Goal: Transaction & Acquisition: Download file/media

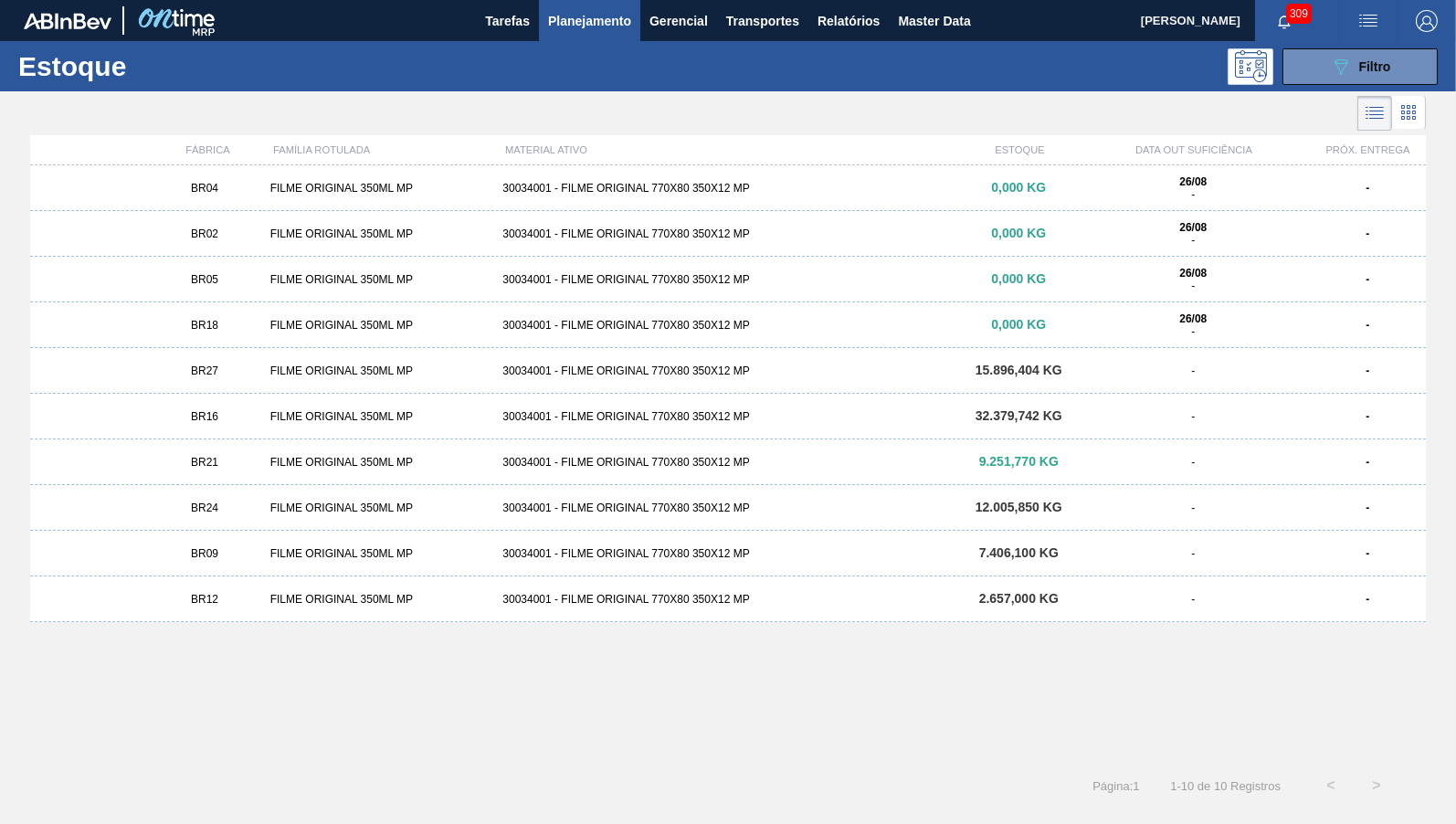
click at [54, 822] on main "Tarefas Planejamento Gerencial Transportes Relatórios Master Data YASMIM FERREI…" at bounding box center [728, 412] width 1456 height 824
click at [1388, 59] on div "089F7B8B-B2A5-4AFE-B5C0-19BA573D28AC Filtro" at bounding box center [1360, 67] width 61 height 22
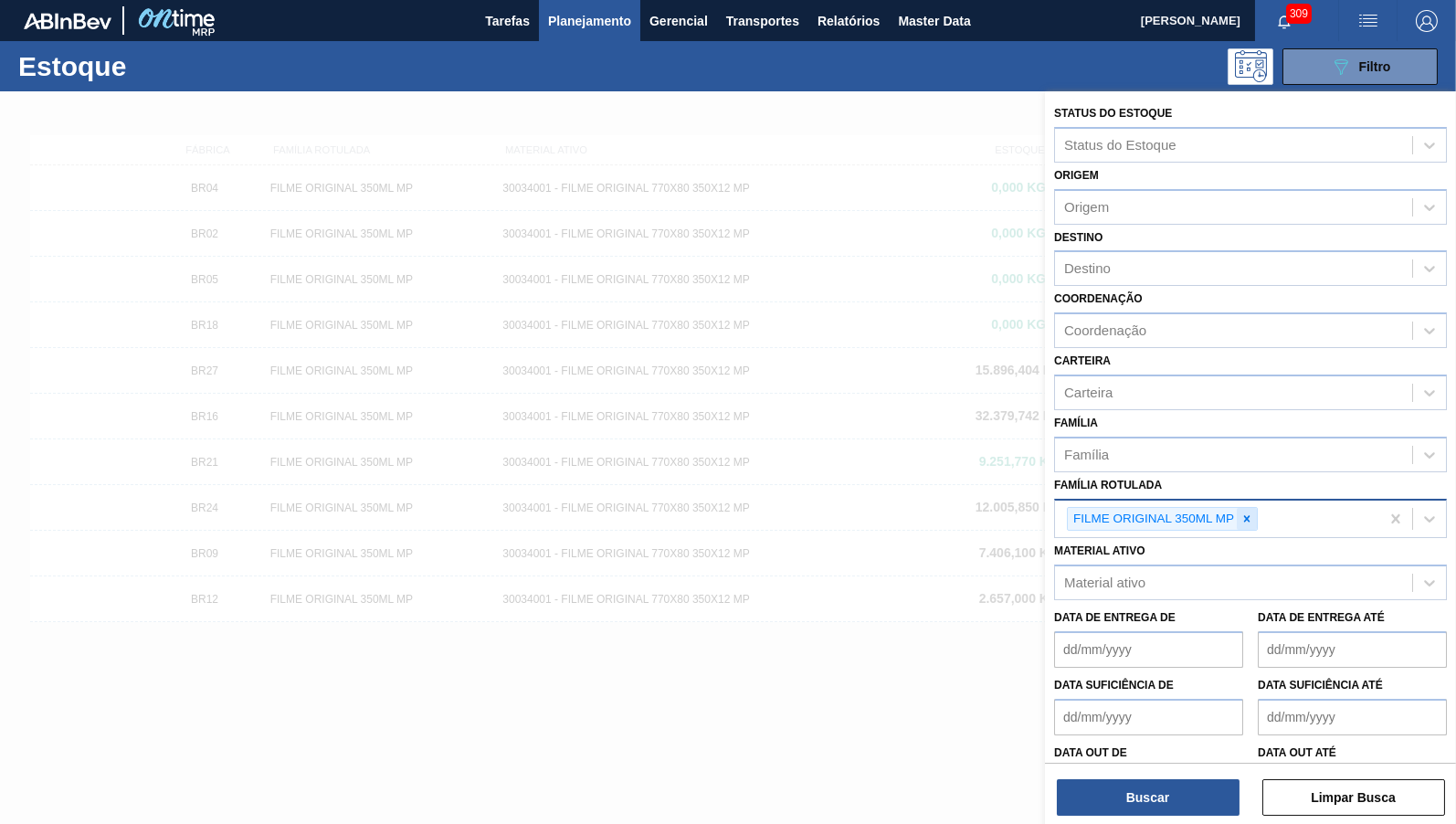
click at [1248, 508] on div at bounding box center [1246, 519] width 20 height 23
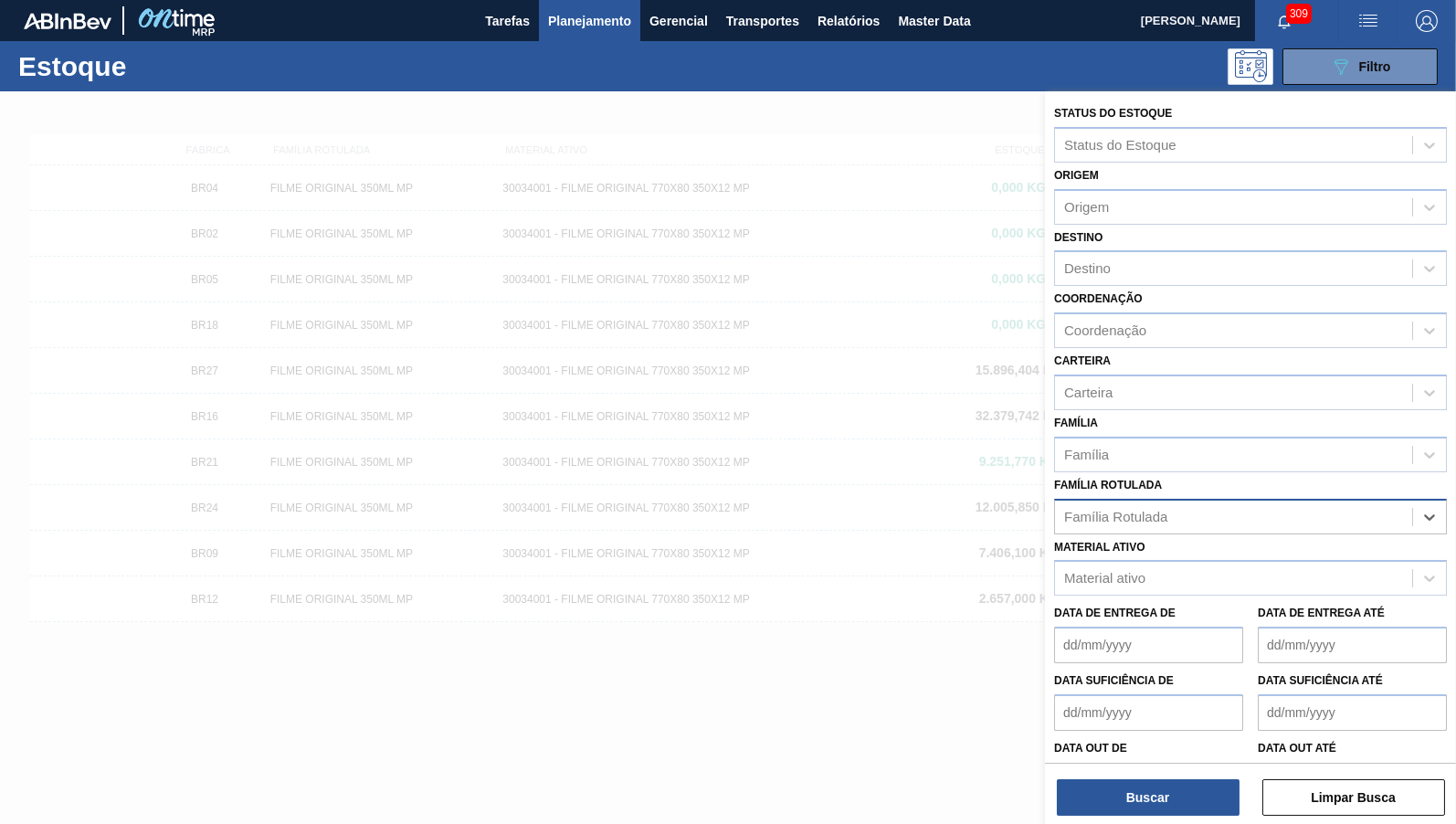
click at [1181, 503] on div "Família Rotulada" at bounding box center [1234, 516] width 357 height 27
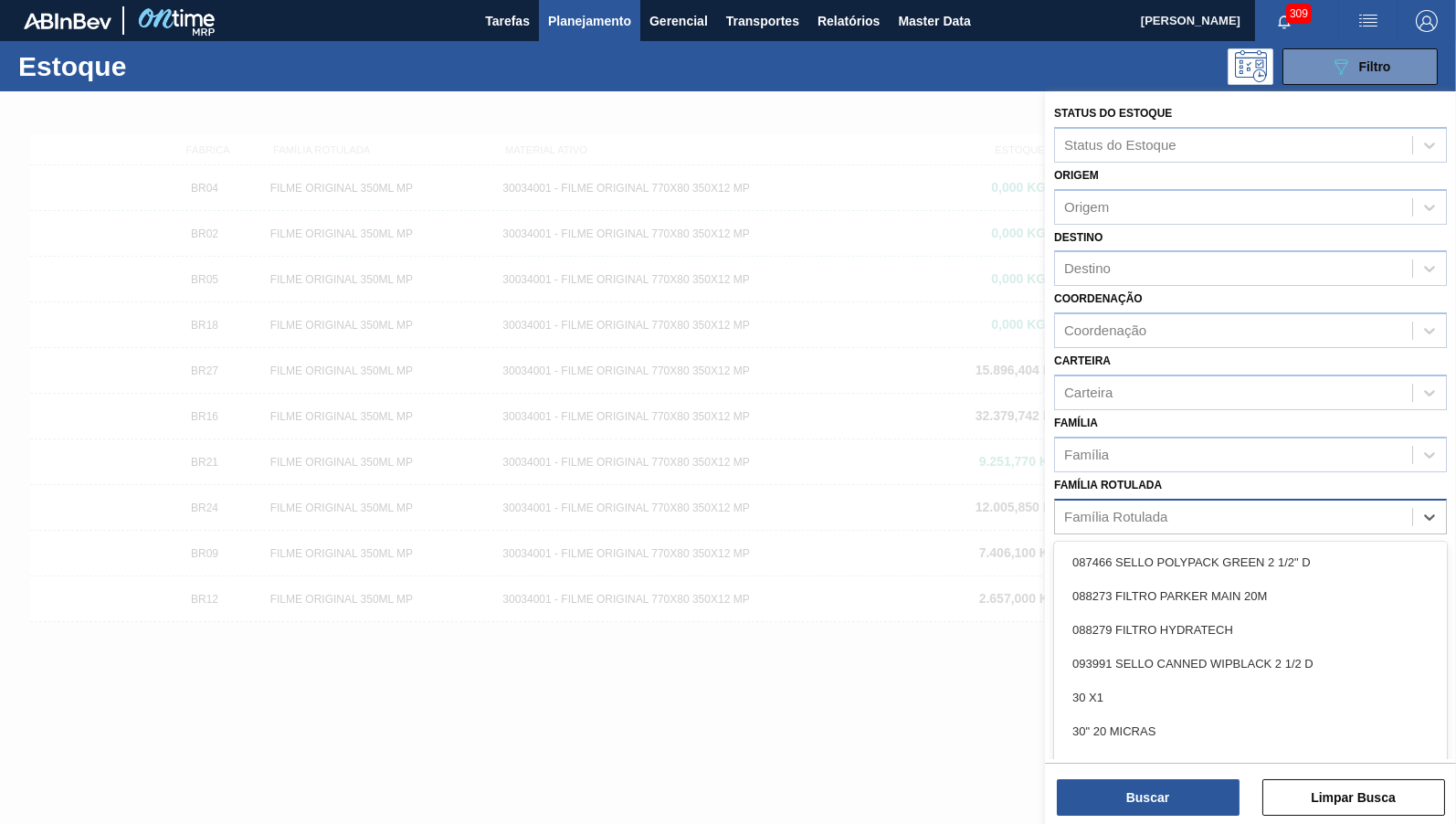
paste Rotulada "FILME AP MP12 473ML"
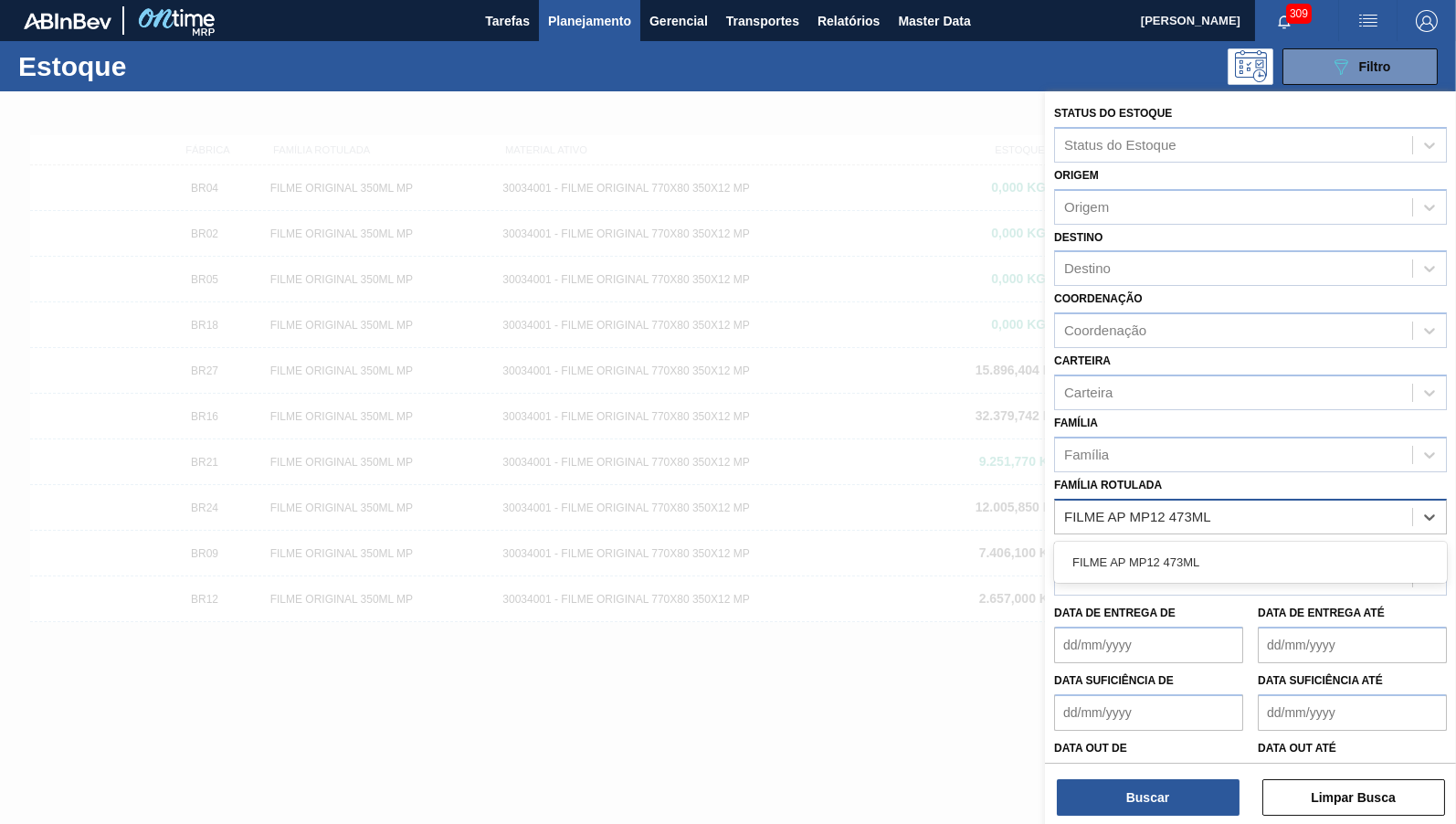
type Rotulada "FILME AP MP12 473ML"
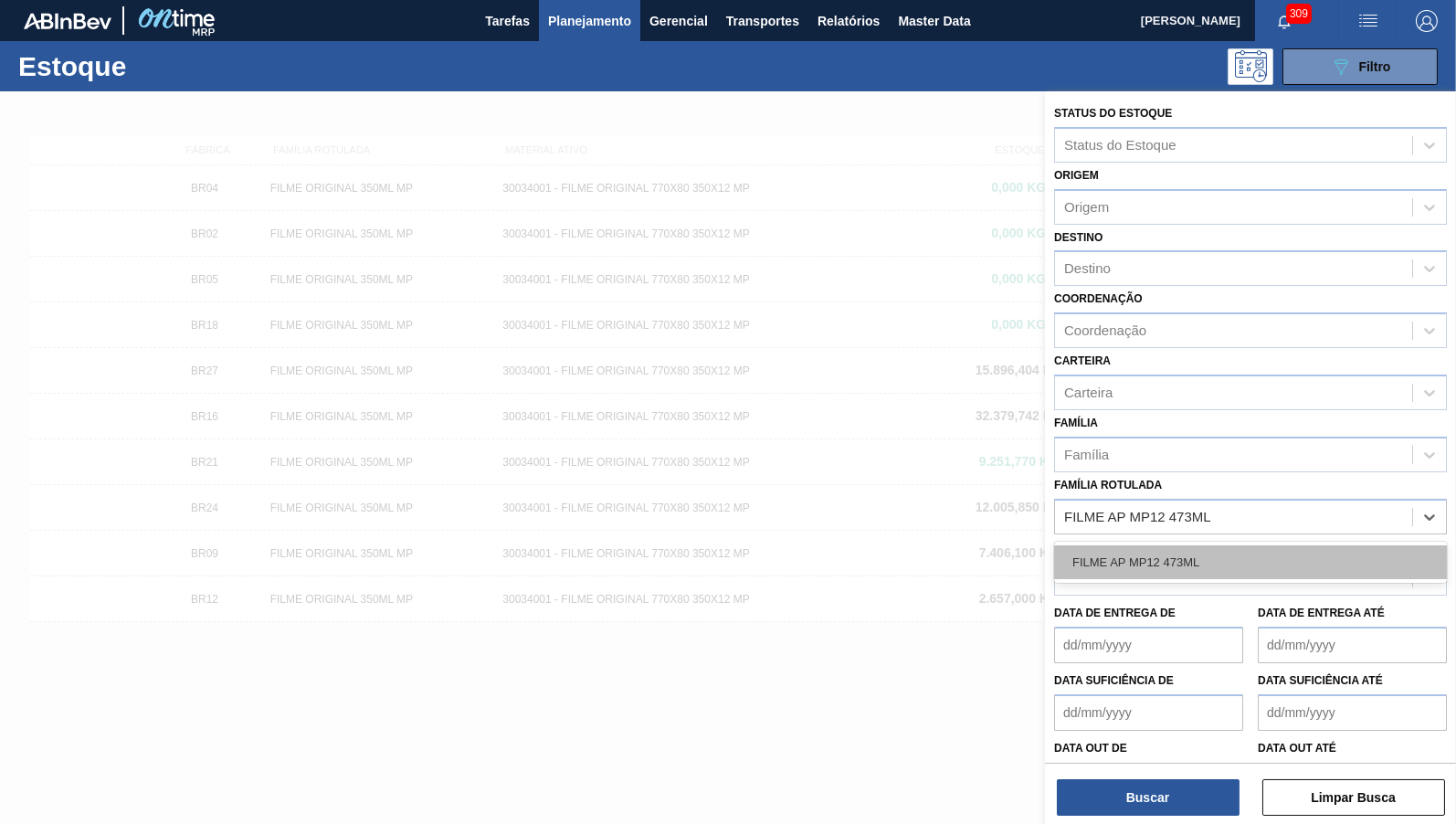
click at [1134, 548] on div "FILME AP MP12 473ML" at bounding box center [1250, 563] width 393 height 34
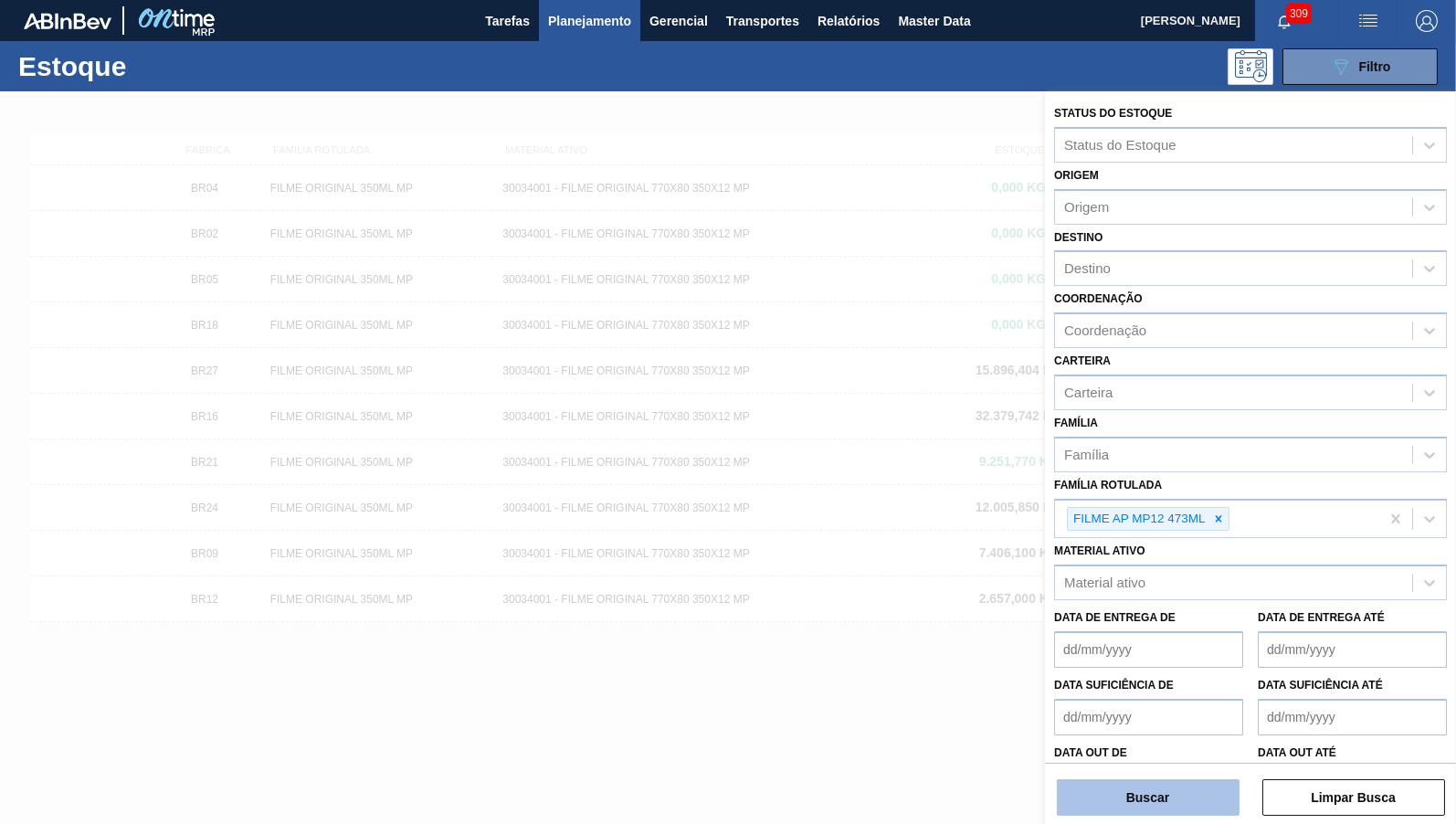
click at [1200, 798] on button "Buscar" at bounding box center [1148, 797] width 182 height 36
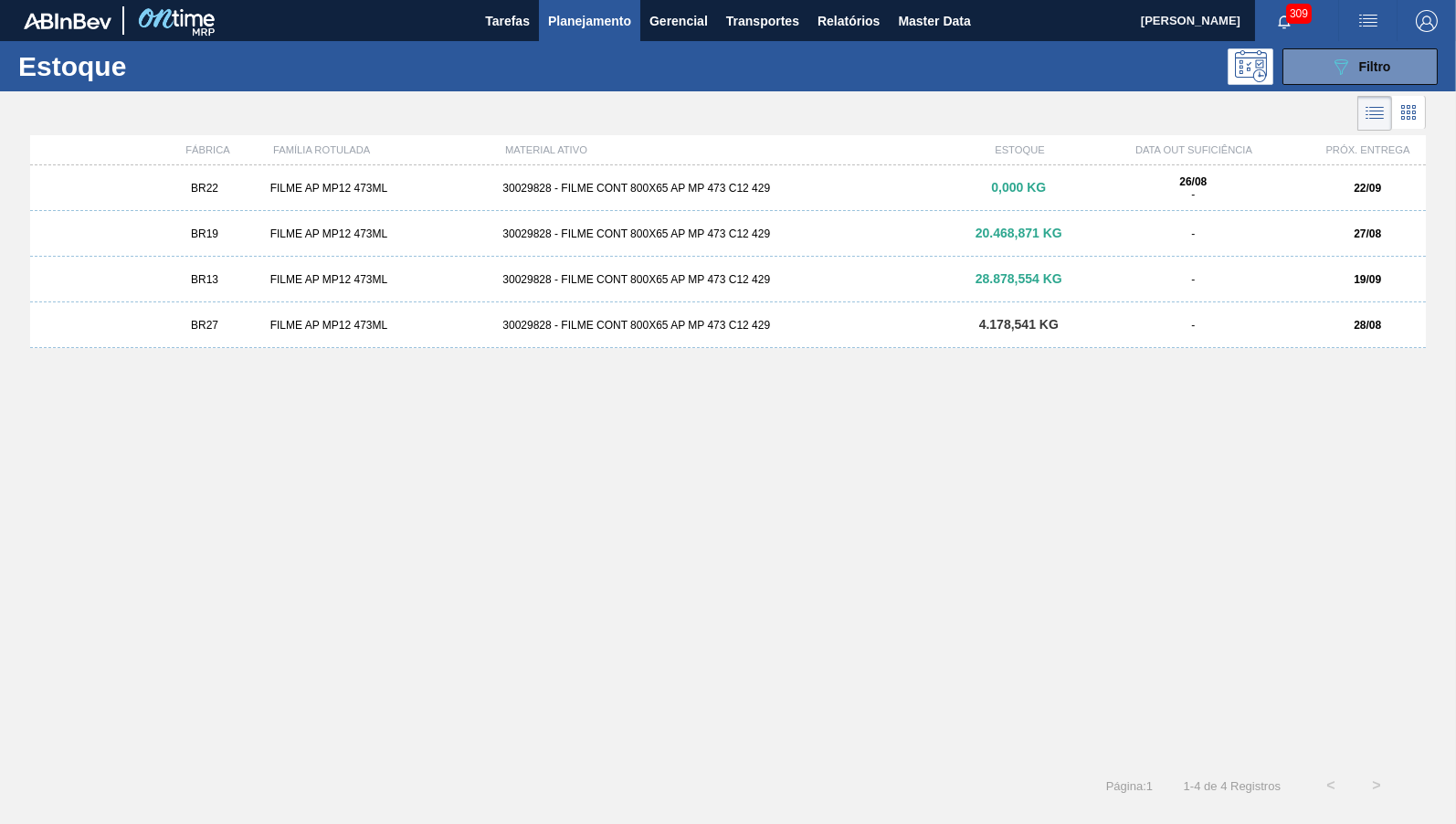
click at [1063, 314] on div "BR27 FILME AP MP12 473ML 30029828 - FILME CONT 800X65 AP MP 473 C12 429 4.178,5…" at bounding box center [728, 325] width 1395 height 46
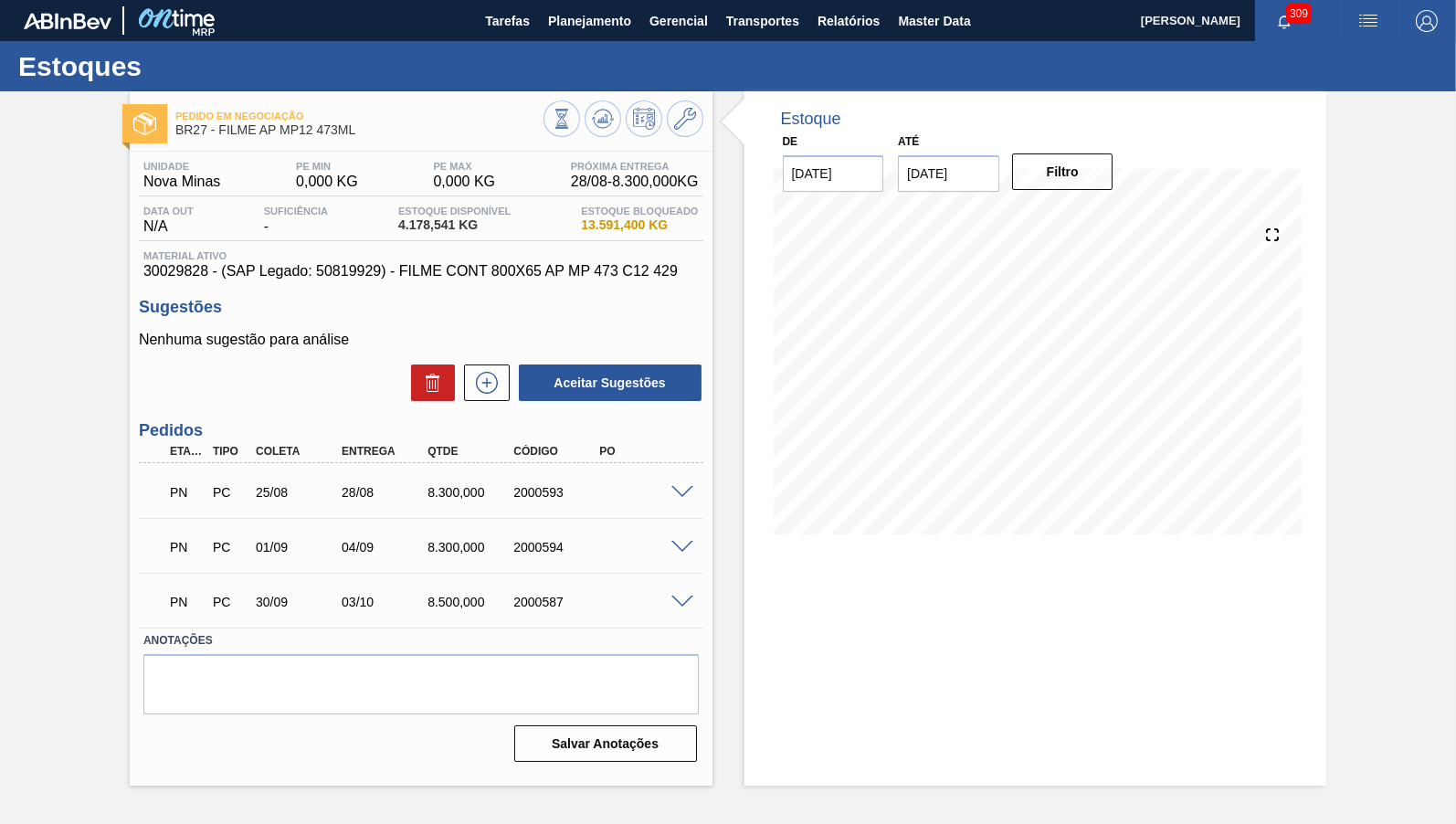
click at [166, 283] on div "Unidade Nova Minas PE MIN 0,000 KG PE MAX 0,000 KG Próxima Entrega 28/08 - 8.30…" at bounding box center [420, 460] width 583 height 617
click at [169, 278] on span "30029828 - (SAP Legado: 50819929) - FILME CONT 800X65 AP MP 473 C12 429" at bounding box center [421, 271] width 555 height 16
copy span "30029828"
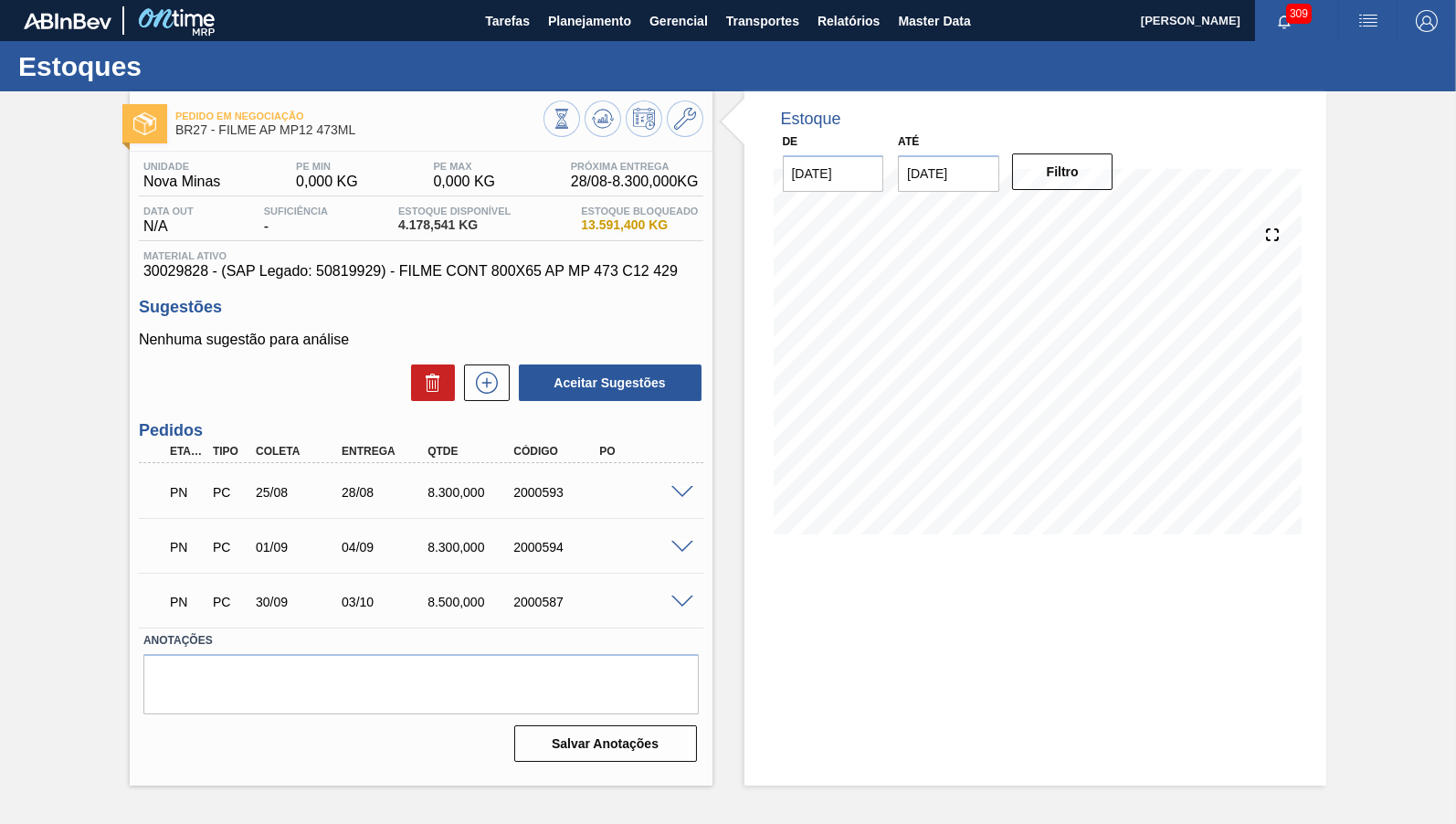
click at [569, 48] on div "Estoques" at bounding box center [728, 66] width 1456 height 50
click at [584, 6] on button "Planejamento" at bounding box center [589, 20] width 102 height 41
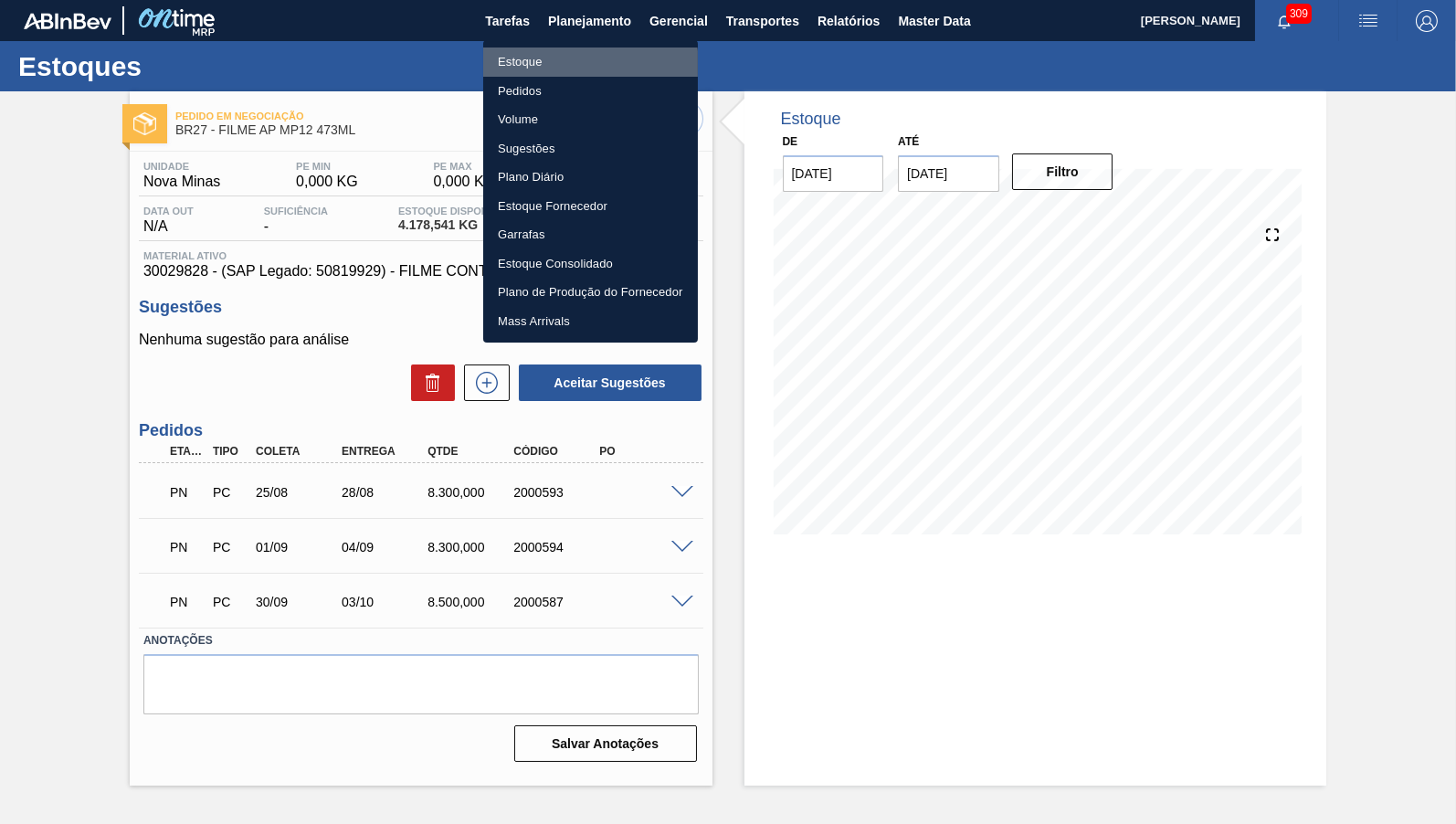
click at [535, 67] on li "Estoque" at bounding box center [590, 62] width 215 height 29
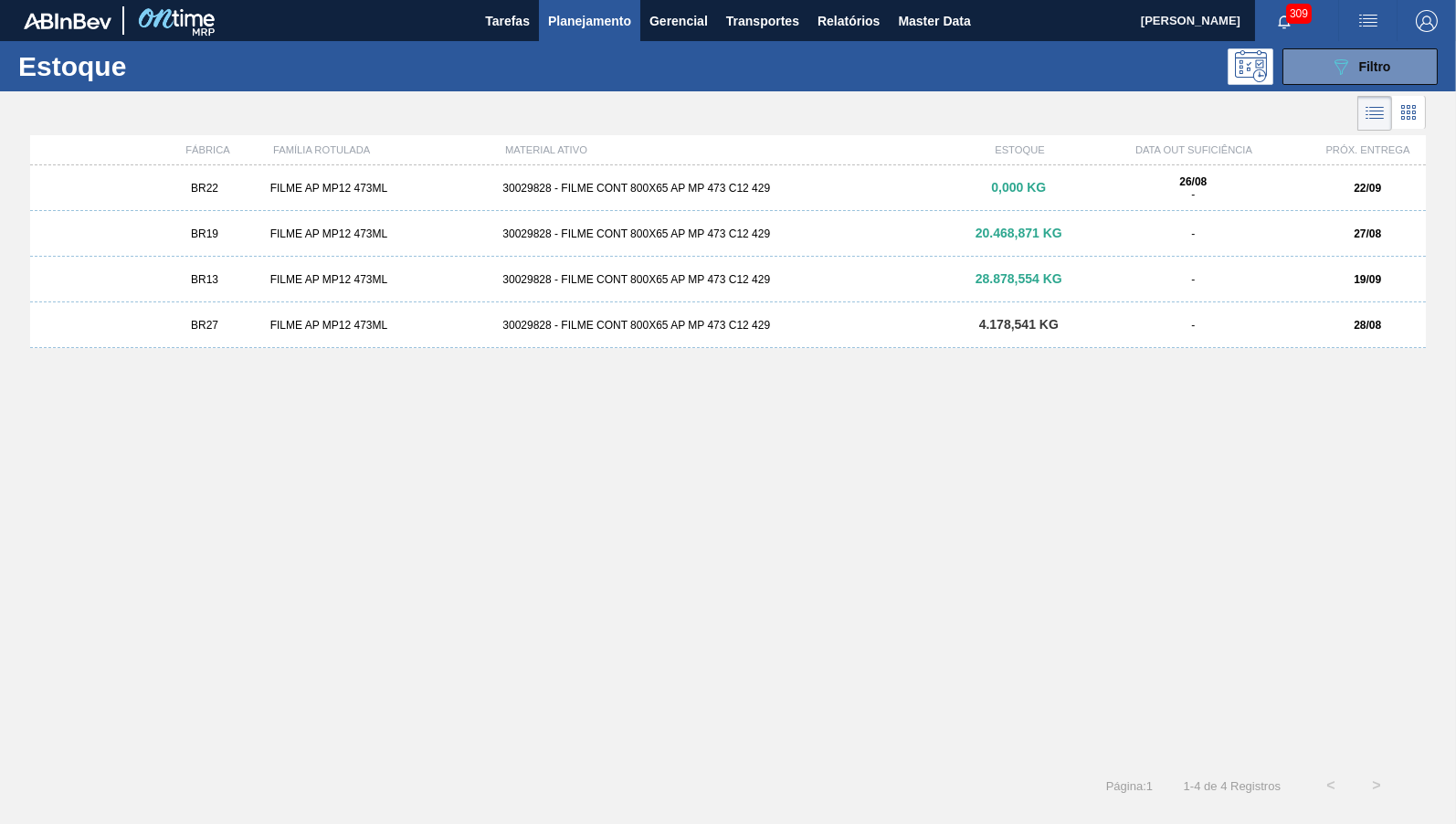
click at [1049, 336] on div "BR27 FILME AP MP12 473ML 30029828 - FILME CONT 800X65 AP MP 473 C12 429 4.178,5…" at bounding box center [728, 325] width 1395 height 46
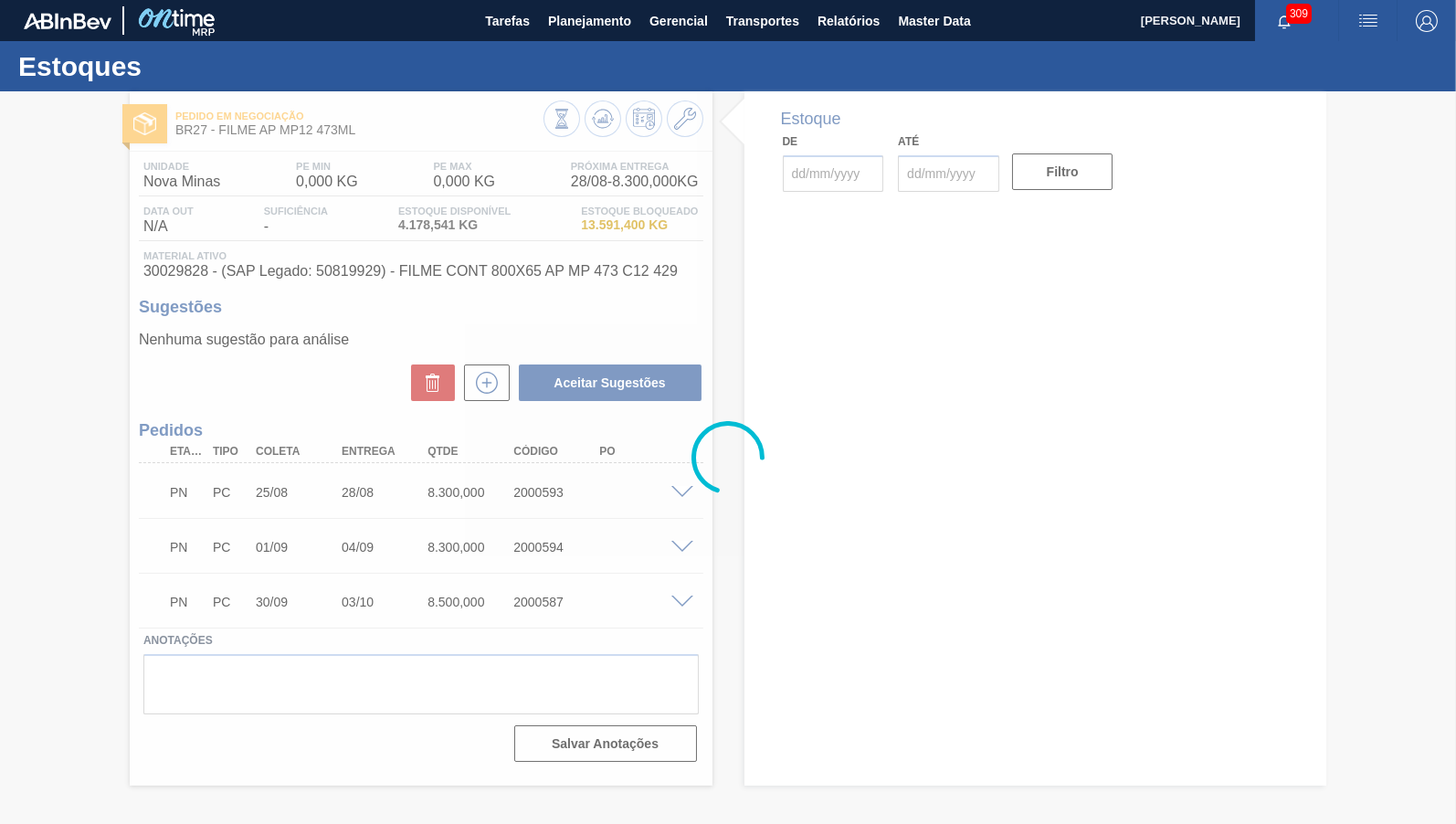
type input "[DATE]"
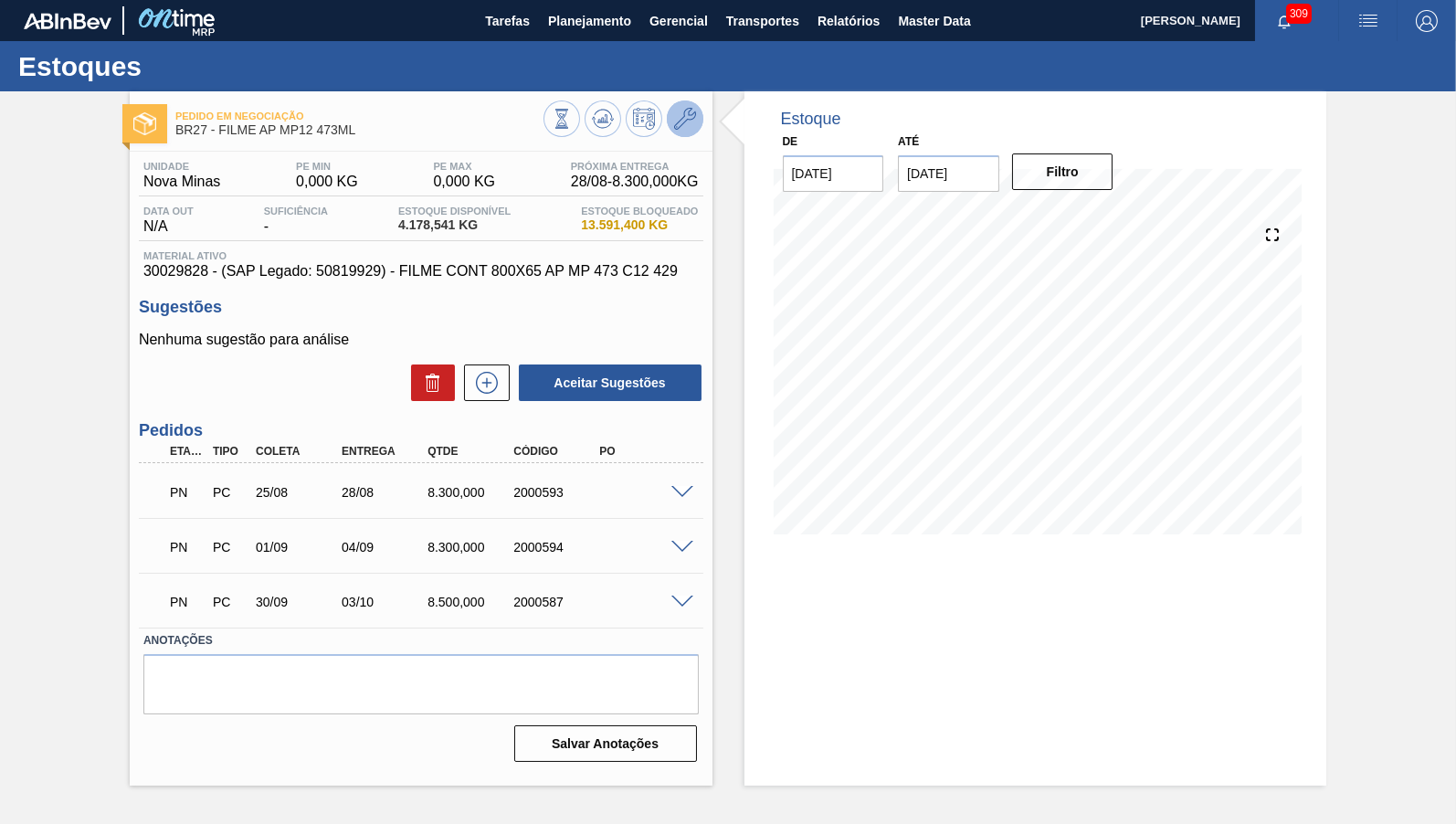
click at [689, 116] on icon at bounding box center [684, 118] width 22 height 22
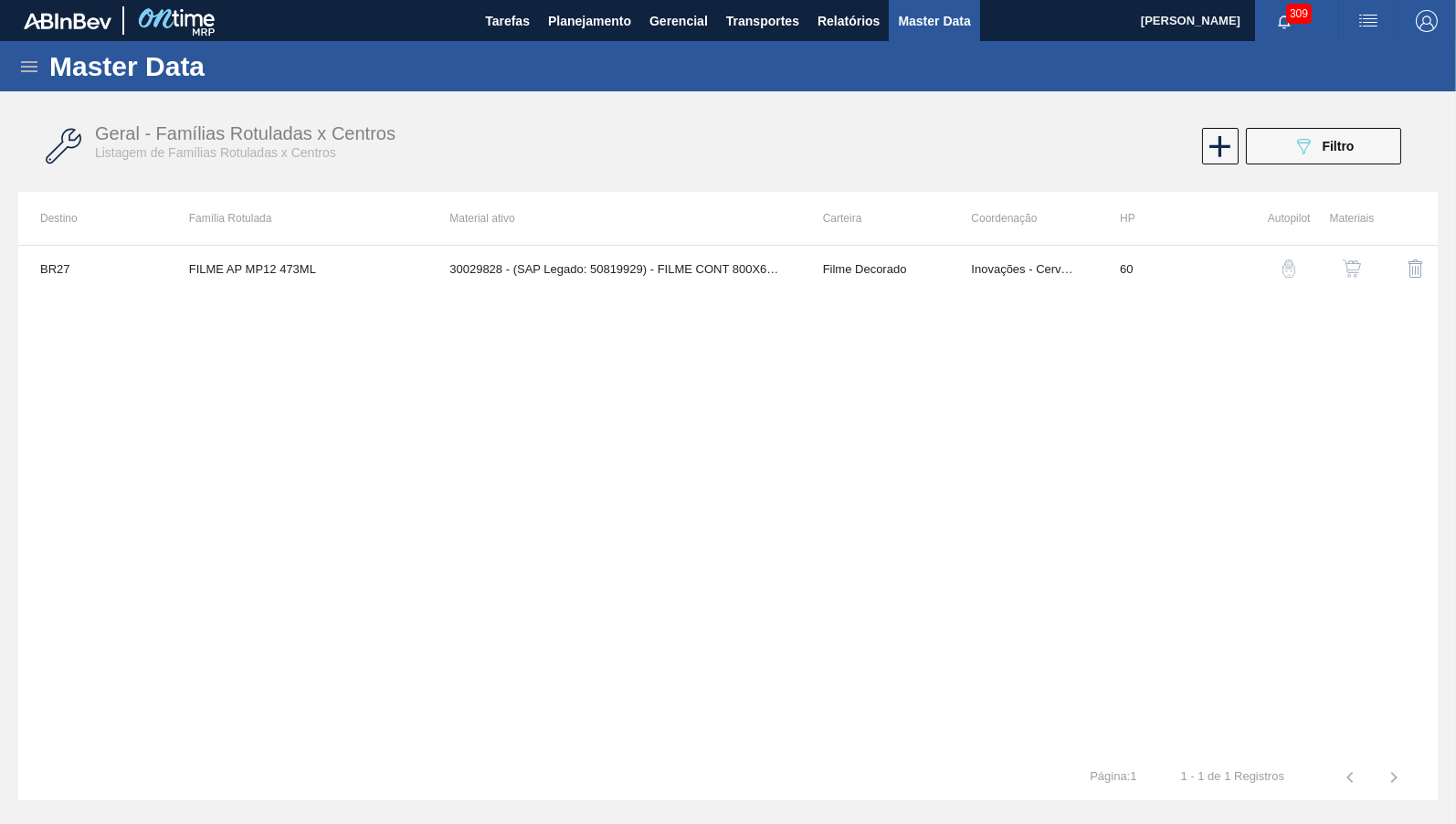
click at [1356, 266] on img "button" at bounding box center [1351, 268] width 18 height 18
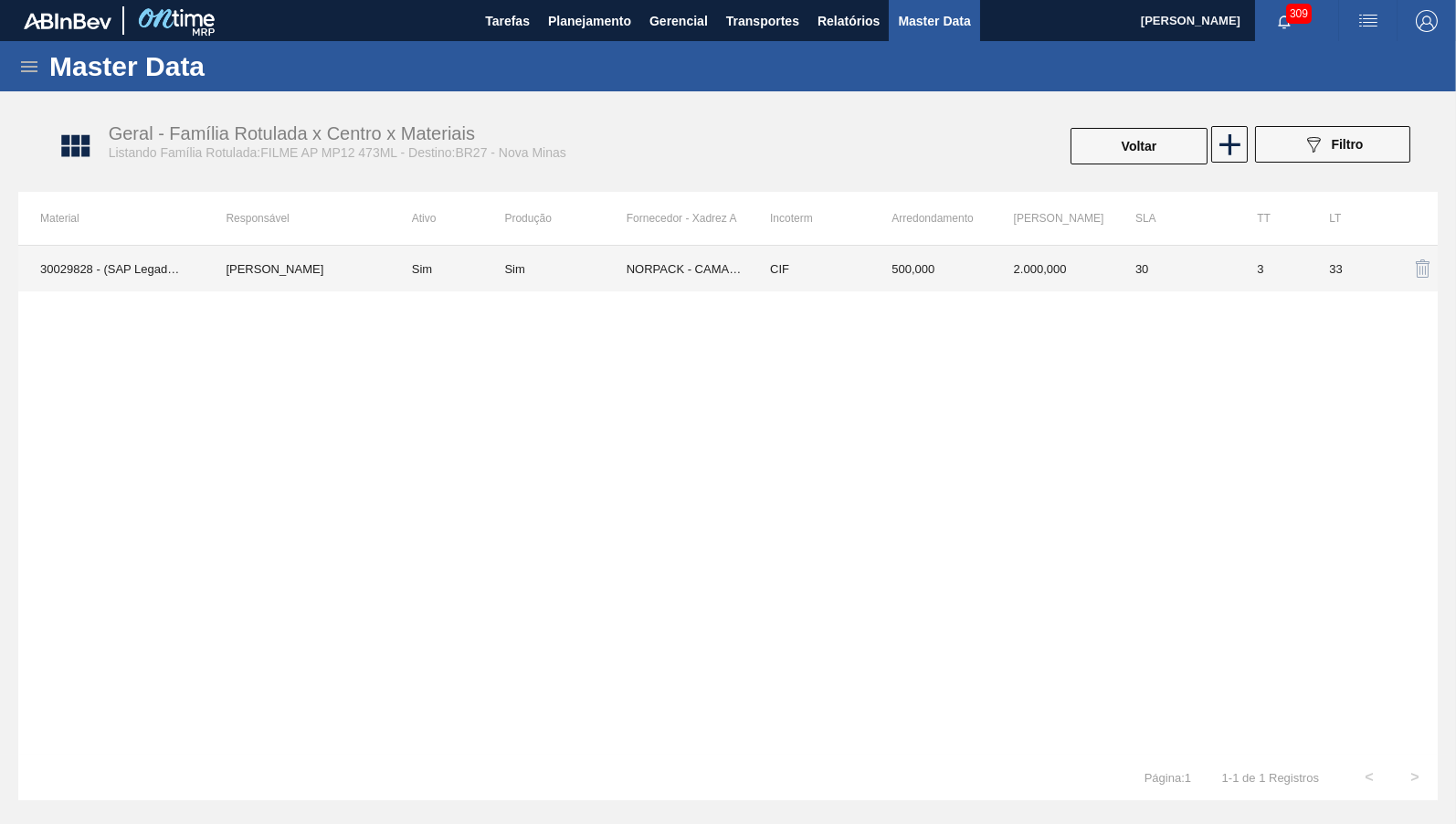
click at [1251, 259] on td "3" at bounding box center [1271, 269] width 72 height 46
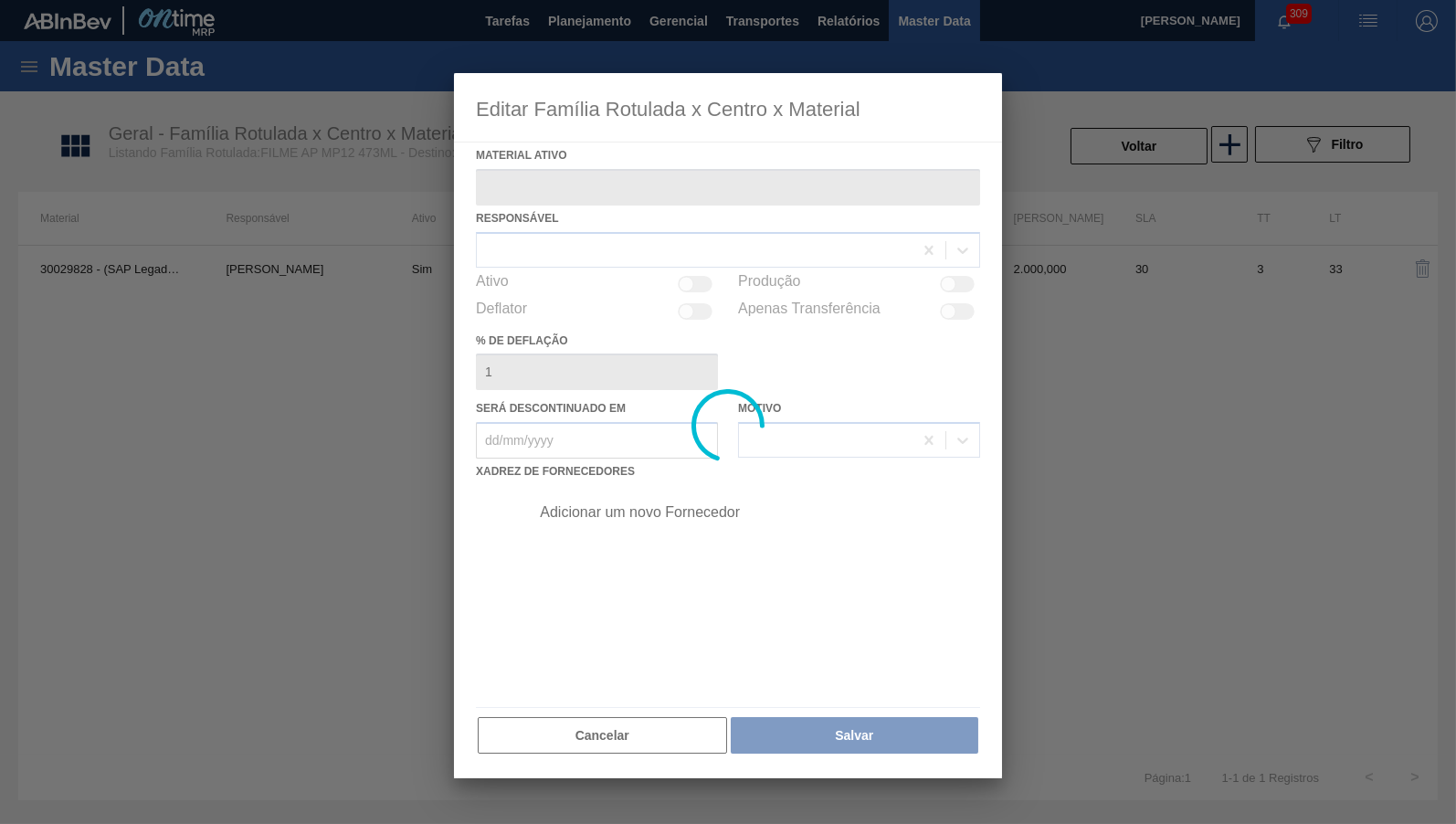
type ativo "30029828 - (SAP Legado: 50819929) - FILME CONT 800X65 AP MP 473 C12 429"
checkbox input "true"
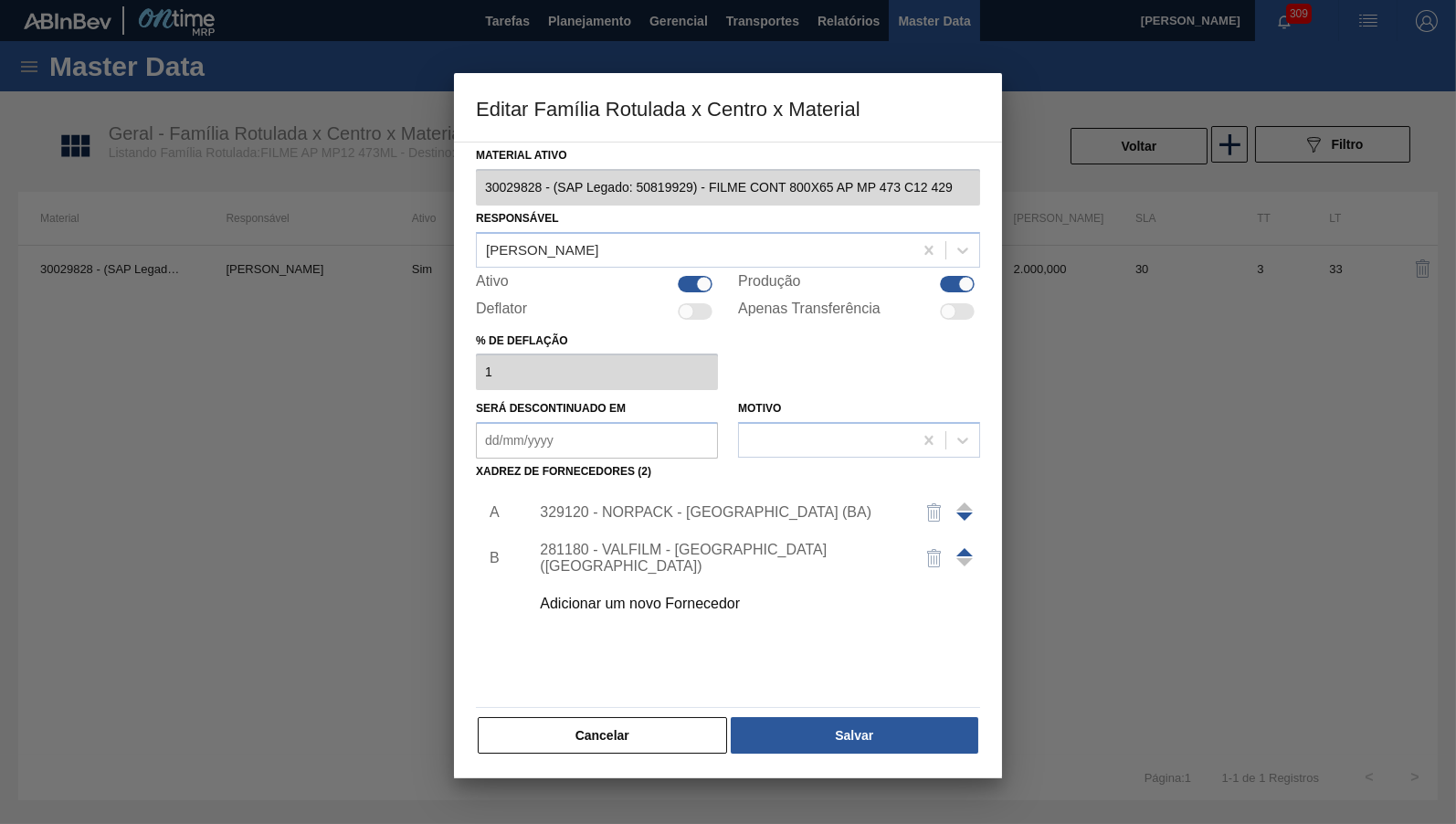
click at [568, 596] on div "Adicionar um novo Fornecedor" at bounding box center [718, 604] width 358 height 16
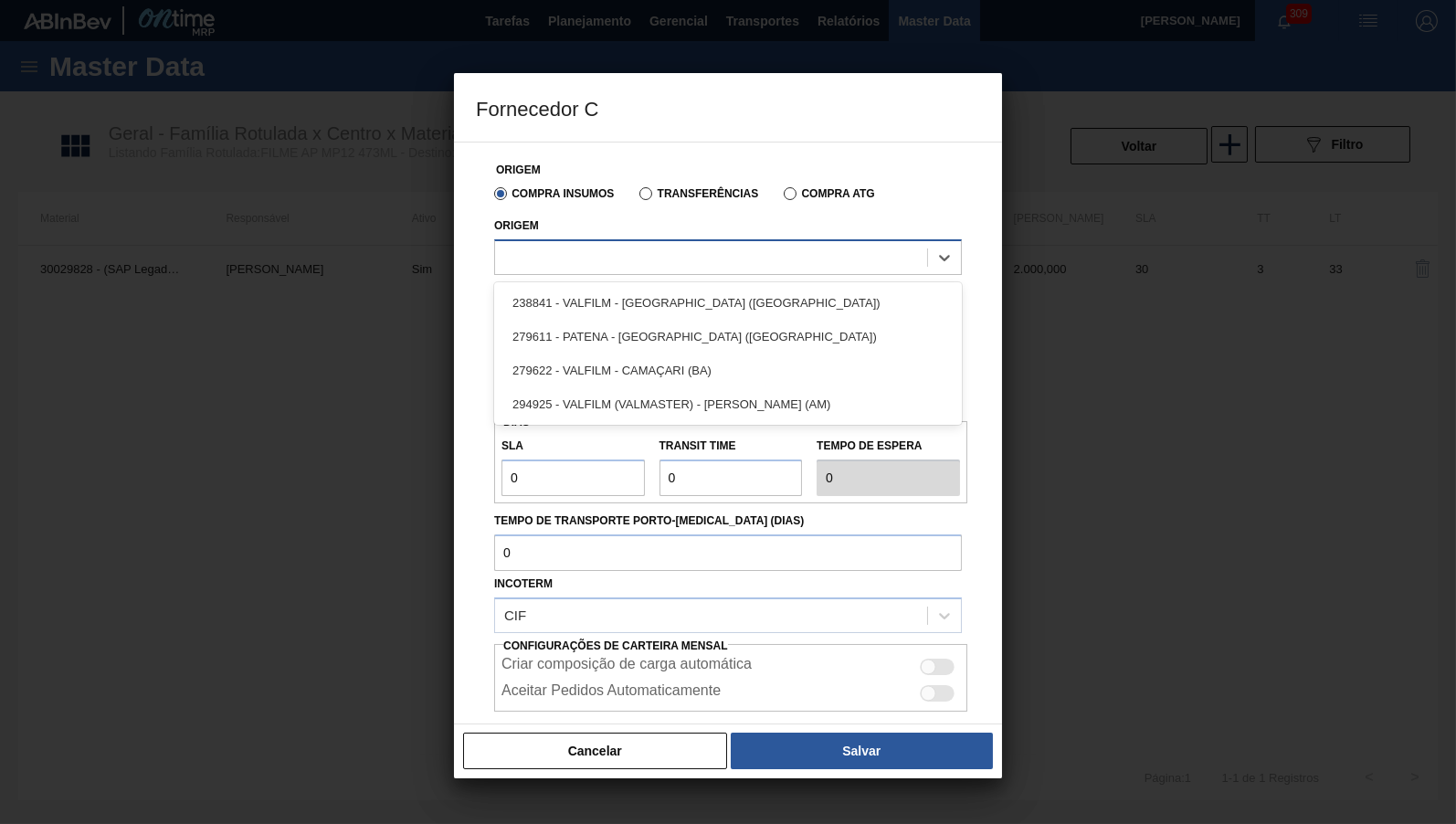
click at [607, 272] on div at bounding box center [728, 257] width 468 height 35
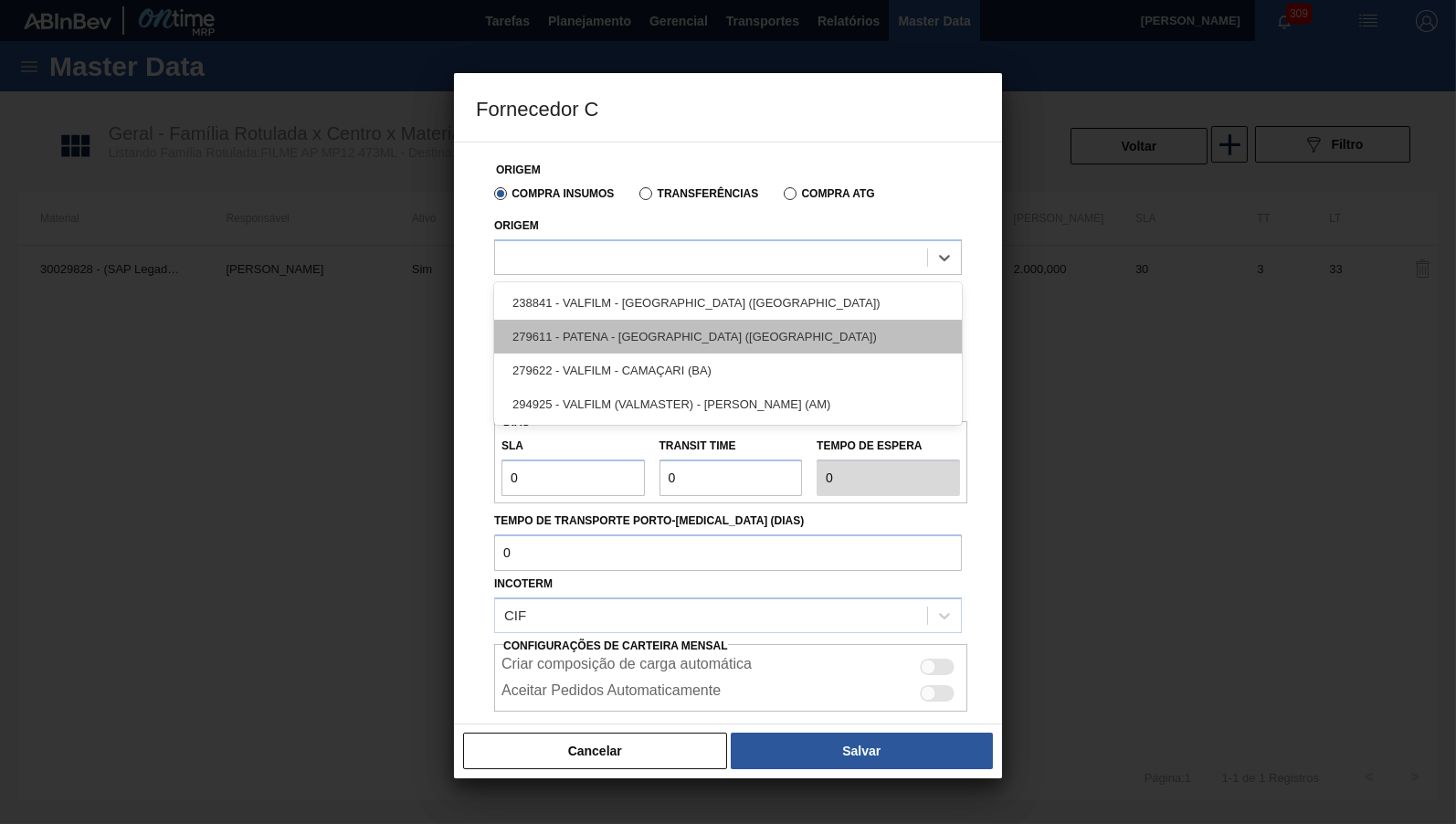
click at [624, 320] on div "279611 - PATENA - [GEOGRAPHIC_DATA] ([GEOGRAPHIC_DATA])" at bounding box center [728, 336] width 468 height 34
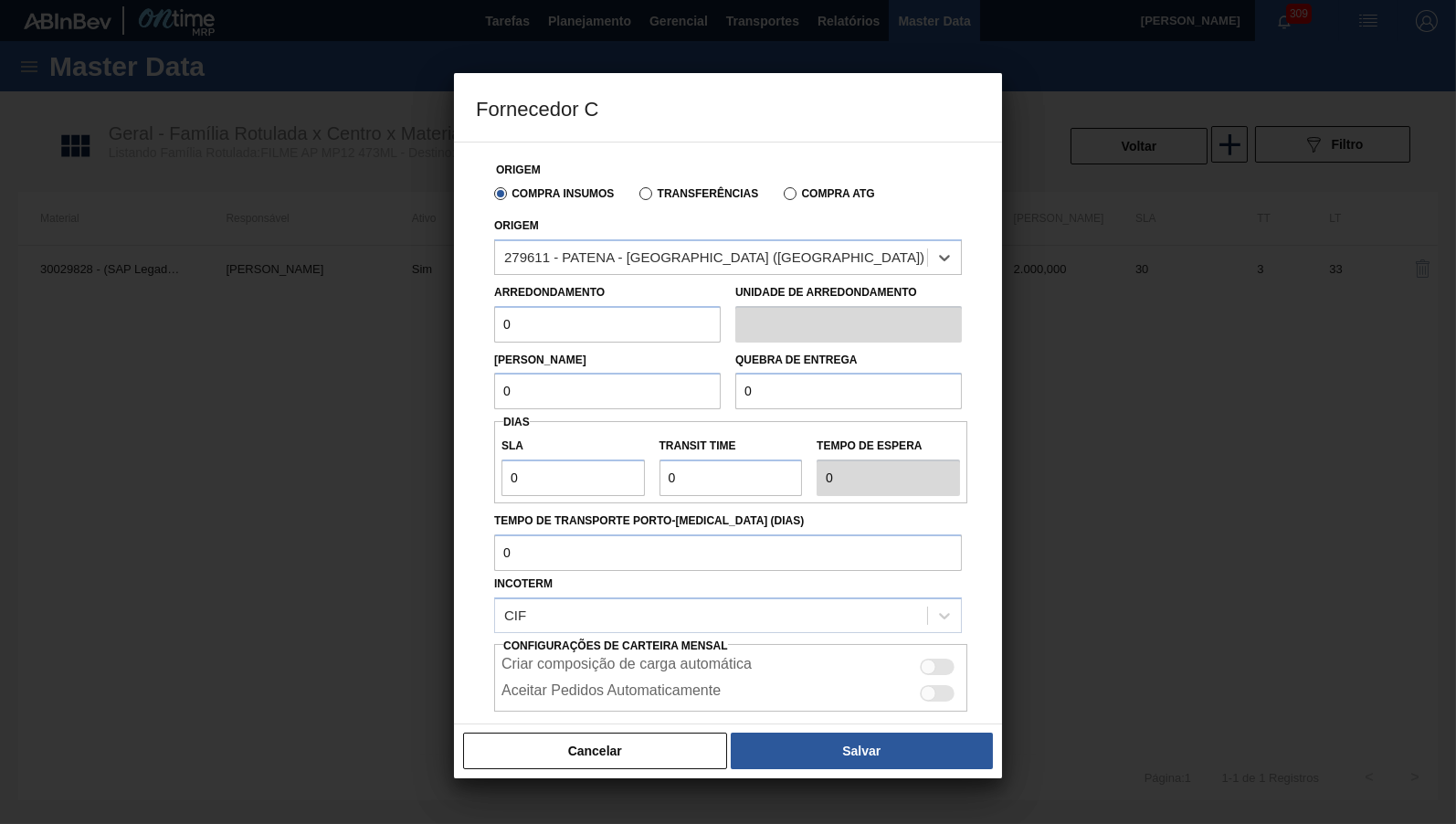
drag, startPoint x: 585, startPoint y: 353, endPoint x: 566, endPoint y: 344, distance: 21.0
click at [570, 345] on div "Lote Mínimo 0 Quebra de entrega 0" at bounding box center [727, 375] width 482 height 67
click at [560, 337] on input "0" at bounding box center [607, 324] width 226 height 36
type input "500"
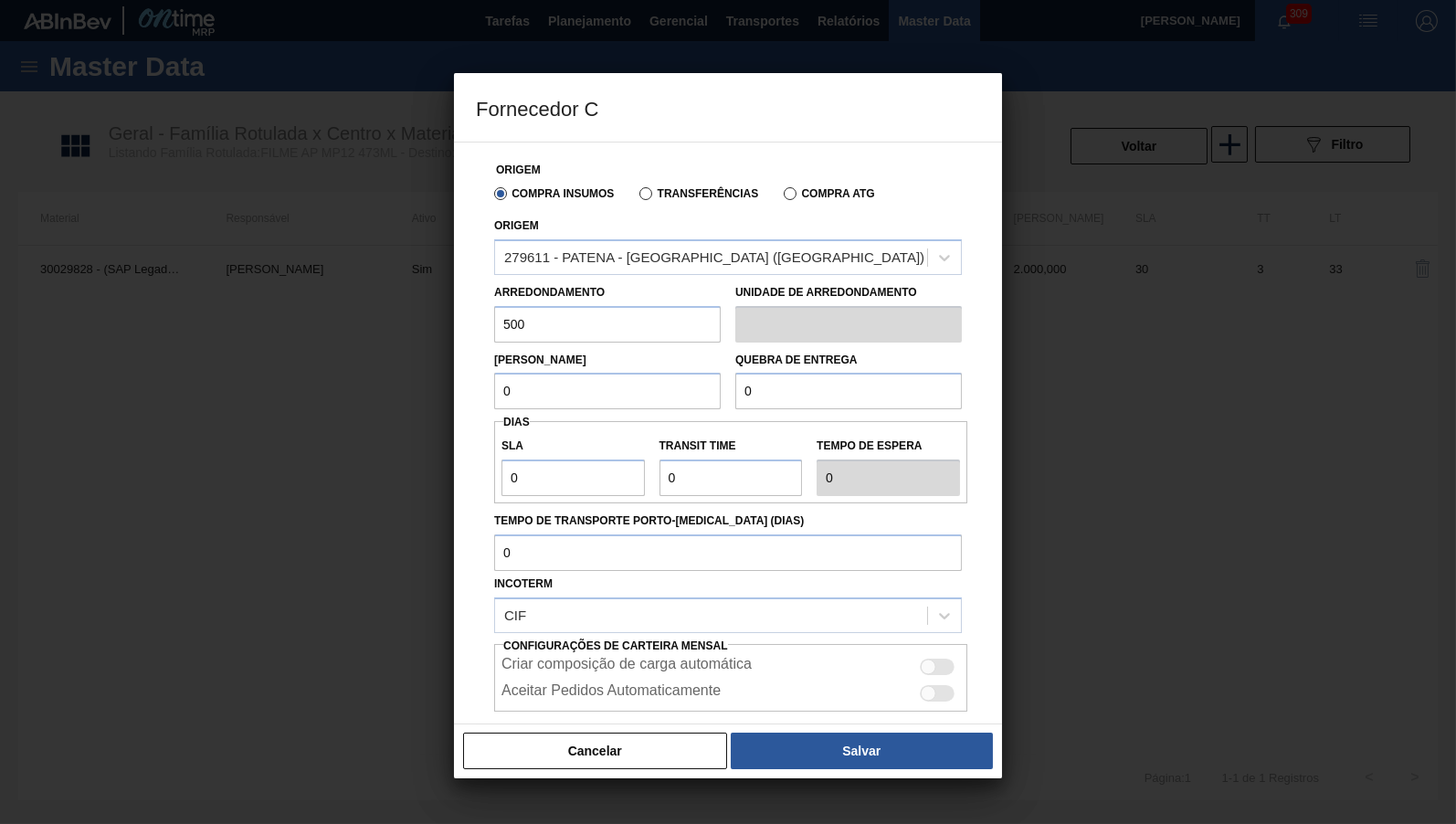
click at [603, 373] on input "0" at bounding box center [607, 391] width 226 height 36
drag, startPoint x: 603, startPoint y: 371, endPoint x: 623, endPoint y: 386, distance: 25.0
click at [603, 373] on input "0" at bounding box center [607, 391] width 226 height 36
click at [623, 386] on input "0" at bounding box center [607, 391] width 226 height 36
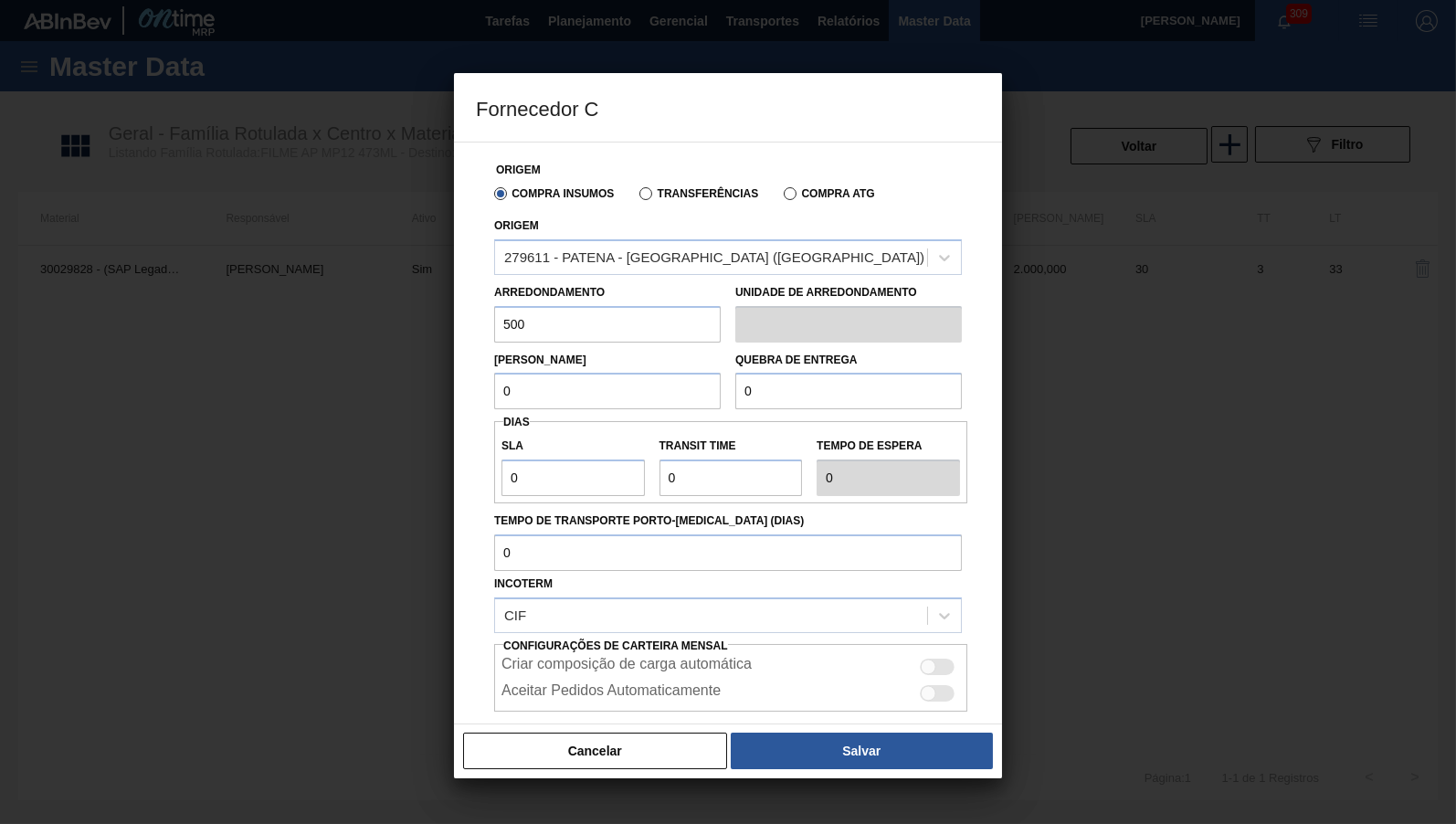
paste input "50"
type input "500"
click at [868, 392] on input "0" at bounding box center [849, 391] width 226 height 36
type input "5.000"
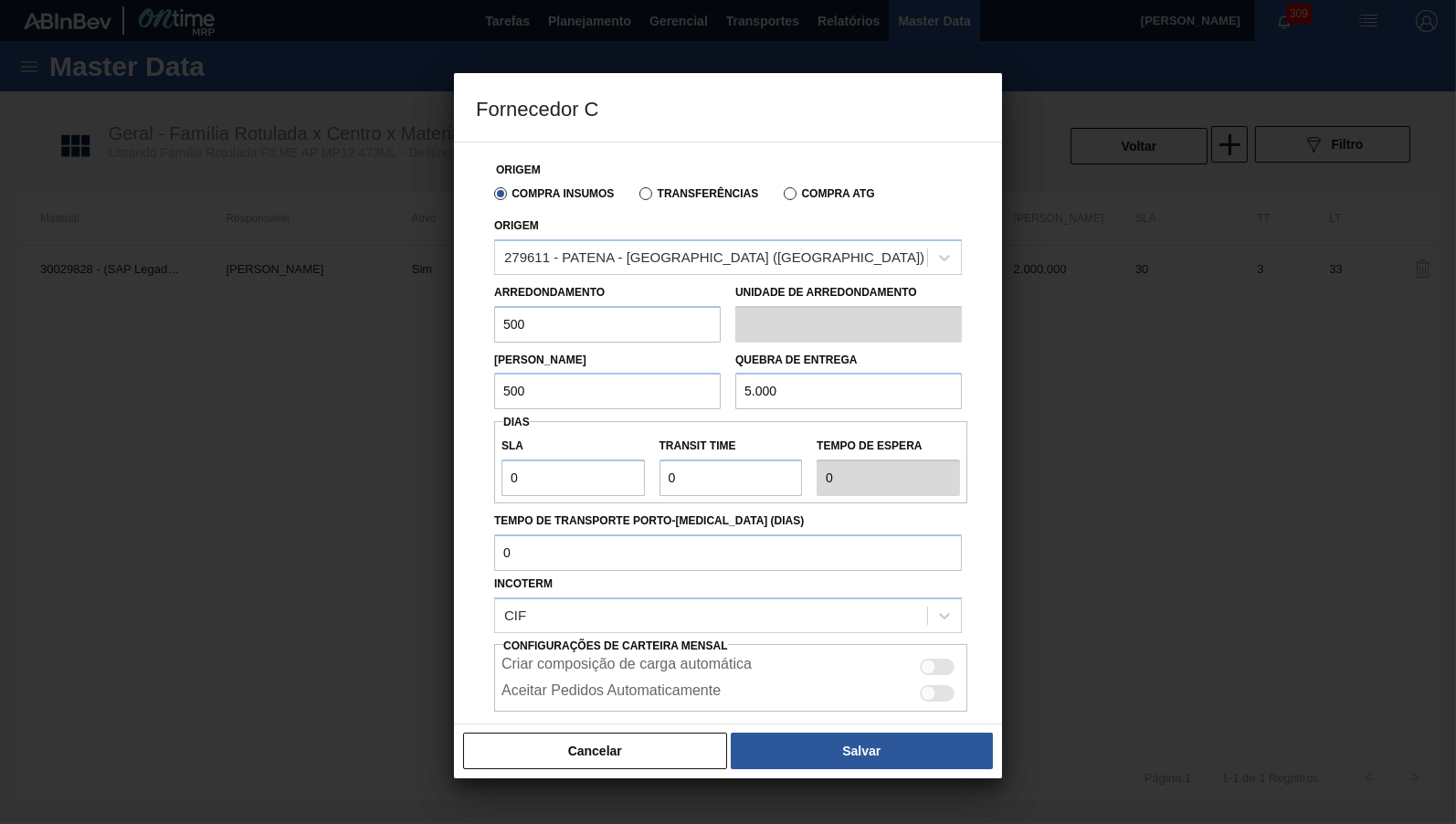
click at [787, 585] on div "Incoterm CIF" at bounding box center [728, 602] width 468 height 62
click at [924, 660] on div at bounding box center [929, 667] width 15 height 15
checkbox input "true"
click at [925, 728] on div "Cancelar Salvar" at bounding box center [728, 751] width 548 height 55
drag, startPoint x: 537, startPoint y: 450, endPoint x: 561, endPoint y: 474, distance: 33.9
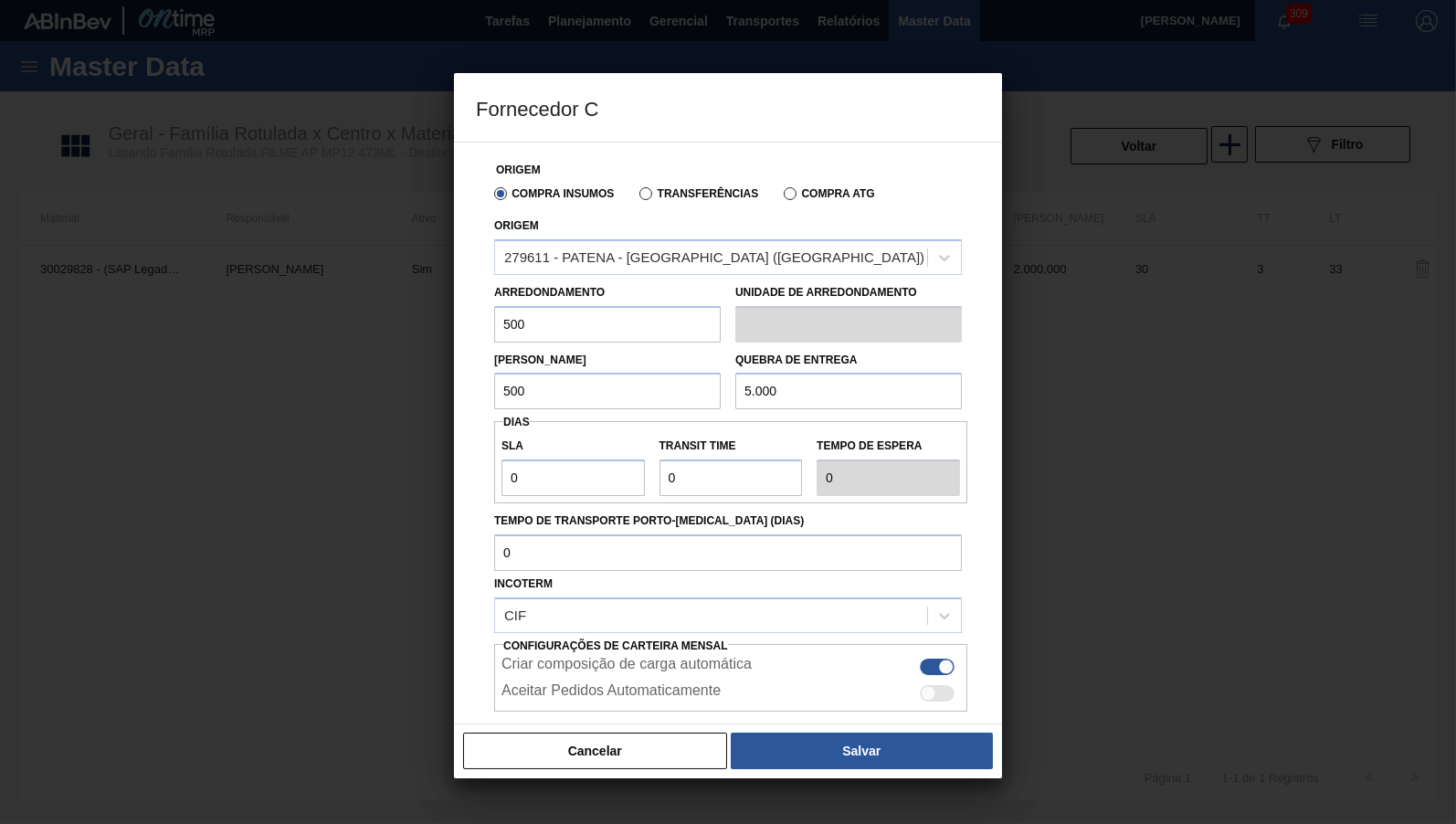
click at [454, 463] on div "Origem Compra Insumos Transferências Compra ATG Origem 279611 - PATENA - [GEOGR…" at bounding box center [728, 432] width 548 height 583
drag, startPoint x: 561, startPoint y: 474, endPoint x: 293, endPoint y: 467, distance: 268.1
click at [502, 467] on input "0" at bounding box center [573, 477] width 144 height 36
type input "3"
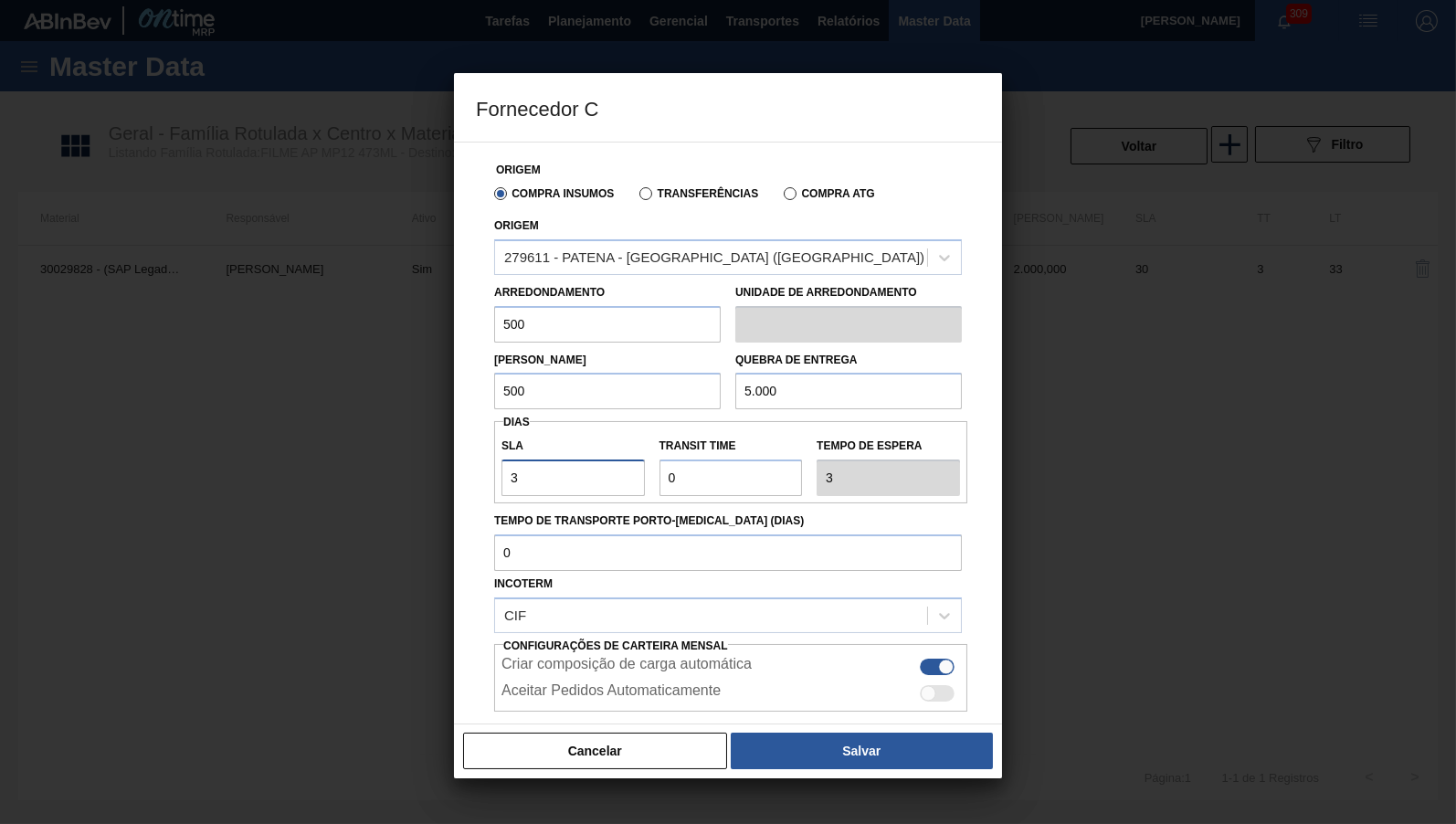
type input "30"
drag, startPoint x: 564, startPoint y: 439, endPoint x: 249, endPoint y: 418, distance: 315.7
click at [660, 459] on input "Transit Time" at bounding box center [731, 477] width 144 height 36
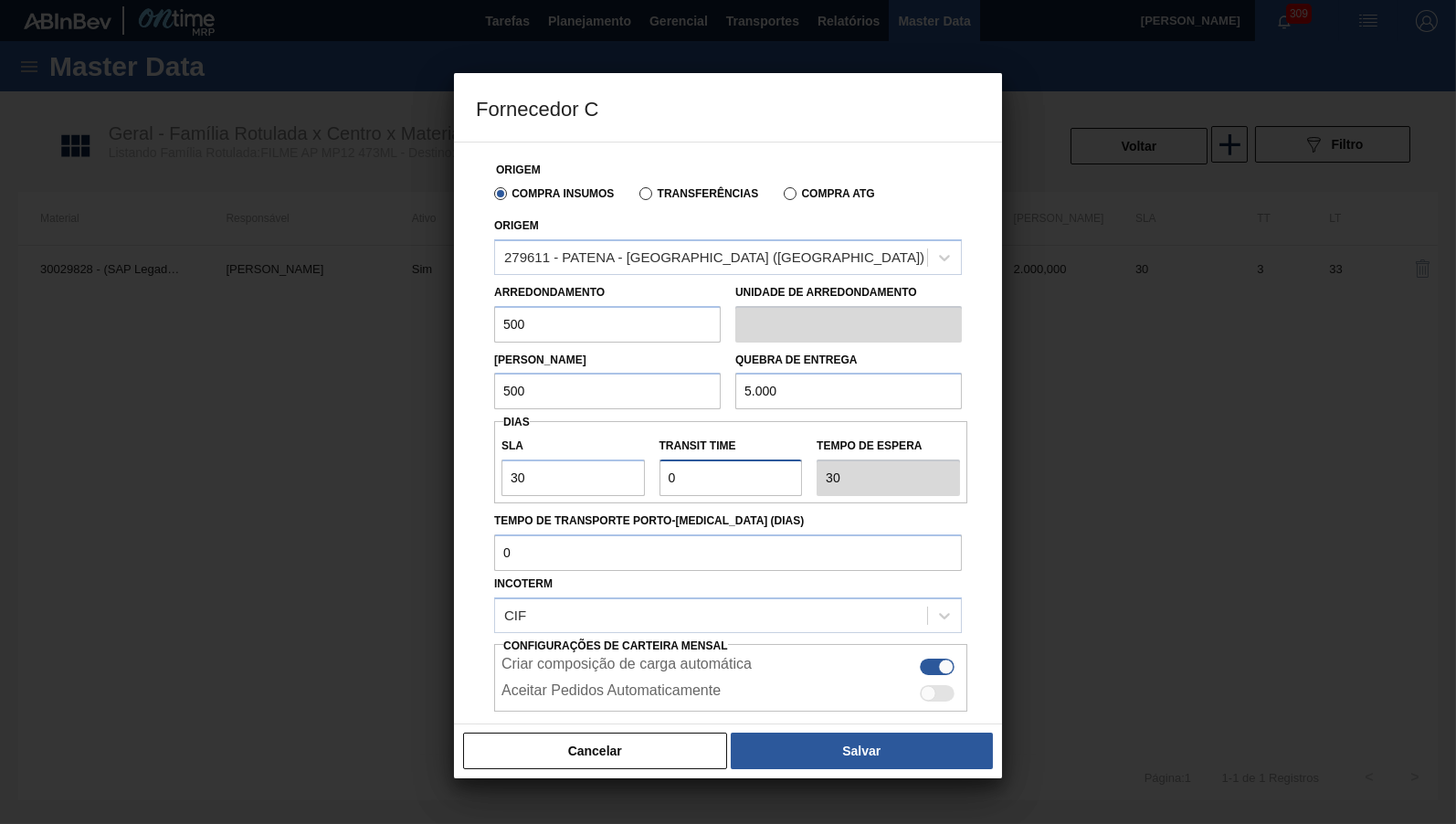
type input "3"
type input "33"
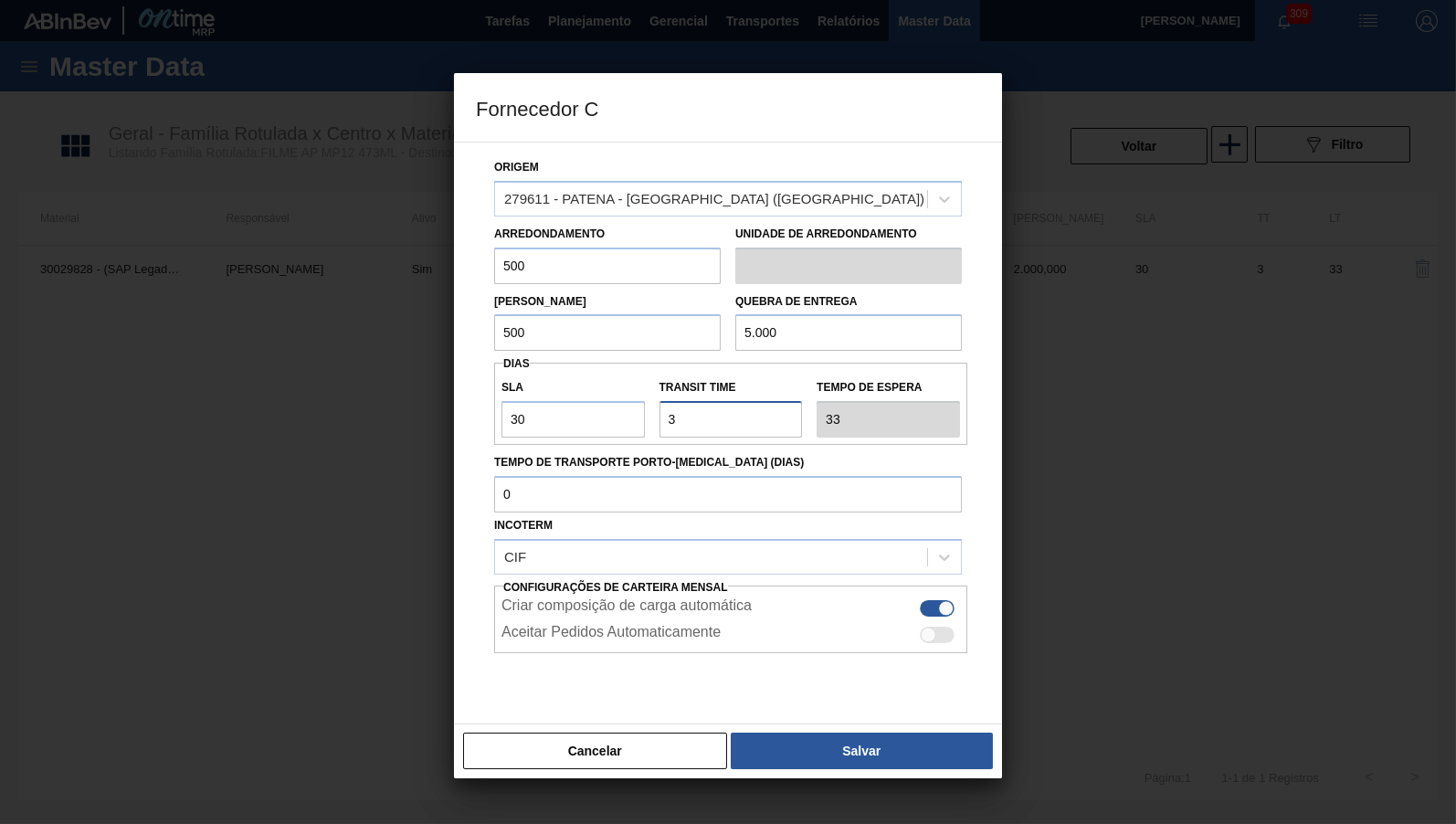
scroll to position [89, 0]
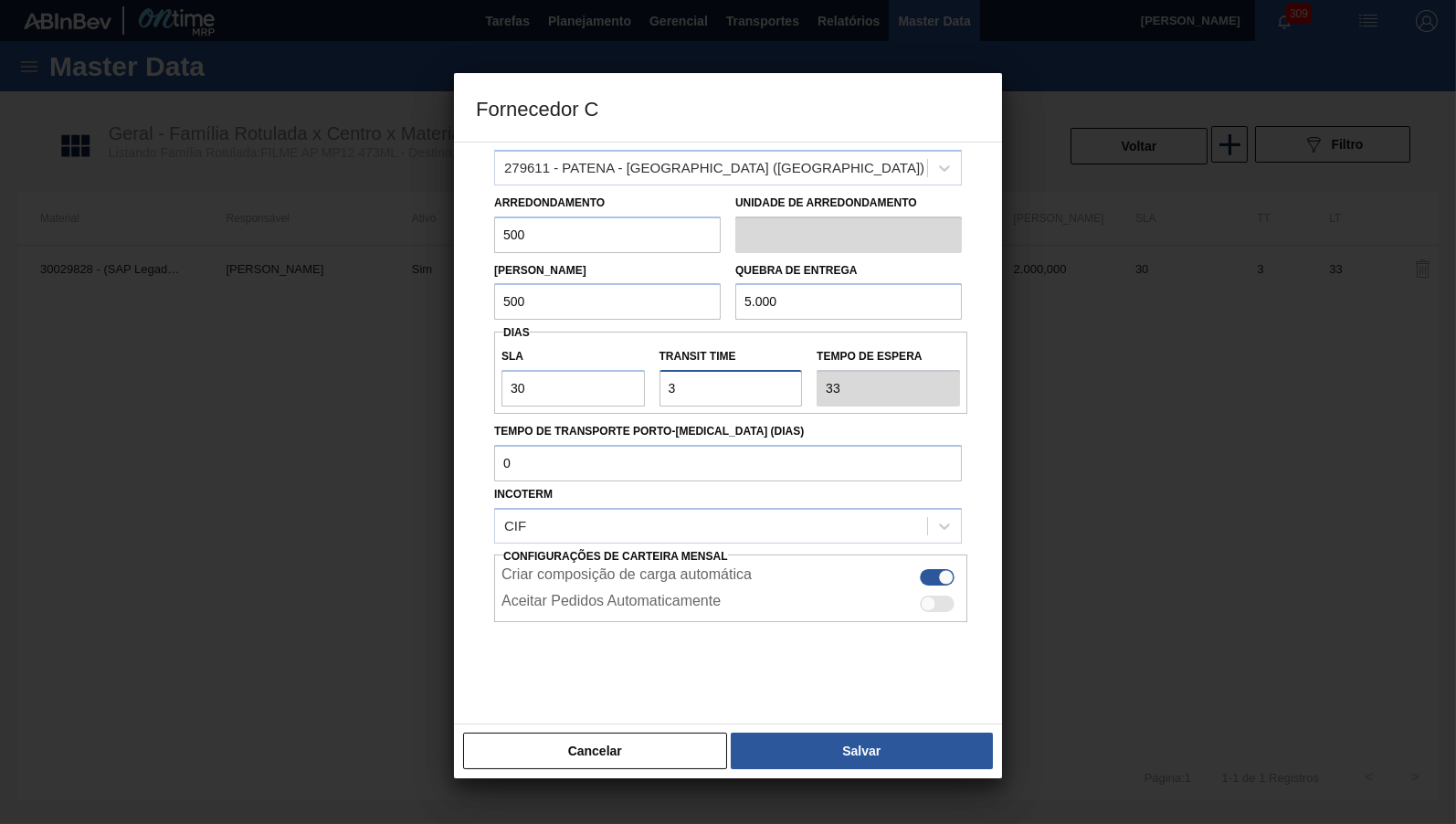
drag, startPoint x: 676, startPoint y: 390, endPoint x: 593, endPoint y: 382, distance: 83.4
click at [660, 382] on input "Transit Time" at bounding box center [731, 388] width 144 height 36
type input "4"
type input "34"
type input "4"
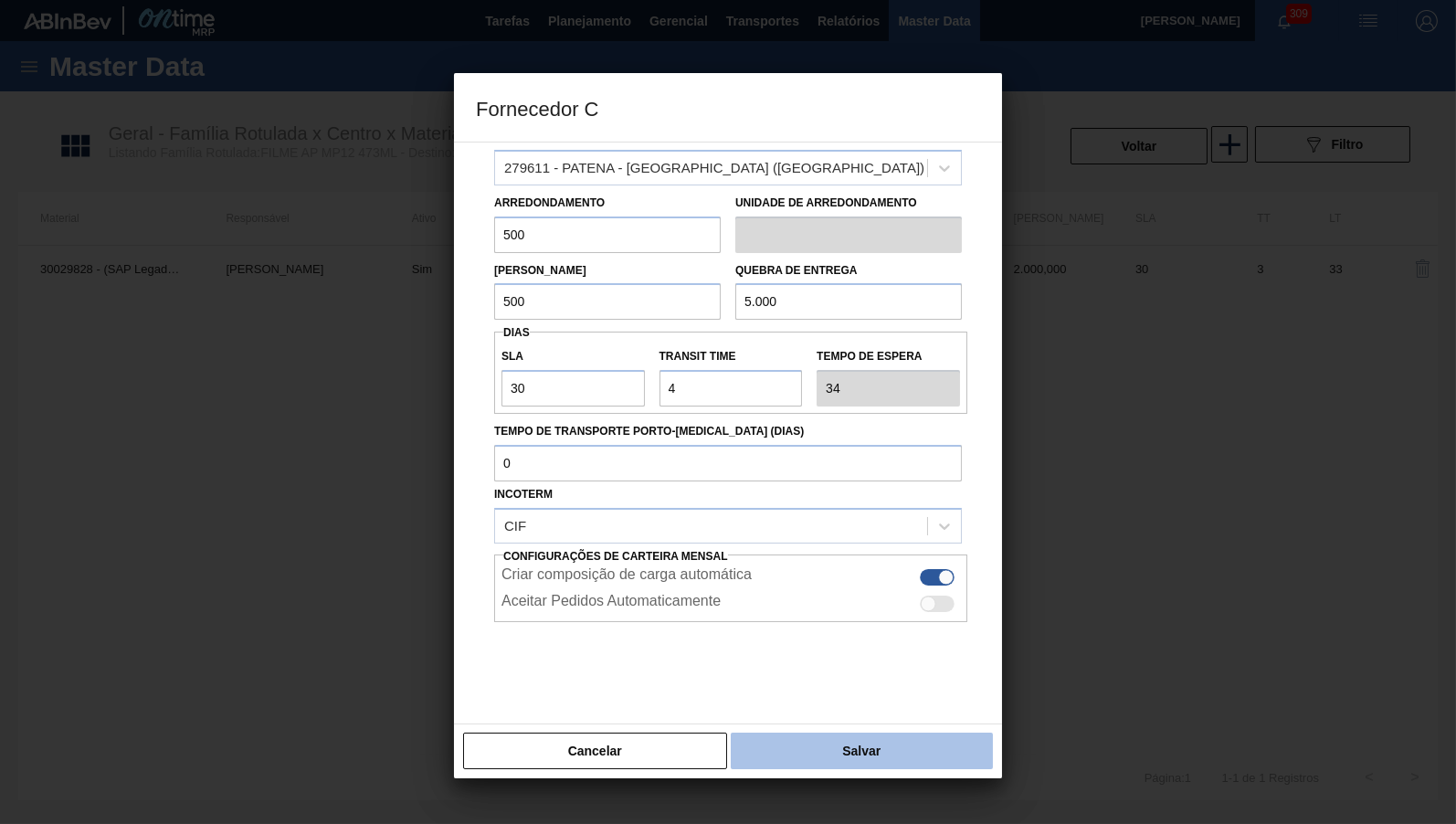
click at [897, 755] on button "Salvar" at bounding box center [862, 751] width 262 height 36
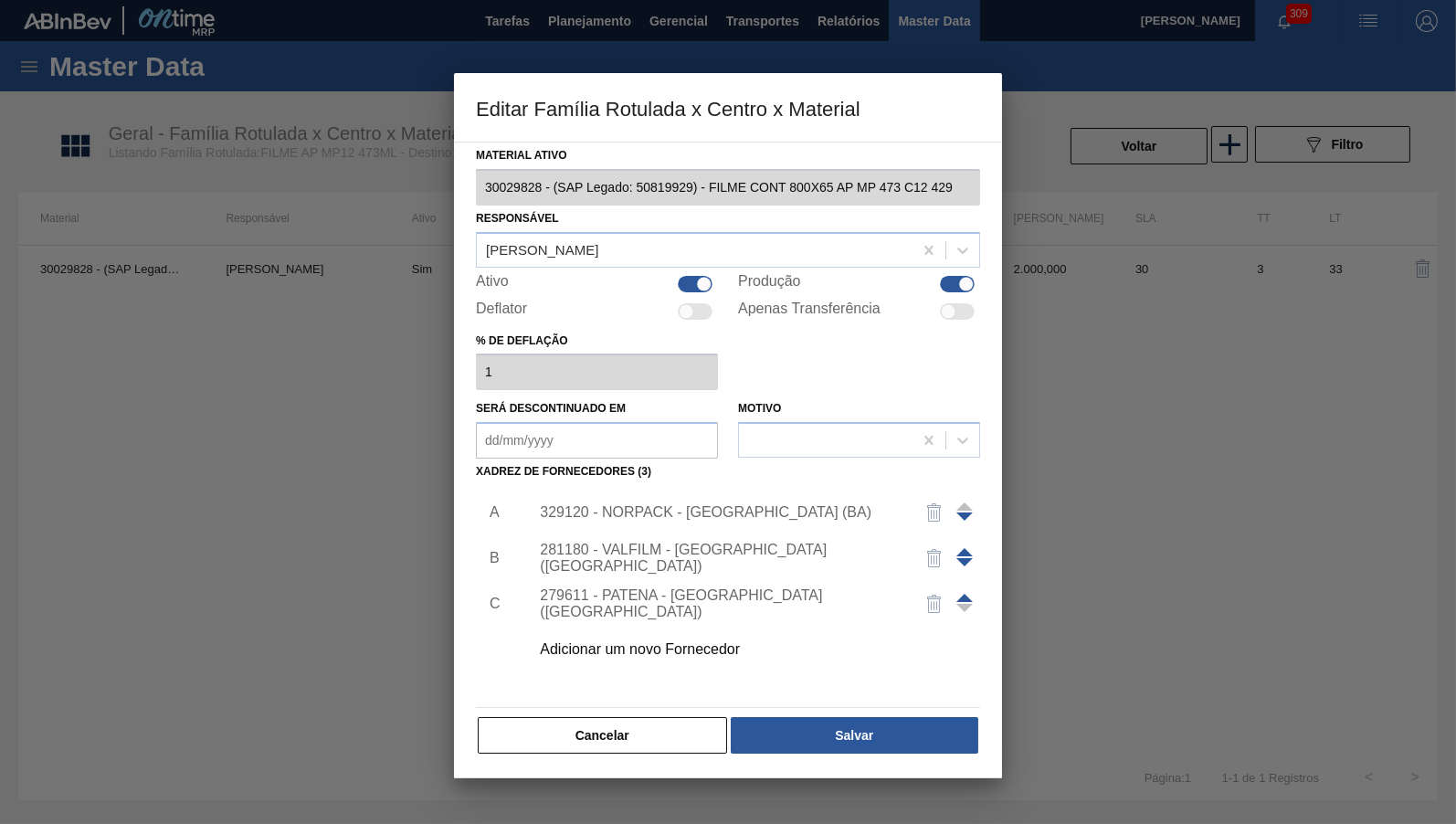
click at [968, 594] on span at bounding box center [964, 598] width 16 height 9
click at [890, 699] on div "A B C 329120 - NORPACK - [GEOGRAPHIC_DATA] (BA) 279611 - PATENA - [GEOGRAPHIC_D…" at bounding box center [728, 592] width 504 height 215
click at [890, 715] on div "Cancelar Salvar" at bounding box center [728, 735] width 504 height 40
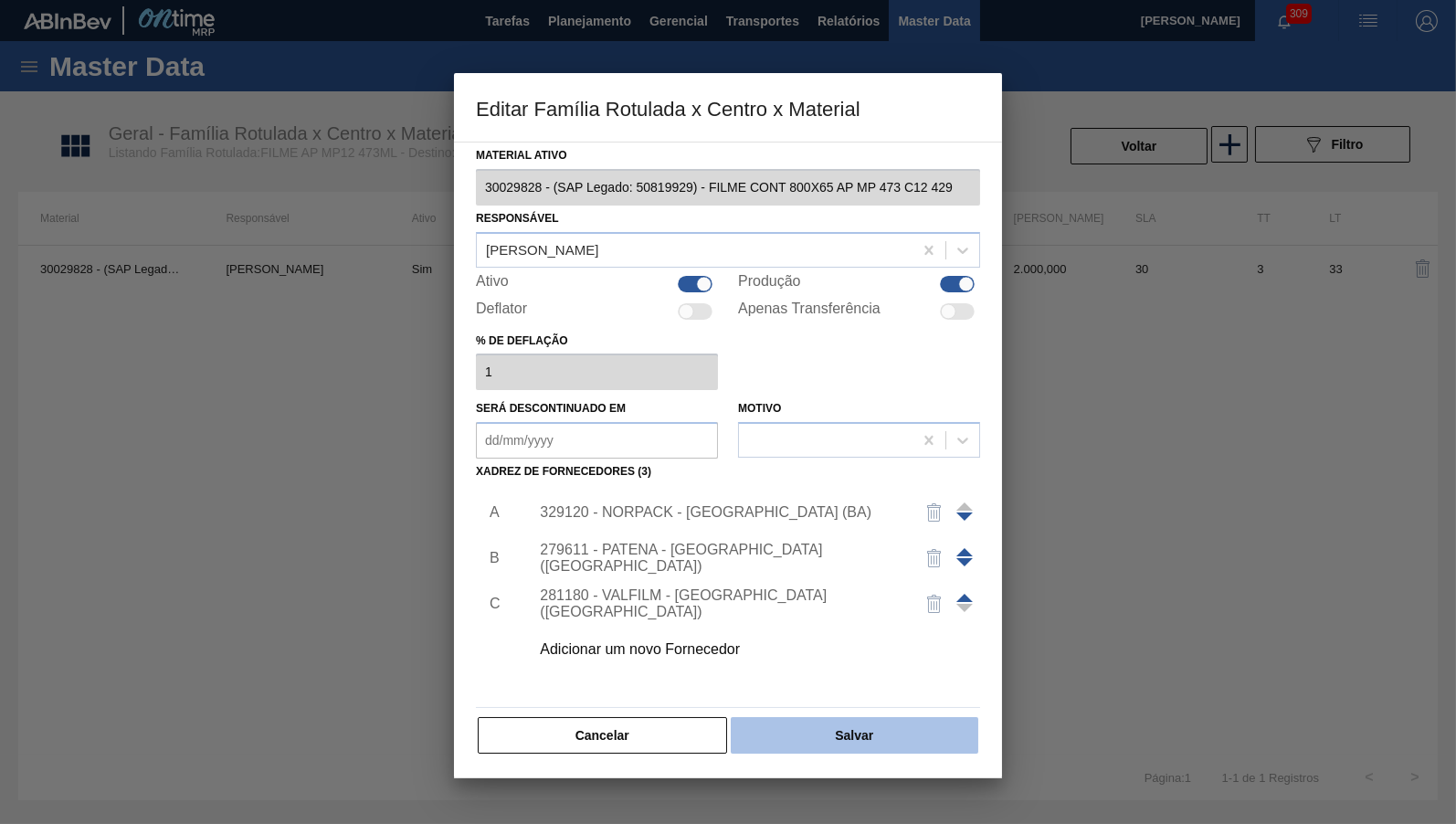
click at [890, 719] on button "Salvar" at bounding box center [854, 735] width 247 height 36
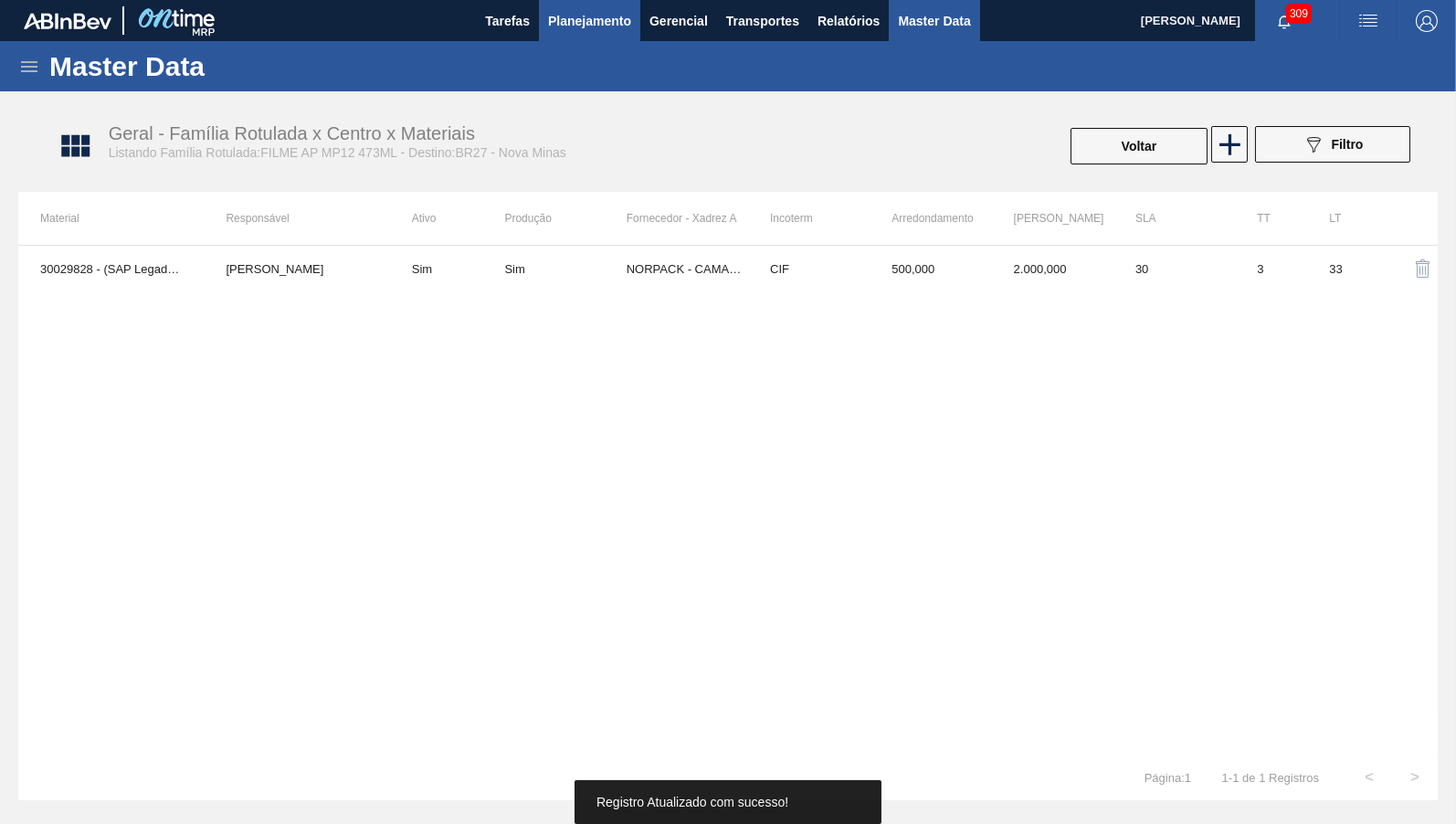
click at [580, 24] on span "Planejamento" at bounding box center [589, 21] width 83 height 22
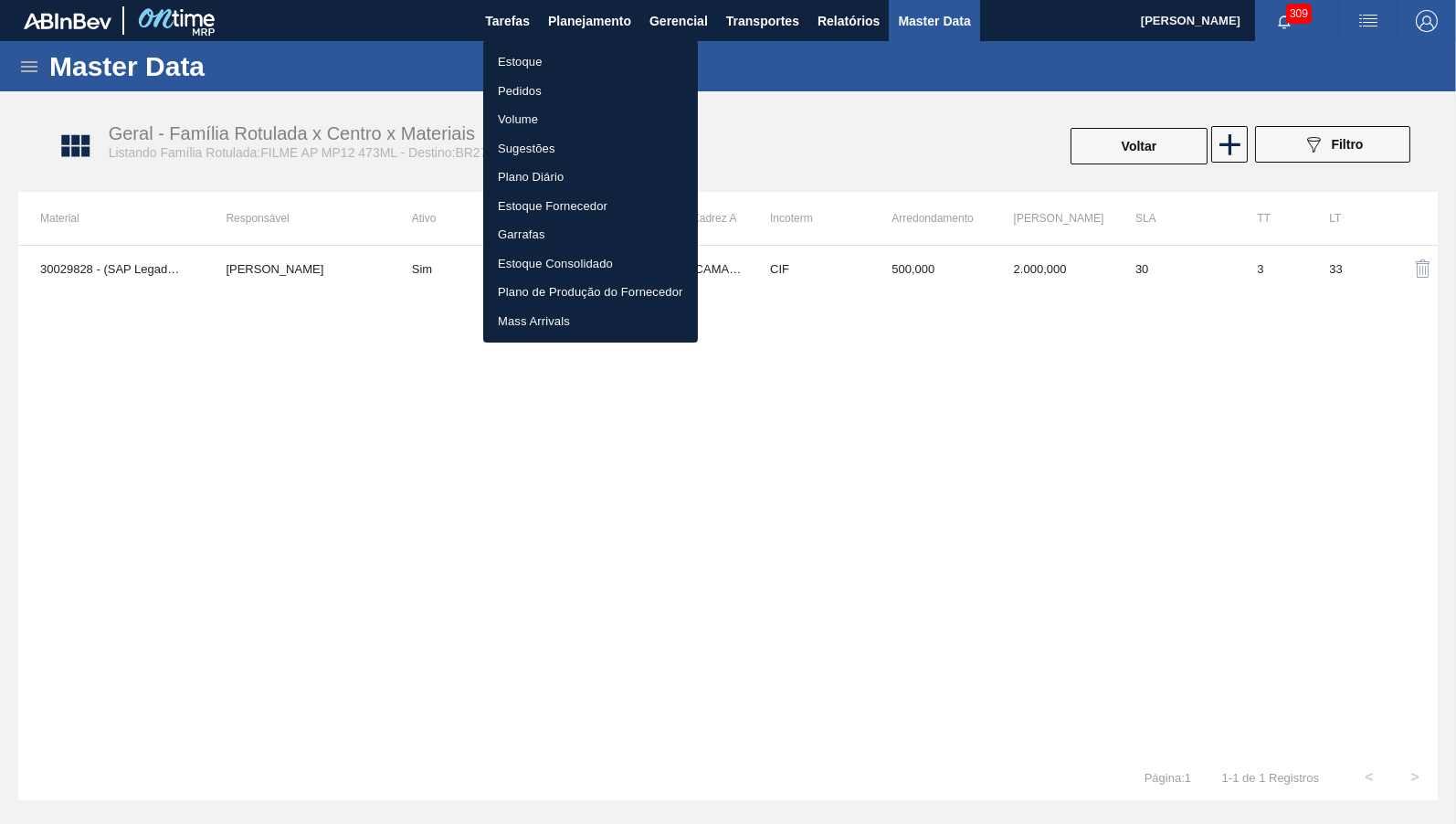
click at [569, 48] on li "Estoque" at bounding box center [590, 62] width 215 height 29
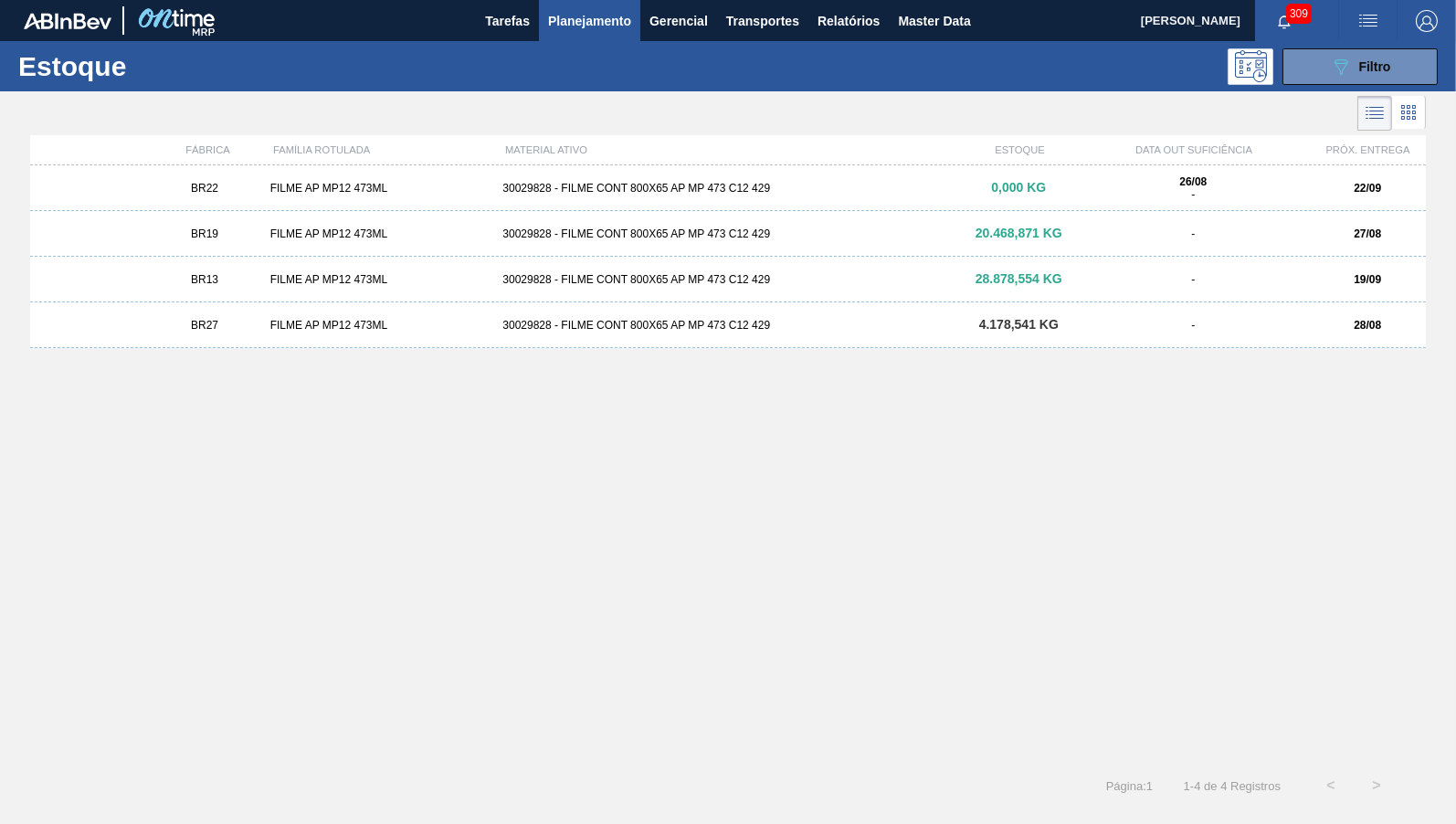
click at [1084, 333] on div "BR27 FILME AP MP12 473ML 30029828 - FILME CONT 800X65 AP MP 473 C12 429 4.178,5…" at bounding box center [728, 325] width 1395 height 46
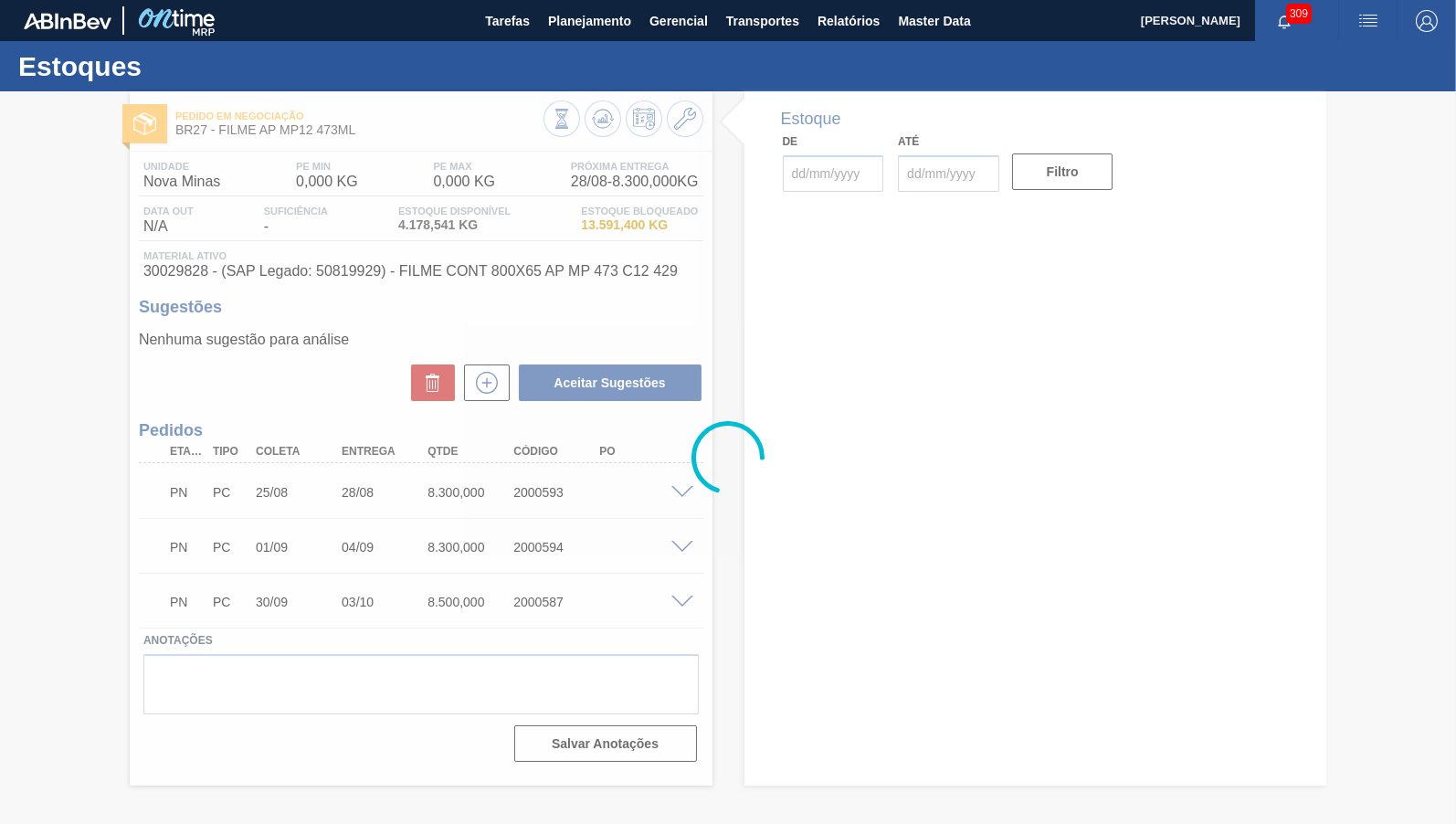
type input "[DATE]"
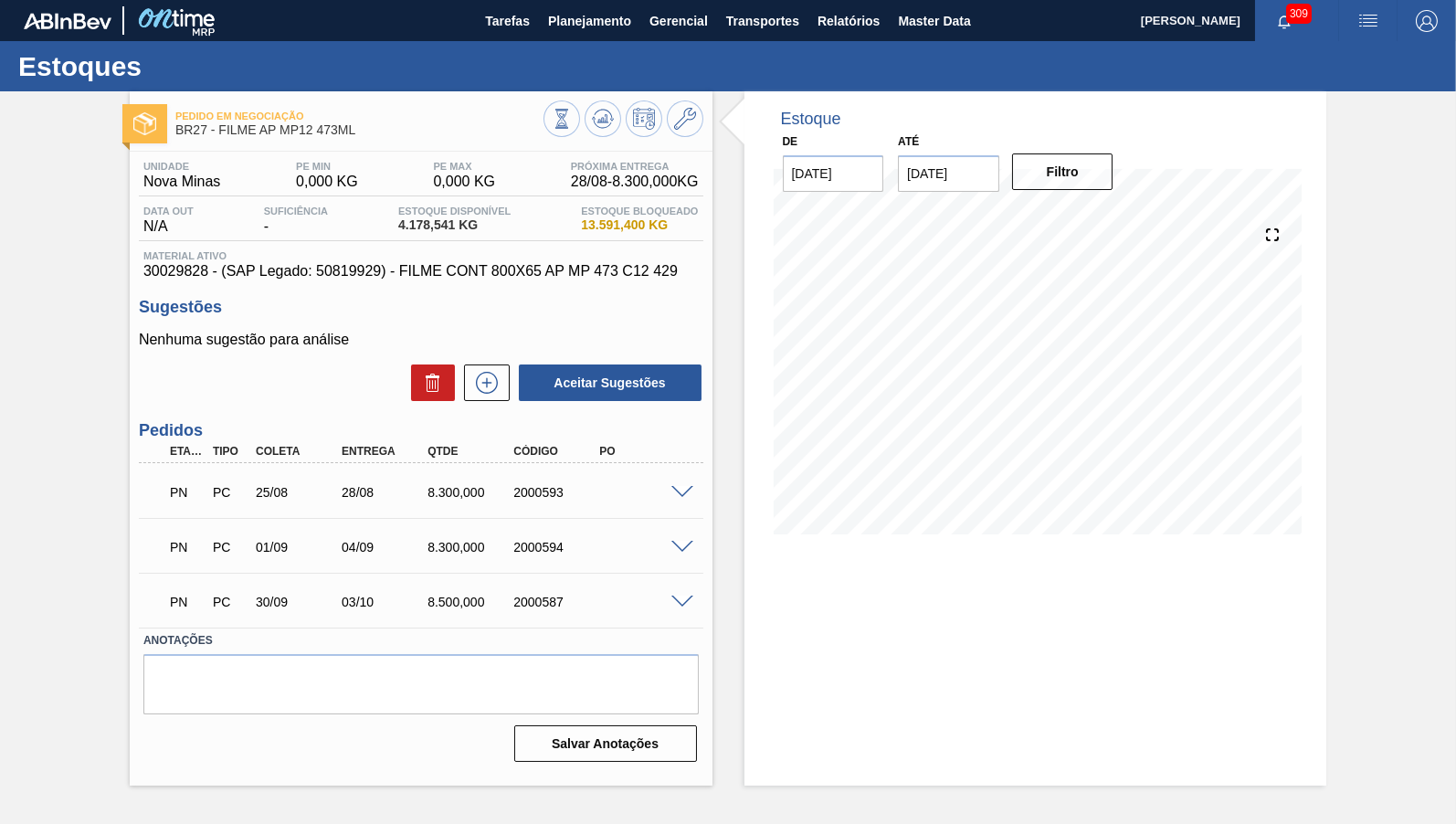
click at [449, 498] on div "8.300,000" at bounding box center [470, 491] width 95 height 14
click at [489, 389] on icon at bounding box center [487, 382] width 29 height 22
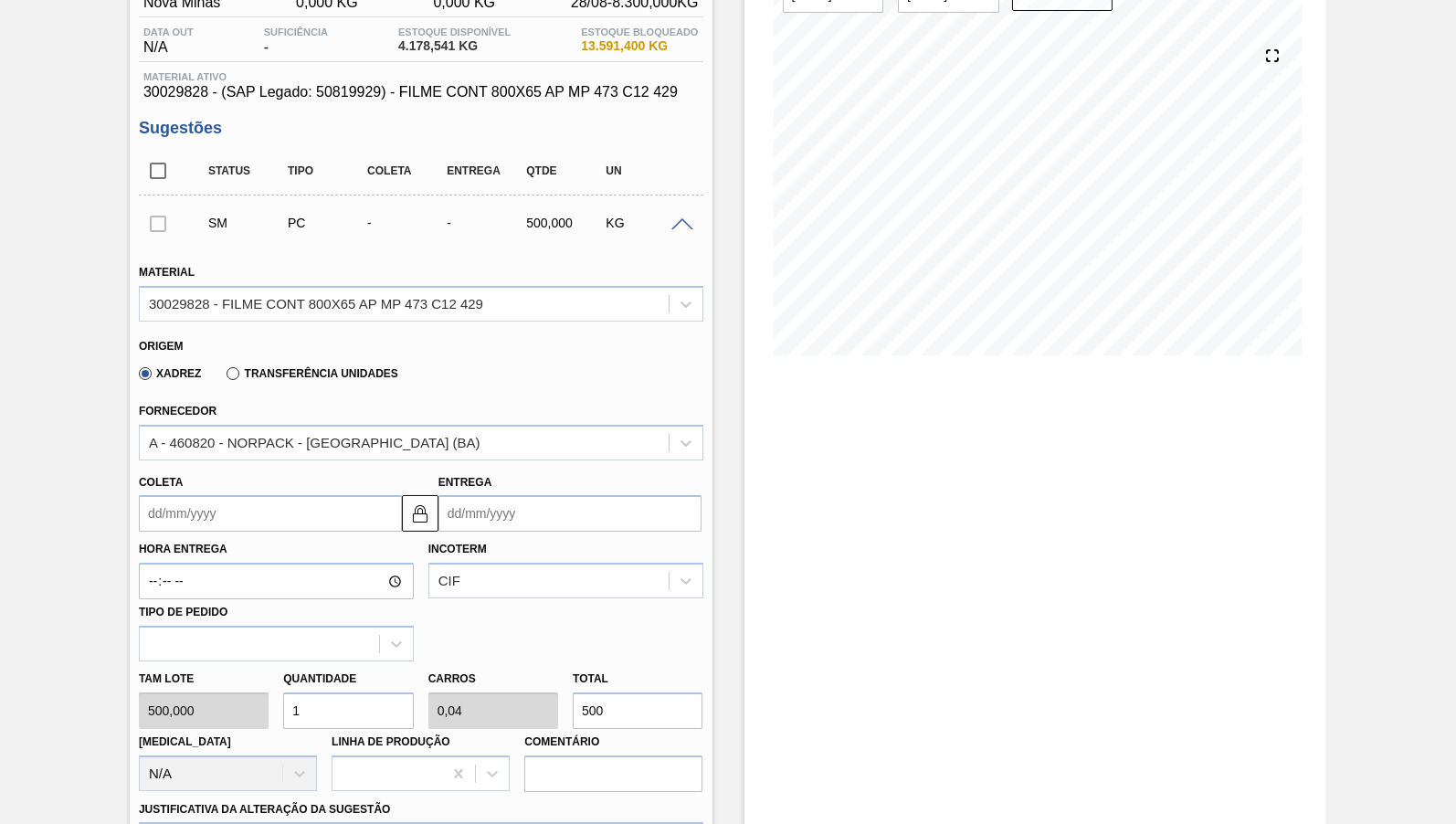
scroll to position [181, 0]
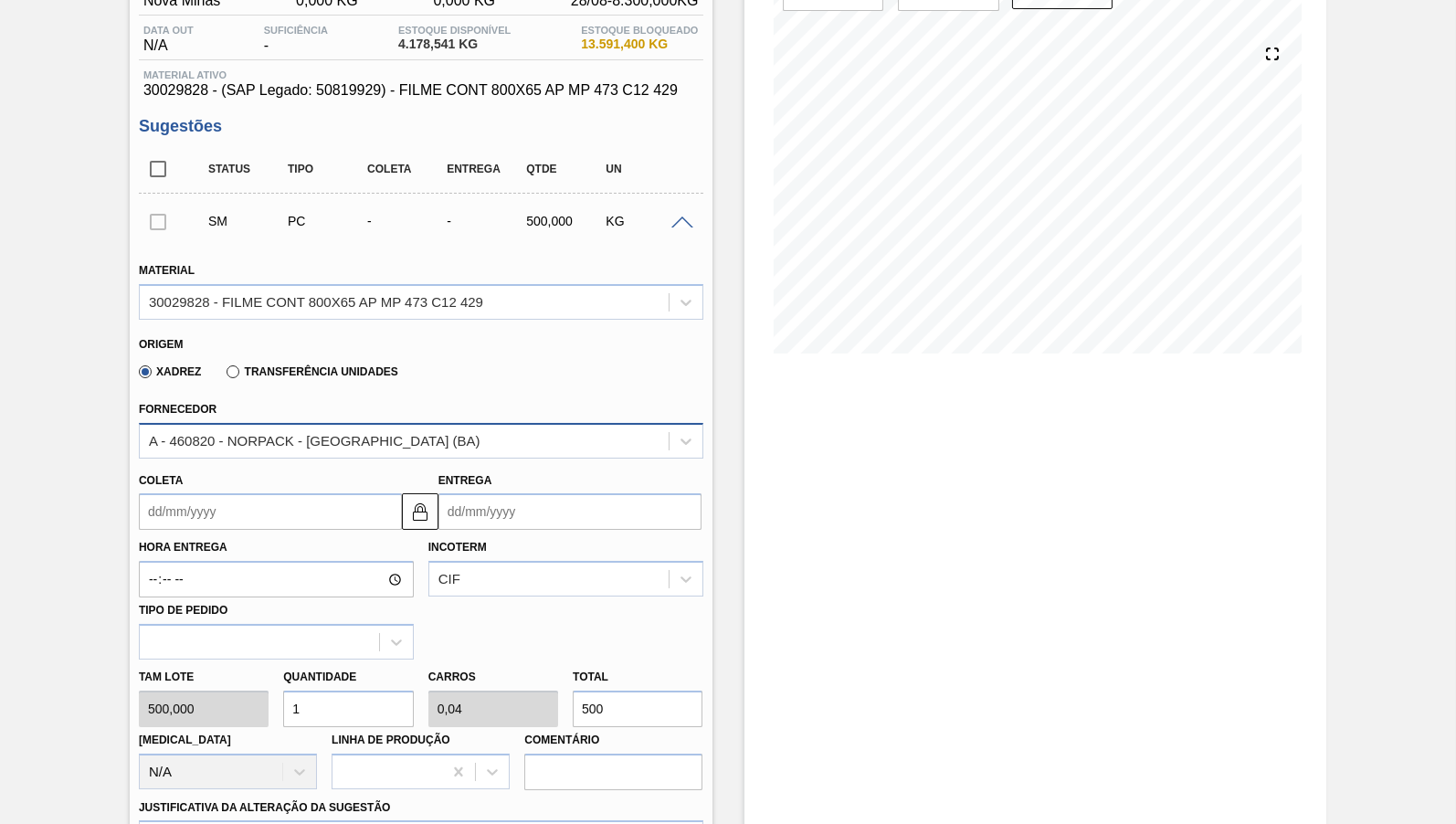
click at [270, 428] on div "A - 460820 - NORPACK - [GEOGRAPHIC_DATA] (BA)" at bounding box center [404, 441] width 528 height 27
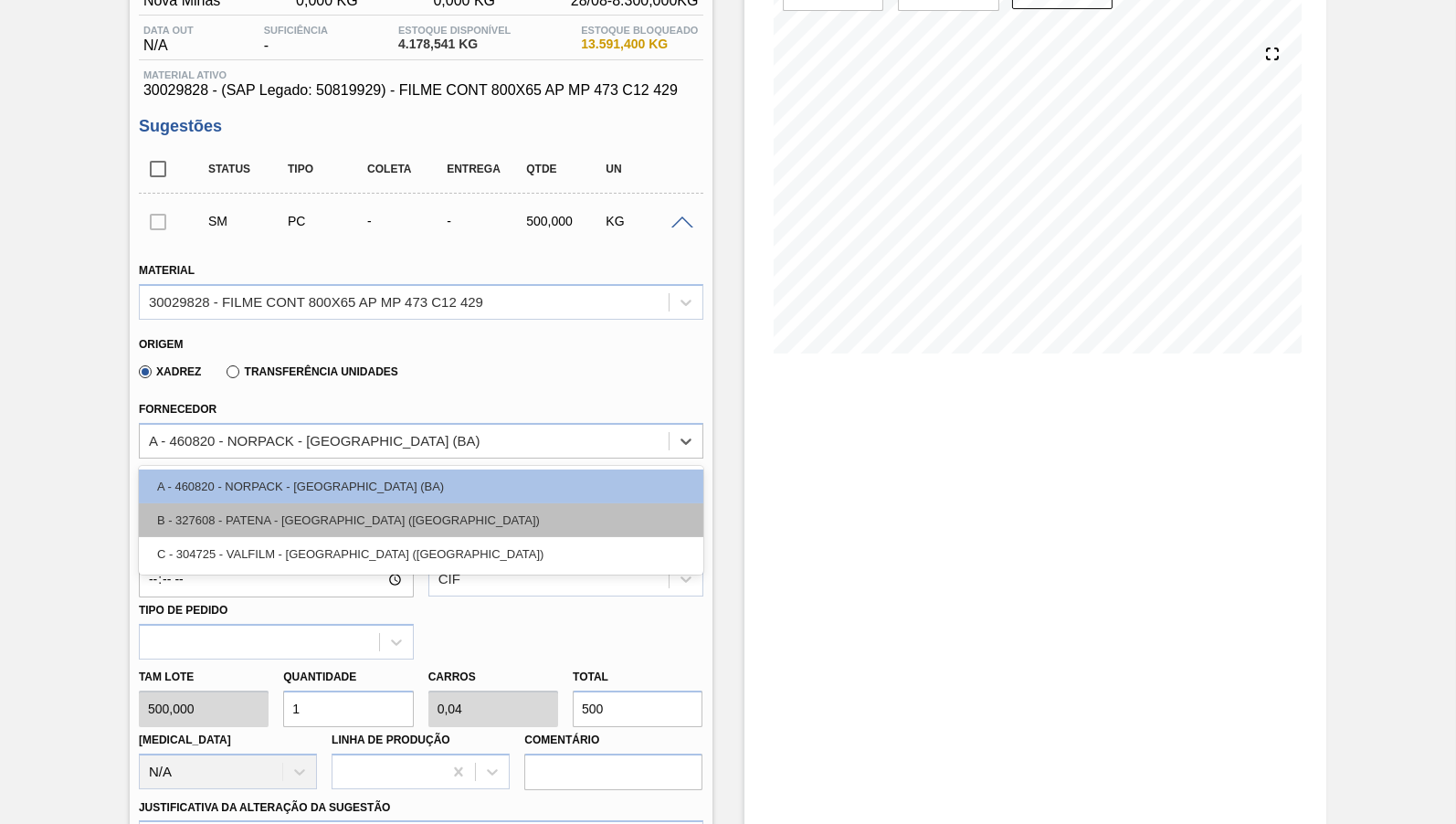
click at [261, 518] on div "B - 327608 - PATENA - [GEOGRAPHIC_DATA] ([GEOGRAPHIC_DATA])" at bounding box center [421, 520] width 565 height 34
type input "0,1"
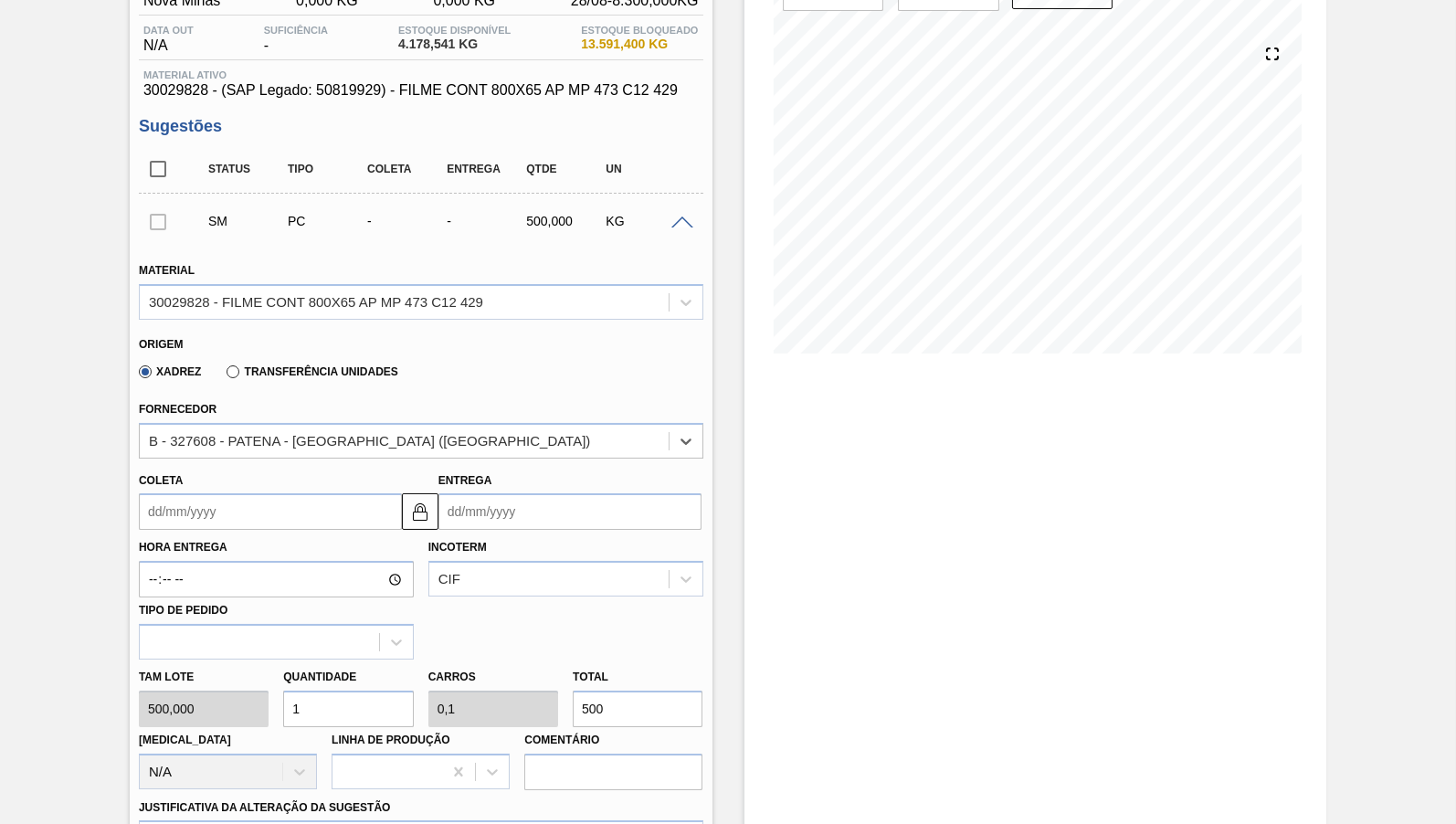
click at [233, 508] on input "Coleta" at bounding box center [270, 511] width 263 height 36
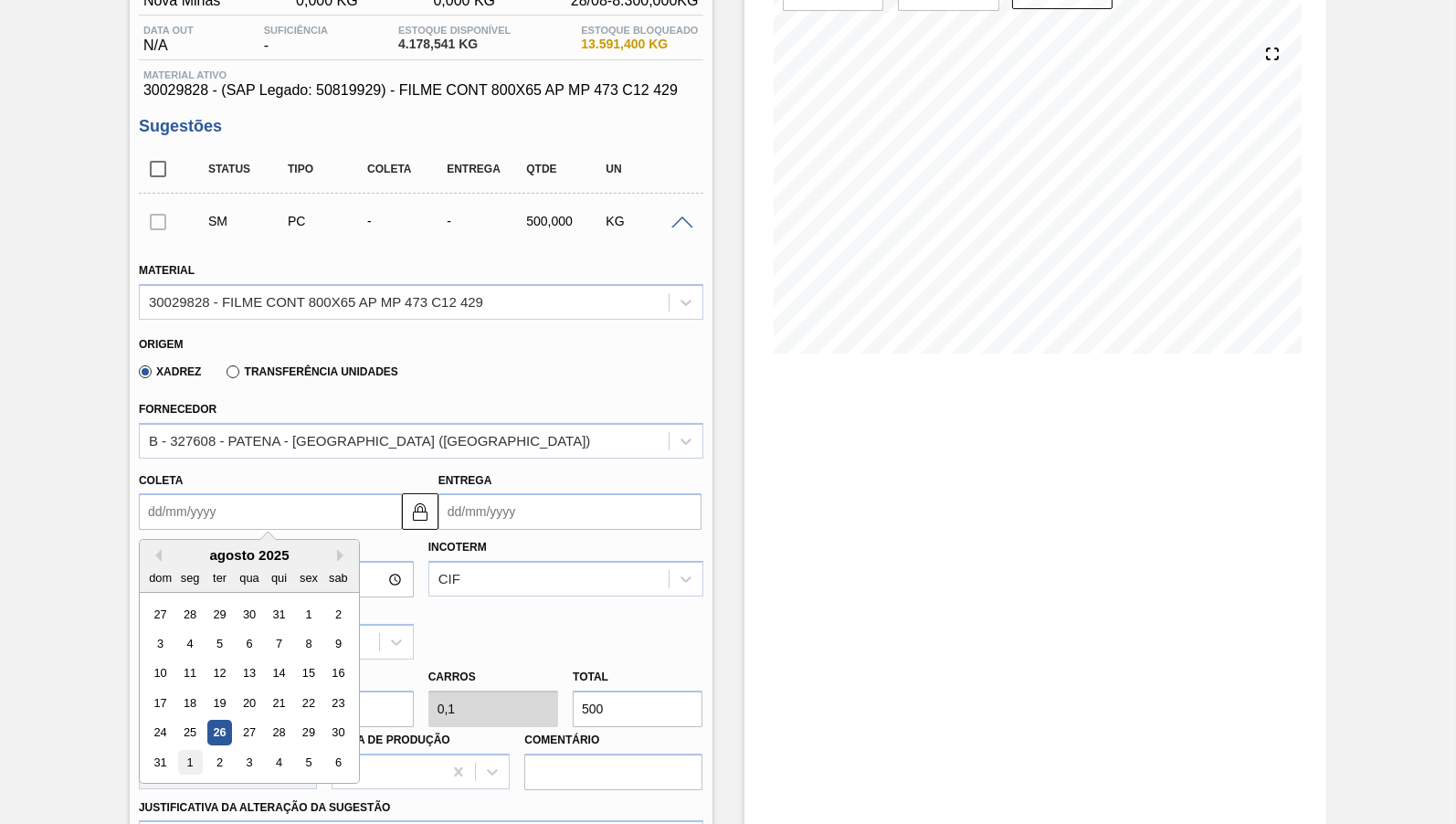
click at [191, 750] on div "1" at bounding box center [189, 762] width 25 height 25
type input "[DATE]"
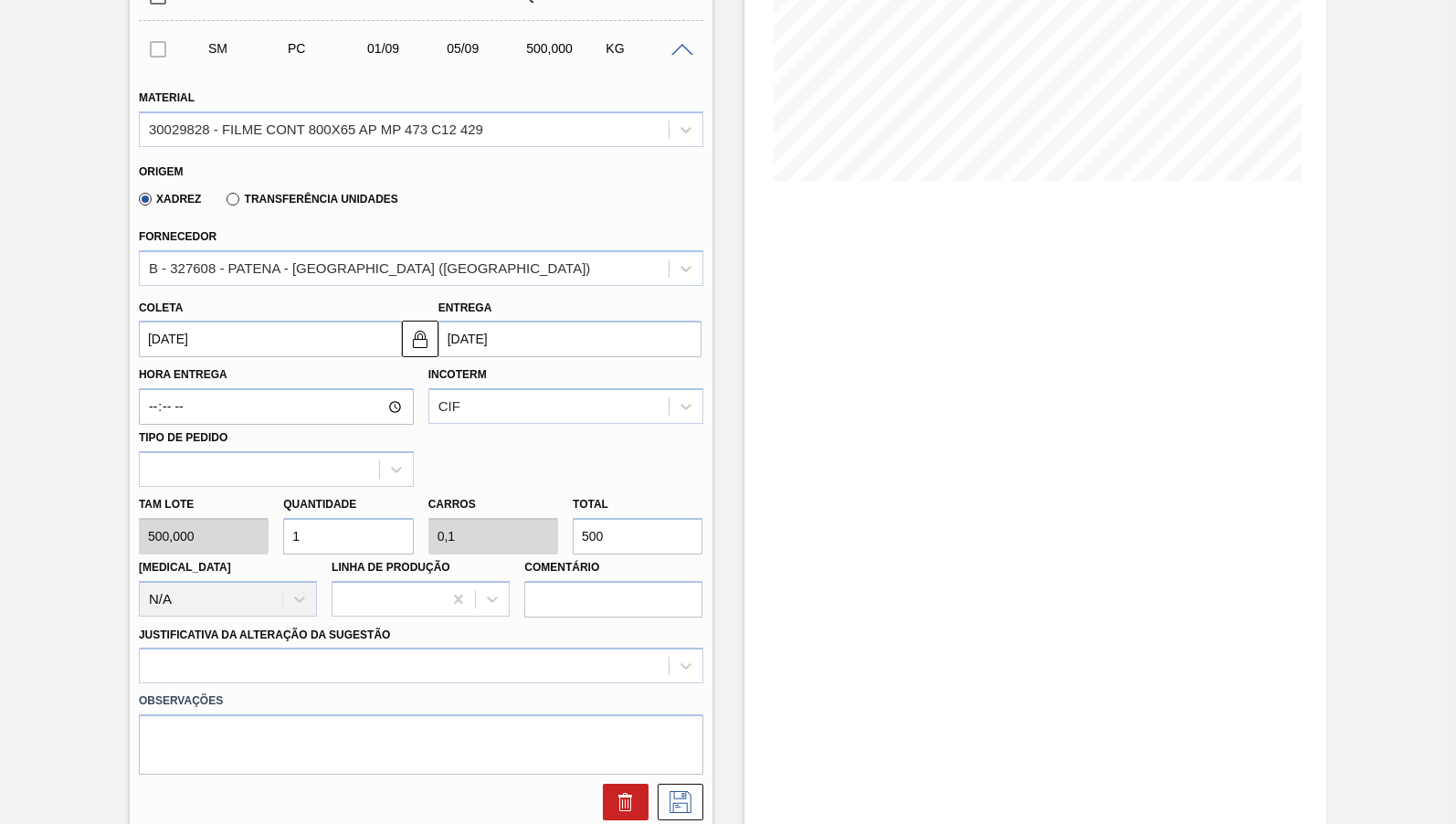
scroll to position [362, 0]
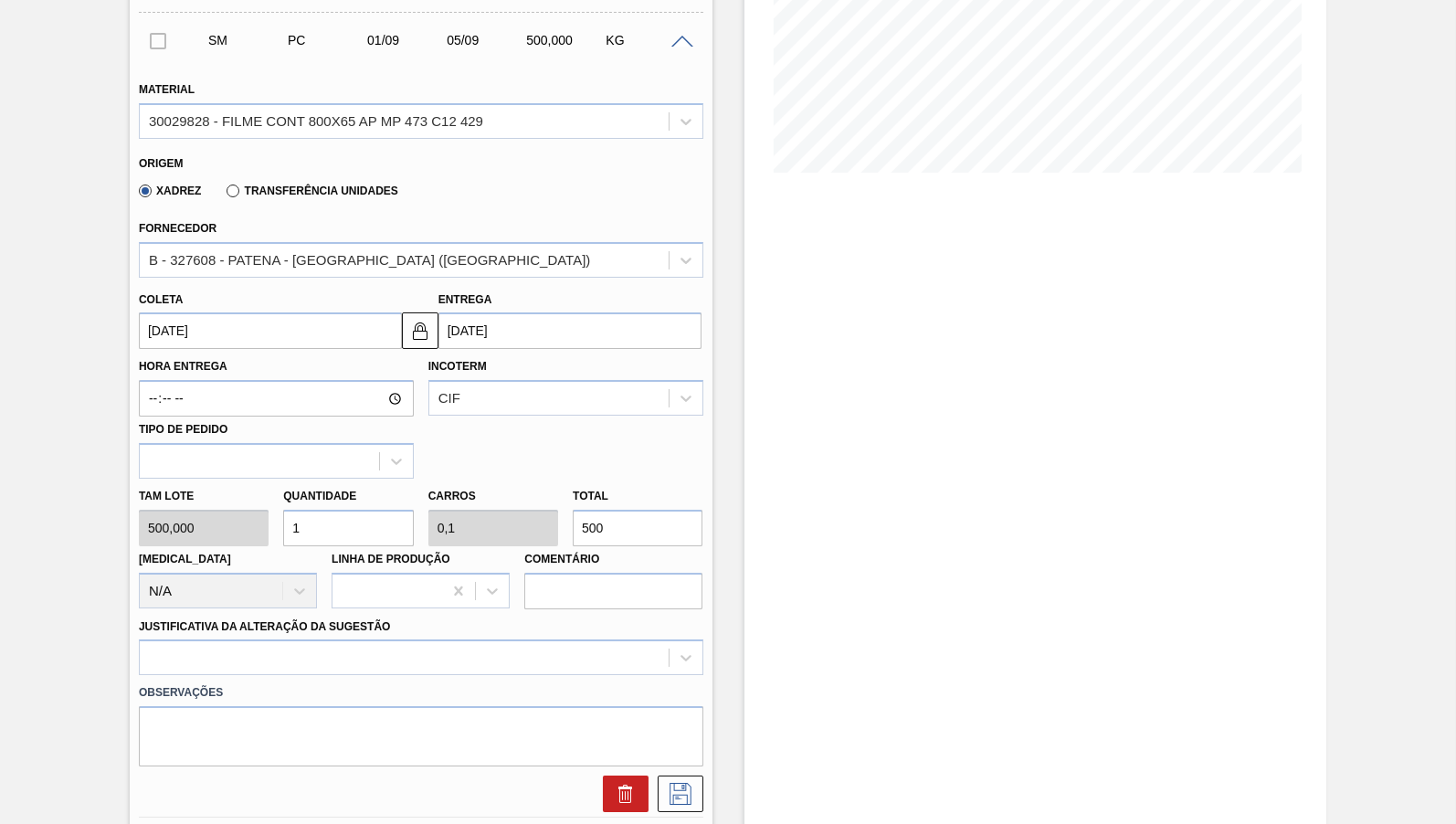
drag, startPoint x: 480, startPoint y: 510, endPoint x: 444, endPoint y: 512, distance: 36.1
click at [573, 512] on input "500" at bounding box center [638, 527] width 129 height 36
paste input "8.300,0"
type input "16,6"
type input "1,66"
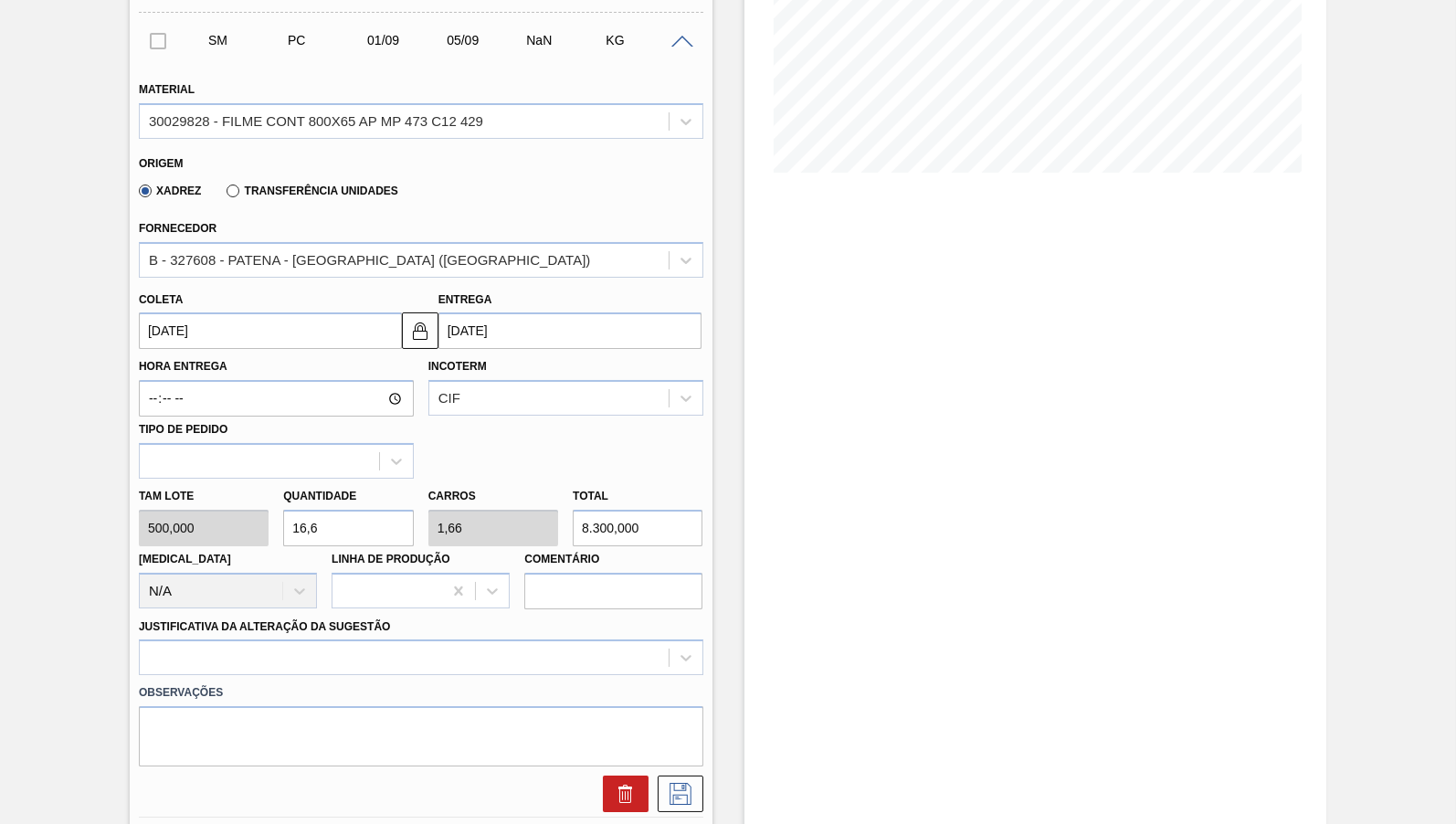
type input "8.300,000"
click at [181, 706] on textarea at bounding box center [421, 736] width 565 height 60
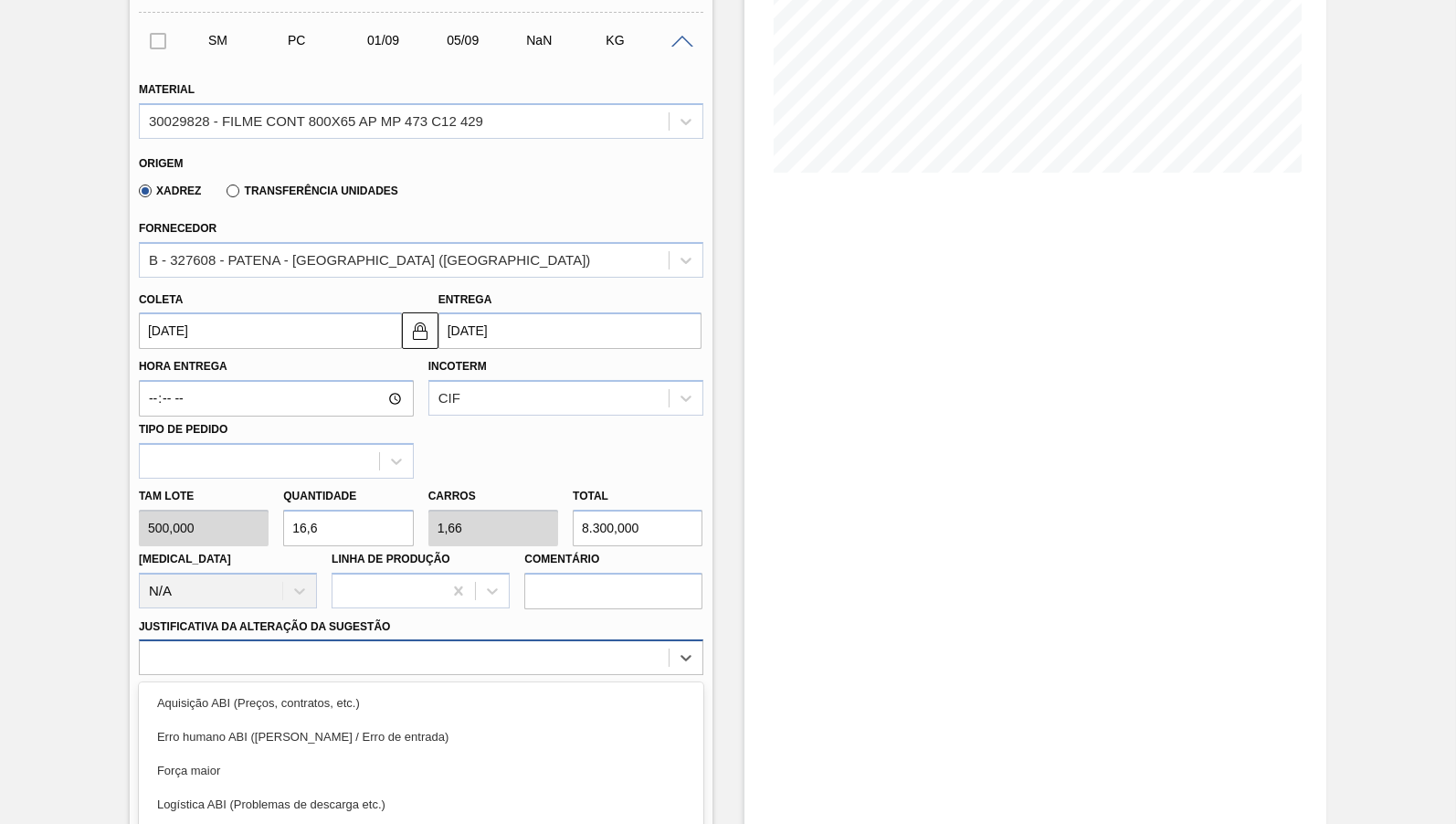
click at [204, 640] on div "option Aquisição ABI (Preços, contratos, etc.) focused, 1 of 18. 18 results ava…" at bounding box center [421, 657] width 565 height 35
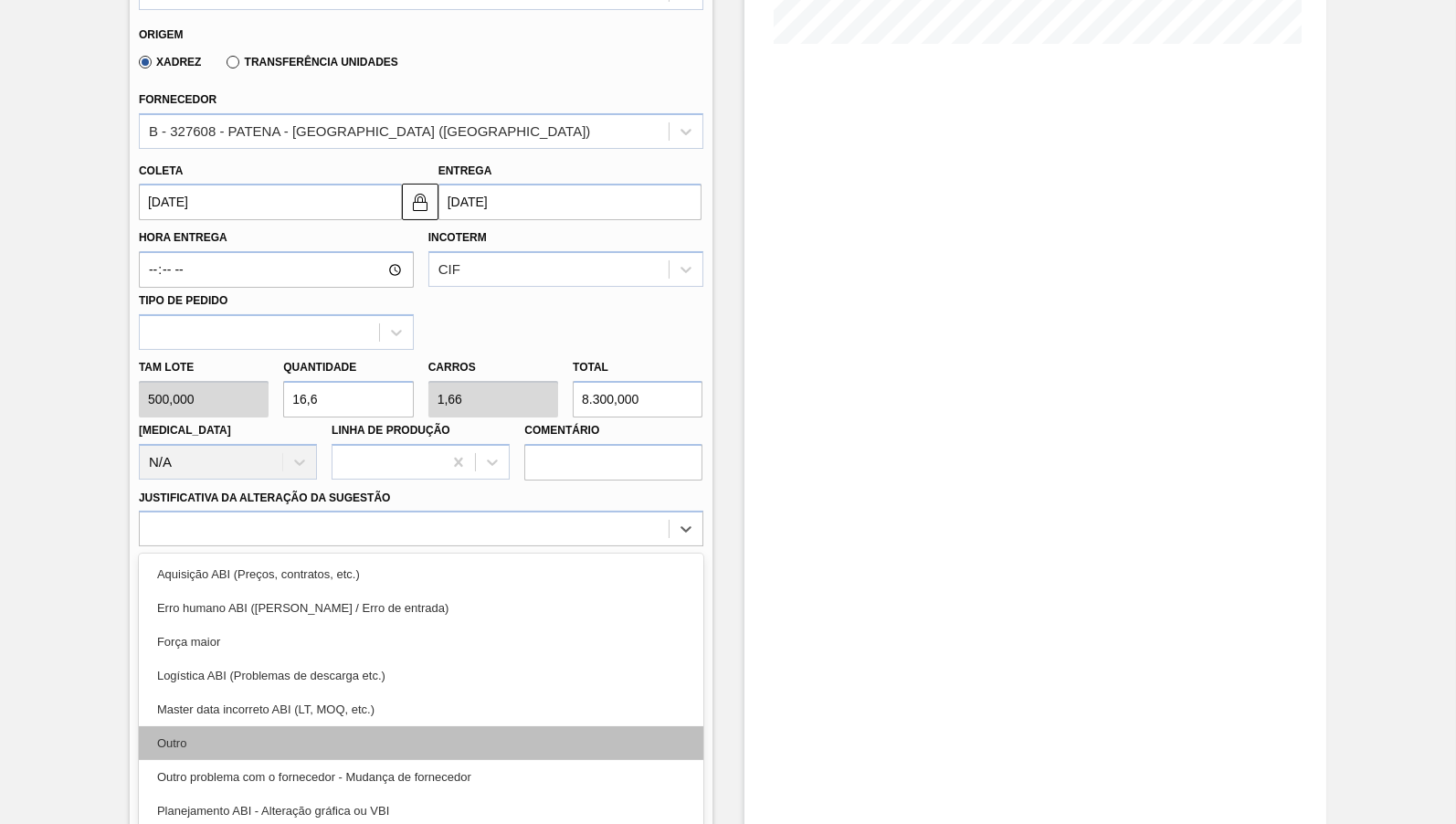
click at [254, 737] on div "Outro" at bounding box center [421, 743] width 565 height 34
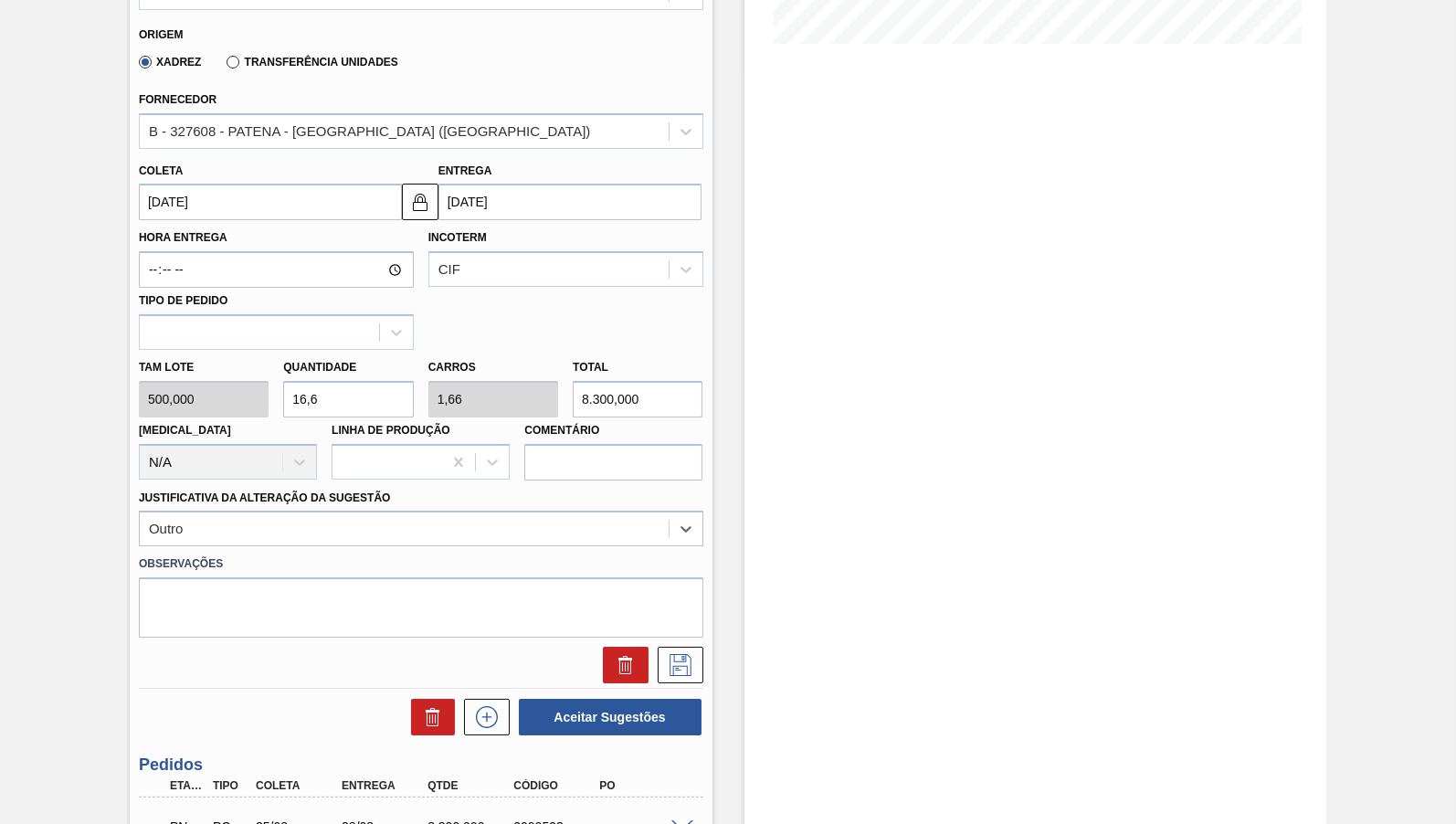
scroll to position [767, 0]
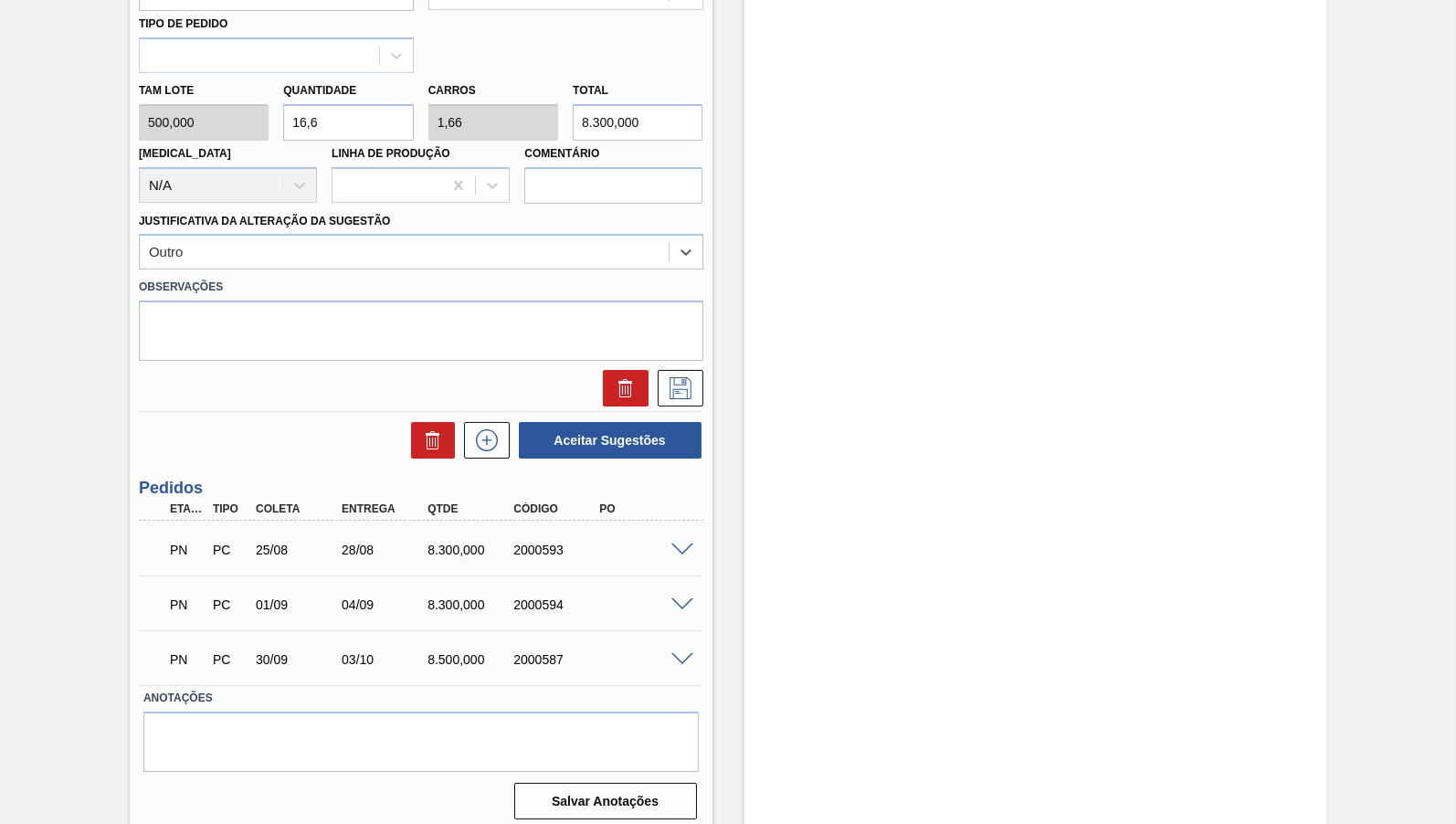
click at [489, 543] on div "8.300,000" at bounding box center [470, 549] width 95 height 14
click at [554, 543] on div "2000593" at bounding box center [556, 549] width 95 height 14
copy div "2000593"
click at [464, 300] on textarea at bounding box center [421, 330] width 565 height 60
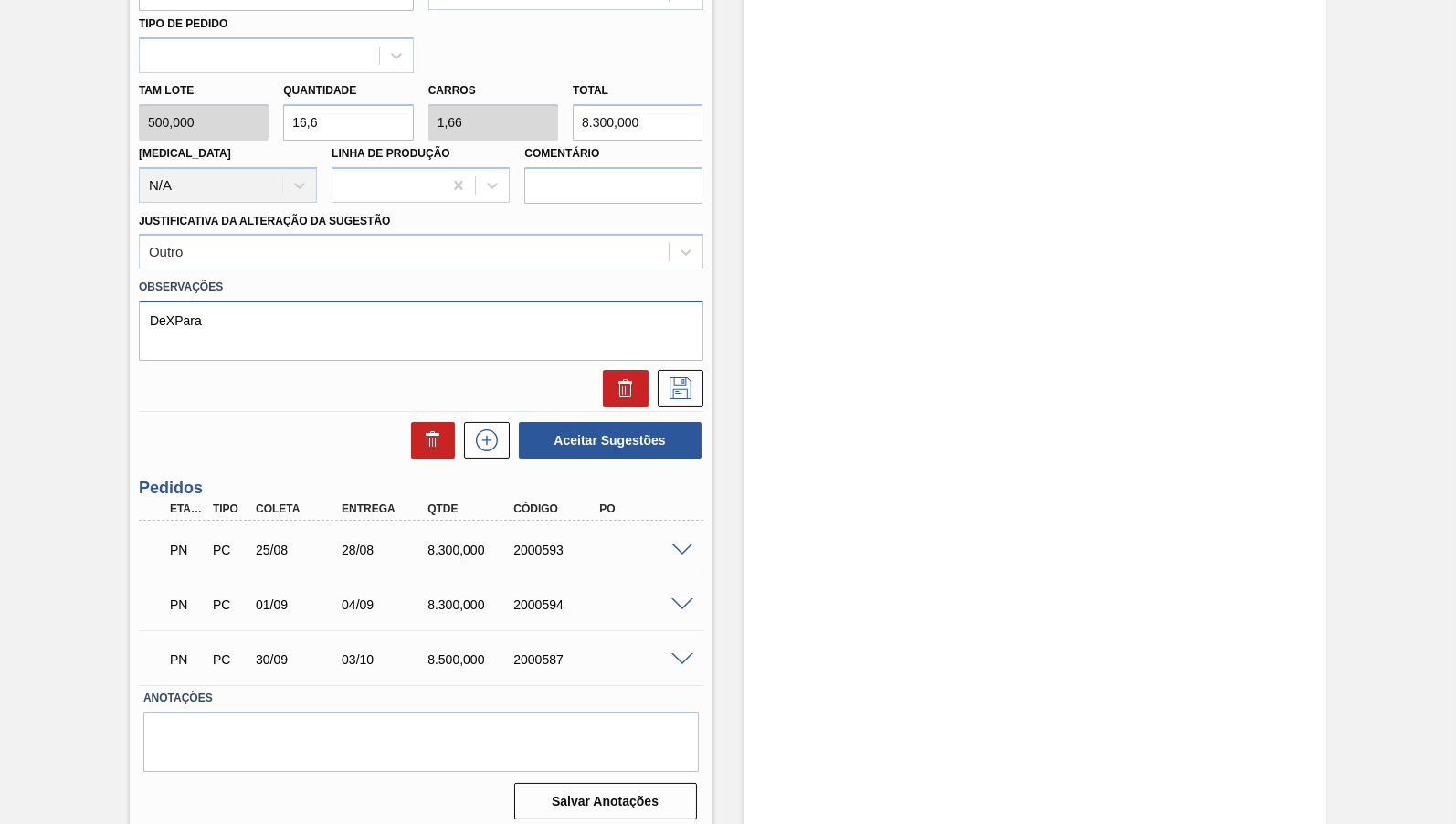
paste textarea "2000593"
type textarea "DeXPara 2000593"
click at [673, 377] on icon at bounding box center [680, 388] width 29 height 22
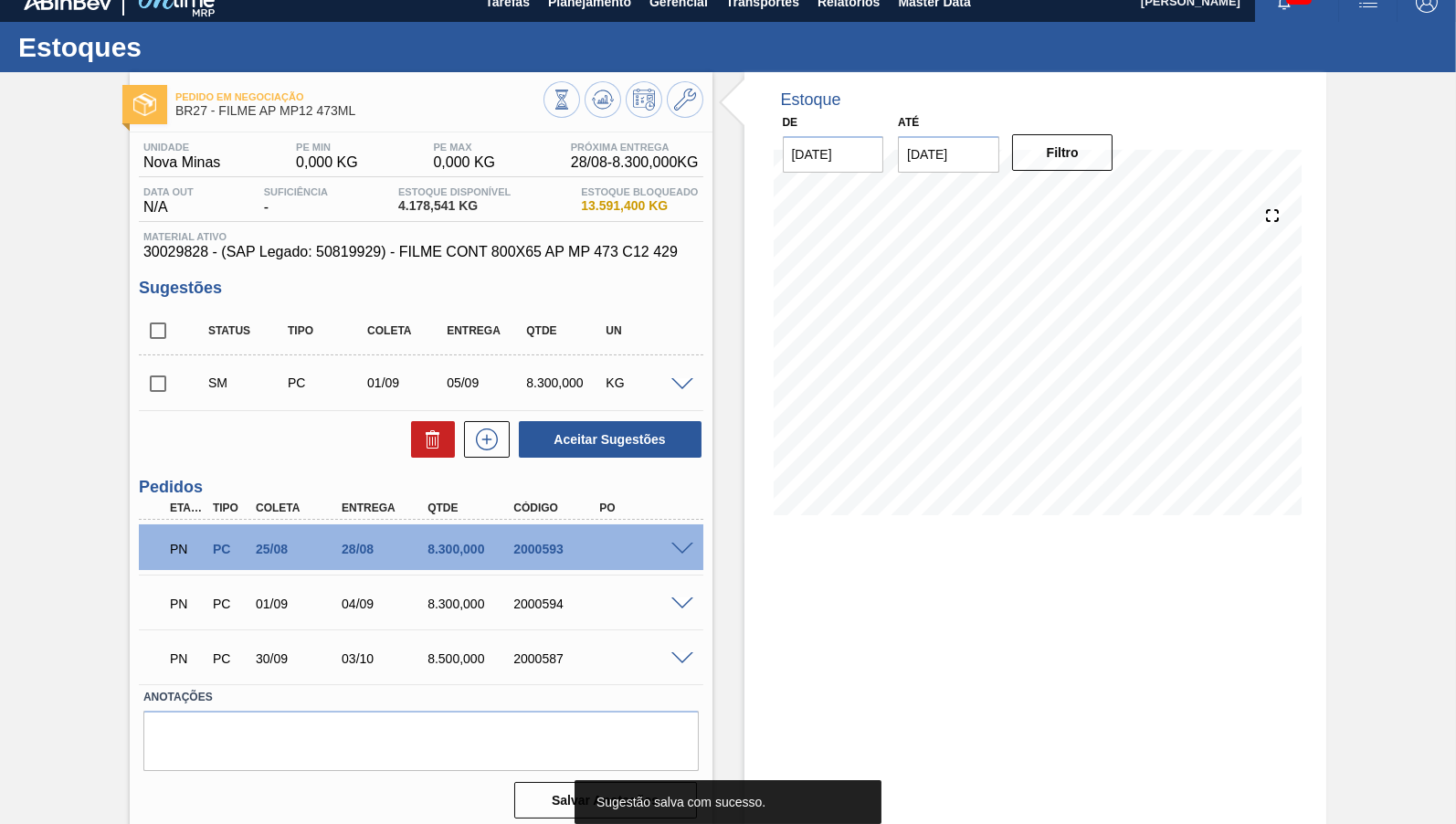
scroll to position [0, 0]
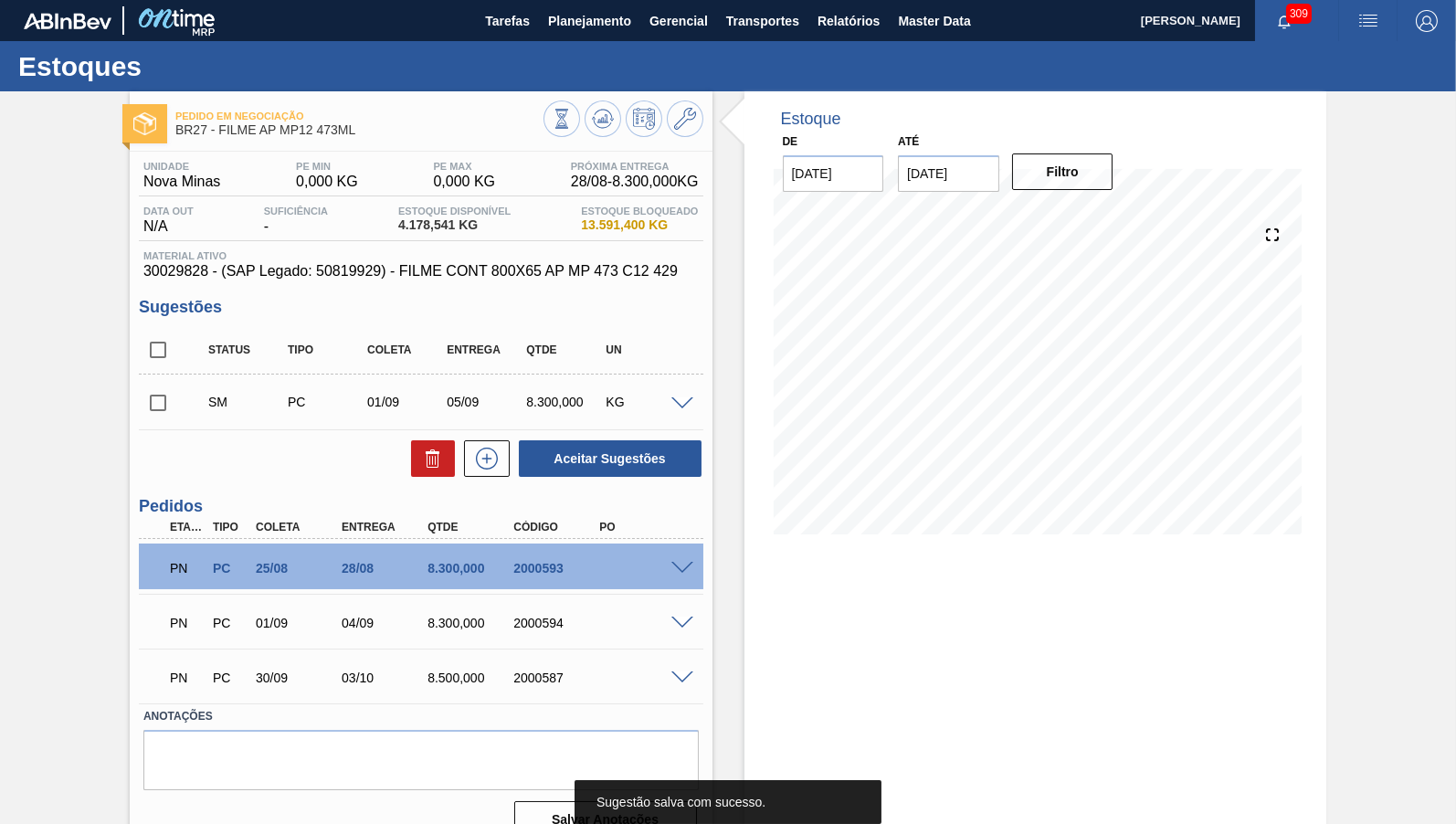
click at [464, 615] on div "PN PC 01/09 04/09 8.300,000 2000594" at bounding box center [415, 621] width 516 height 36
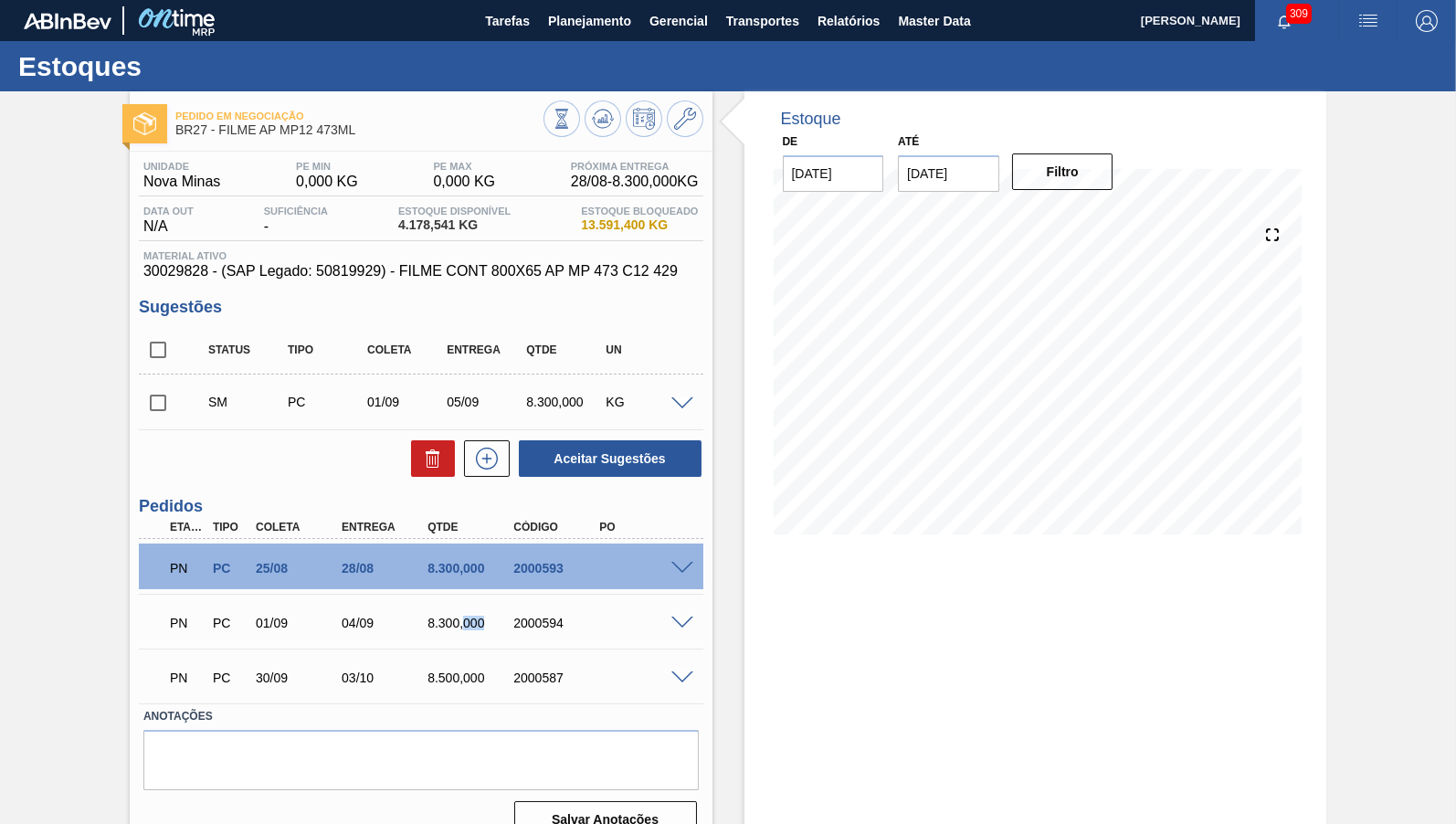
click at [464, 614] on div "PN PC 01/09 04/09 8.300,000 2000594" at bounding box center [415, 621] width 516 height 36
click at [489, 467] on icon at bounding box center [487, 458] width 29 height 22
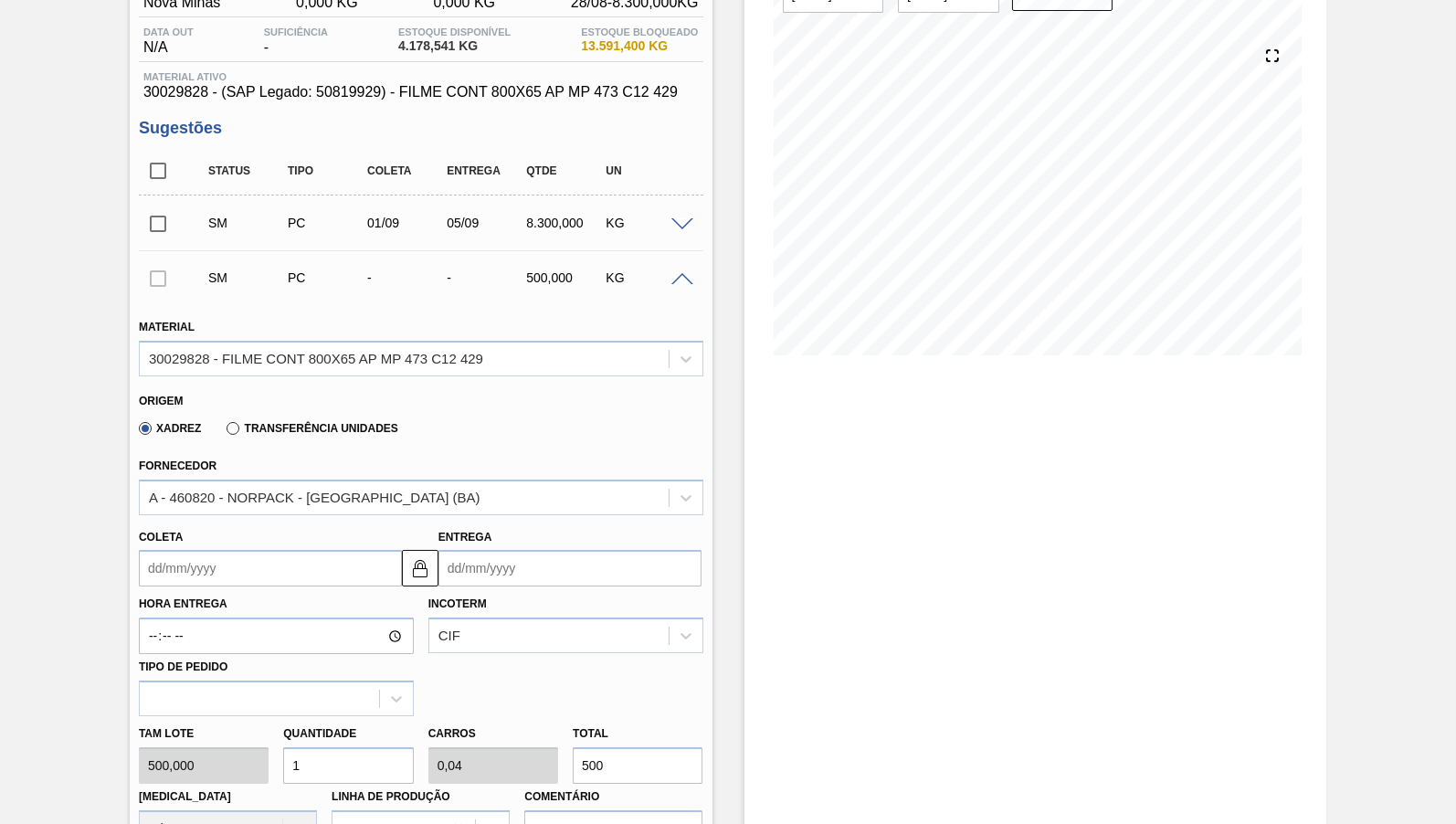
scroll to position [181, 0]
click at [234, 449] on div "Fornecedor A - 460820 - NORPACK - [GEOGRAPHIC_DATA] (BA)" at bounding box center [420, 480] width 579 height 67
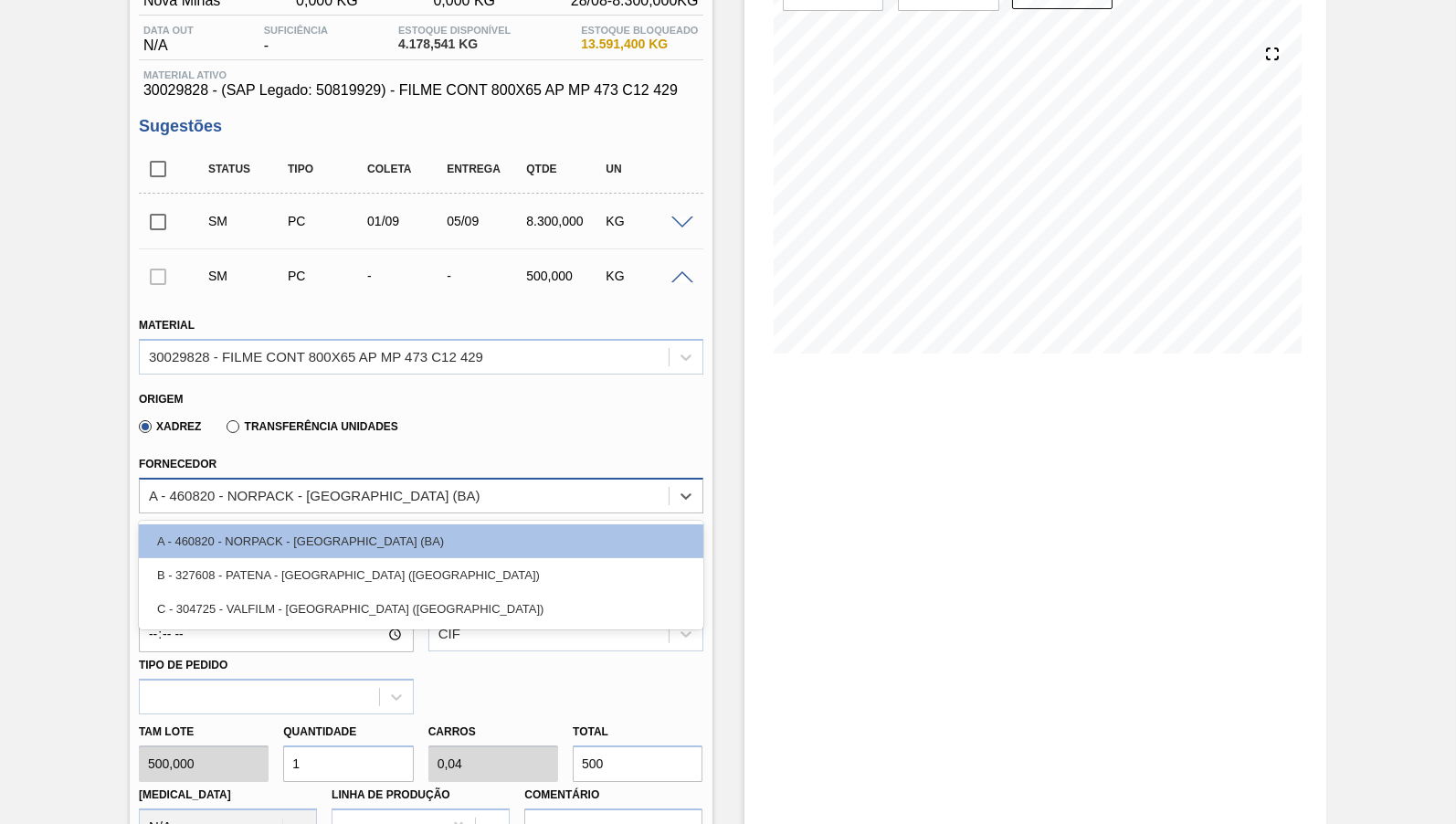
click at [246, 497] on div "A - 460820 - NORPACK - [GEOGRAPHIC_DATA] (BA)" at bounding box center [315, 495] width 332 height 15
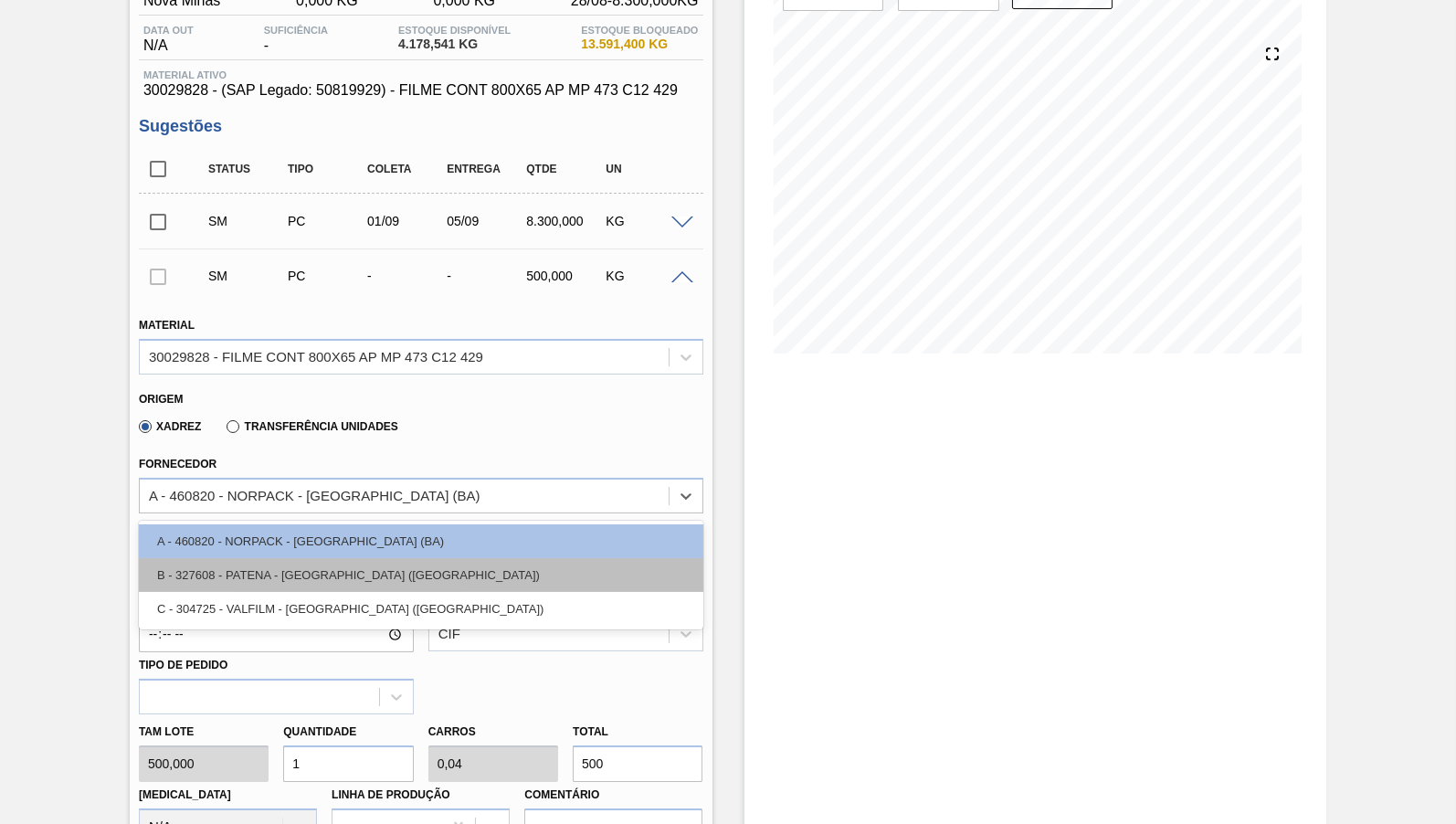
click at [262, 578] on div "B - 327608 - PATENA - [GEOGRAPHIC_DATA] ([GEOGRAPHIC_DATA])" at bounding box center [421, 575] width 565 height 34
type input "0,1"
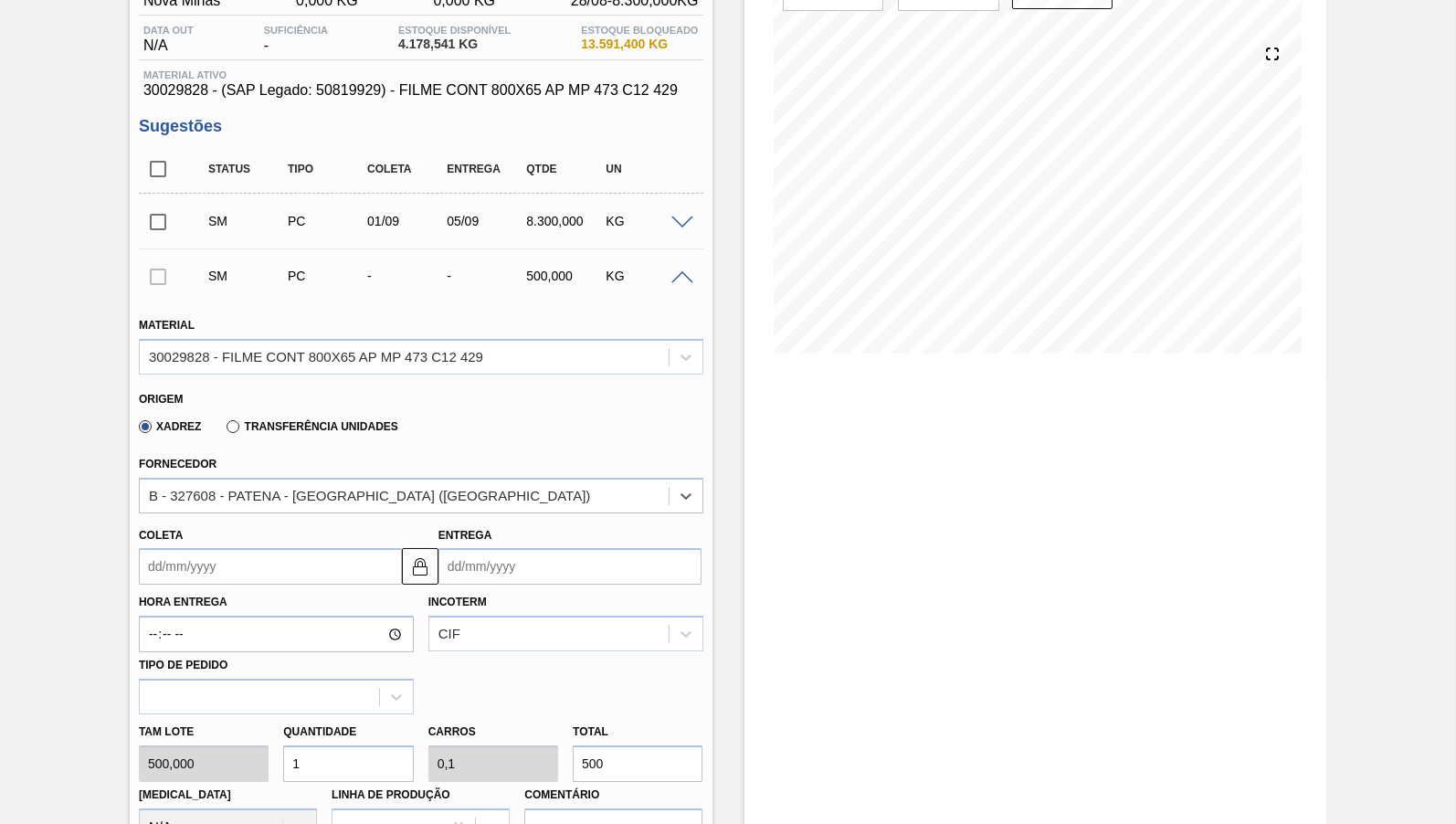
click at [259, 592] on label "Hora Entrega" at bounding box center [276, 603] width 275 height 27
click at [0, 0] on input "Hora Entrega" at bounding box center [0, 0] width 0 height 0
click at [242, 559] on input "Coleta" at bounding box center [270, 566] width 263 height 36
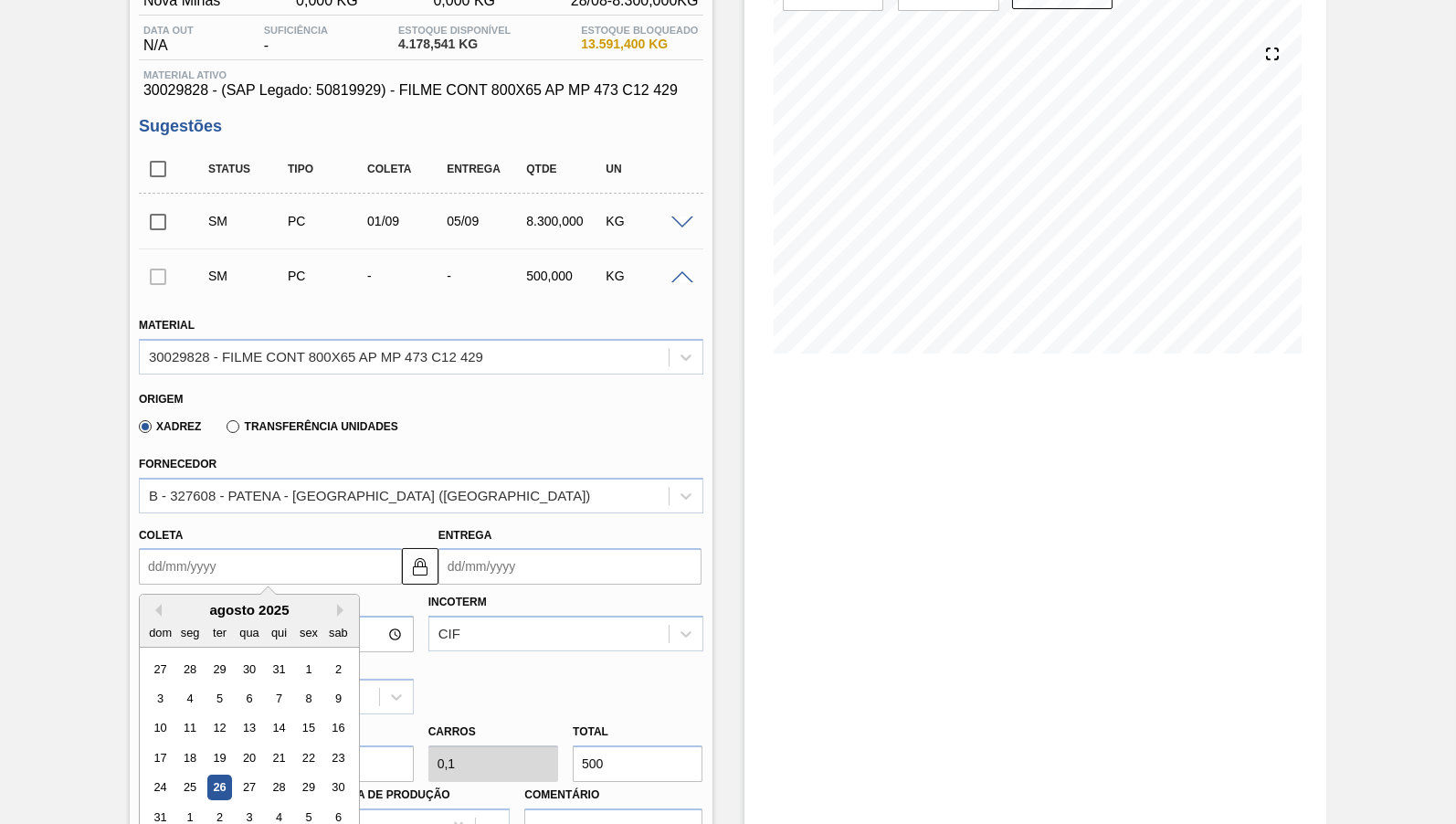
scroll to position [271, 0]
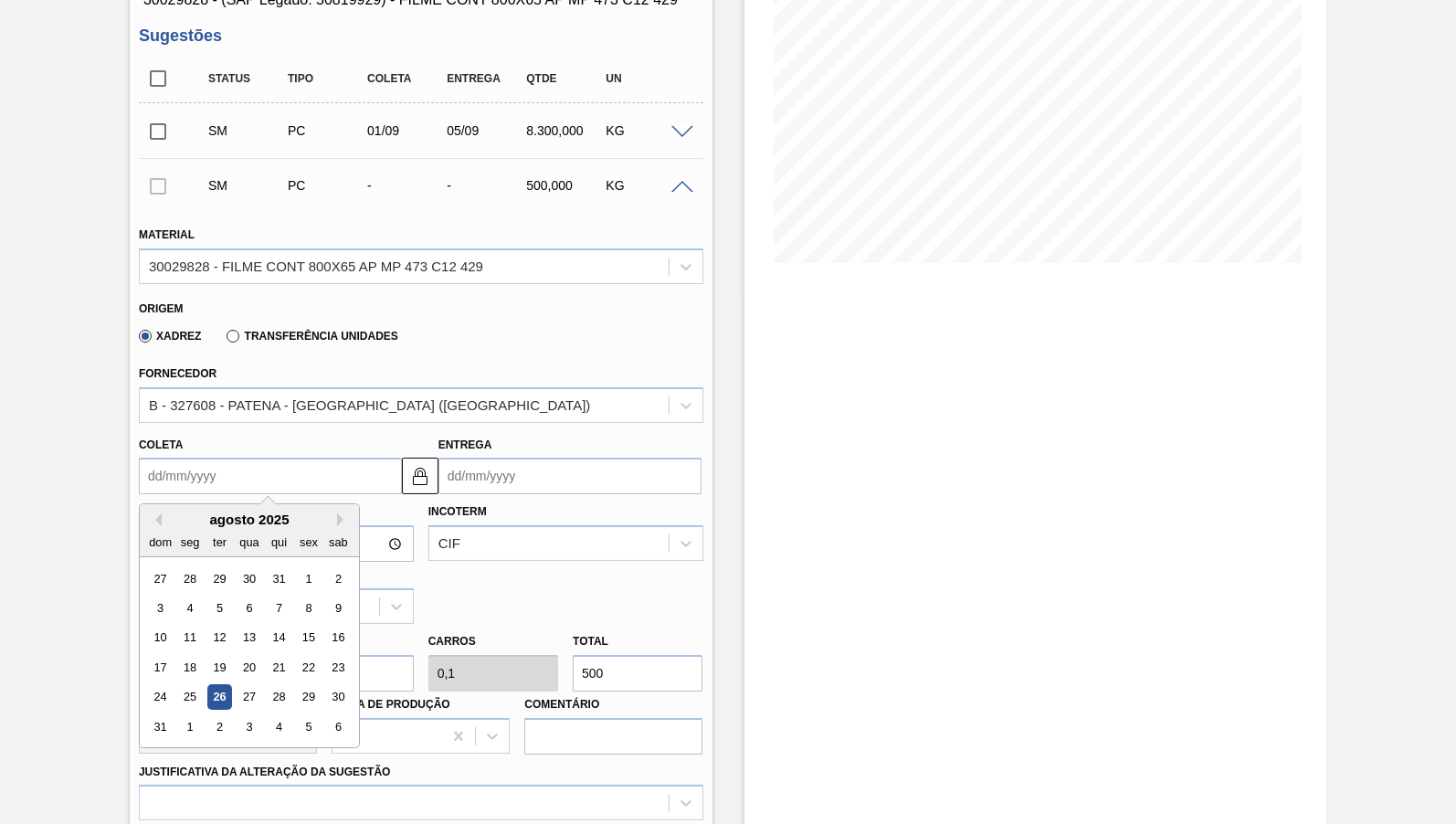
click at [1160, 553] on div "Estoque De [DATE] Até [DATE] Filtro" at bounding box center [1035, 603] width 583 height 1565
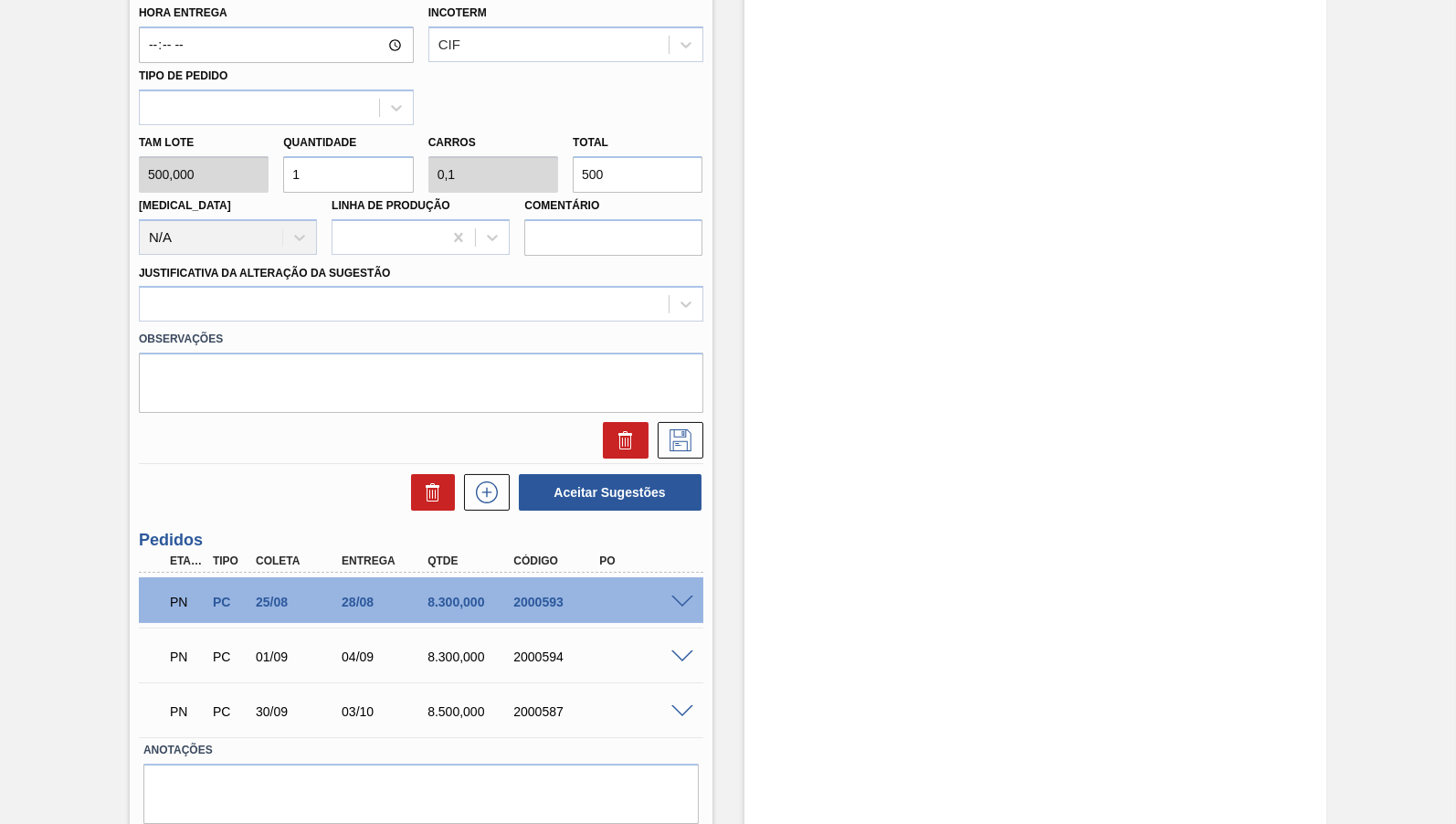
scroll to position [823, 0]
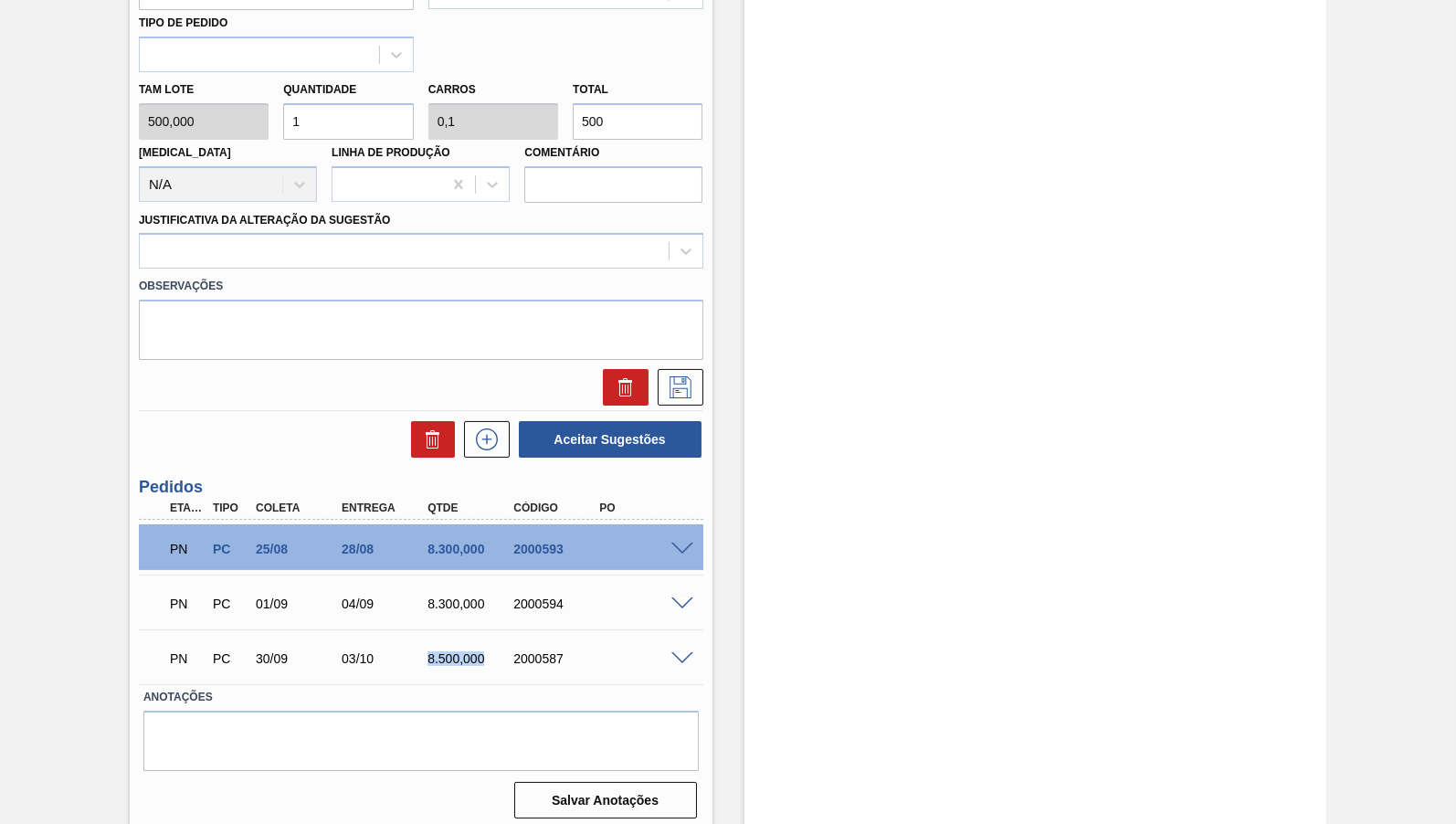
drag, startPoint x: 423, startPoint y: 662, endPoint x: 510, endPoint y: 670, distance: 87.4
click at [510, 670] on div "PN PC 30/09 03/10 8.500,000 2000587 Material 30029828 - FILME CONT 800X65 AP MP…" at bounding box center [421, 657] width 565 height 55
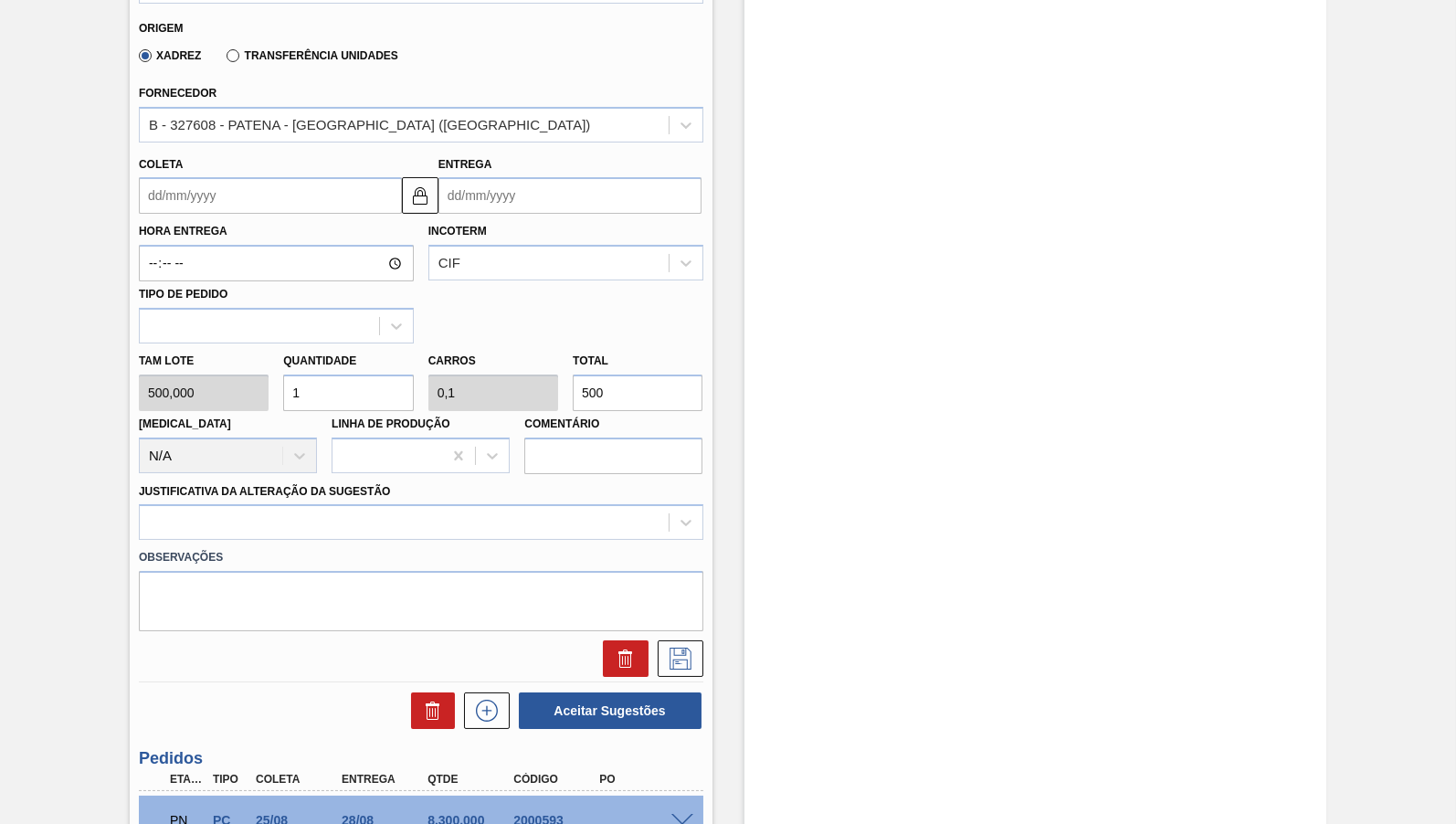
scroll to position [461, 0]
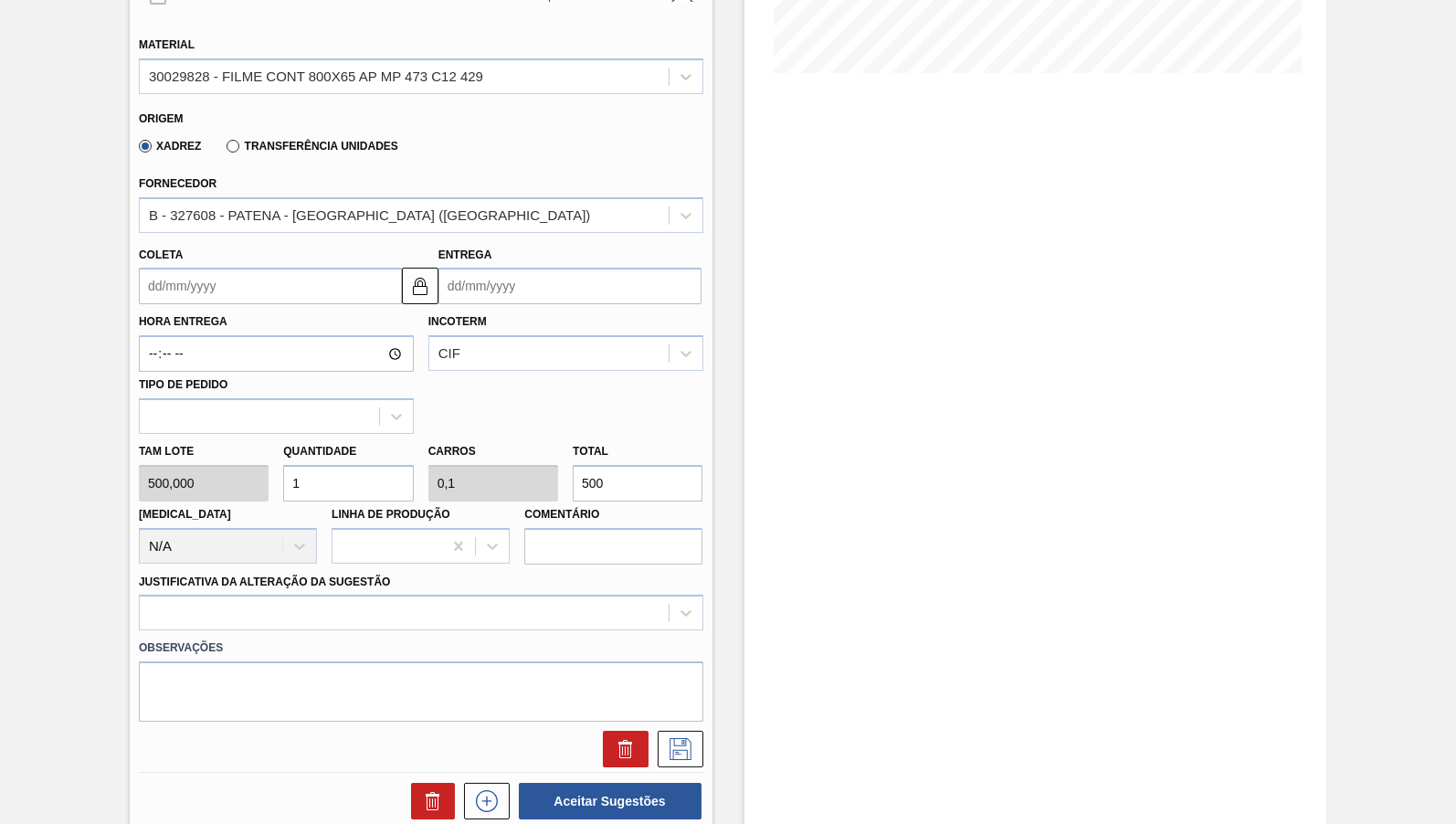
click at [243, 271] on input "Coleta" at bounding box center [270, 286] width 263 height 36
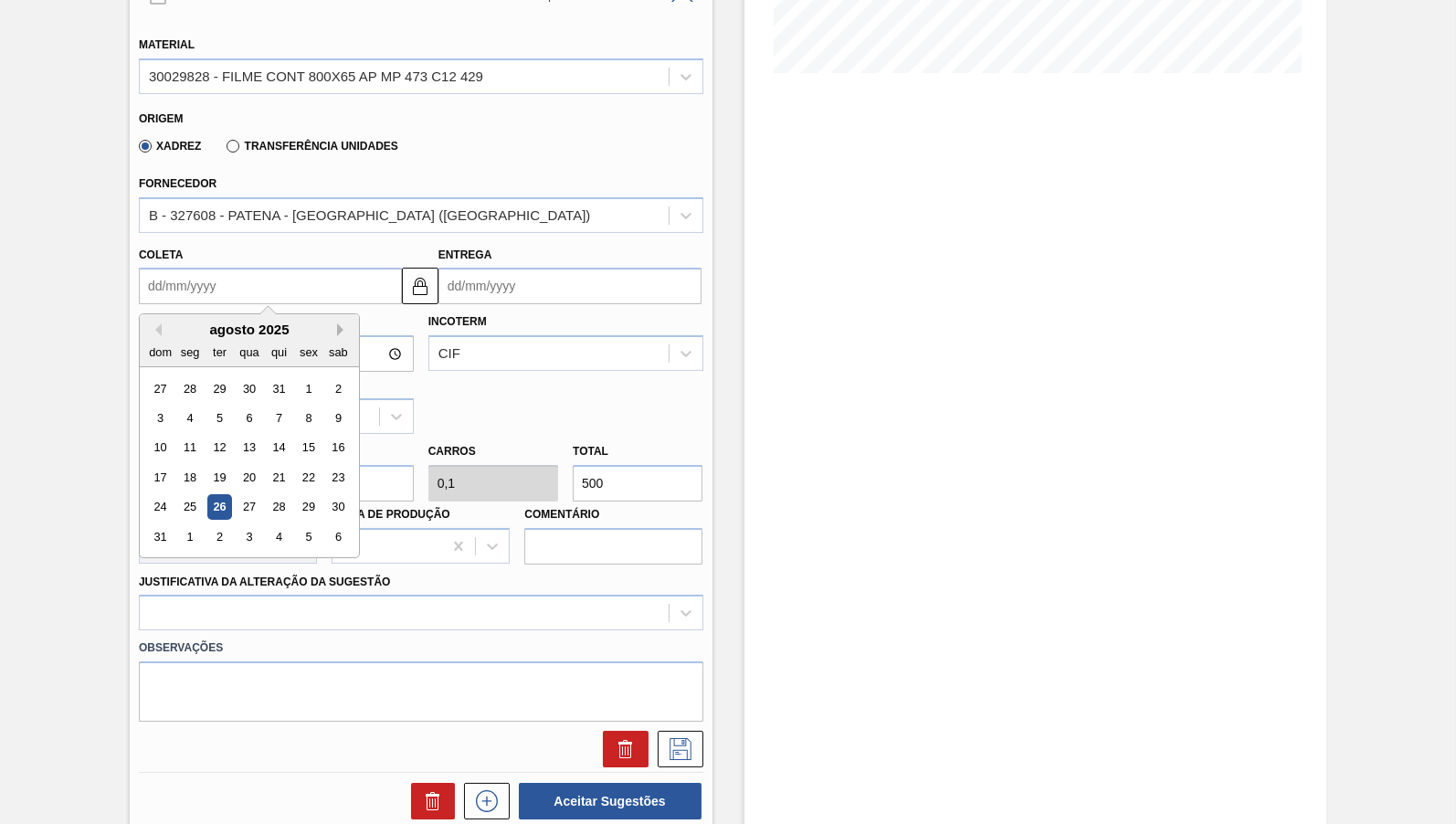
click at [337, 327] on button "Next Month" at bounding box center [343, 329] width 12 height 12
click at [194, 404] on div "7 8 9 10 11 12 13" at bounding box center [249, 418] width 207 height 29
click at [182, 406] on div "8" at bounding box center [189, 418] width 25 height 25
type input "[DATE]"
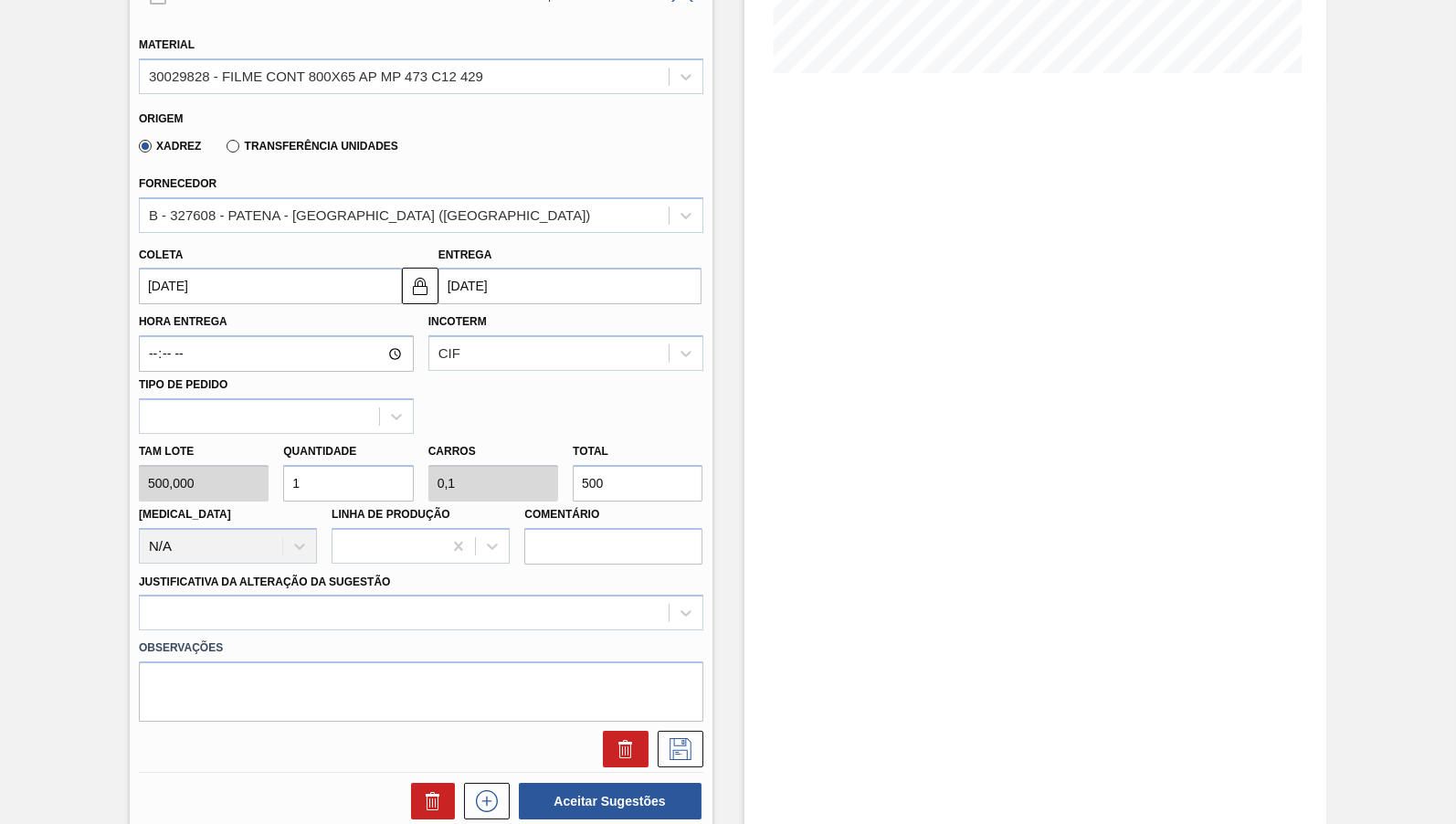
drag, startPoint x: 605, startPoint y: 471, endPoint x: 482, endPoint y: 468, distance: 123.0
click at [573, 468] on input "500" at bounding box center [638, 483] width 129 height 36
paste input "8.300,0"
type input "8.300,000"
type input "16,6"
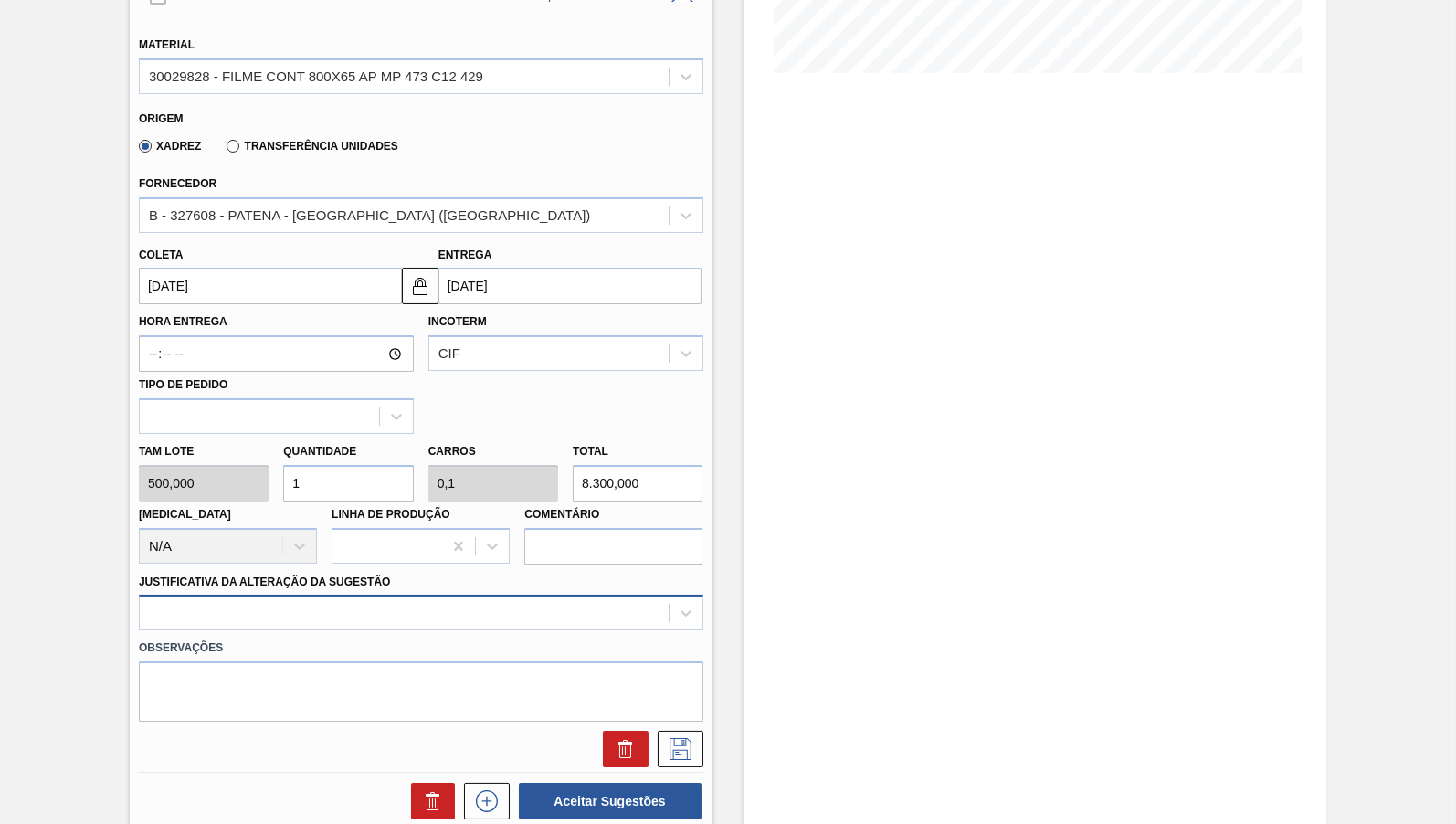
type input "1,66"
type input "8.300,000"
click at [328, 595] on div at bounding box center [421, 612] width 565 height 35
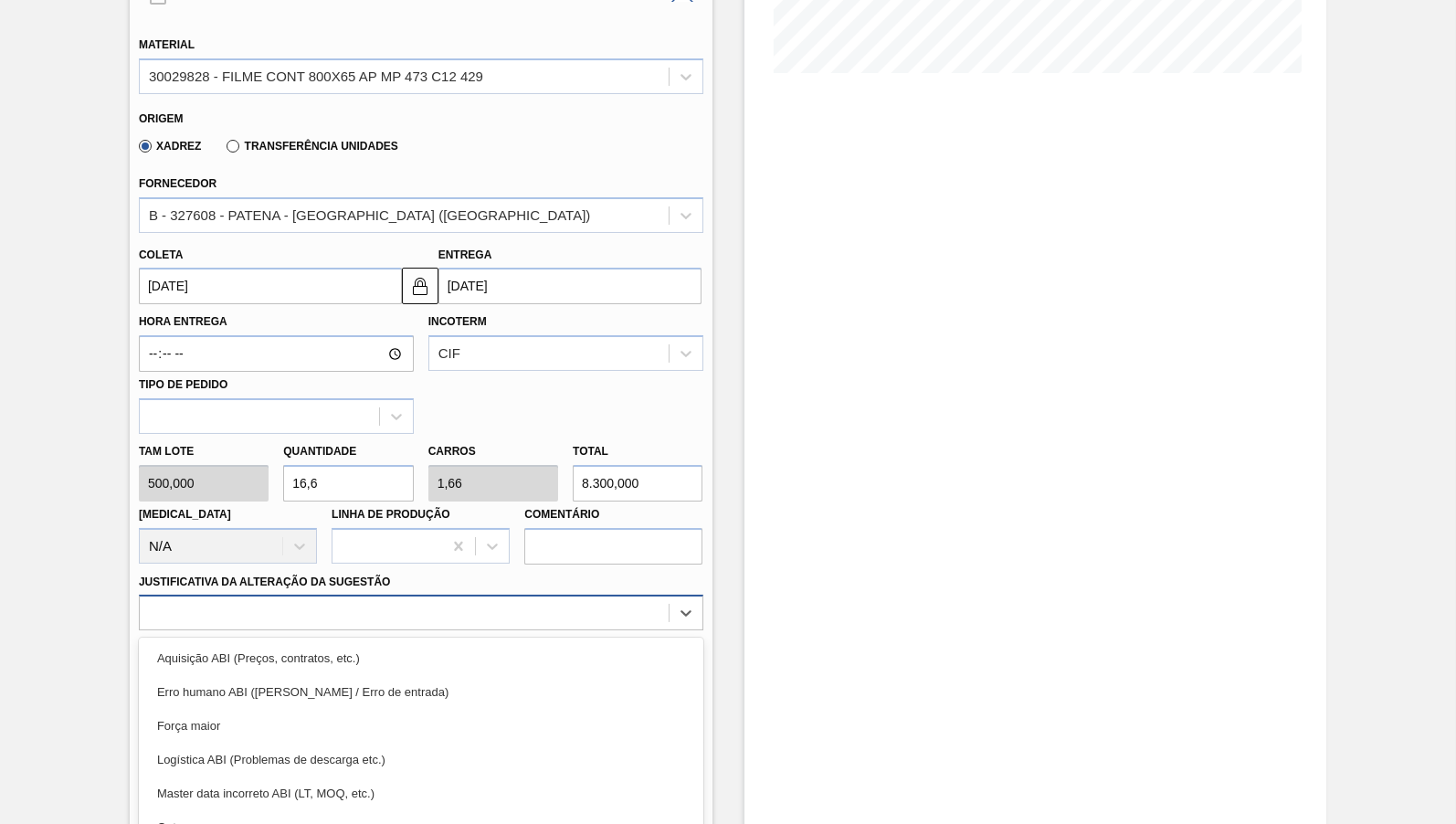
scroll to position [545, 0]
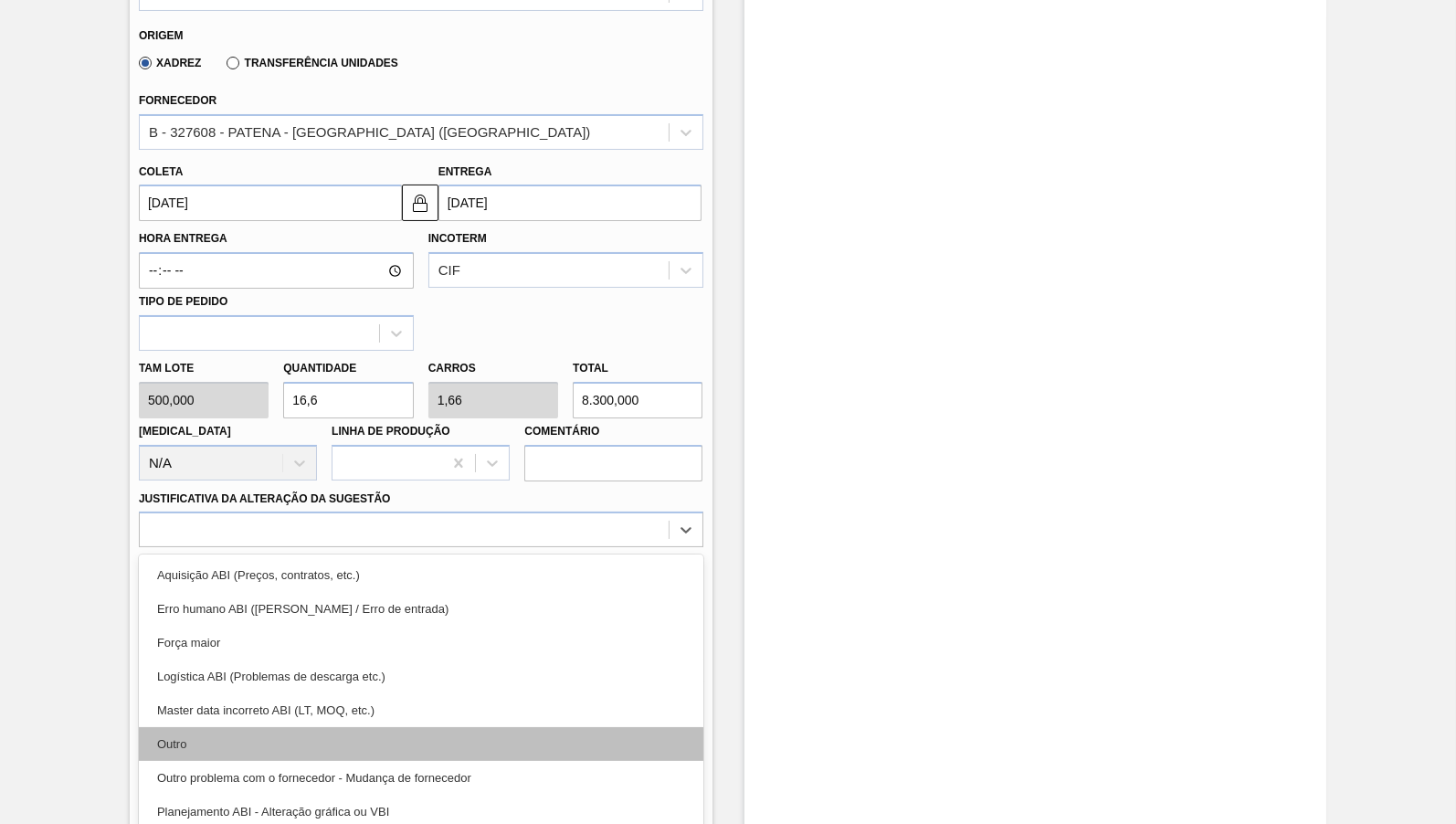
click at [220, 727] on div "Outro" at bounding box center [421, 744] width 565 height 34
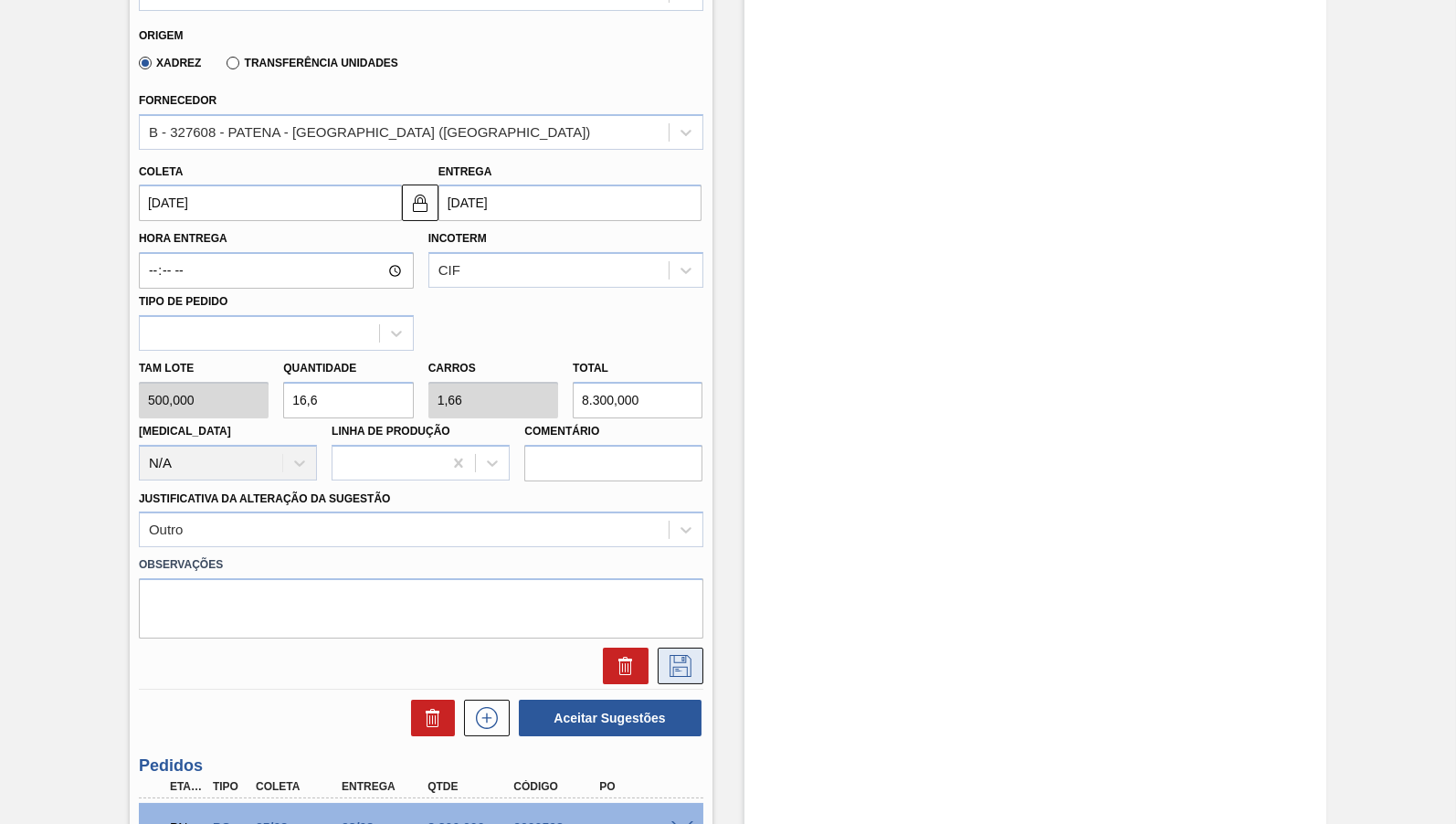
click at [673, 655] on icon at bounding box center [680, 665] width 29 height 22
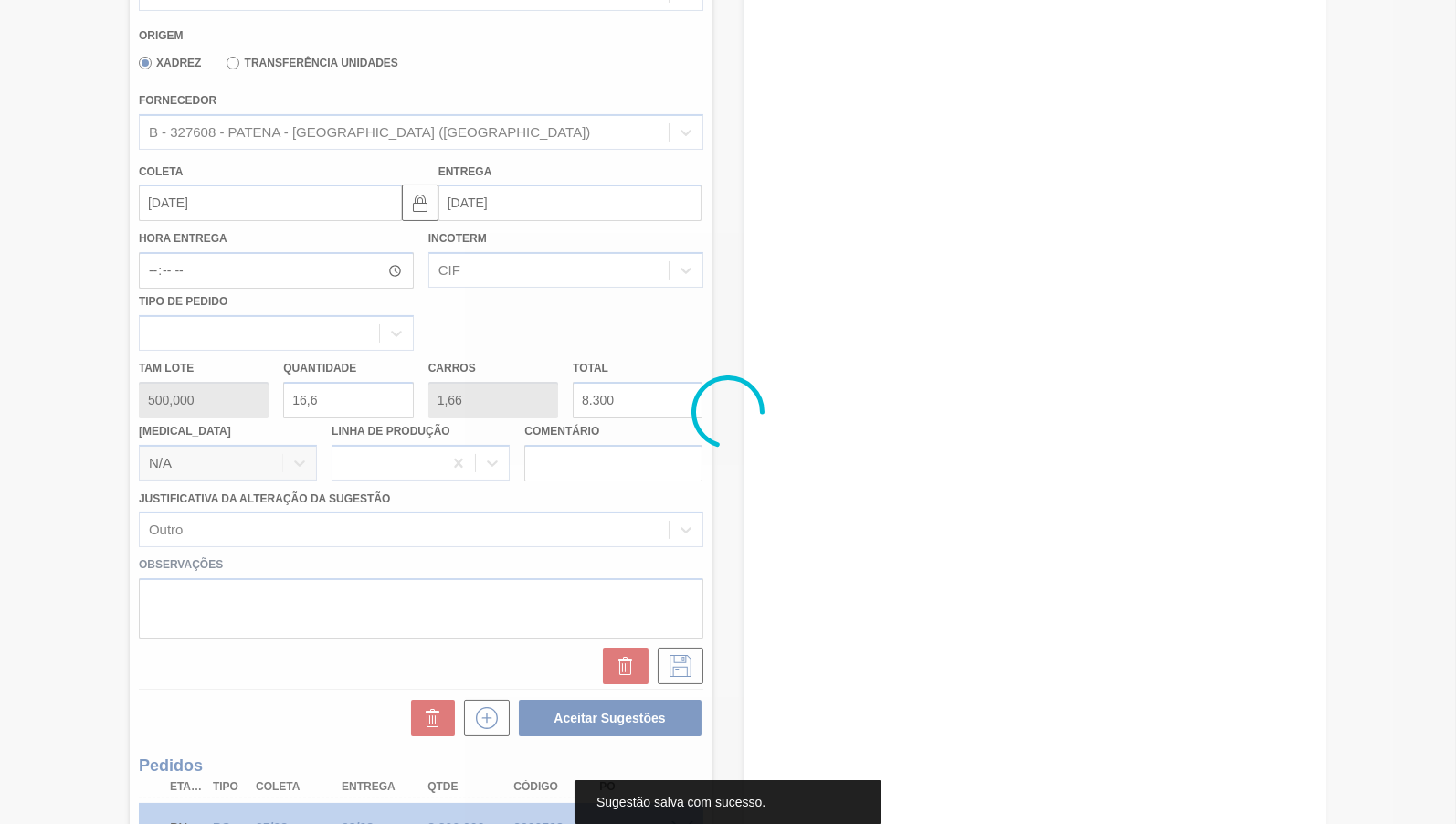
scroll to position [86, 0]
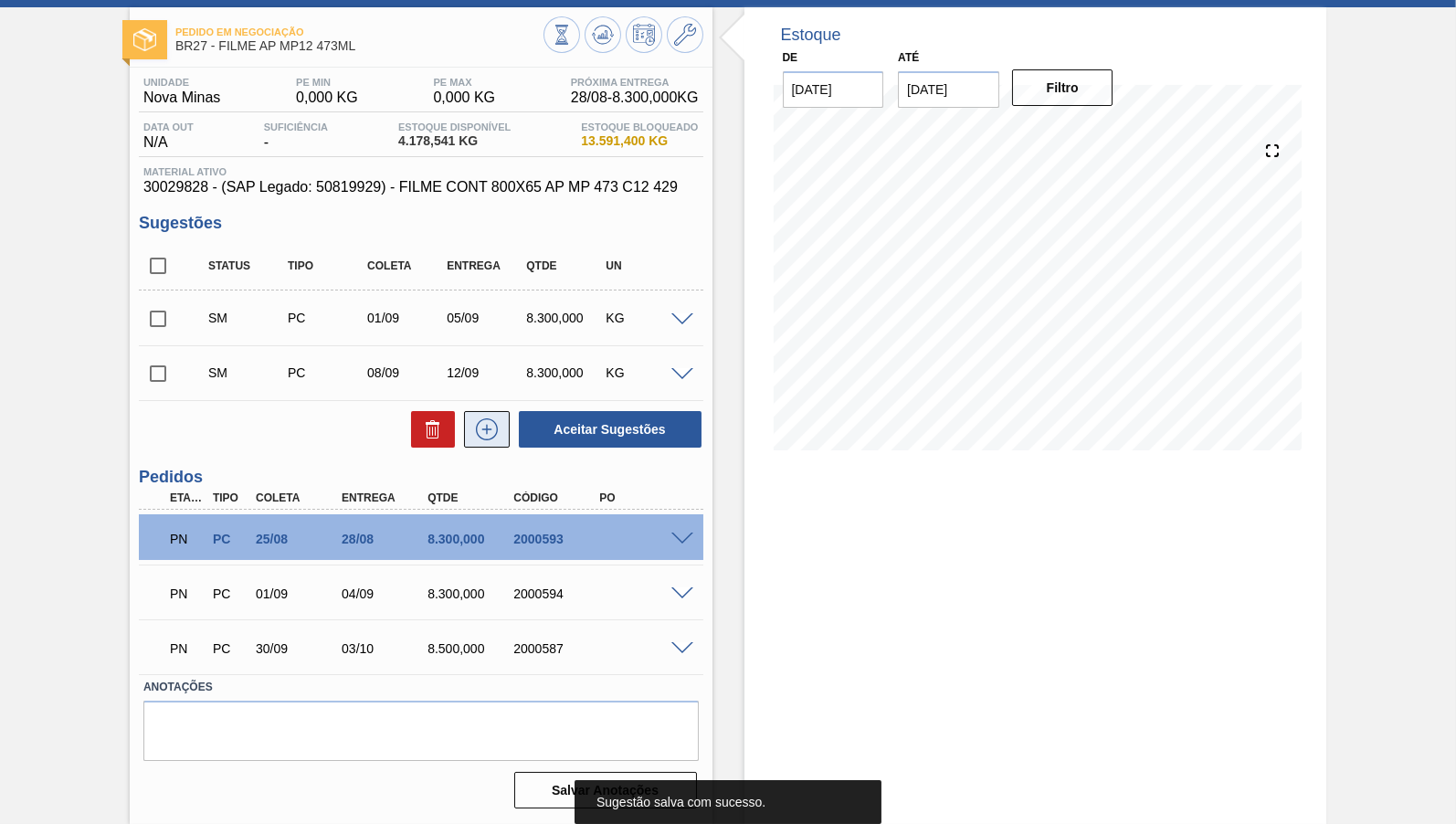
click at [498, 424] on icon at bounding box center [487, 429] width 29 height 22
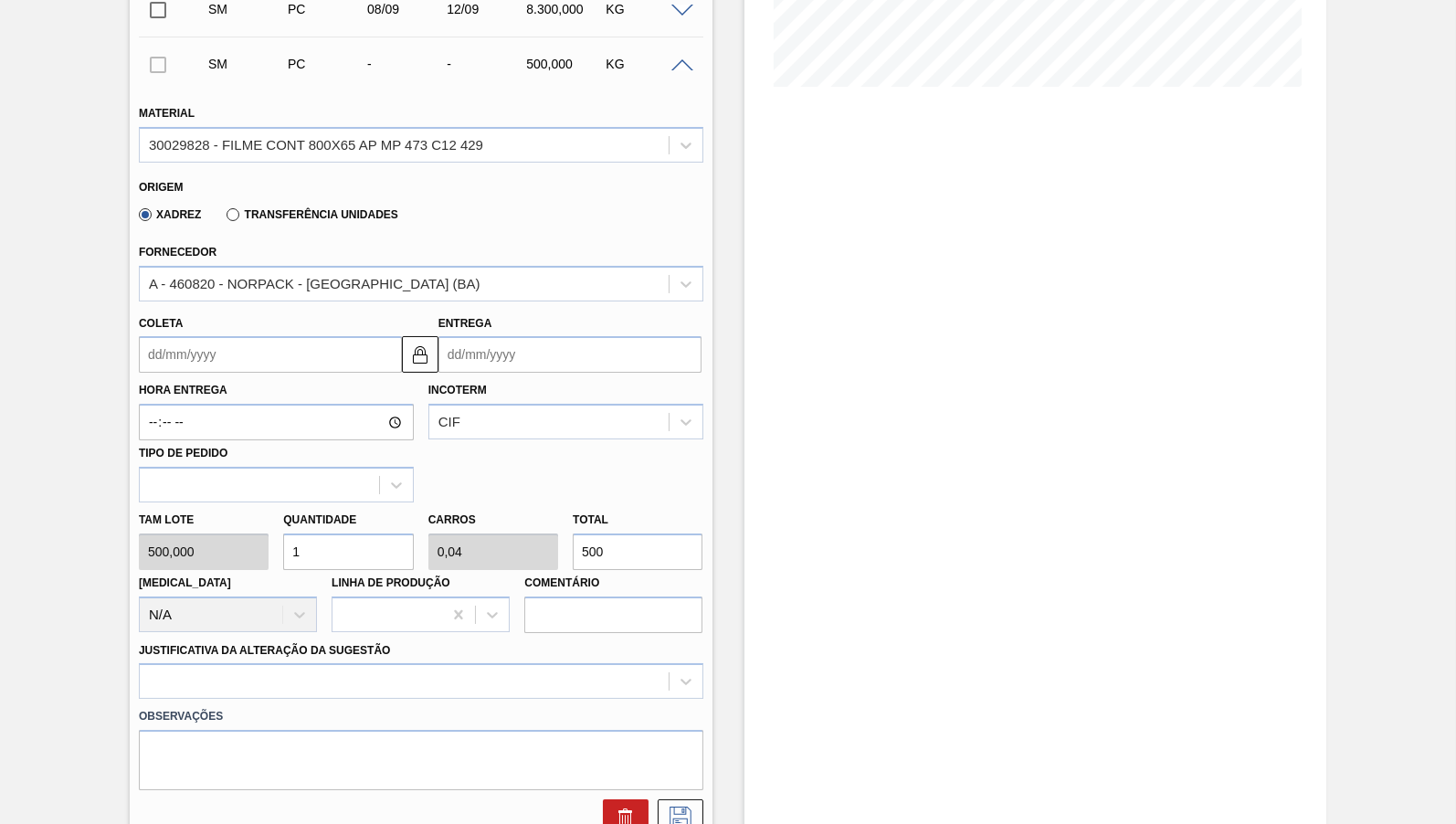
scroll to position [176, 0]
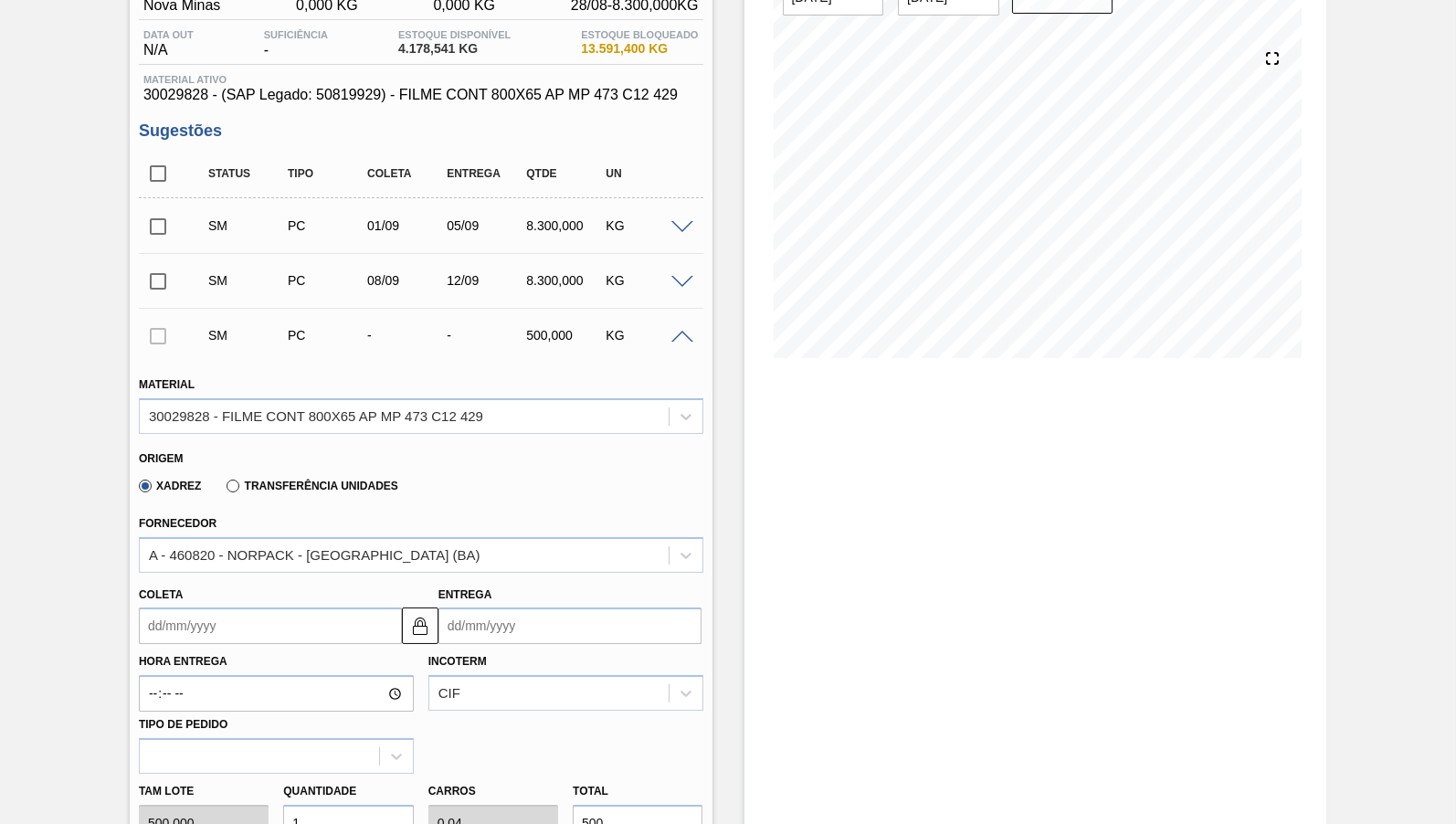
click at [552, 285] on div "8.300,000" at bounding box center [565, 279] width 86 height 14
click at [688, 280] on span at bounding box center [681, 282] width 22 height 13
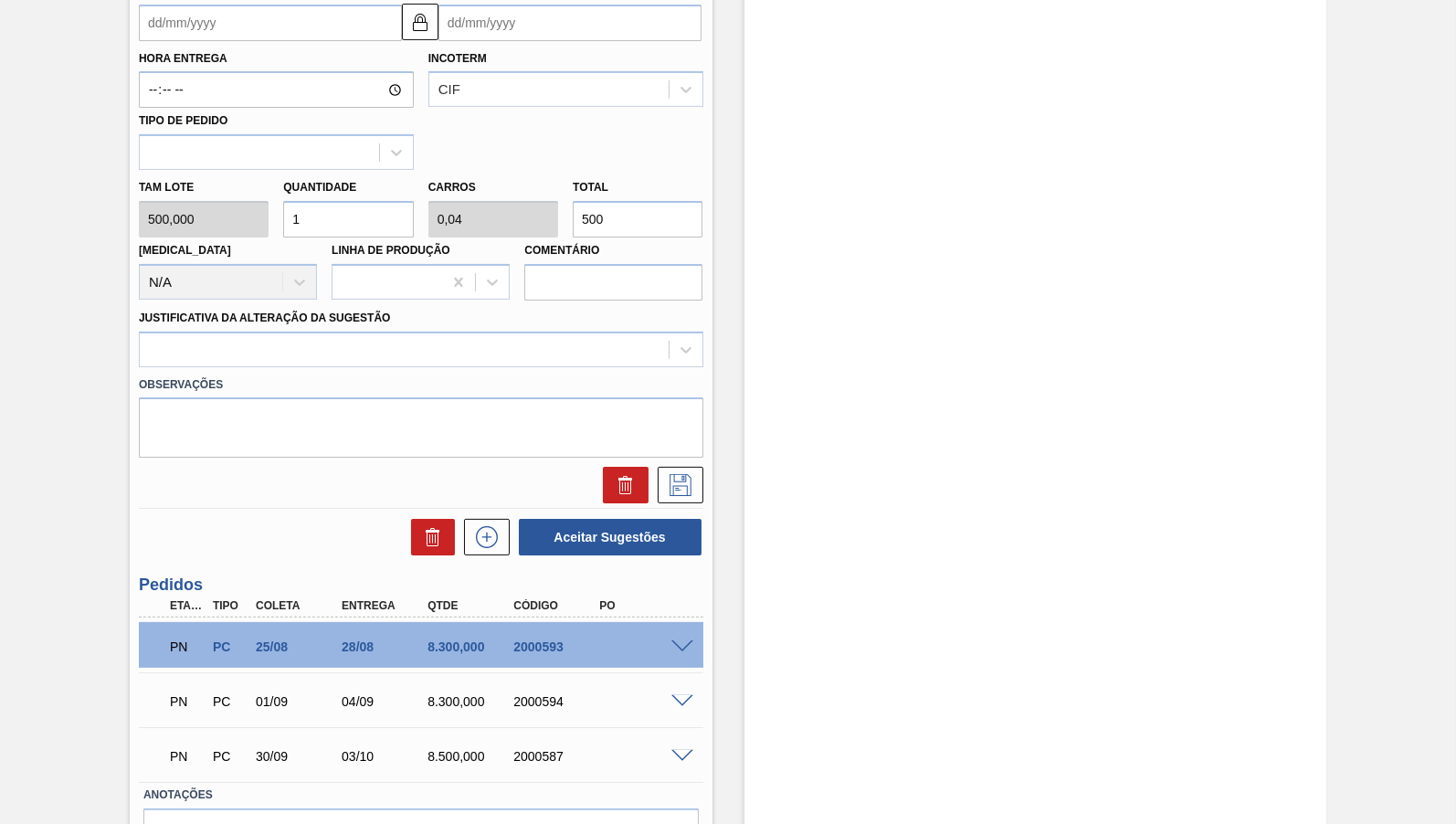
scroll to position [1533, 0]
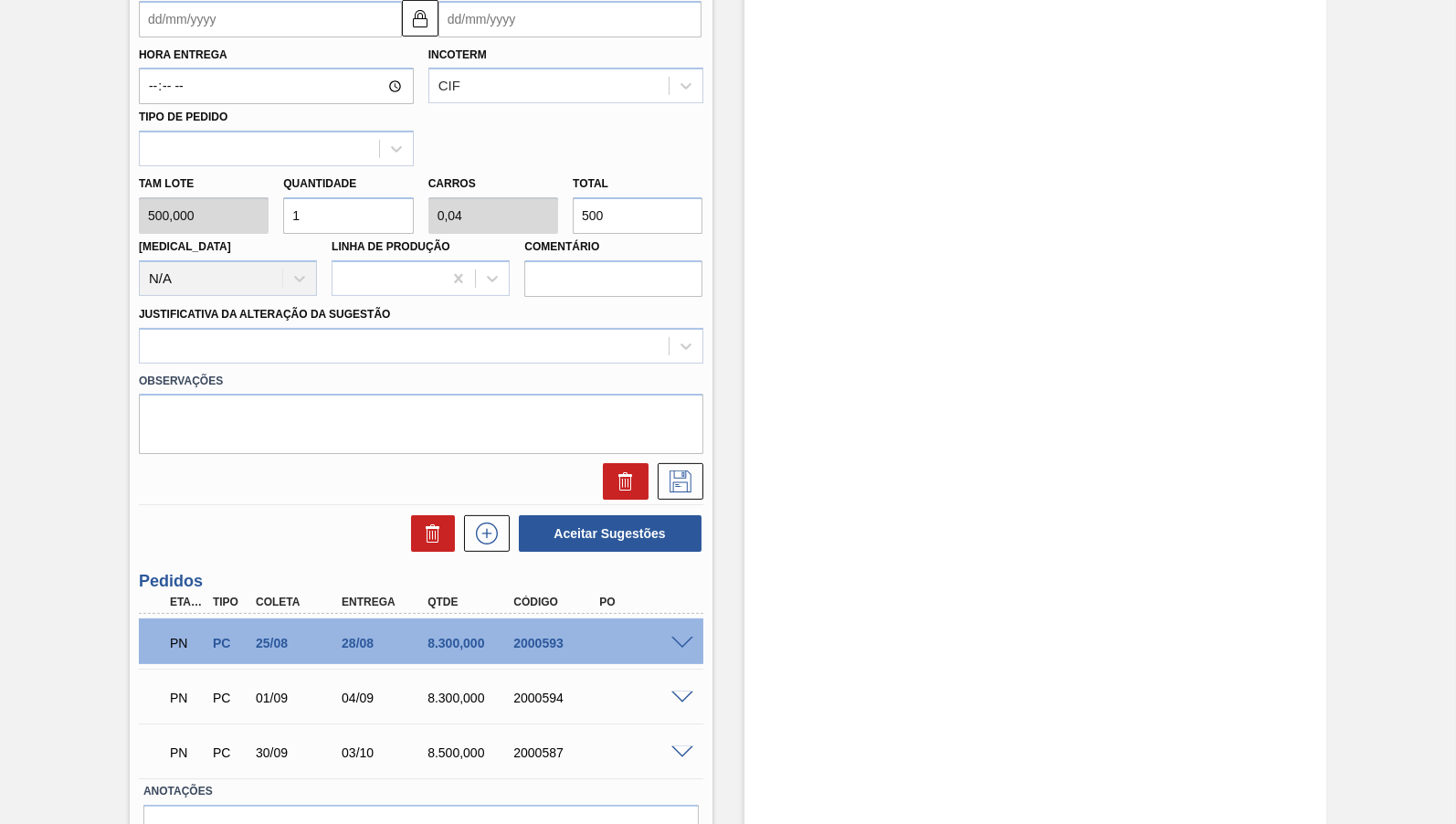
click at [543, 690] on div "2000594" at bounding box center [556, 697] width 95 height 14
copy div "2000594"
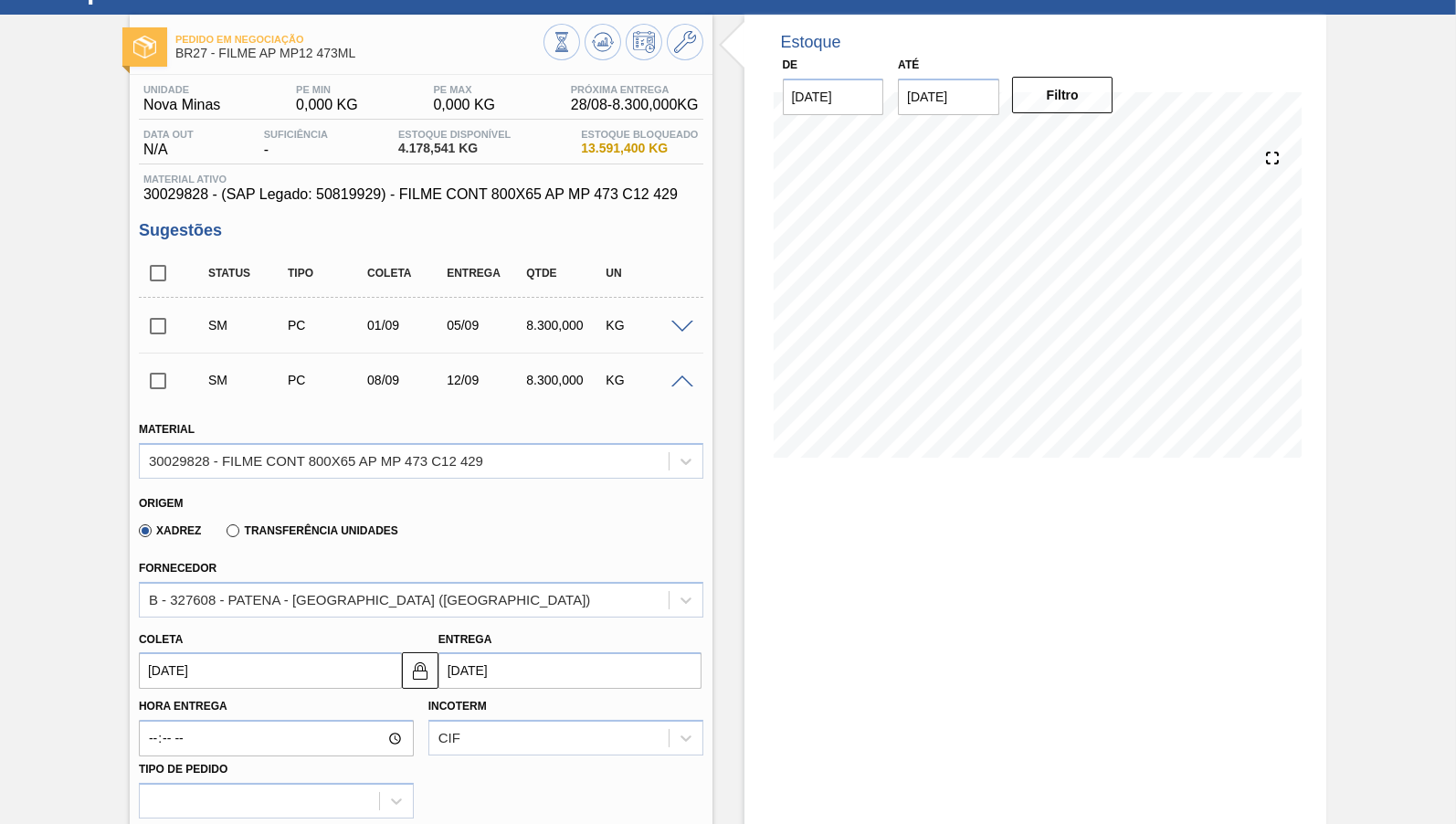
scroll to position [438, 0]
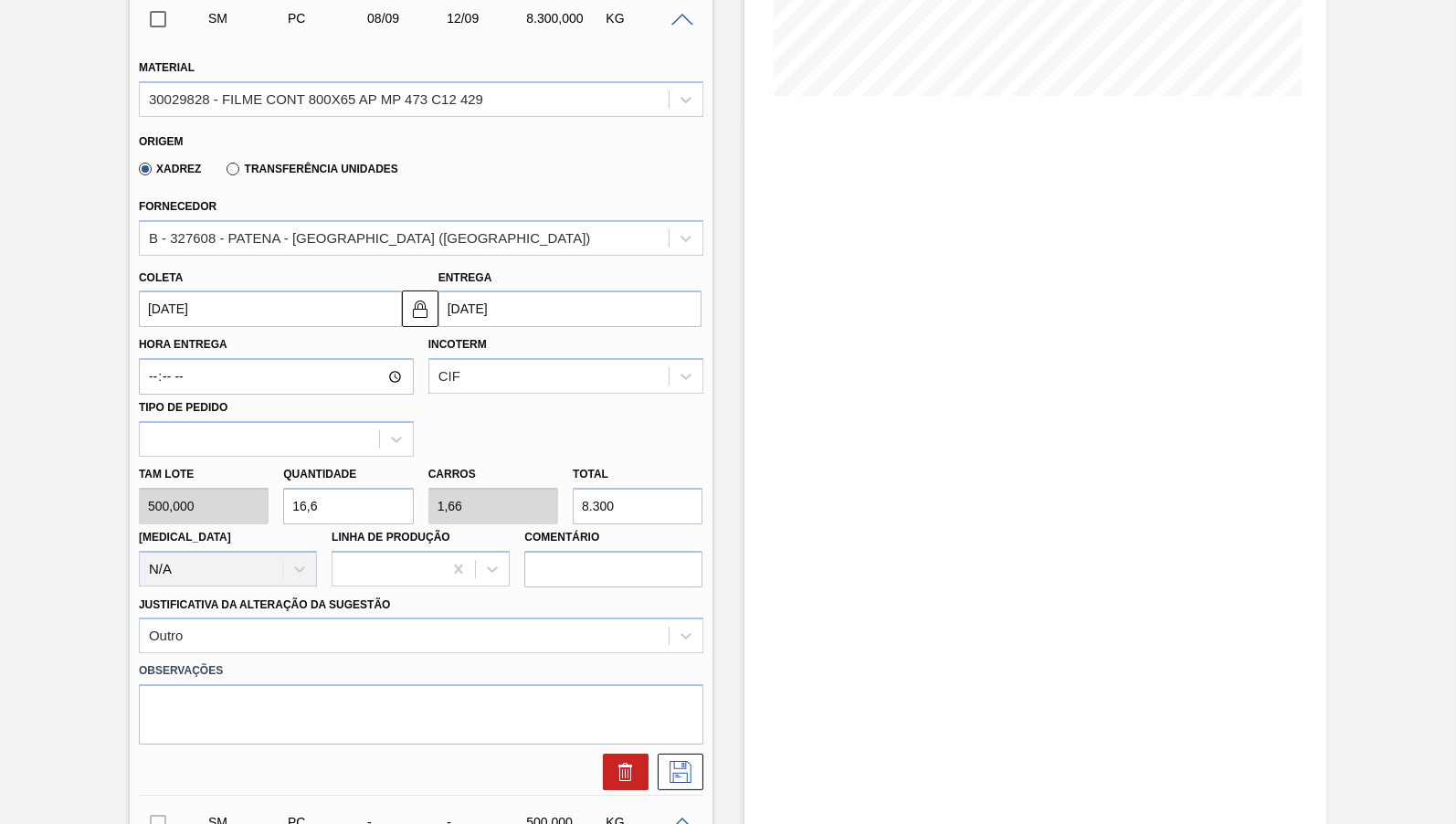
click at [217, 666] on label "Observações" at bounding box center [421, 671] width 565 height 27
click at [220, 704] on textarea at bounding box center [421, 714] width 565 height 60
paste textarea "2000594"
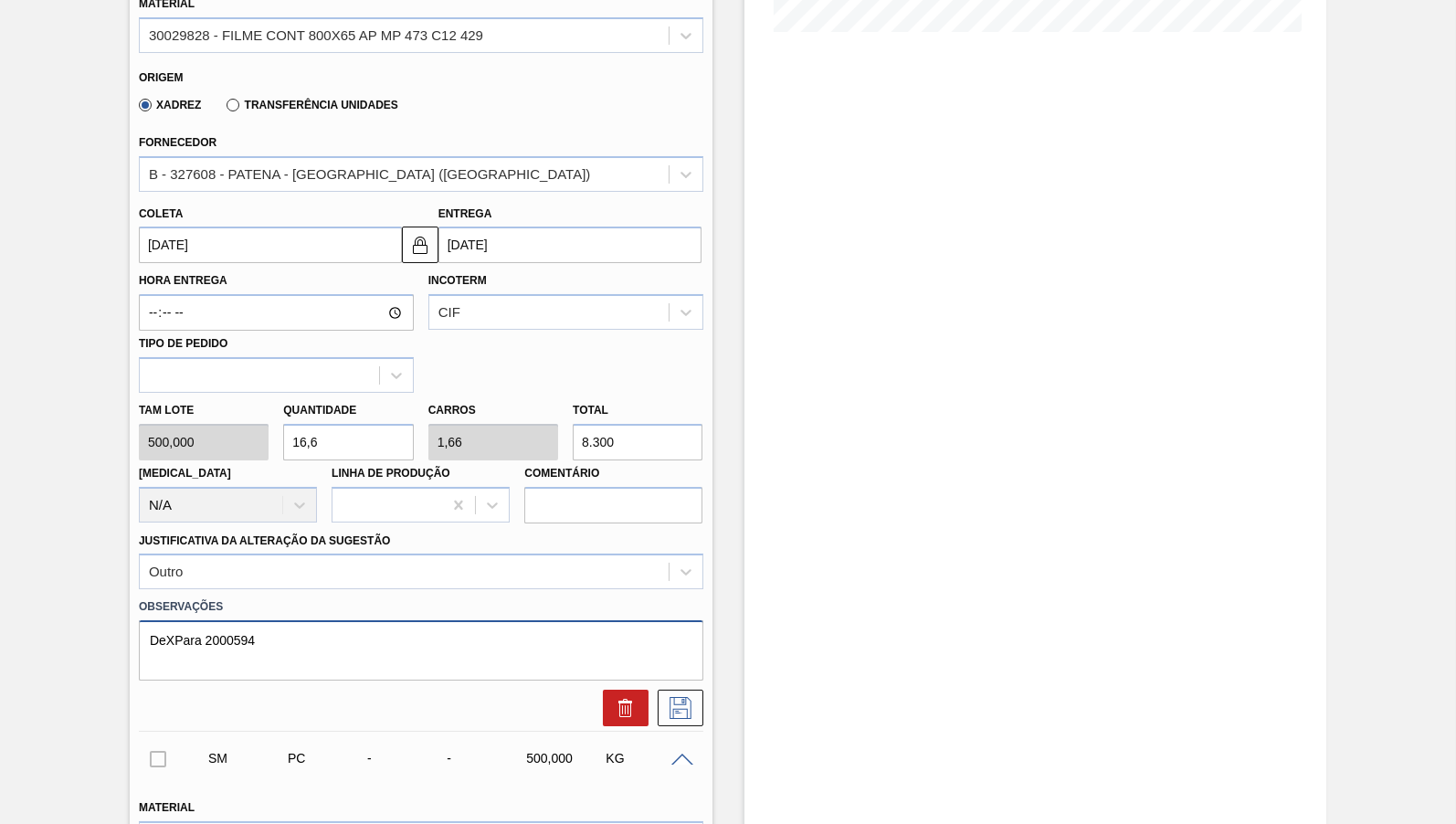
scroll to position [528, 0]
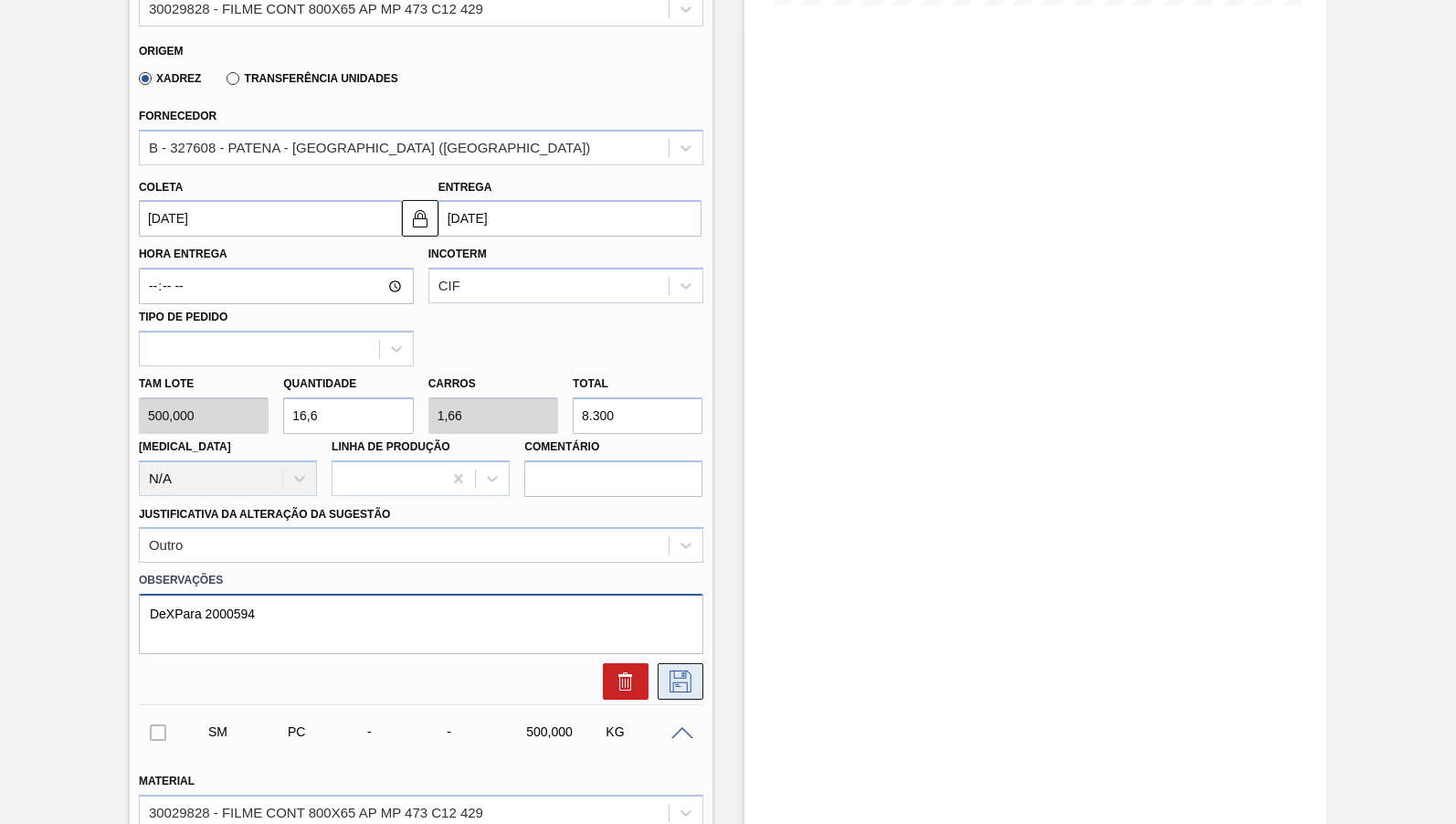
type textarea "DeXPara 2000594"
click at [695, 663] on button at bounding box center [680, 681] width 46 height 36
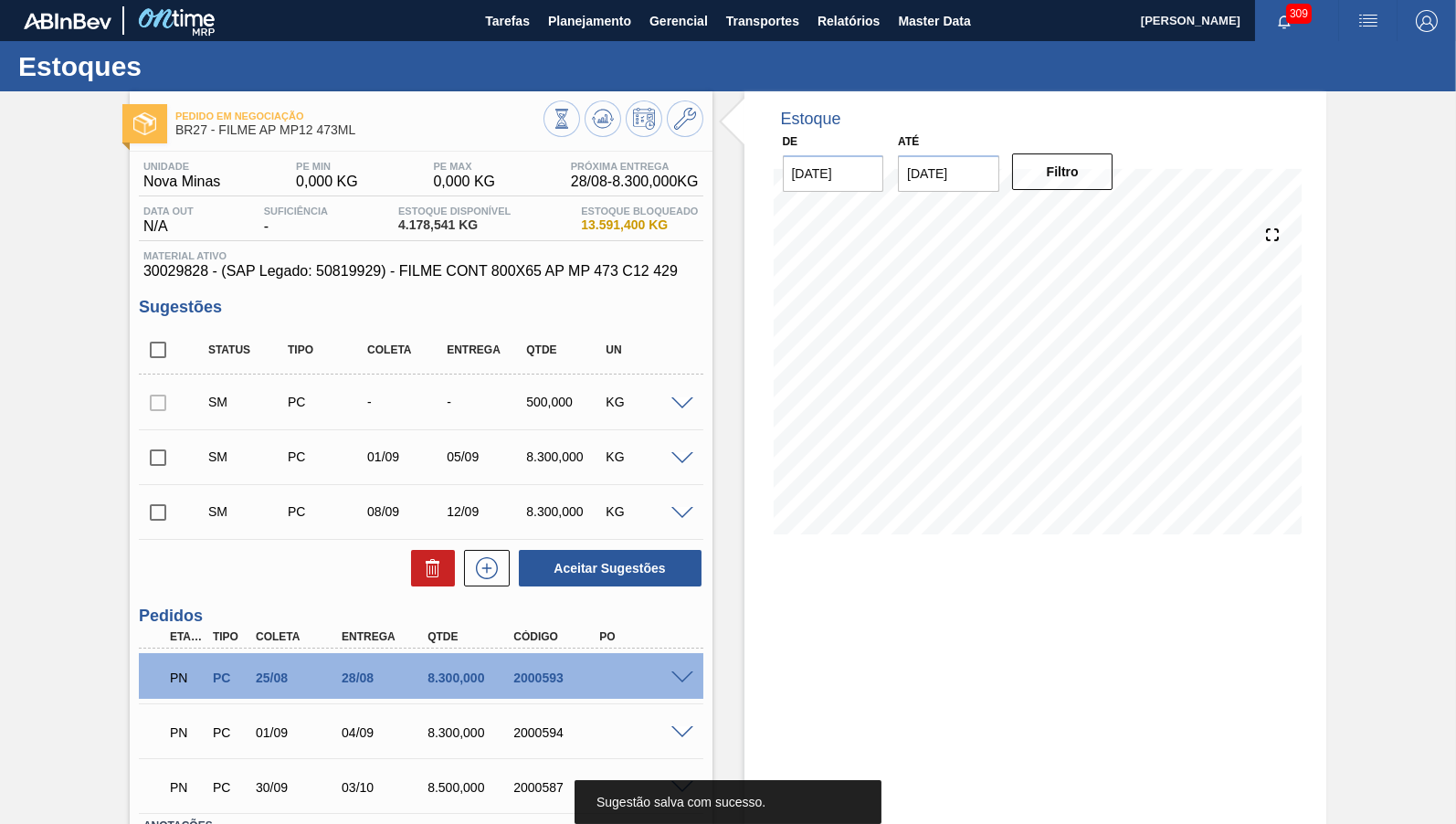
scroll to position [141, 0]
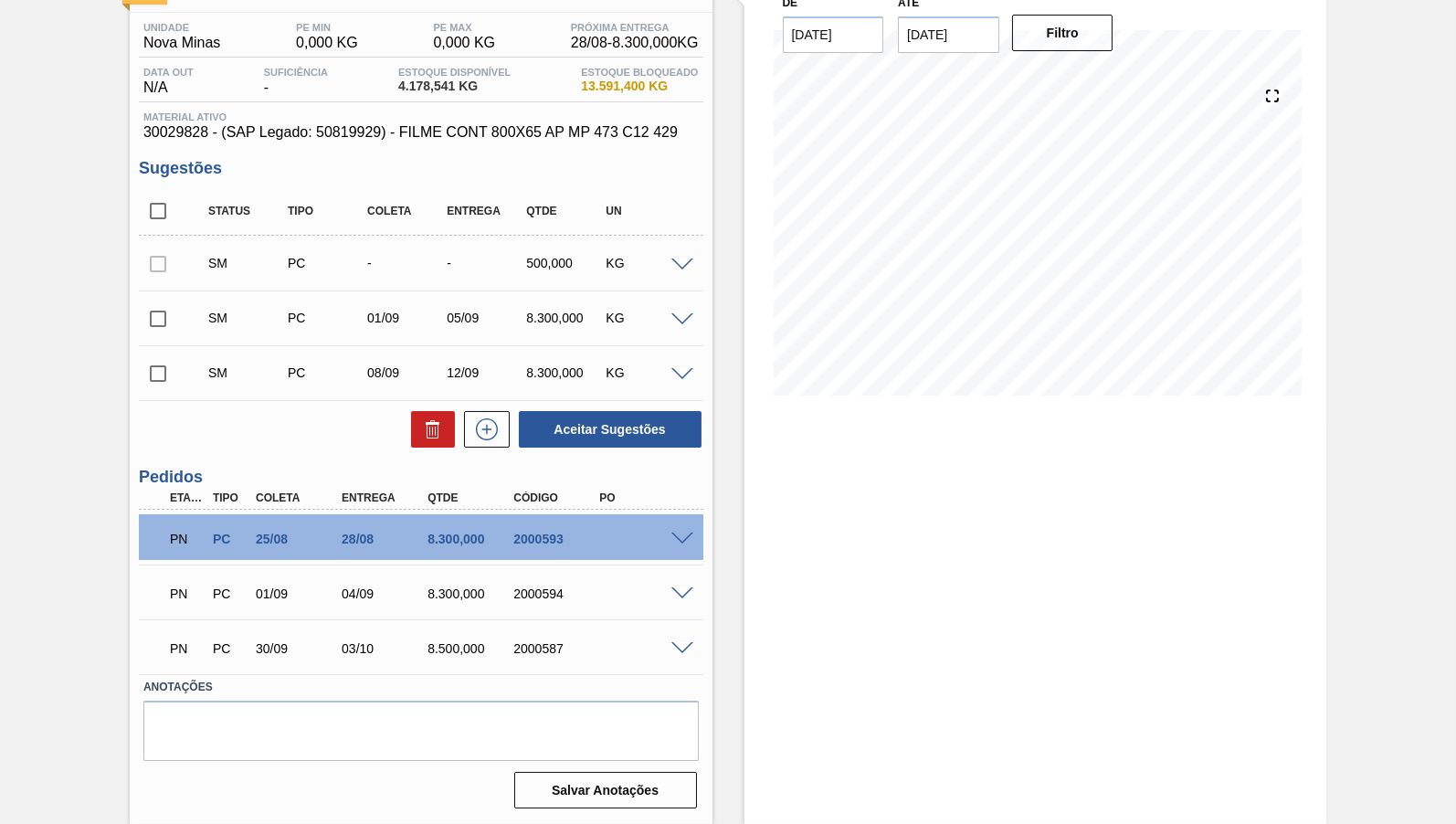
click at [449, 632] on div "PN PC 30/09 03/10 8.500,000 2000587" at bounding box center [415, 646] width 516 height 36
click at [480, 437] on icon at bounding box center [487, 429] width 29 height 22
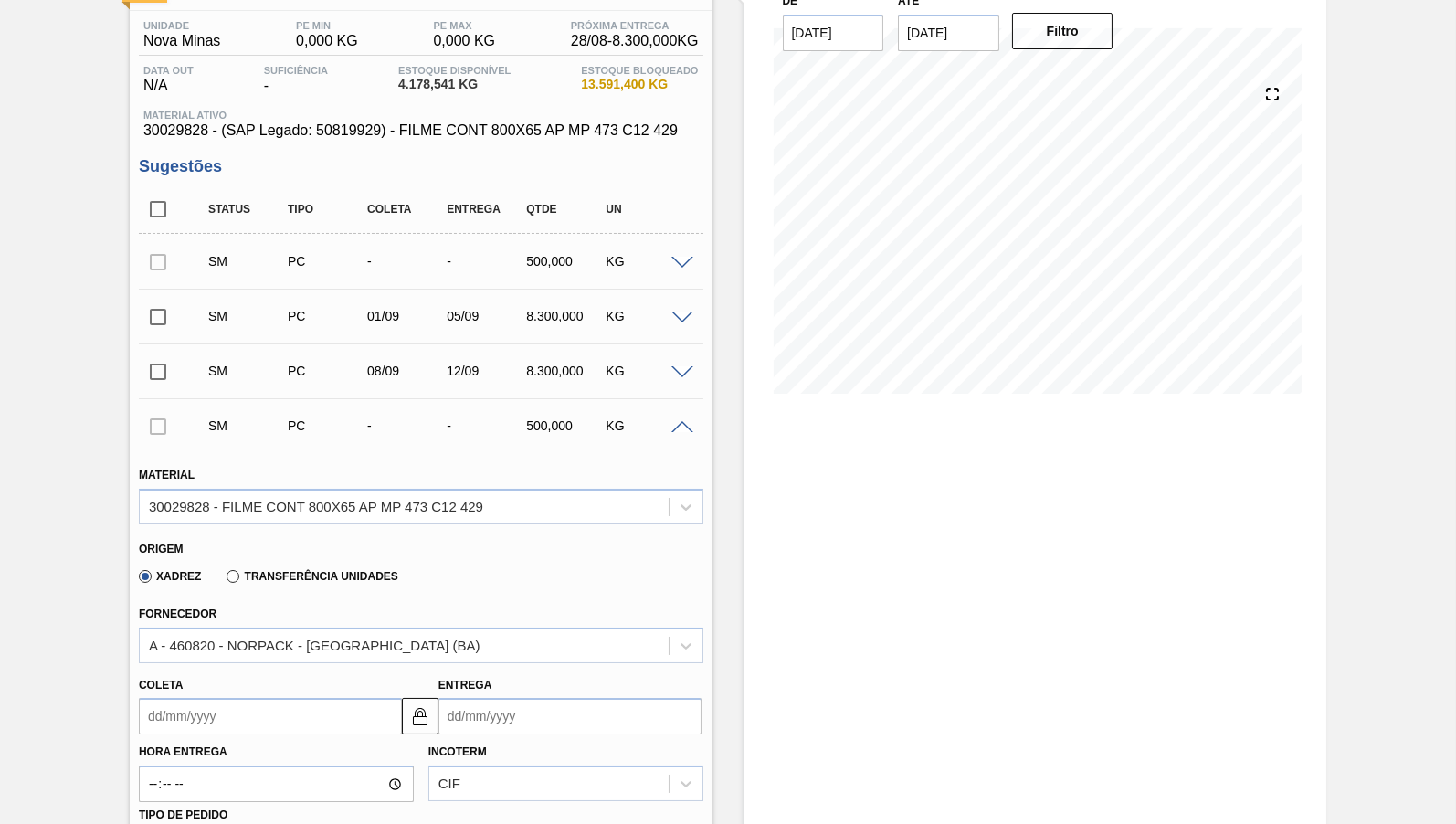
scroll to position [321, 0]
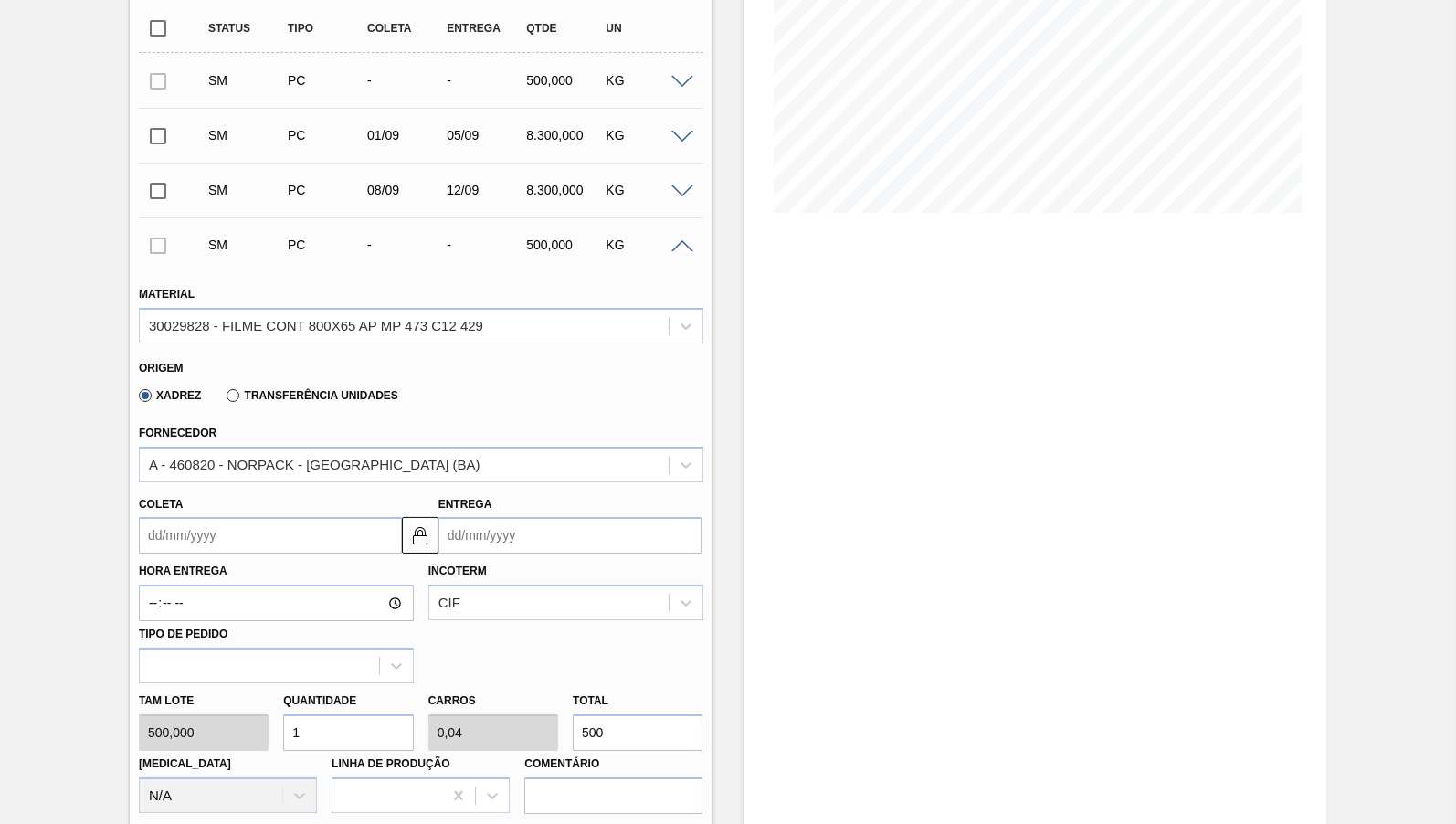
click at [262, 444] on div "Fornecedor A - 460820 - NORPACK - [GEOGRAPHIC_DATA] (BA)" at bounding box center [421, 450] width 565 height 62
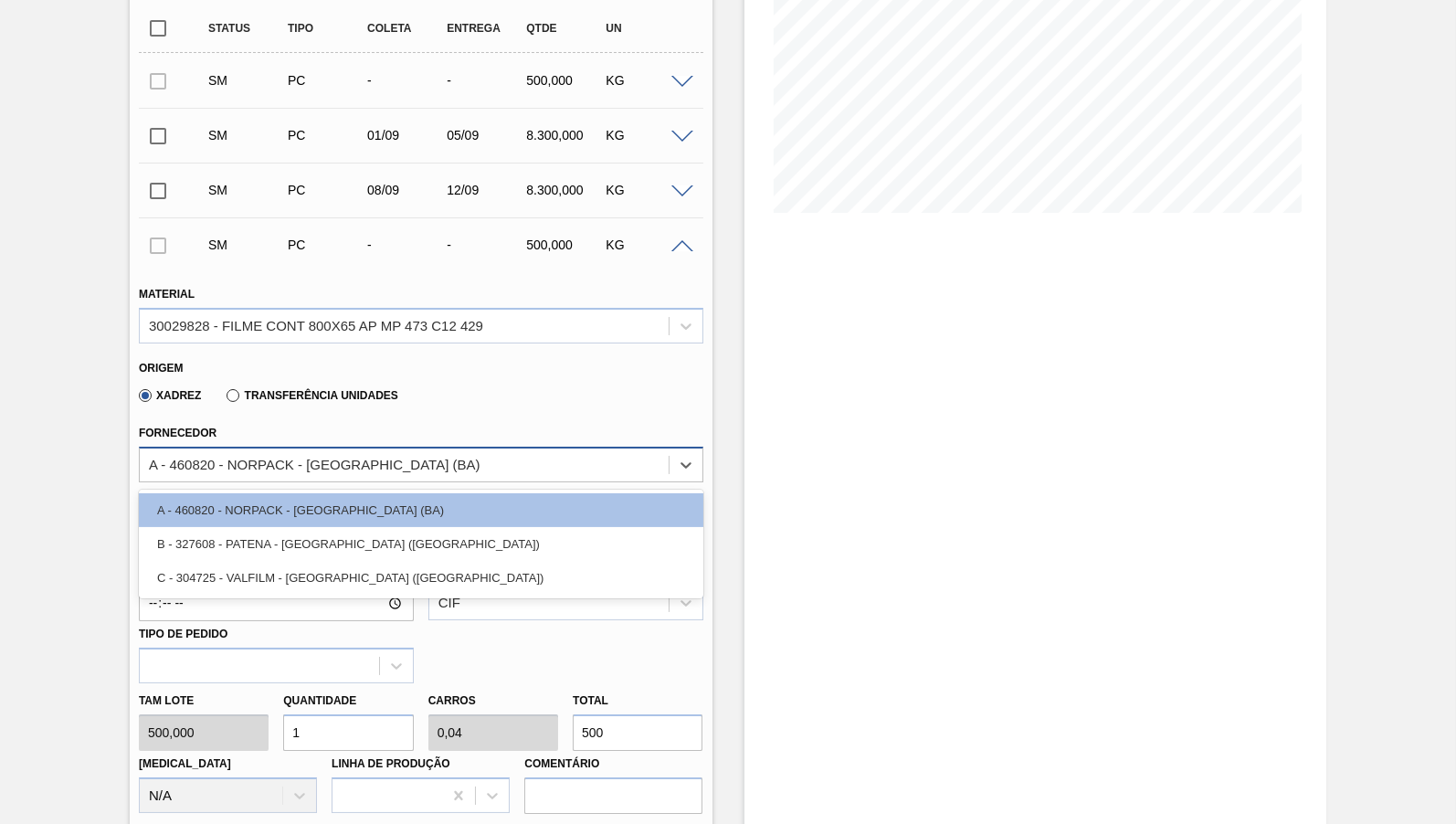
click at [259, 457] on div "A - 460820 - NORPACK - [GEOGRAPHIC_DATA] (BA)" at bounding box center [315, 464] width 332 height 15
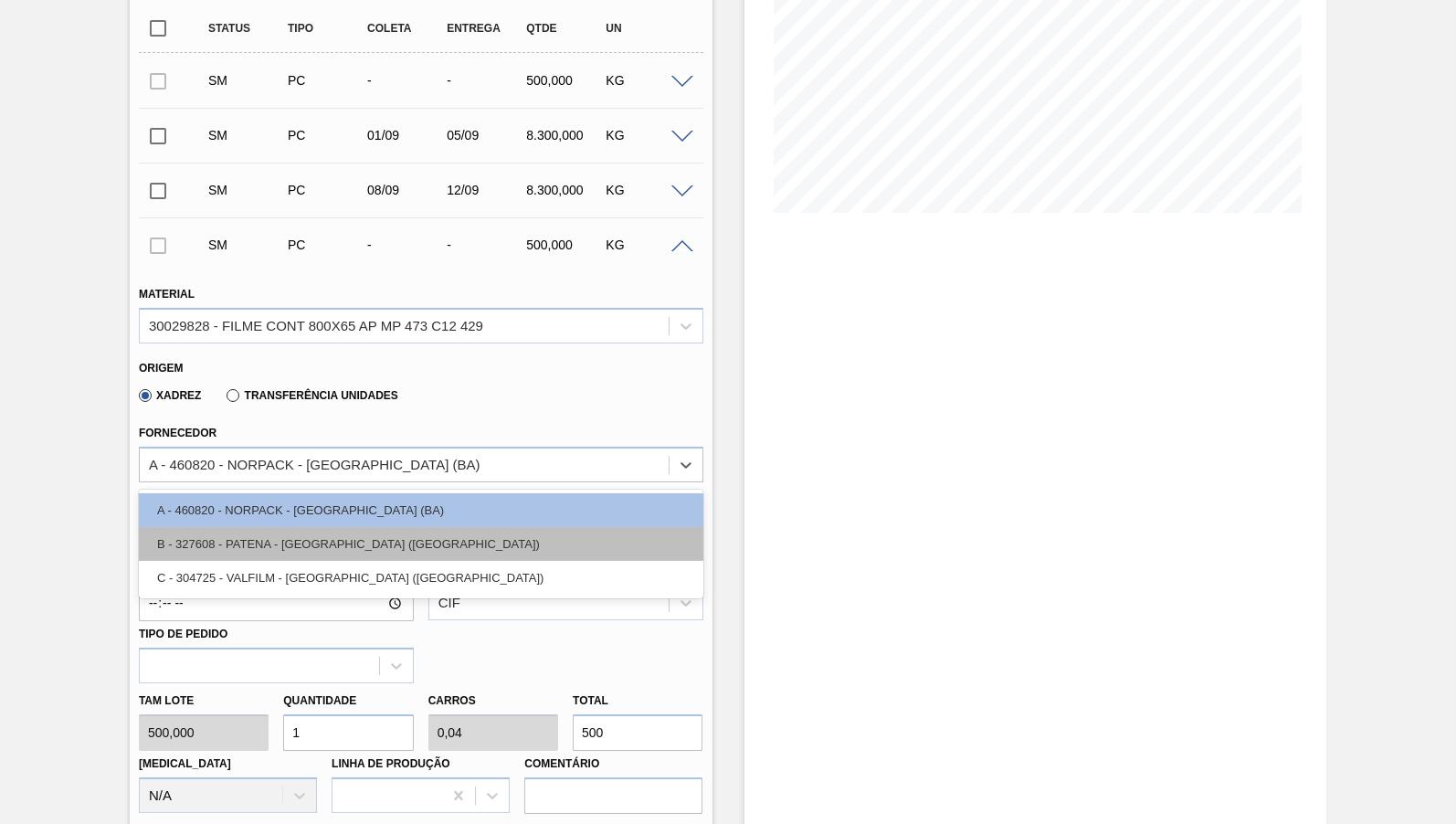
click at [243, 546] on div "B - 327608 - PATENA - [GEOGRAPHIC_DATA] ([GEOGRAPHIC_DATA])" at bounding box center [421, 544] width 565 height 34
type input "0,1"
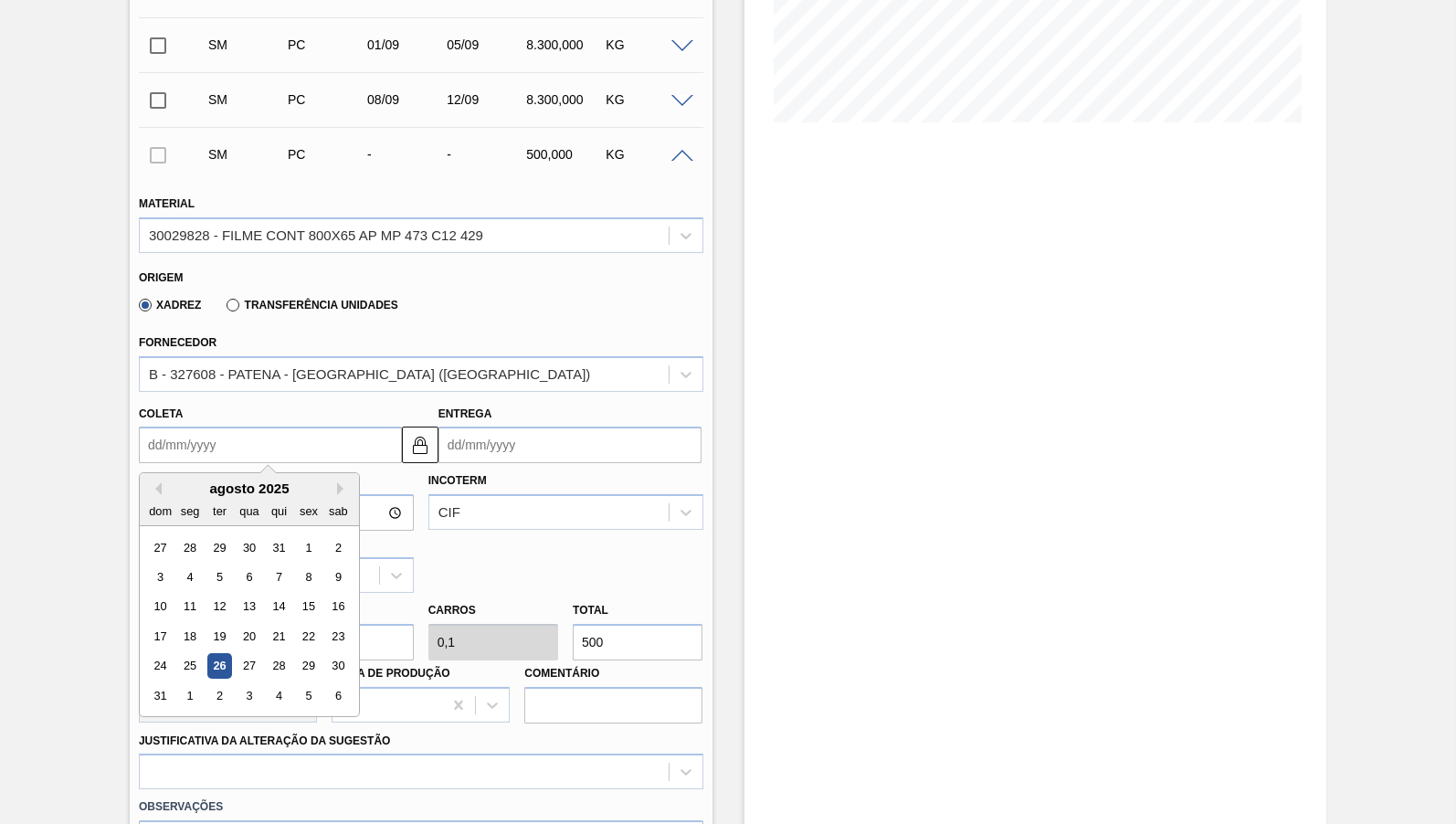
click at [239, 445] on input "Coleta" at bounding box center [270, 445] width 263 height 36
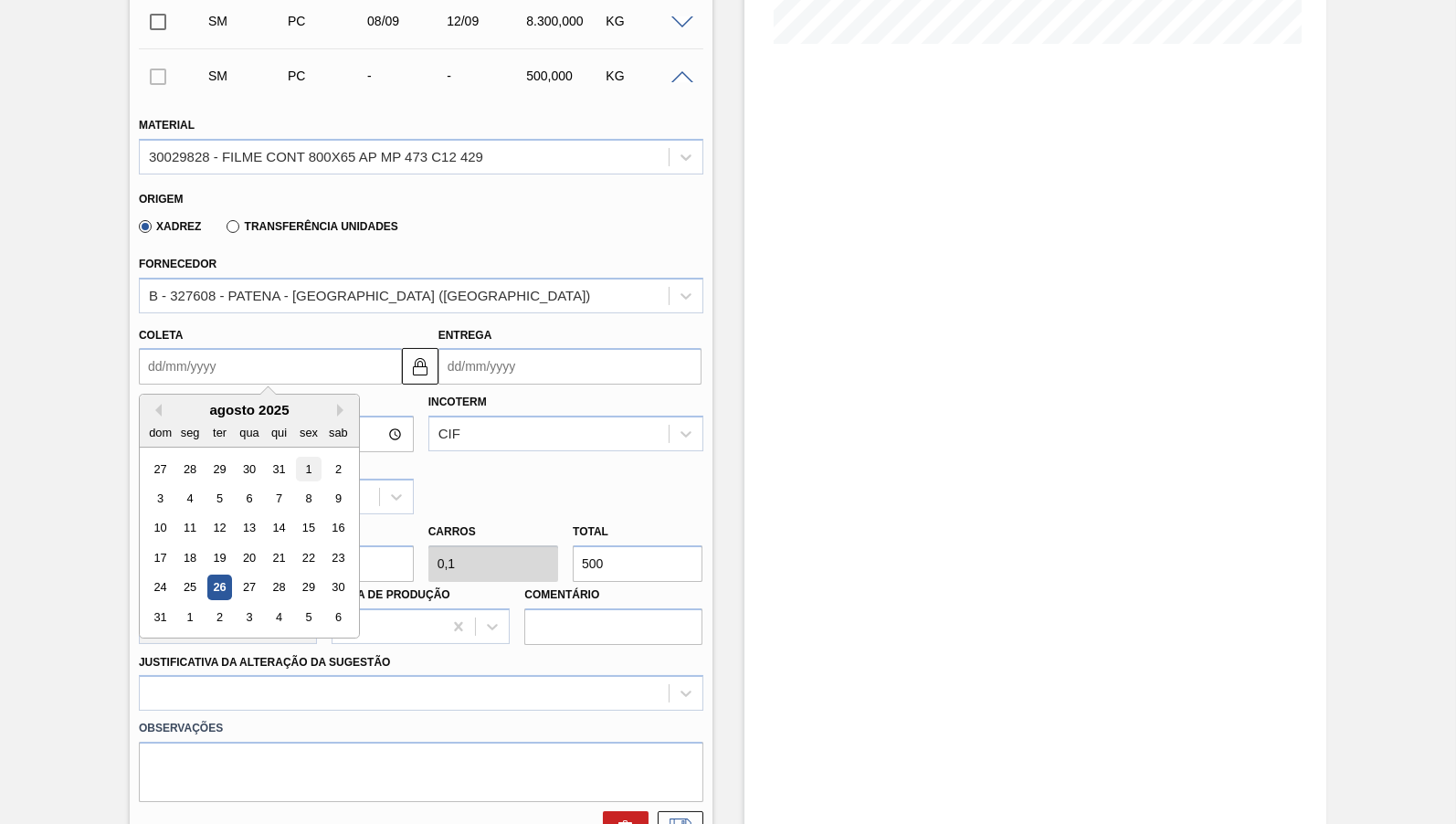
scroll to position [503, 0]
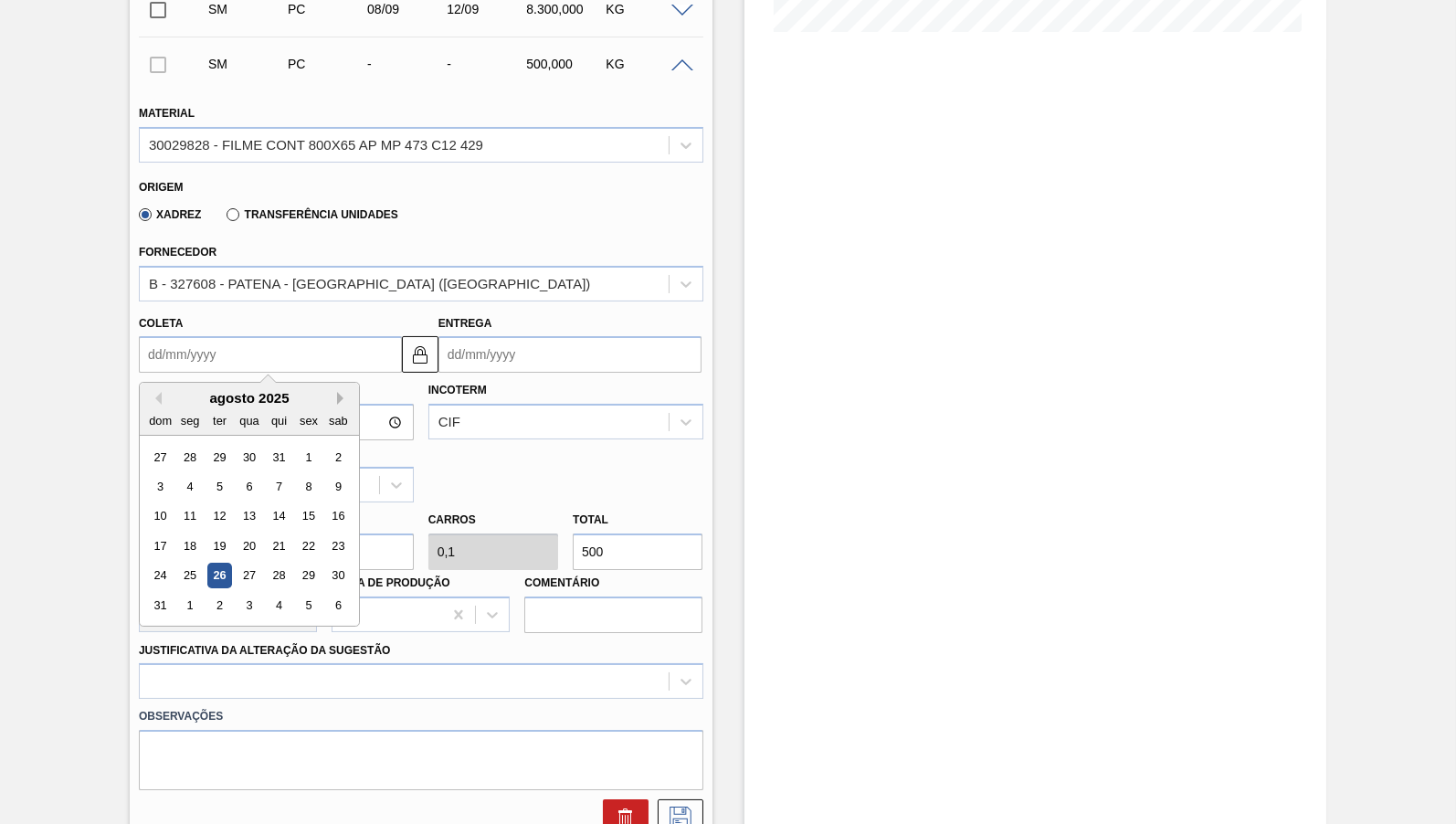
click at [337, 392] on button "Next Month" at bounding box center [343, 397] width 12 height 12
click at [185, 533] on div "22" at bounding box center [189, 546] width 25 height 25
type input "[DATE]"
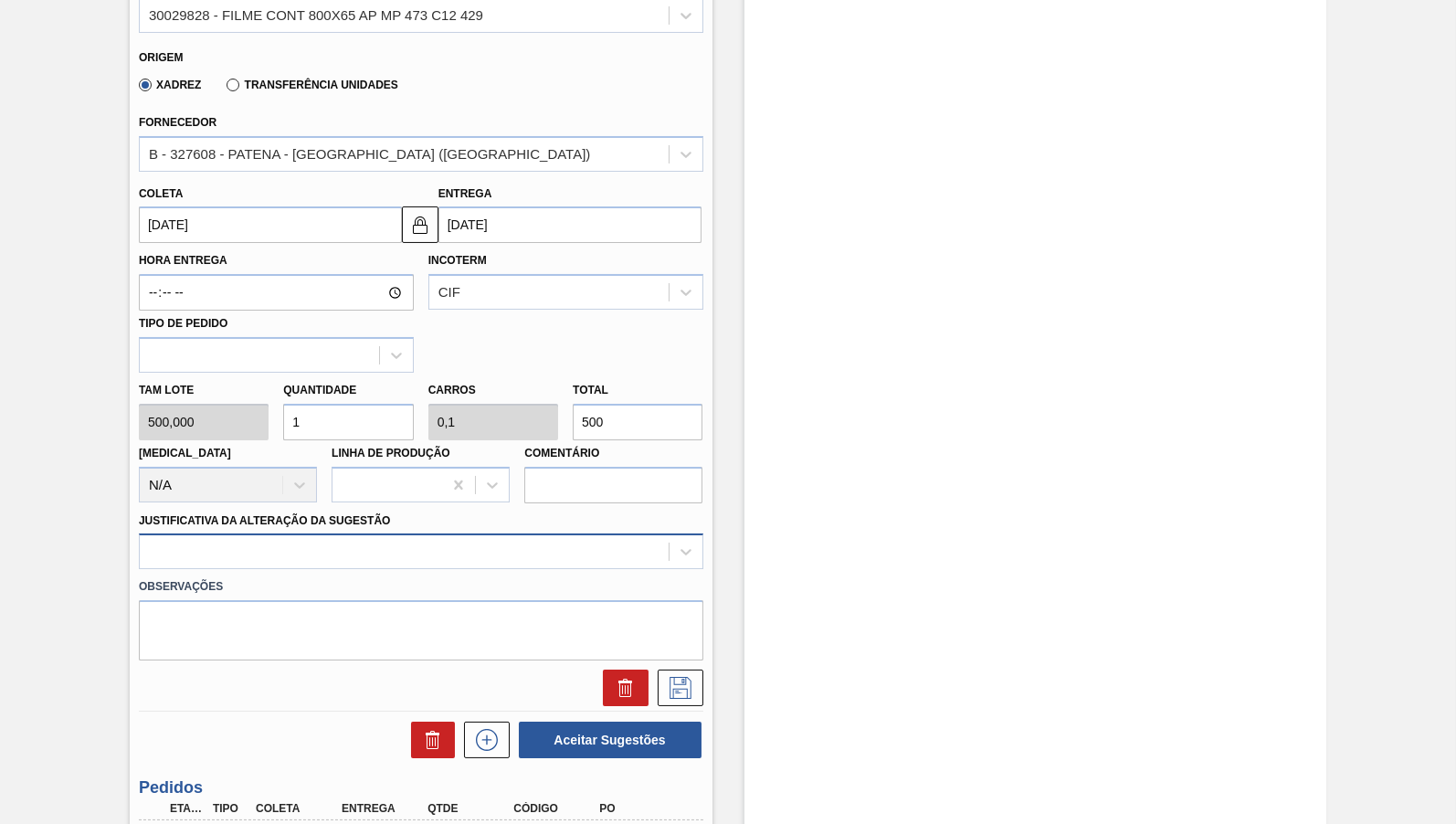
scroll to position [683, 0]
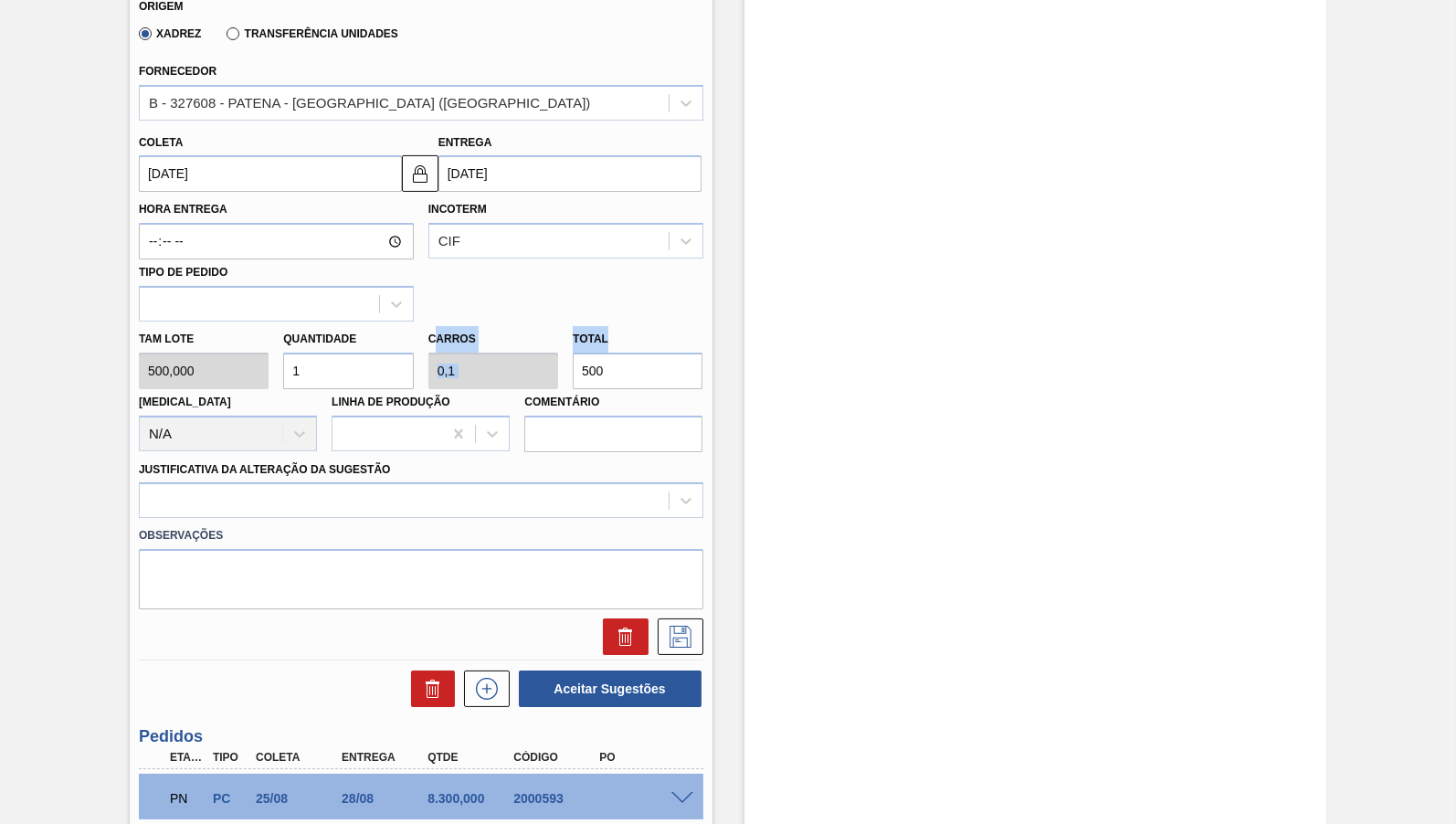
drag, startPoint x: 641, startPoint y: 335, endPoint x: 437, endPoint y: 335, distance: 204.0
click at [437, 335] on div "Tam lote 500,000 Quantidade 1 Carros 0,1 Total 500 [MEDICAL_DATA] N/A Linha de …" at bounding box center [420, 386] width 579 height 130
click at [702, 361] on input "500" at bounding box center [638, 371] width 129 height 36
drag, startPoint x: 661, startPoint y: 365, endPoint x: 511, endPoint y: 390, distance: 152.1
click at [573, 389] on input "500" at bounding box center [638, 371] width 129 height 36
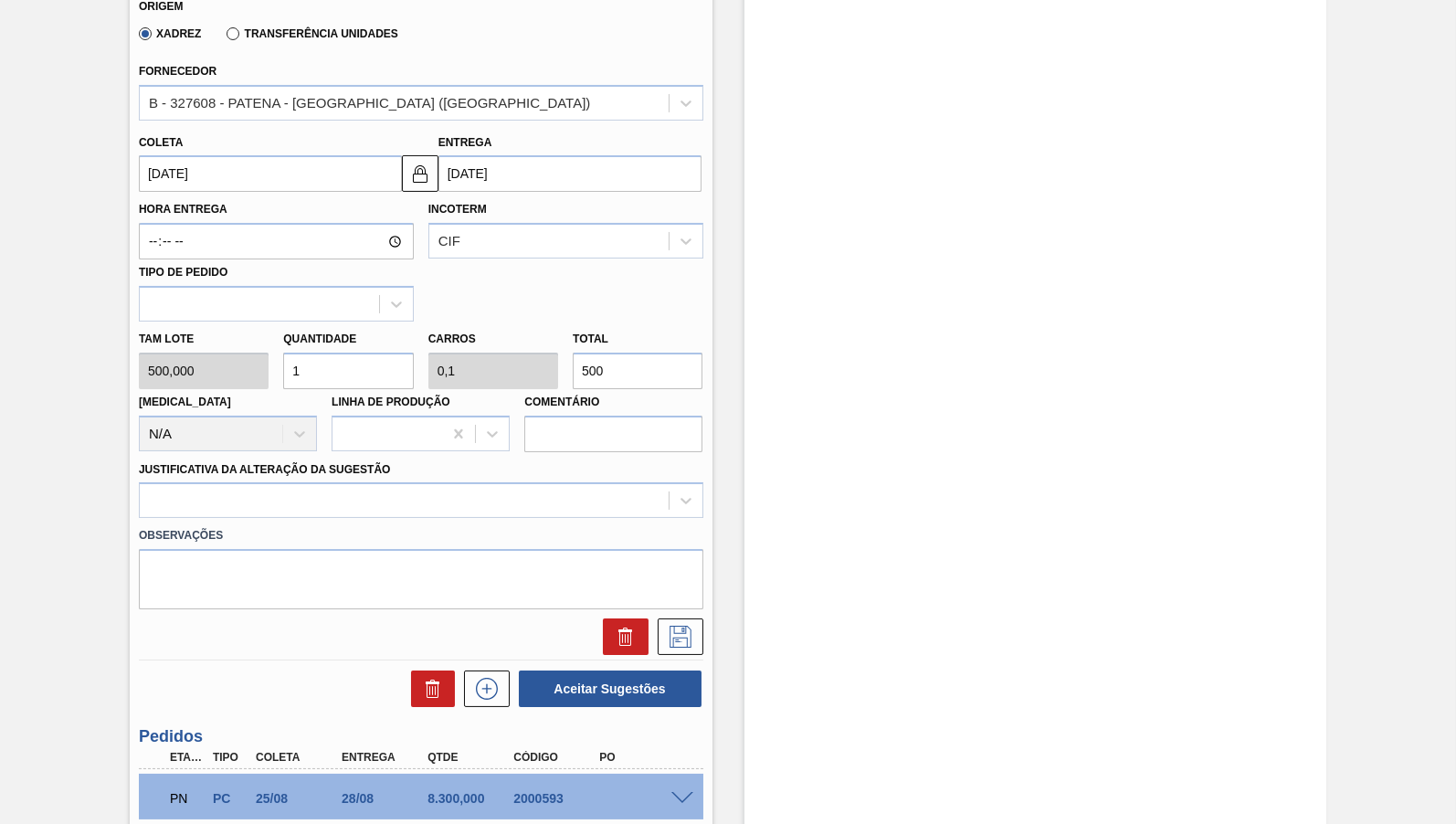
type input "0,002"
type input "0"
type input "12"
type input "0,024"
type input "0,002"
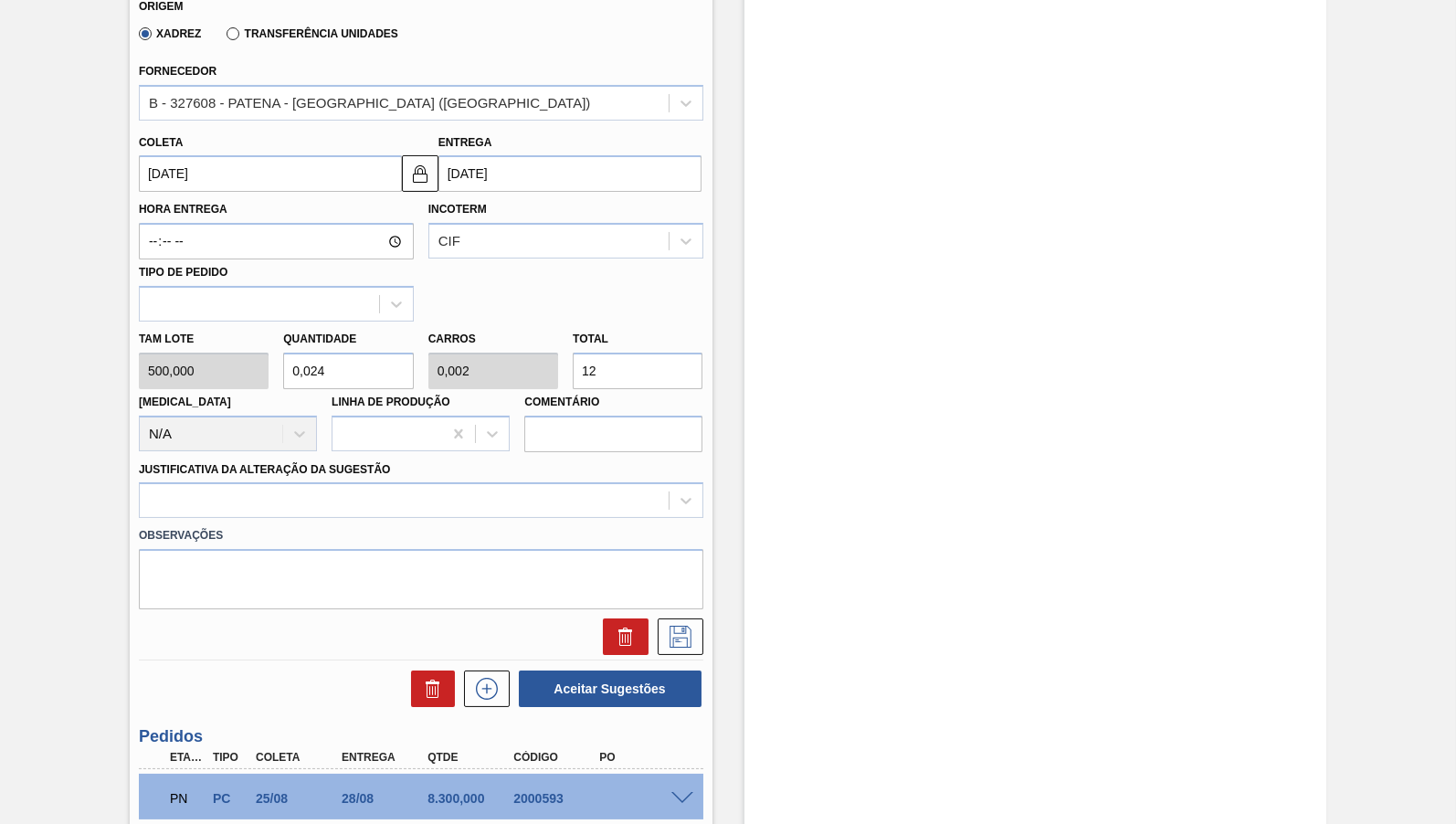
type input "0,25"
type input "0,025"
type input "125"
type input "2,5"
type input "0,25"
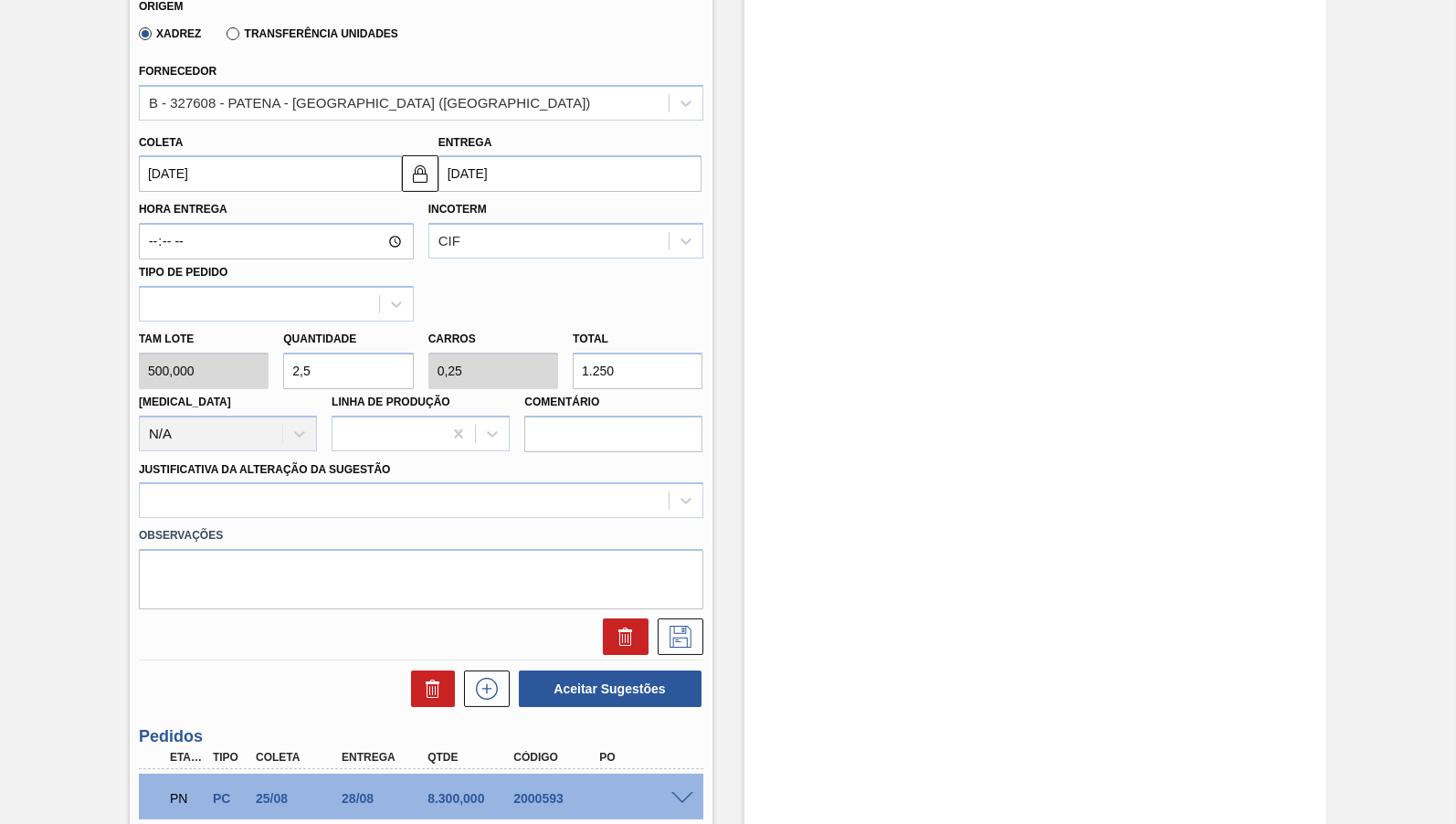
type input "12.500"
type input "25"
type input "2,5"
type input "12.500"
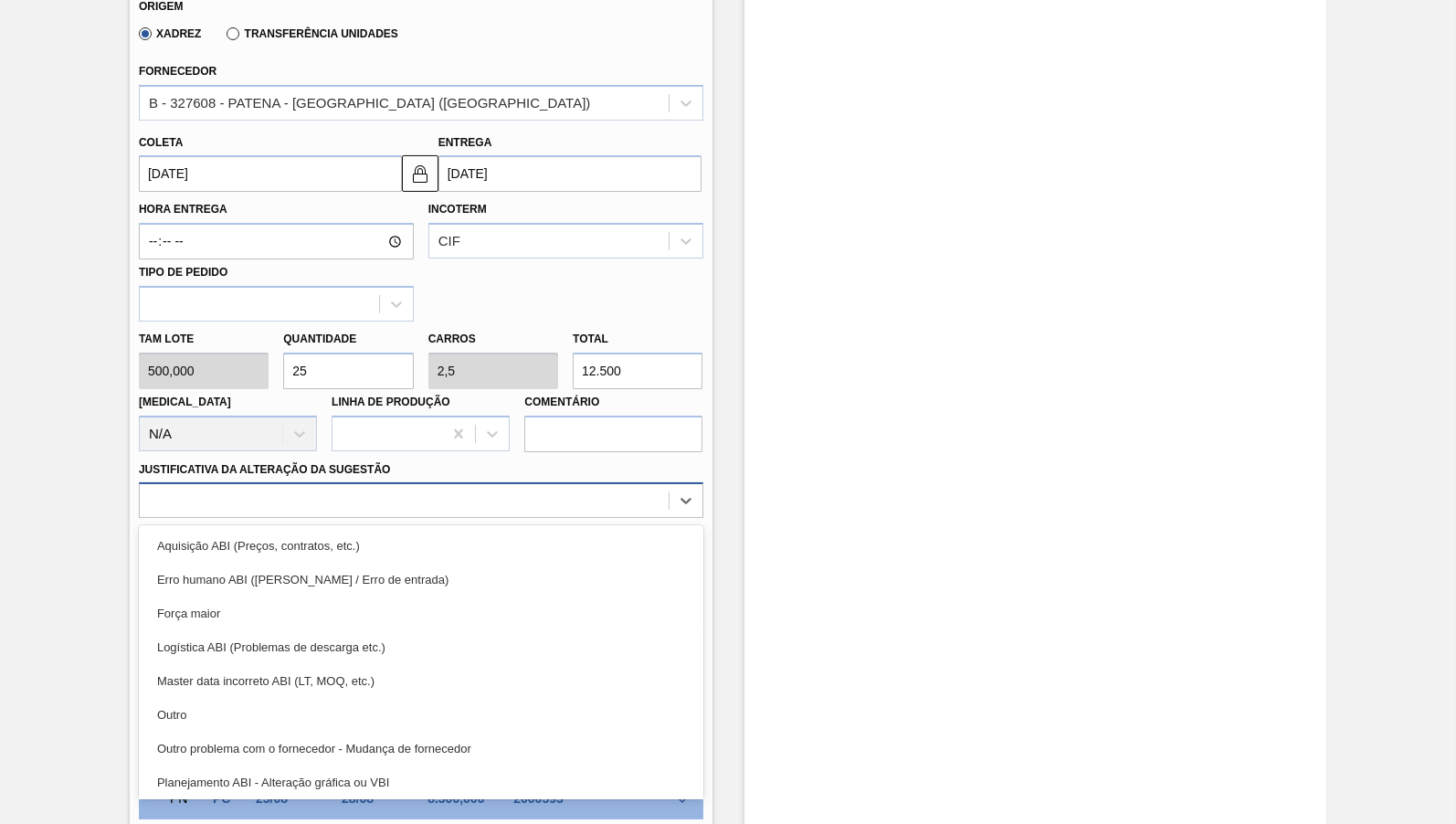
click at [378, 482] on div at bounding box center [421, 499] width 565 height 35
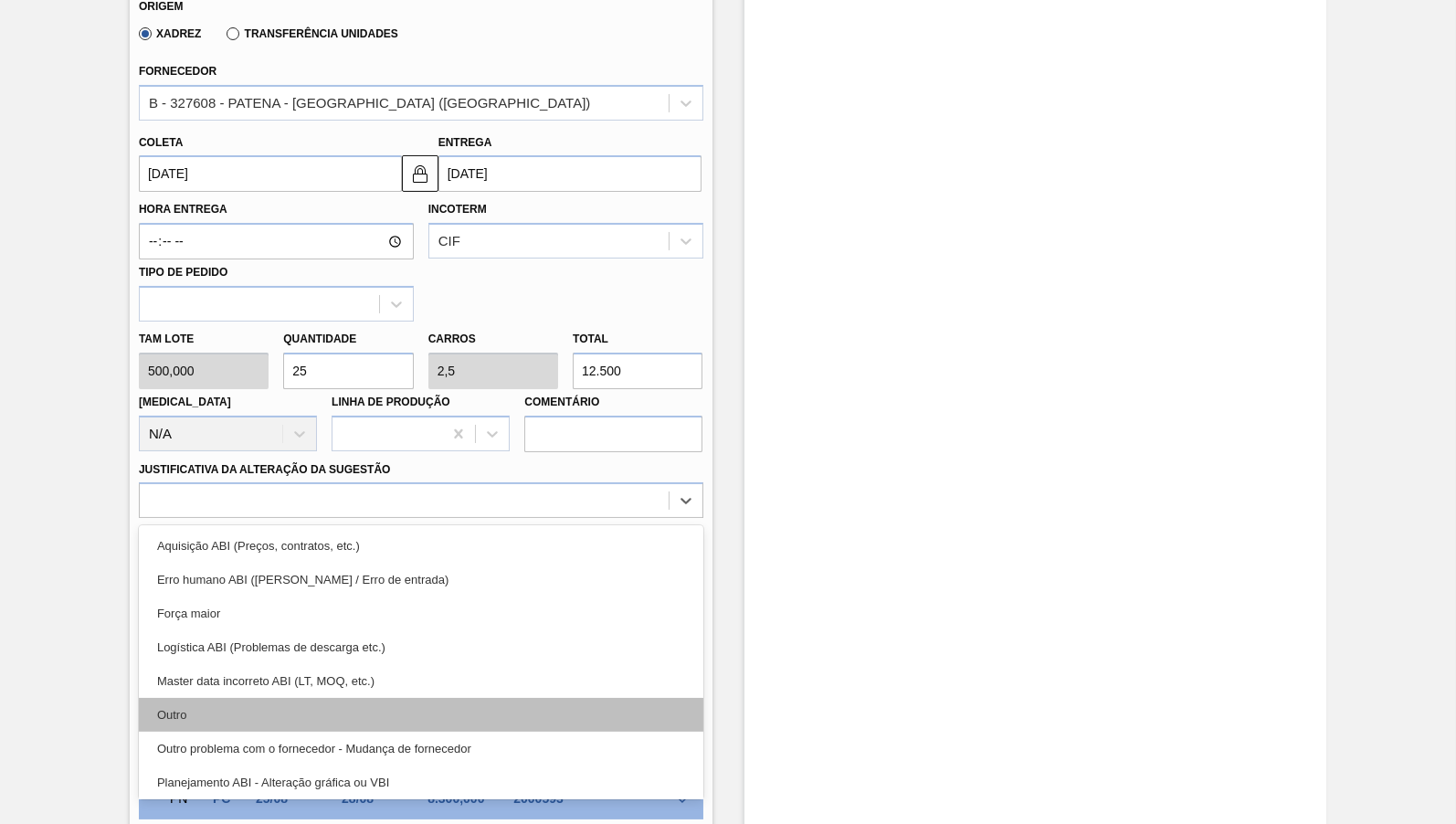
click at [163, 701] on div "Outro" at bounding box center [421, 715] width 565 height 34
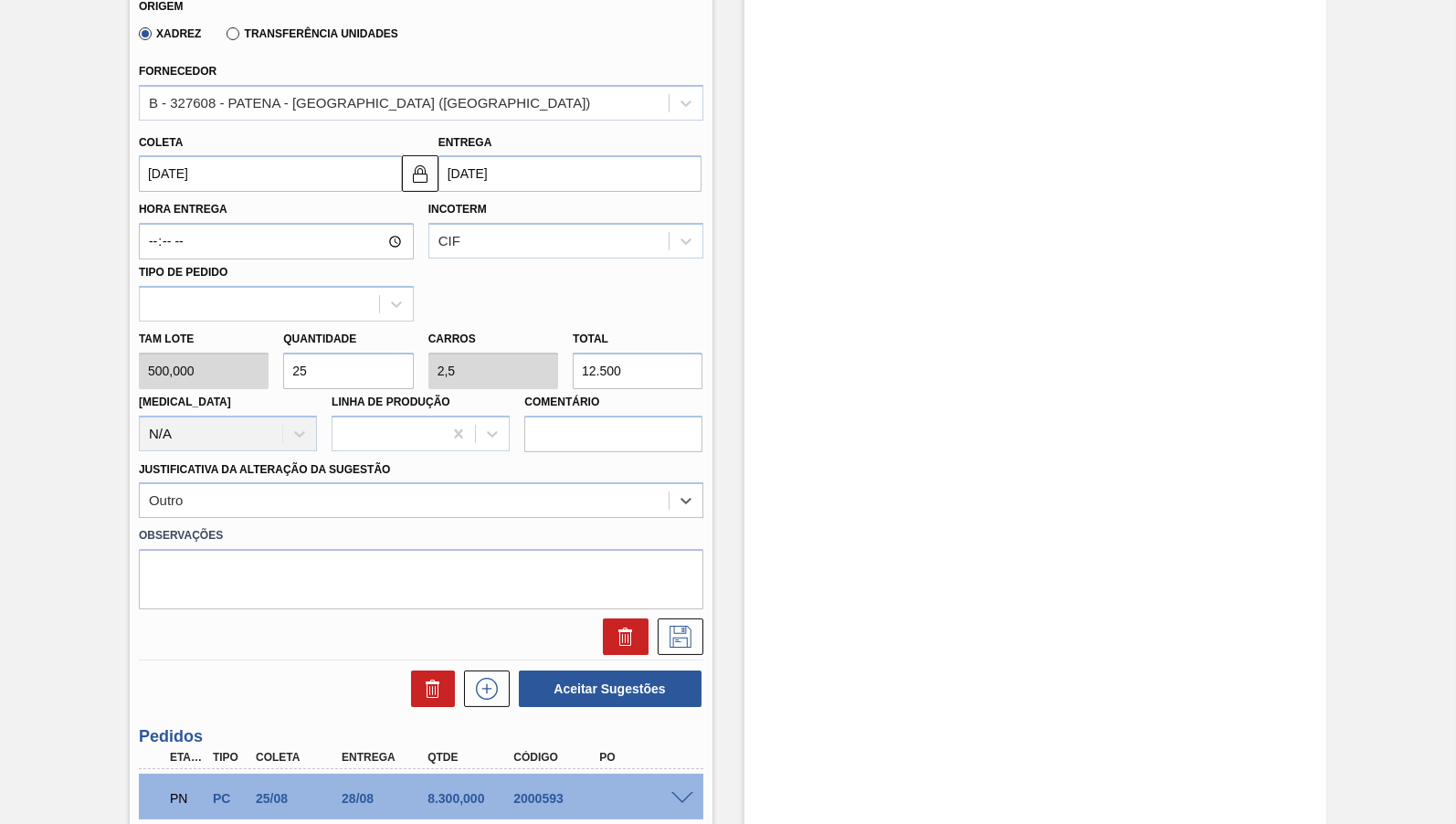
click at [270, 143] on div "Coleta [DATE]" at bounding box center [270, 161] width 263 height 63
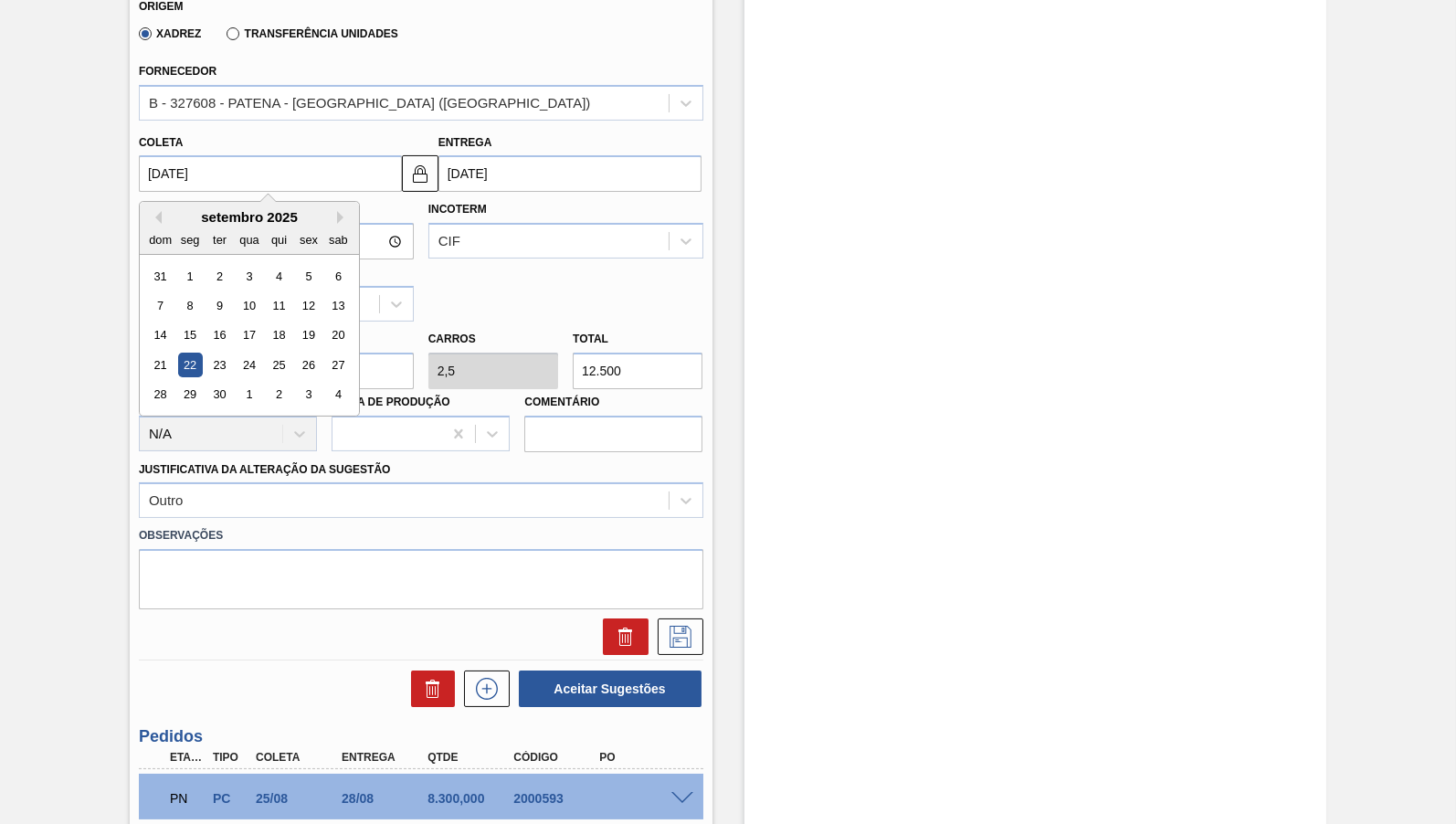
click at [289, 182] on input "[DATE]" at bounding box center [270, 173] width 263 height 36
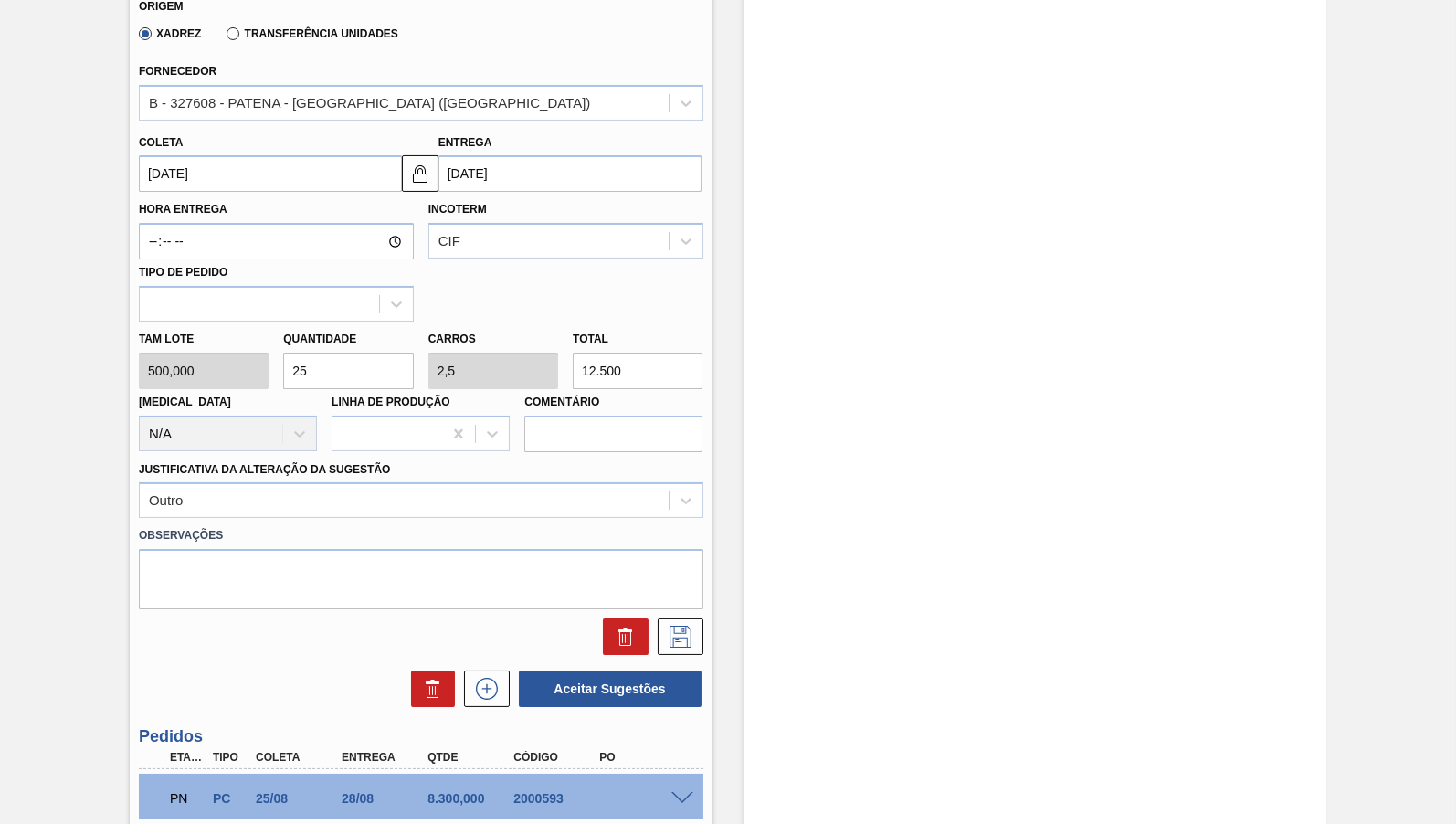
click at [882, 419] on div "Estoque De [DATE] Até [DATE] Filtro" at bounding box center [1035, 245] width 583 height 1675
click at [689, 619] on button at bounding box center [680, 637] width 46 height 36
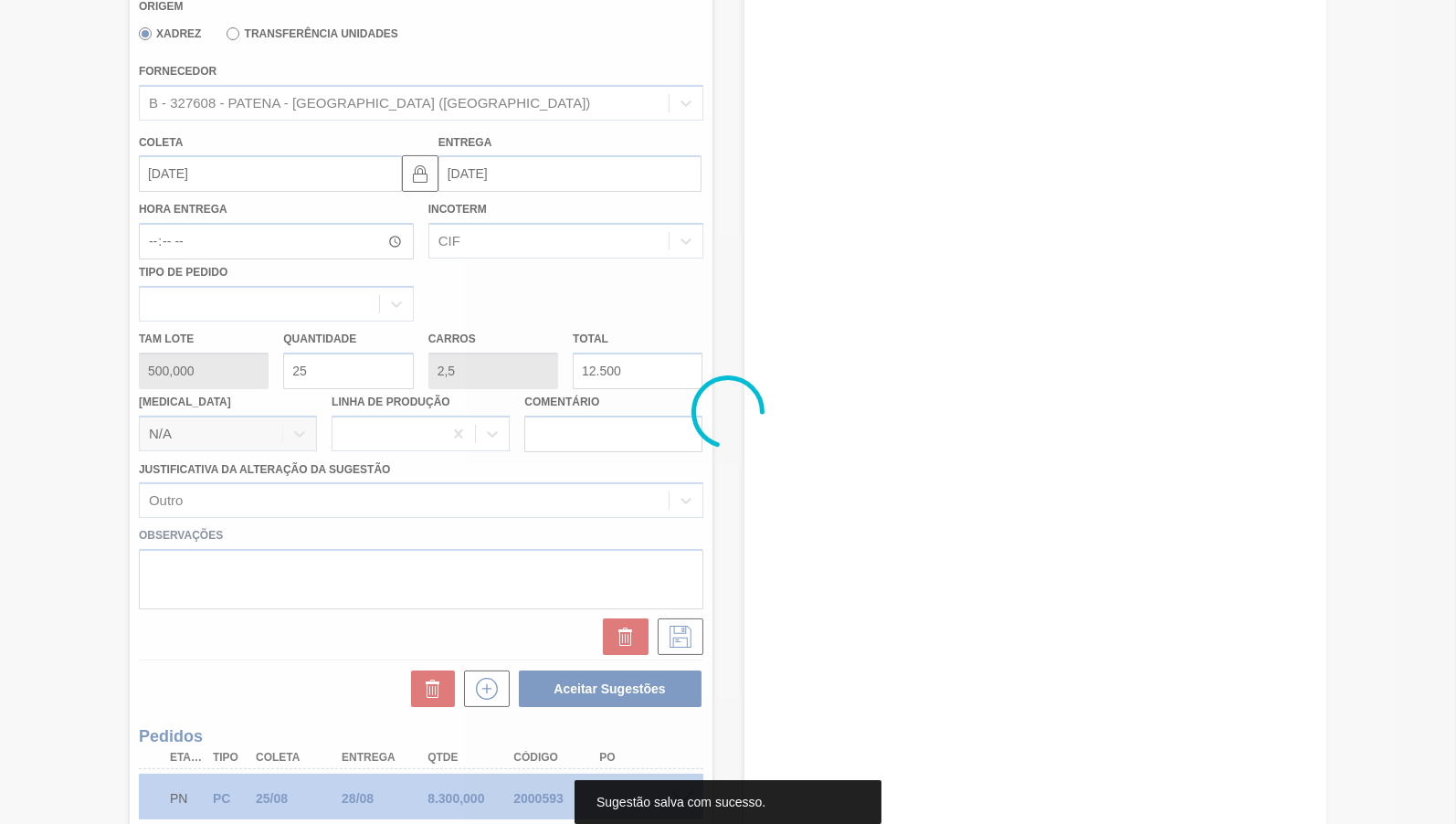
scroll to position [196, 0]
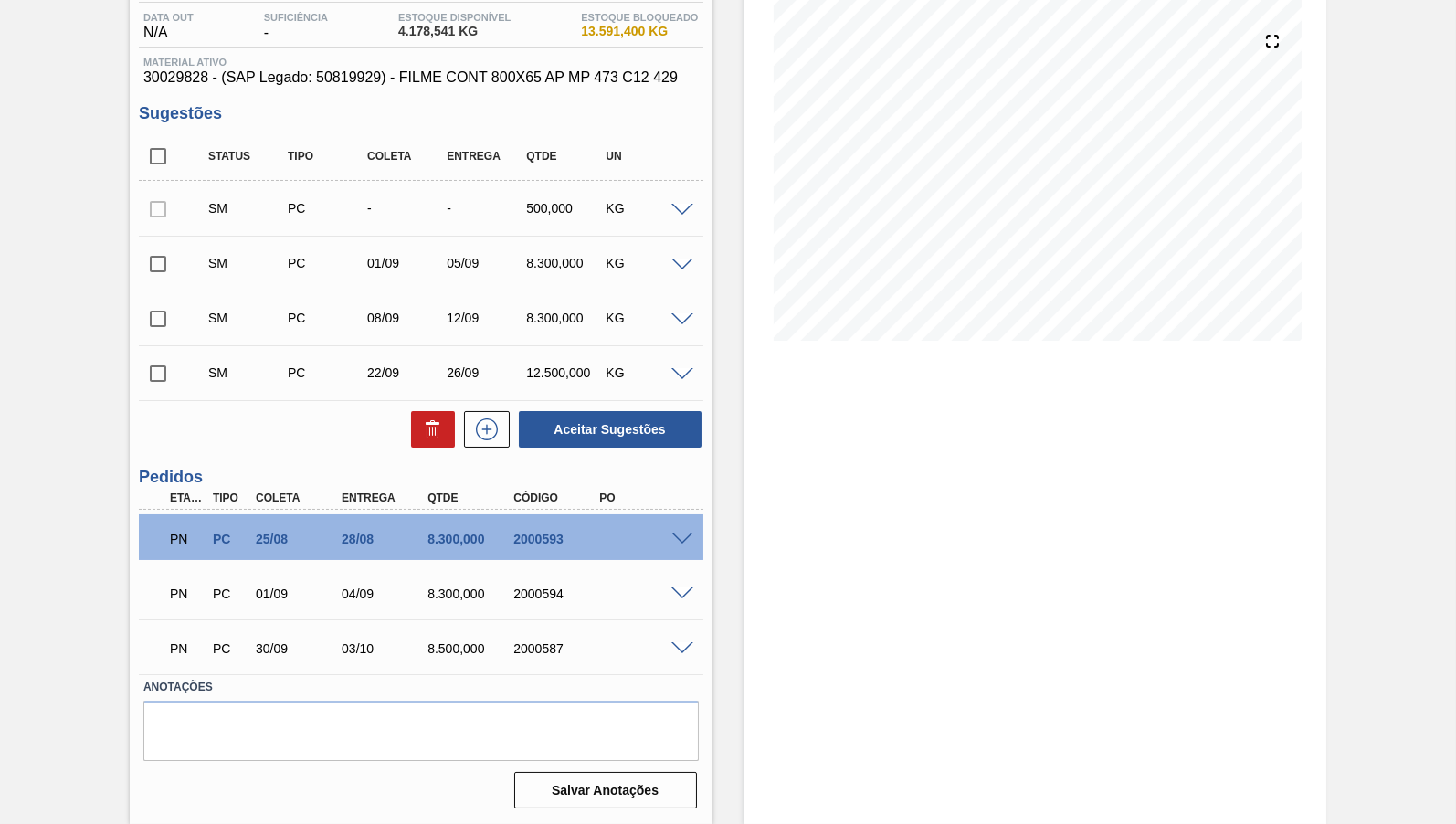
click at [164, 148] on input "checkbox" at bounding box center [158, 156] width 38 height 38
checkbox input "true"
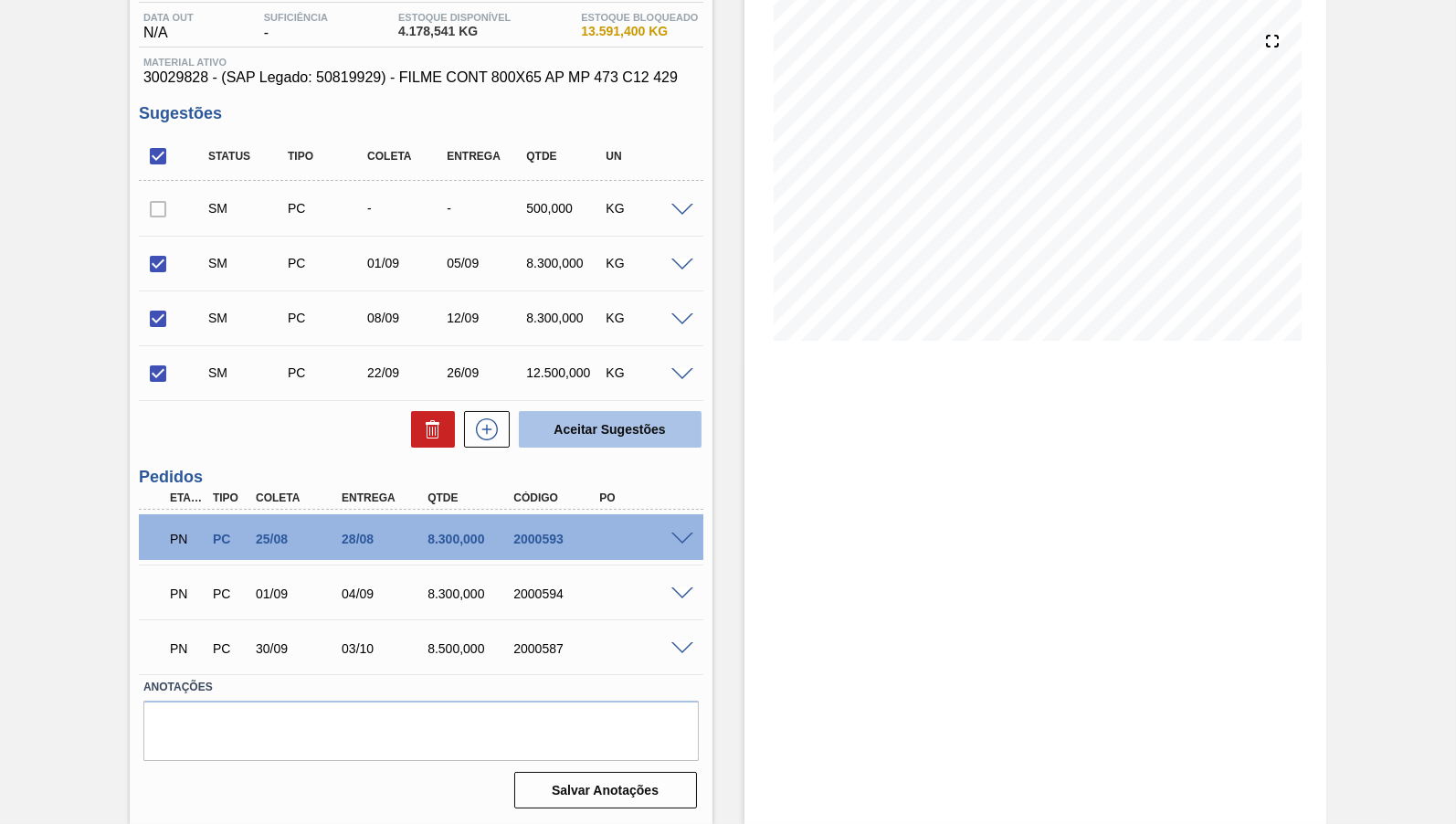
click at [597, 417] on button "Aceitar Sugestões" at bounding box center [610, 429] width 182 height 36
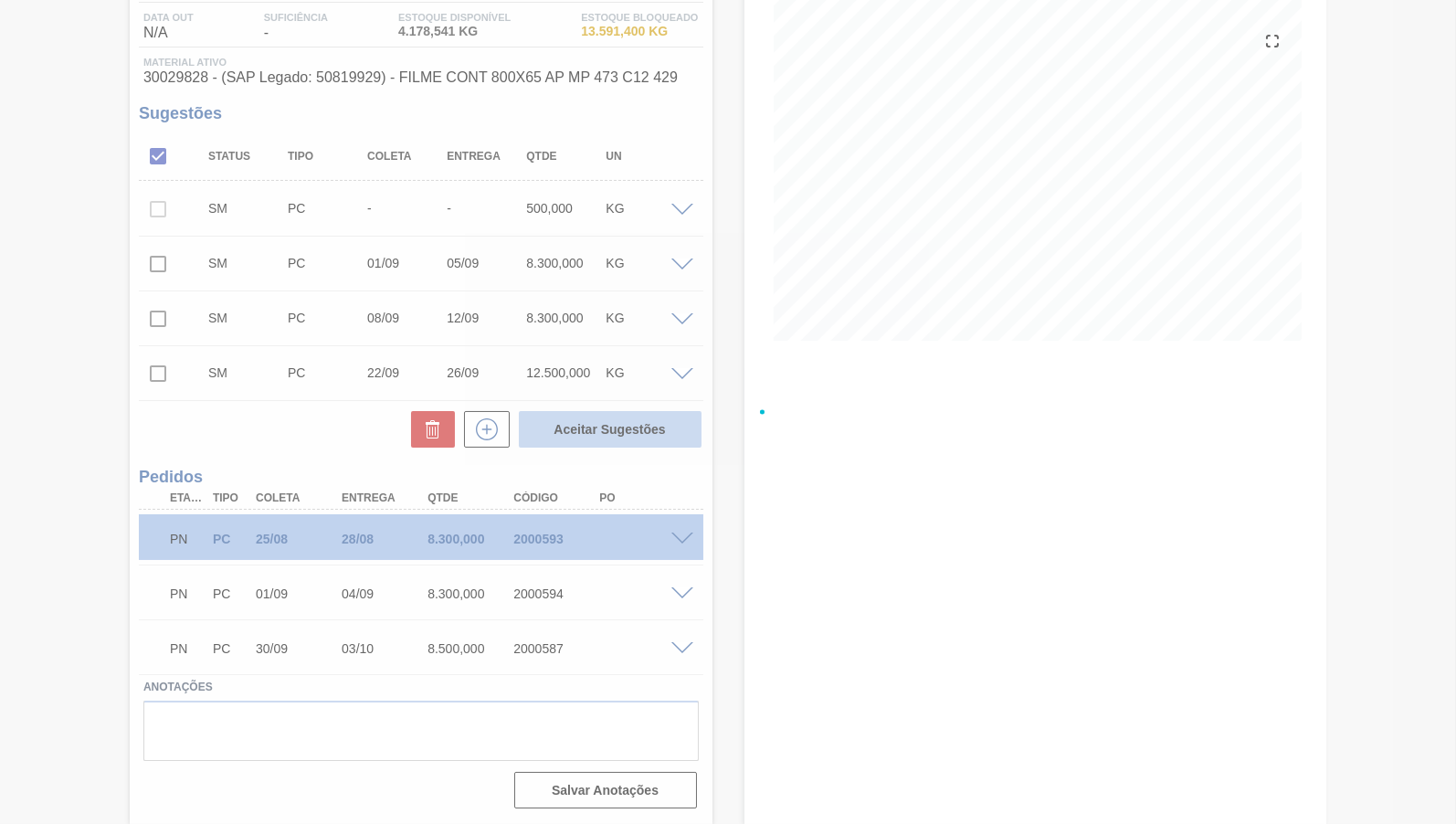
checkbox input "false"
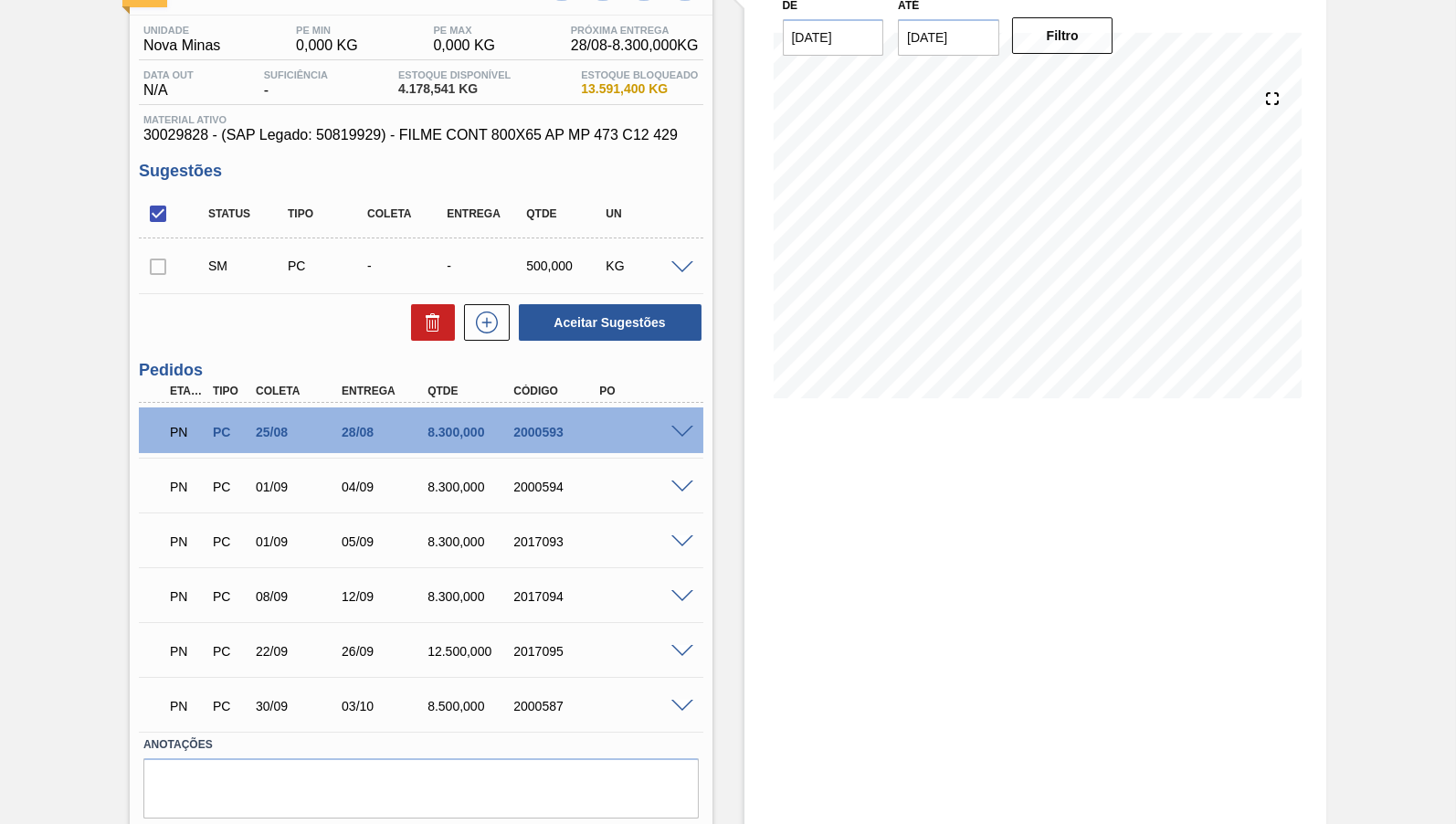
scroll to position [105, 0]
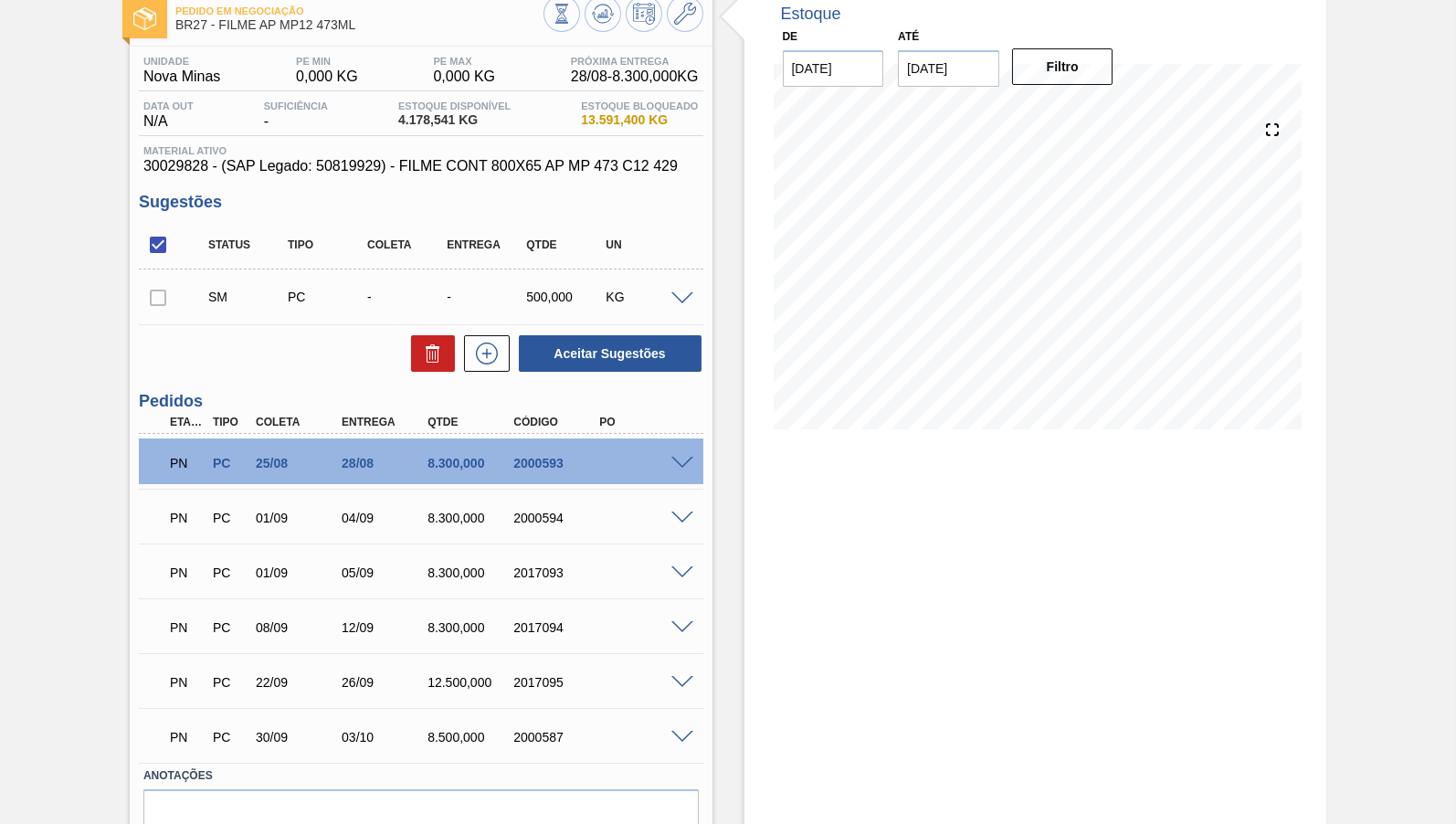
click at [688, 457] on div at bounding box center [685, 462] width 36 height 13
click at [684, 459] on div at bounding box center [685, 462] width 36 height 13
click at [681, 460] on span at bounding box center [681, 463] width 22 height 13
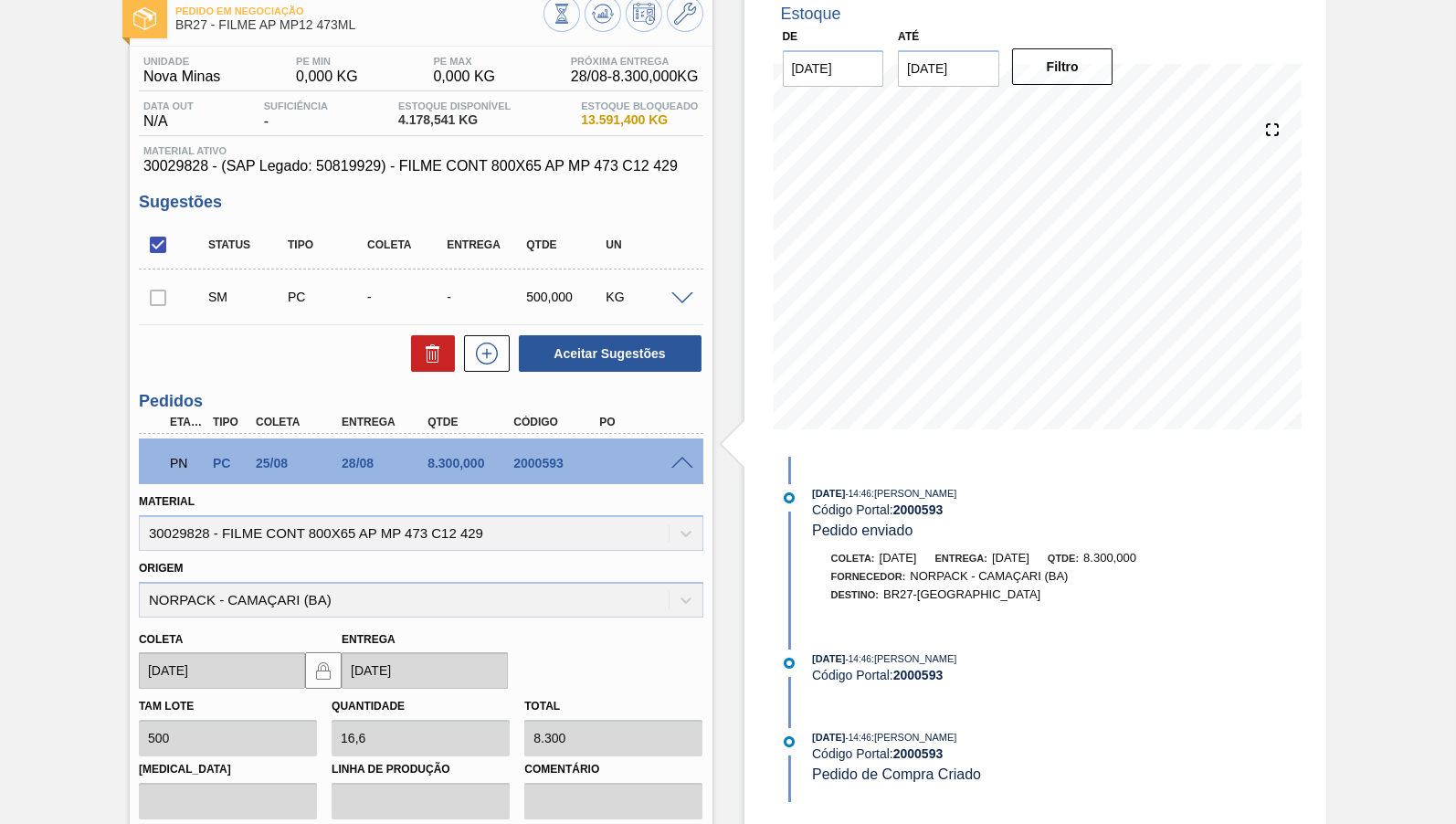
scroll to position [467, 0]
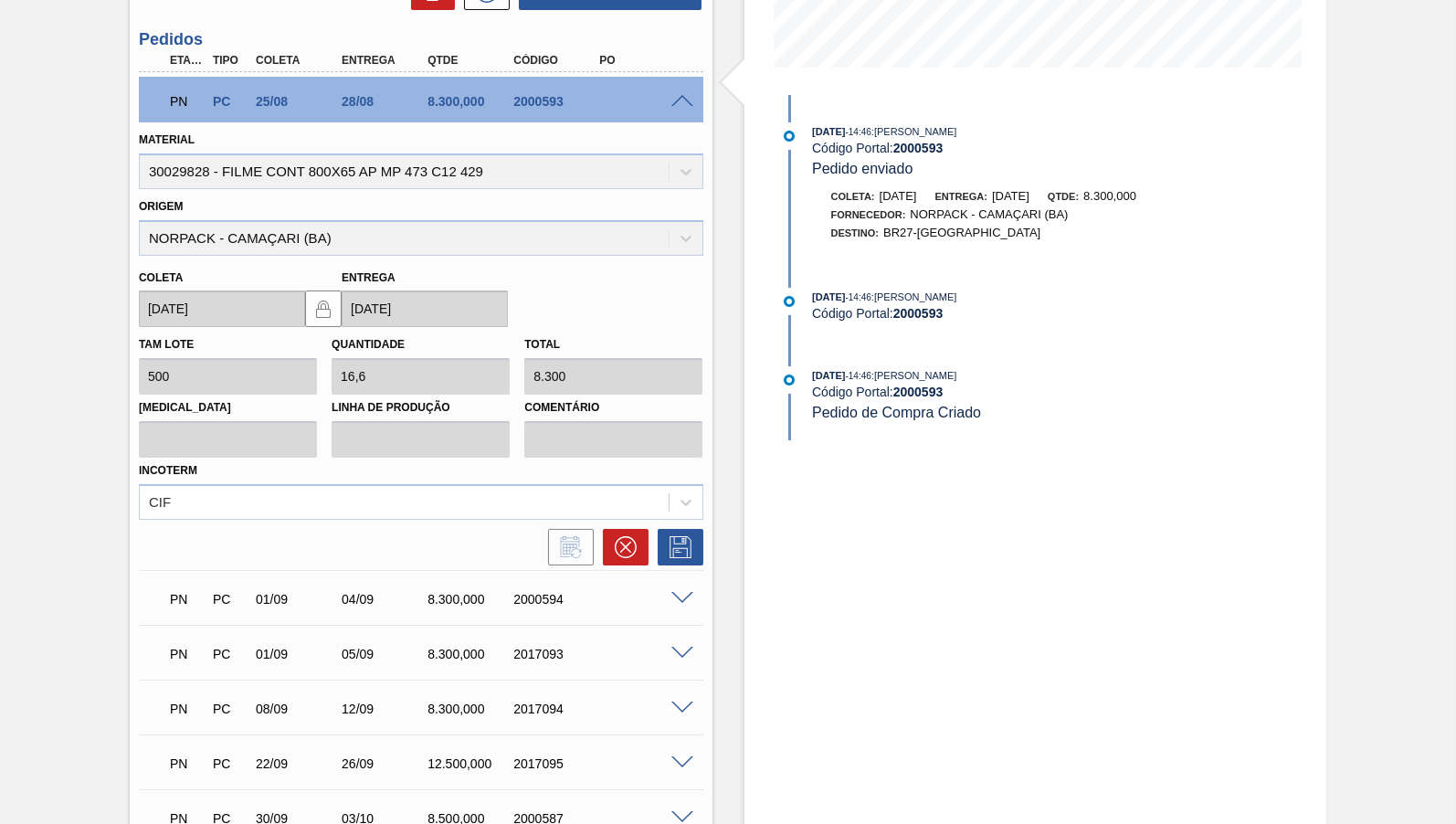
click at [539, 597] on div "2000594" at bounding box center [556, 599] width 95 height 14
copy div "2000594"
click at [619, 552] on button at bounding box center [625, 546] width 46 height 36
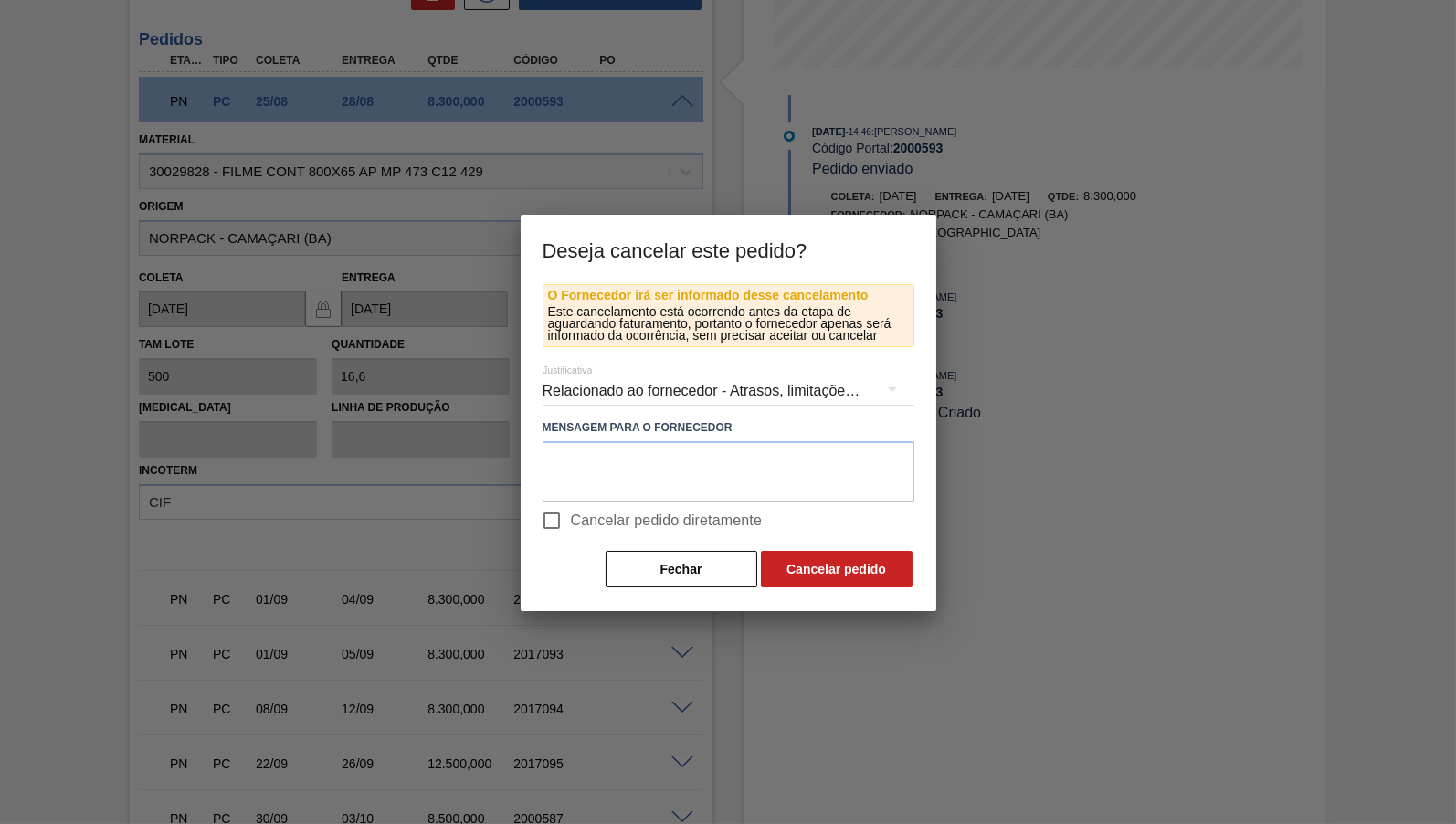
click at [592, 518] on span "Cancelar pedido diretamente" at bounding box center [667, 520] width 192 height 22
click at [571, 518] on input "Cancelar pedido diretamente" at bounding box center [551, 521] width 38 height 38
checkbox input "true"
click at [600, 479] on textarea at bounding box center [728, 470] width 372 height 60
paste textarea "2000594"
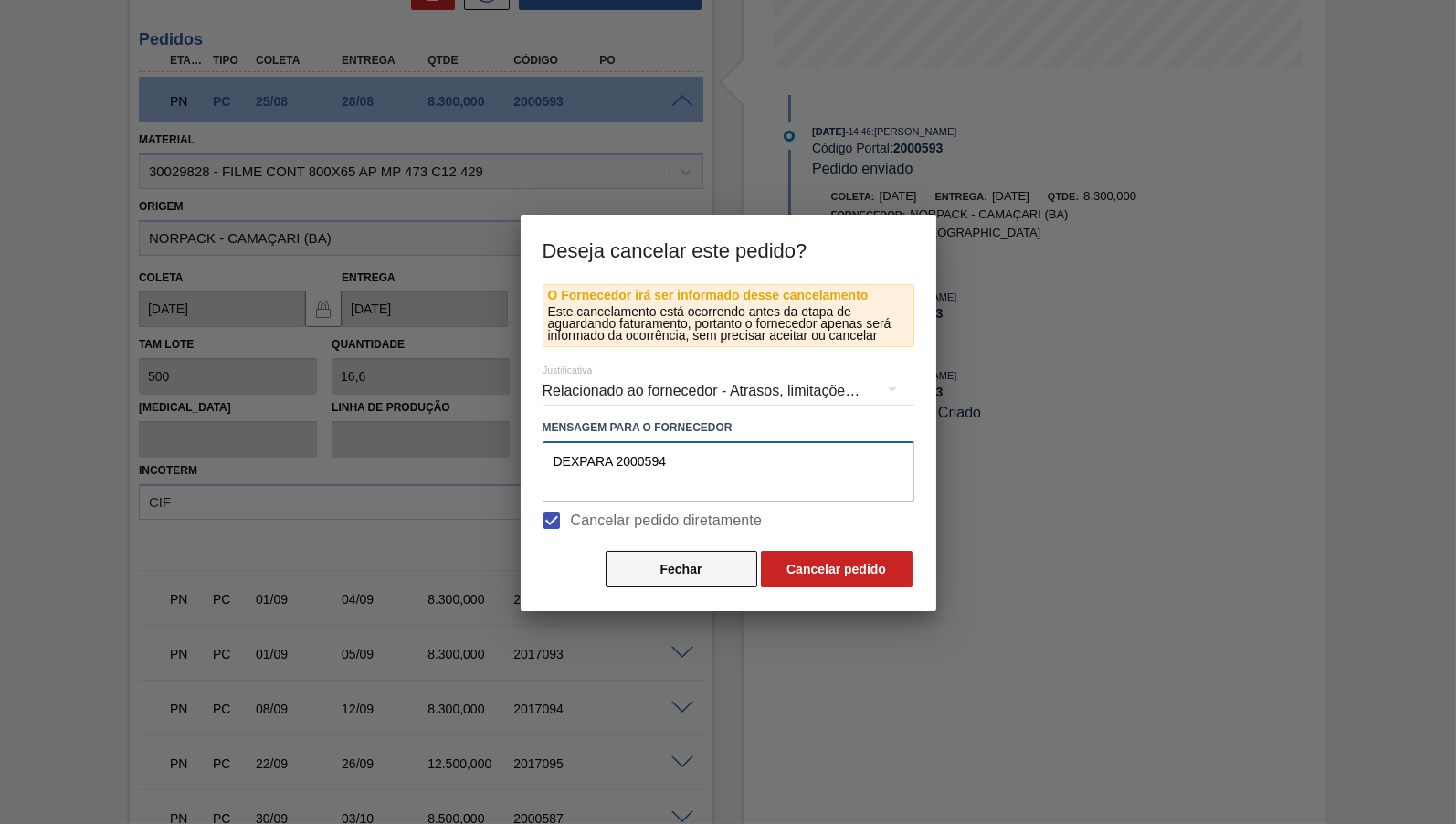
type textarea "DEXPARA 2000594"
drag, startPoint x: 726, startPoint y: 561, endPoint x: 704, endPoint y: 468, distance: 95.6
click at [670, 465] on div "O Fornecedor irá ser informado desse cancelamento Este cancelamento está ocorre…" at bounding box center [728, 436] width 372 height 305
drag, startPoint x: 704, startPoint y: 468, endPoint x: -152, endPoint y: 447, distance: 856.3
click at [543, 447] on textarea "DEXPARA 2000594" at bounding box center [728, 470] width 372 height 60
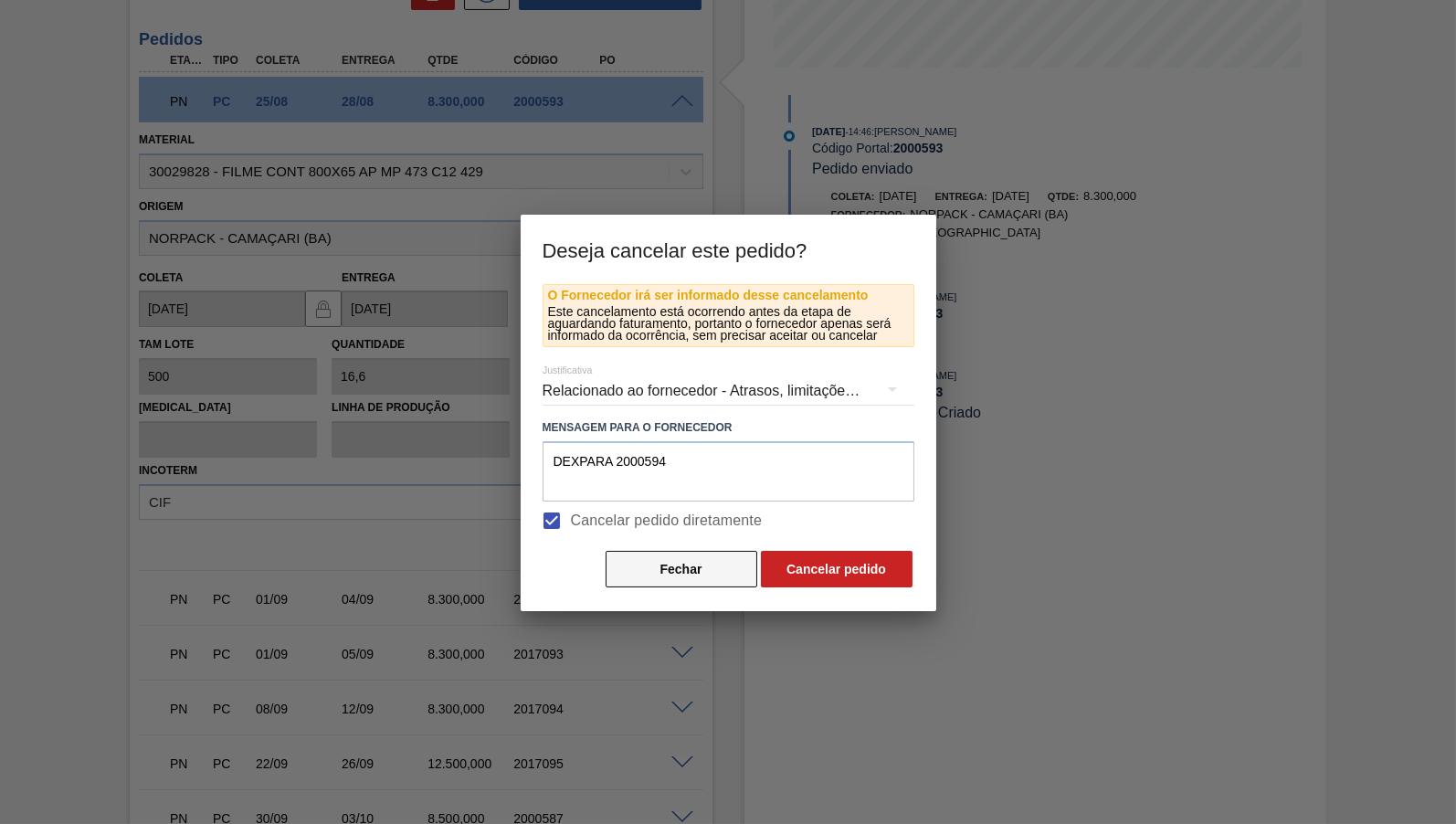
click at [648, 559] on button "Fechar" at bounding box center [681, 568] width 152 height 36
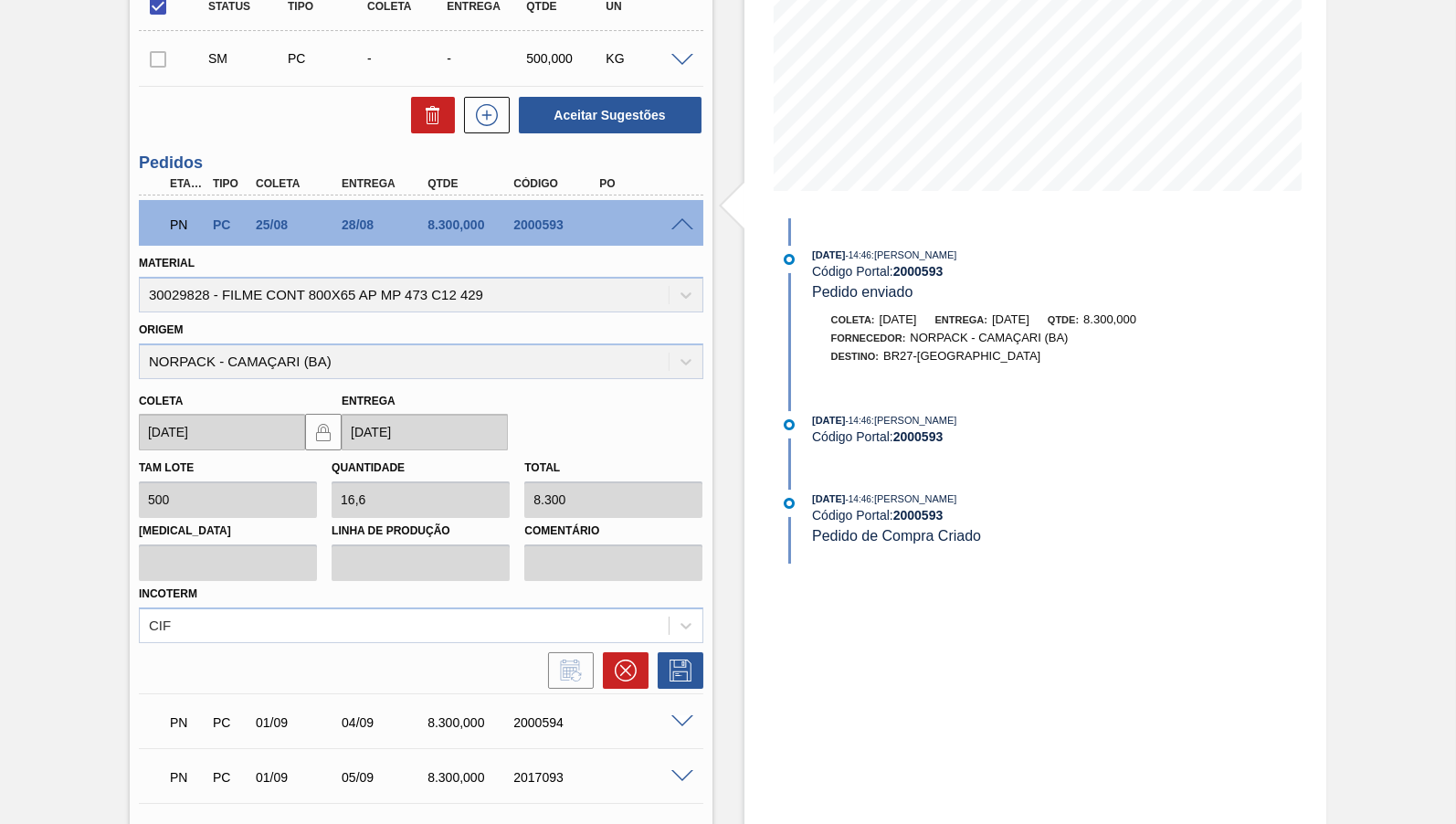
scroll to position [376, 0]
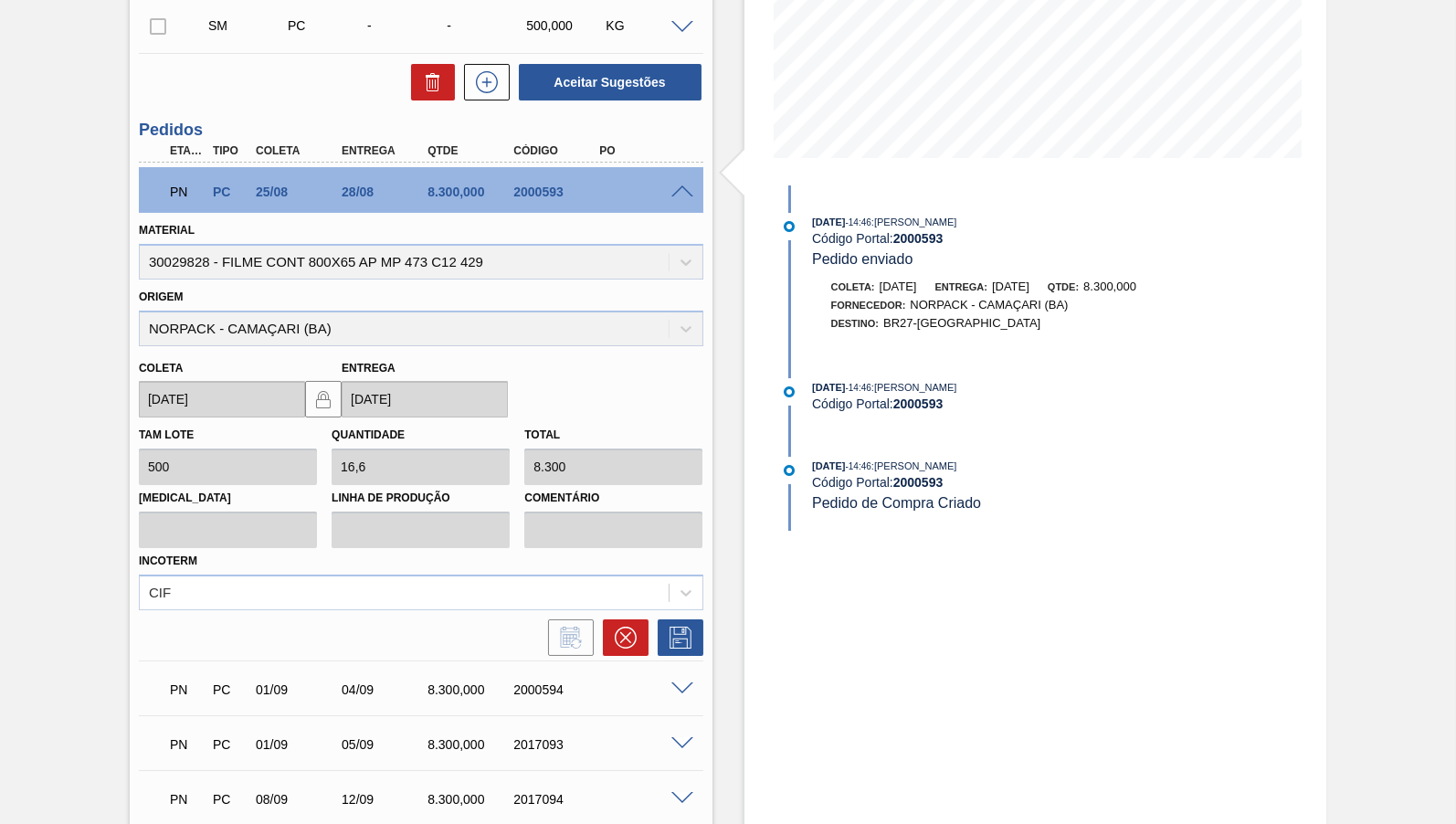
click at [883, 239] on div "Código Portal: 2000593" at bounding box center [1028, 238] width 433 height 14
click at [883, 238] on div "Código Portal: 2000593" at bounding box center [1028, 238] width 433 height 14
click at [517, 729] on div "PN PC 01/09 05/09 8.300,000 2017093" at bounding box center [415, 742] width 516 height 36
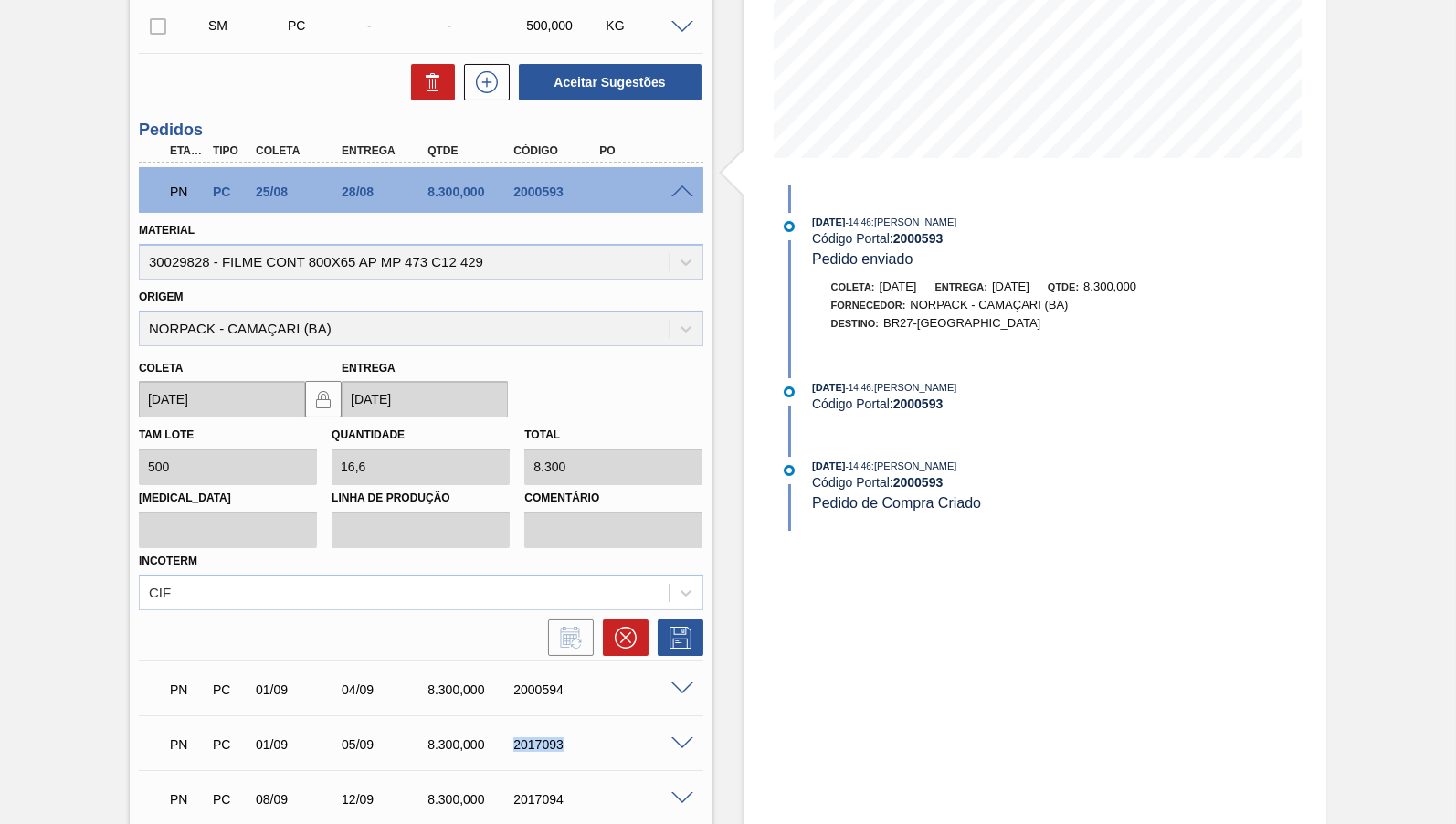
copy div "2017093"
click at [622, 632] on icon at bounding box center [625, 638] width 11 height 11
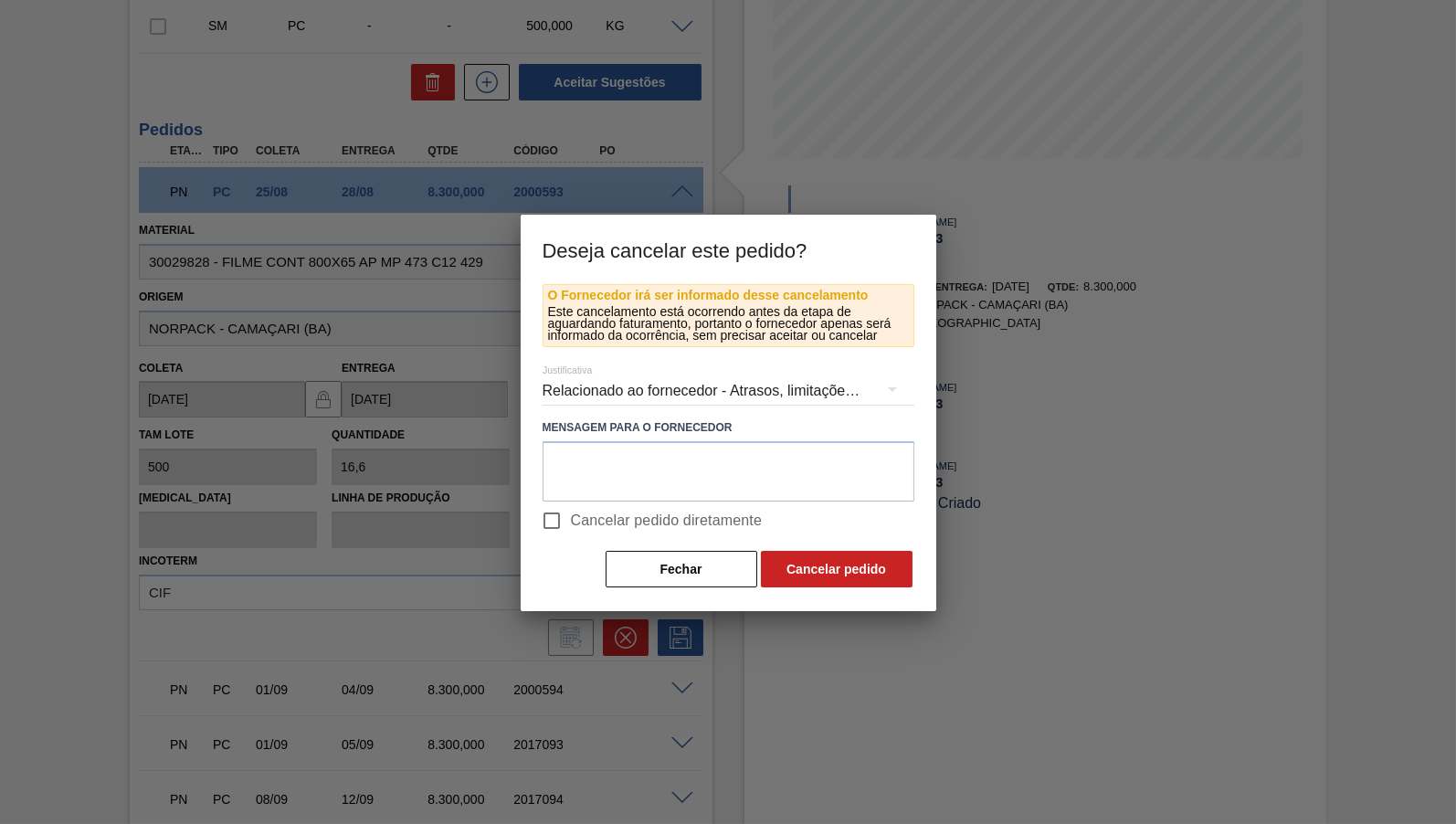
click at [718, 517] on span "Cancelar pedido diretamente" at bounding box center [667, 520] width 192 height 22
click at [571, 517] on input "Cancelar pedido diretamente" at bounding box center [551, 521] width 38 height 38
checkbox input "true"
click at [701, 387] on div "Relacionado ao fornecedor - Atrasos, limitações de capacidade, etc." at bounding box center [728, 391] width 372 height 51
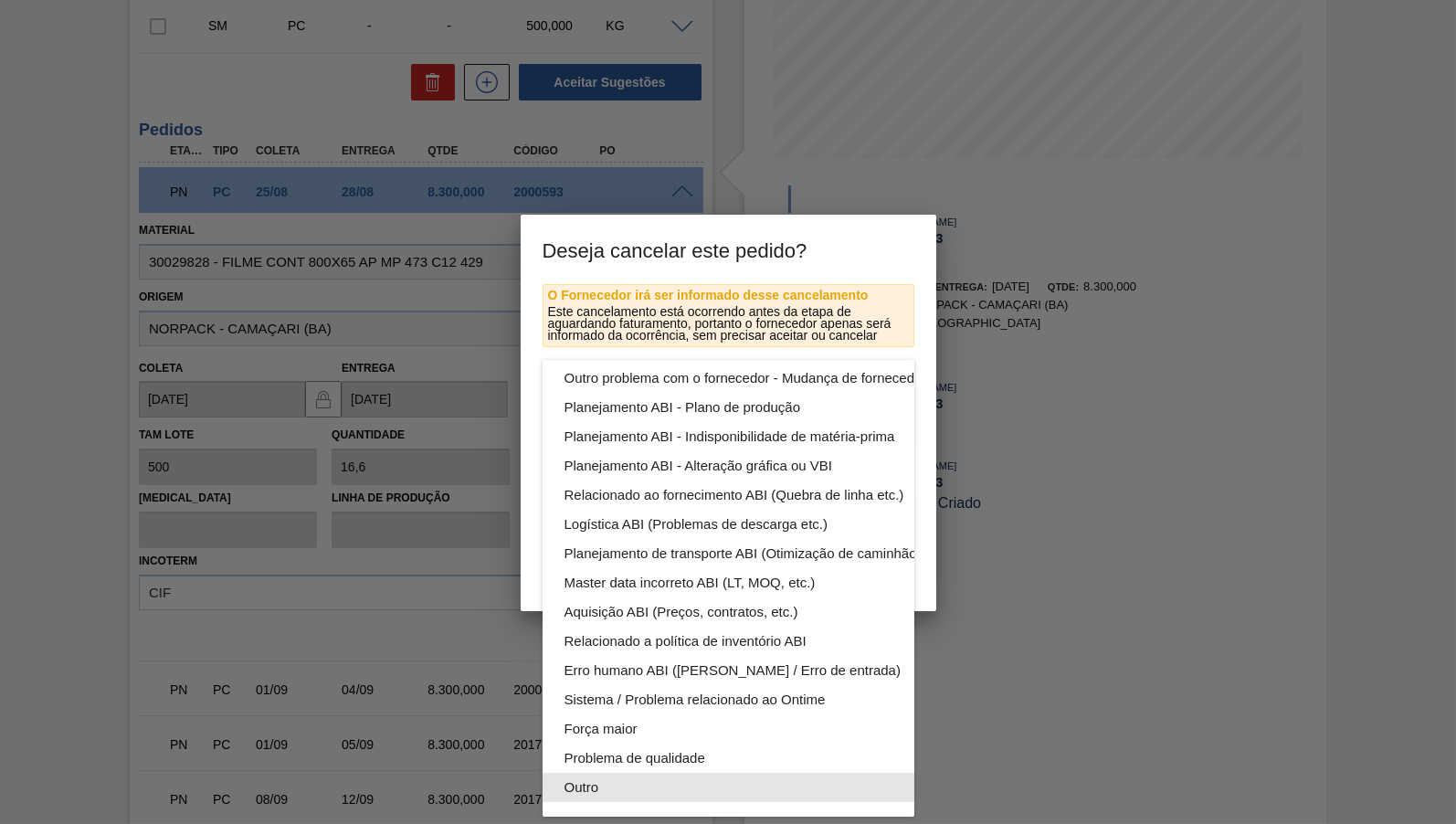
click at [593, 789] on div "Outro" at bounding box center [771, 787] width 413 height 29
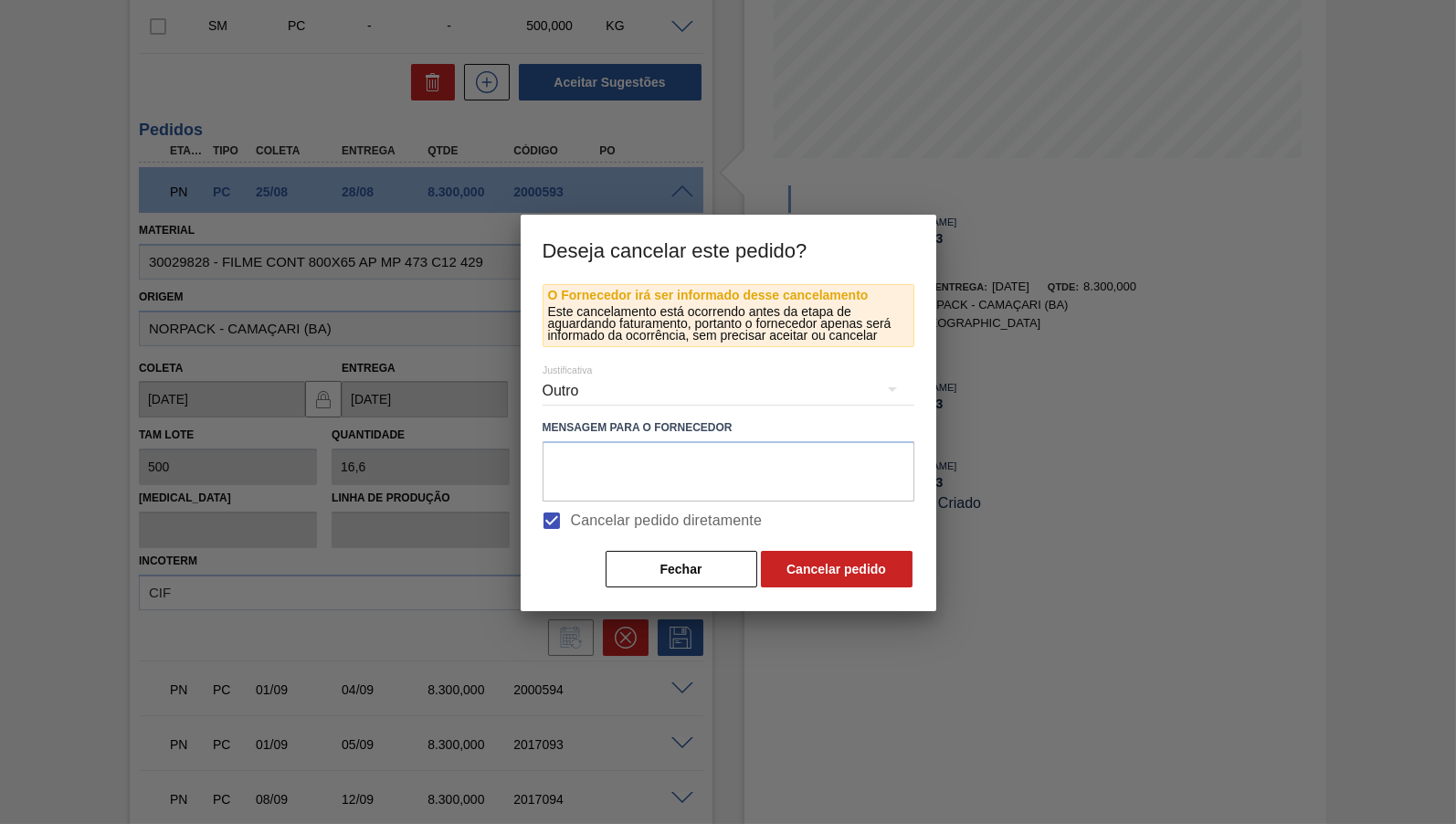
scroll to position [99, 0]
click at [653, 457] on textarea at bounding box center [728, 470] width 372 height 60
paste textarea "2017093"
type textarea "DEXPARA 2017093"
click at [872, 552] on button "Cancelar pedido" at bounding box center [836, 568] width 152 height 36
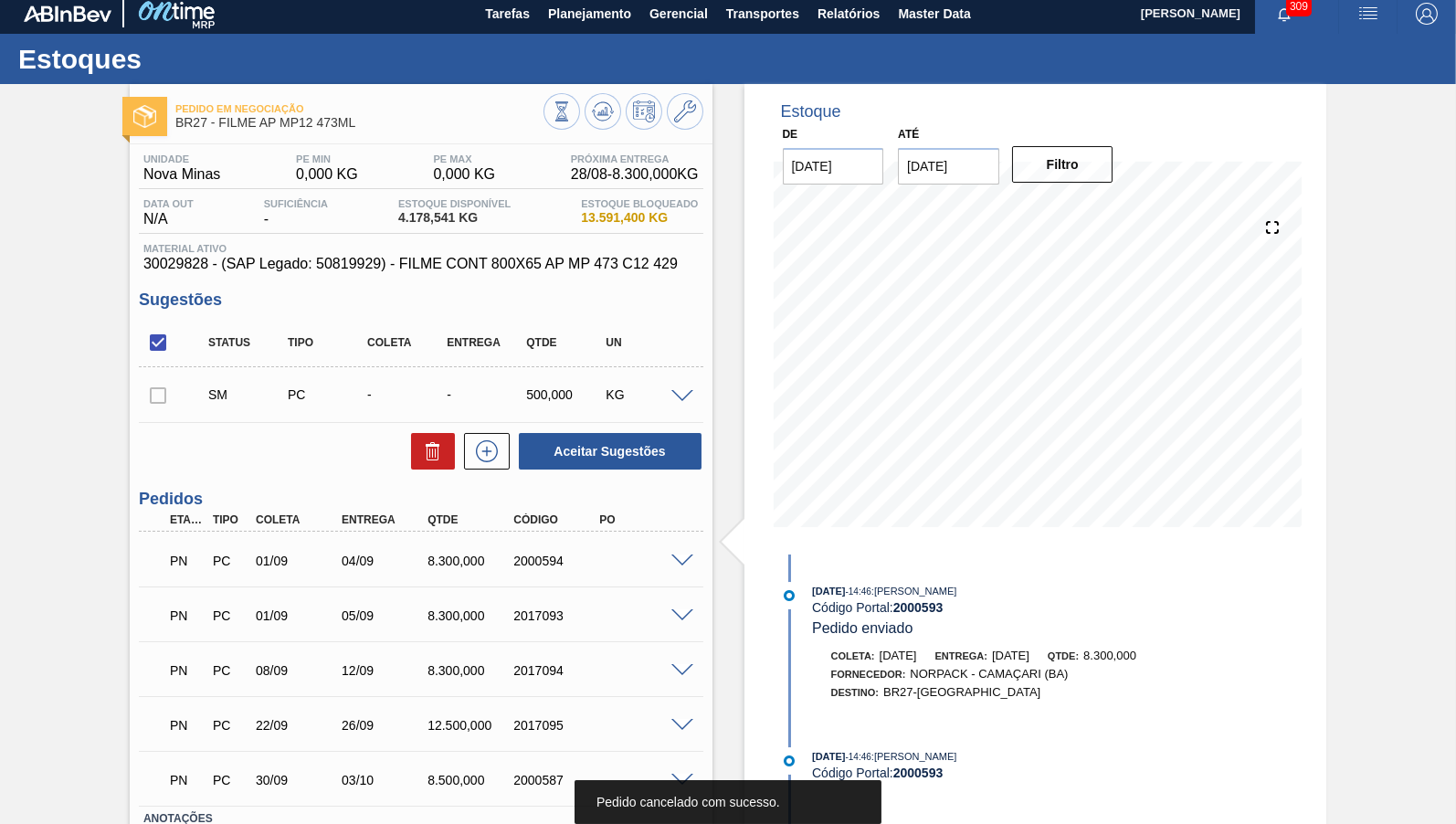
scroll to position [0, 0]
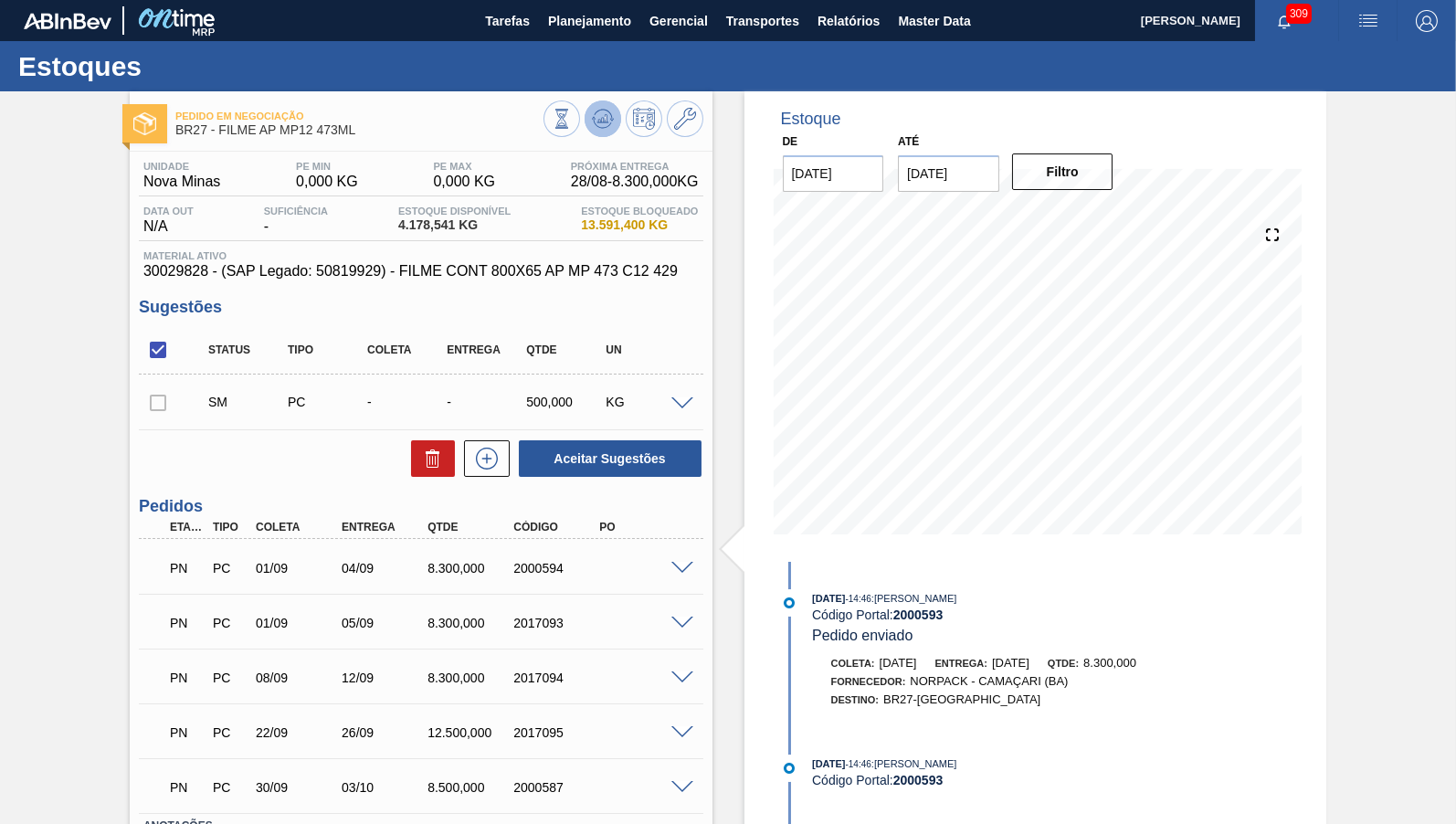
click at [607, 124] on icon at bounding box center [603, 118] width 22 height 22
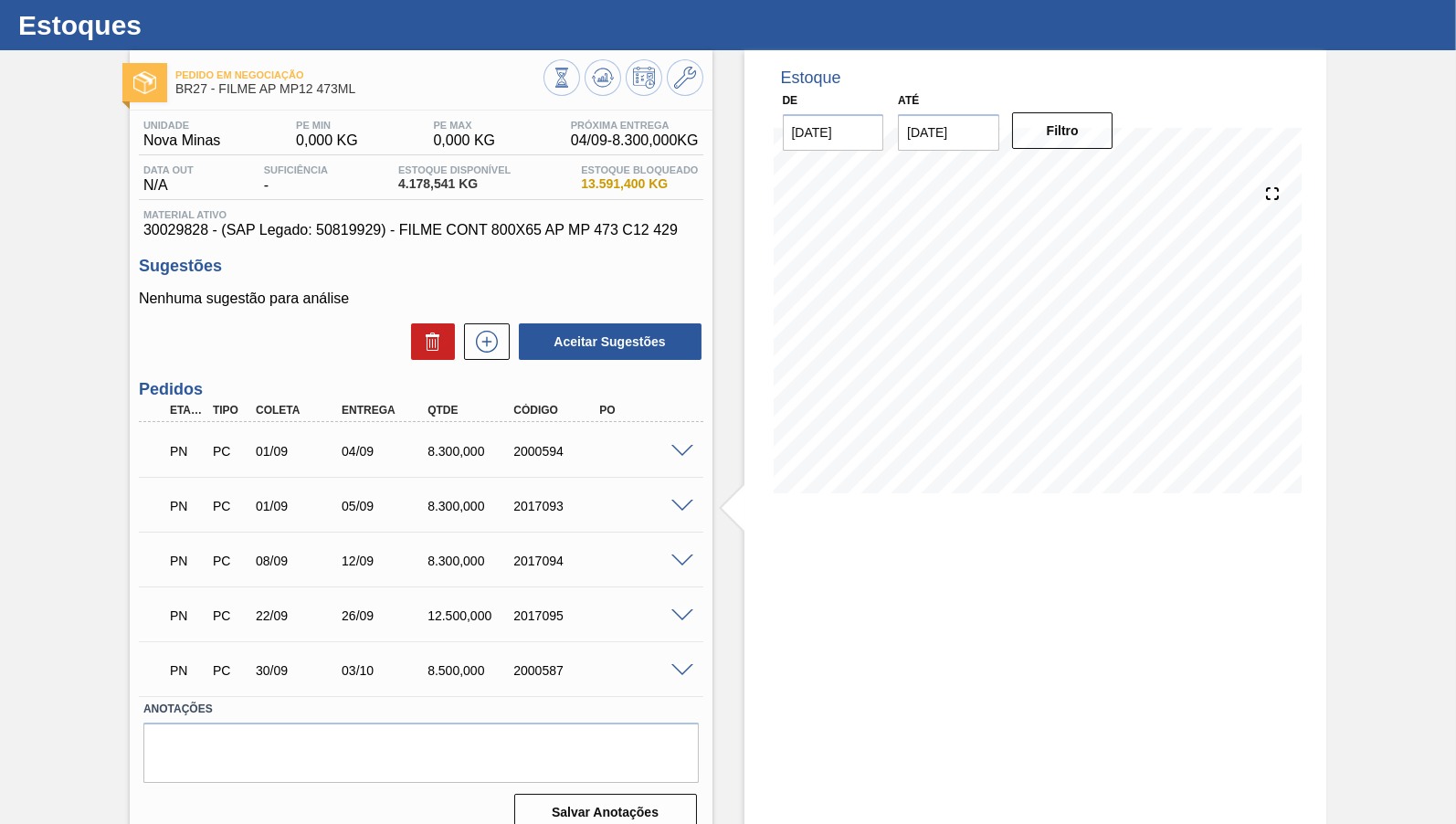
scroll to position [64, 0]
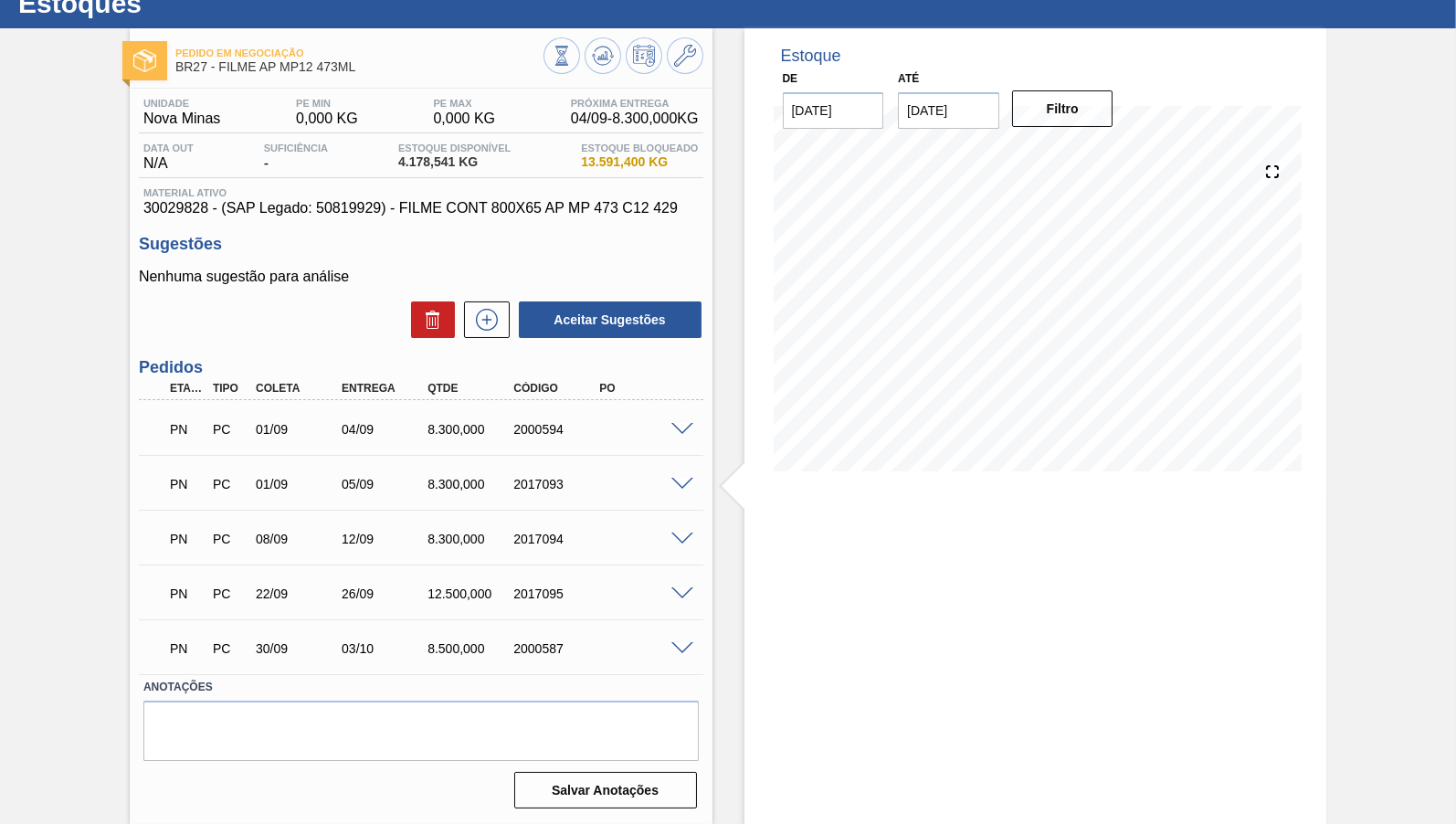
click at [689, 425] on span at bounding box center [681, 430] width 22 height 13
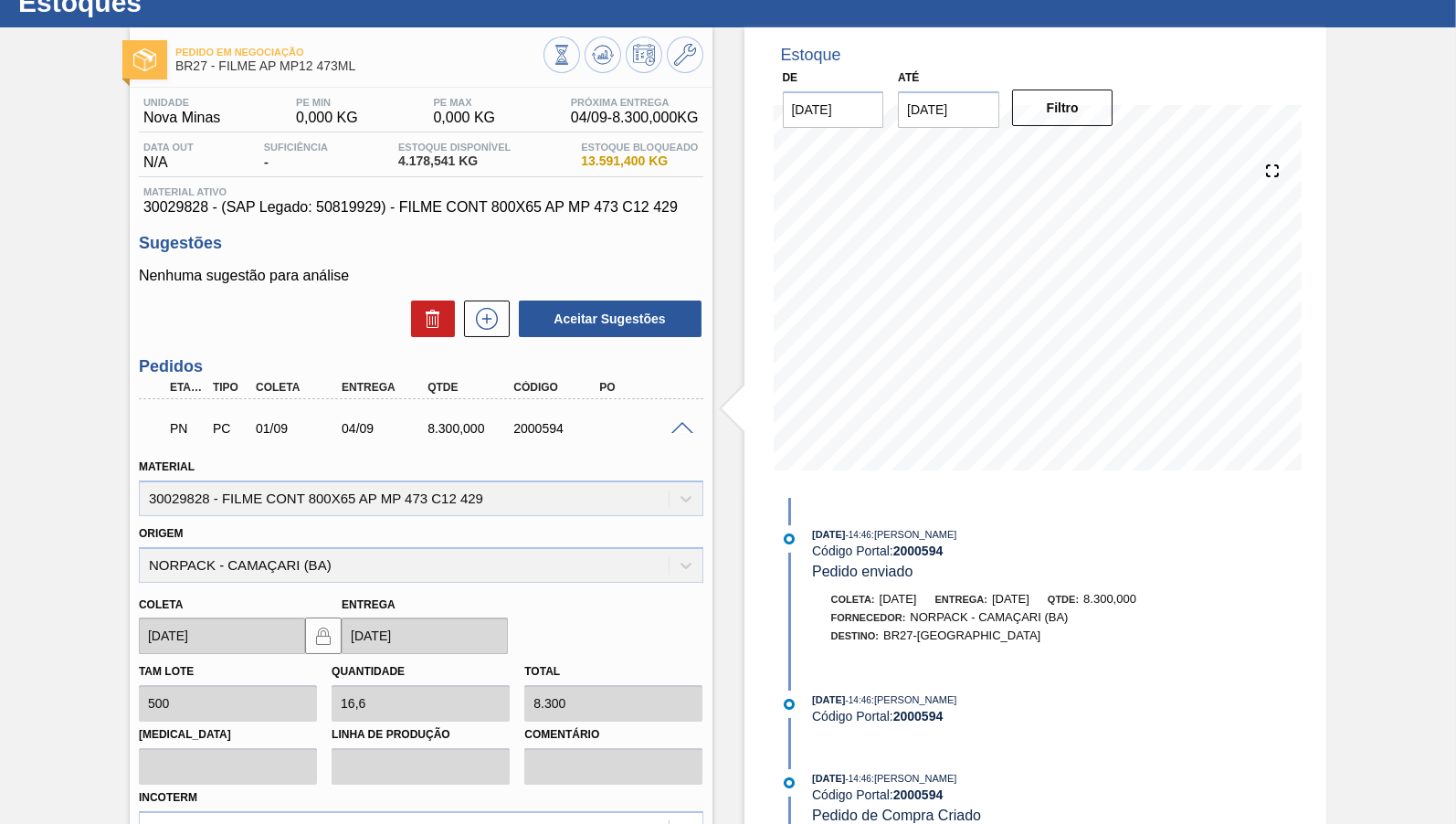
click at [678, 417] on div "PN PC 01/09 04/09 8.300,000 2000594" at bounding box center [421, 427] width 565 height 46
click at [673, 424] on span at bounding box center [681, 429] width 22 height 13
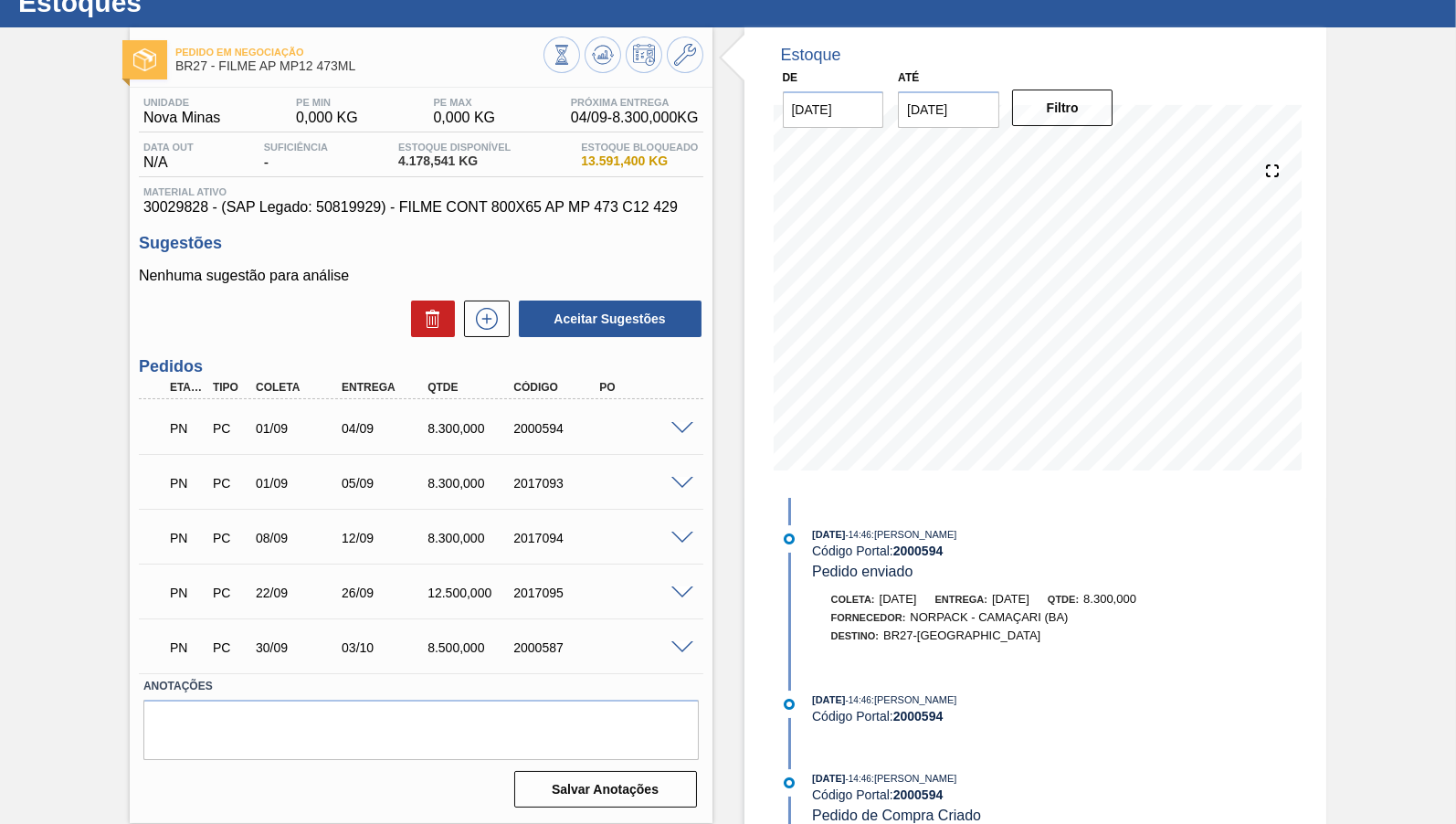
click at [680, 475] on div "PN PC 01/09 05/09 8.300,000 2017093" at bounding box center [421, 481] width 565 height 46
click at [690, 479] on span at bounding box center [681, 484] width 22 height 13
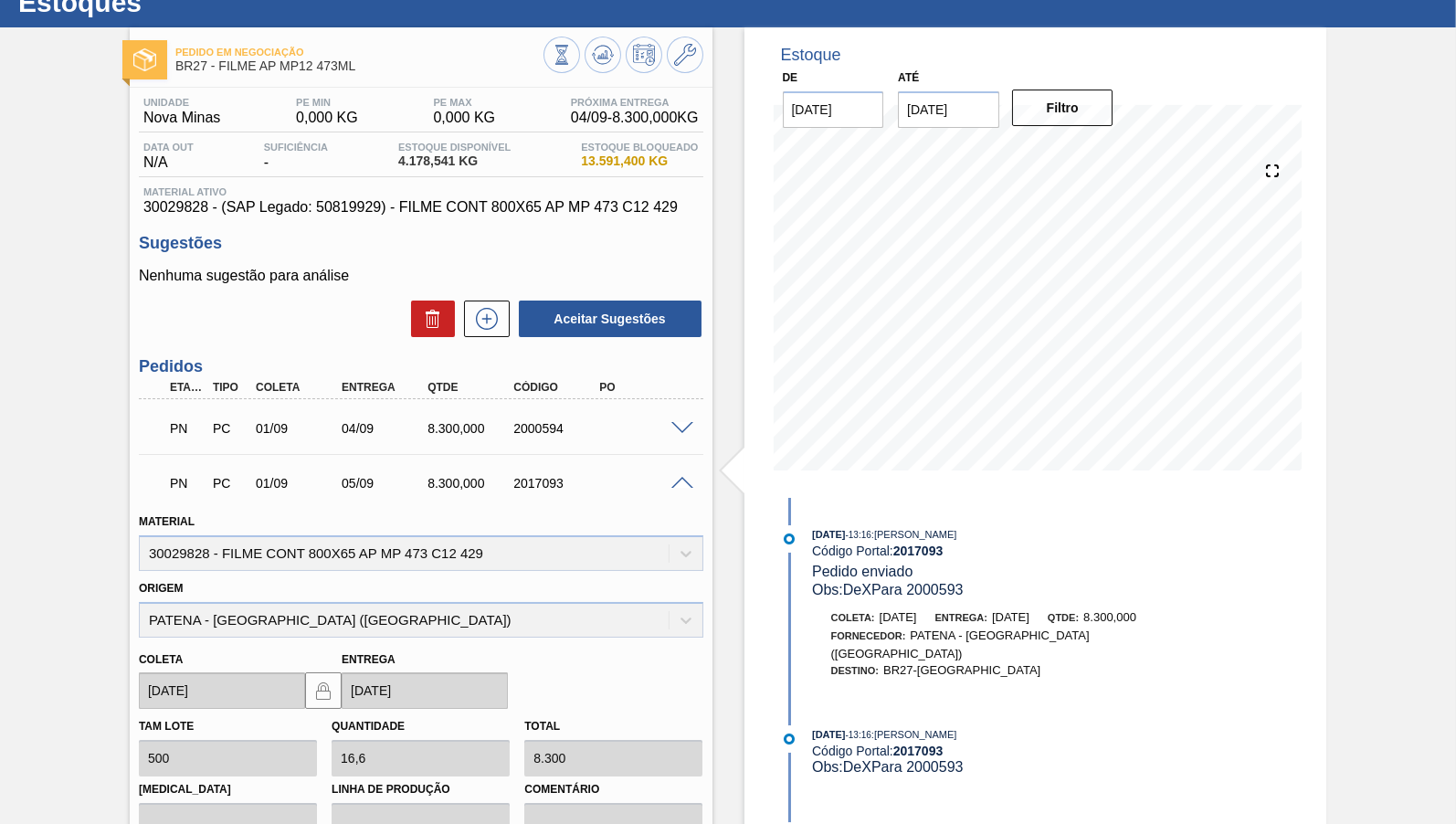
click at [684, 479] on span at bounding box center [681, 484] width 22 height 13
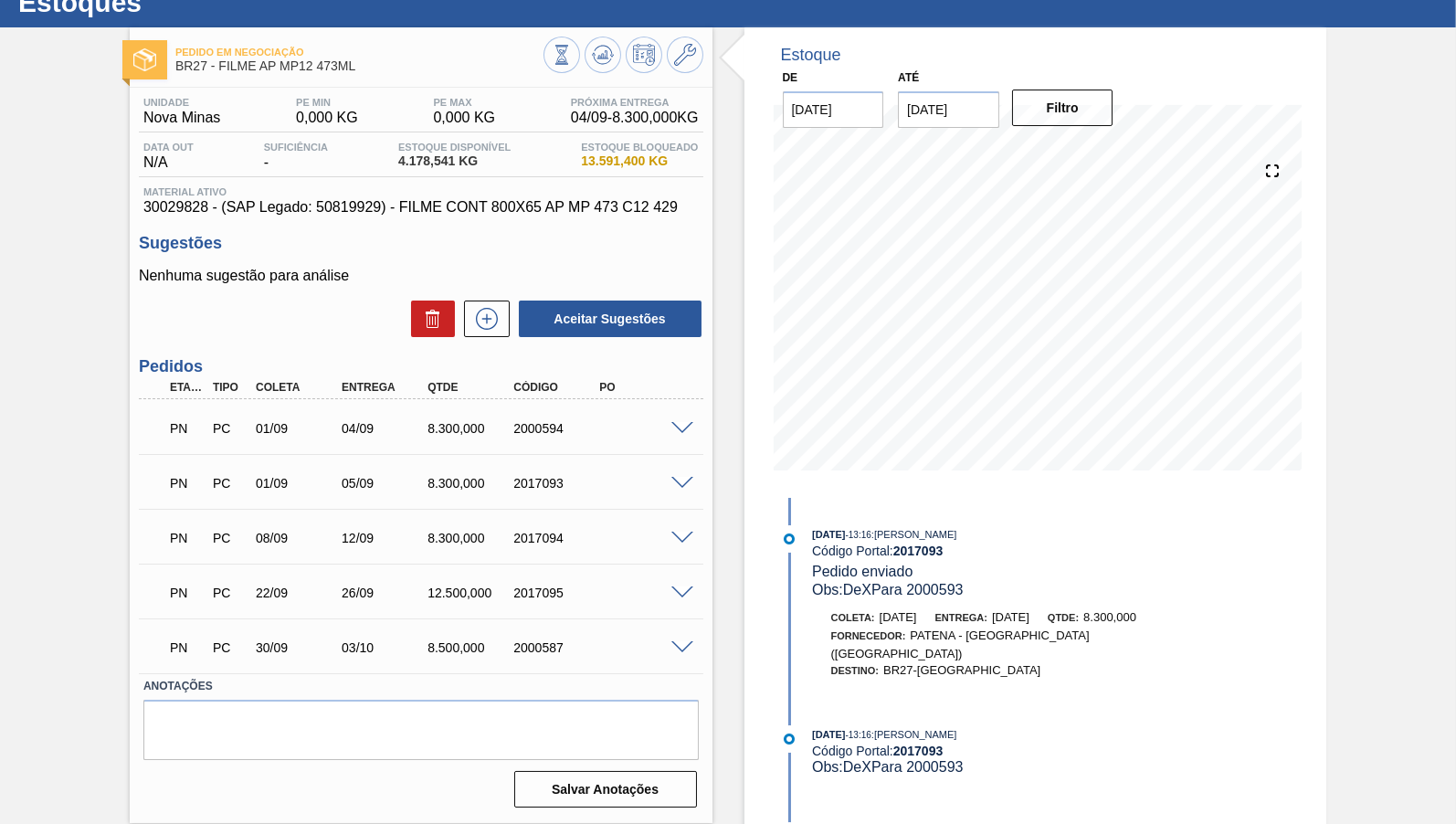
scroll to position [65, 0]
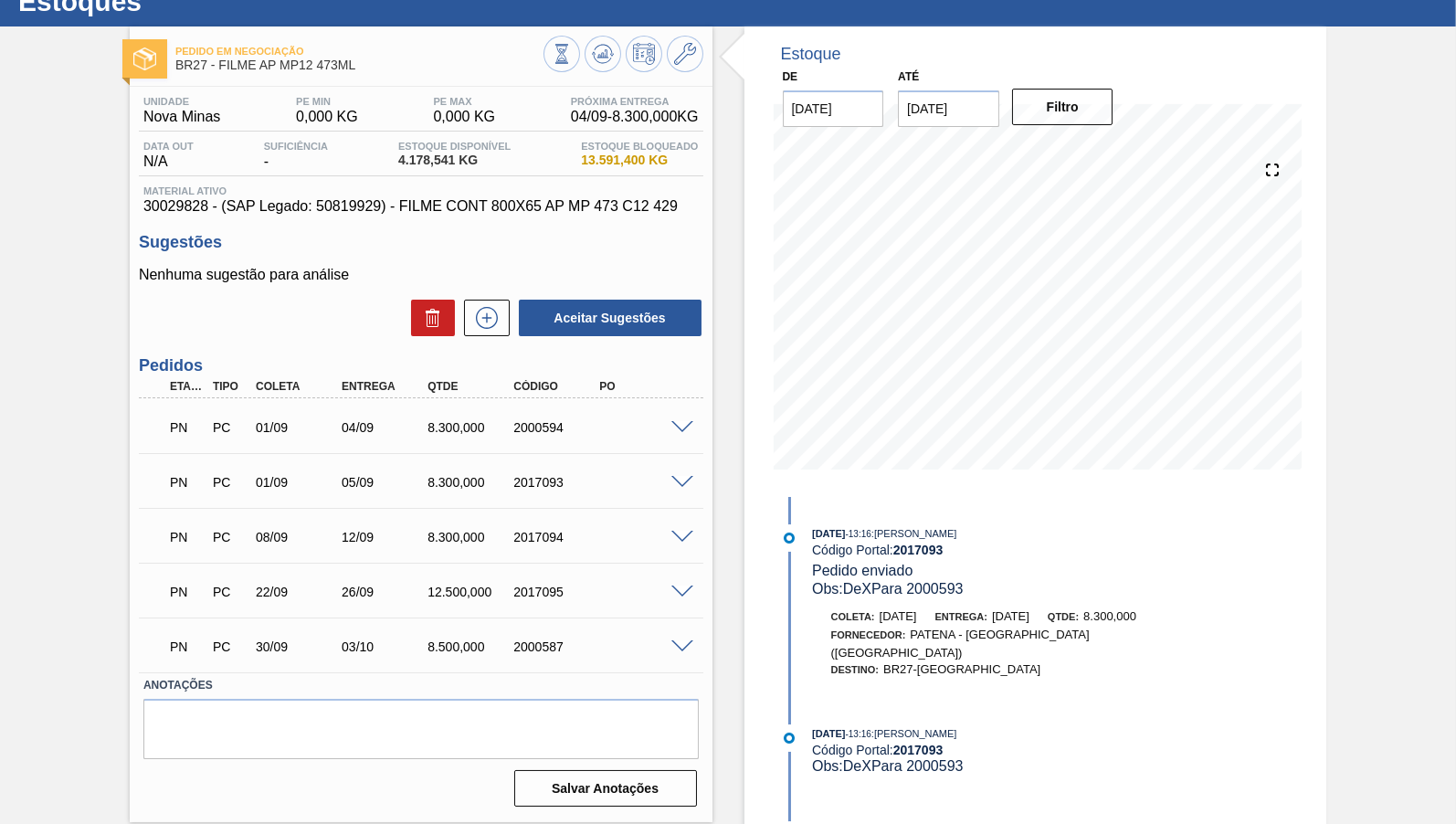
click at [542, 592] on div "2017095" at bounding box center [556, 591] width 95 height 14
click at [683, 597] on span at bounding box center [681, 592] width 22 height 13
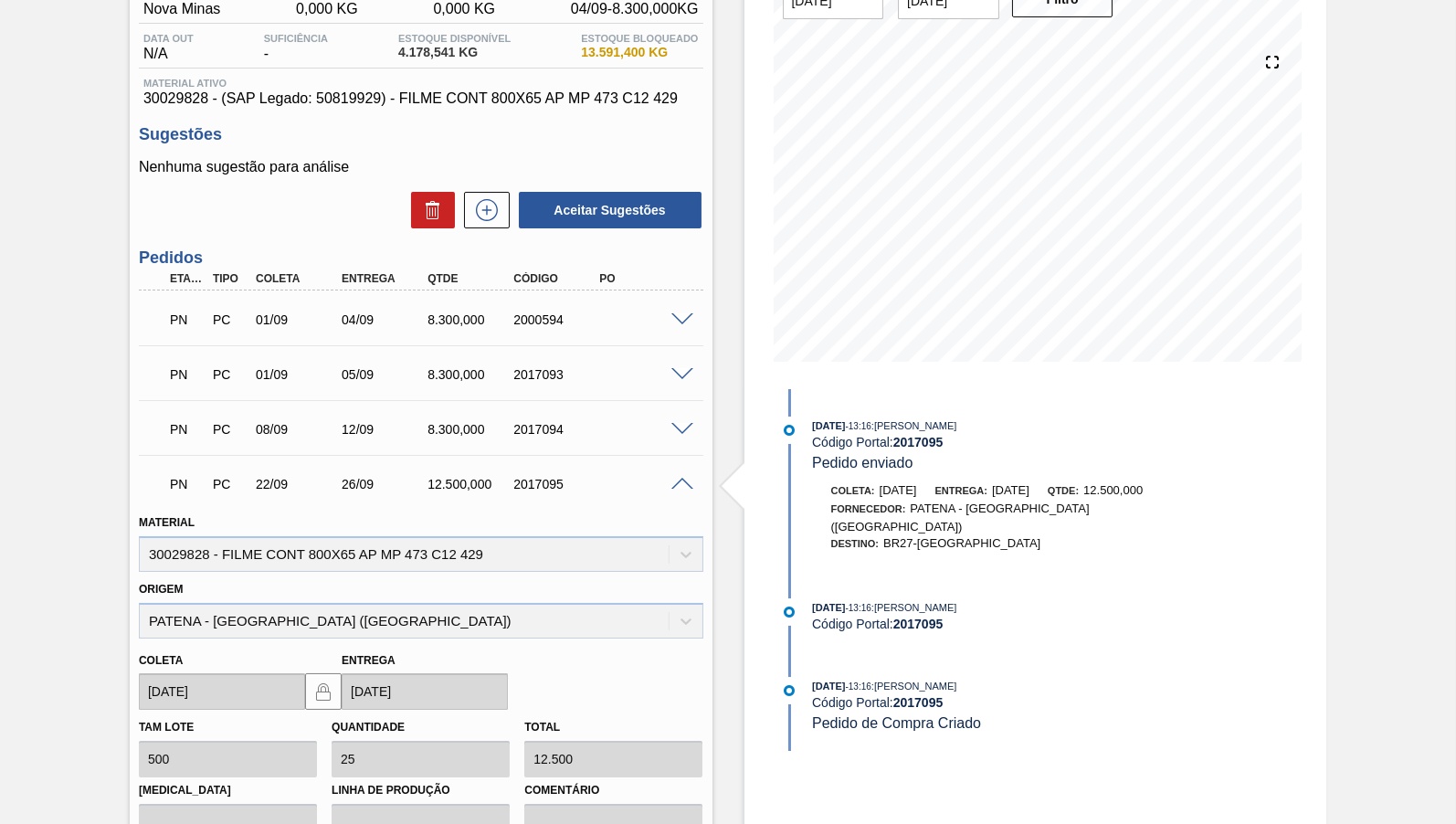
scroll to position [246, 0]
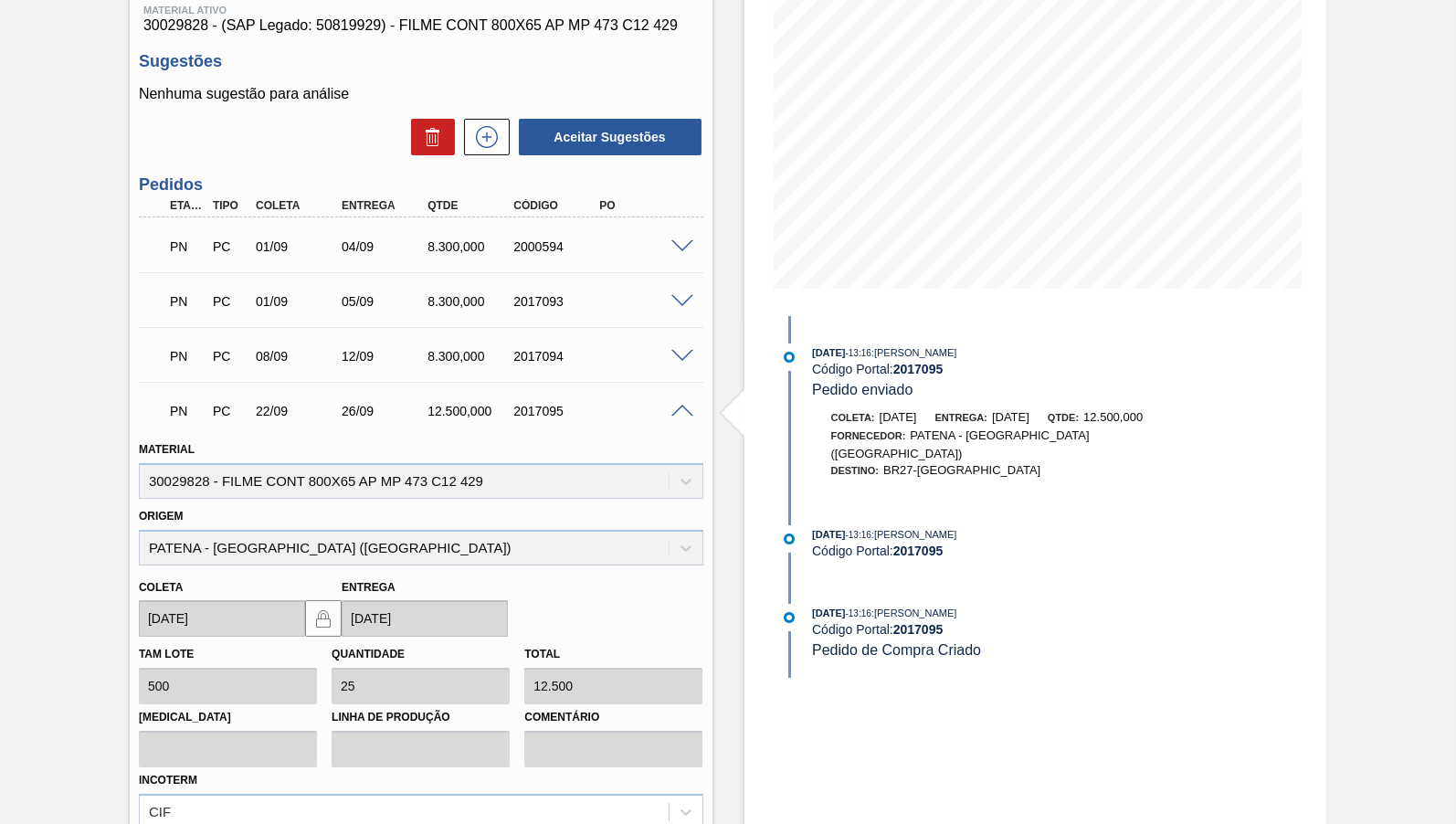
click at [927, 374] on strong "2017095" at bounding box center [918, 369] width 50 height 14
click at [918, 383] on div "[DATE] 13:16 : [PERSON_NAME] Código Portal: 2017095 Pedido enviado" at bounding box center [1028, 371] width 433 height 56
copy div "Código Portal: 2017095"
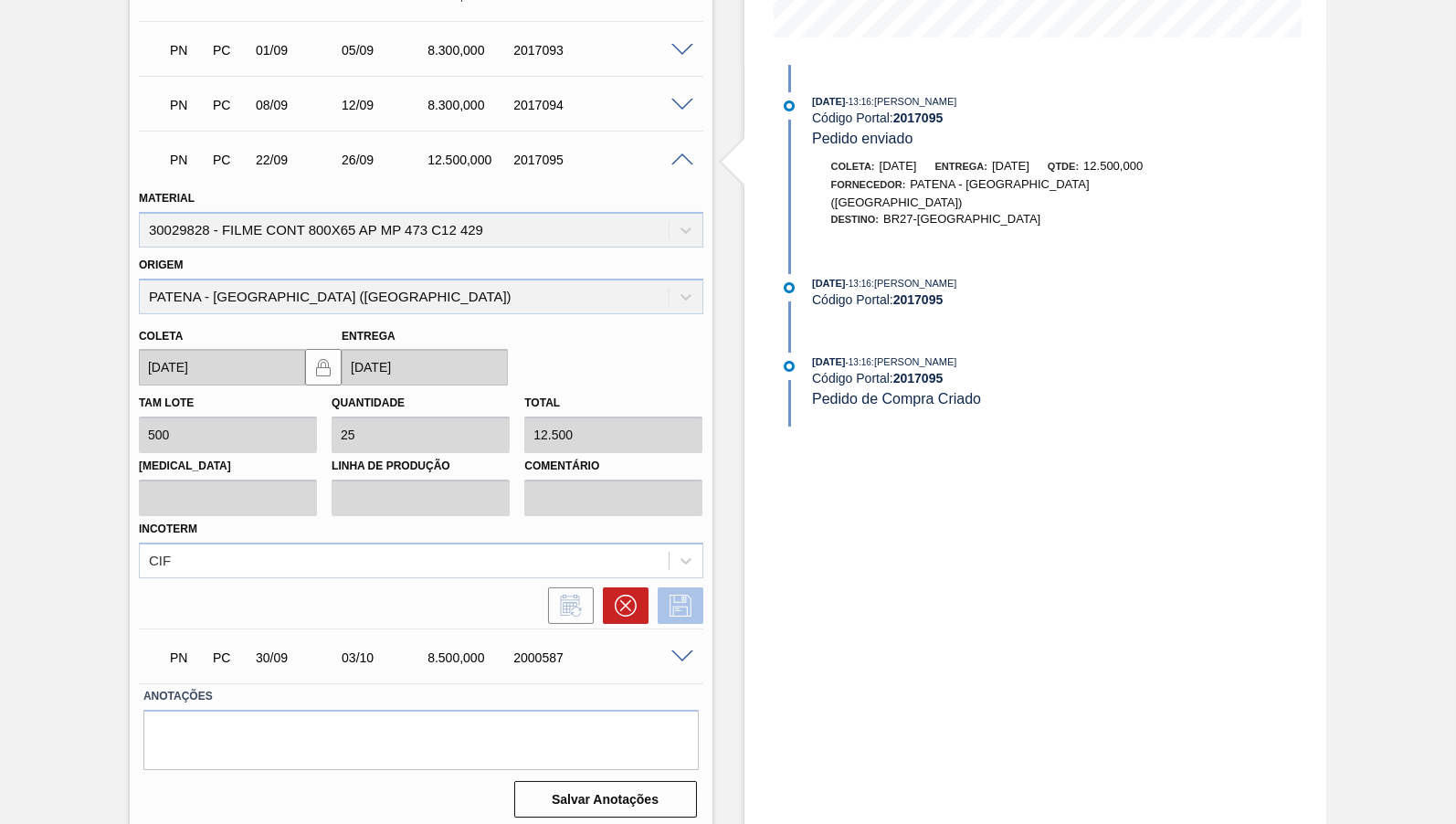
scroll to position [225, 0]
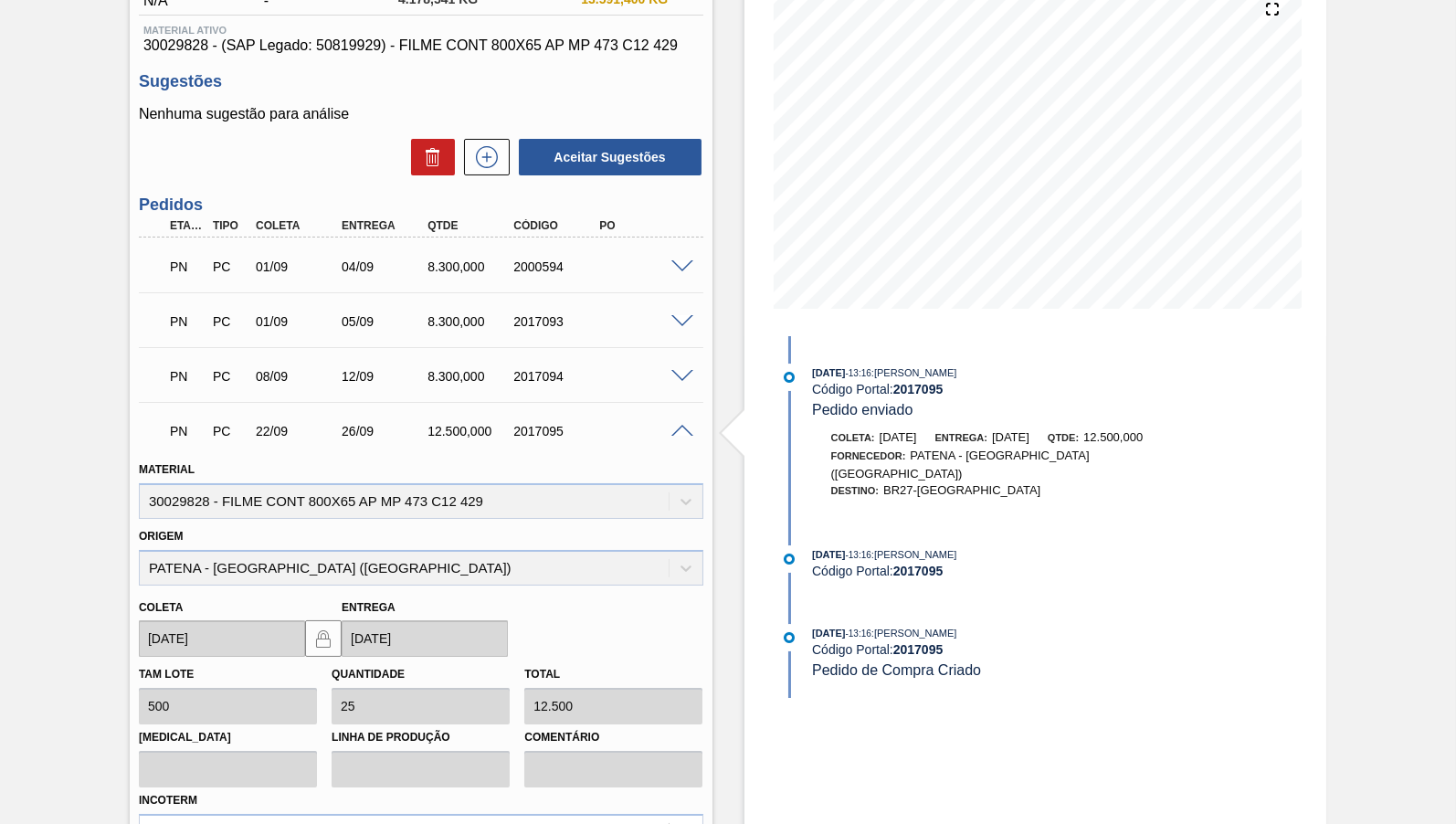
copy div "Código Portal: 2017095"
click at [899, 414] on span "Pedido enviado" at bounding box center [862, 410] width 101 height 15
click at [679, 433] on span at bounding box center [681, 431] width 22 height 13
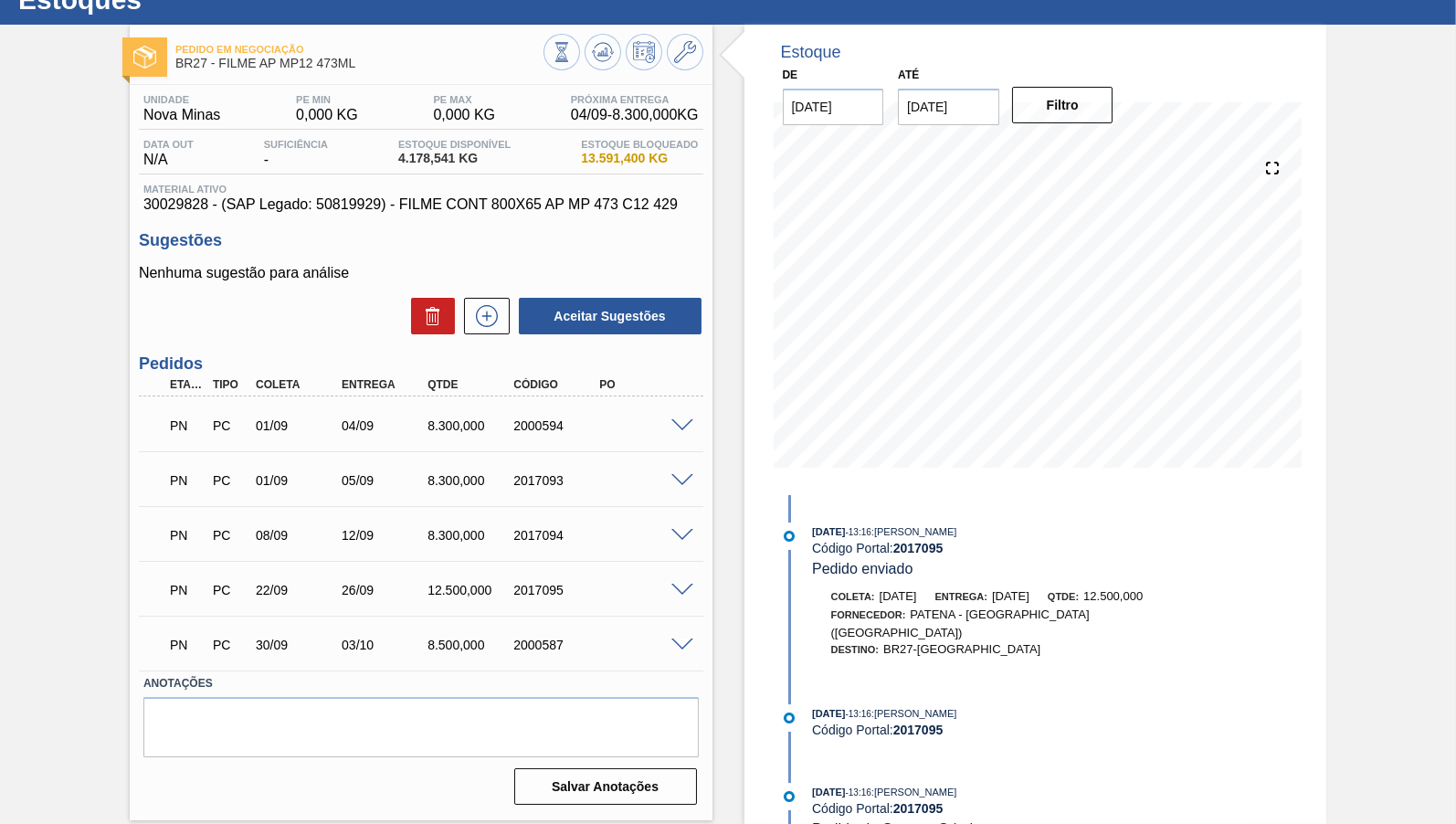
scroll to position [65, 0]
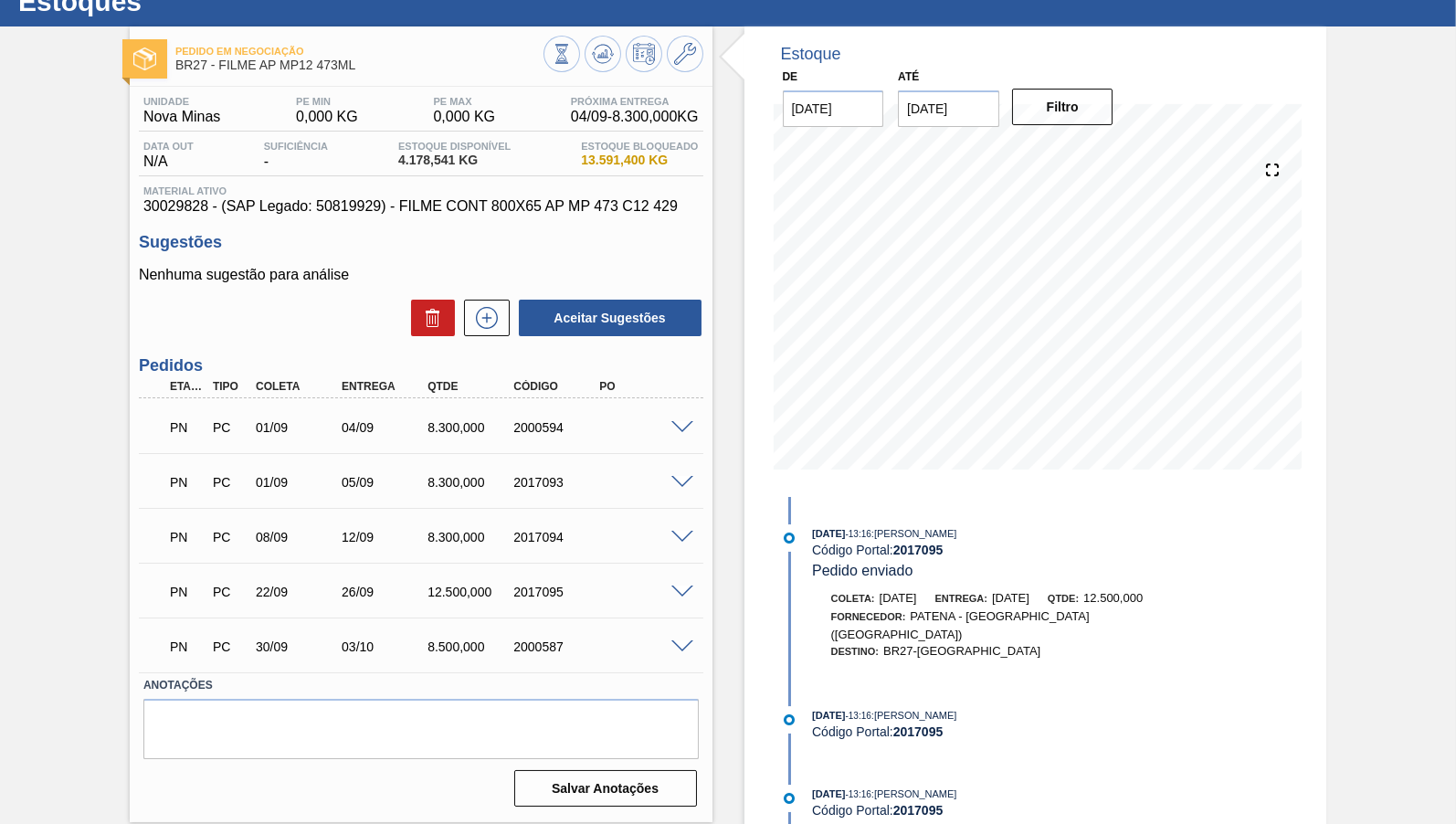
click at [678, 651] on span at bounding box center [681, 647] width 22 height 13
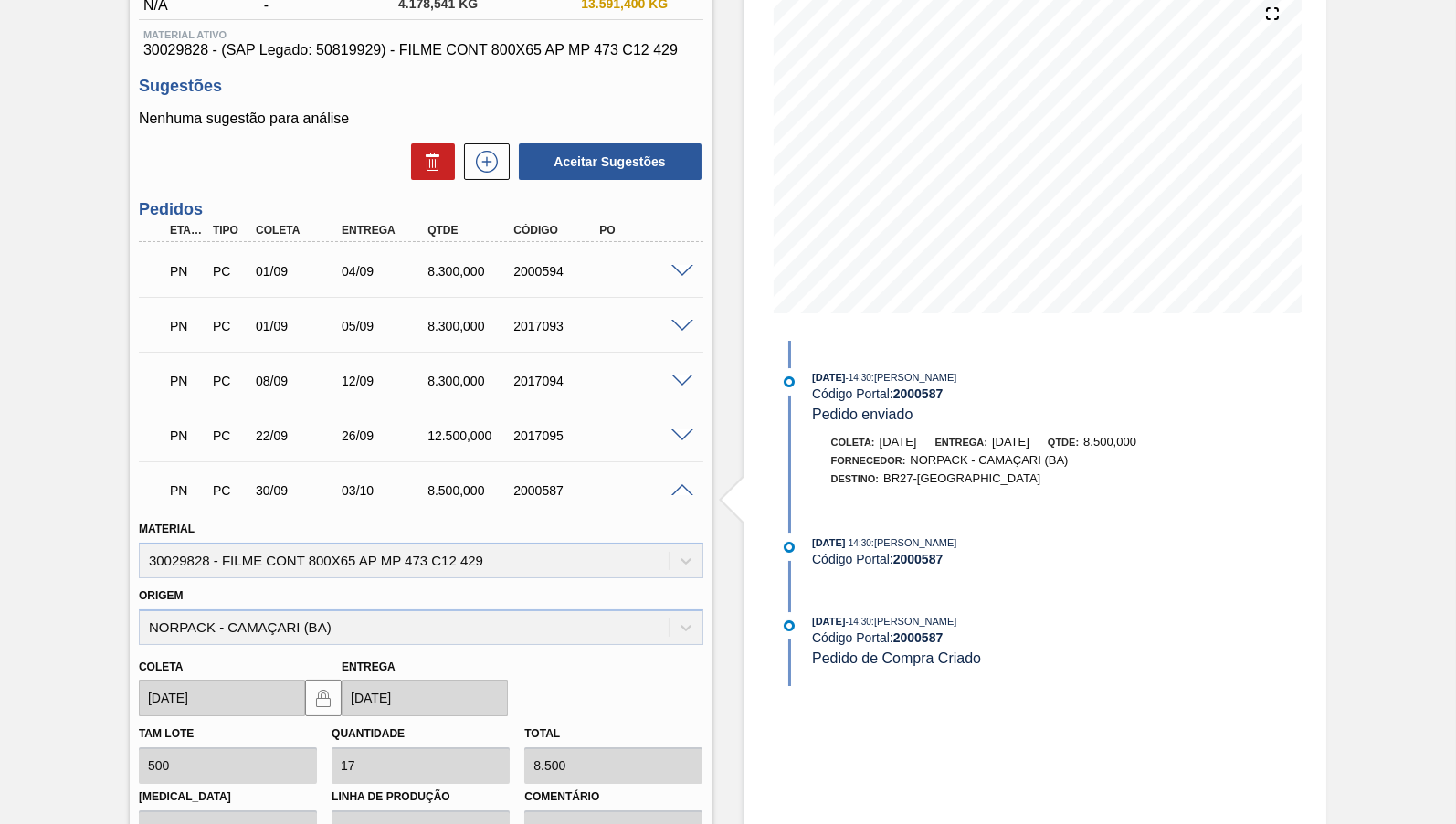
scroll to position [246, 0]
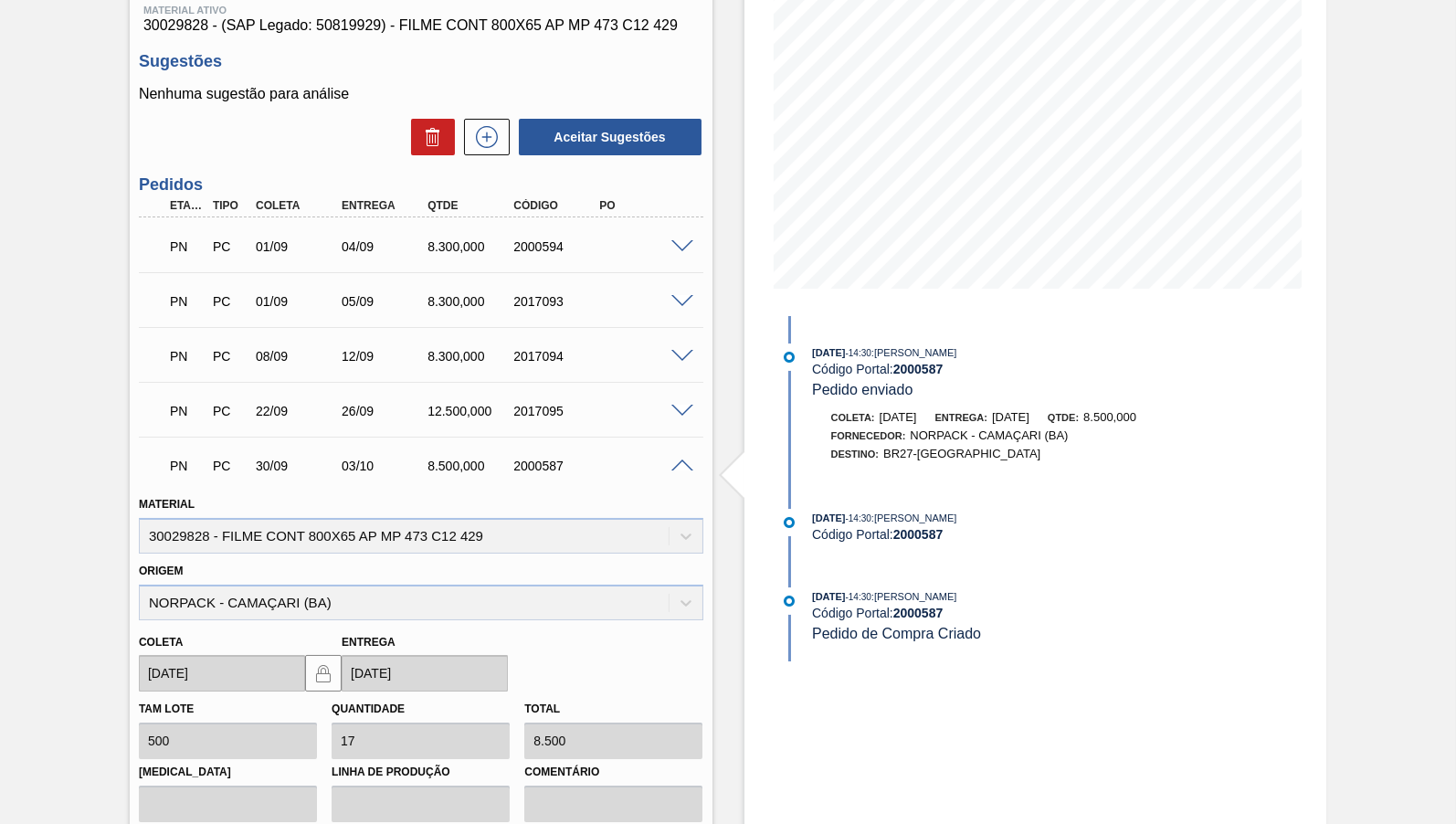
click at [682, 352] on span at bounding box center [681, 356] width 22 height 13
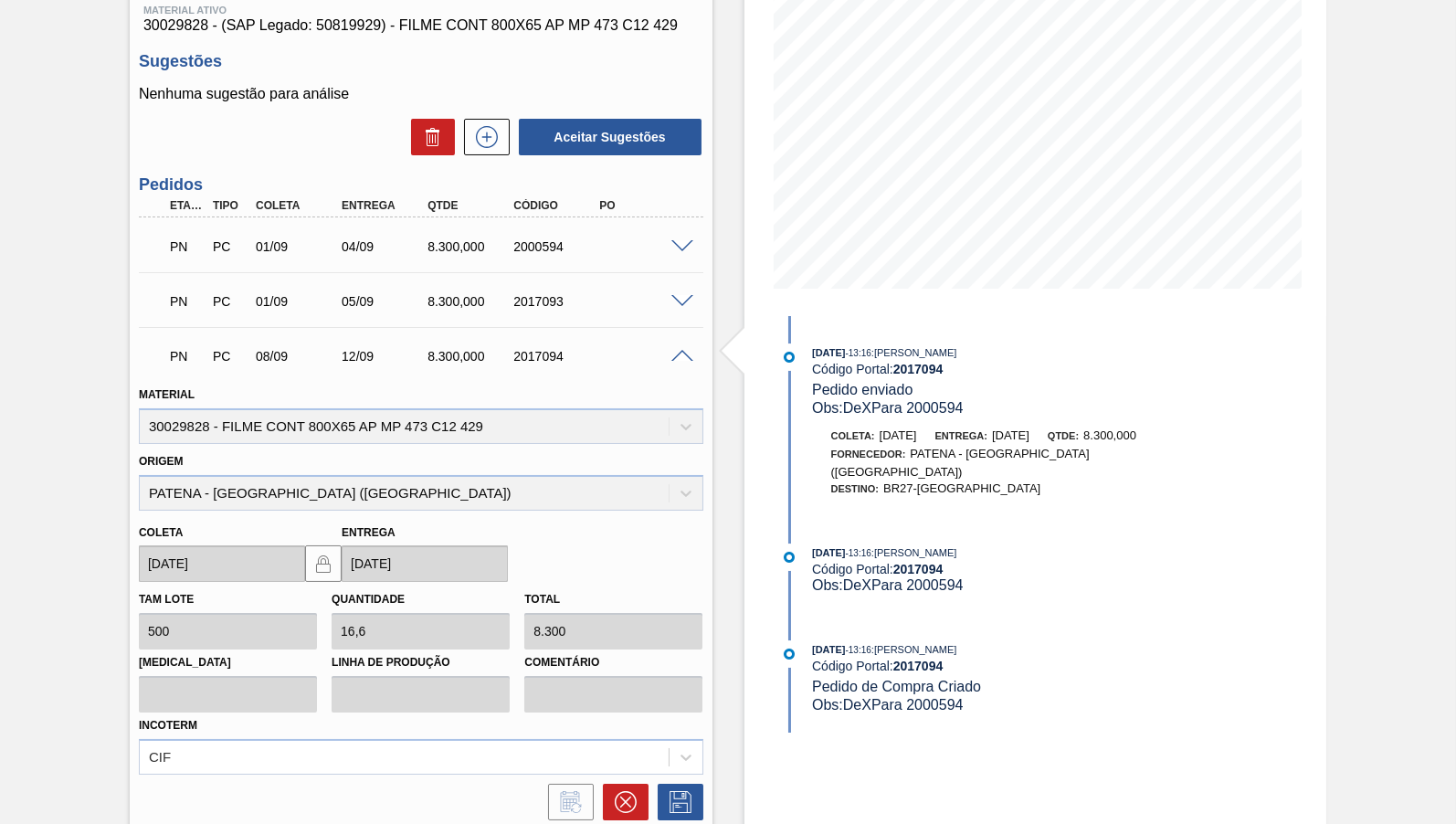
click at [933, 374] on strong "2017094" at bounding box center [918, 369] width 50 height 14
click at [933, 373] on strong "2017094" at bounding box center [918, 369] width 50 height 14
copy div "Código Portal: 2017094"
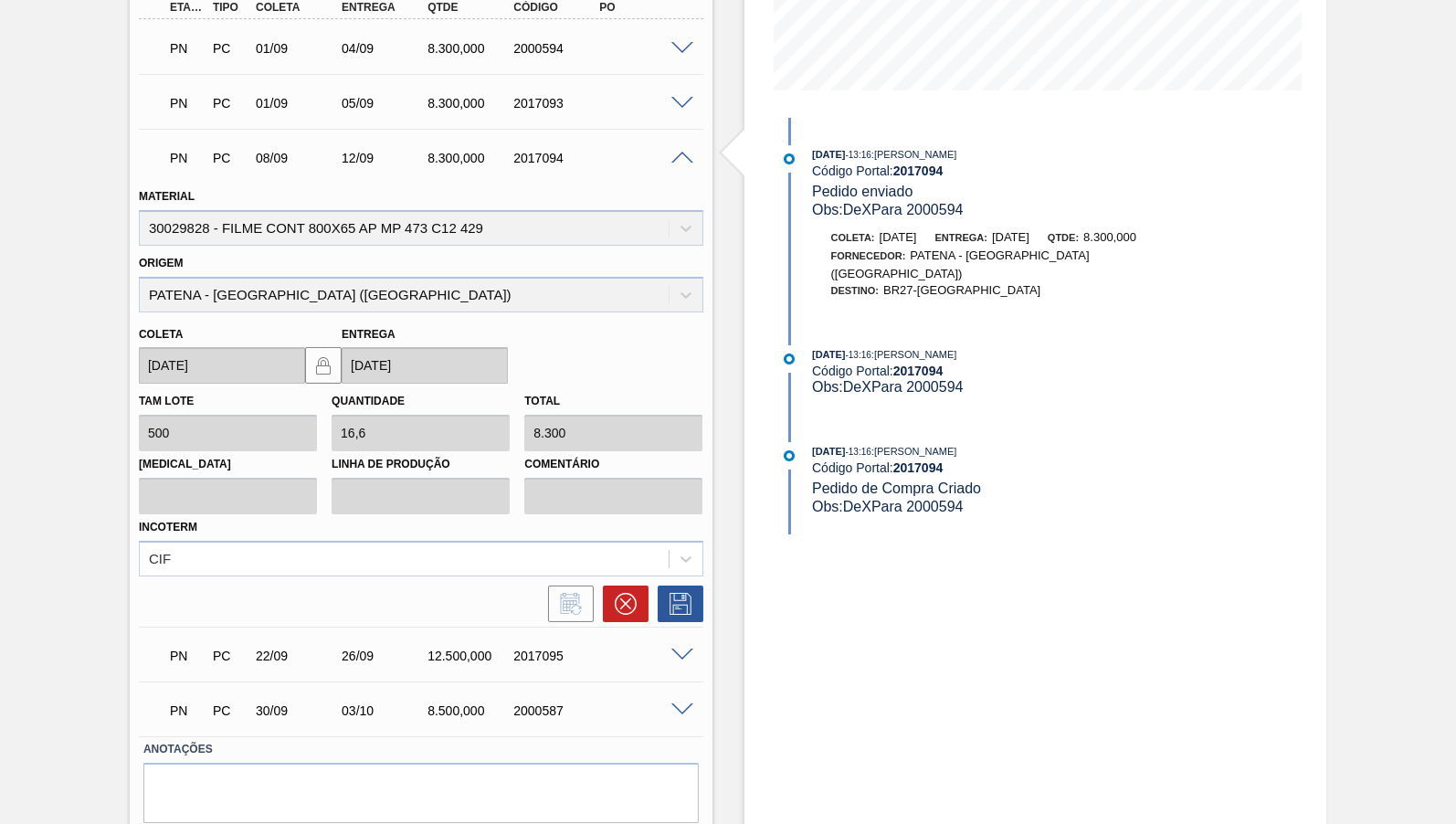
scroll to position [407, 0]
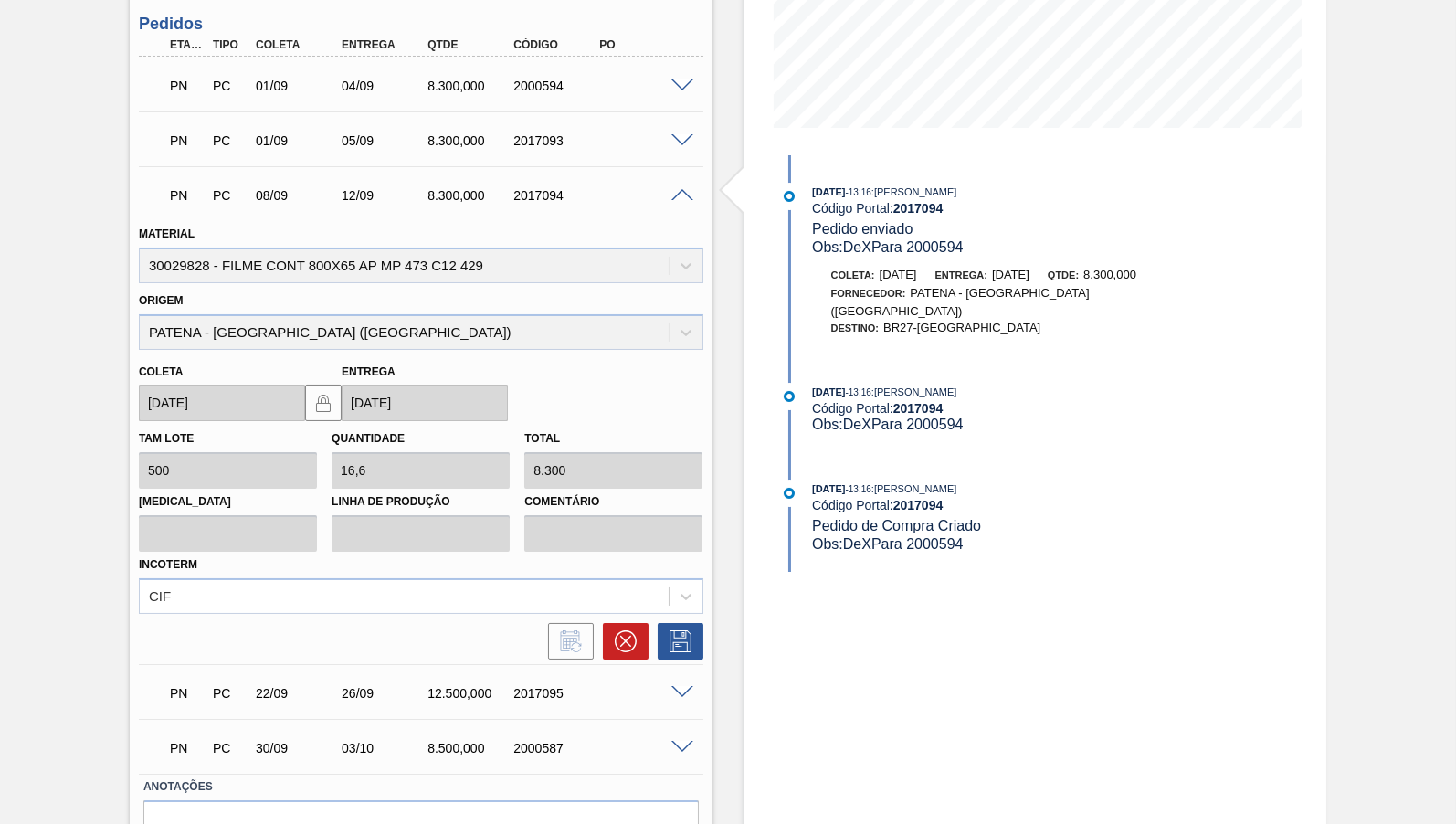
copy div "Código Portal: 2017094"
click at [936, 246] on span "Obs: DeXPara 2000594" at bounding box center [887, 247] width 151 height 15
copy span "2000594"
click at [681, 88] on span at bounding box center [681, 86] width 22 height 13
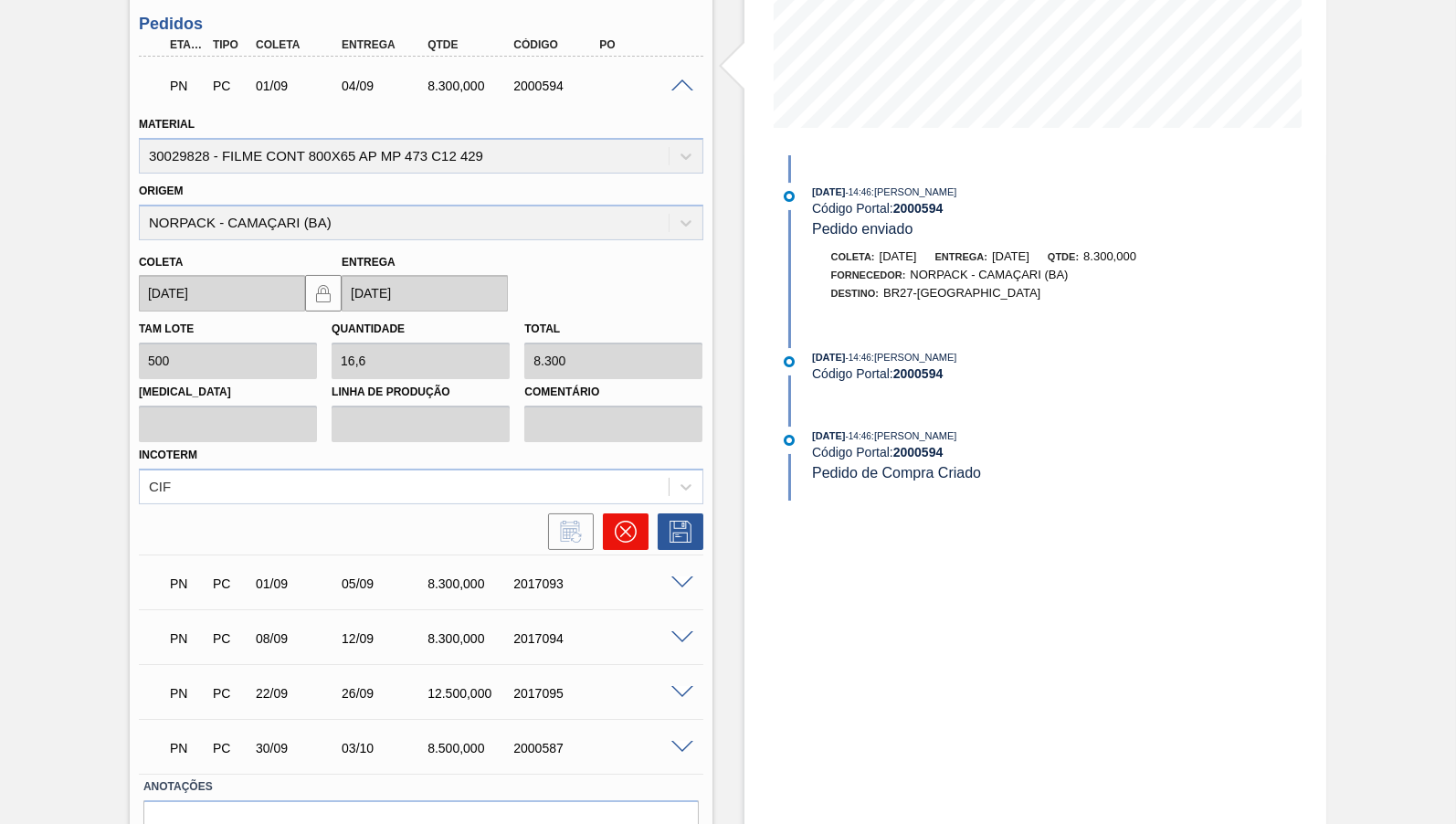
click at [636, 525] on icon at bounding box center [624, 531] width 22 height 22
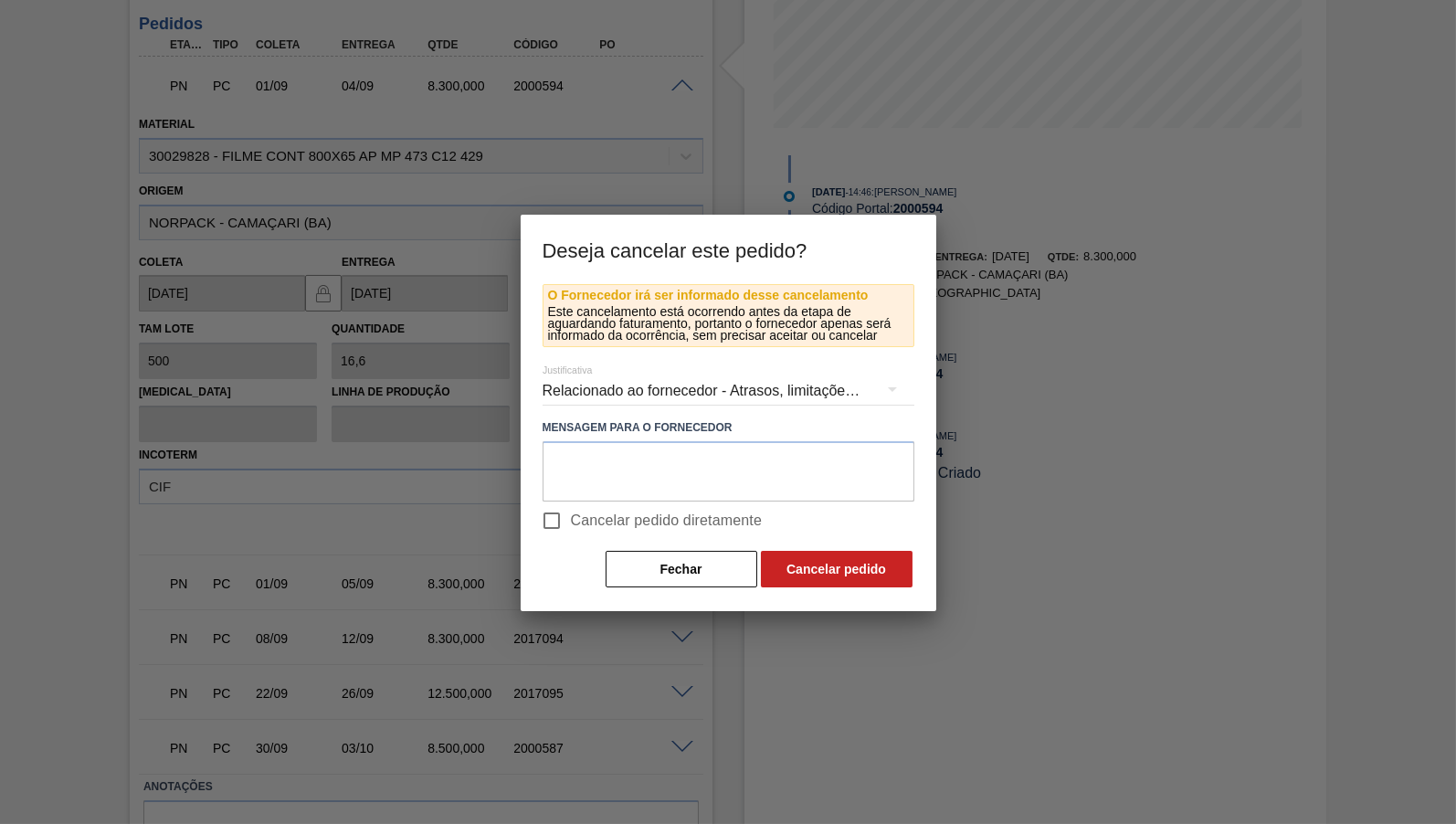
click at [658, 505] on label "Cancelar pedido diretamente" at bounding box center [647, 521] width 230 height 38
click at [571, 505] on input "Cancelar pedido diretamente" at bounding box center [551, 521] width 38 height 38
checkbox input "true"
click at [635, 480] on textarea at bounding box center [728, 470] width 372 height 60
click at [628, 391] on div "Relacionado ao fornecedor - Atrasos, limitações de capacidade, etc." at bounding box center [728, 391] width 372 height 51
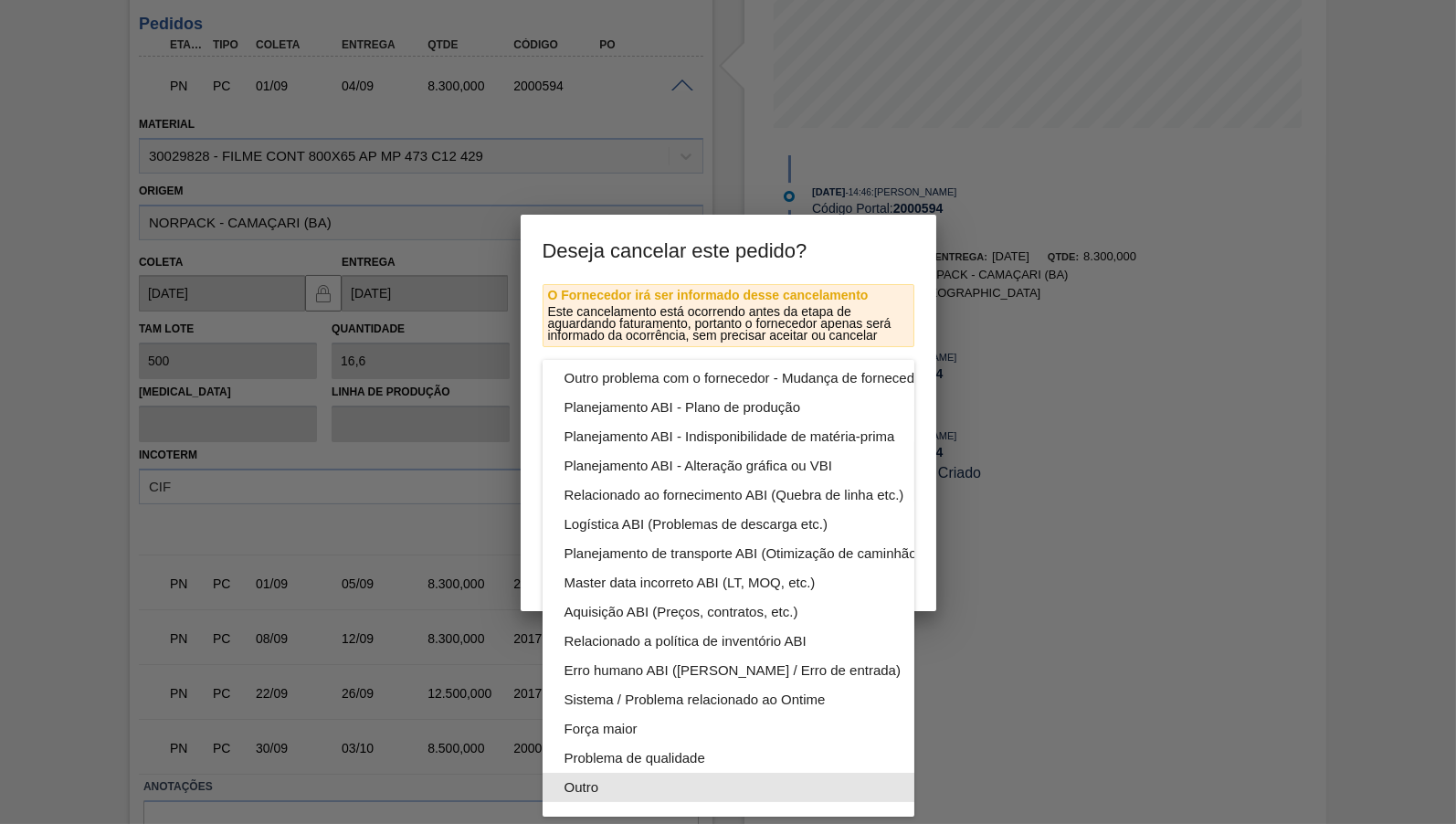
click at [643, 785] on div "Outro" at bounding box center [771, 787] width 413 height 29
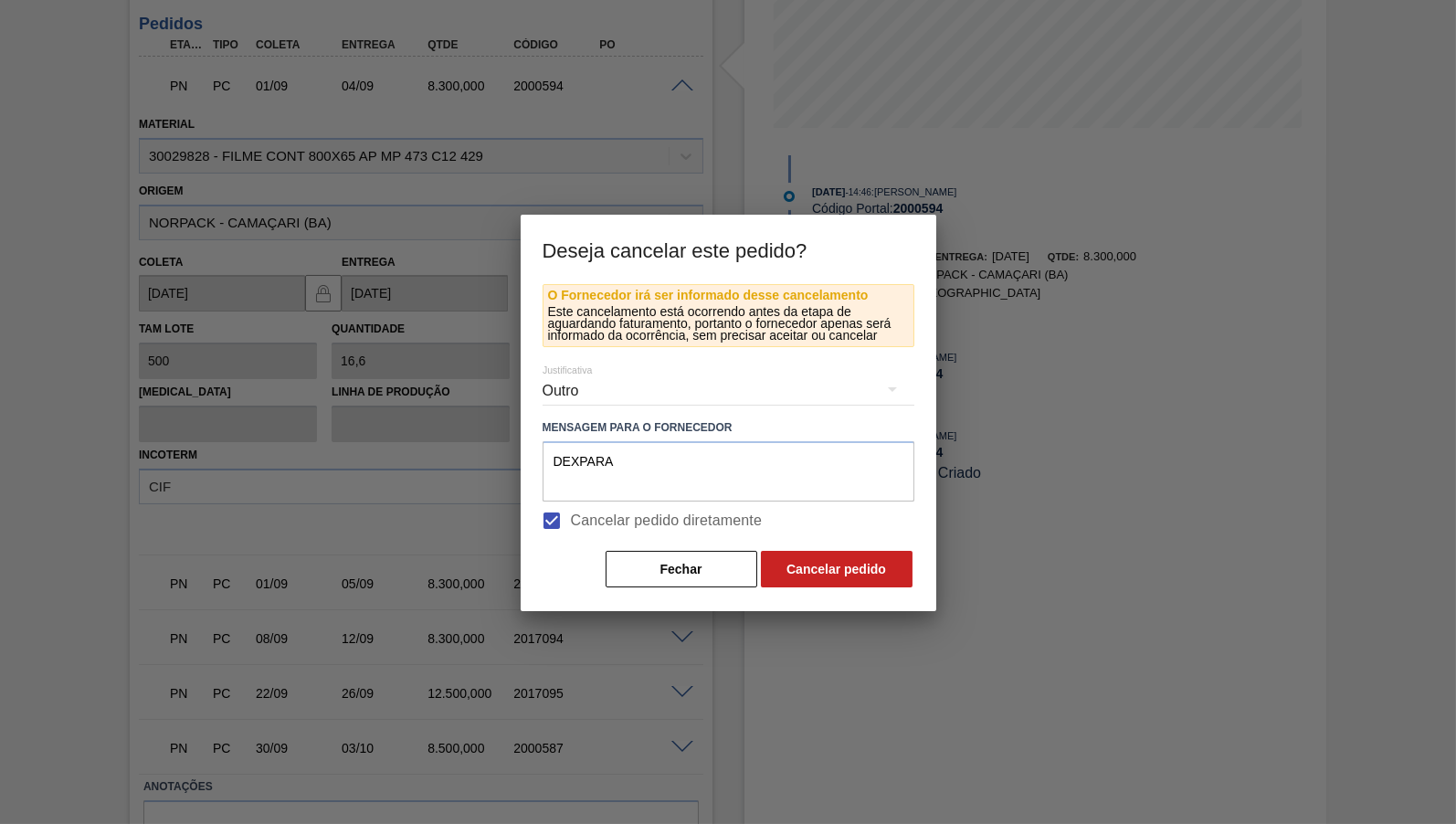
scroll to position [99, 0]
click at [723, 461] on textarea "DEXPARA" at bounding box center [728, 470] width 372 height 60
paste textarea "2000594"
type textarea "DEXPARA 2000594"
click at [822, 562] on button "Cancelar pedido" at bounding box center [836, 568] width 152 height 36
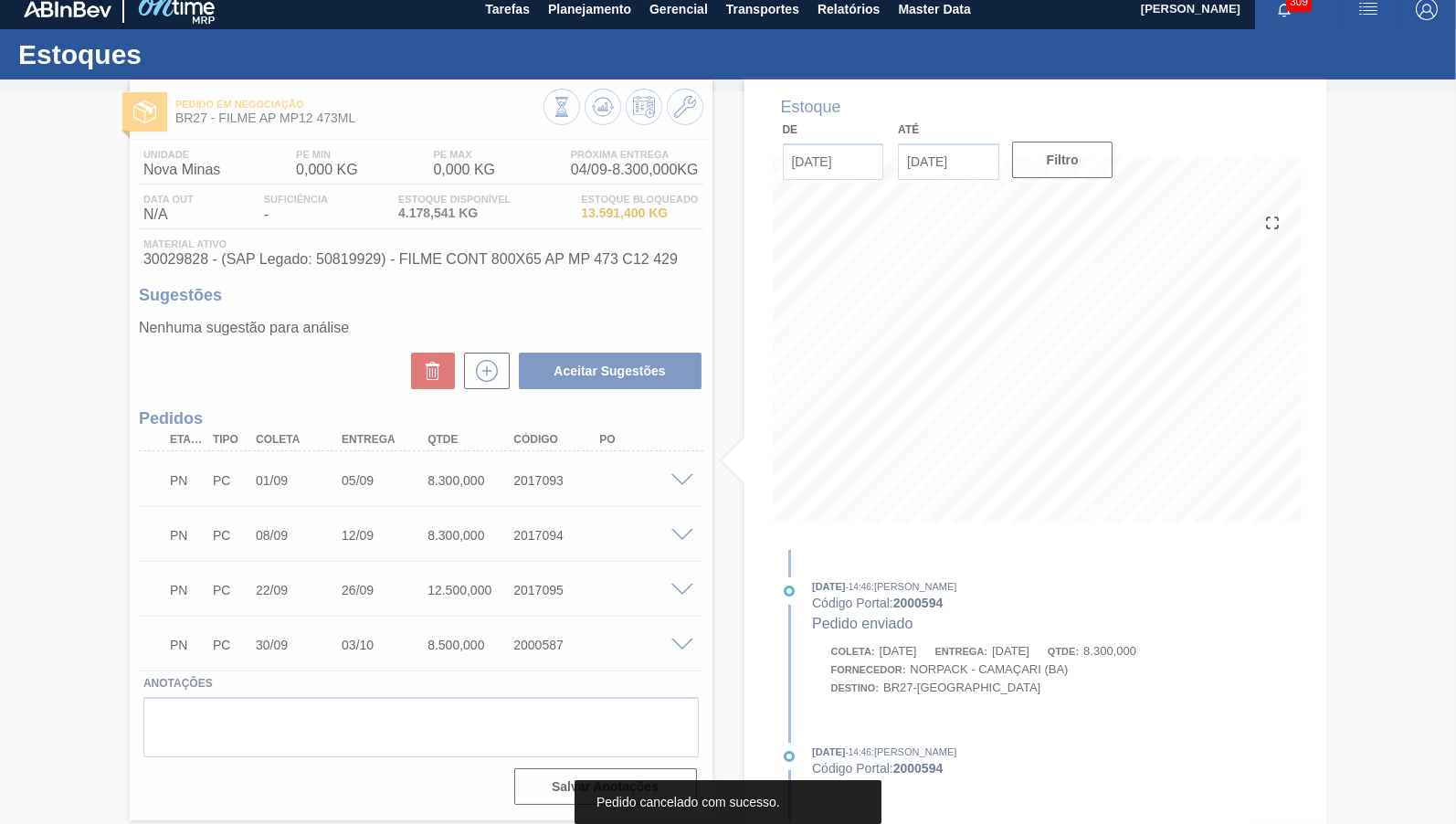
scroll to position [10, 0]
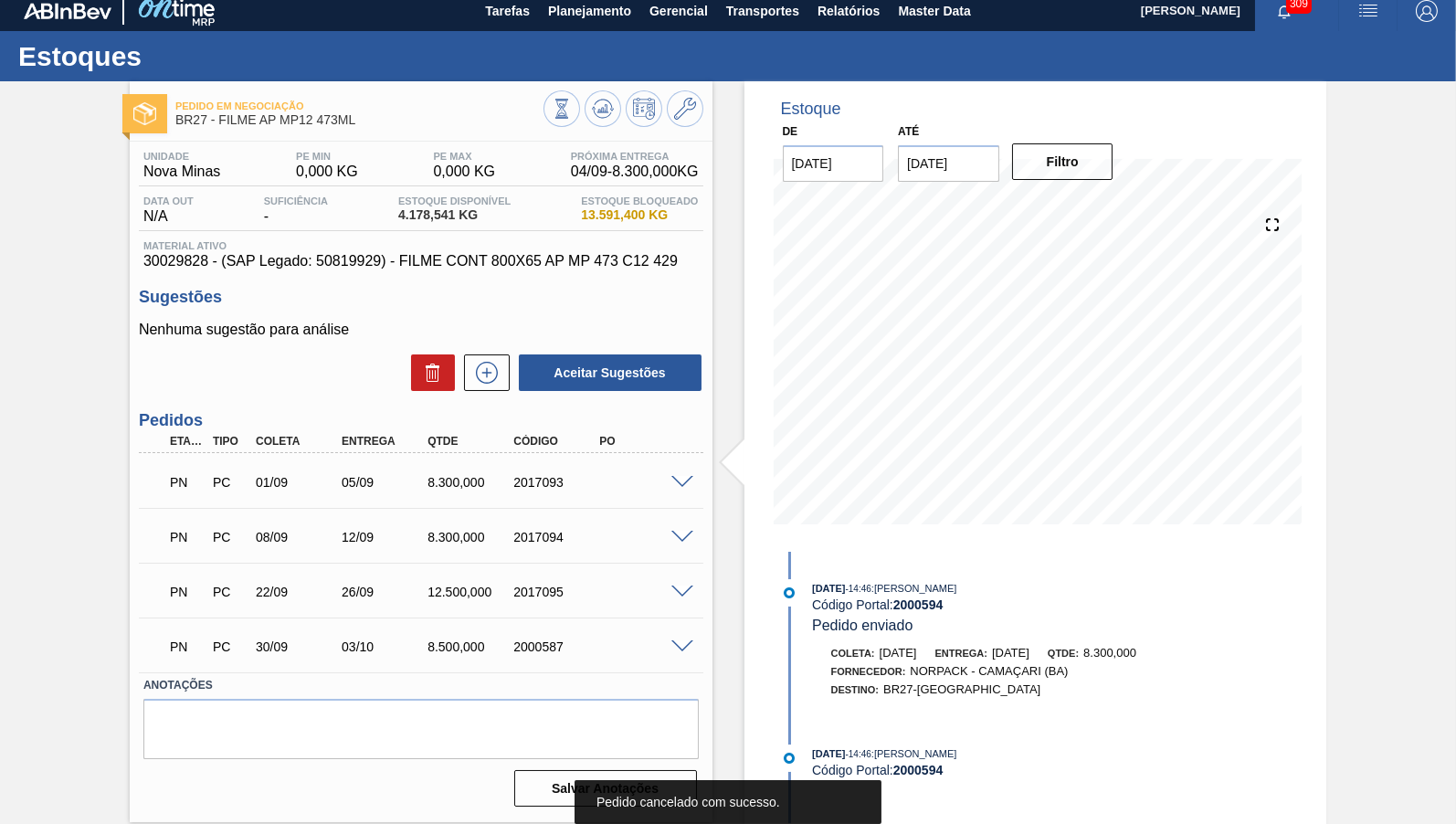
click at [679, 533] on span at bounding box center [681, 537] width 22 height 13
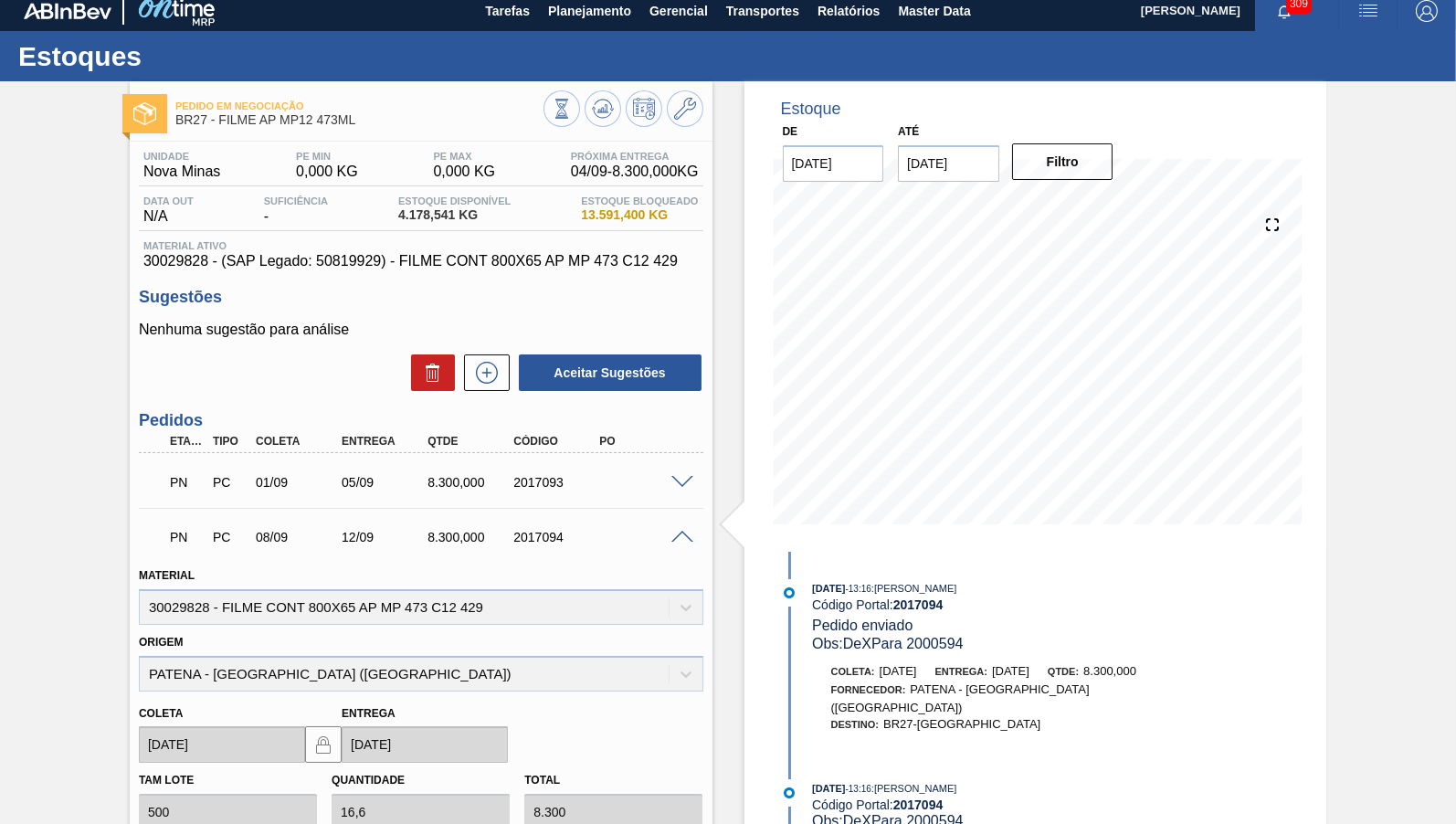
click at [679, 533] on span at bounding box center [681, 537] width 22 height 13
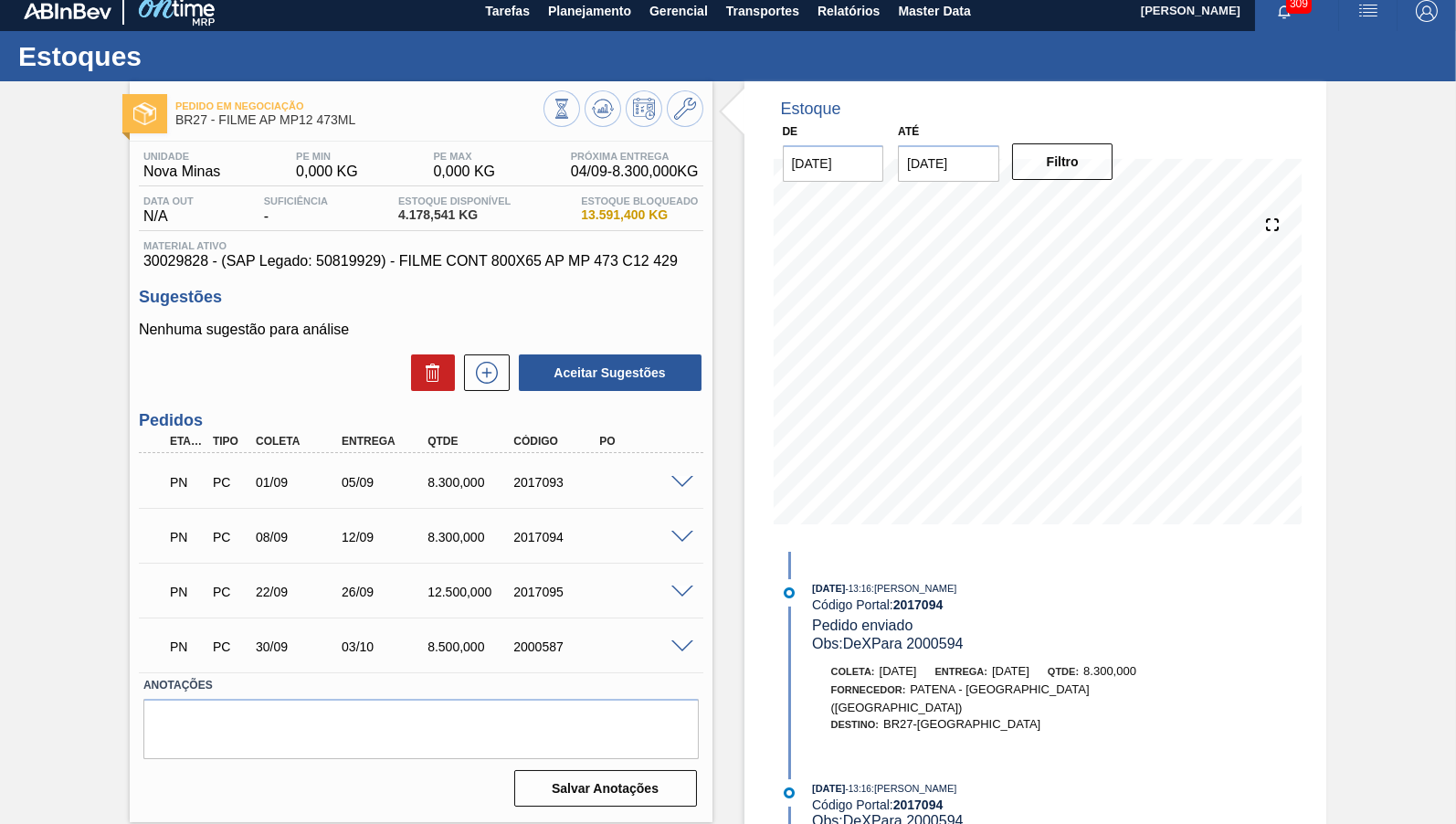
click at [681, 483] on span at bounding box center [681, 483] width 22 height 13
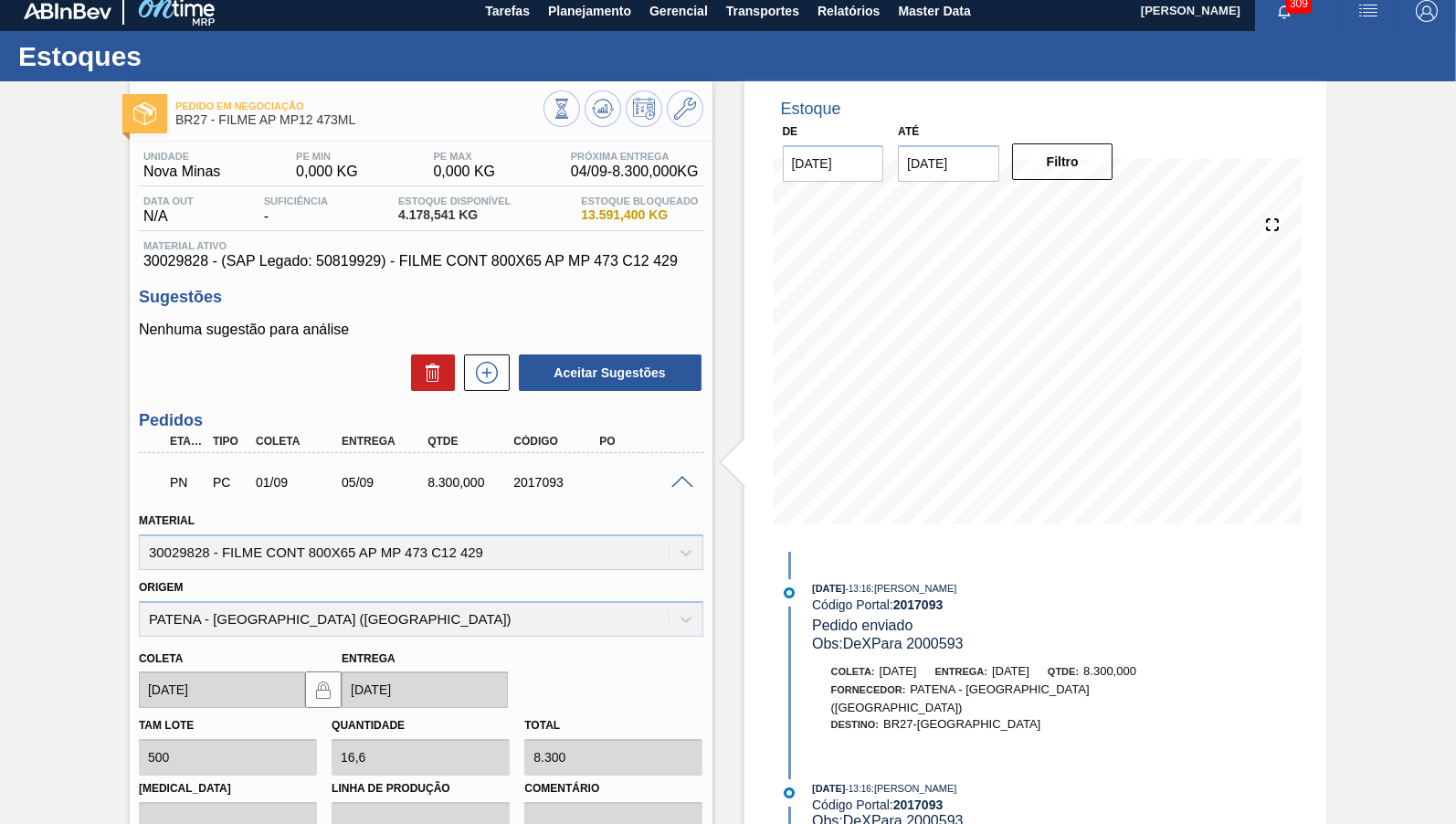
click at [681, 483] on span at bounding box center [681, 483] width 22 height 13
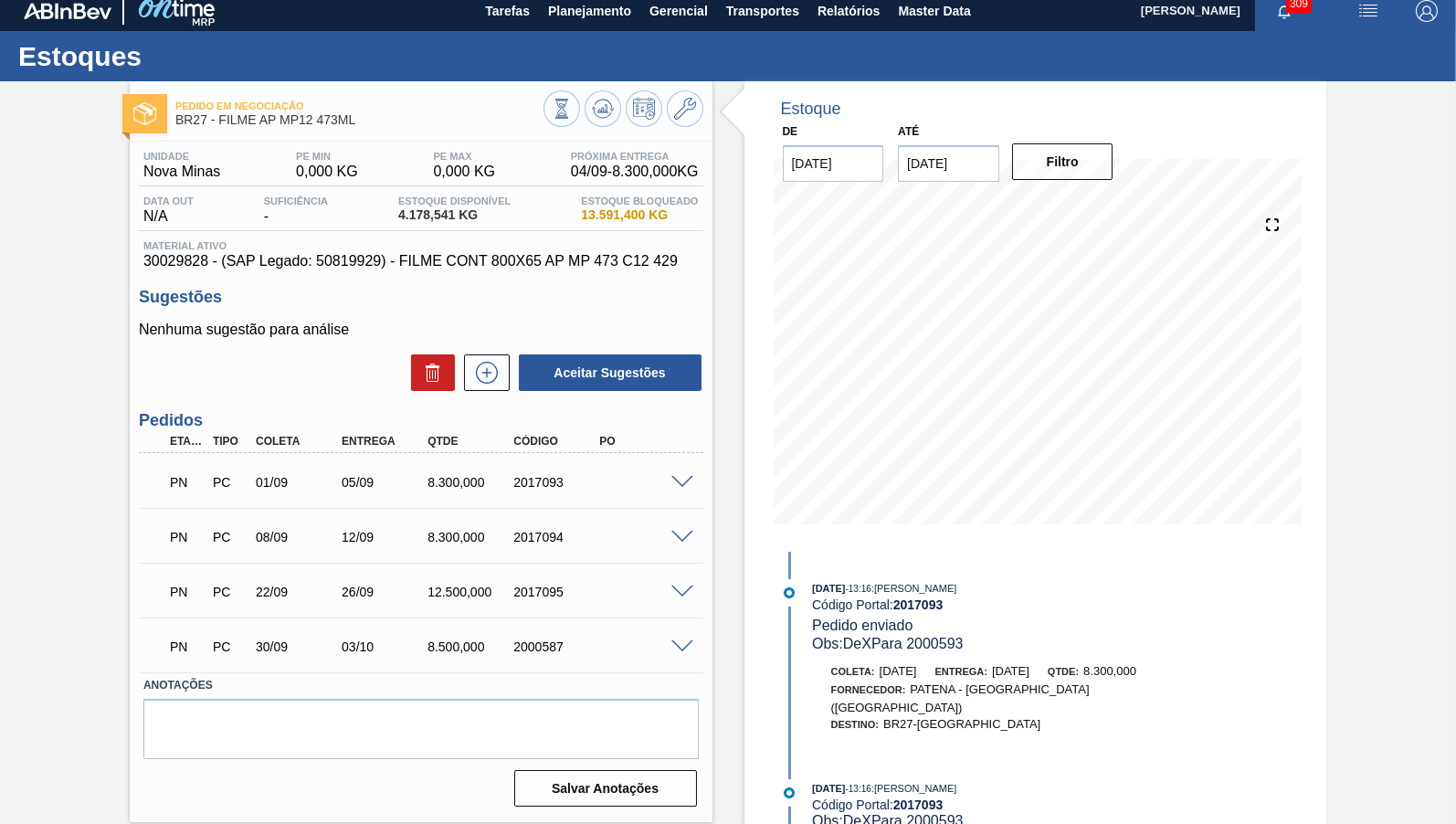
click at [679, 588] on span at bounding box center [681, 592] width 22 height 13
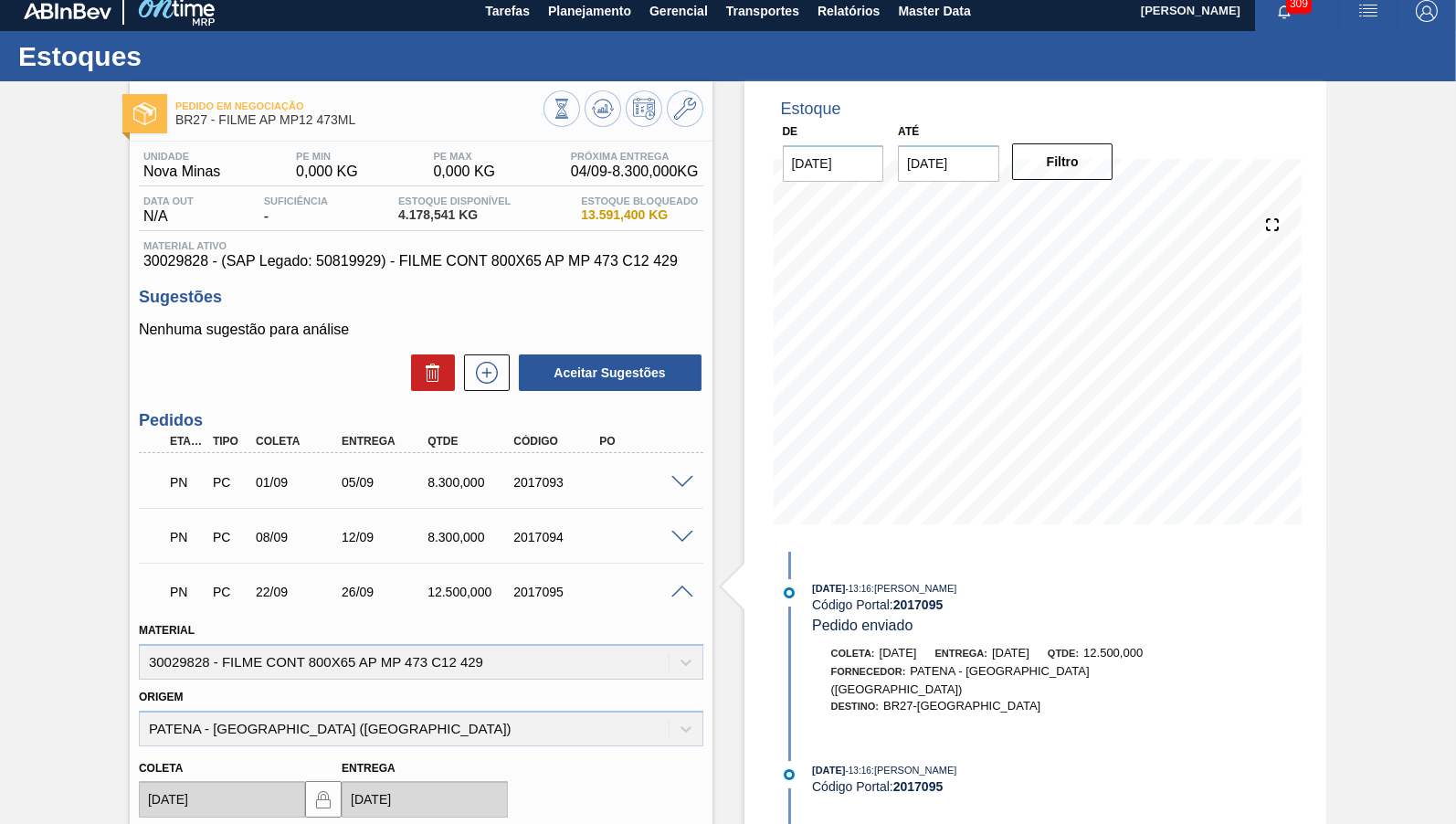
click at [679, 588] on span at bounding box center [681, 592] width 22 height 13
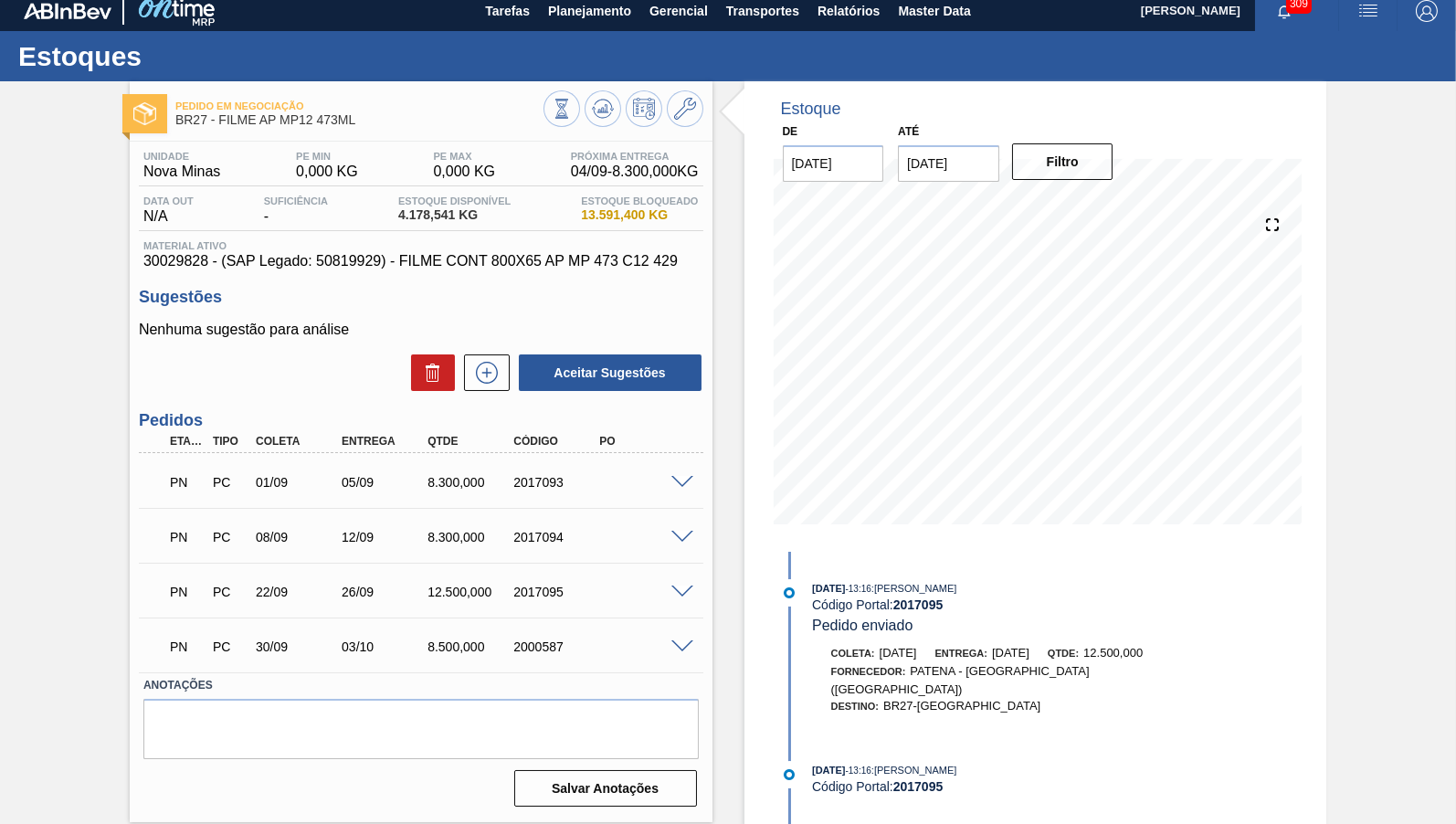
click at [681, 642] on span at bounding box center [681, 647] width 22 height 13
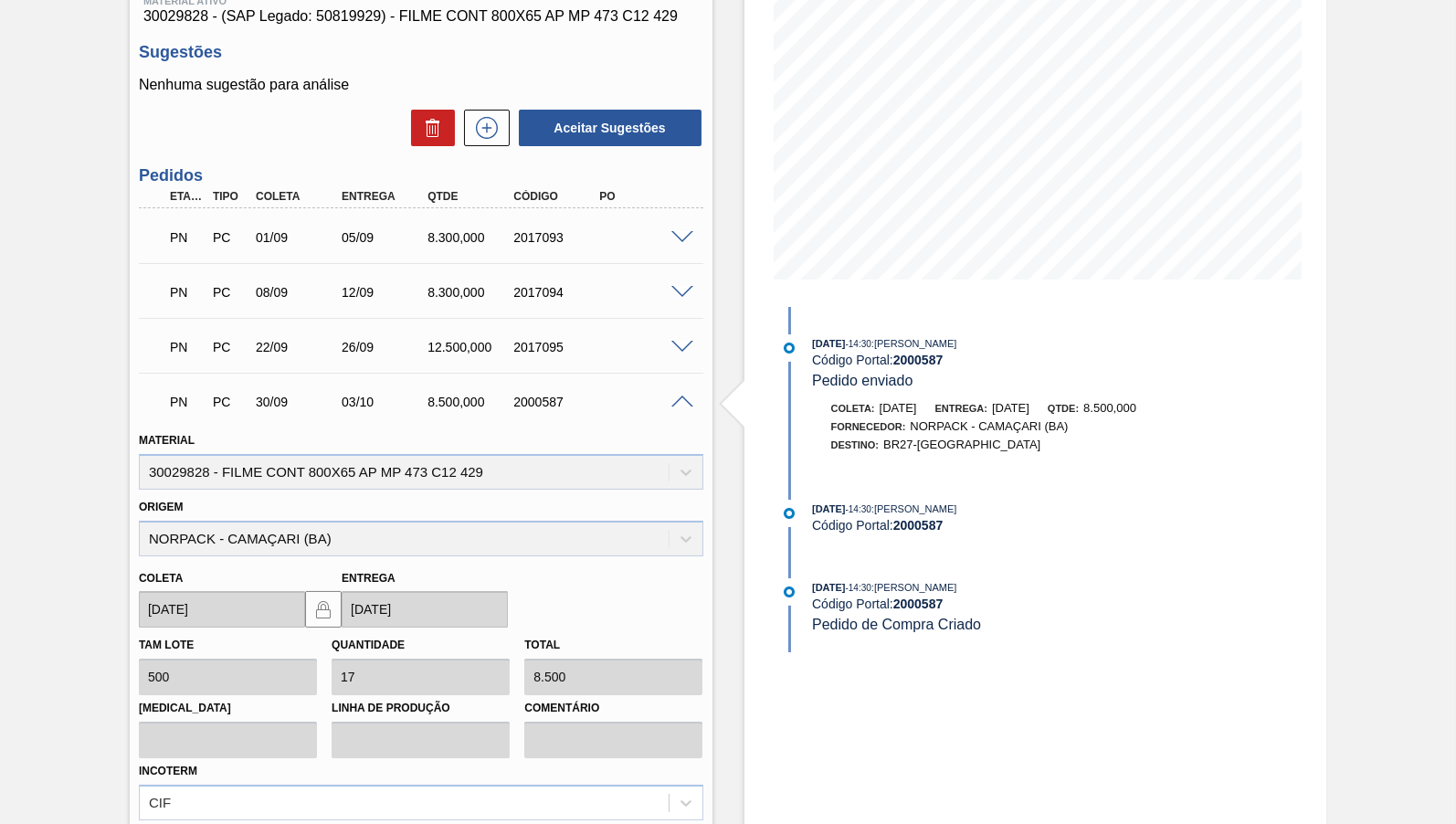
scroll to position [372, 0]
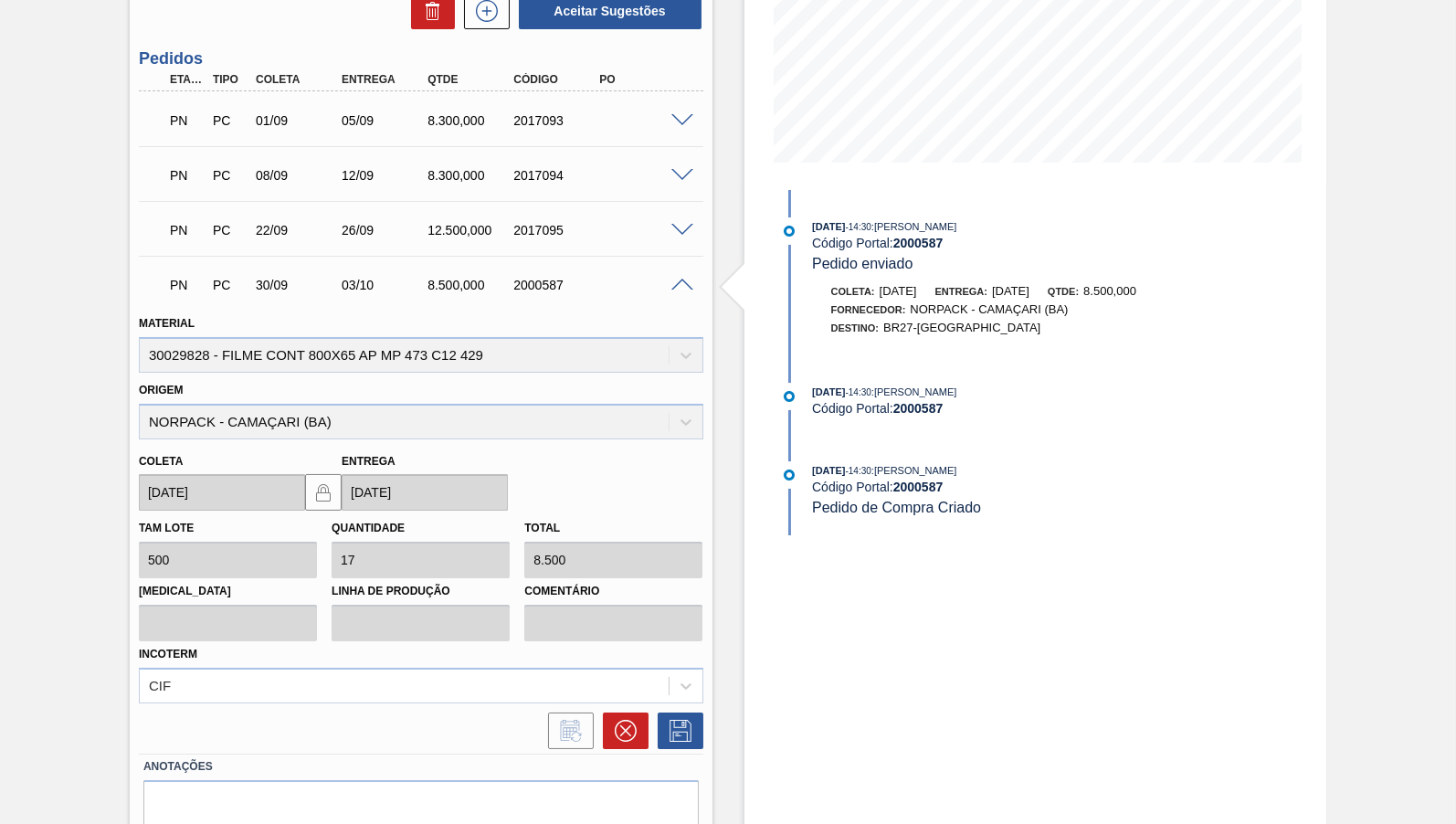
click at [543, 278] on div "PN PC 30/09 03/10 8.500,000 2000587" at bounding box center [415, 283] width 516 height 36
copy div "2000587"
click at [551, 245] on div "PN PC 22/09 26/09 12.500,000 2017095" at bounding box center [415, 228] width 516 height 36
click at [532, 217] on div "PN PC 22/09 26/09 12.500,000 2017095" at bounding box center [415, 228] width 516 height 36
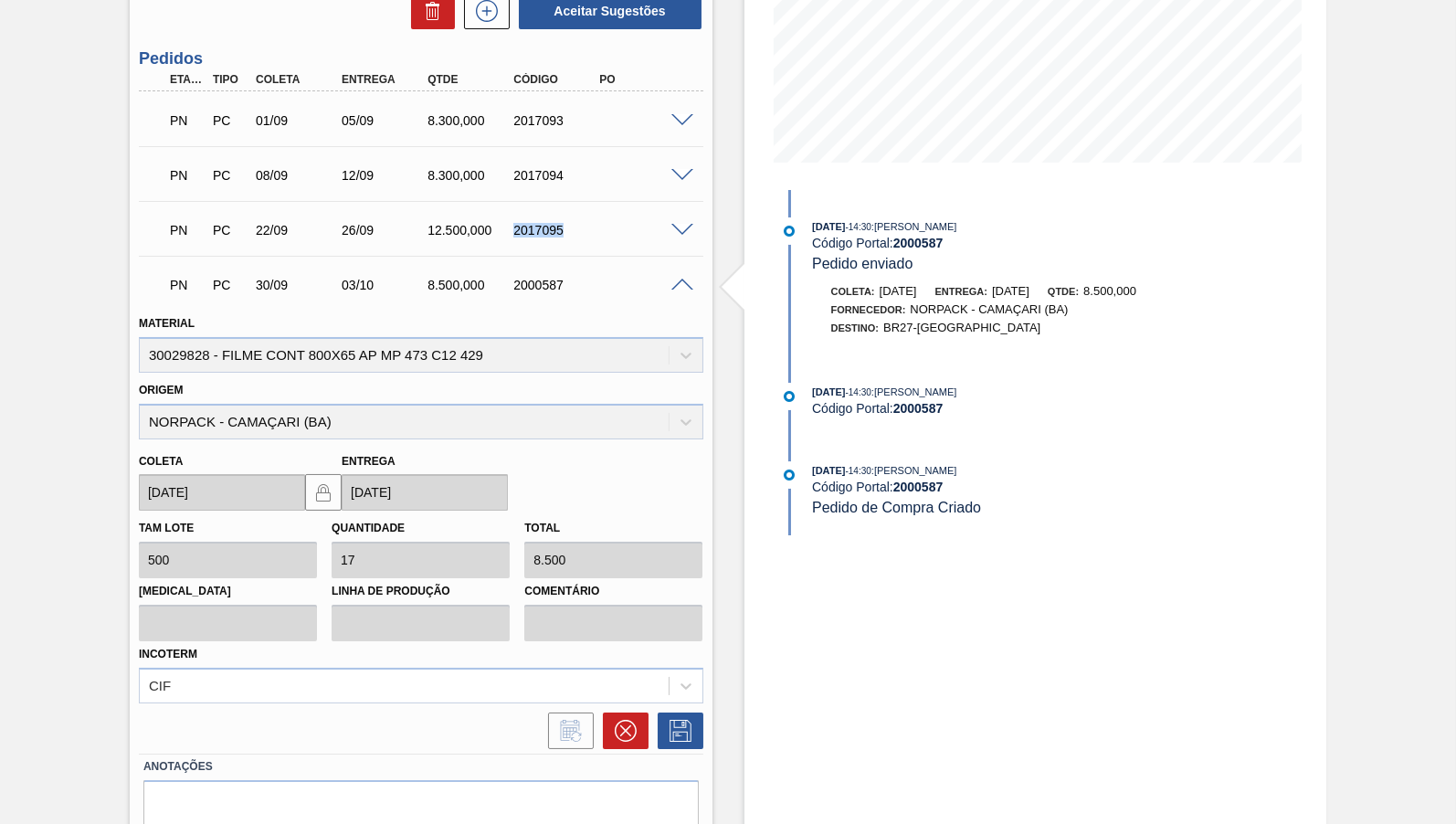
click at [532, 216] on div "PN PC 22/09 26/09 12.500,000 2017095" at bounding box center [415, 228] width 516 height 36
click at [623, 719] on icon at bounding box center [624, 730] width 22 height 22
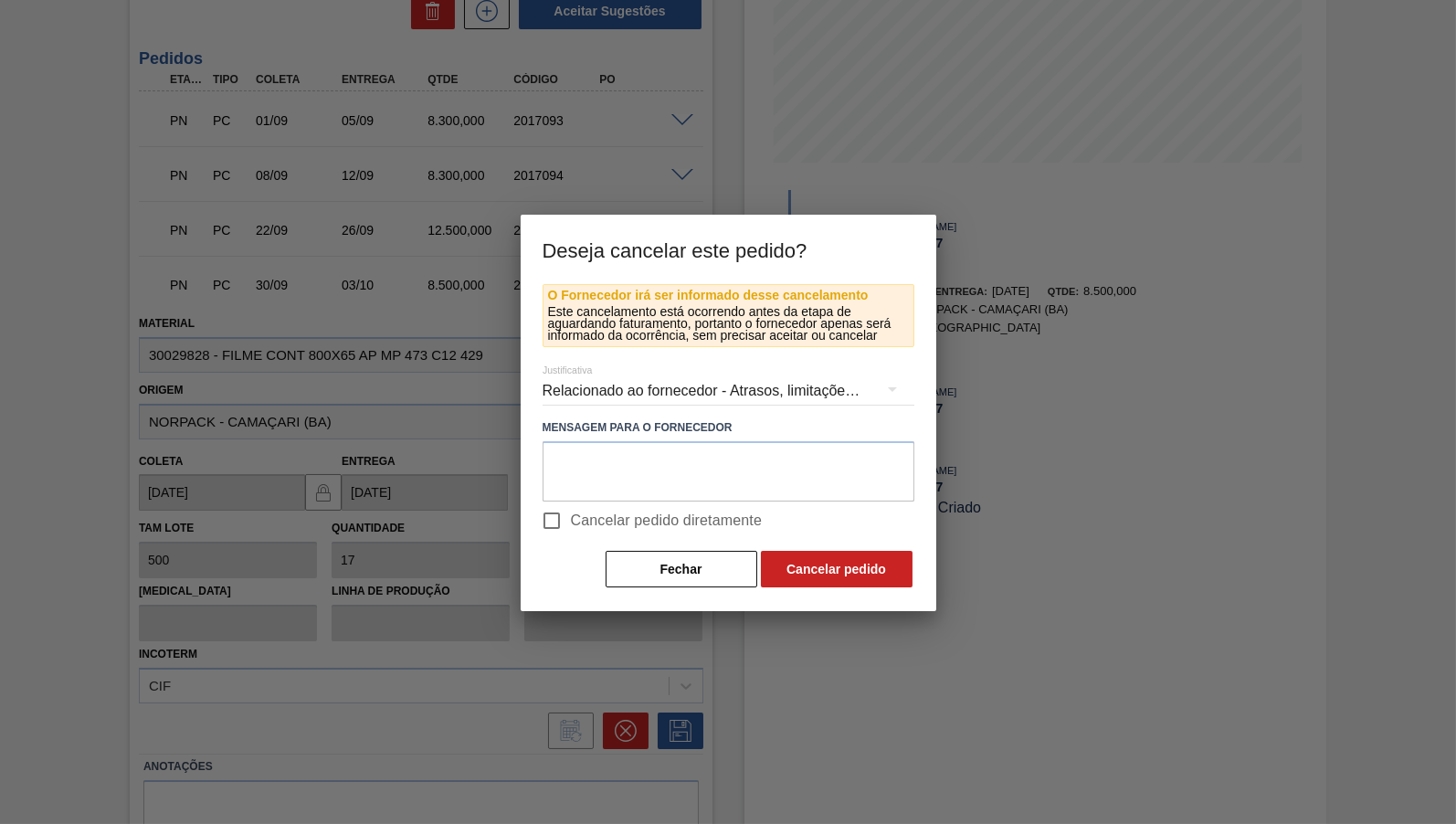
click at [598, 520] on span "Cancelar pedido diretamente" at bounding box center [667, 520] width 192 height 22
click at [571, 520] on input "Cancelar pedido diretamente" at bounding box center [551, 521] width 38 height 38
checkbox input "true"
click at [603, 468] on textarea at bounding box center [728, 470] width 372 height 60
paste textarea "2017095"
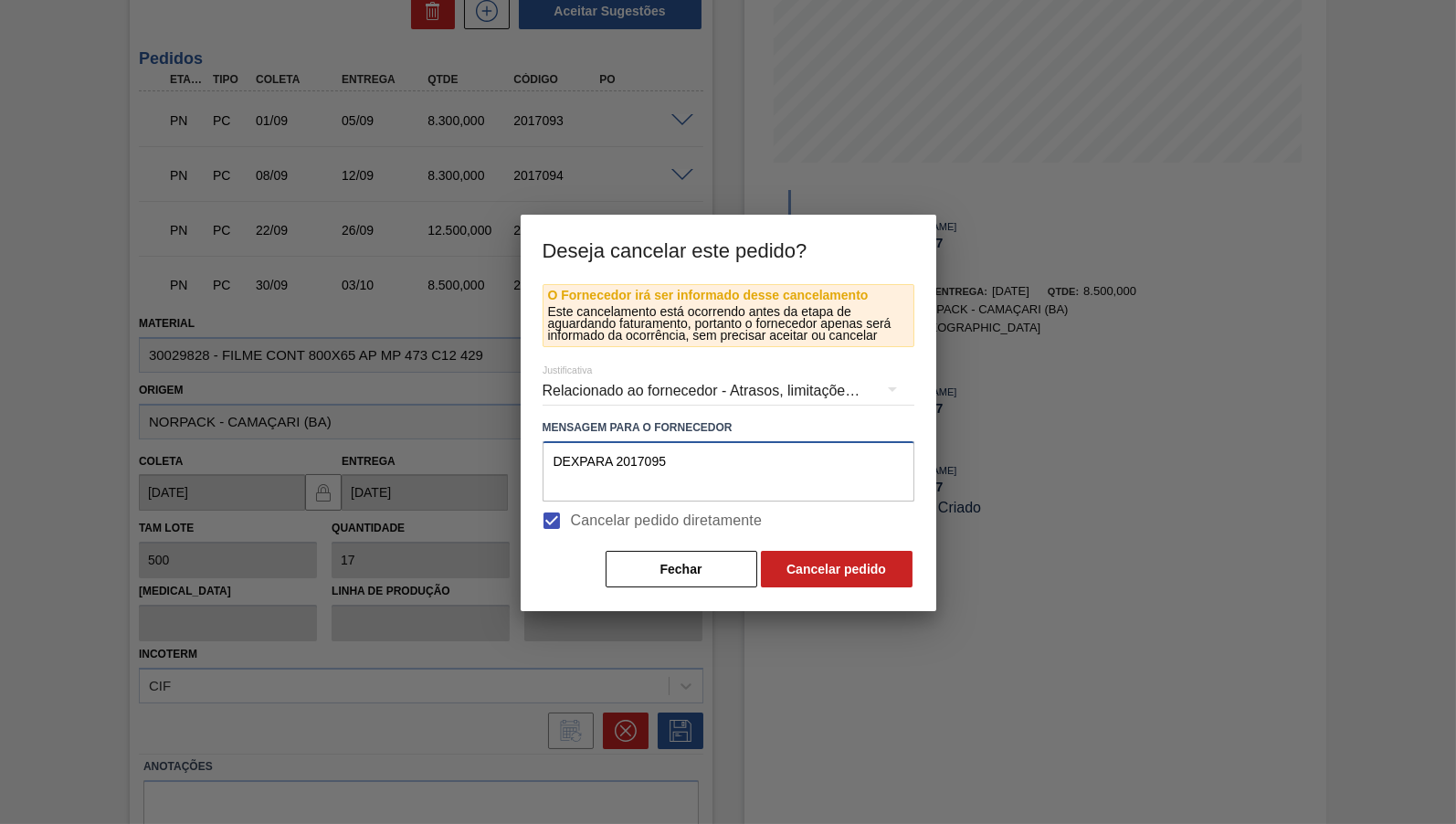
type textarea "DEXPARA 2017095"
click at [615, 394] on div "Relacionado ao fornecedor - Atrasos, limitações de capacidade, etc." at bounding box center [728, 391] width 372 height 51
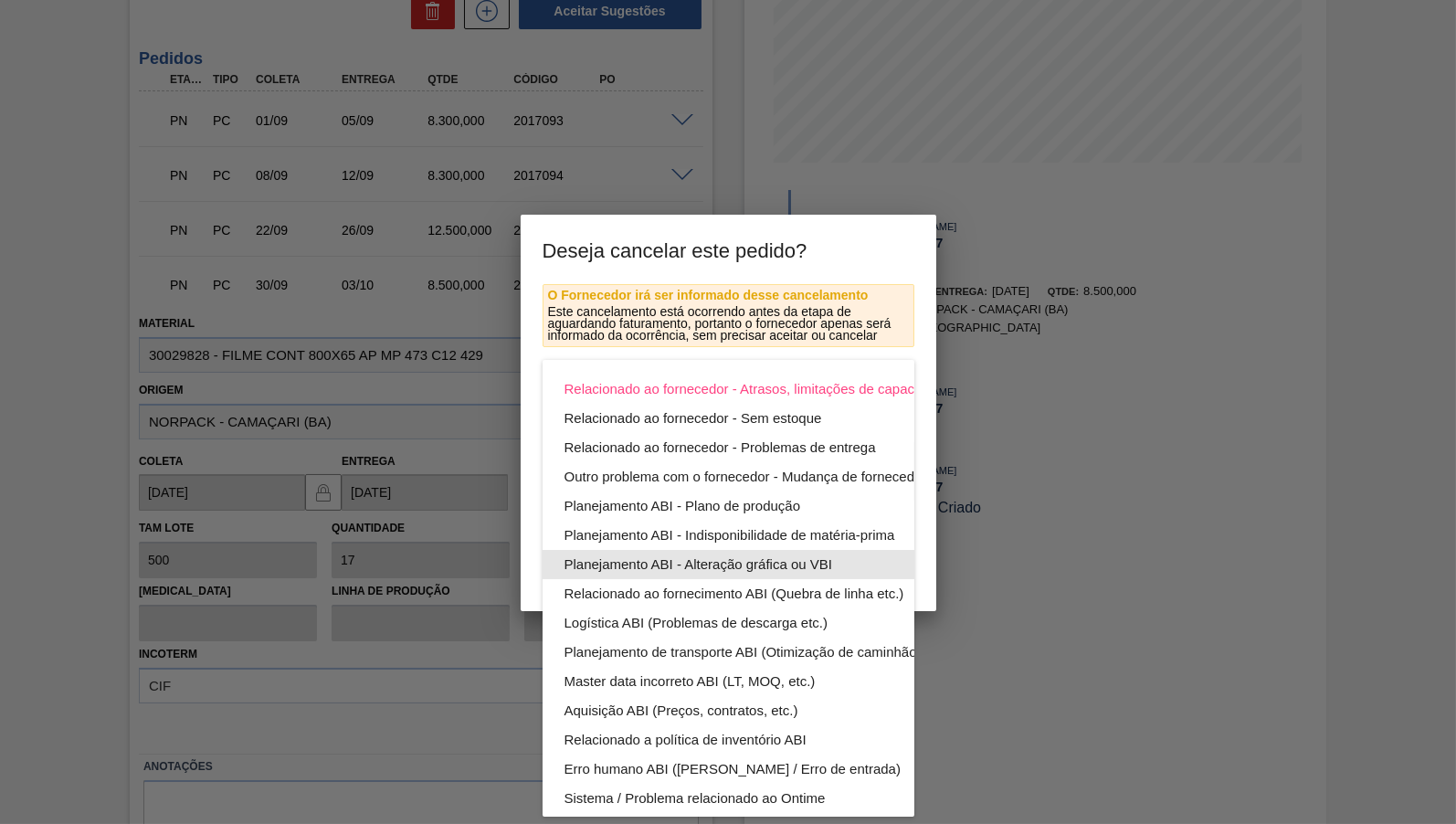
scroll to position [99, 0]
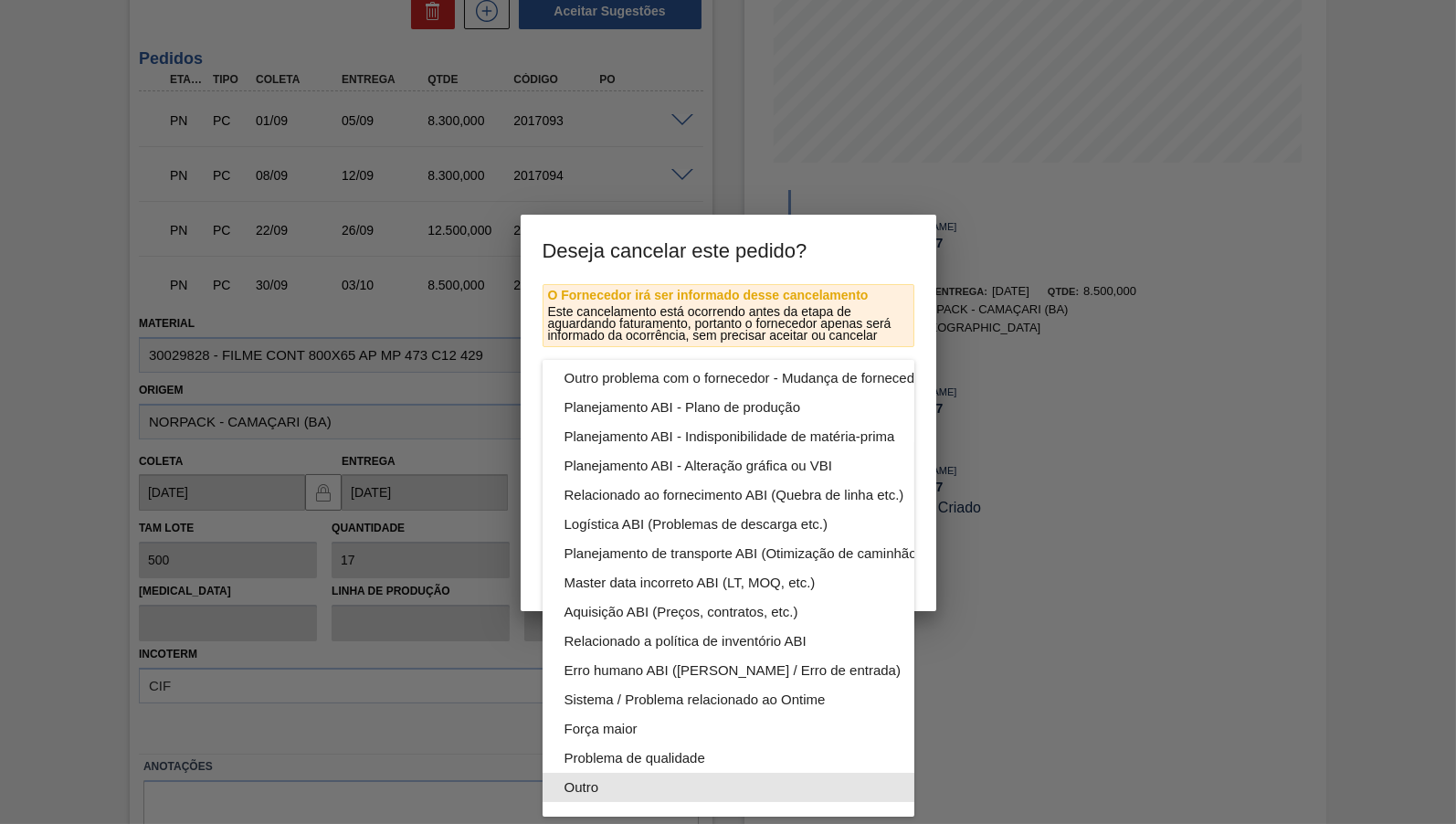
click at [587, 776] on div "Outro" at bounding box center [771, 787] width 413 height 29
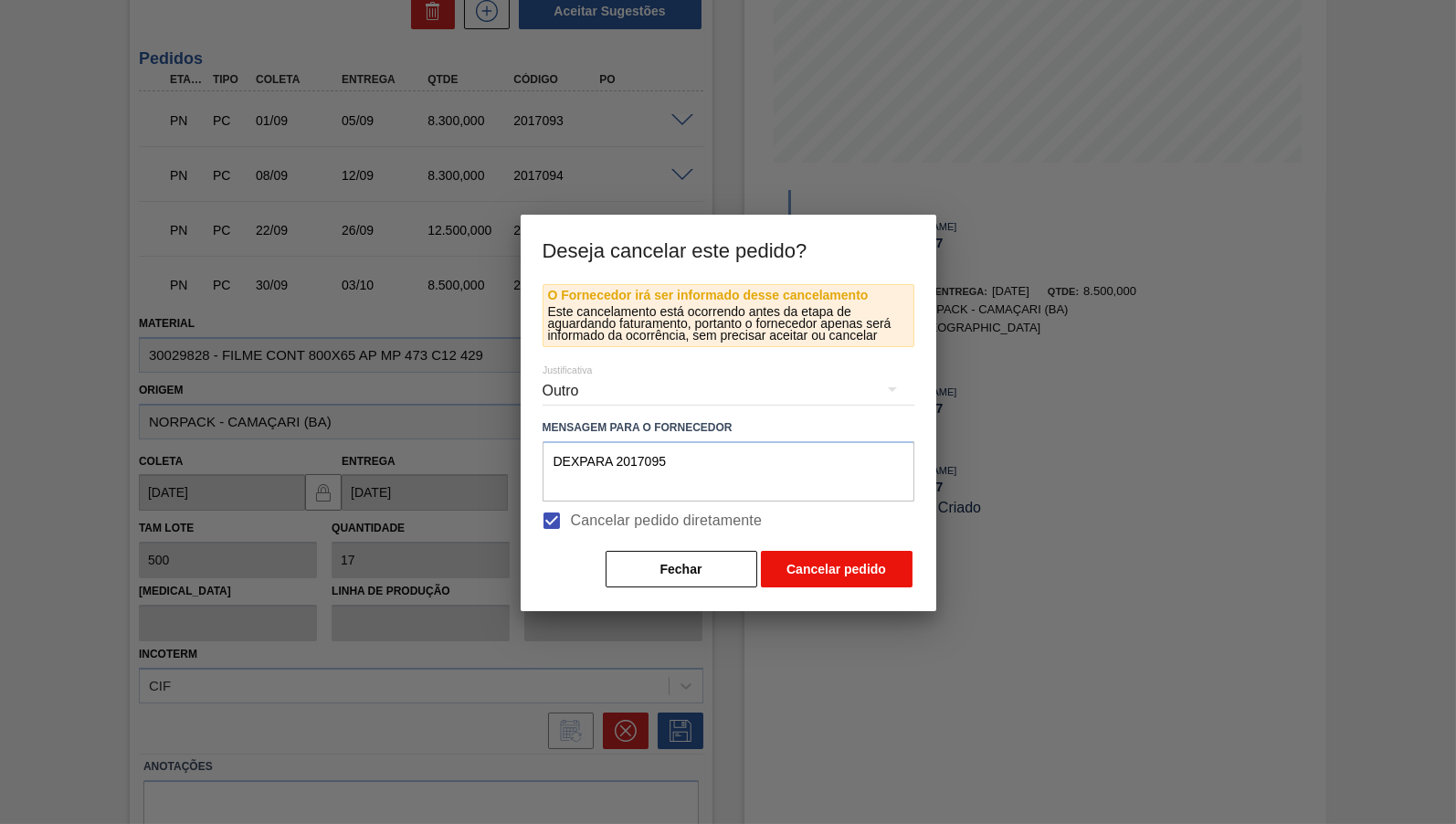
click at [812, 570] on button "Cancelar pedido" at bounding box center [836, 568] width 152 height 36
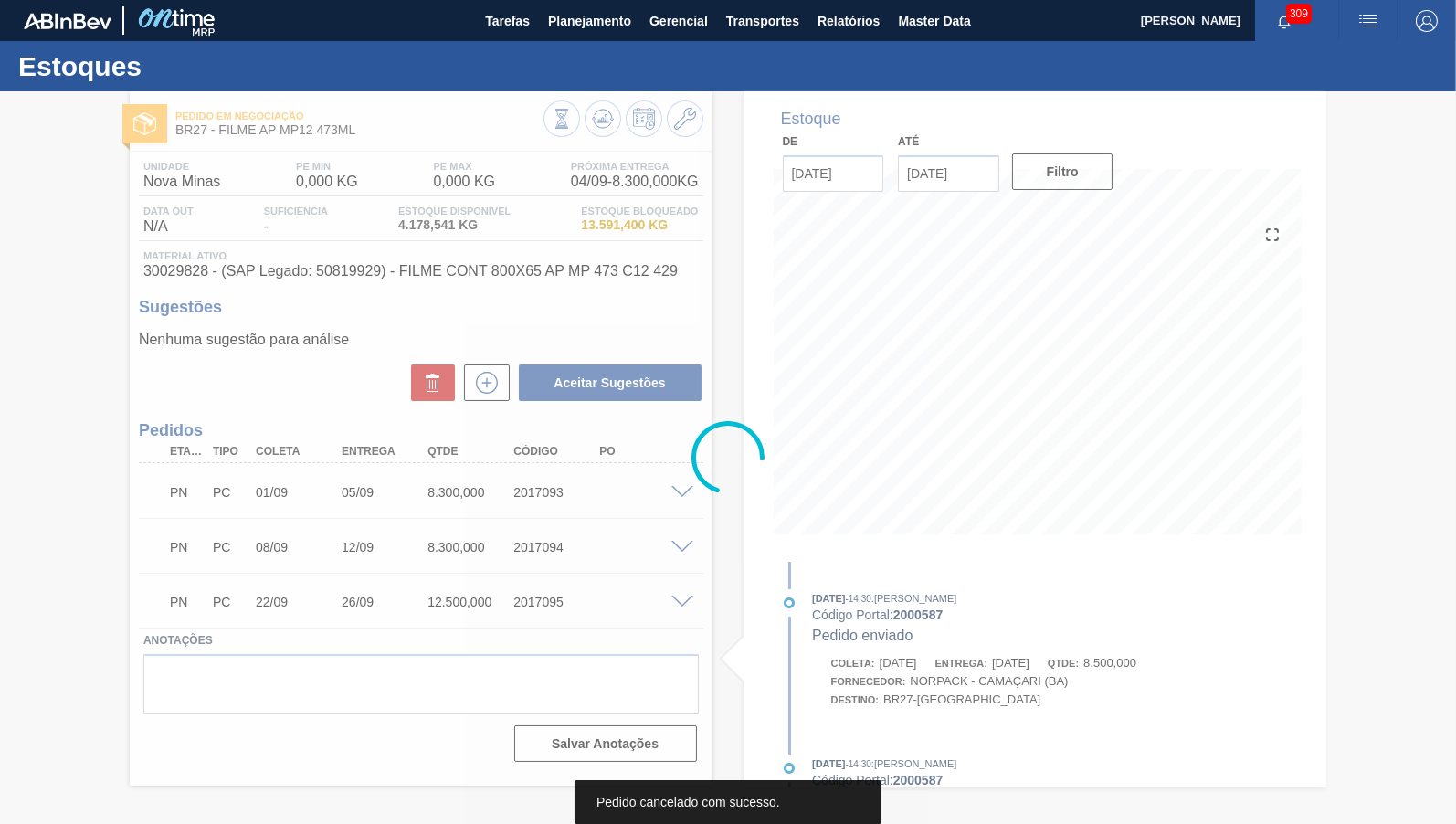
scroll to position [0, 0]
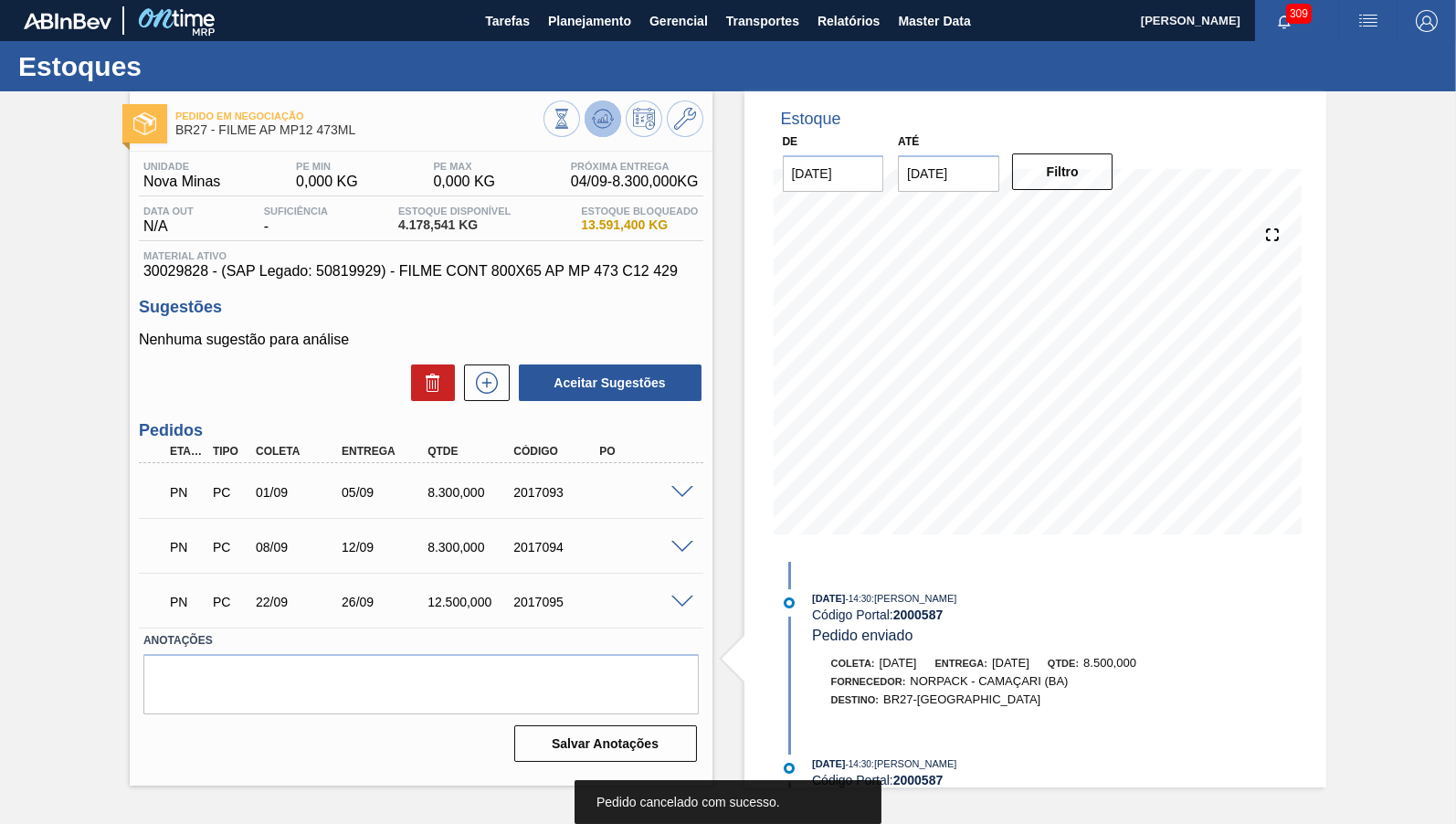
click at [594, 105] on button at bounding box center [603, 119] width 36 height 36
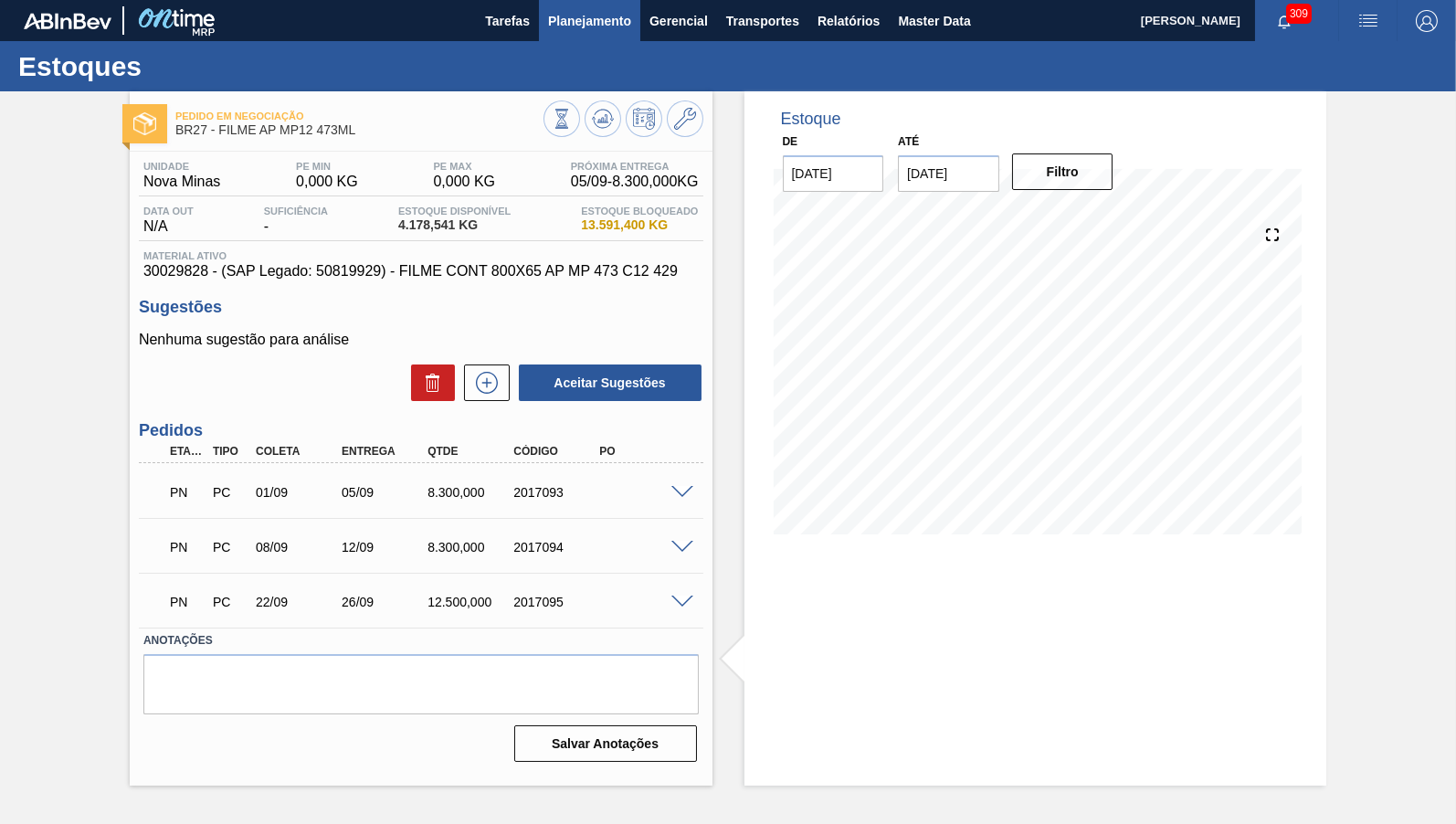
click at [562, 35] on button "Planejamento" at bounding box center [589, 20] width 102 height 41
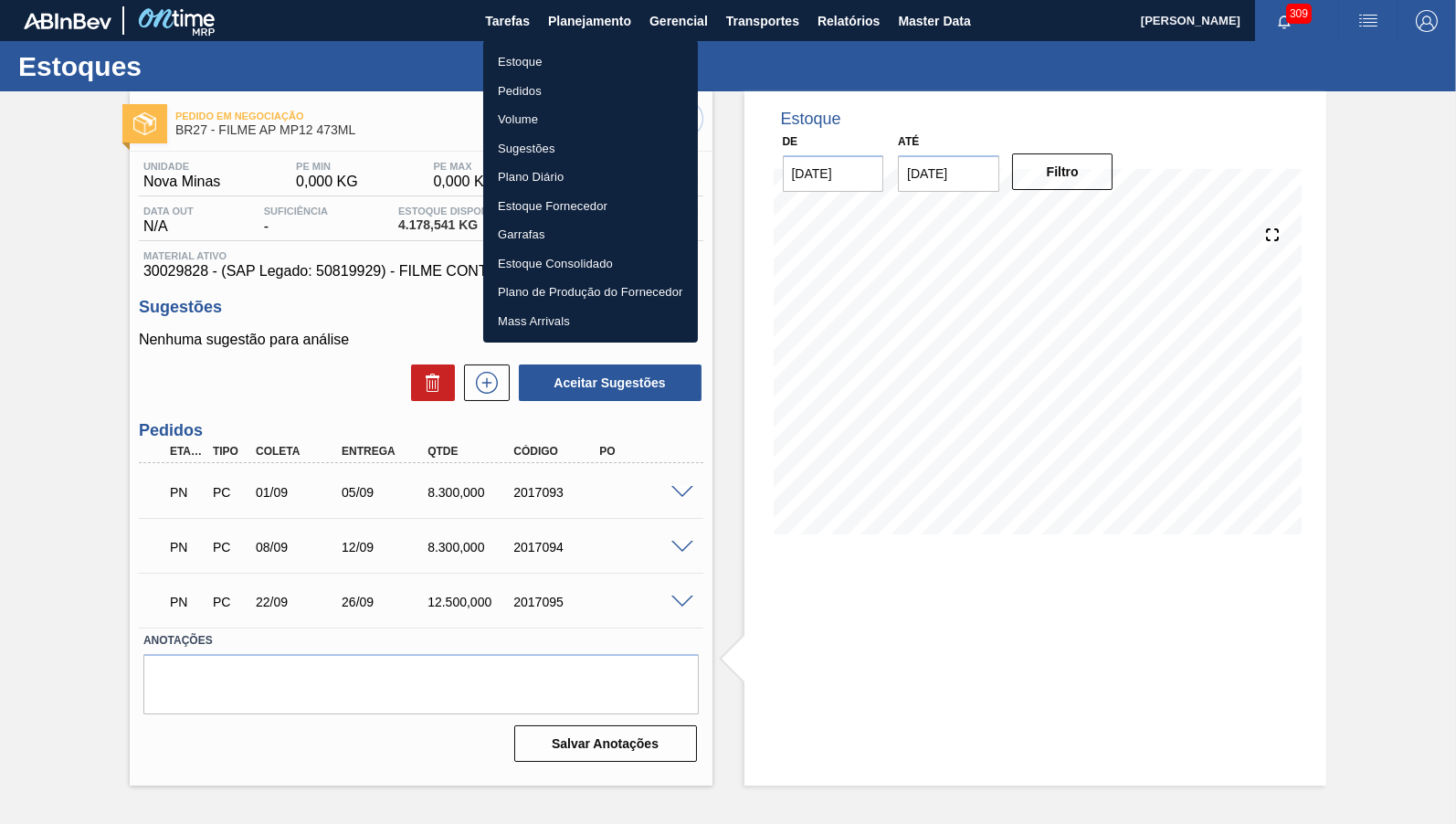
click at [548, 66] on li "Estoque" at bounding box center [590, 62] width 215 height 29
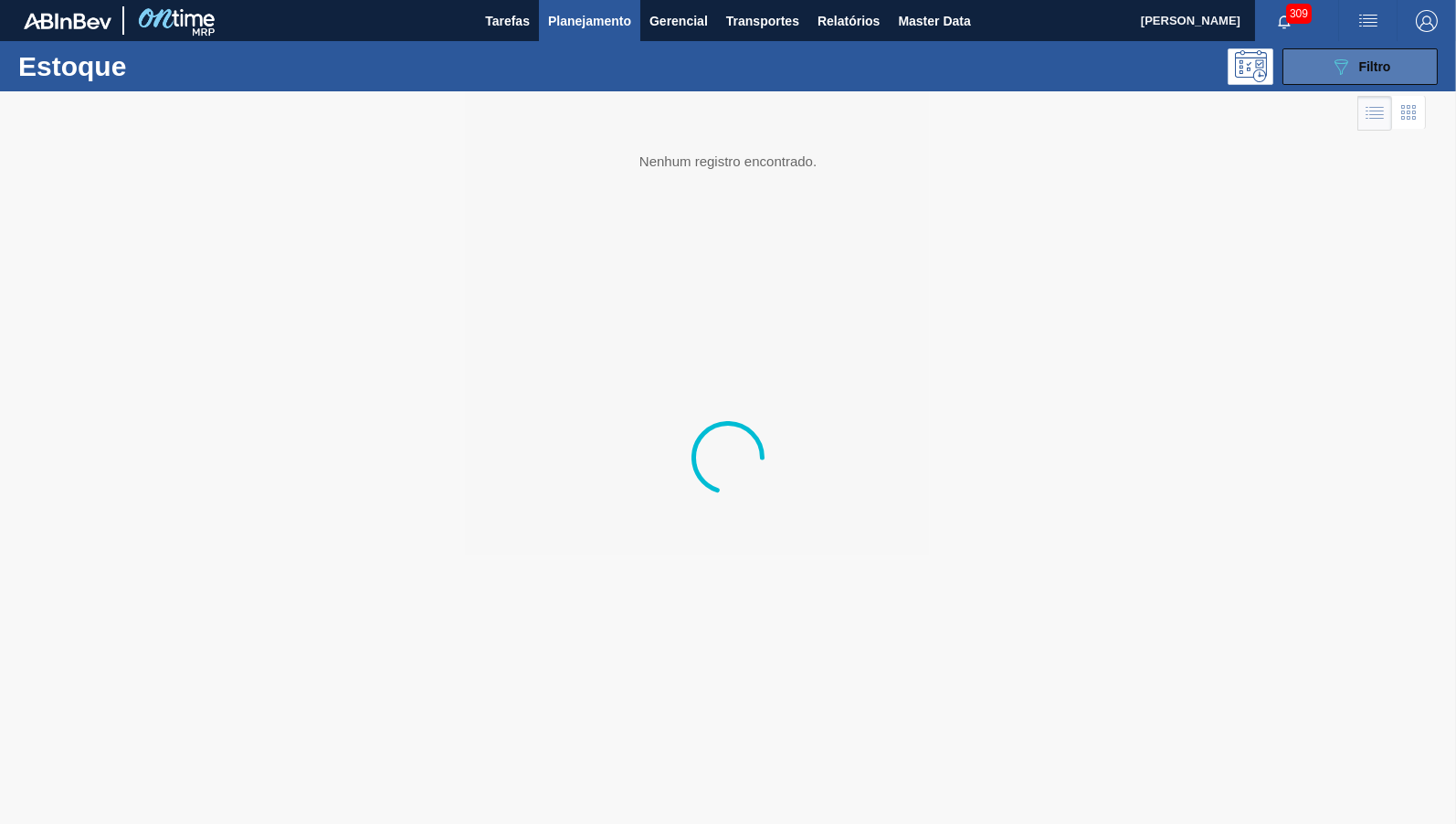
click at [1360, 83] on button "089F7B8B-B2A5-4AFE-B5C0-19BA573D28AC Filtro" at bounding box center [1359, 67] width 155 height 36
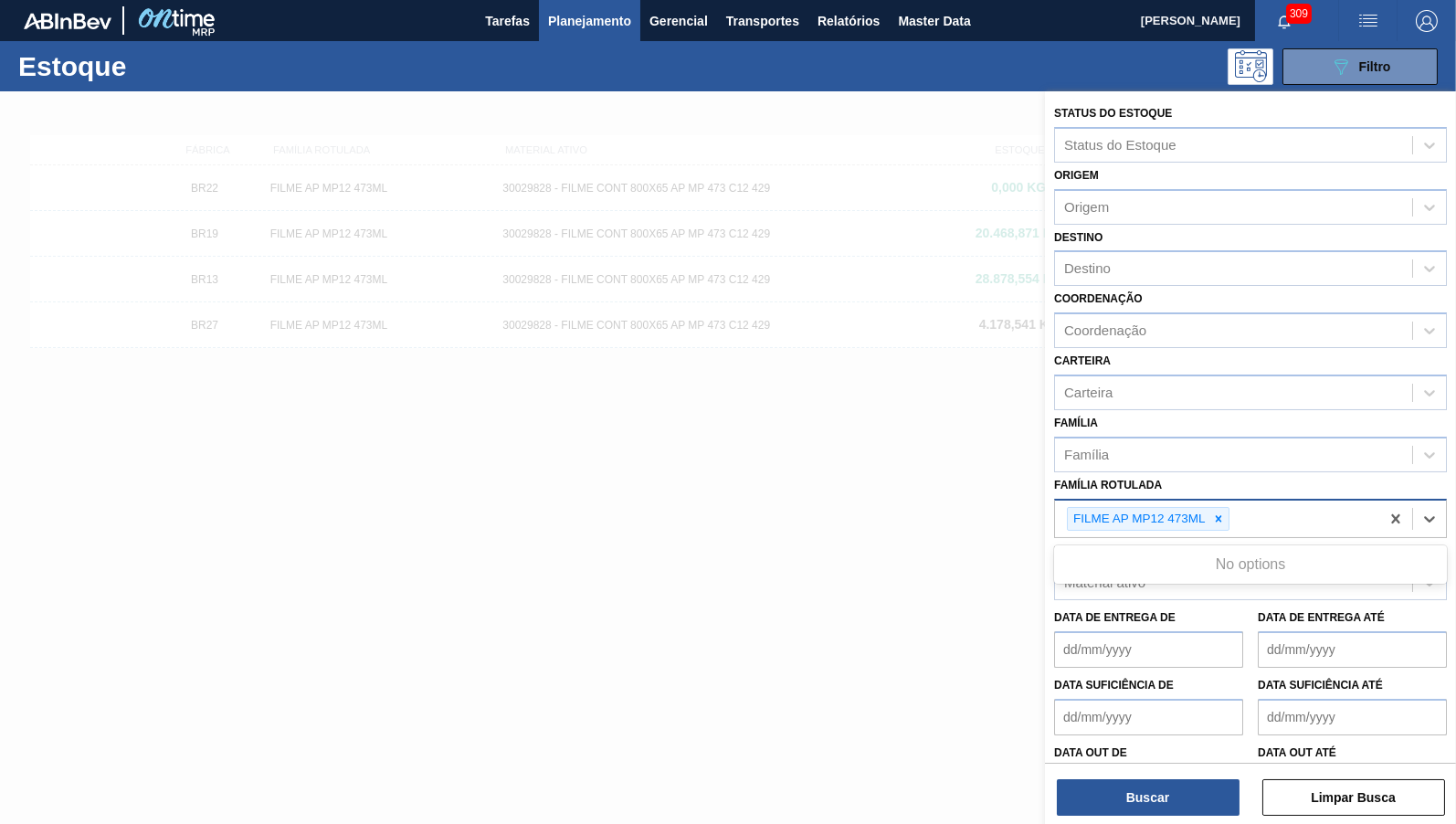
click at [1229, 499] on div "FILME AP MP12 473ML" at bounding box center [1250, 519] width 393 height 40
click at [1227, 508] on div at bounding box center [1217, 519] width 20 height 23
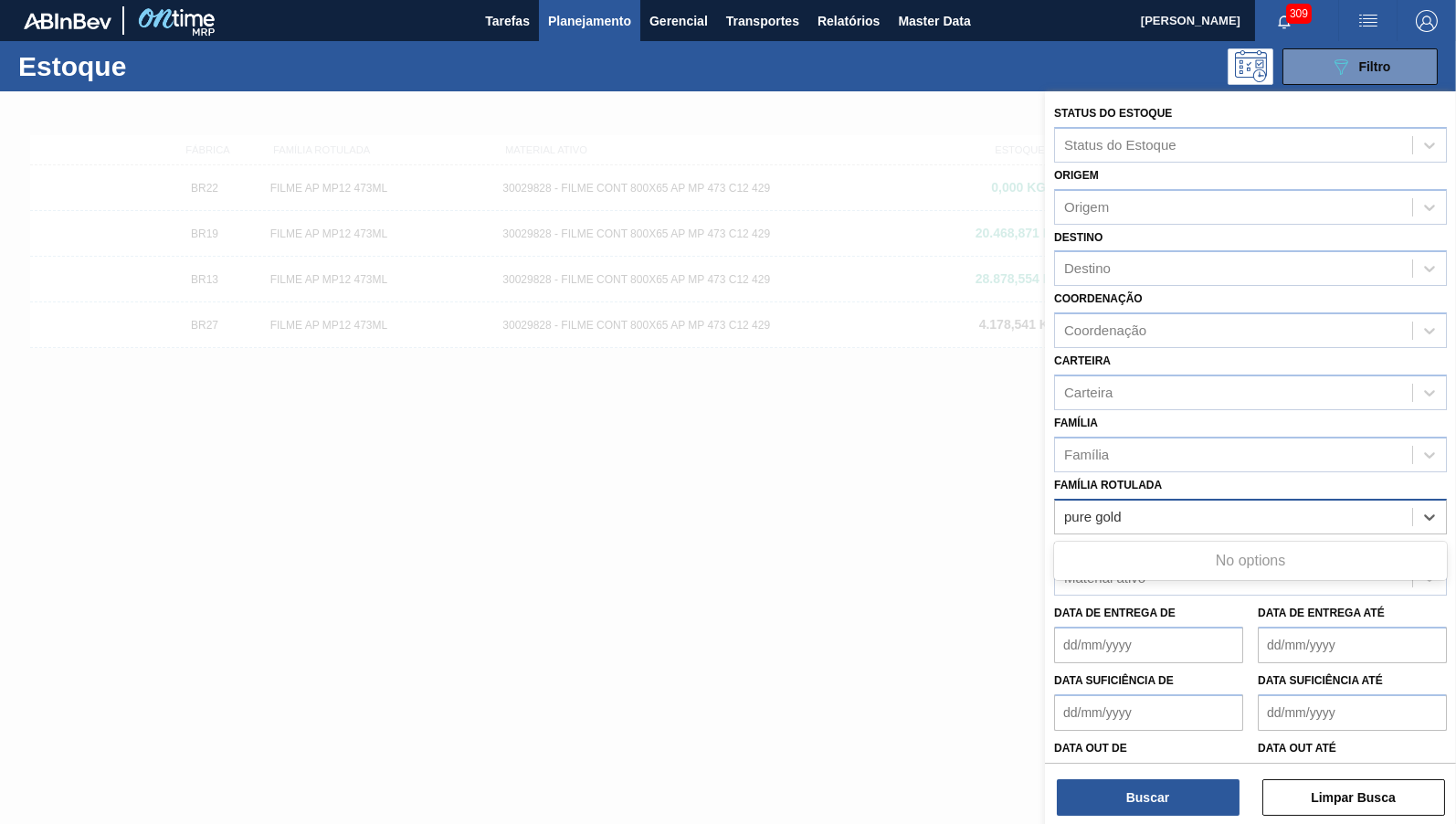
type Rotulada "pure gold"
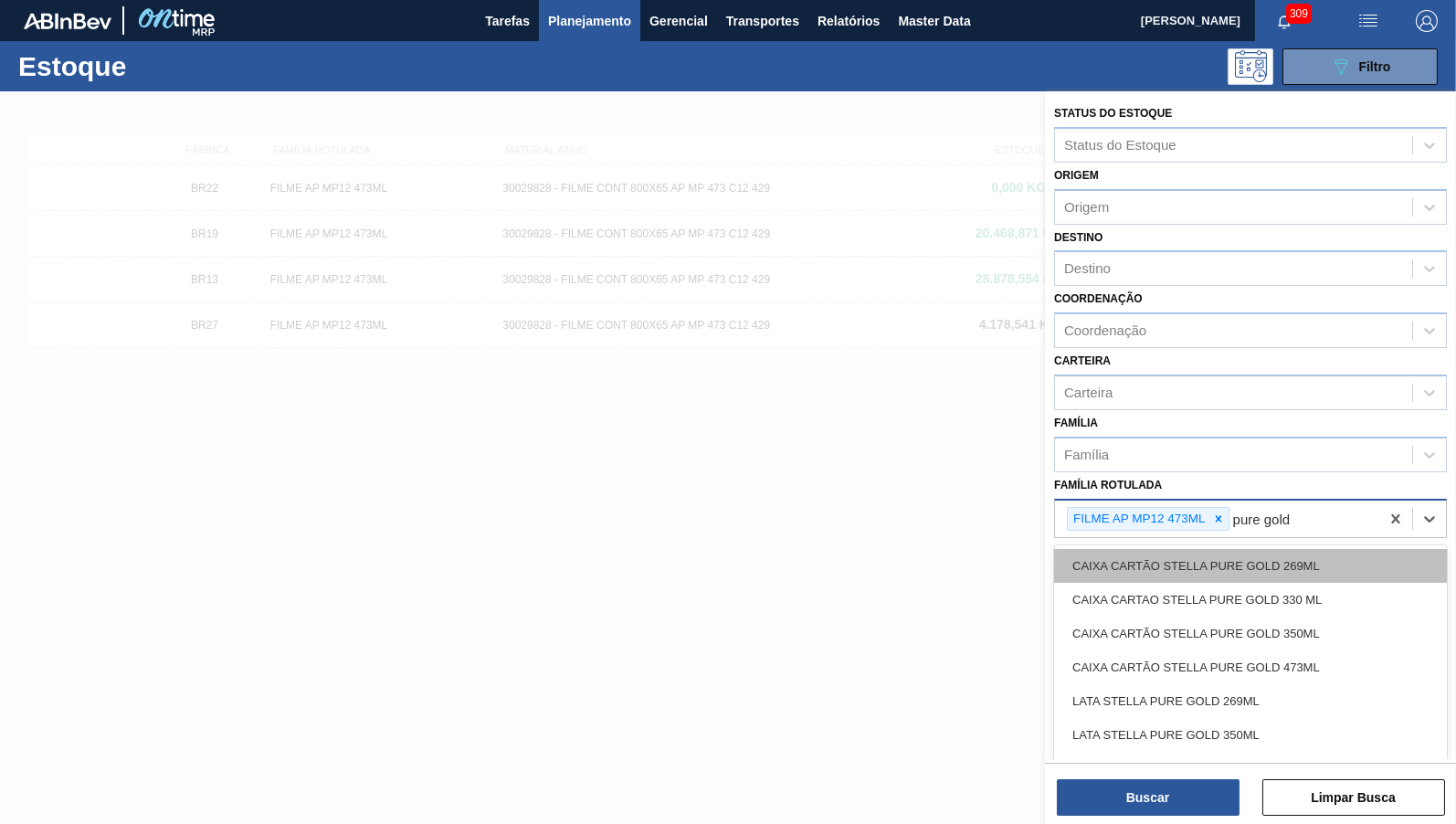
click at [1265, 551] on div "CAIXA CARTÃO STELLA PURE GOLD 269ML" at bounding box center [1250, 566] width 393 height 34
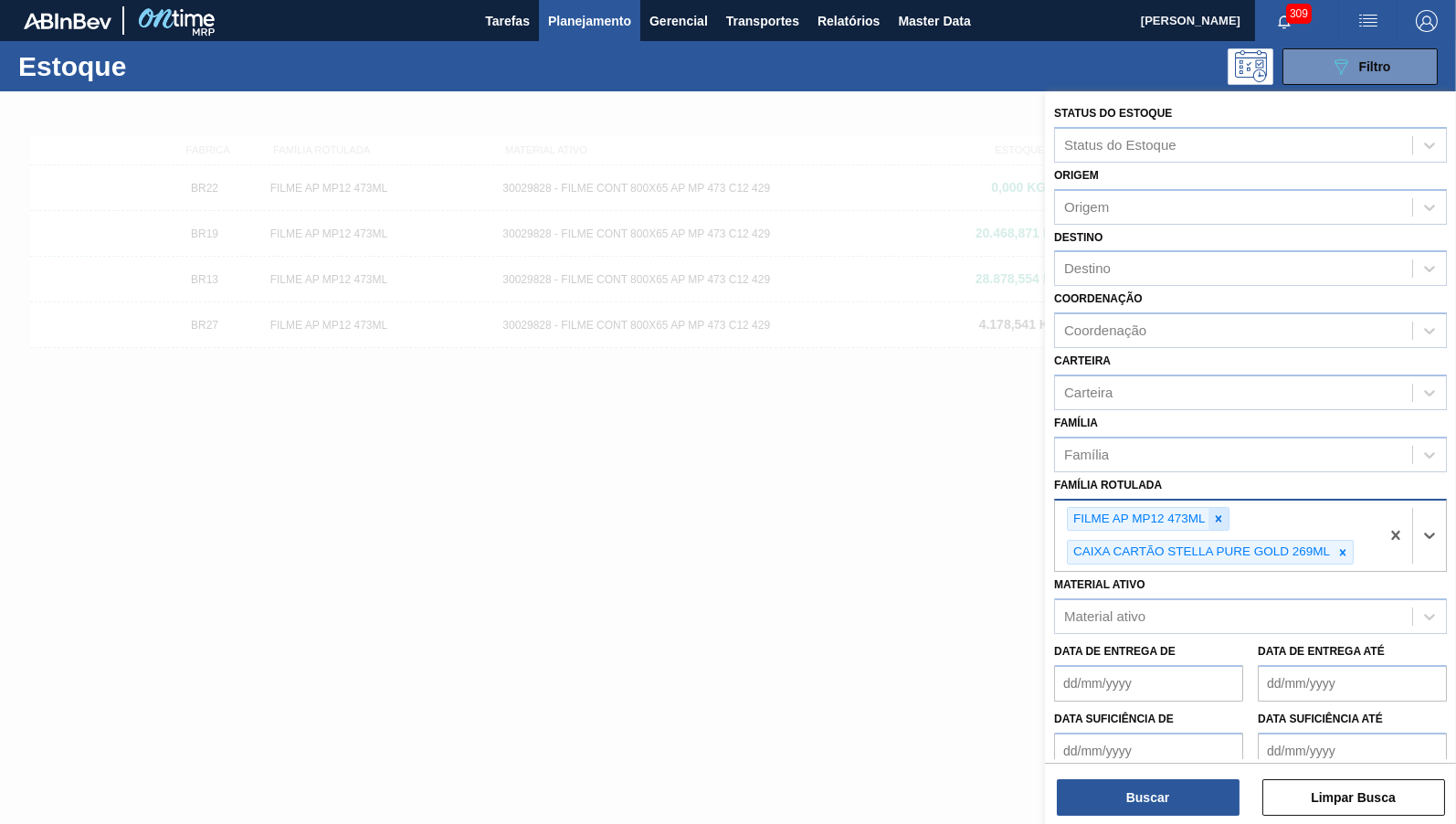
click at [1220, 512] on icon at bounding box center [1217, 518] width 12 height 12
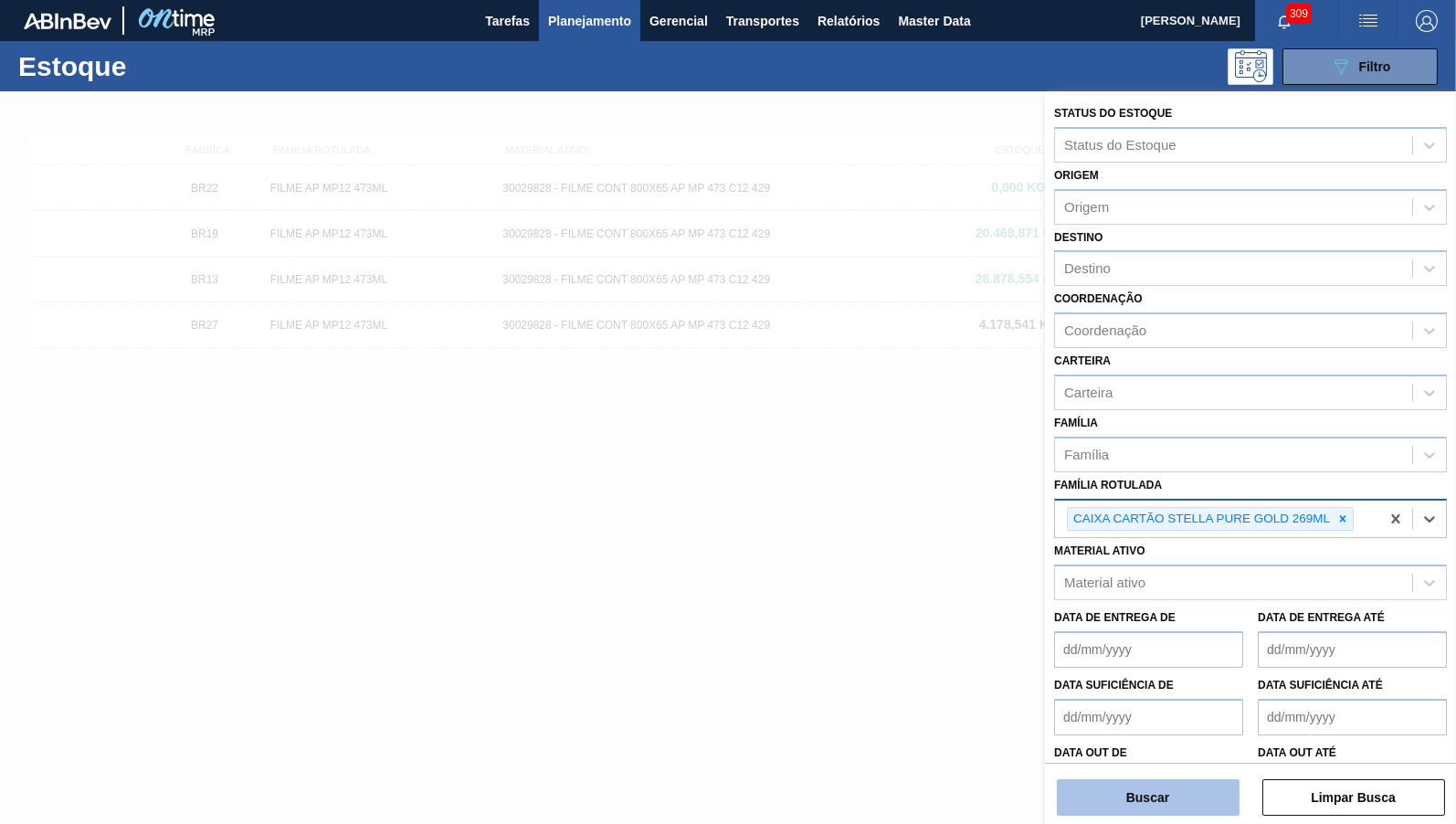
click at [1159, 800] on button "Buscar" at bounding box center [1148, 797] width 182 height 36
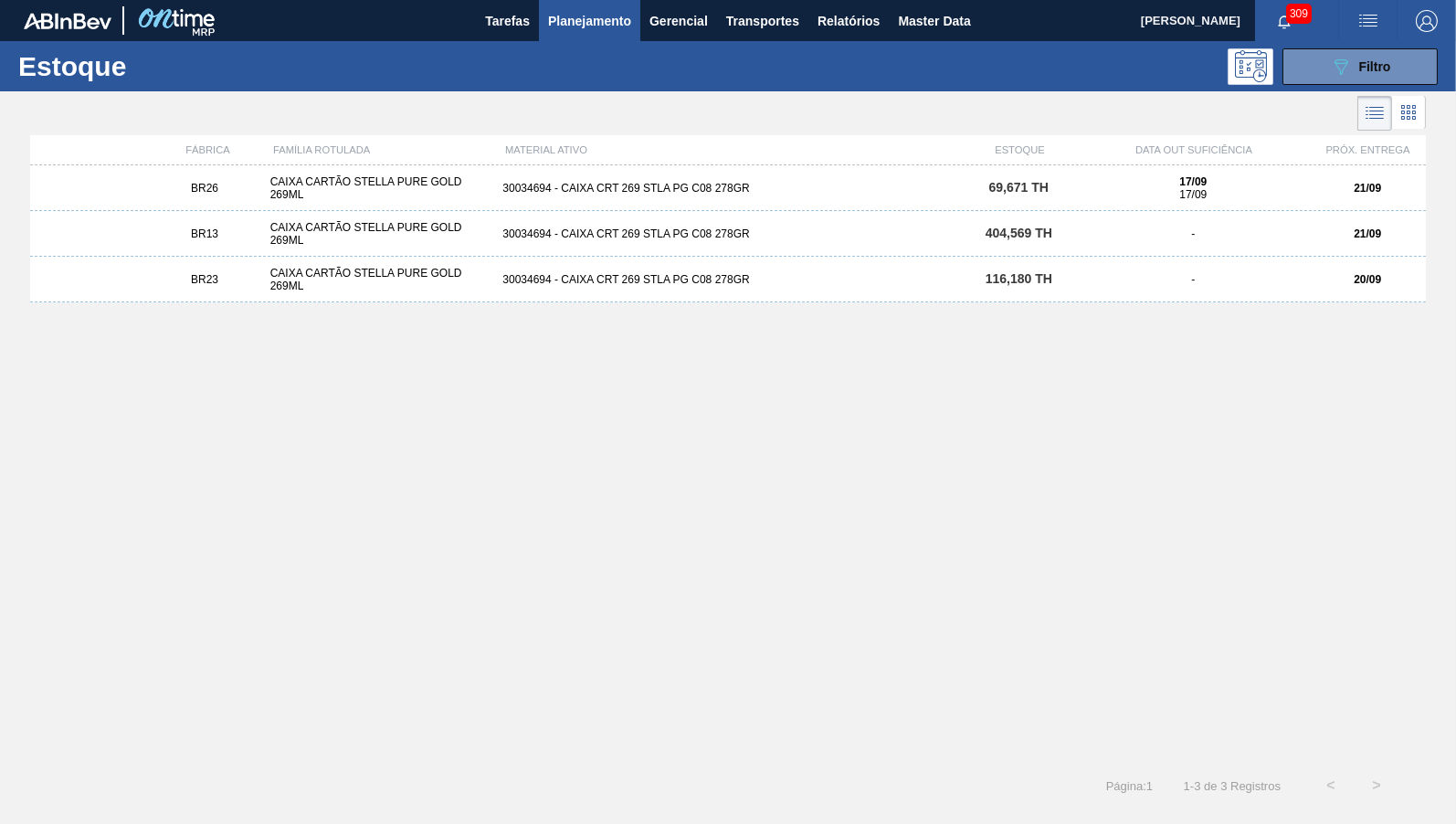
click at [394, 233] on div "CAIXA CARTÃO STELLA PURE GOLD 269ML" at bounding box center [379, 234] width 233 height 26
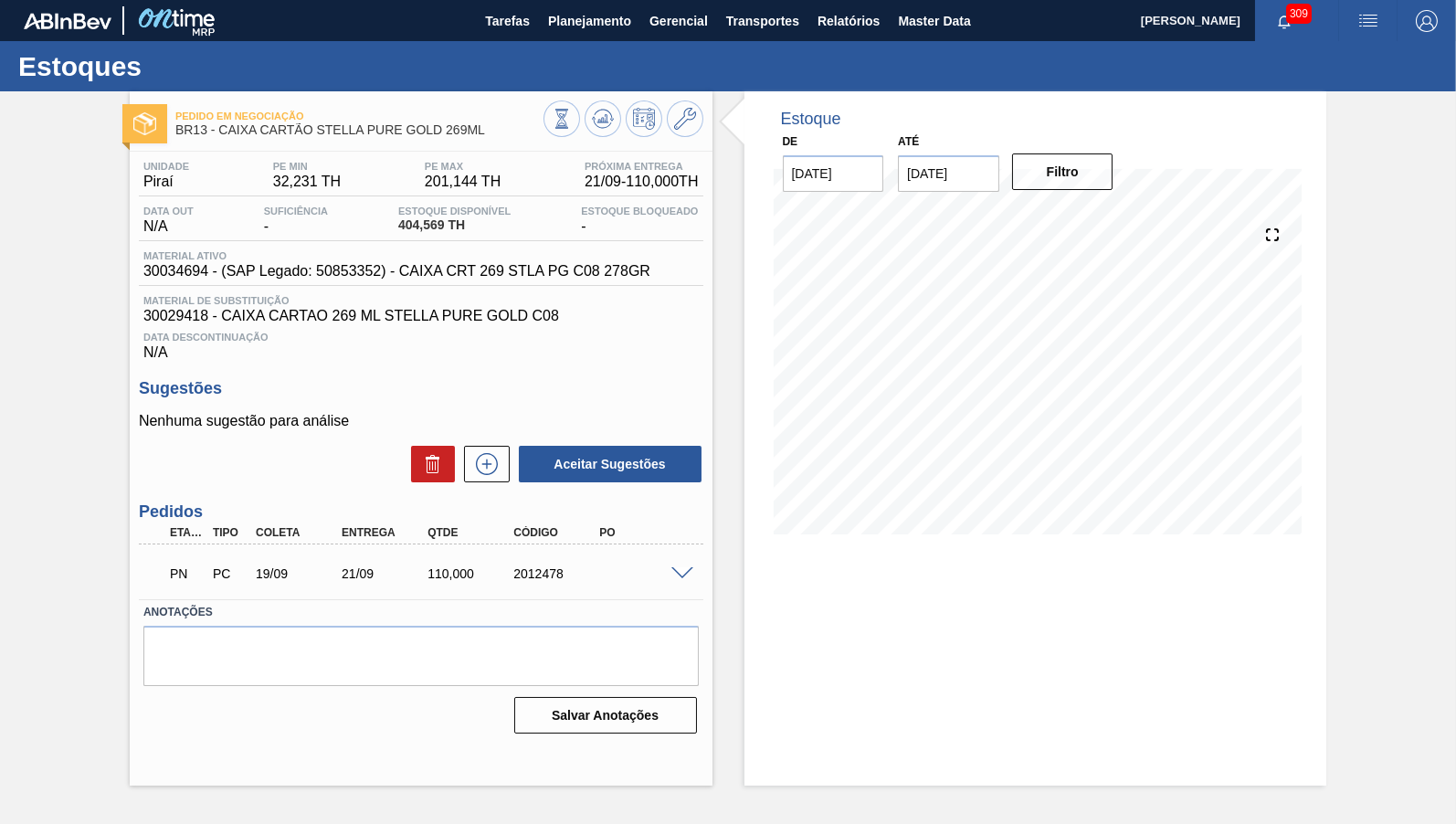
click at [994, 157] on input "[DATE]" at bounding box center [948, 173] width 102 height 36
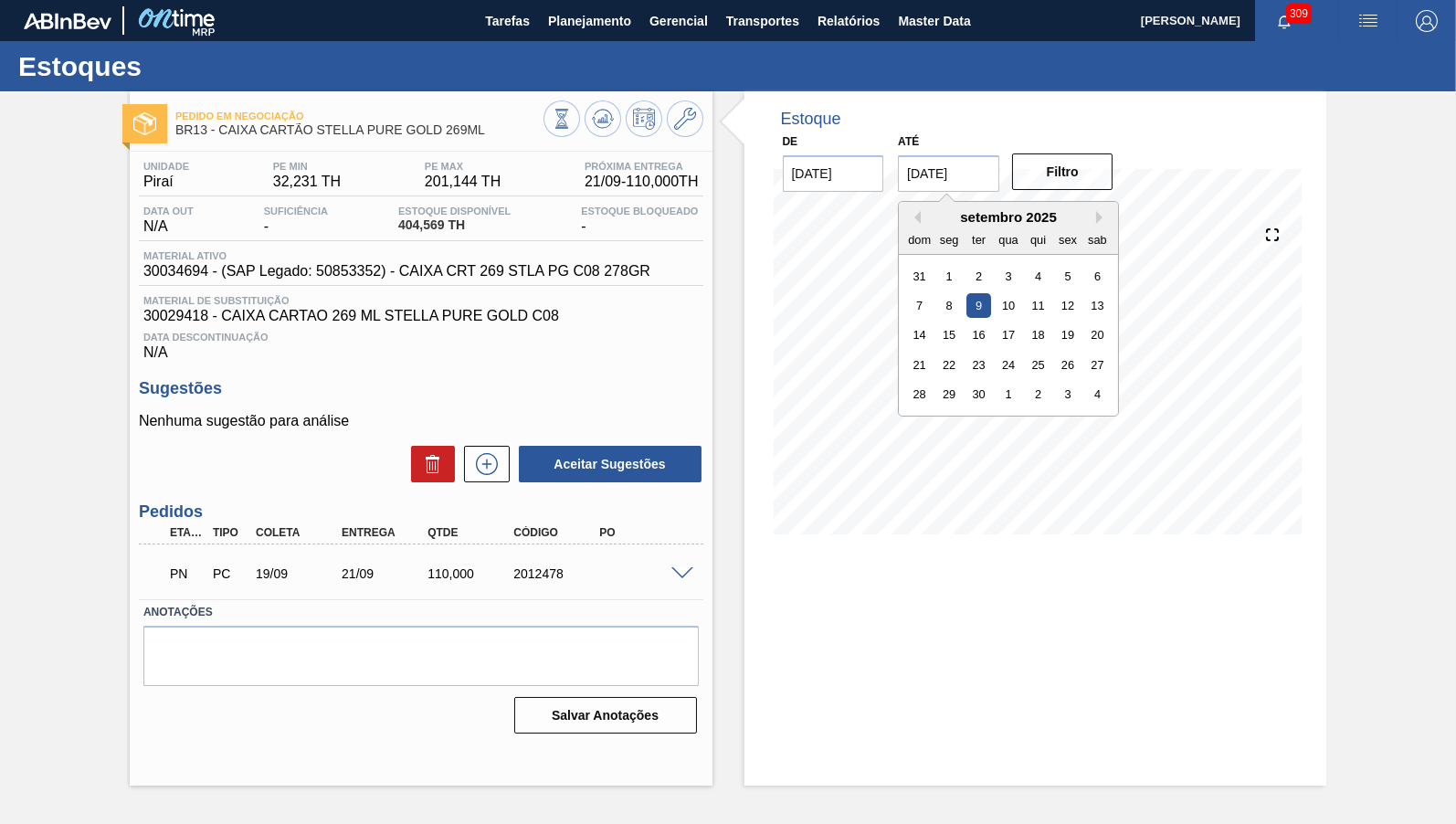
click at [962, 395] on div "28 29 30 1 2 3 4" at bounding box center [1008, 394] width 207 height 29
click at [967, 382] on div "30" at bounding box center [979, 394] width 25 height 25
type input "[DATE]"
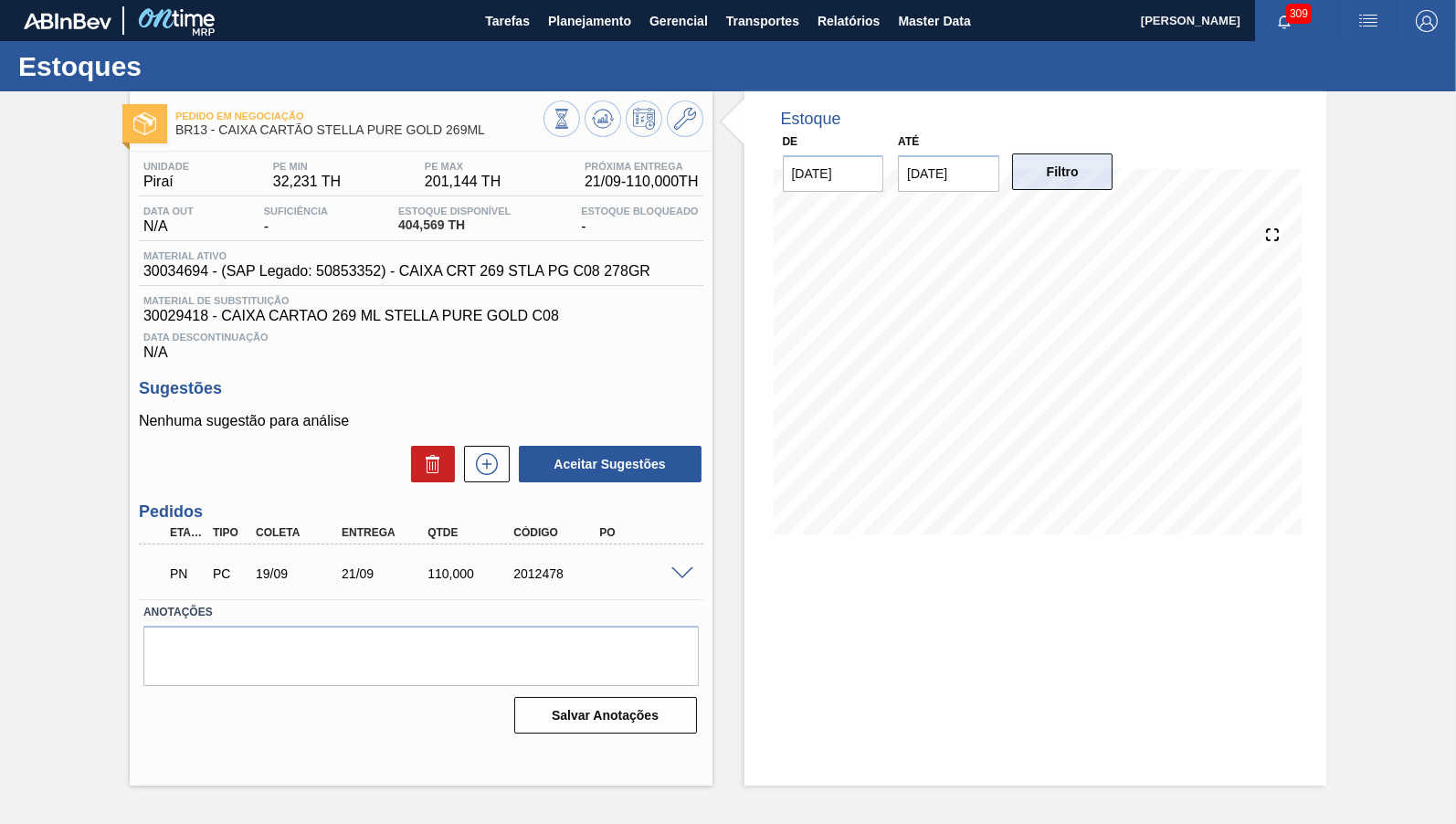
click at [1088, 156] on button "Filtro" at bounding box center [1063, 171] width 102 height 36
click at [555, 31] on span "Planejamento" at bounding box center [589, 21] width 83 height 22
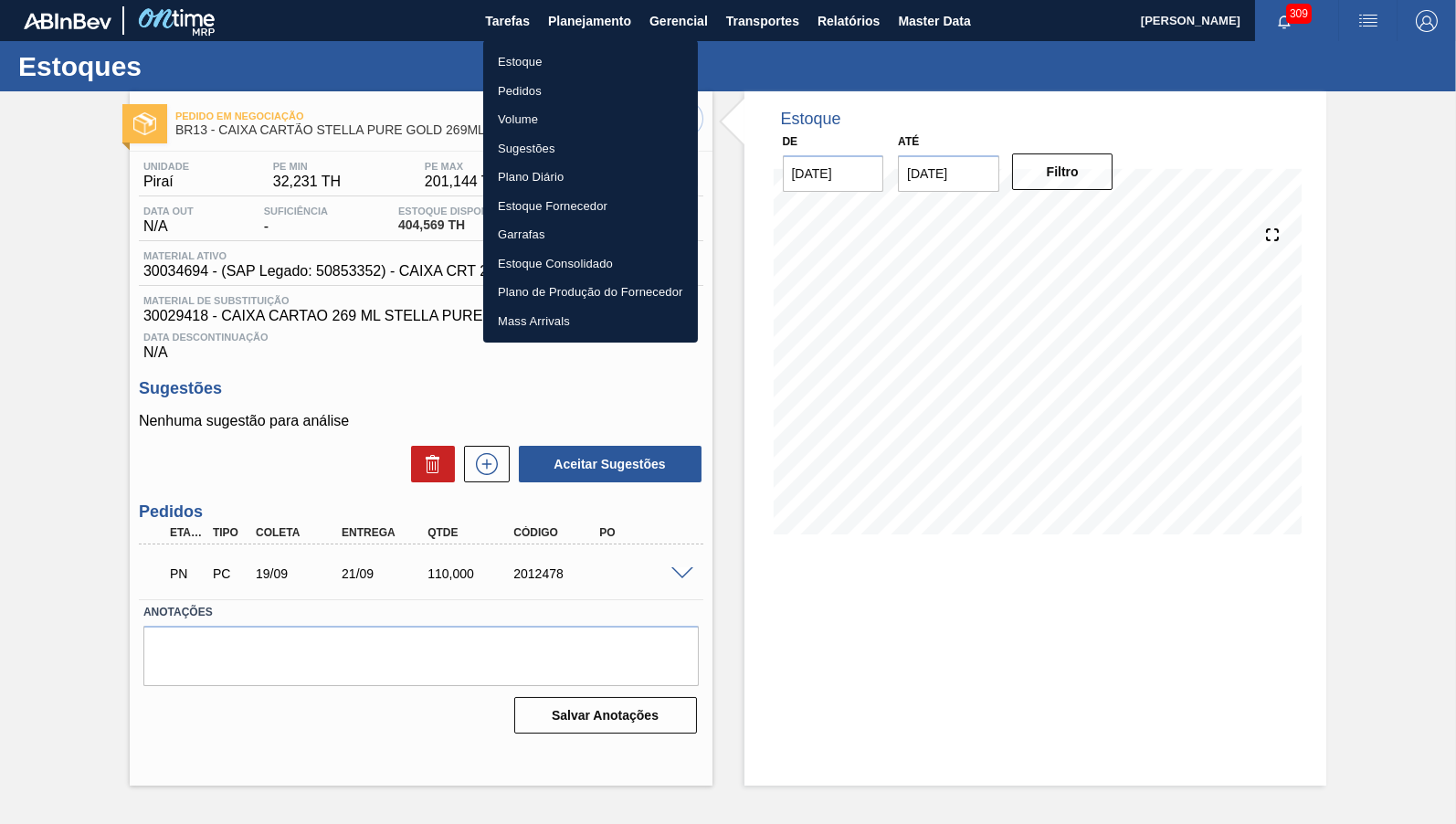
click at [545, 60] on li "Estoque" at bounding box center [590, 62] width 215 height 29
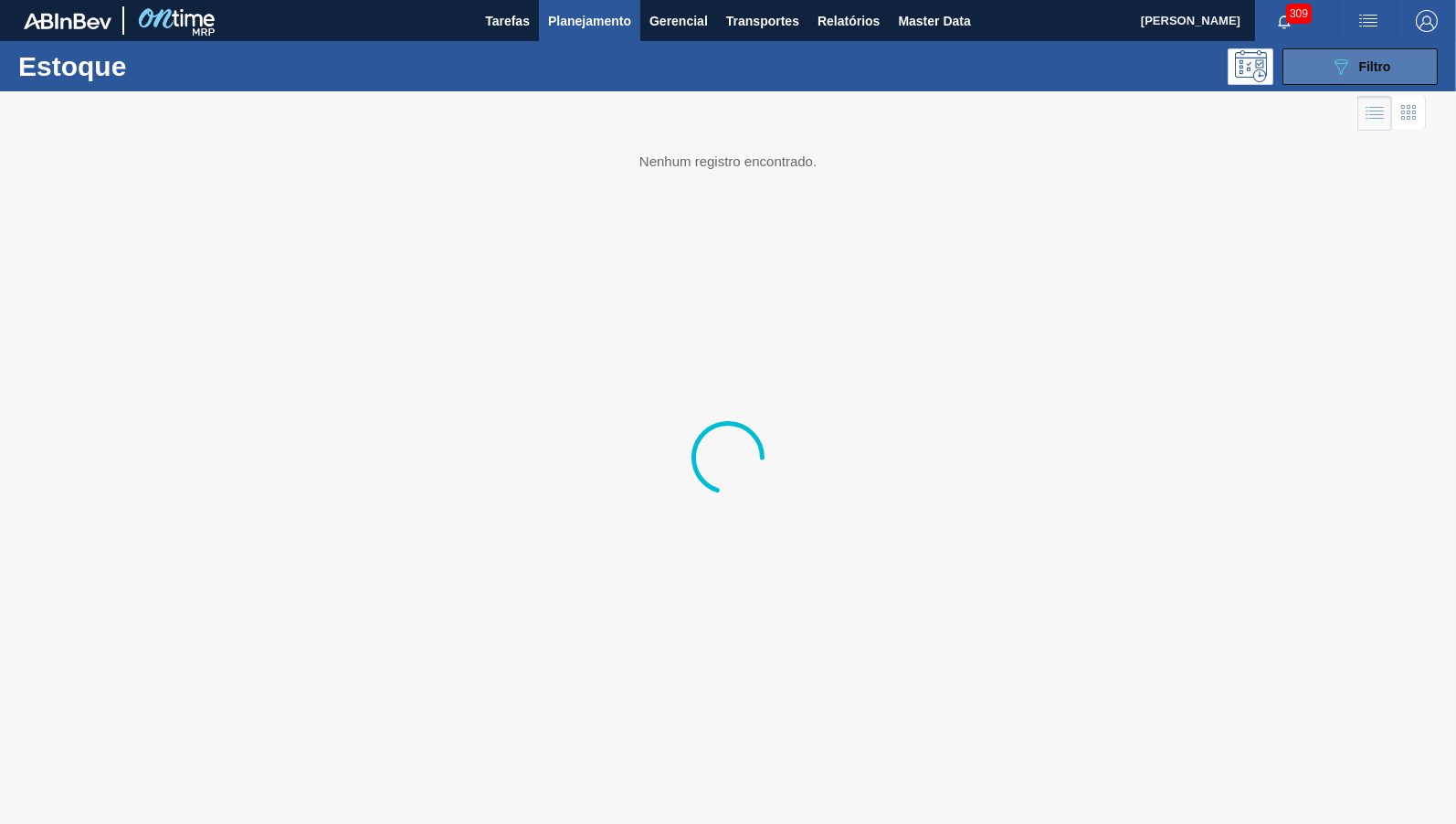
click at [1378, 60] on span "Filtro" at bounding box center [1375, 66] width 32 height 14
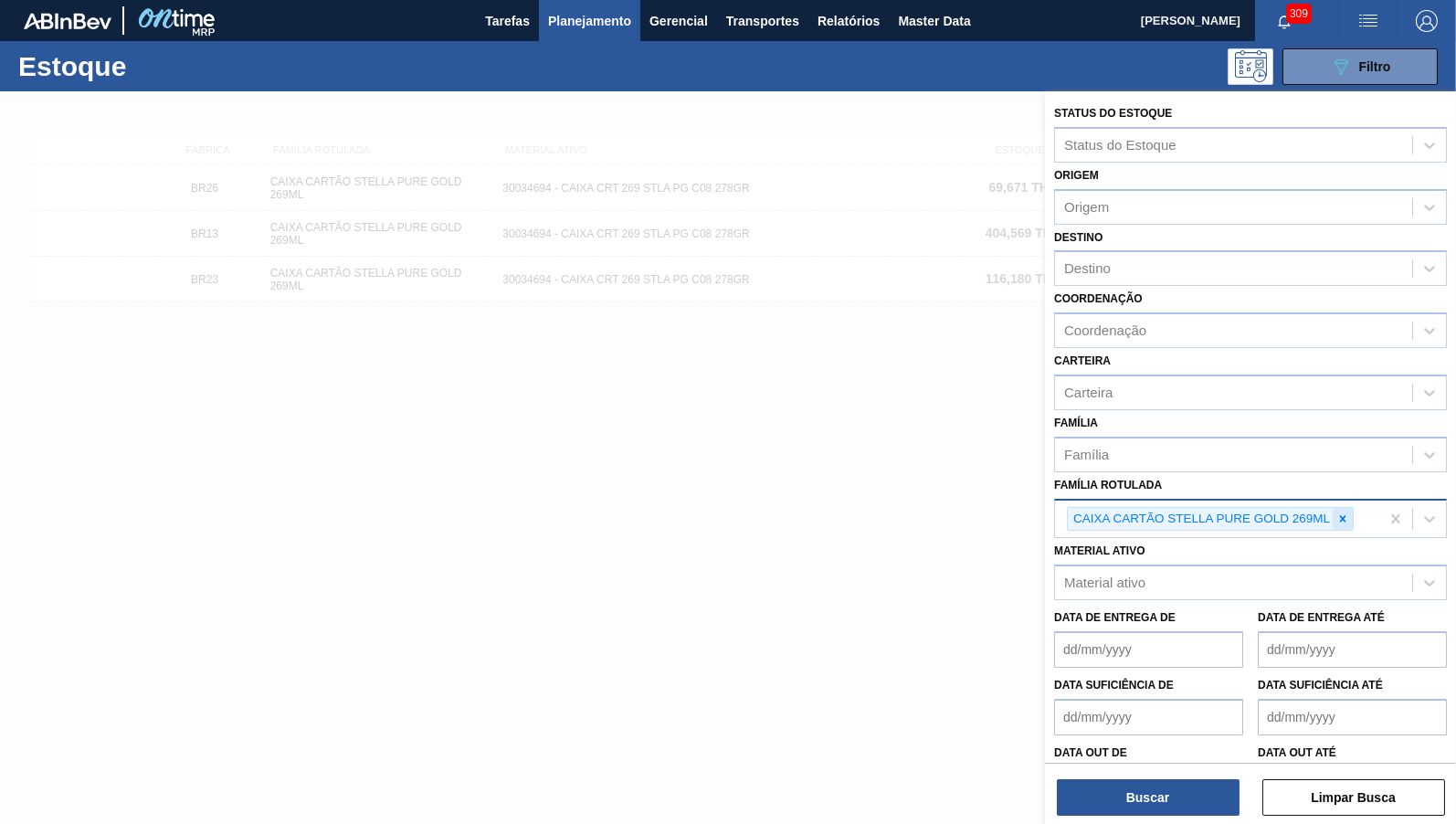
click at [1346, 515] on icon at bounding box center [1343, 518] width 7 height 7
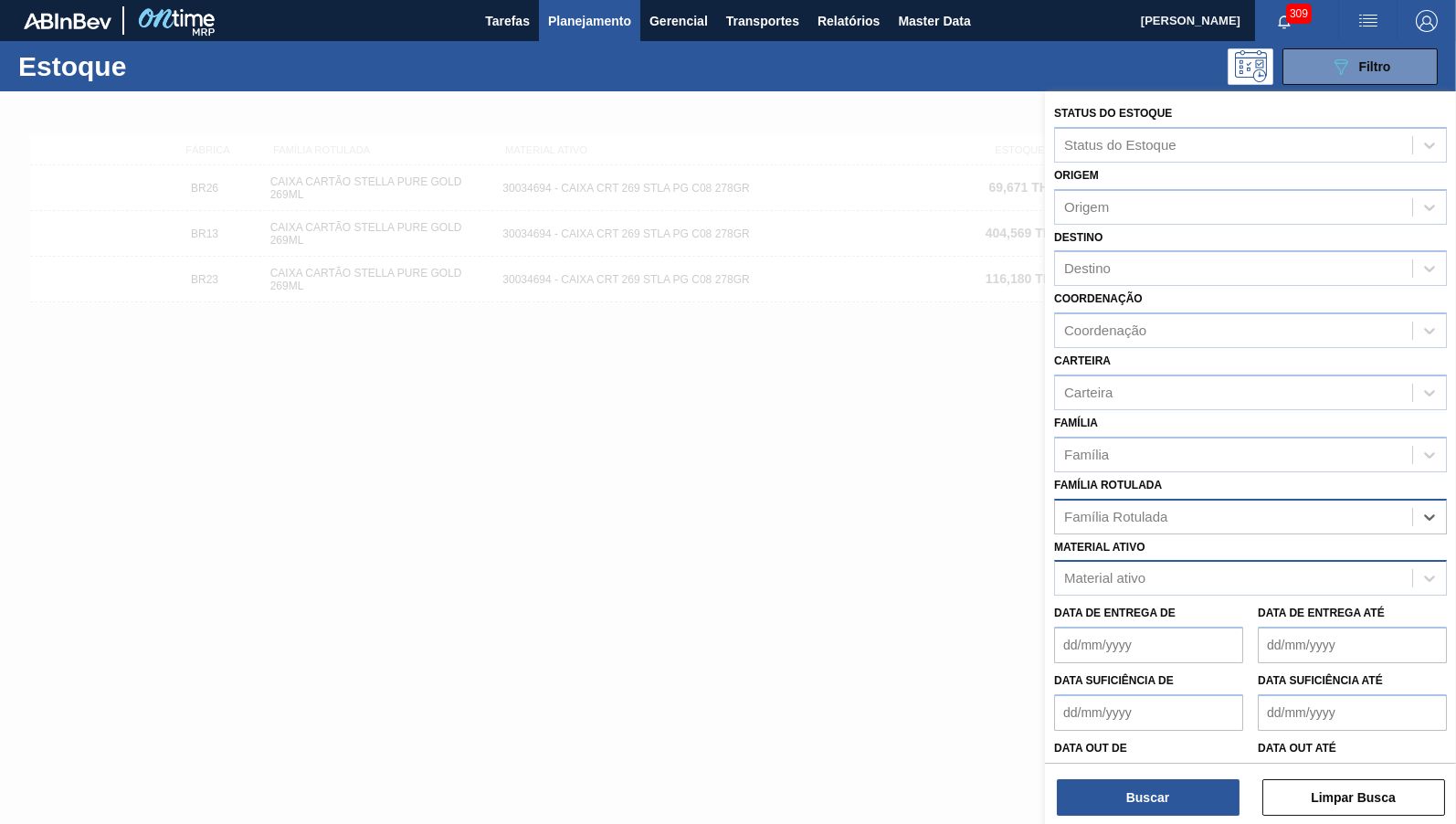
click at [1144, 577] on div "Material ativo" at bounding box center [1234, 579] width 357 height 27
click at [1135, 545] on div "Material ativo Material ativo" at bounding box center [1250, 565] width 393 height 62
click at [1152, 580] on div "Material ativo" at bounding box center [1250, 577] width 393 height 35
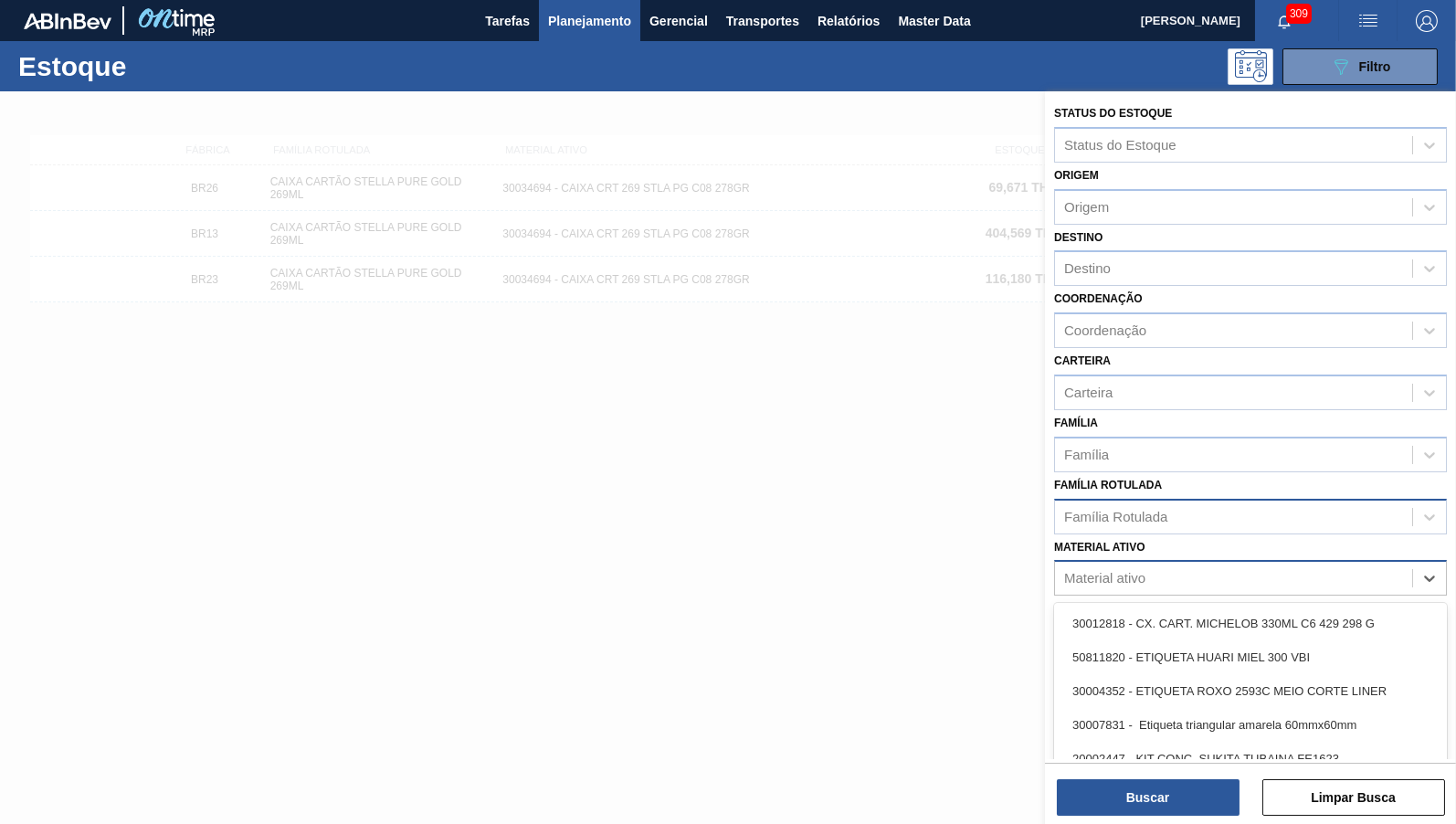
paste ativo "20000372"
type ativo "20000372"
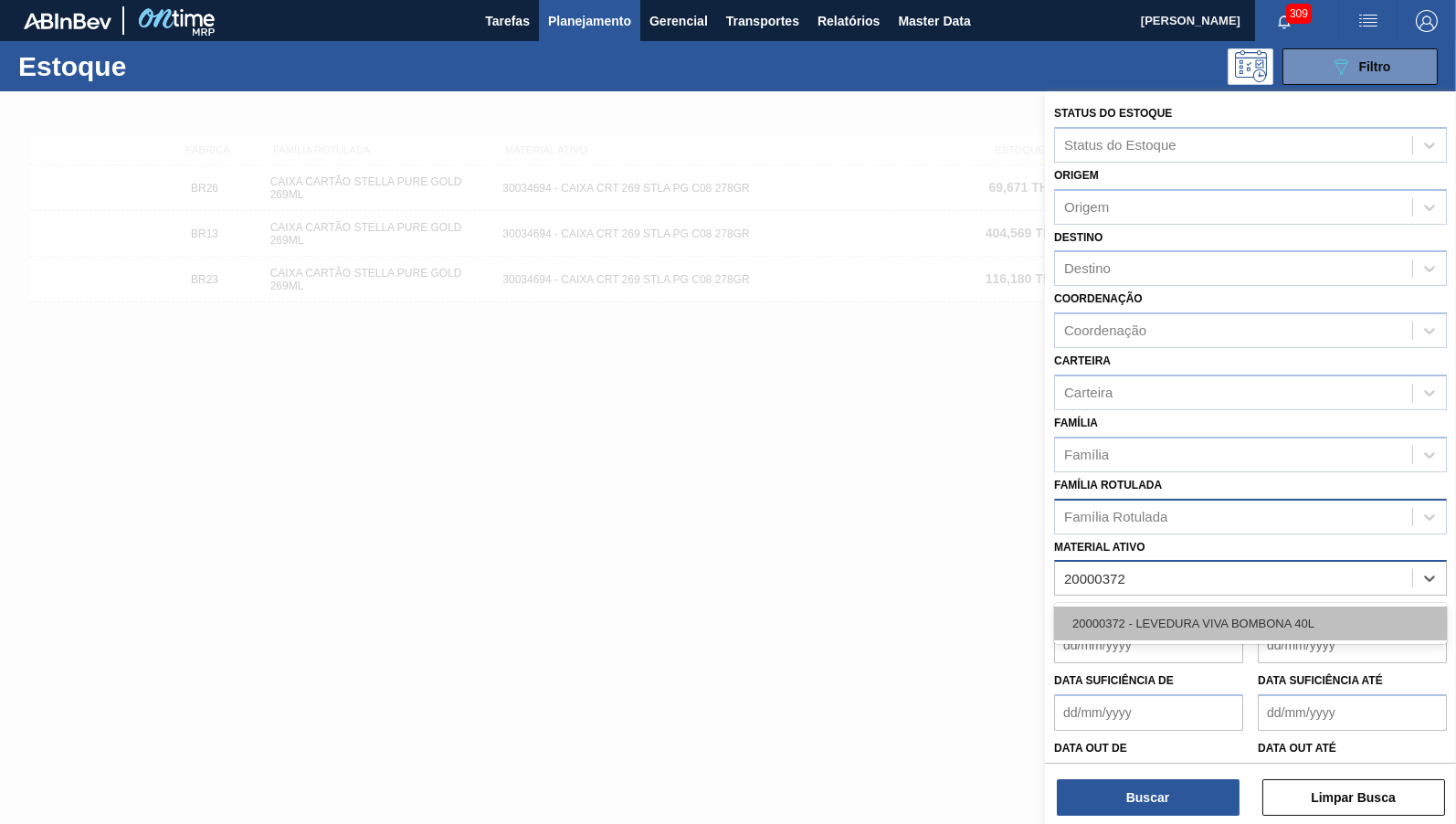
click at [1137, 608] on div "20000372 - LEVEDURA VIVA BOMBONA 40L" at bounding box center [1250, 623] width 393 height 34
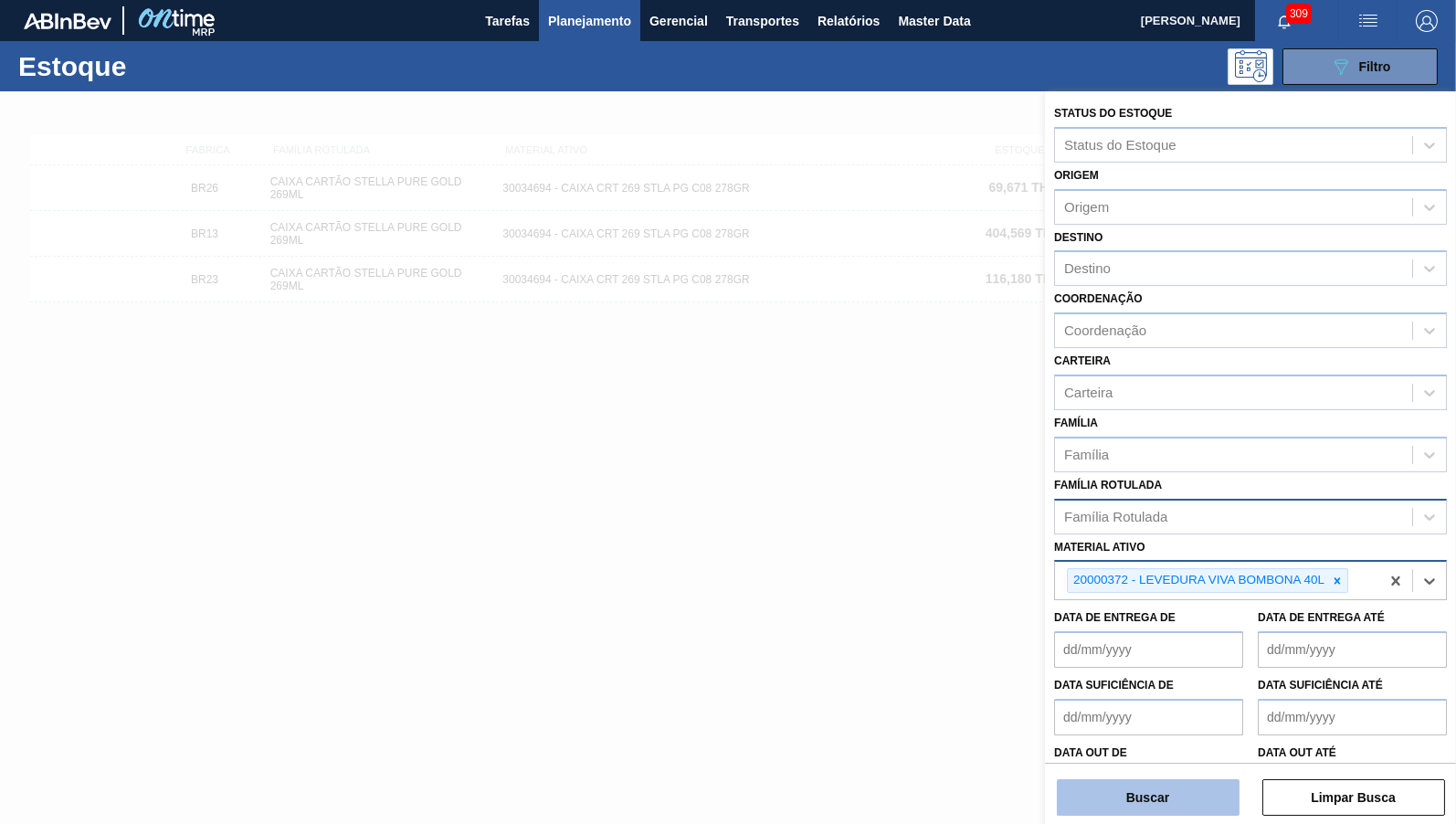
click at [1150, 799] on button "Buscar" at bounding box center [1148, 797] width 182 height 36
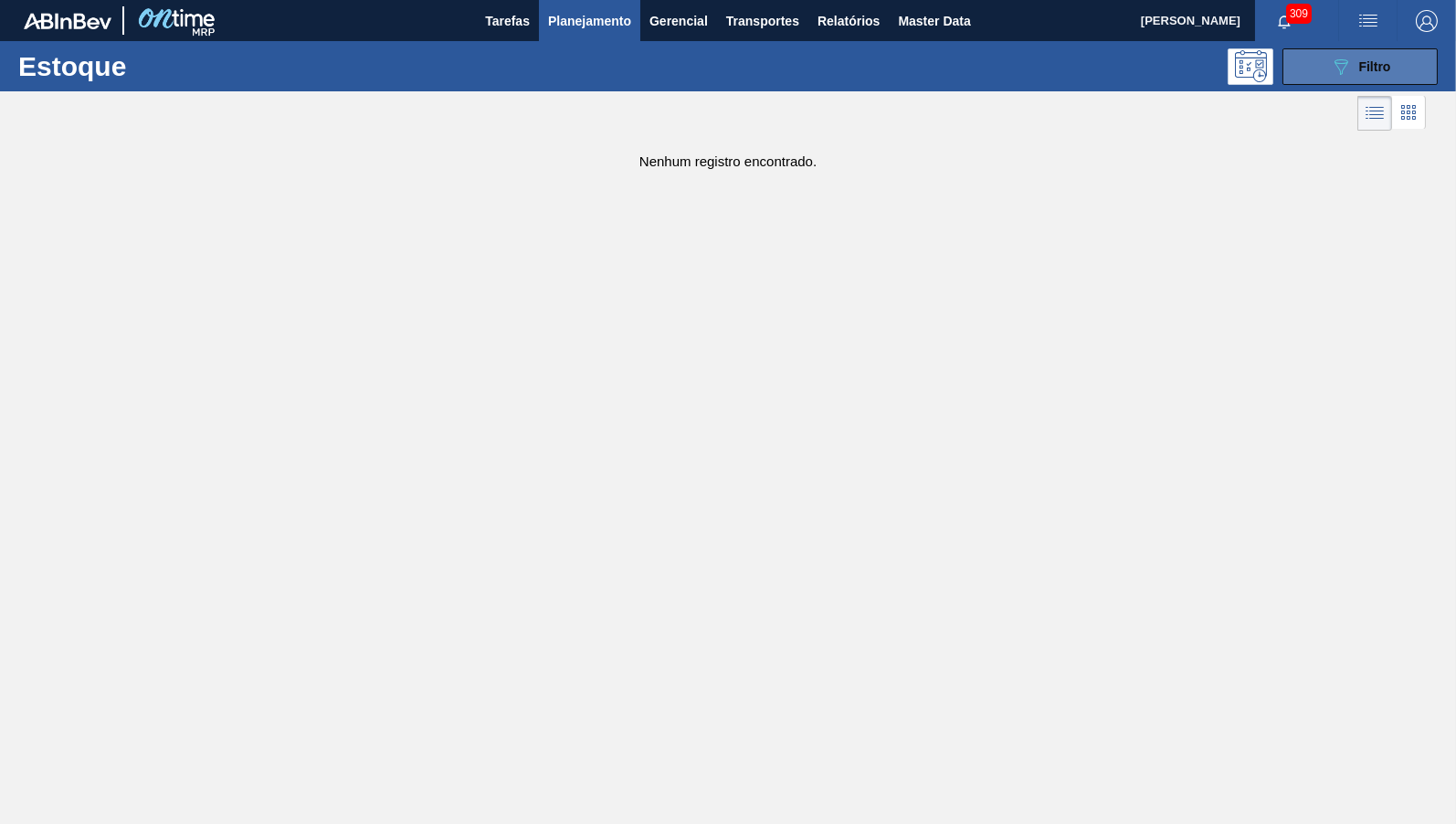
click at [1416, 73] on button "089F7B8B-B2A5-4AFE-B5C0-19BA573D28AC Filtro" at bounding box center [1359, 67] width 155 height 36
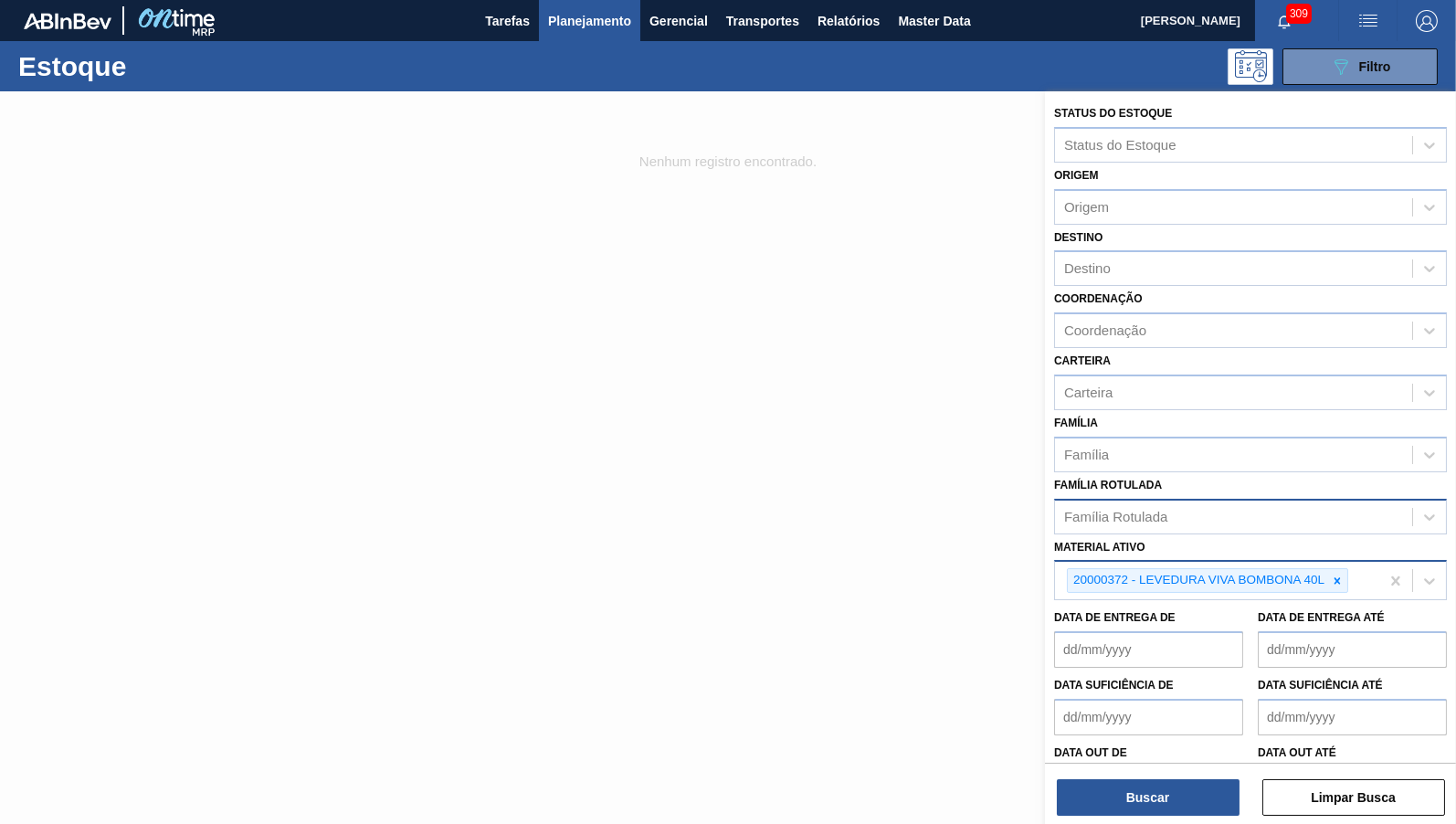
click at [1341, 569] on div at bounding box center [1336, 581] width 20 height 23
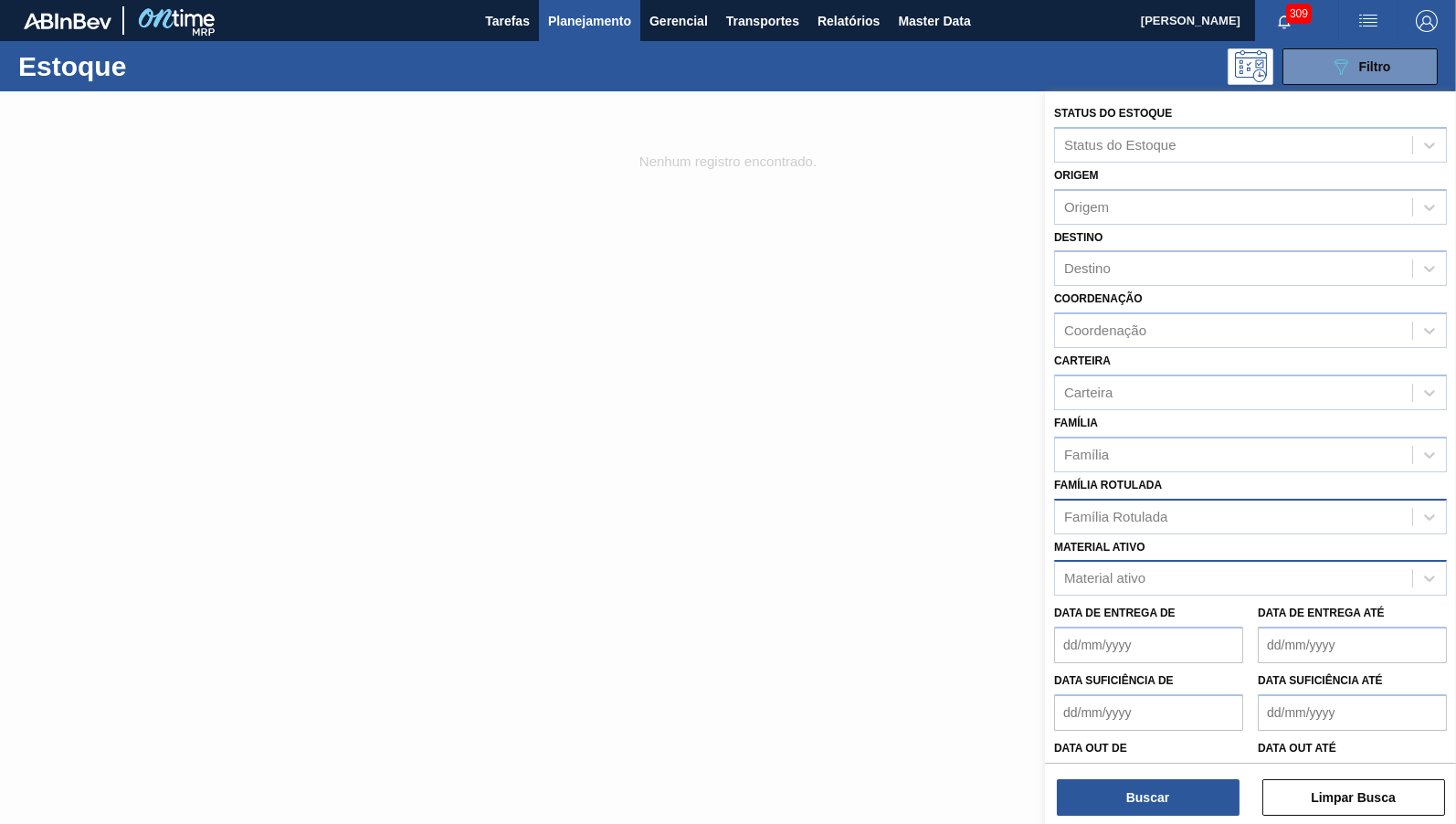
click at [1121, 541] on label "Material ativo" at bounding box center [1100, 546] width 91 height 12
click at [1065, 571] on ativo "Material ativo" at bounding box center [1065, 579] width 2 height 15
click at [1116, 512] on div "Família Rotulada" at bounding box center [1234, 516] width 357 height 27
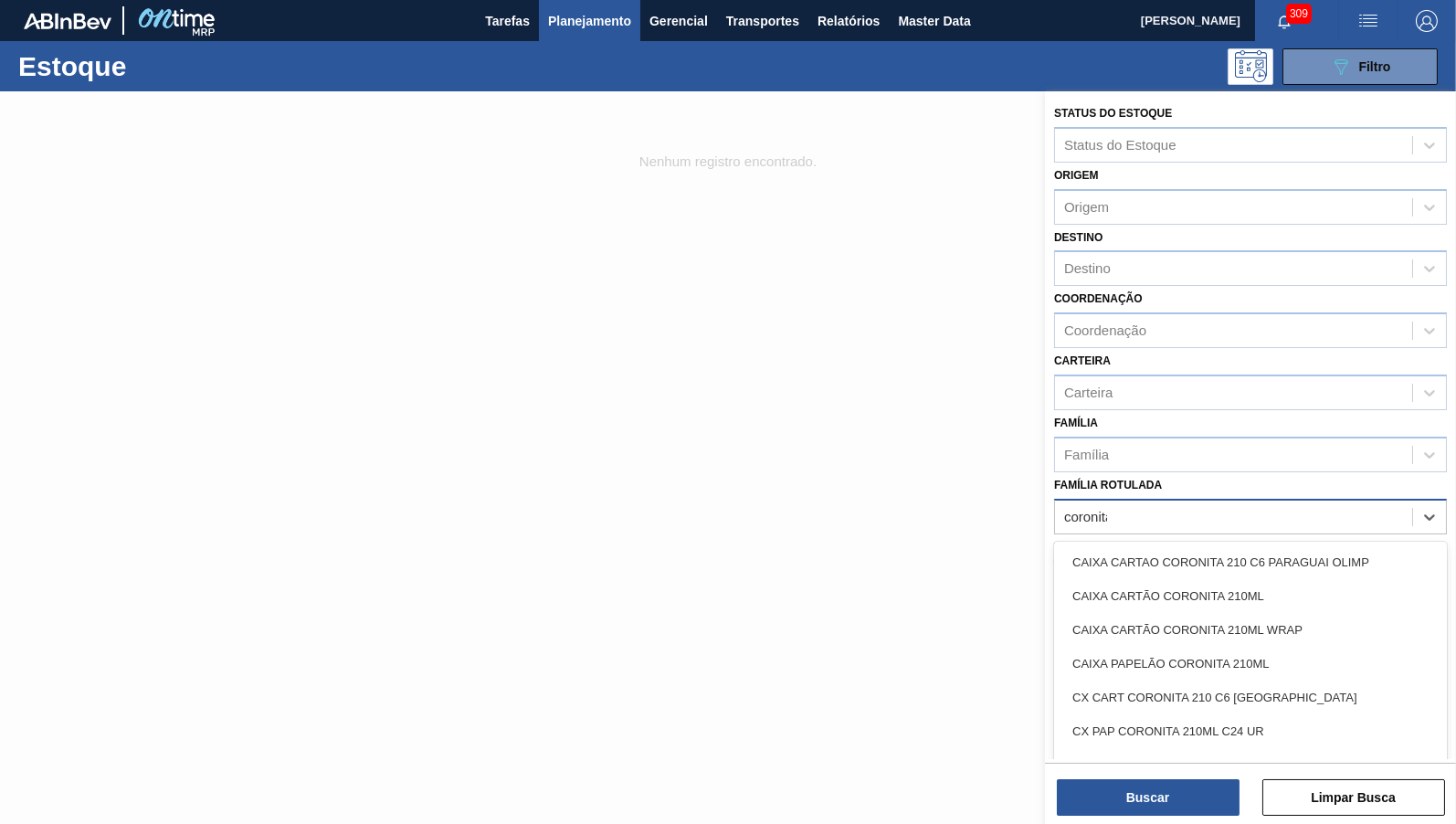
type Rotulada "coronita"
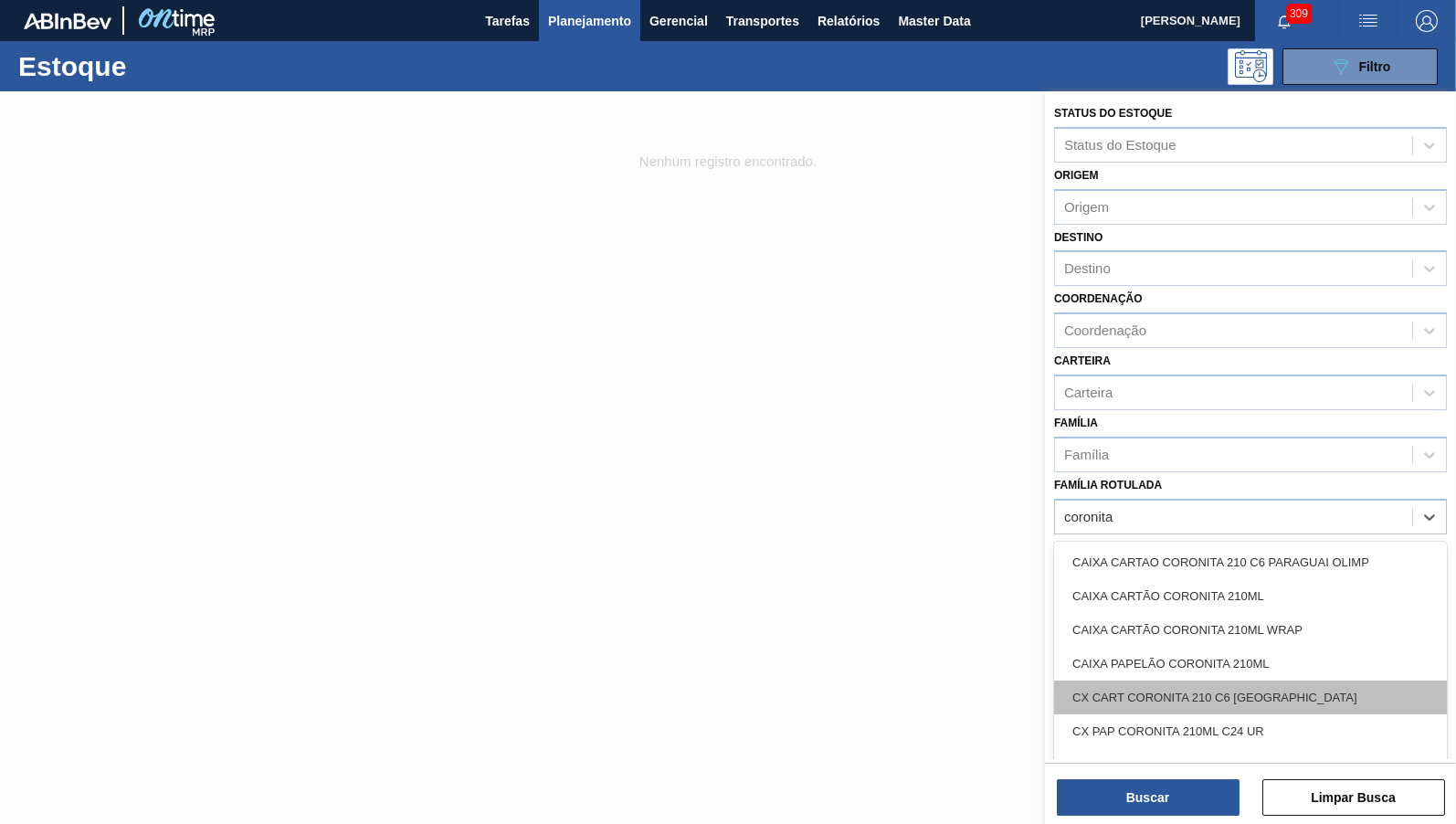
click at [1141, 688] on div "CX CART CORONITA 210 C6 [GEOGRAPHIC_DATA]" at bounding box center [1250, 698] width 393 height 34
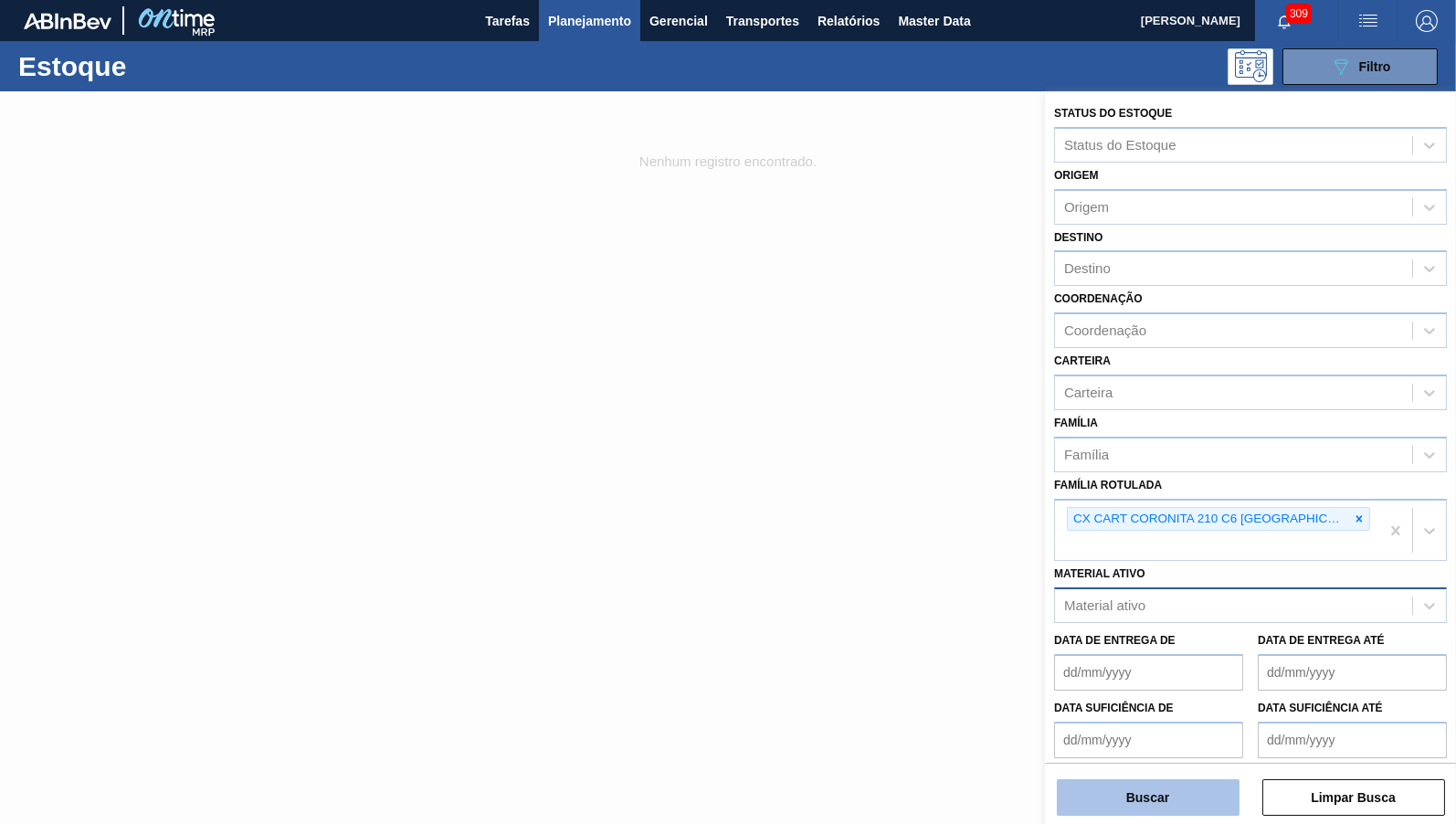
click at [1181, 808] on button "Buscar" at bounding box center [1148, 797] width 182 height 36
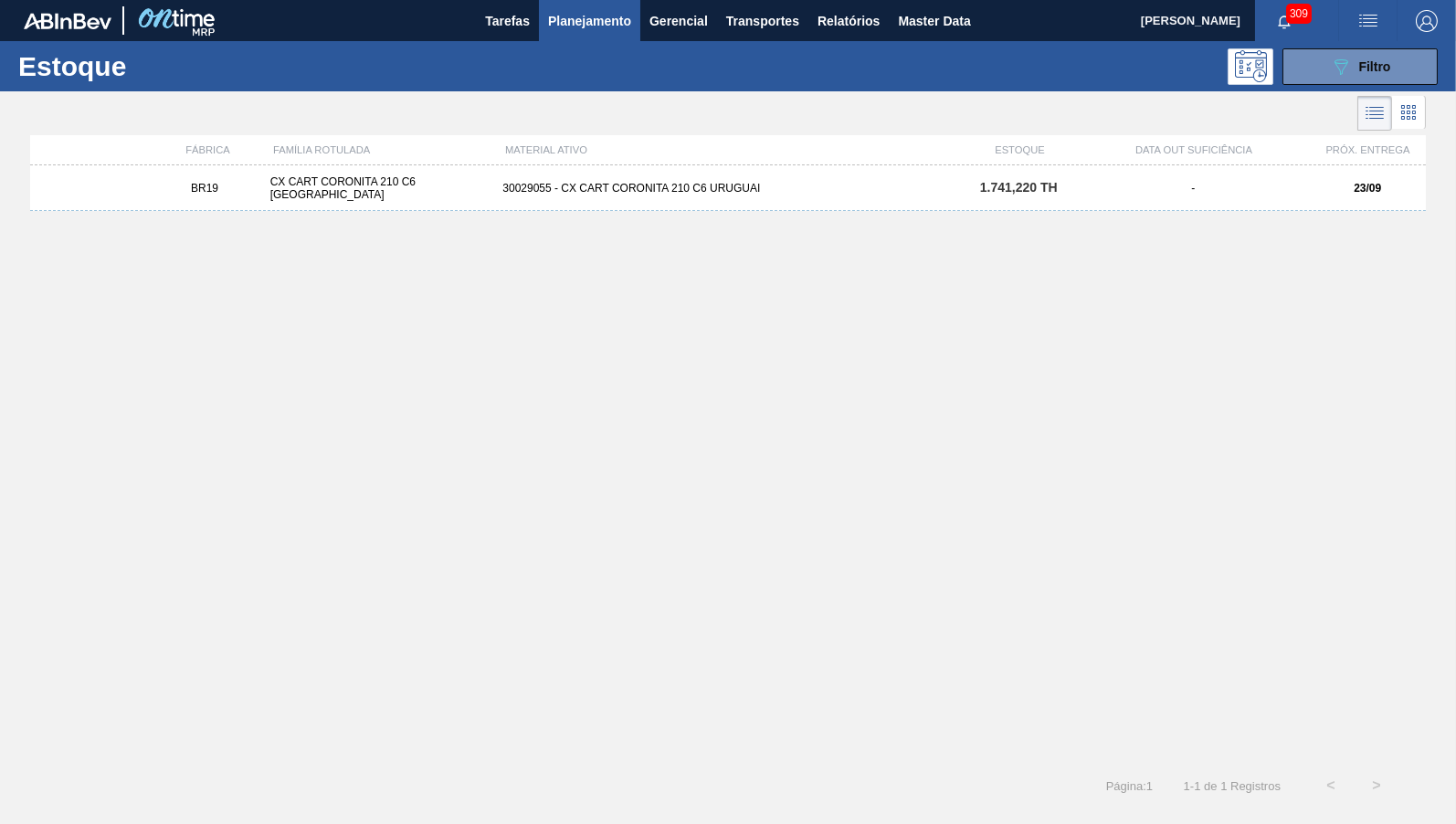
click at [1010, 224] on div "BR19 CX CART CORONITA 210 C6 URUGUAI 30029055 - CX CART CORONITA 210 C6 URUGUAI…" at bounding box center [728, 458] width 1395 height 586
click at [1012, 201] on div "BR19 CX CART CORONITA 210 C6 URUGUAI 30029055 - CX CART CORONITA 210 C6 URUGUAI…" at bounding box center [728, 188] width 1395 height 46
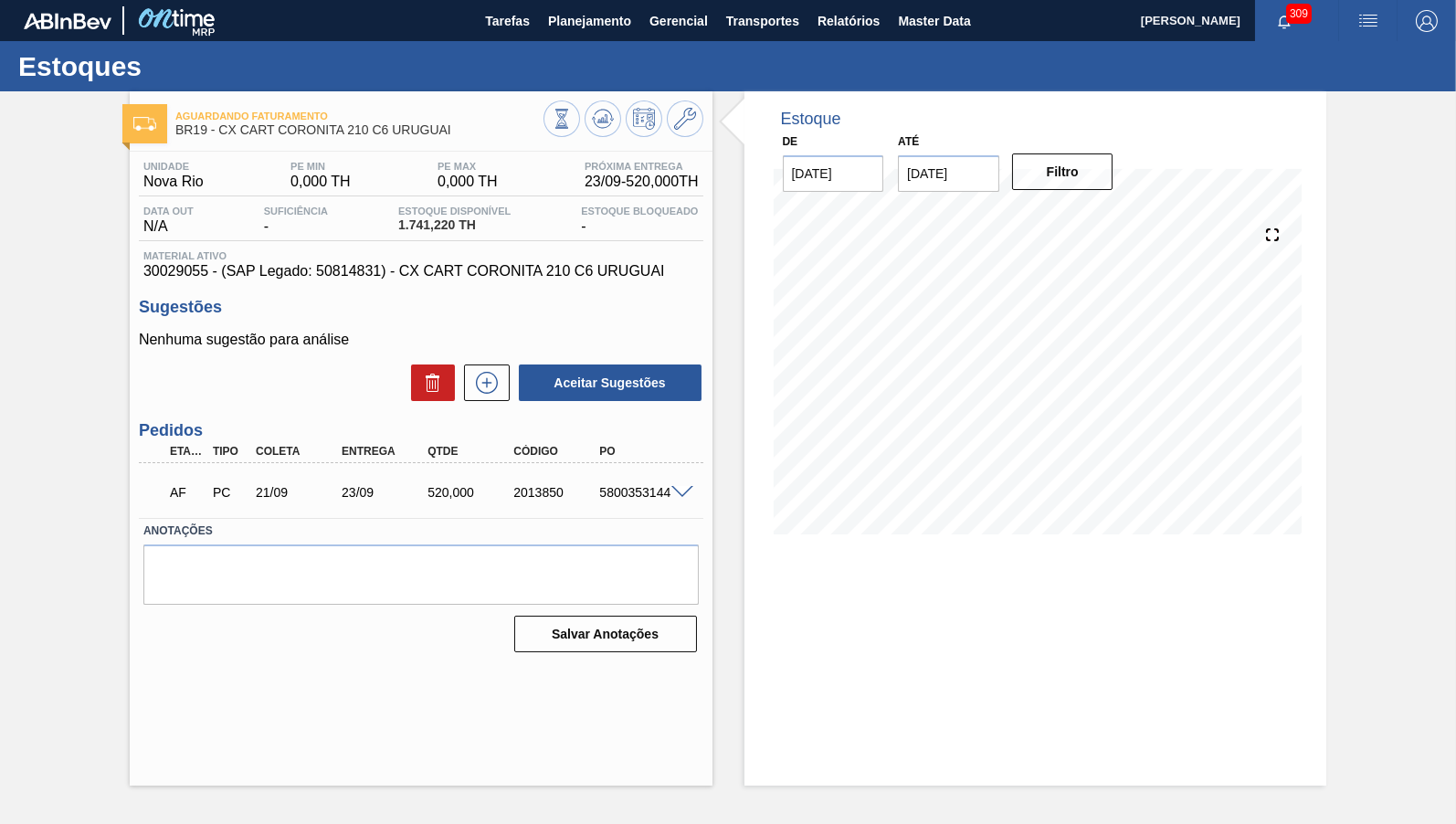
click at [679, 493] on span at bounding box center [681, 492] width 22 height 13
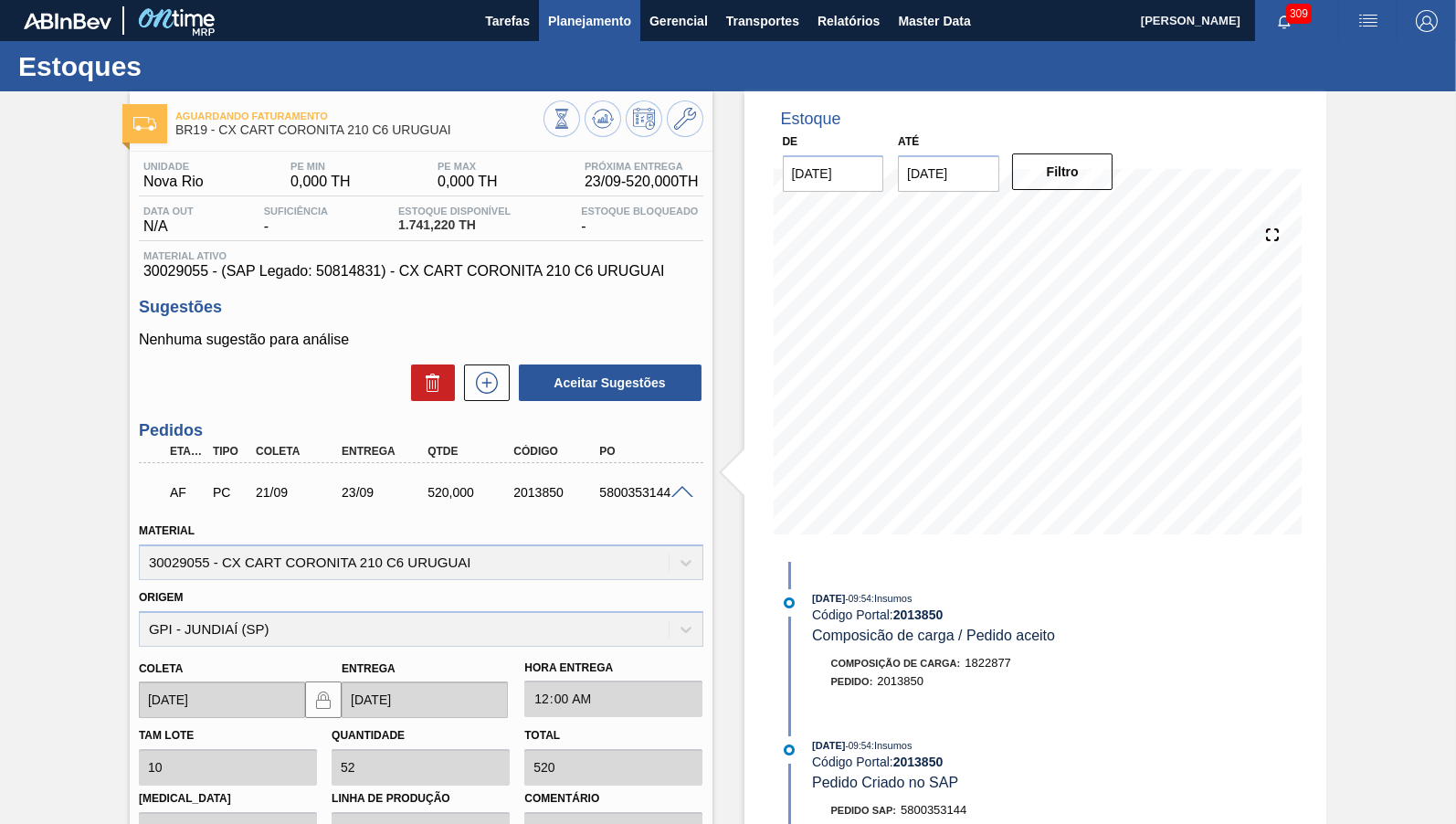
click at [583, 33] on button "Planejamento" at bounding box center [589, 20] width 102 height 41
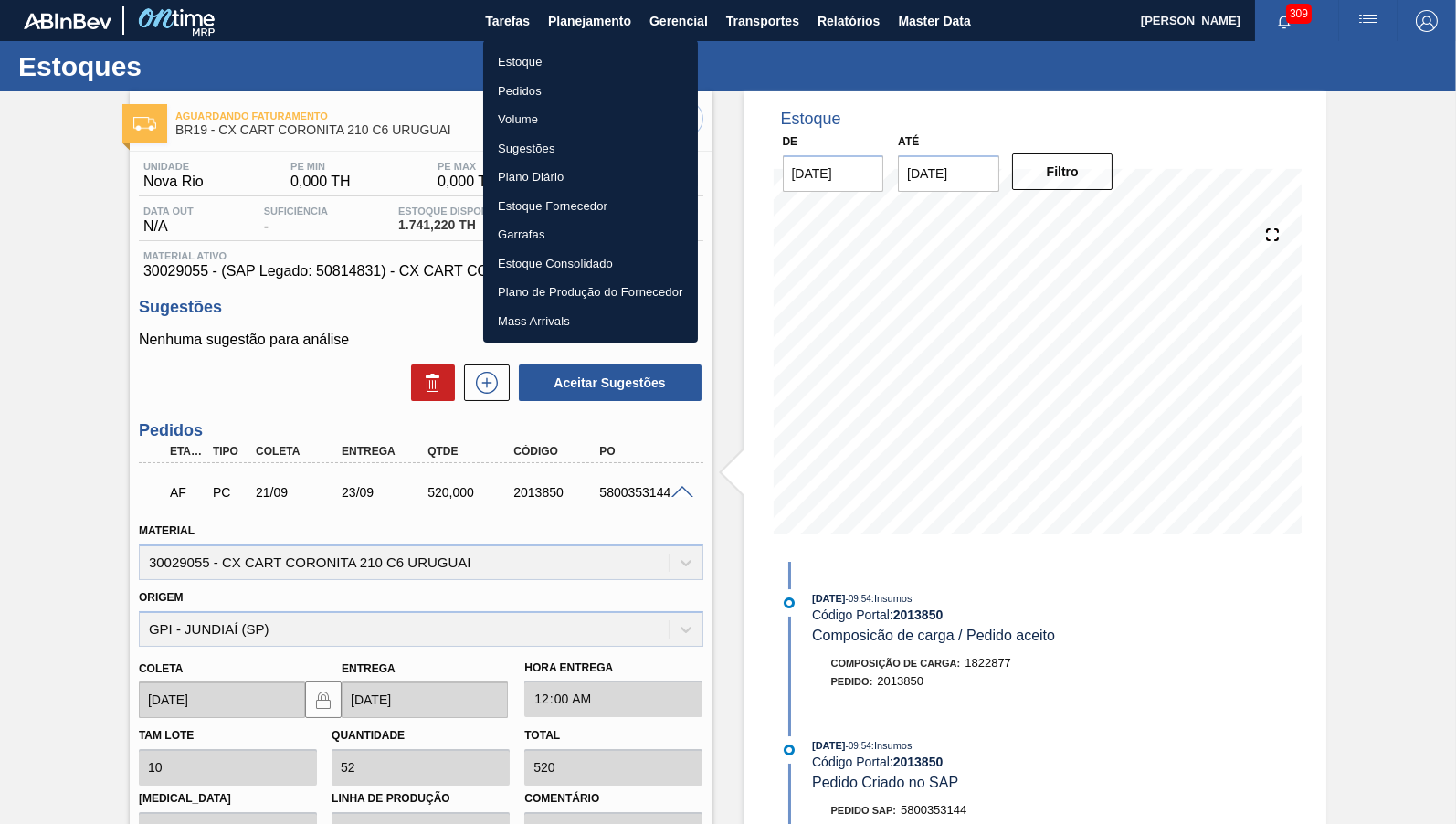
drag, startPoint x: 565, startPoint y: 68, endPoint x: 1455, endPoint y: 48, distance: 890.2
click at [565, 68] on li "Estoque" at bounding box center [590, 62] width 215 height 29
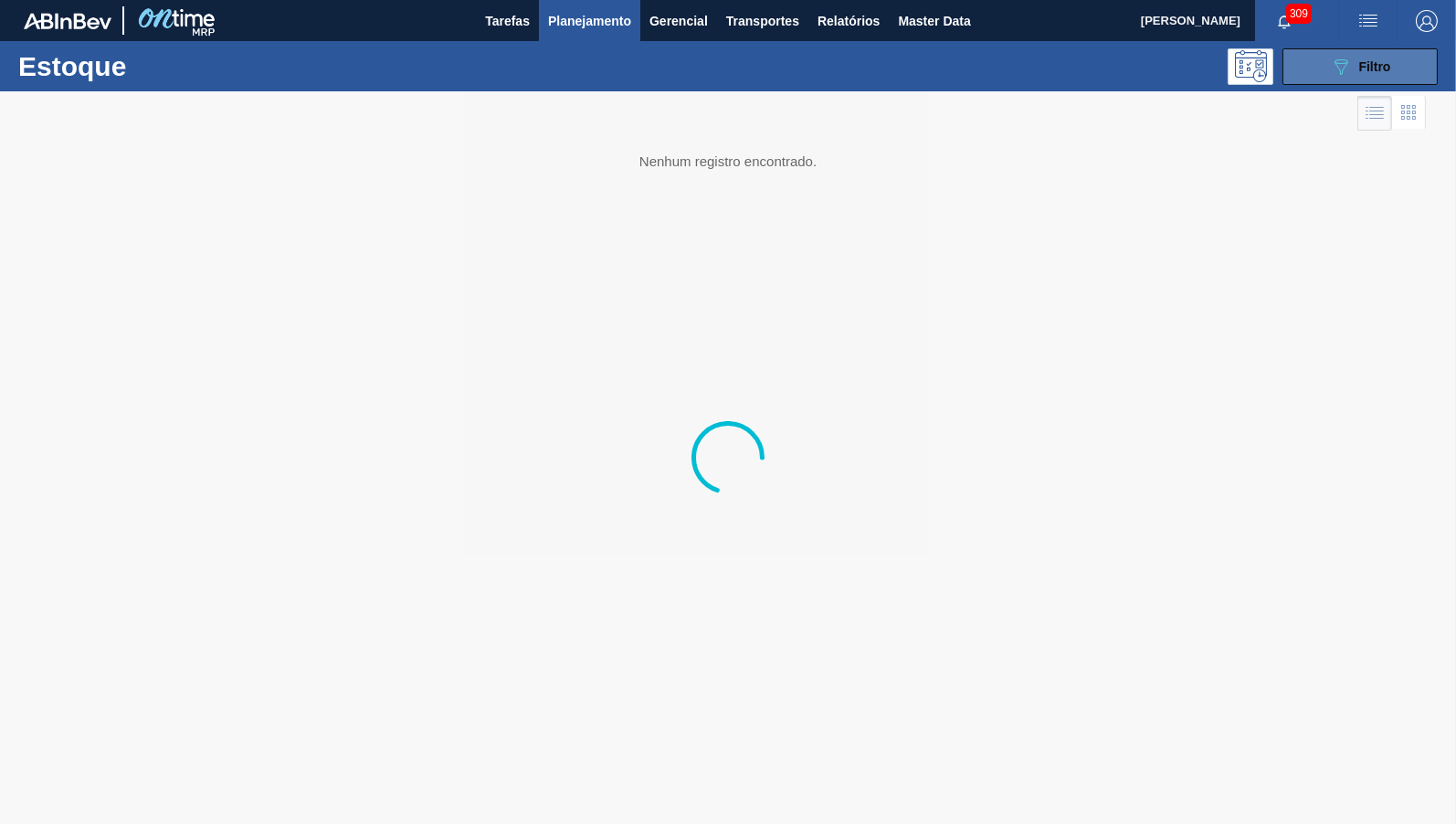
click at [1405, 59] on button "089F7B8B-B2A5-4AFE-B5C0-19BA573D28AC Filtro" at bounding box center [1359, 67] width 155 height 36
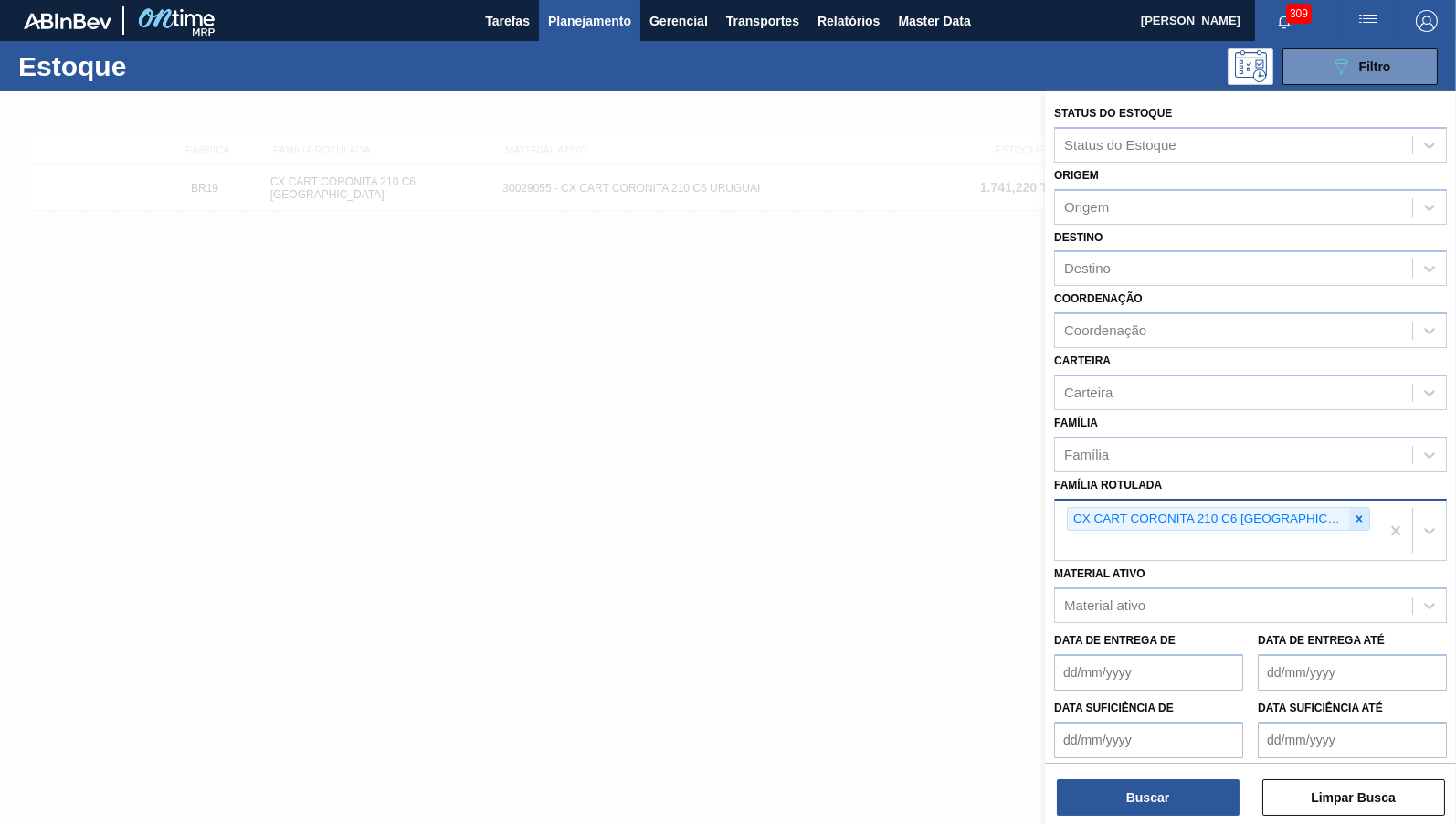
click at [1352, 512] on icon at bounding box center [1358, 518] width 12 height 12
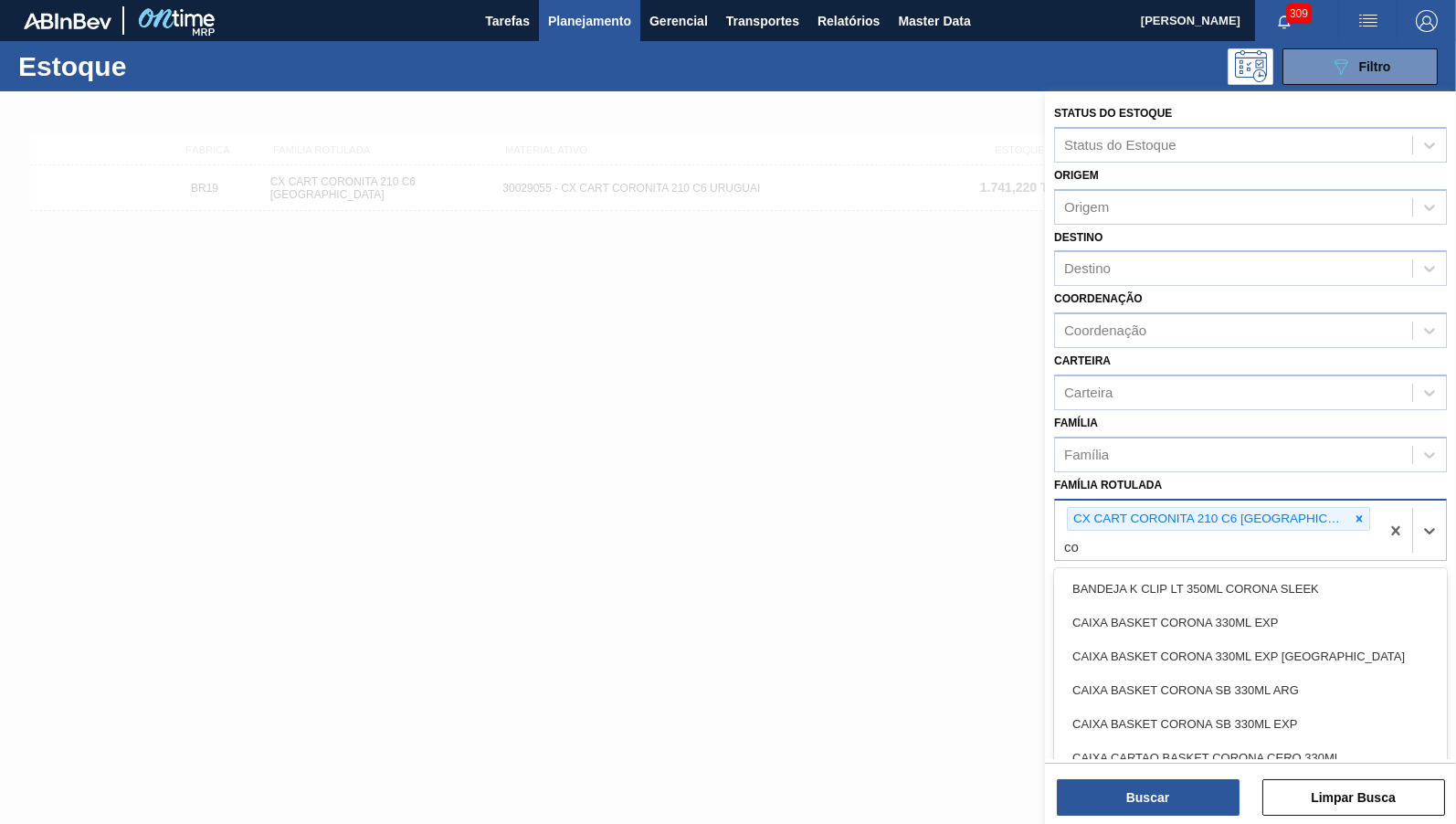
type Rotulada "c"
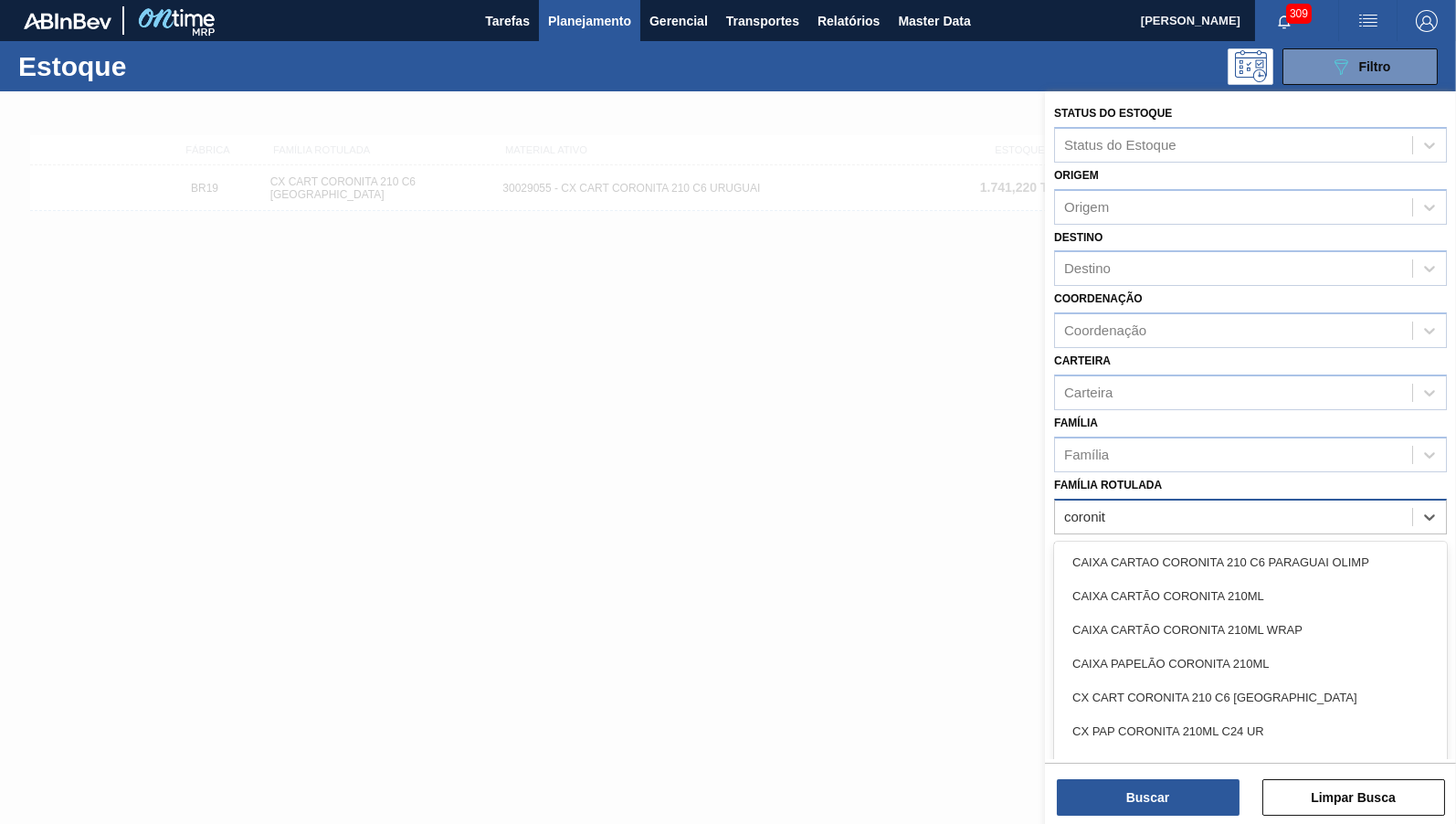
type Rotulada "coronita"
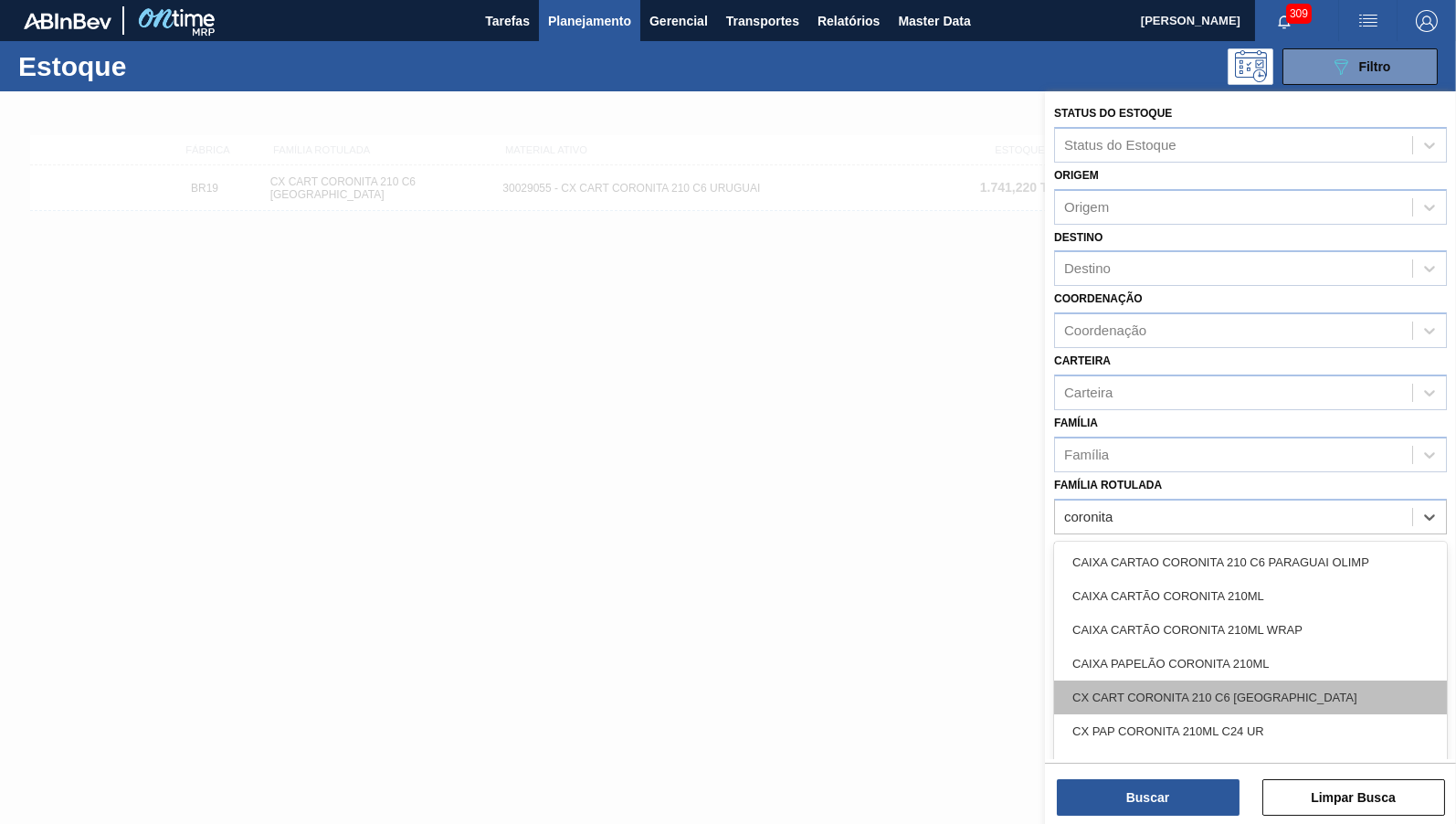
scroll to position [37, 0]
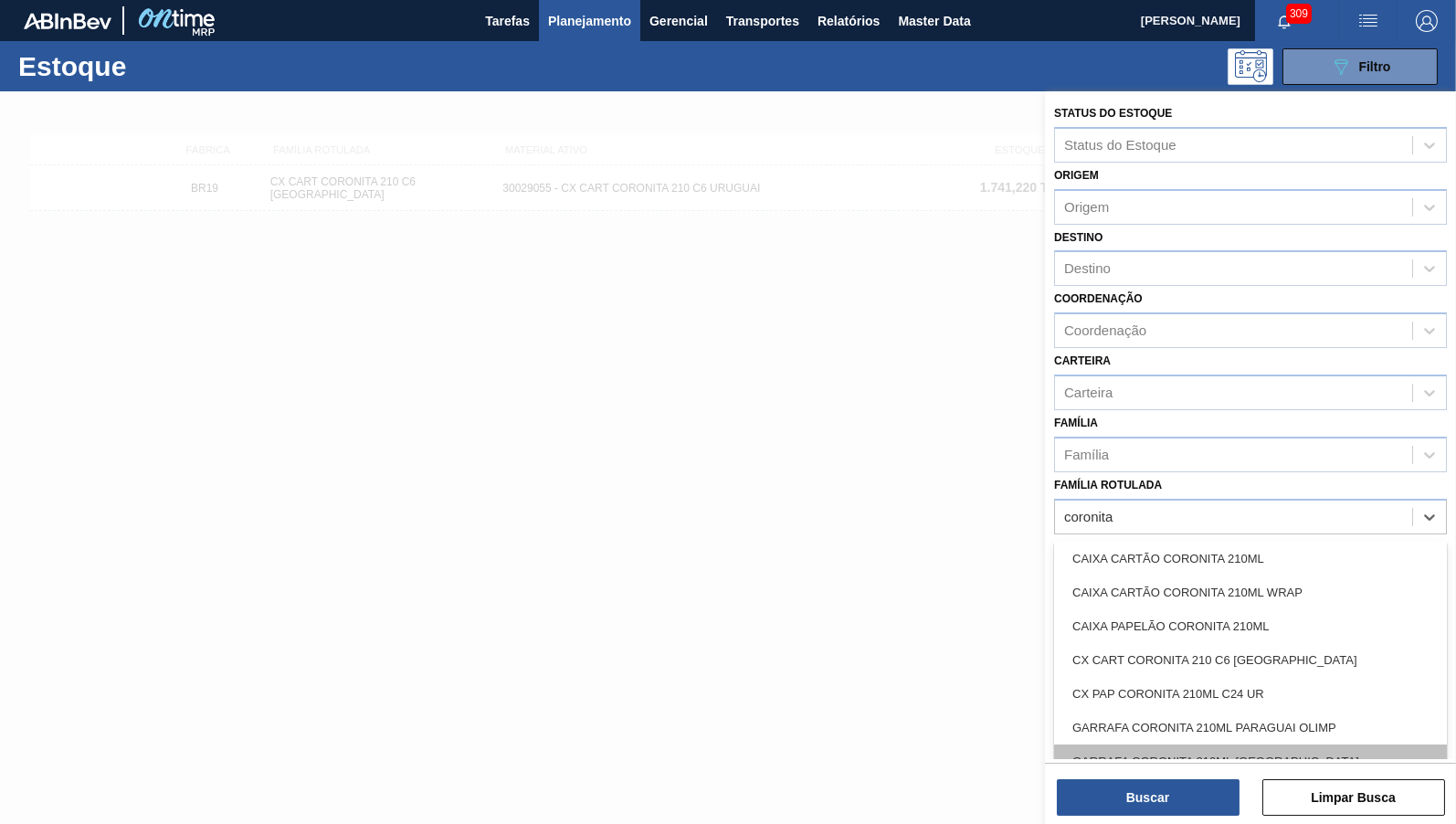
click at [1273, 746] on div "GARRAFA CORONITA 210ML [GEOGRAPHIC_DATA]" at bounding box center [1250, 761] width 393 height 34
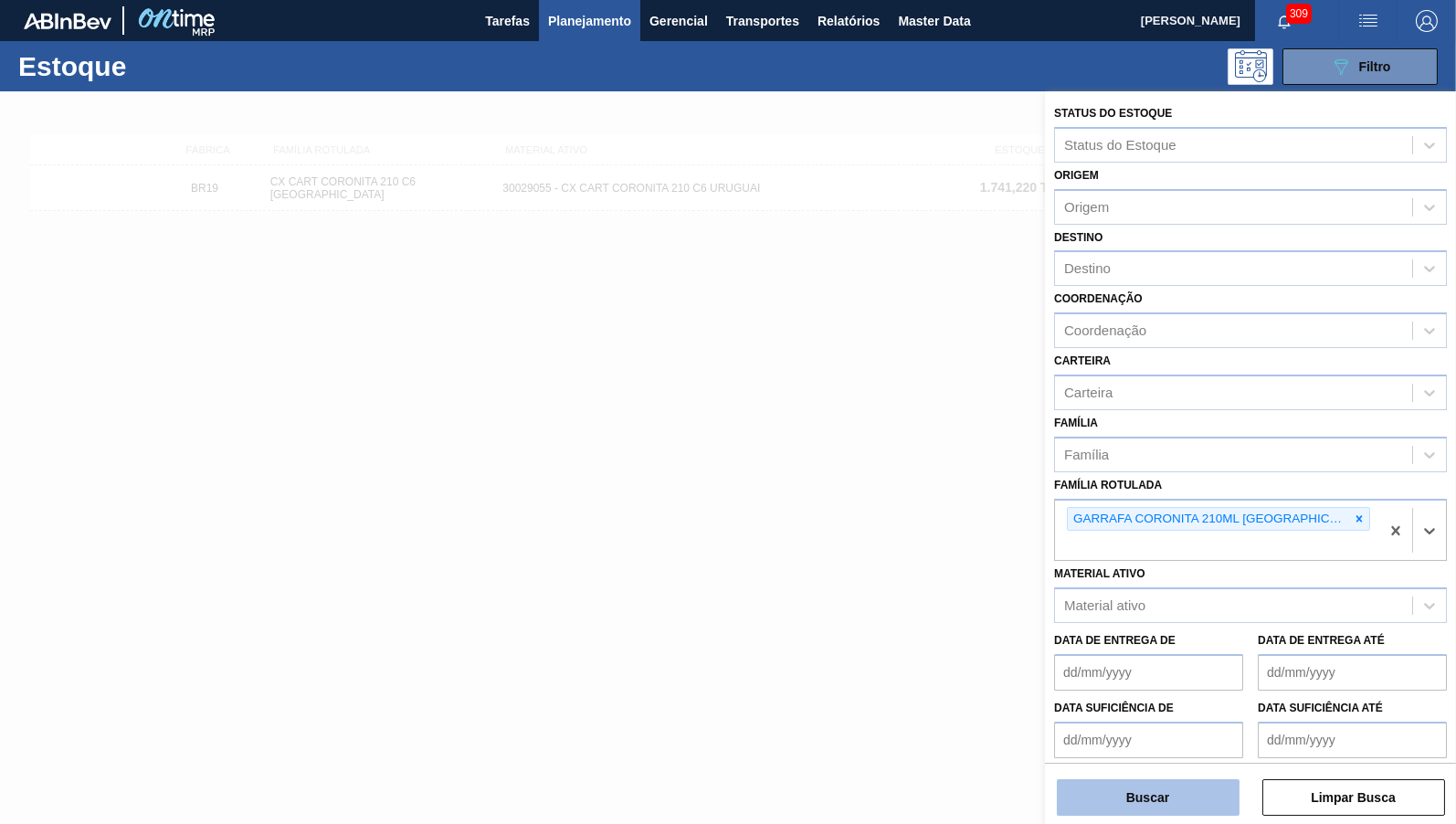
click at [1207, 806] on button "Buscar" at bounding box center [1148, 797] width 182 height 36
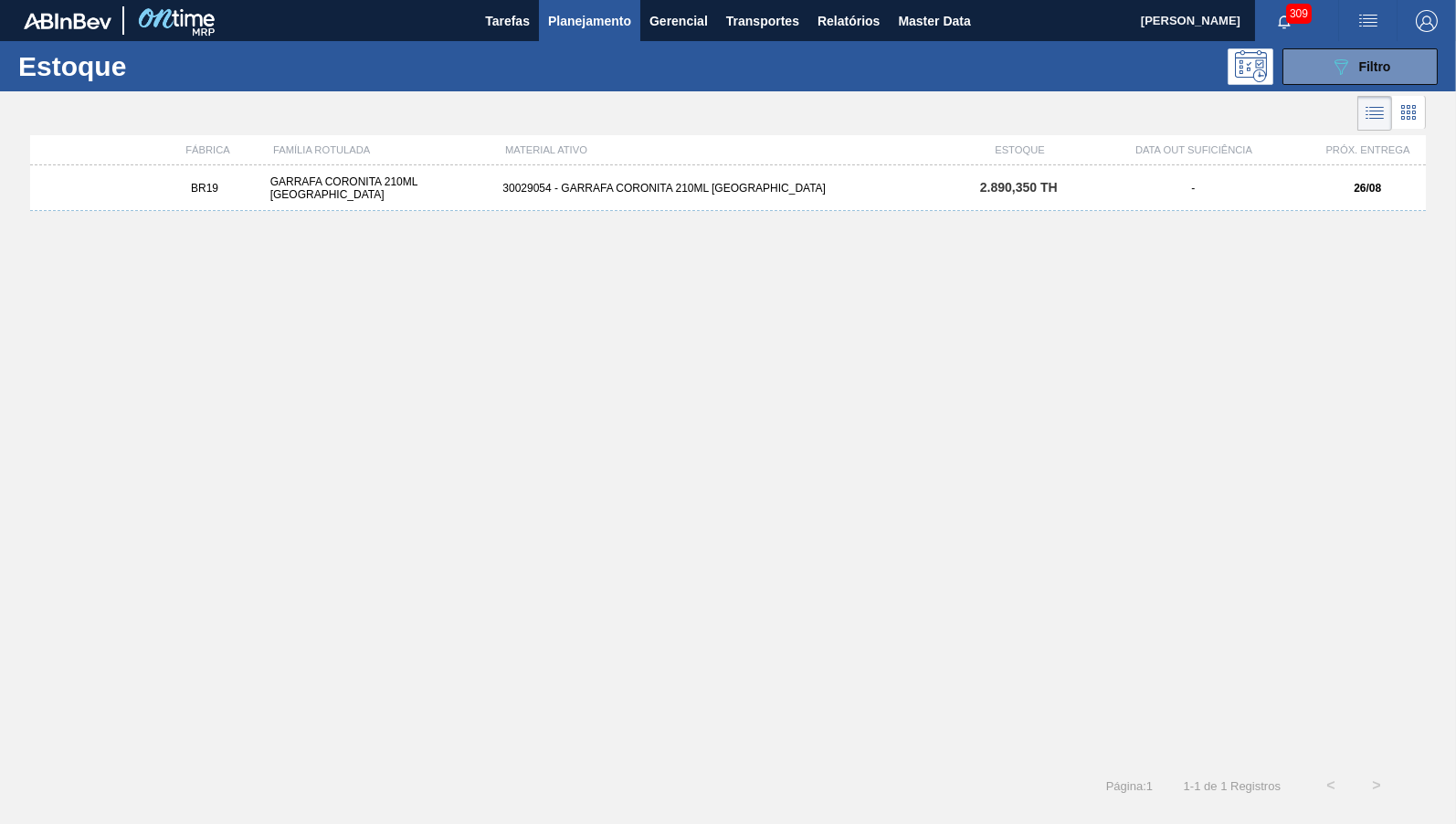
click at [660, 190] on div "30029054 - GARRAFA CORONITA 210ML [GEOGRAPHIC_DATA]" at bounding box center [727, 187] width 465 height 12
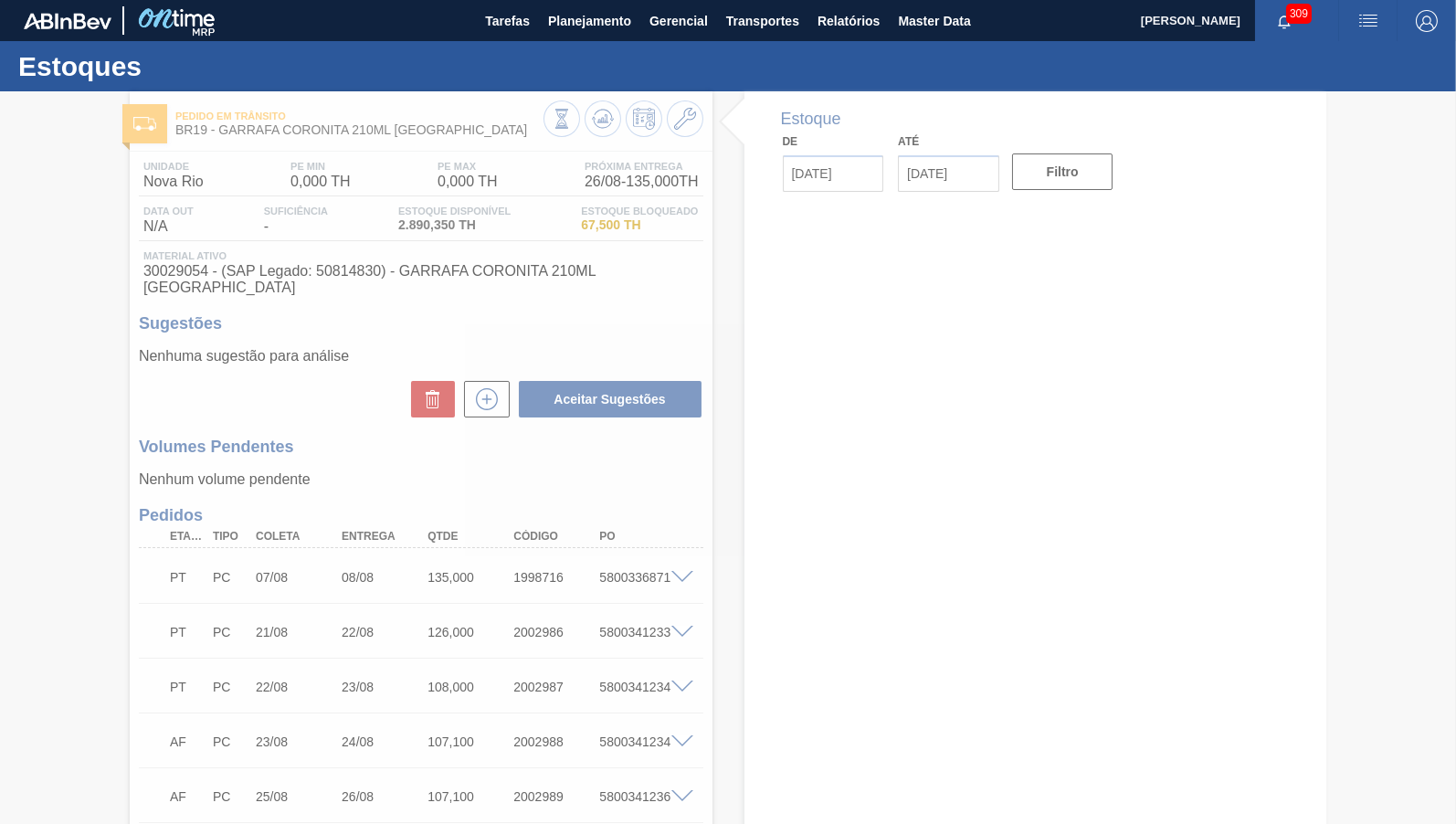
type input "[DATE]"
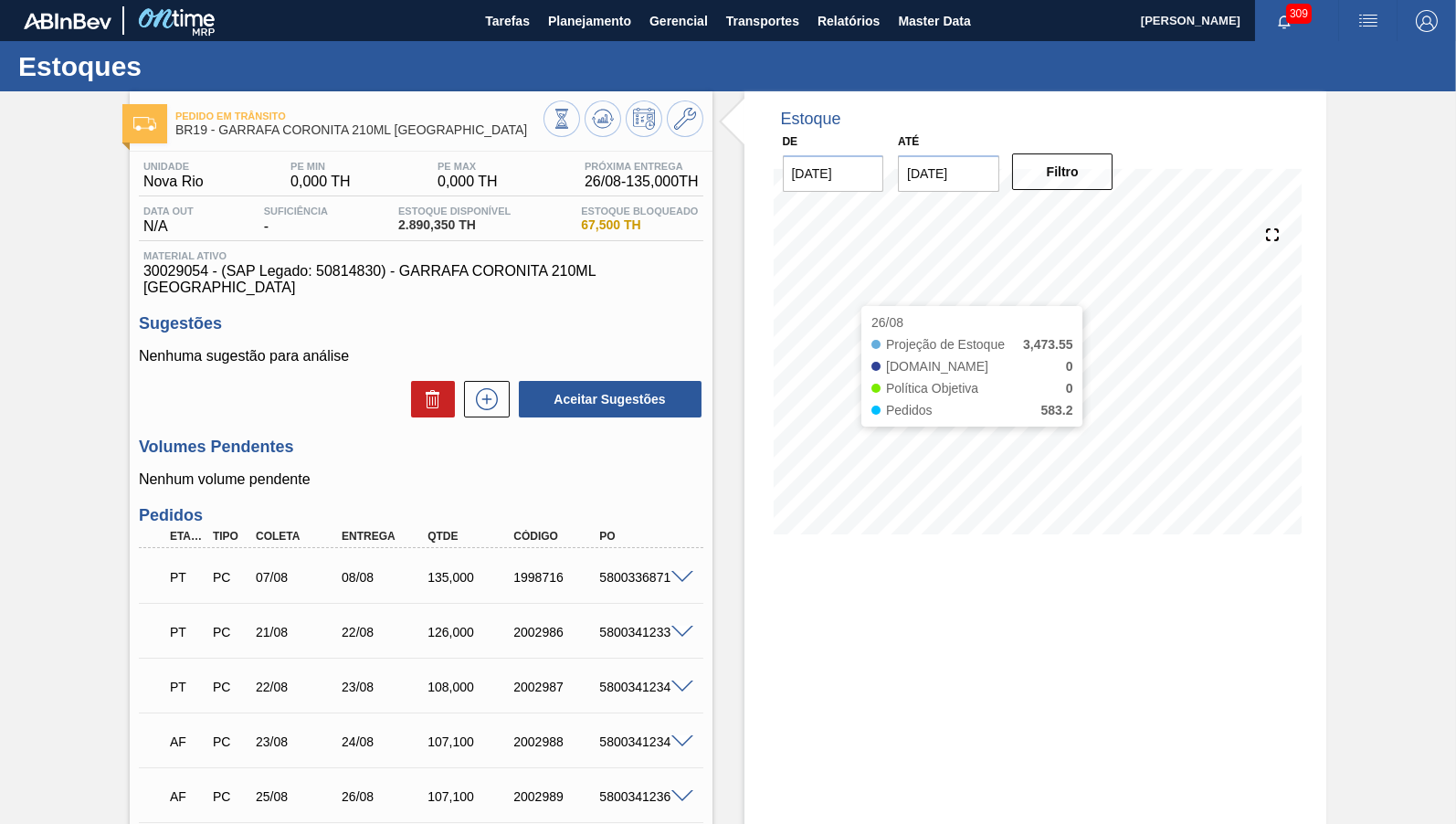
scroll to position [362, 0]
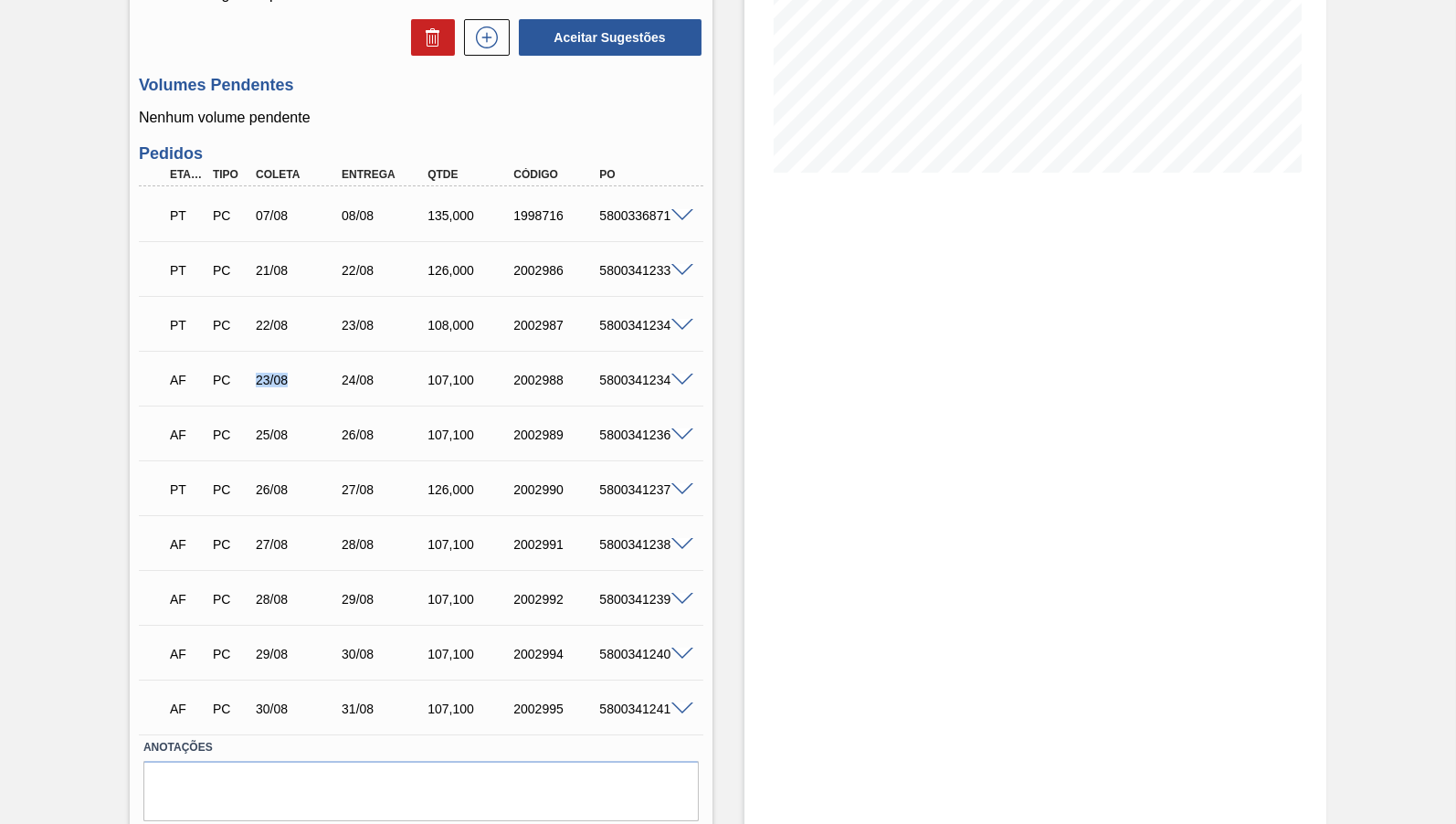
drag, startPoint x: 255, startPoint y: 363, endPoint x: 311, endPoint y: 376, distance: 57.5
click at [311, 376] on div "23/08" at bounding box center [298, 379] width 95 height 14
drag, startPoint x: 254, startPoint y: 515, endPoint x: 304, endPoint y: 527, distance: 51.4
click at [304, 527] on div "AF PC 27/08 28/08 107,100 2002991 5800341238" at bounding box center [415, 543] width 516 height 36
drag, startPoint x: 240, startPoint y: 355, endPoint x: 311, endPoint y: 356, distance: 71.0
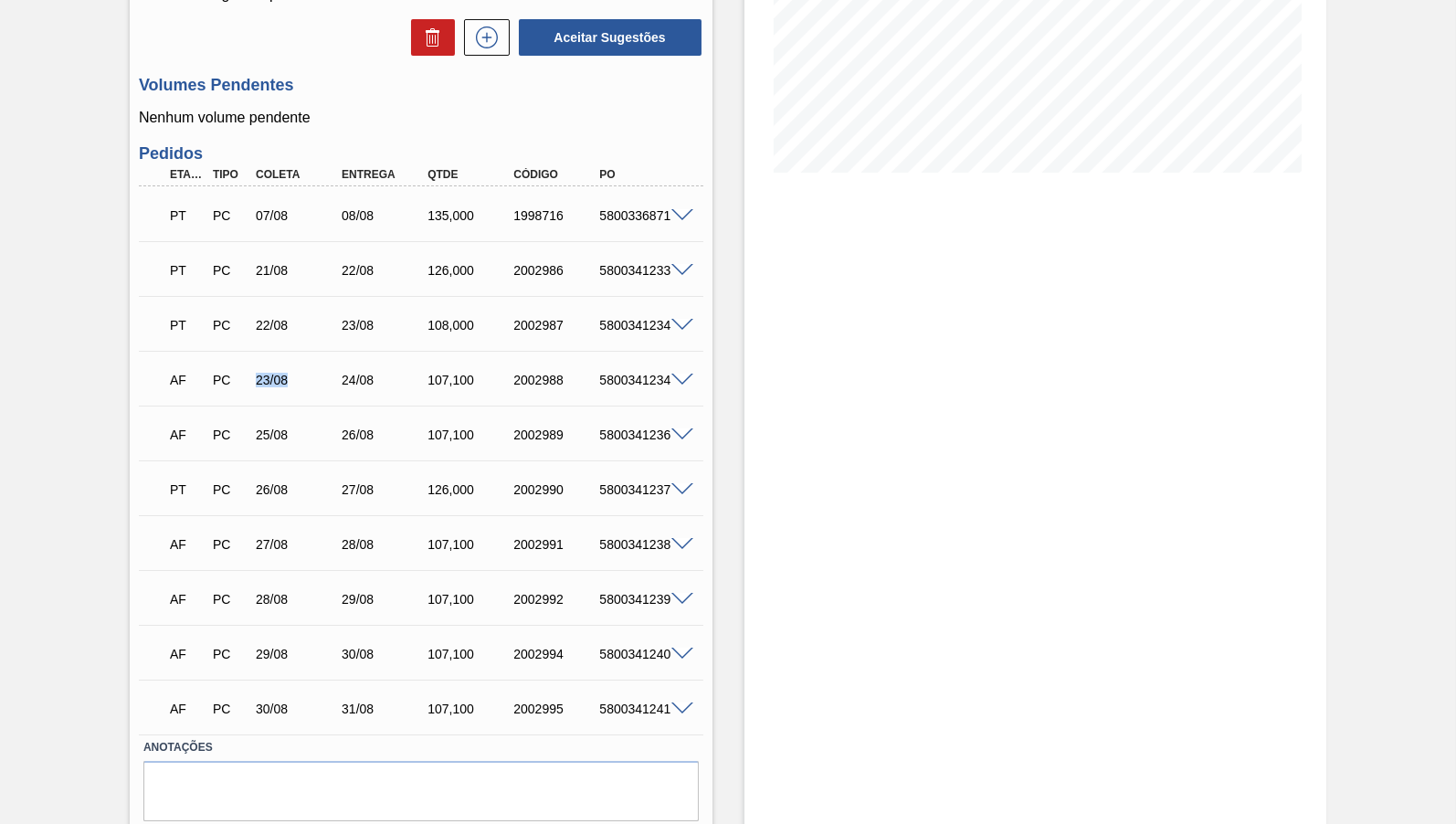
click at [311, 360] on div "AF PC 23/08 24/08 107,100 2002988 5800341234" at bounding box center [415, 378] width 516 height 36
click at [591, 374] on div "AF PC 23/08 24/08 107,100 2002988 5800341234" at bounding box center [415, 378] width 516 height 36
click at [1021, 368] on div "Estoque De [DATE] Até [DATE] Filtro 26/08 Projeção de Estoque 3,473.55 [DOMAIN_…" at bounding box center [1035, 307] width 583 height 1155
click at [633, 428] on div "5800341236" at bounding box center [642, 434] width 95 height 14
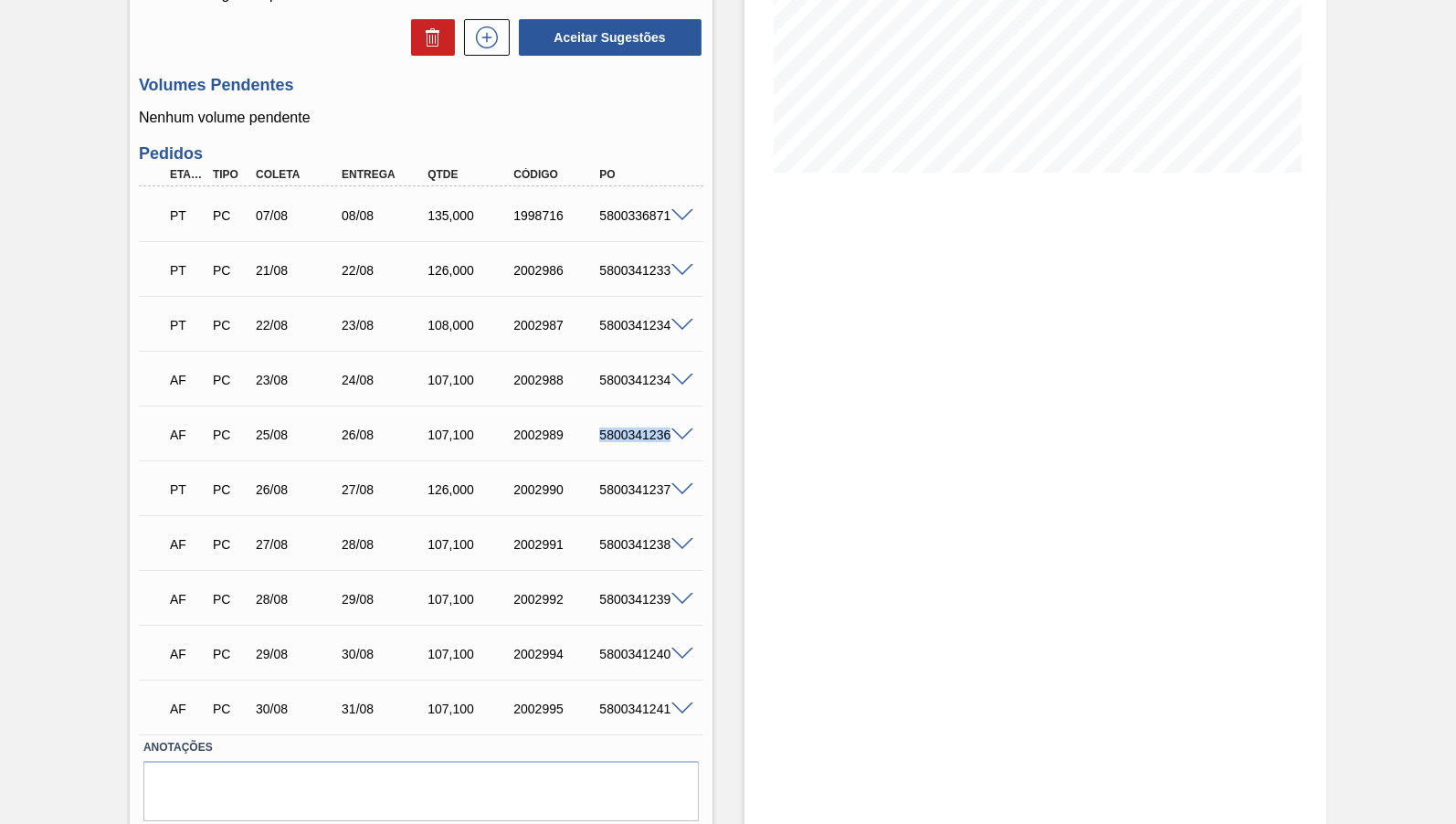
click at [633, 428] on div "5800341236" at bounding box center [642, 434] width 95 height 14
click at [645, 373] on div "5800341234" at bounding box center [642, 379] width 95 height 14
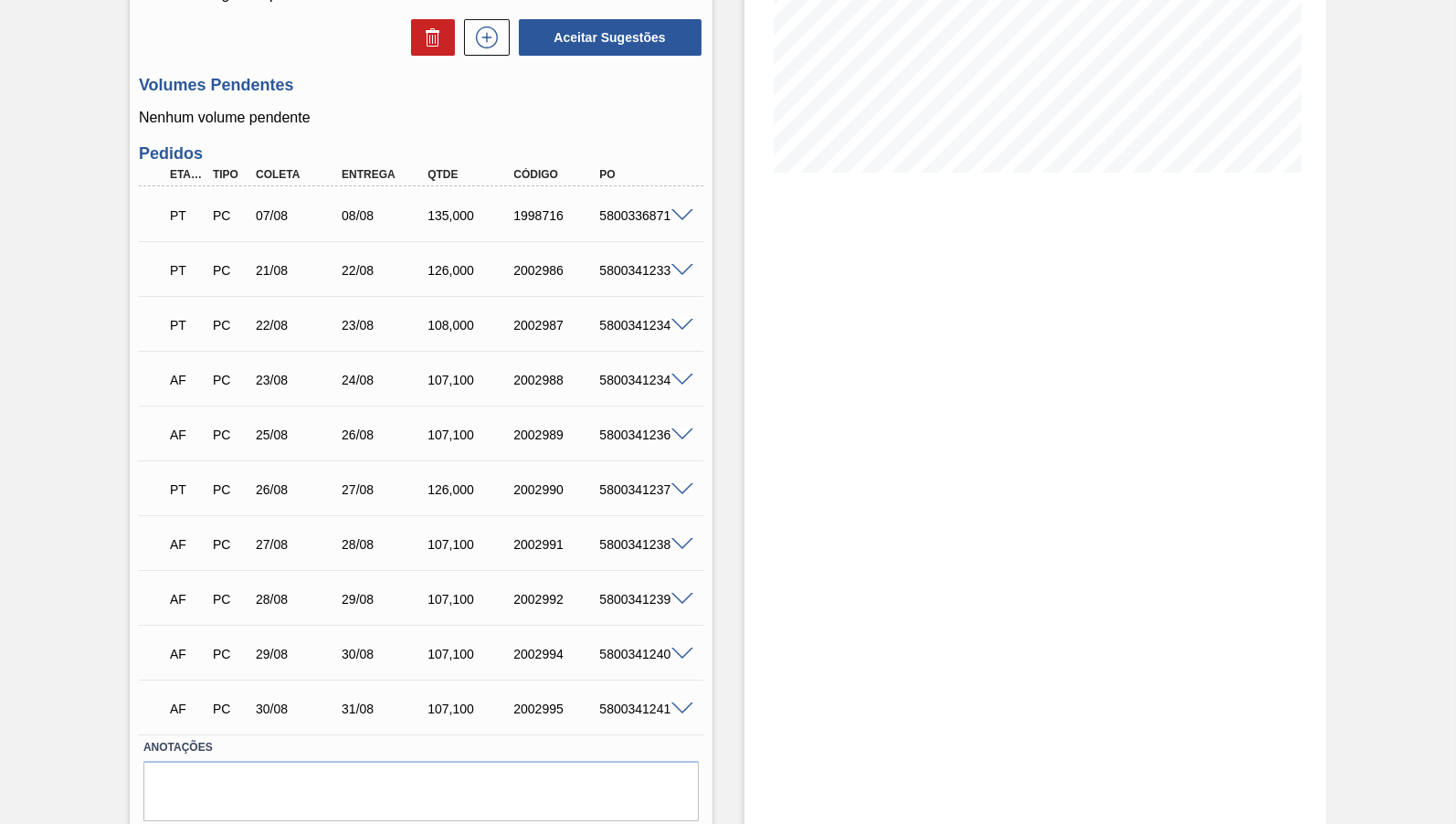
click at [639, 414] on div "AF PC 25/08 26/08 107,100 2002989 5800341236" at bounding box center [415, 432] width 516 height 36
click at [948, 430] on div "Estoque De [DATE] Até [DATE] Filtro 26/08 Projeção de Estoque 3,473.55 [DOMAIN_…" at bounding box center [1035, 307] width 583 height 1155
click at [635, 592] on div "5800341239" at bounding box center [642, 599] width 95 height 14
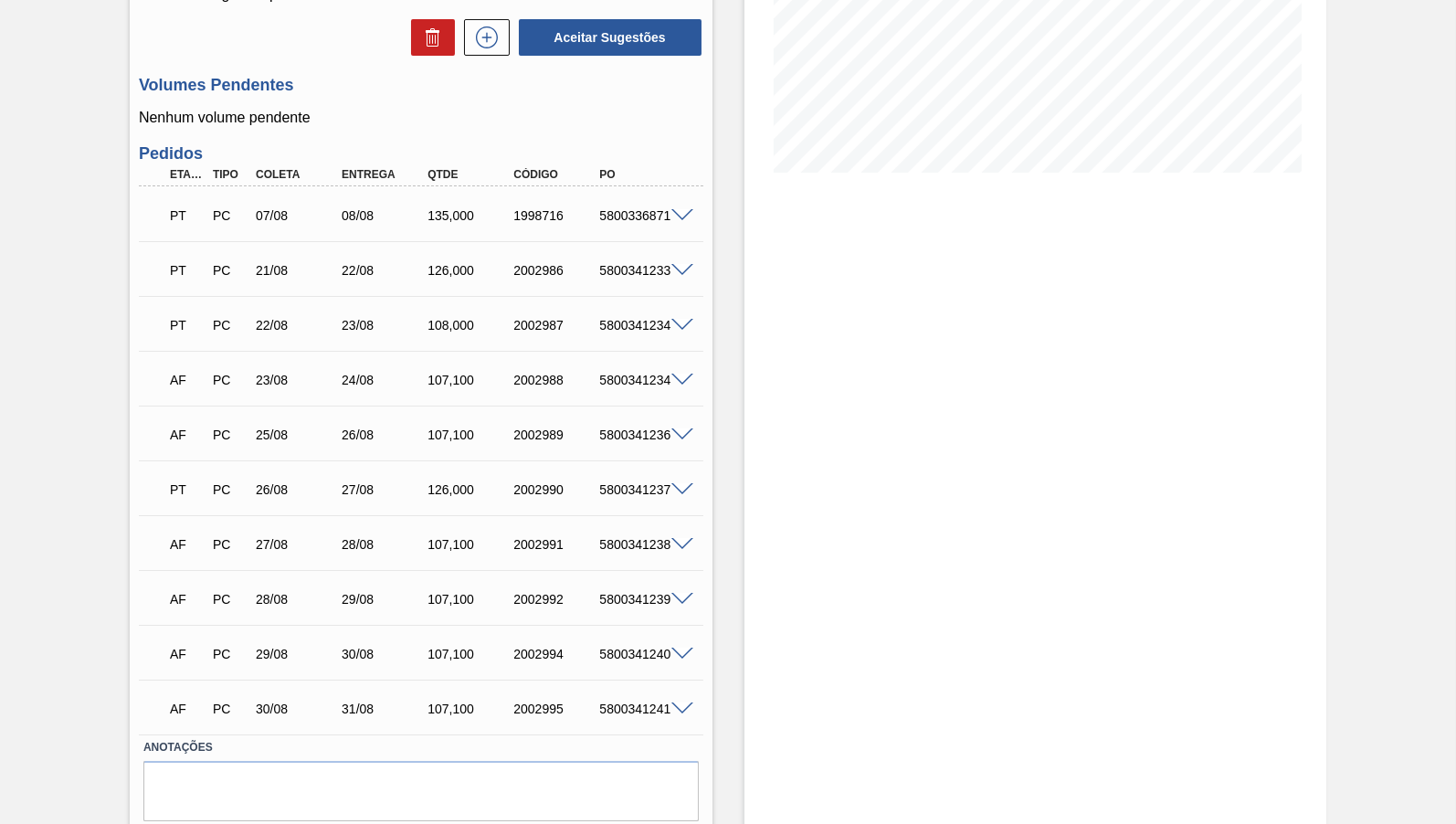
click at [635, 592] on div "5800341239" at bounding box center [642, 599] width 95 height 14
click at [638, 540] on div "AF PC 27/08 28/08 107,100 2002991 5800341238" at bounding box center [415, 543] width 516 height 36
click at [621, 648] on div "AF PC 29/08 30/08 107,100 2002994 5800341240" at bounding box center [415, 652] width 516 height 36
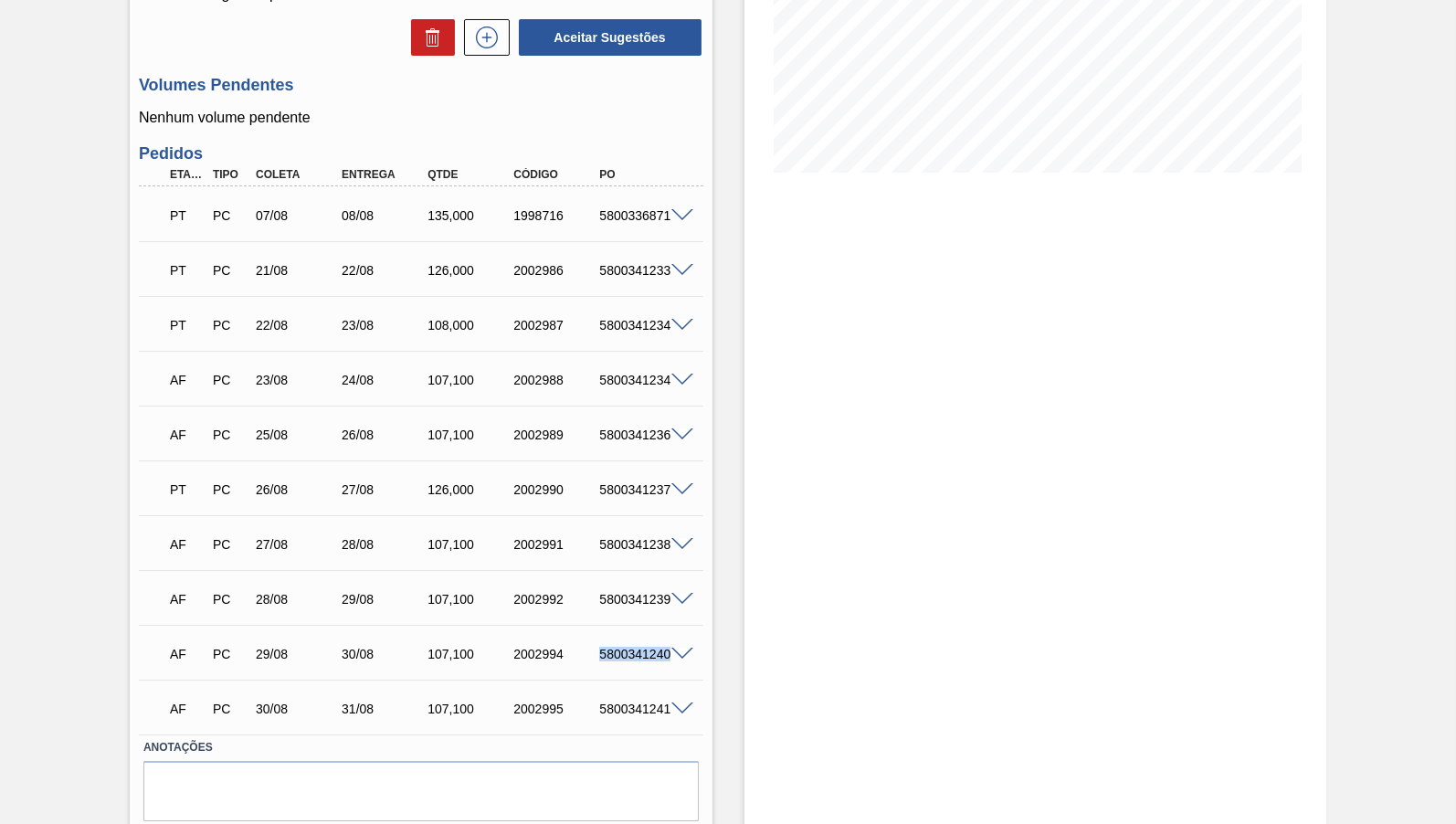
click at [623, 646] on div "AF PC 29/08 30/08 107,100 2002994 5800341240" at bounding box center [415, 652] width 516 height 36
click at [623, 644] on div "AF PC 29/08 30/08 107,100 2002994 5800341240" at bounding box center [415, 652] width 516 height 36
click at [609, 689] on div "AF PC 30/08 31/08 107,100 2002995 5800341241" at bounding box center [415, 707] width 516 height 36
click at [615, 689] on div "AF PC 30/08 31/08 107,100 2002995 5800341241" at bounding box center [415, 707] width 516 height 36
drag, startPoint x: 615, startPoint y: 684, endPoint x: 479, endPoint y: 439, distance: 280.2
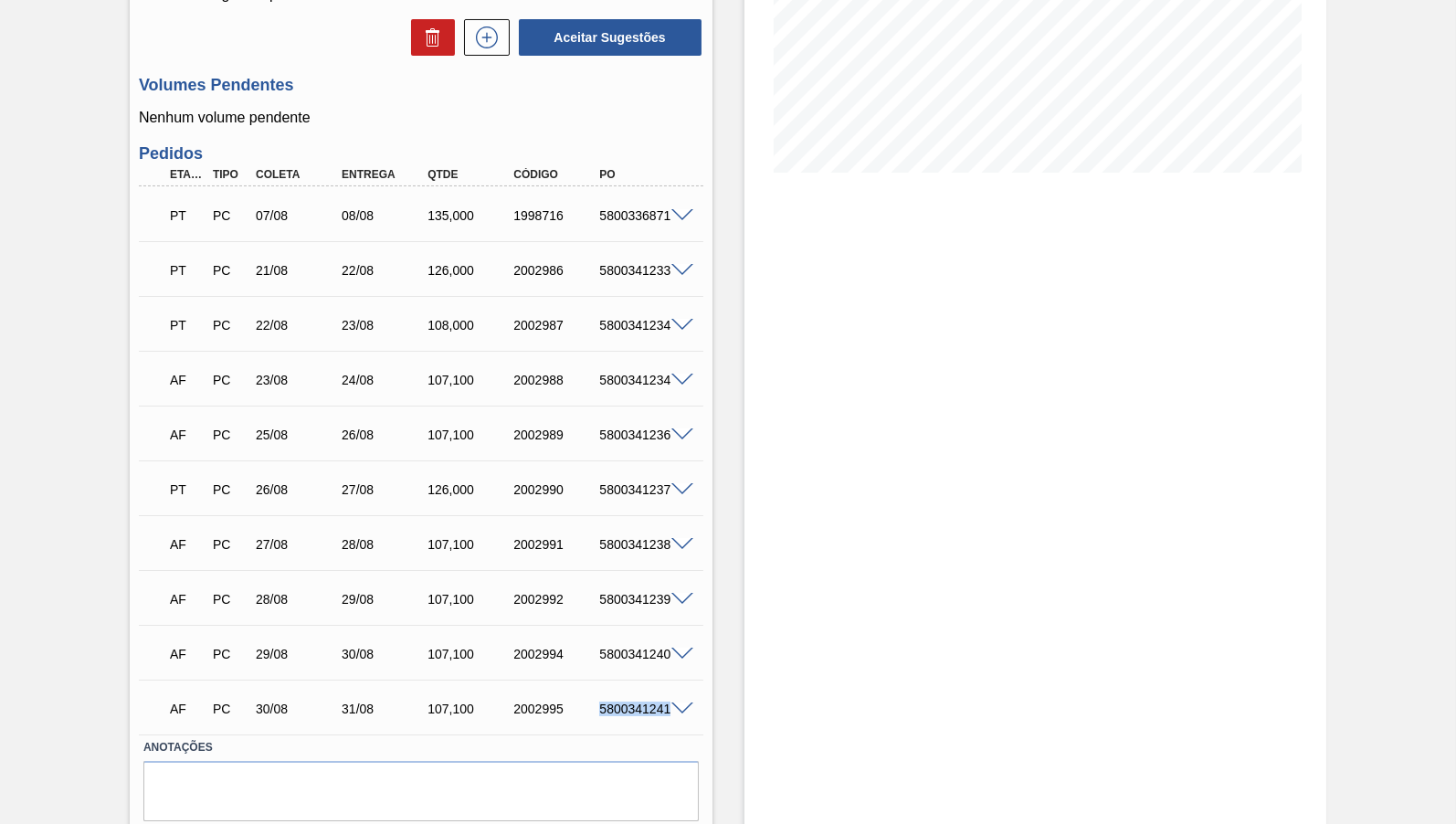
click at [553, 552] on div "PT PC 07/08 08/08 135,000 1998716 5800336871 Material 30029054 - GARRAFA CORONI…" at bounding box center [421, 460] width 565 height 548
drag, startPoint x: 1362, startPoint y: 553, endPoint x: 682, endPoint y: 227, distance: 754.1
click at [1361, 550] on div "Pedido em Trânsito BR19 - GARRAFA CORONITA 210ML URUGUAI Unidade Nova Rio PE MI…" at bounding box center [728, 307] width 1456 height 1155
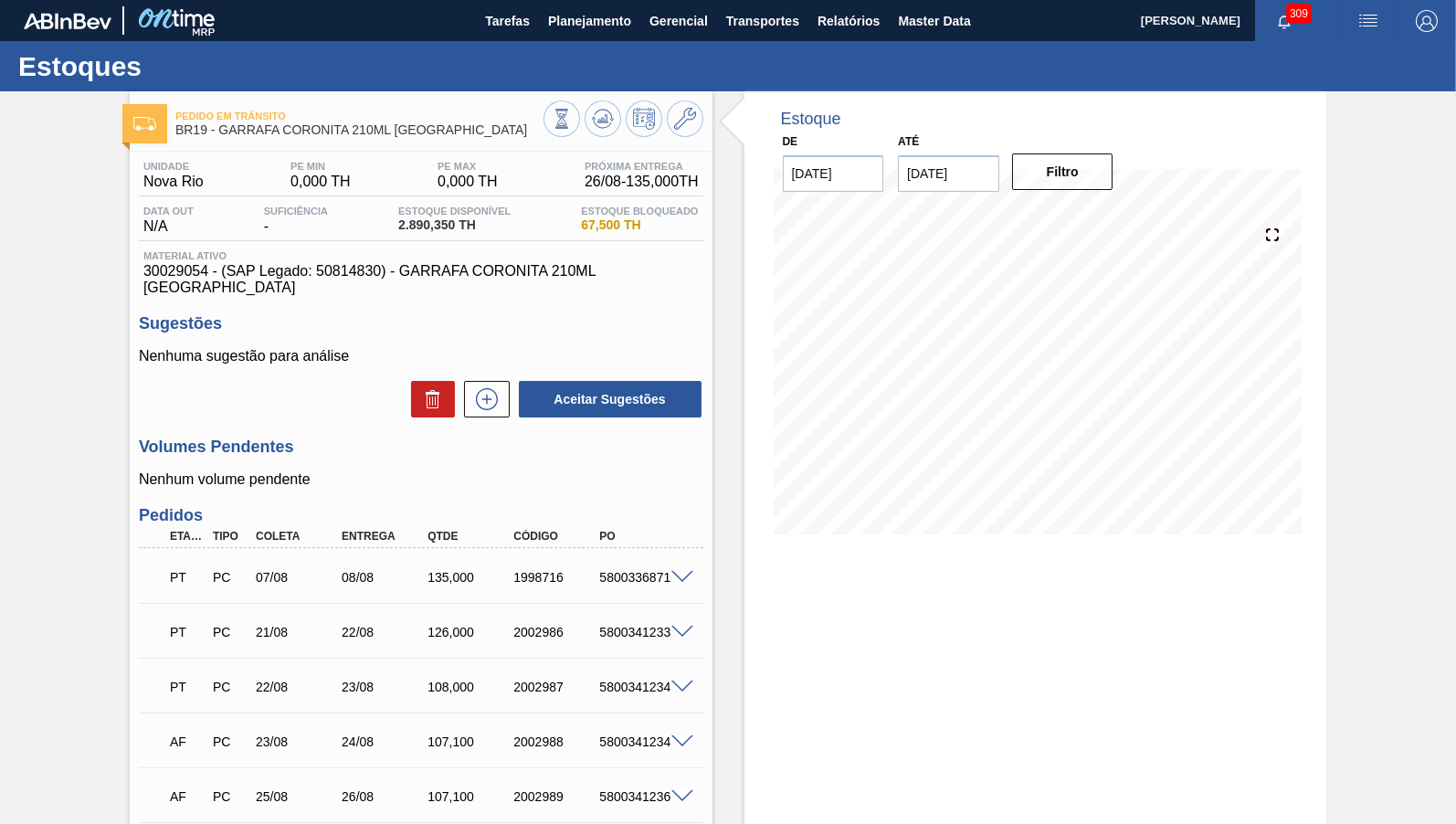
click at [601, 31] on span "Planejamento" at bounding box center [589, 21] width 83 height 22
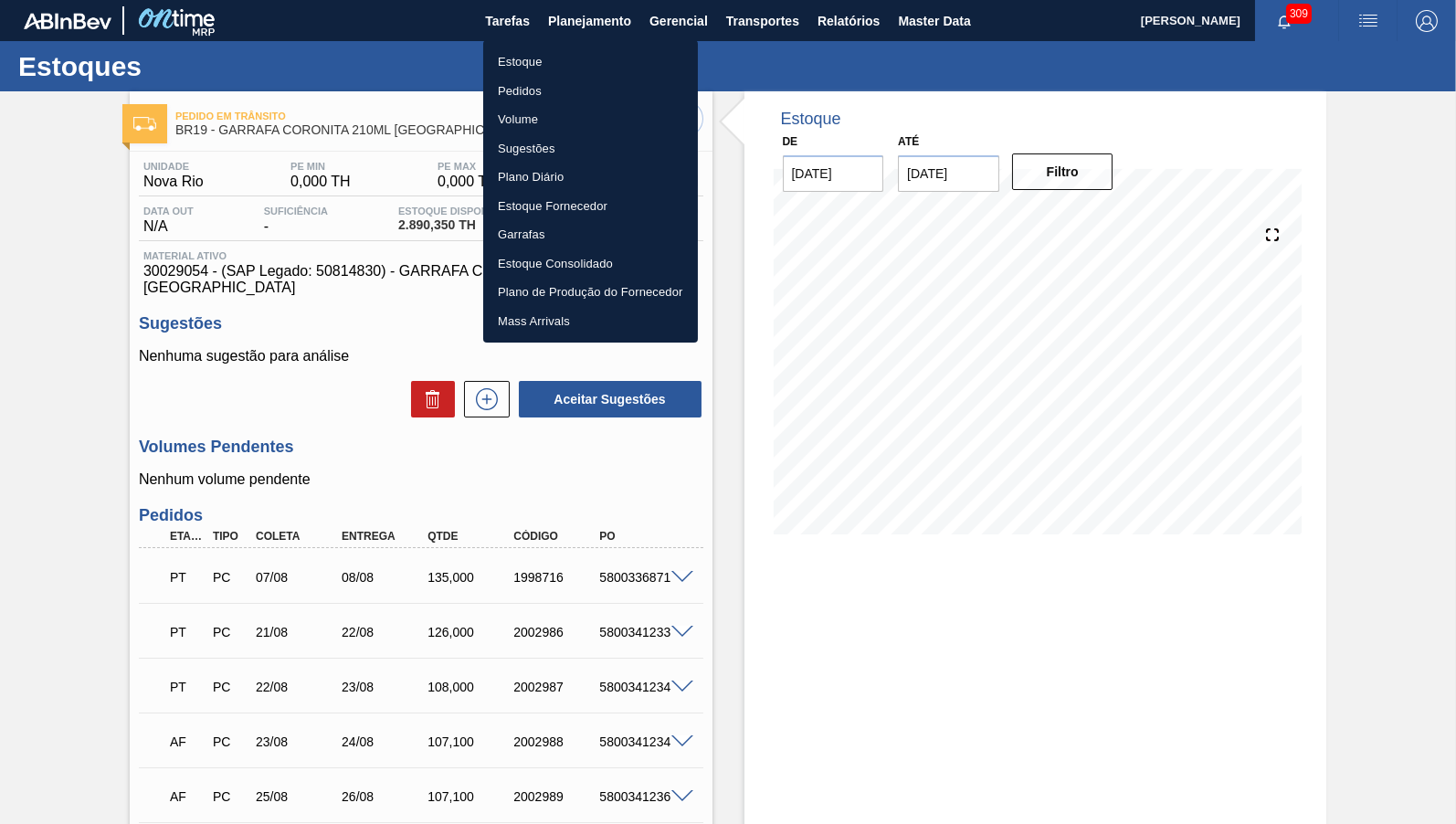
click at [573, 81] on li "Pedidos" at bounding box center [590, 91] width 215 height 29
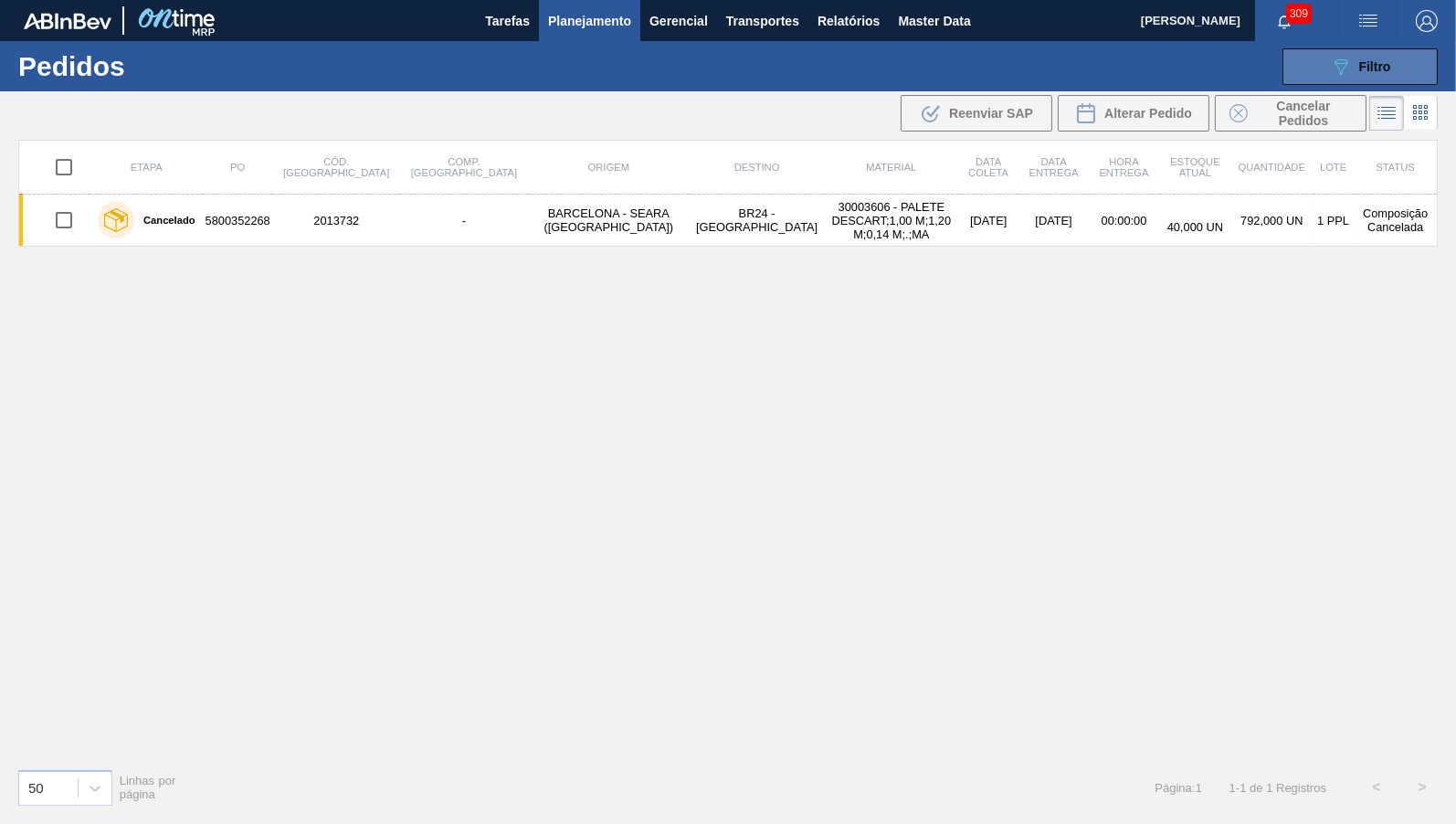
click at [1320, 70] on button "089F7B8B-B2A5-4AFE-B5C0-19BA573D28AC Filtro" at bounding box center [1359, 67] width 155 height 36
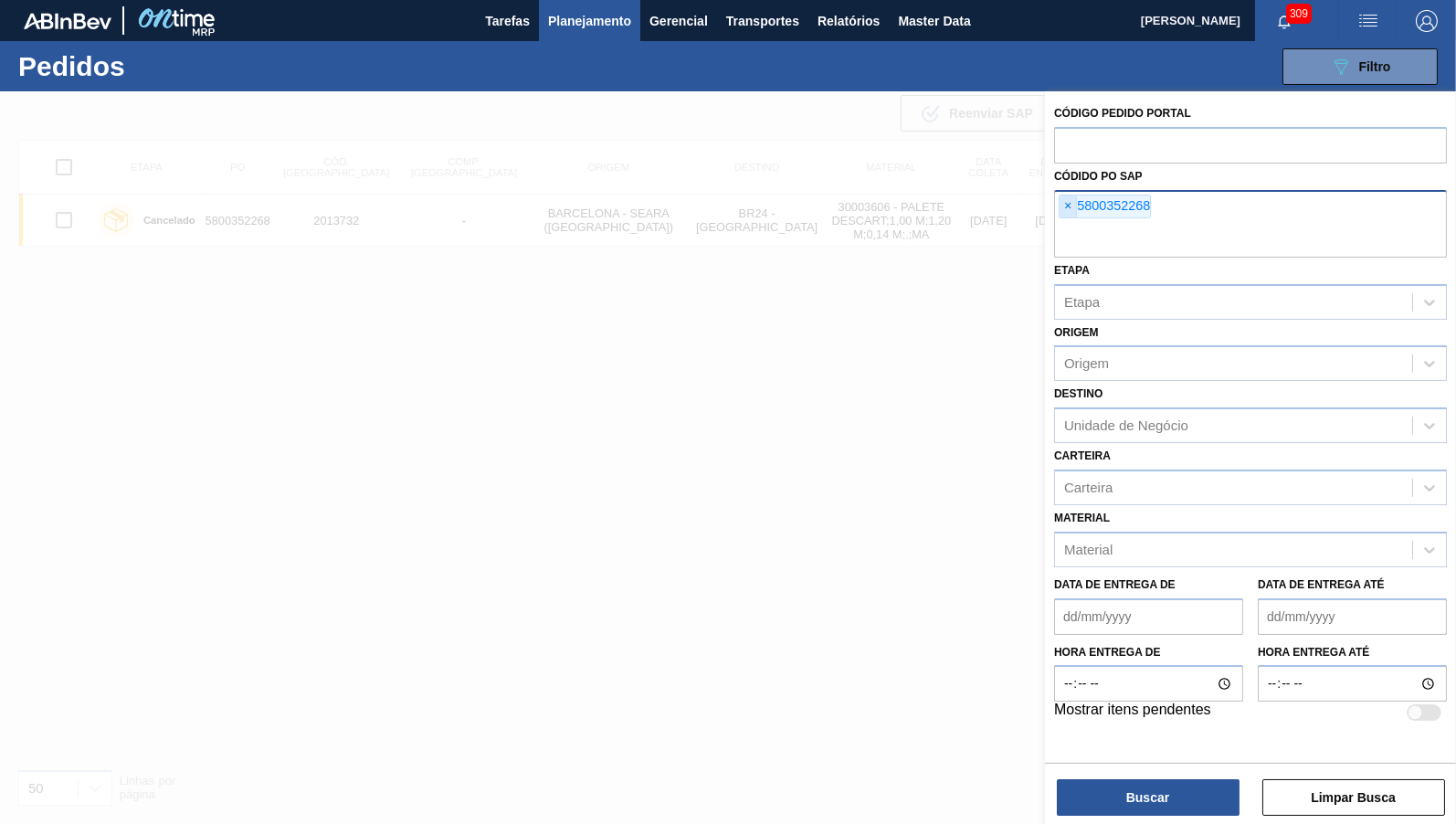
click at [1070, 197] on span "×" at bounding box center [1068, 206] width 17 height 22
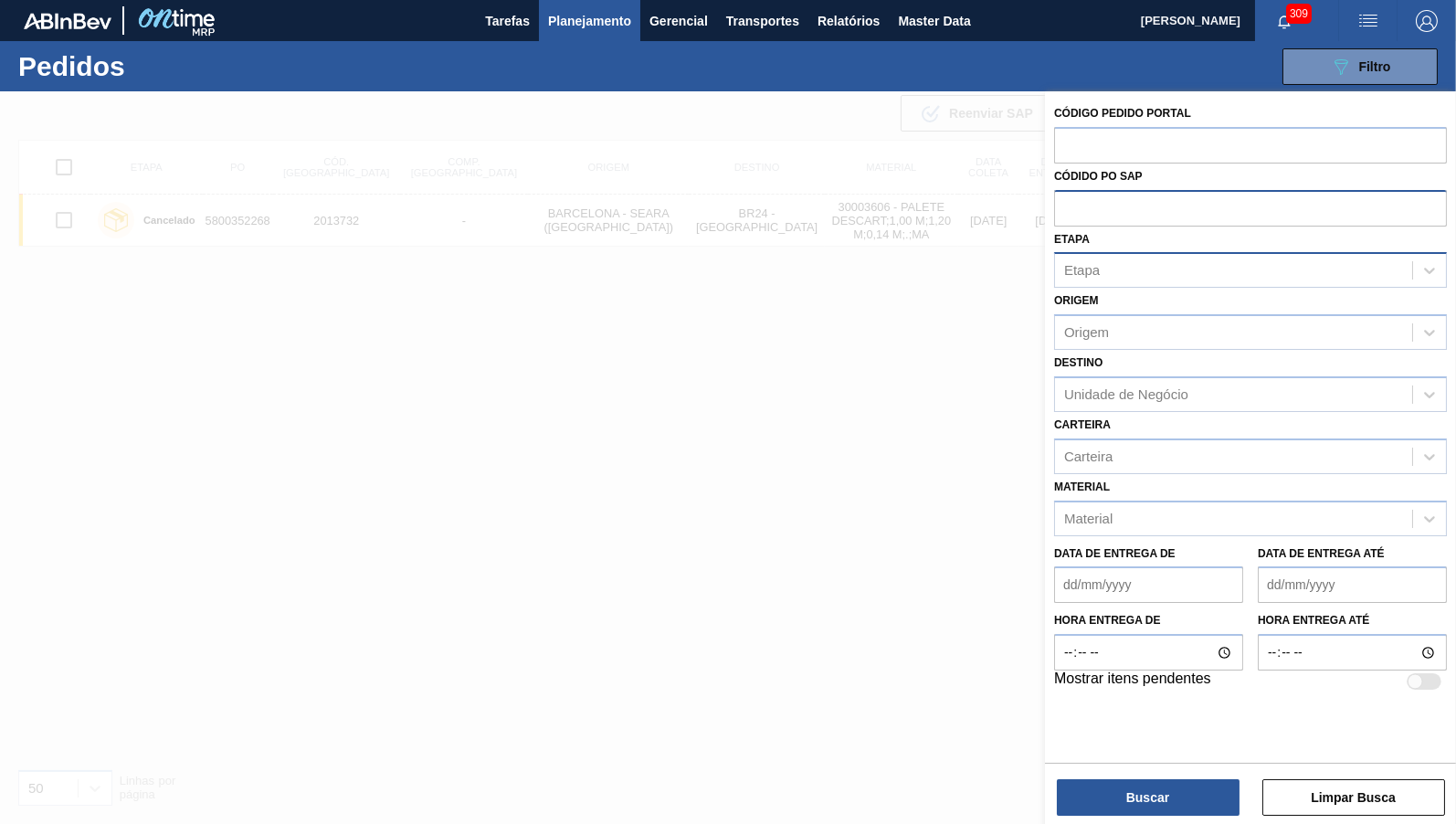
paste input "text"
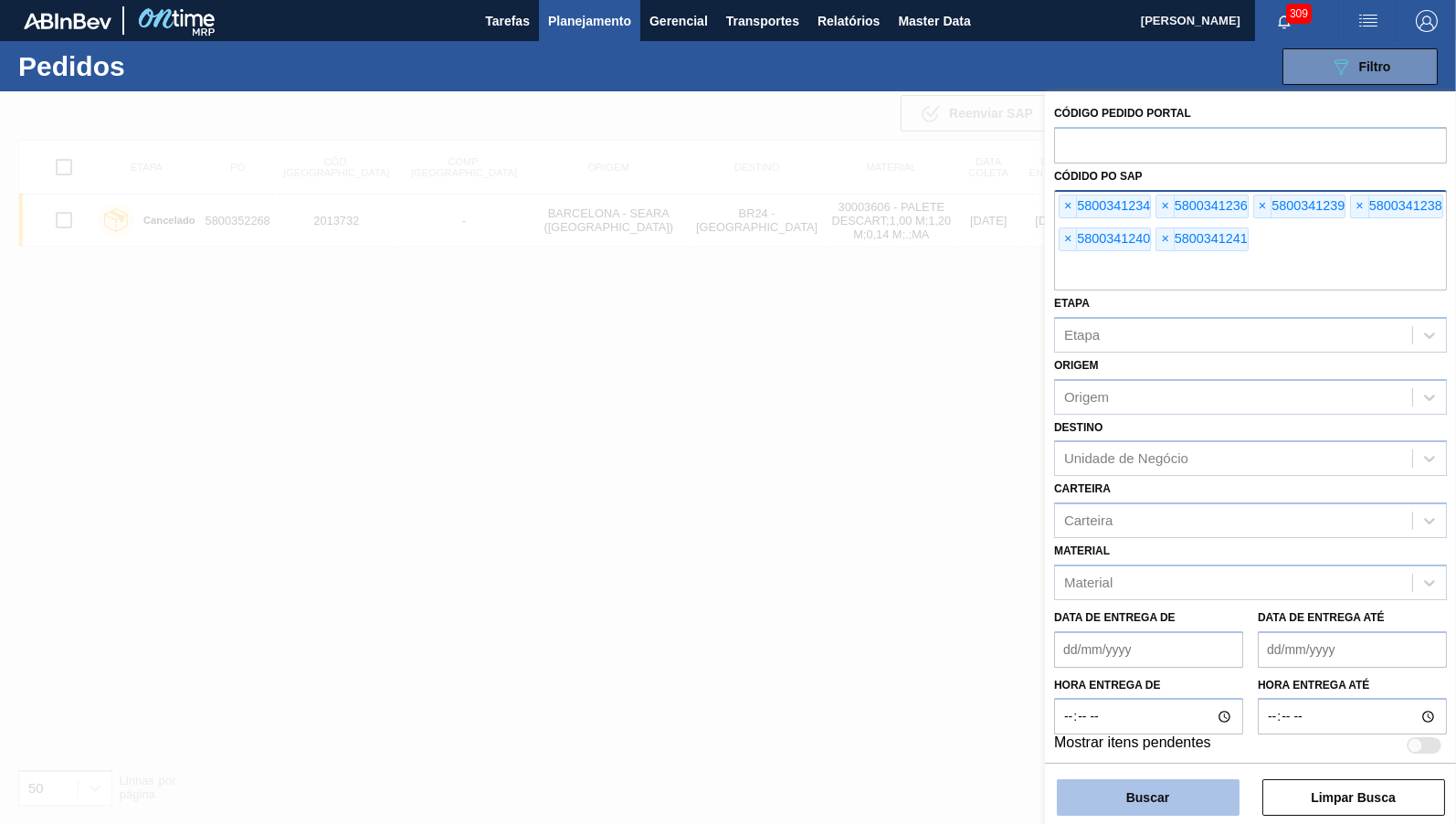
click at [1089, 806] on button "Buscar" at bounding box center [1148, 797] width 182 height 36
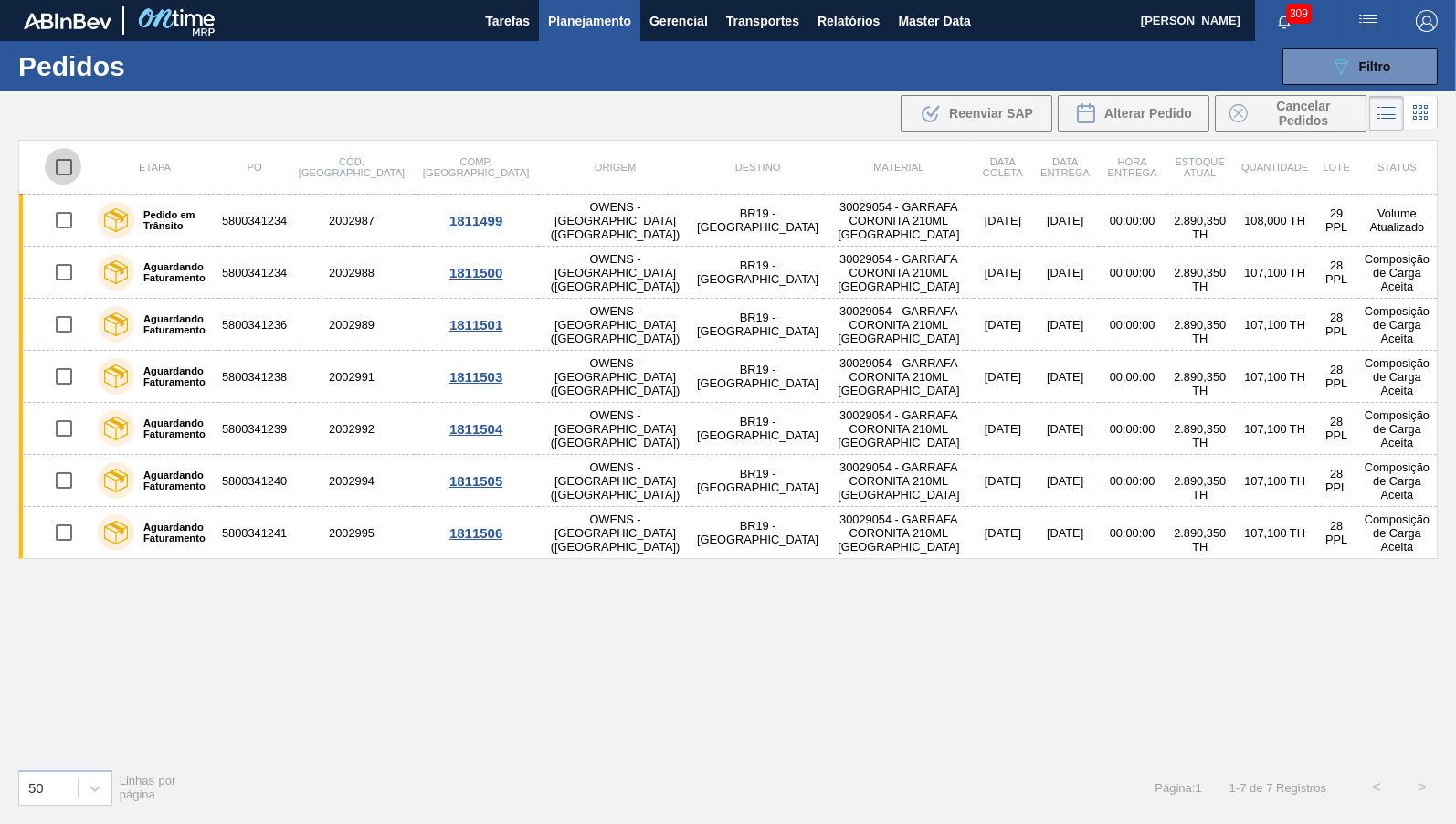
drag, startPoint x: 64, startPoint y: 160, endPoint x: 82, endPoint y: 175, distance: 23.4
click at [75, 168] on input "checkbox" at bounding box center [64, 167] width 38 height 38
checkbox input "true"
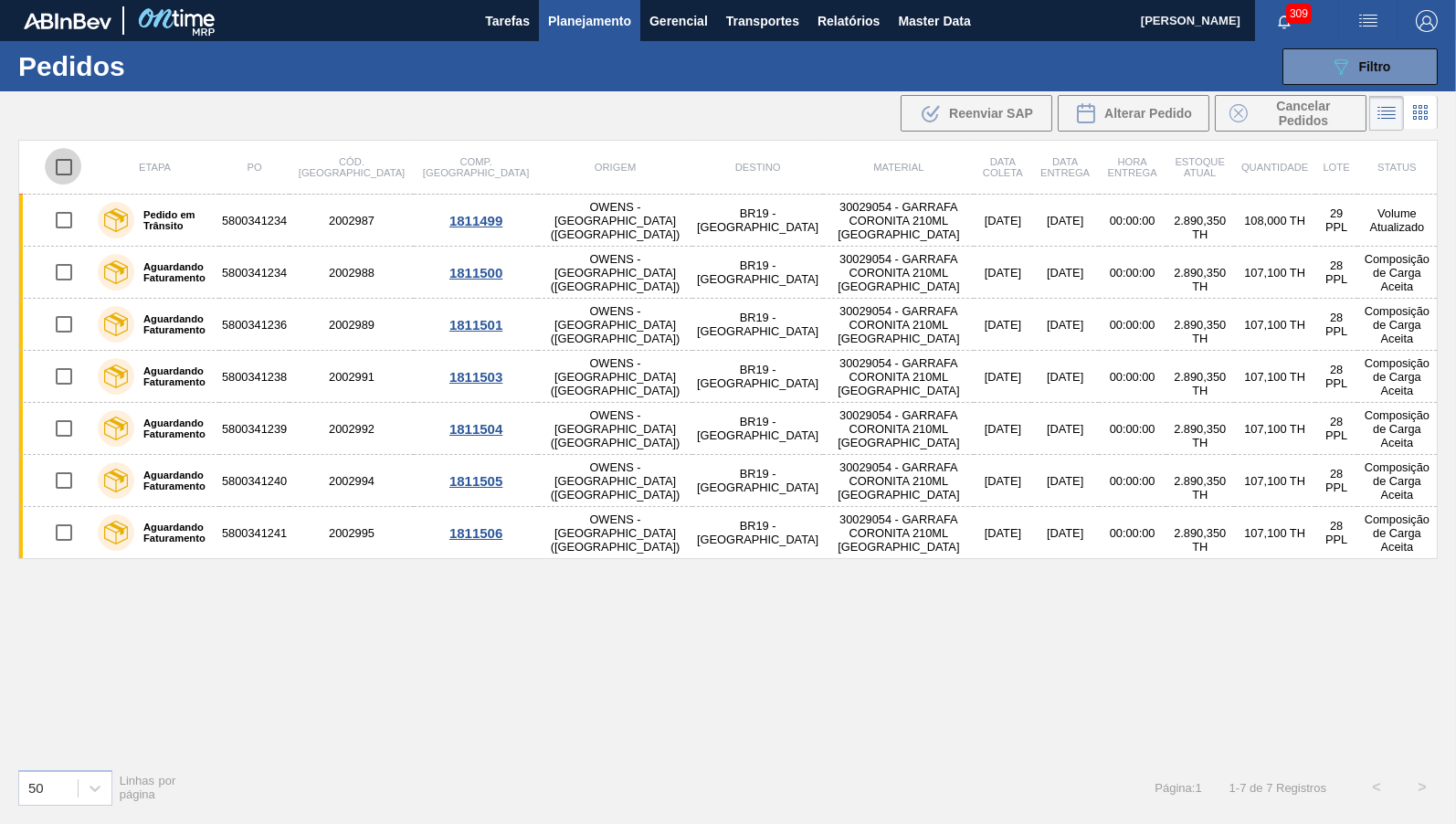
checkbox input "true"
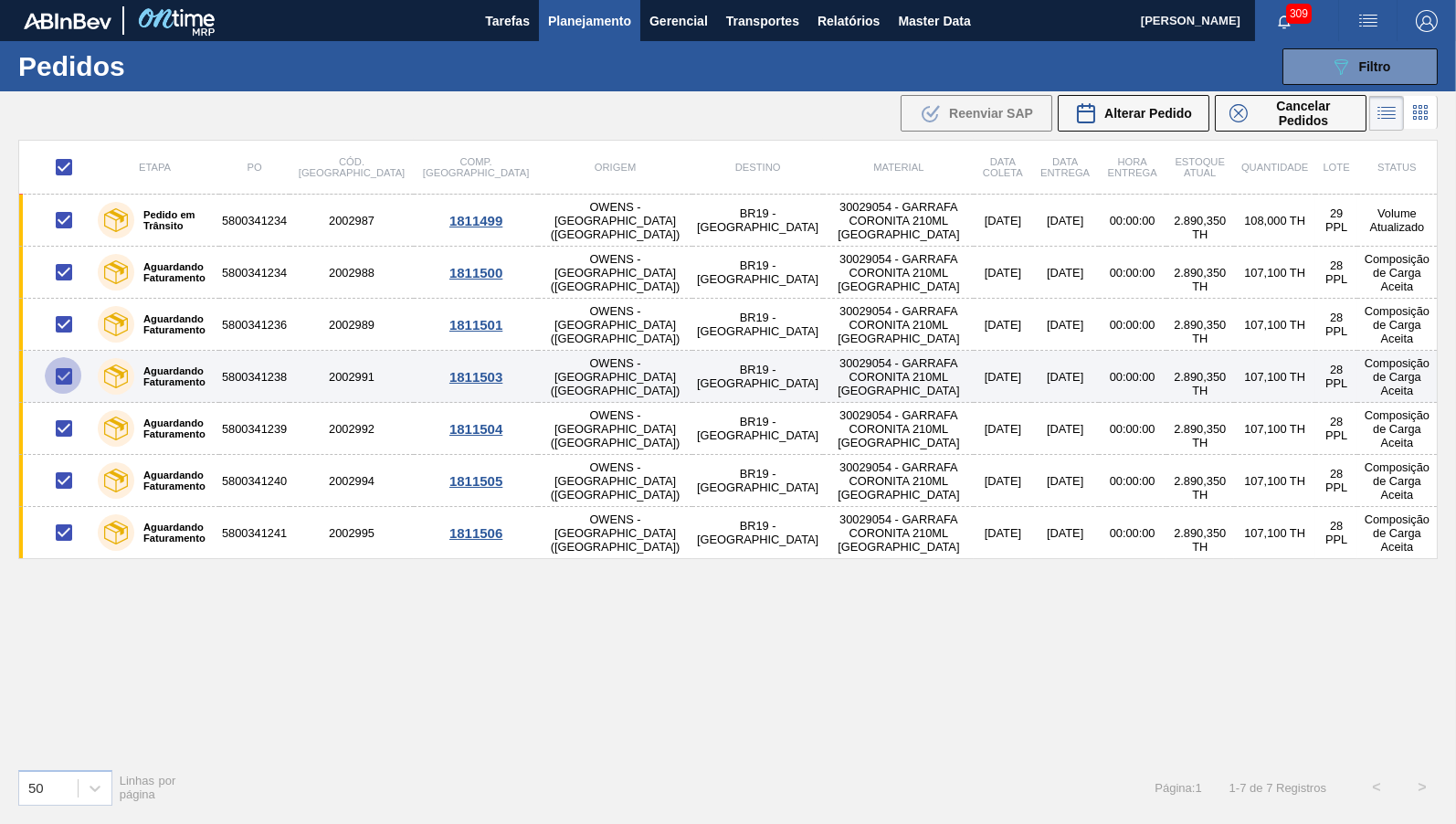
click at [58, 372] on input "checkbox" at bounding box center [64, 376] width 38 height 38
checkbox input "false"
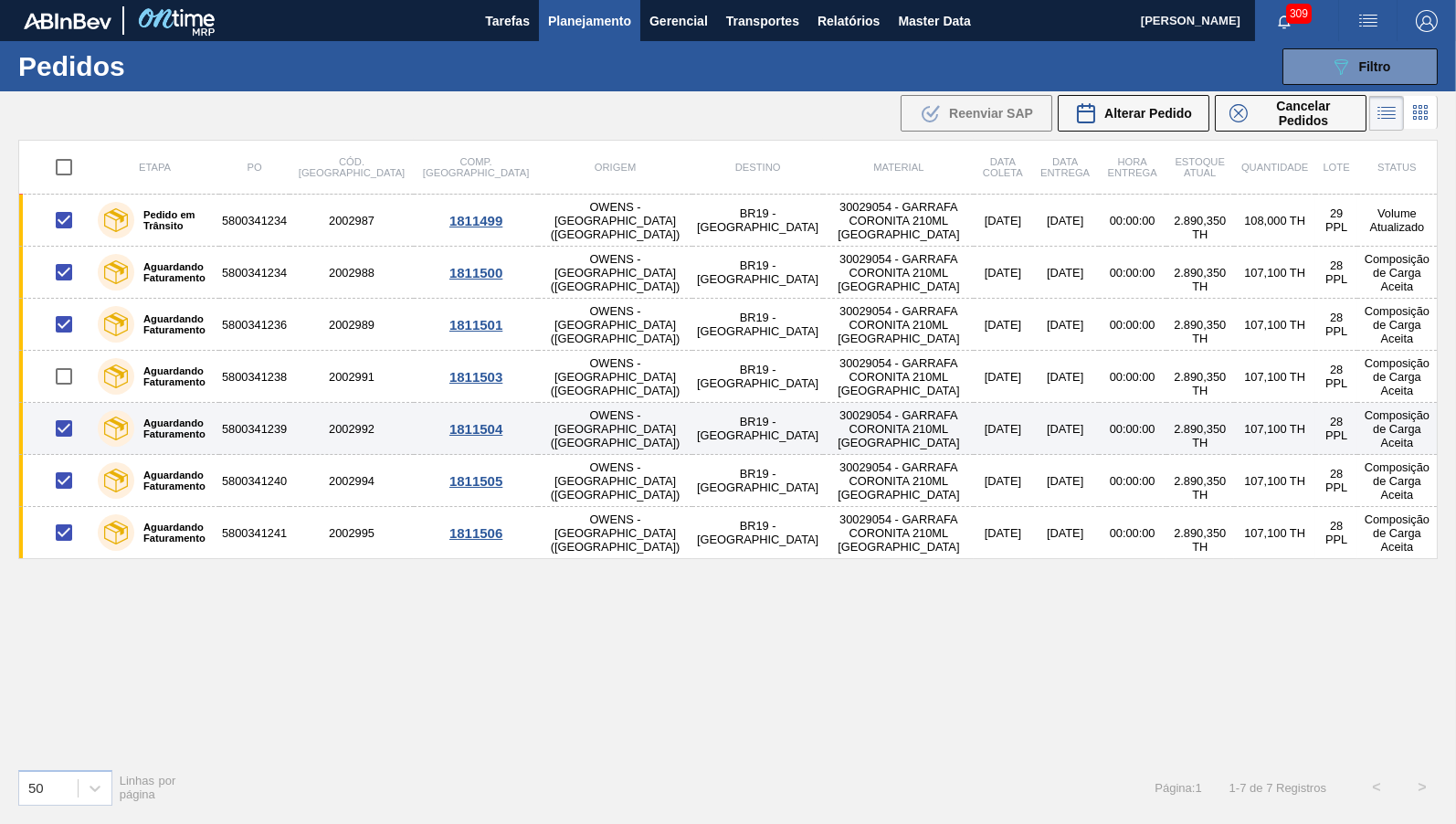
click at [66, 425] on input "checkbox" at bounding box center [64, 429] width 38 height 38
checkbox input "false"
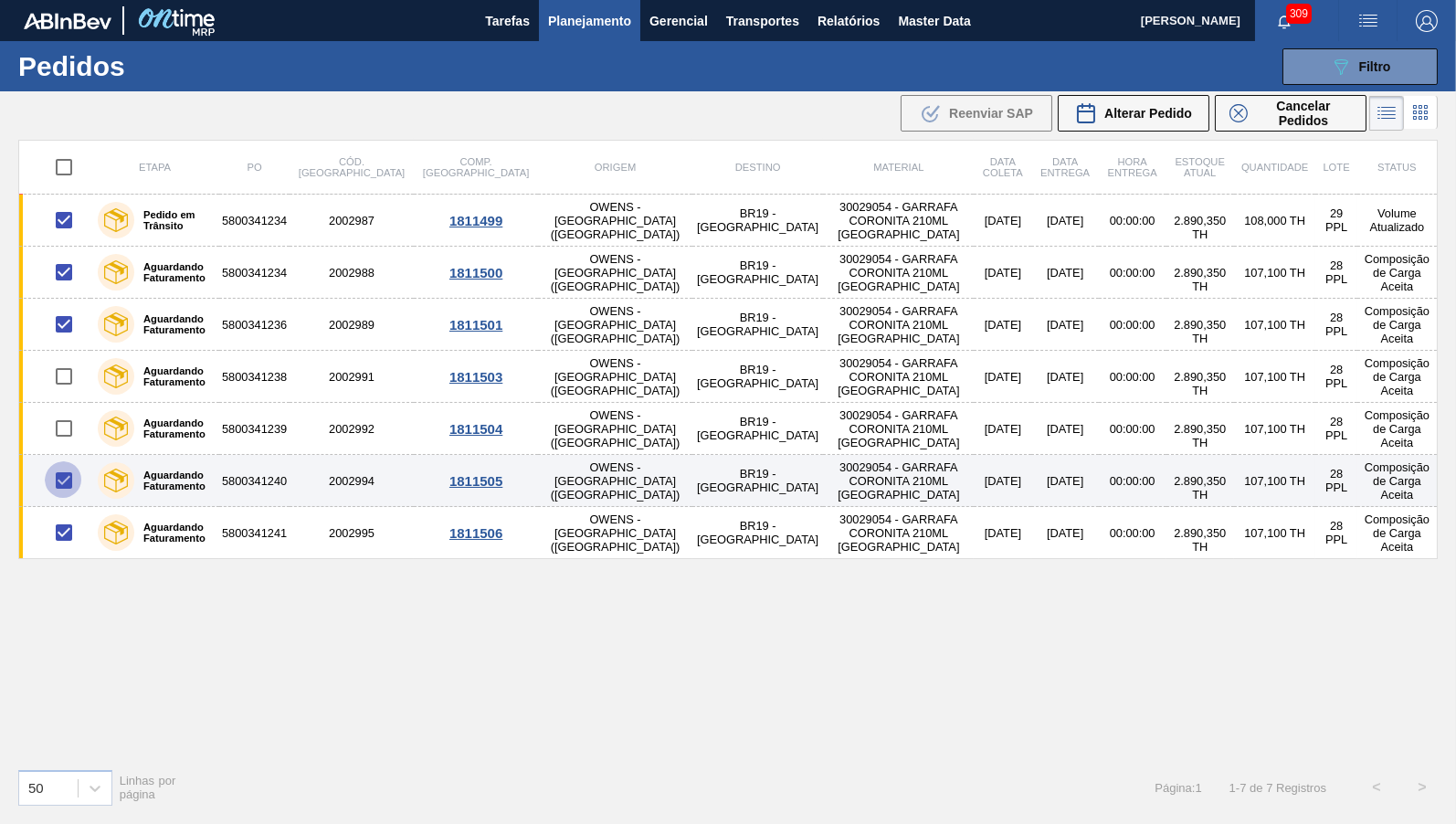
click at [64, 485] on input "checkbox" at bounding box center [64, 480] width 38 height 38
checkbox input "false"
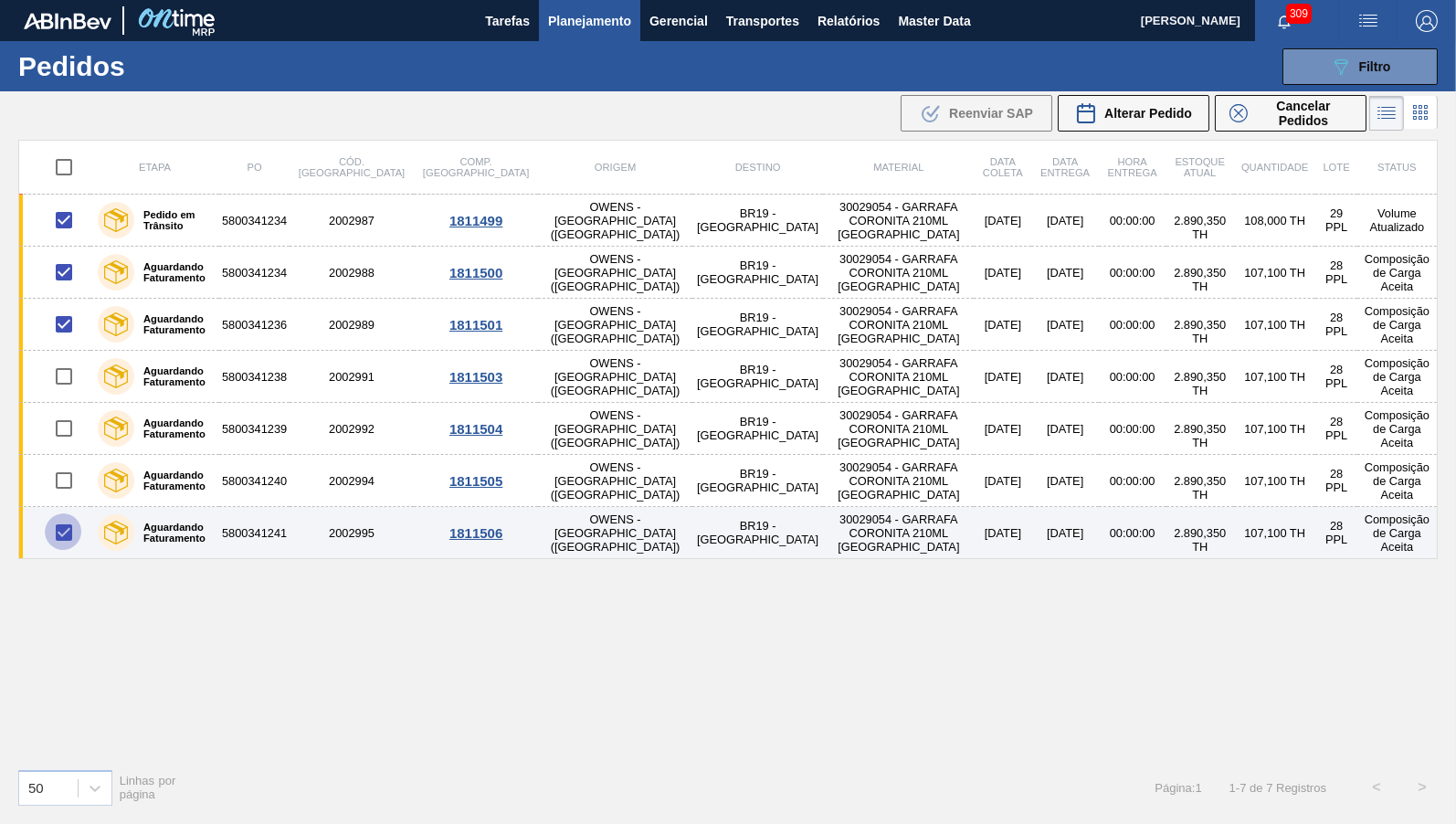
click at [57, 528] on input "checkbox" at bounding box center [64, 532] width 38 height 38
checkbox input "false"
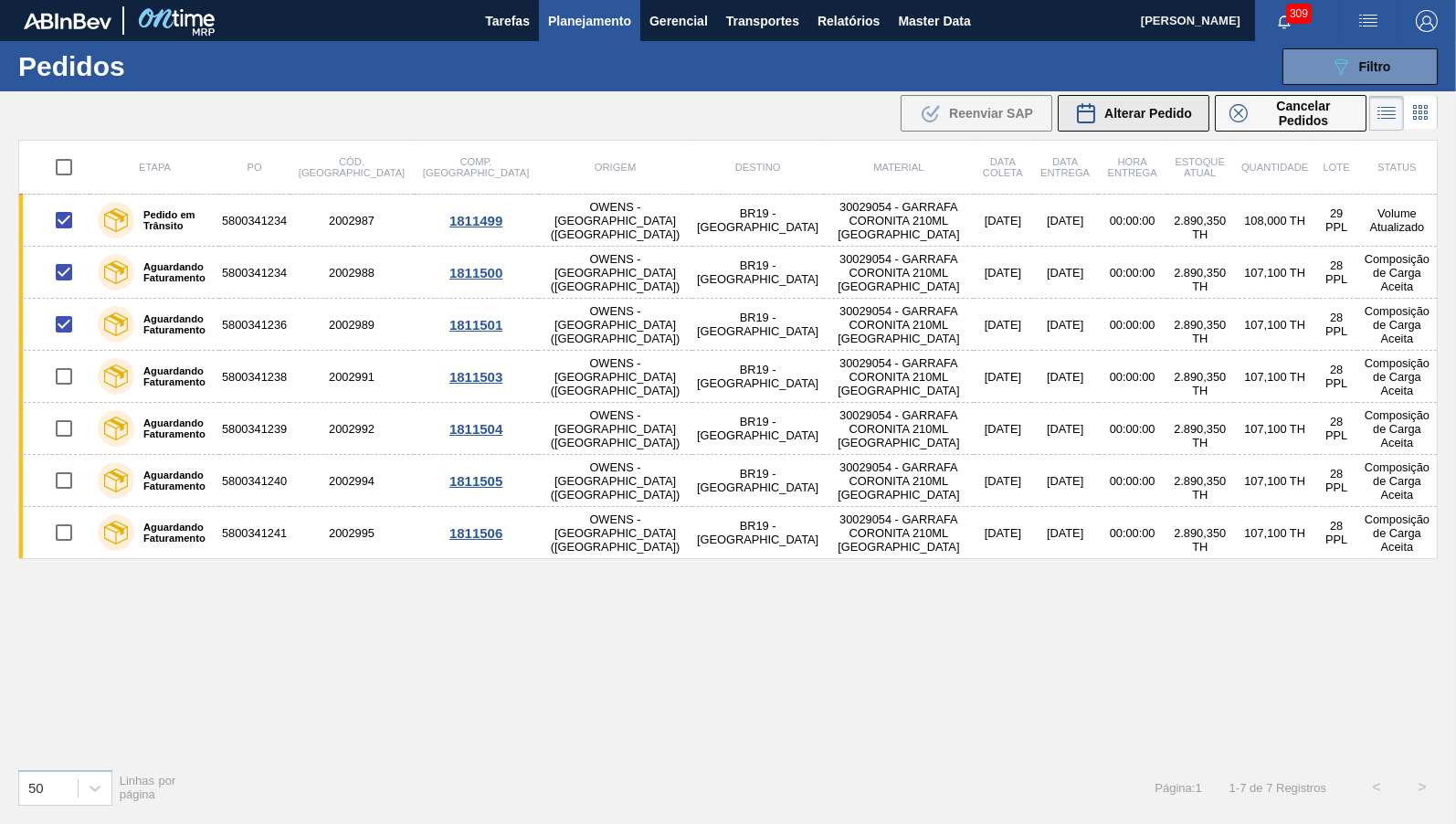
click at [1126, 105] on div "Alterar Pedido" at bounding box center [1133, 113] width 117 height 22
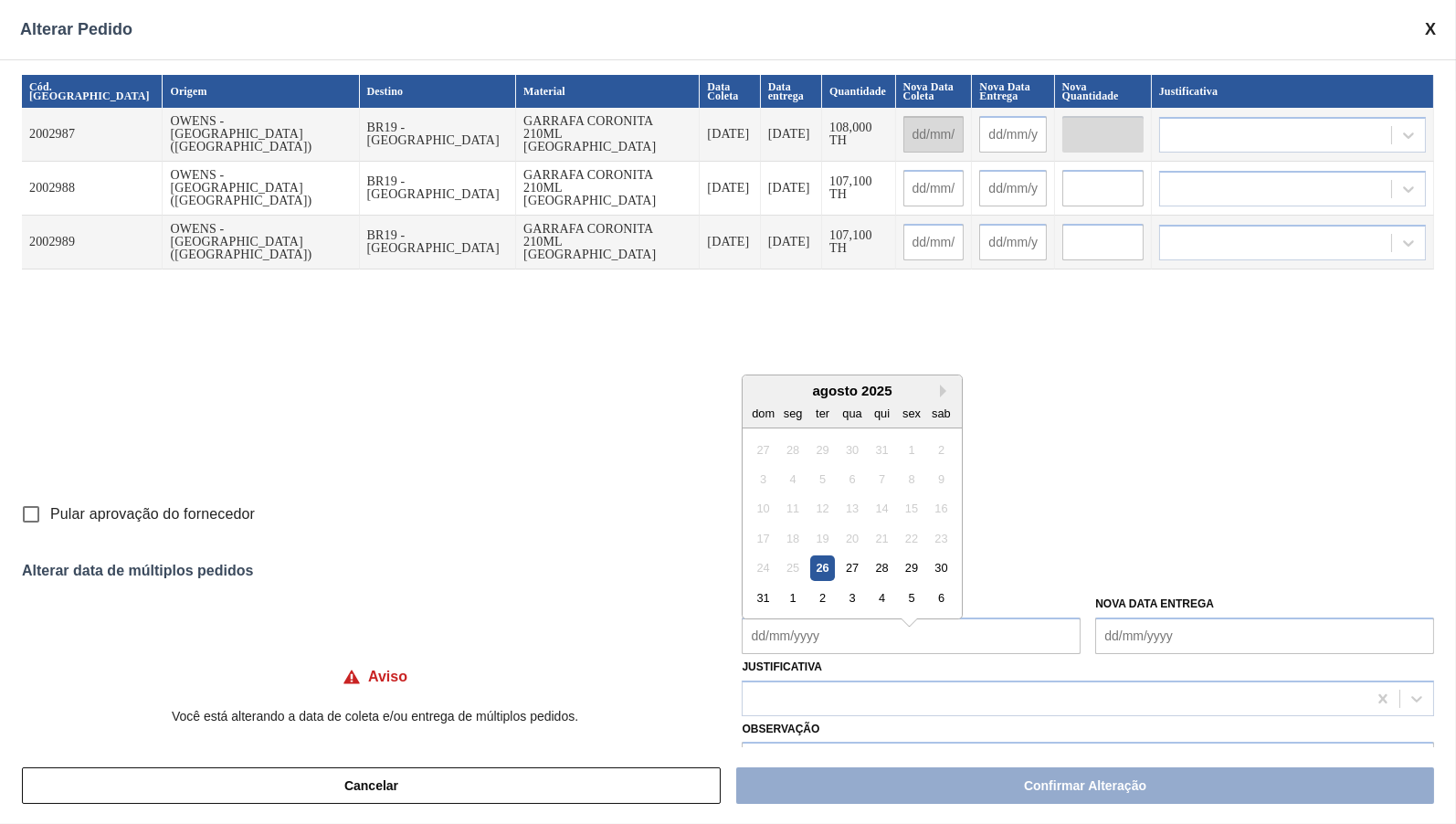
click at [784, 631] on Coleta "Nova Data Coleta" at bounding box center [910, 636] width 339 height 36
click at [789, 585] on div "1" at bounding box center [794, 598] width 25 height 25
type Coleta "[DATE]"
type input "[DATE]"
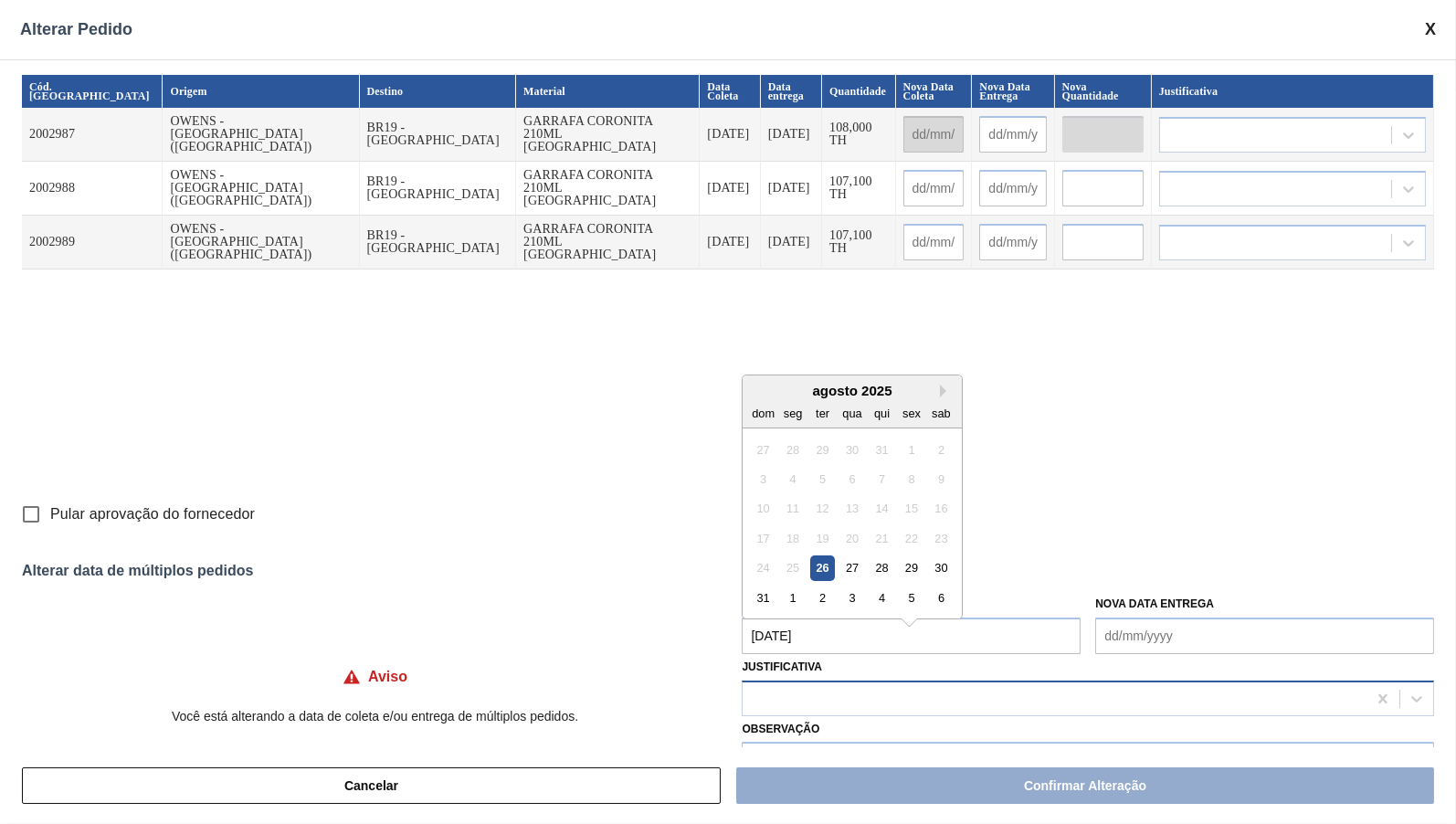
type input "[DATE]"
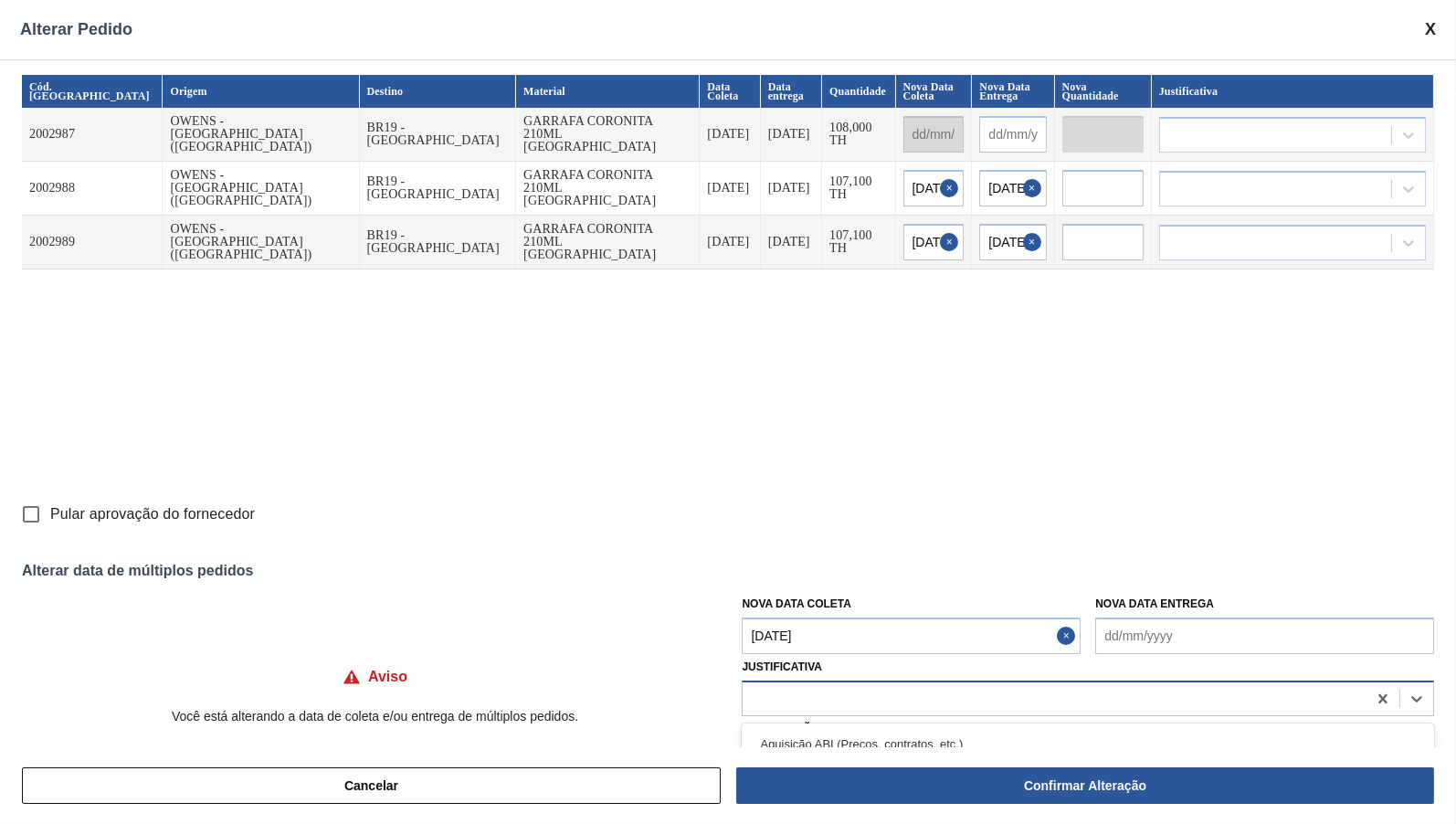
click at [837, 687] on div at bounding box center [1054, 699] width 623 height 27
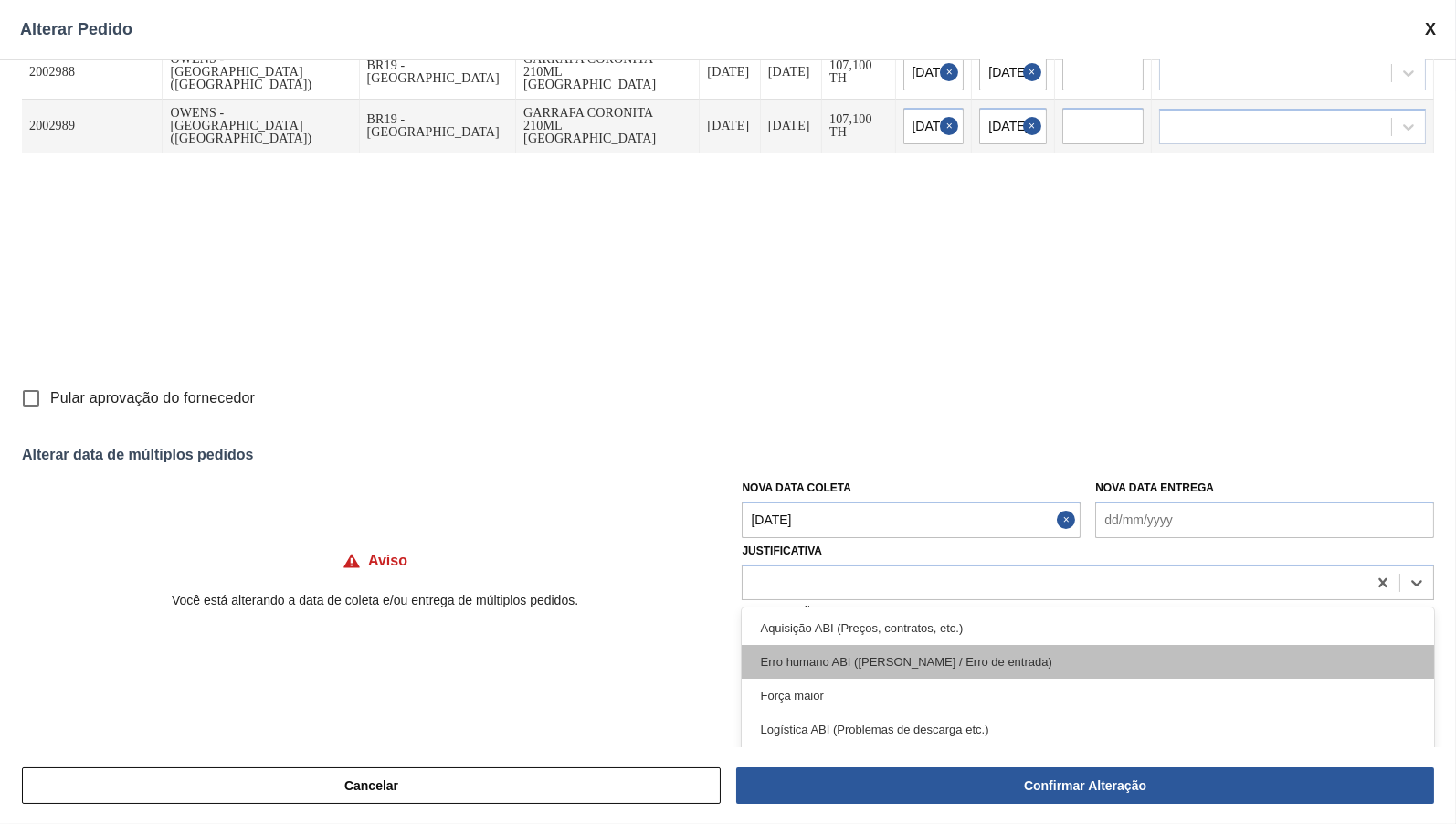
scroll to position [181, 0]
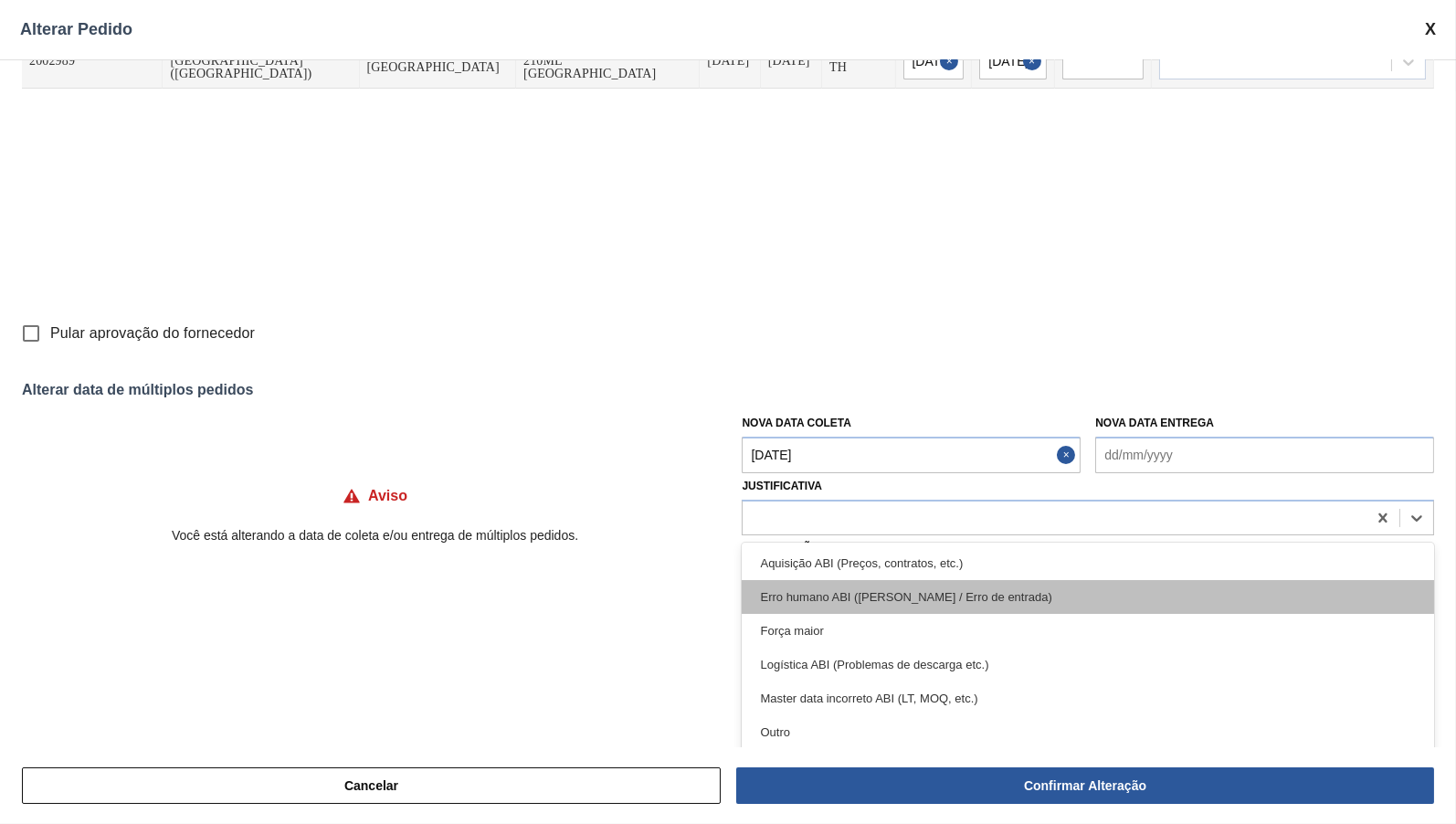
type input "A"
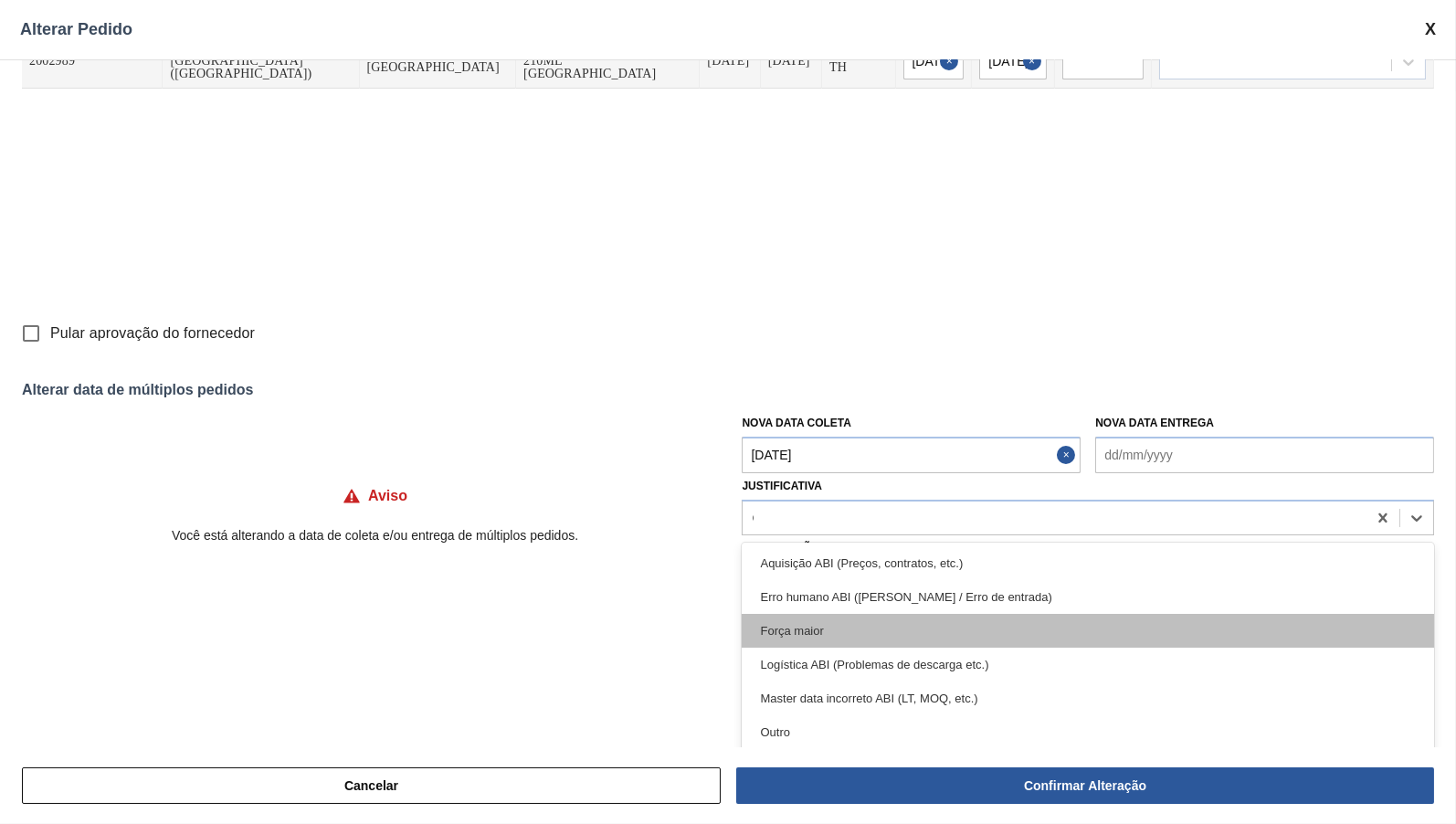
type input "OU"
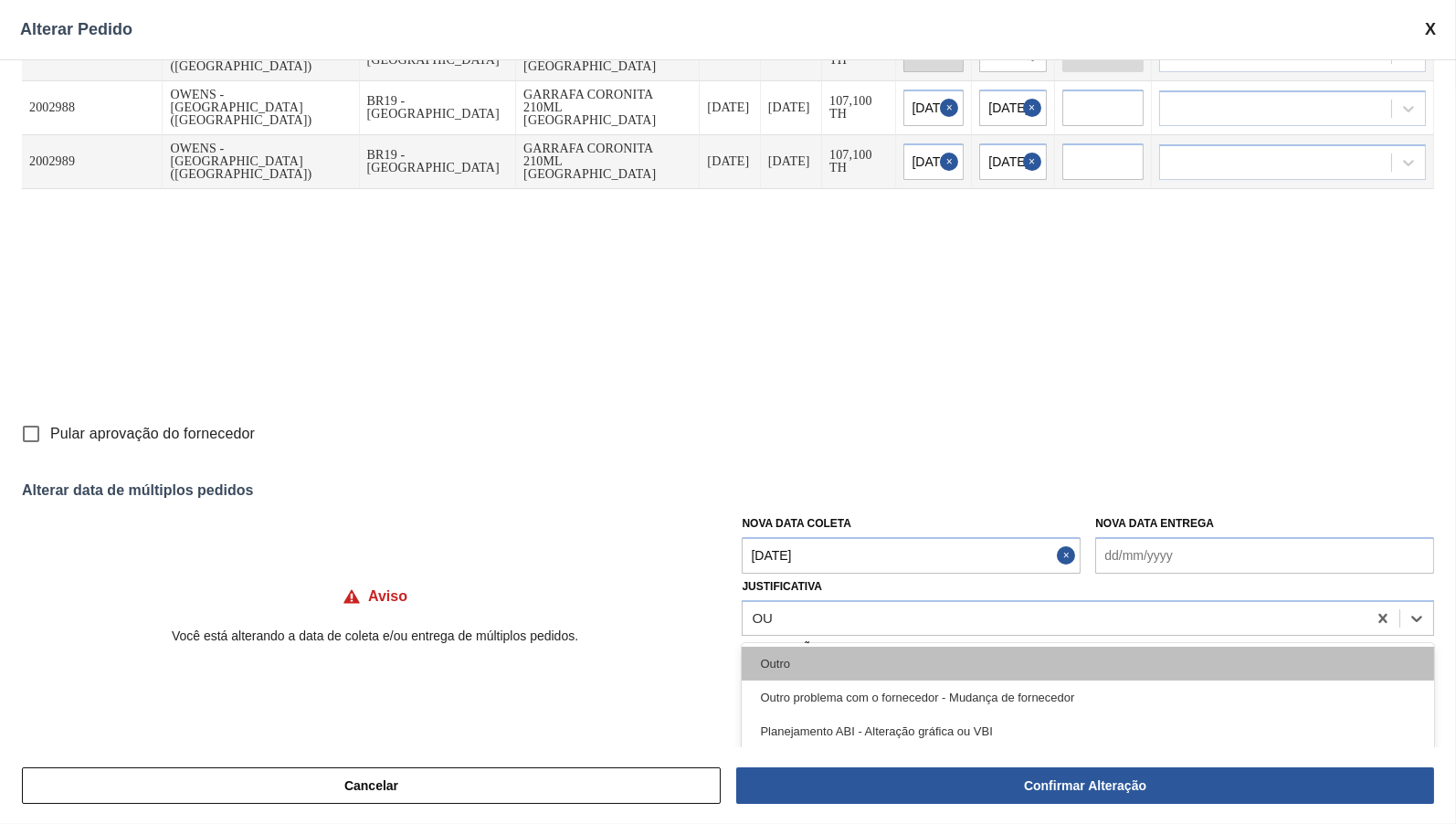
click at [854, 659] on div "Outro" at bounding box center [1087, 663] width 692 height 34
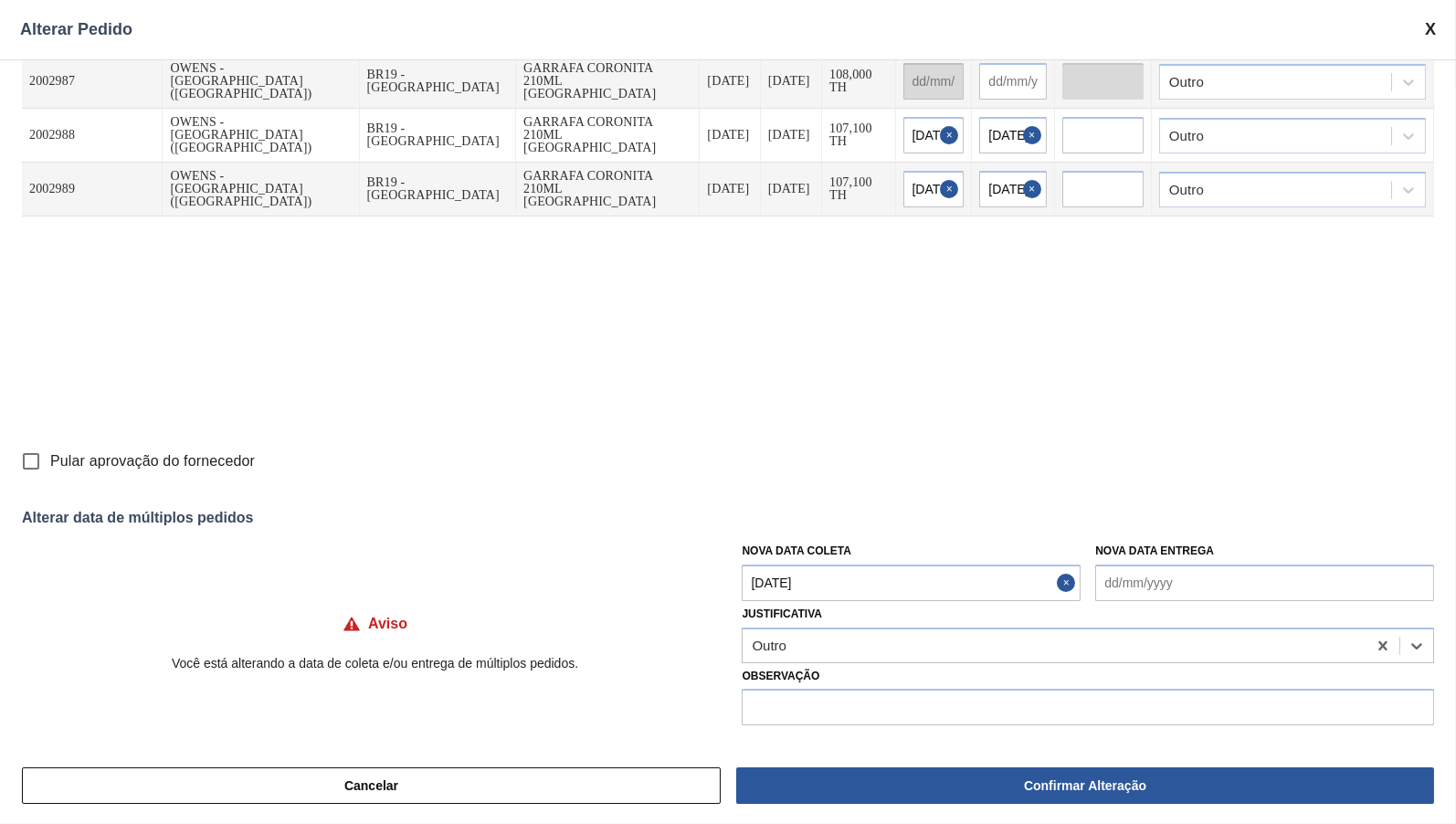
scroll to position [48, 0]
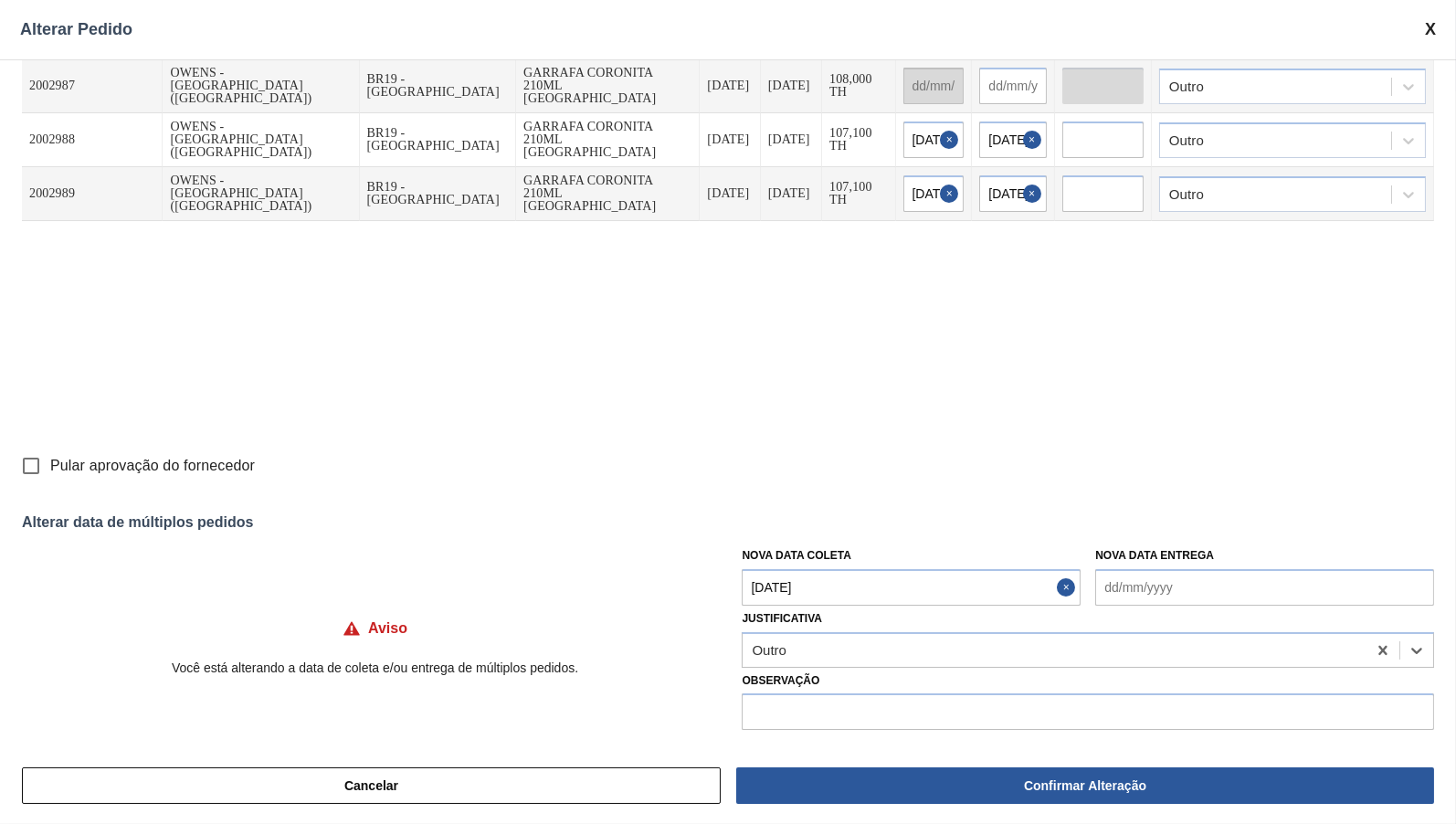
click at [105, 455] on label "Pular aprovação do fornecedor" at bounding box center [133, 466] width 243 height 38
click at [50, 455] on input "Pular aprovação do fornecedor" at bounding box center [30, 466] width 38 height 38
checkbox input "true"
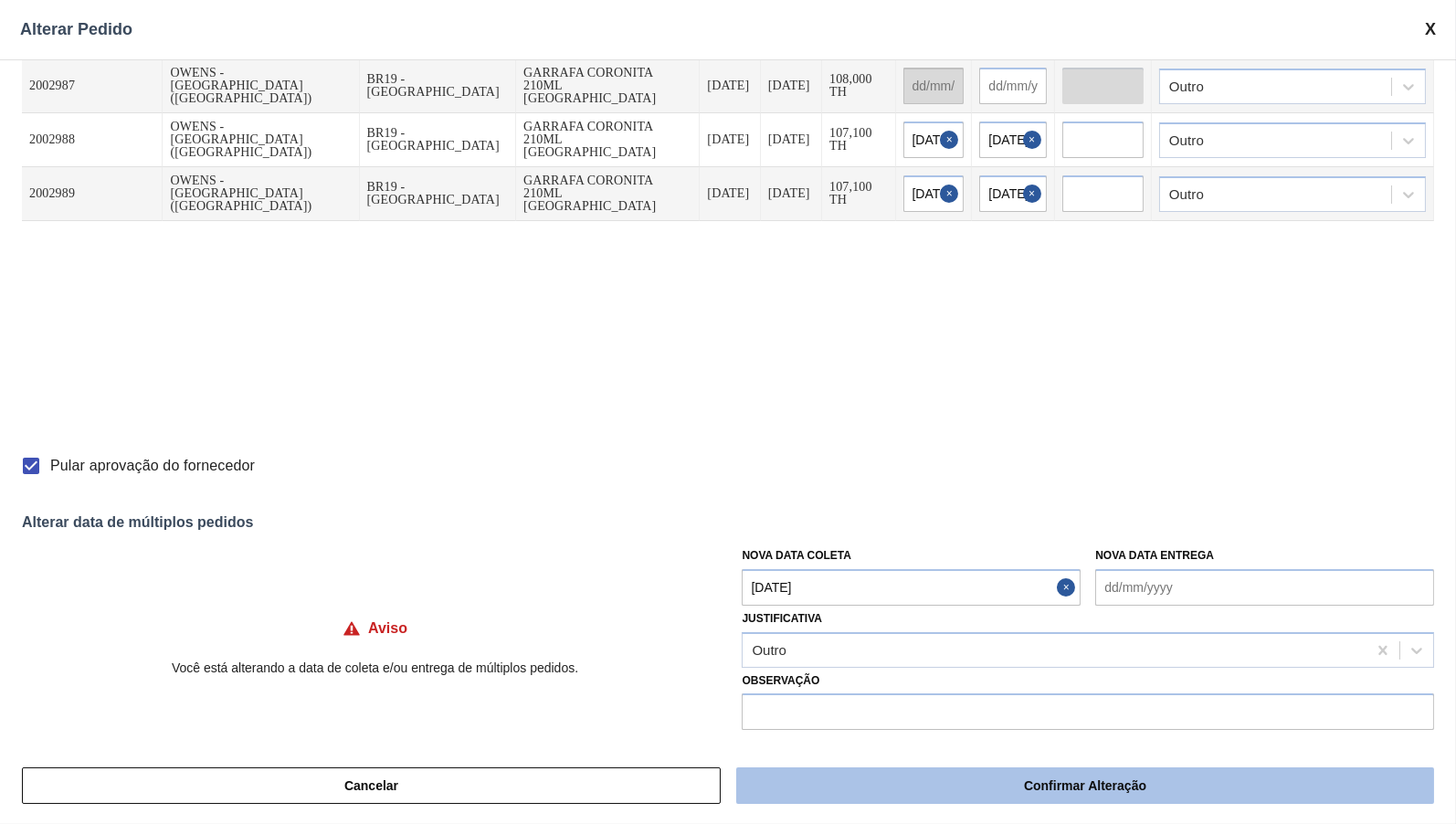
click at [953, 788] on button "Confirmar Alteração" at bounding box center [1085, 785] width 698 height 36
checkbox input "false"
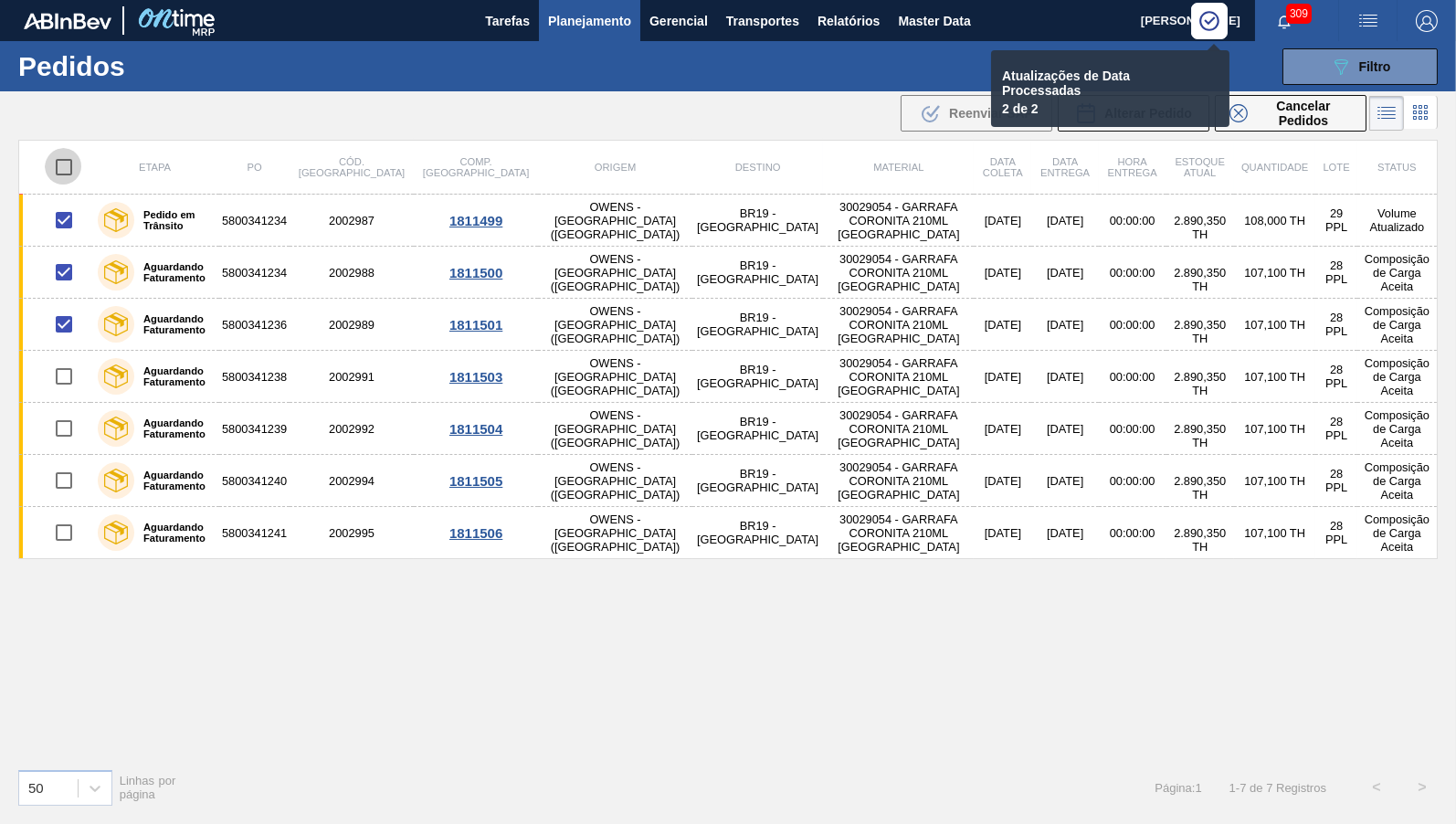
click at [67, 163] on input "checkbox" at bounding box center [64, 167] width 38 height 38
checkbox input "true"
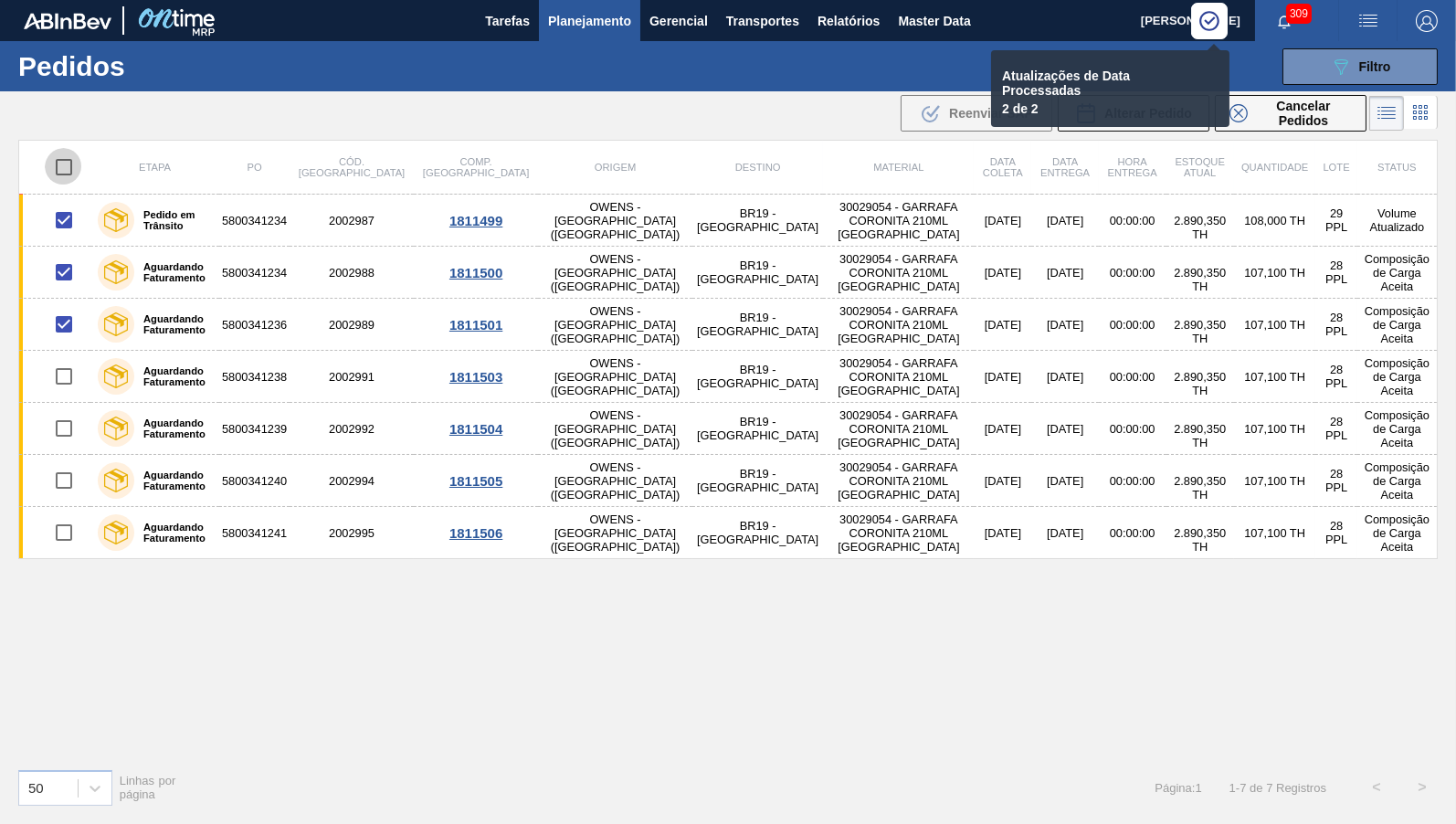
checkbox input "true"
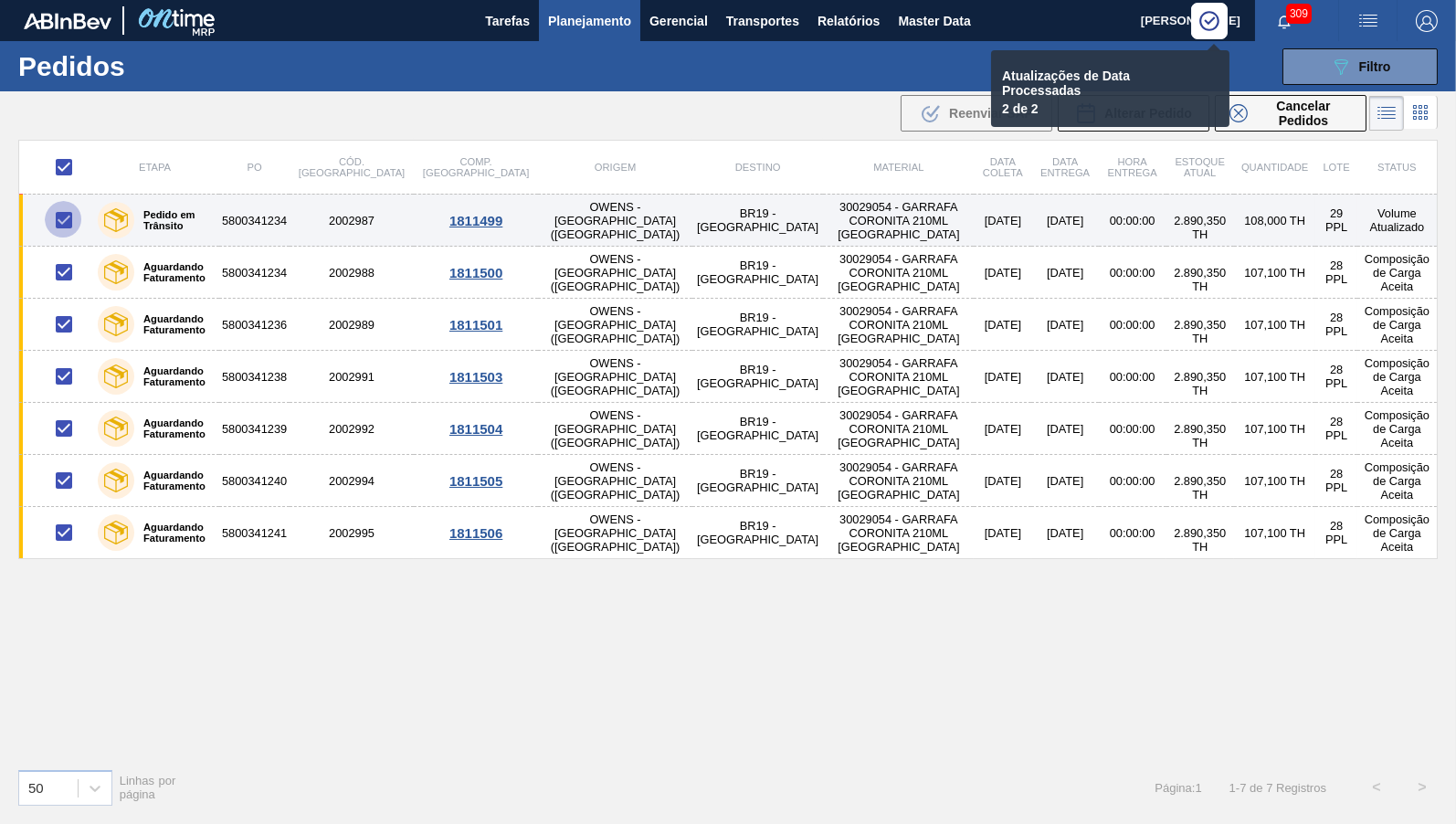
click at [62, 217] on input "checkbox" at bounding box center [64, 220] width 38 height 38
checkbox input "false"
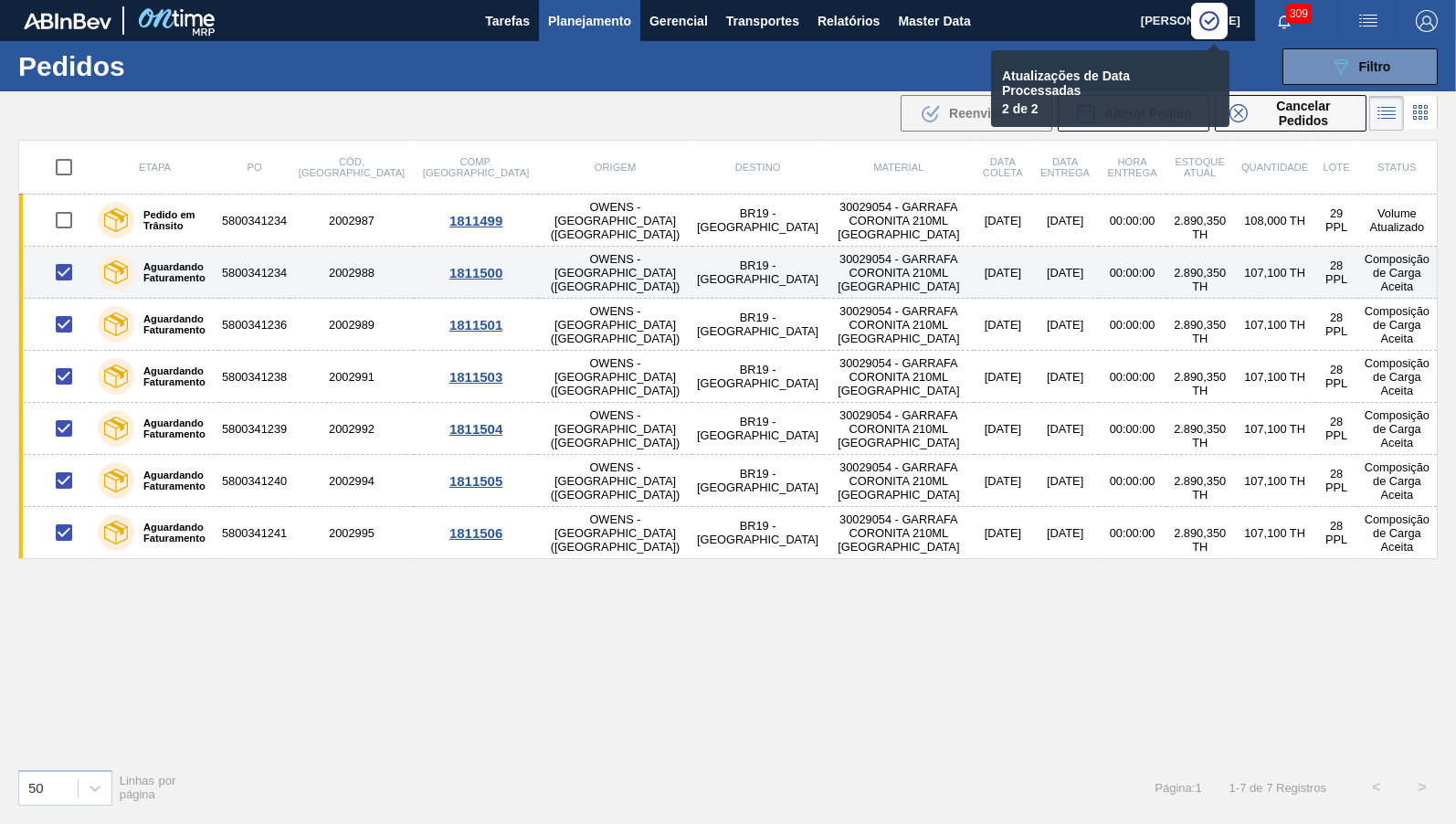
click at [62, 266] on input "checkbox" at bounding box center [64, 272] width 38 height 38
checkbox input "false"
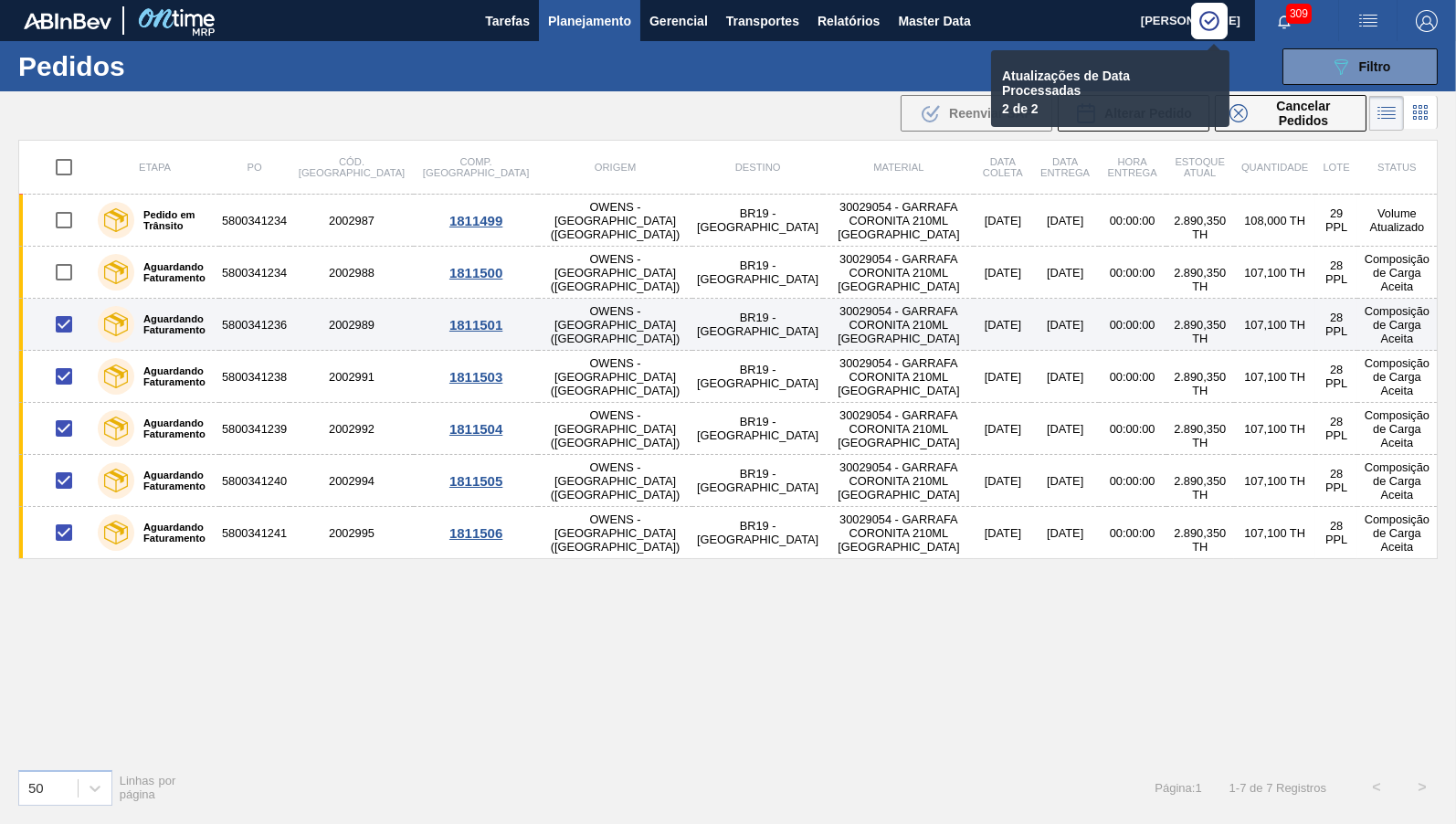
click at [57, 323] on input "checkbox" at bounding box center [64, 324] width 38 height 38
checkbox input "false"
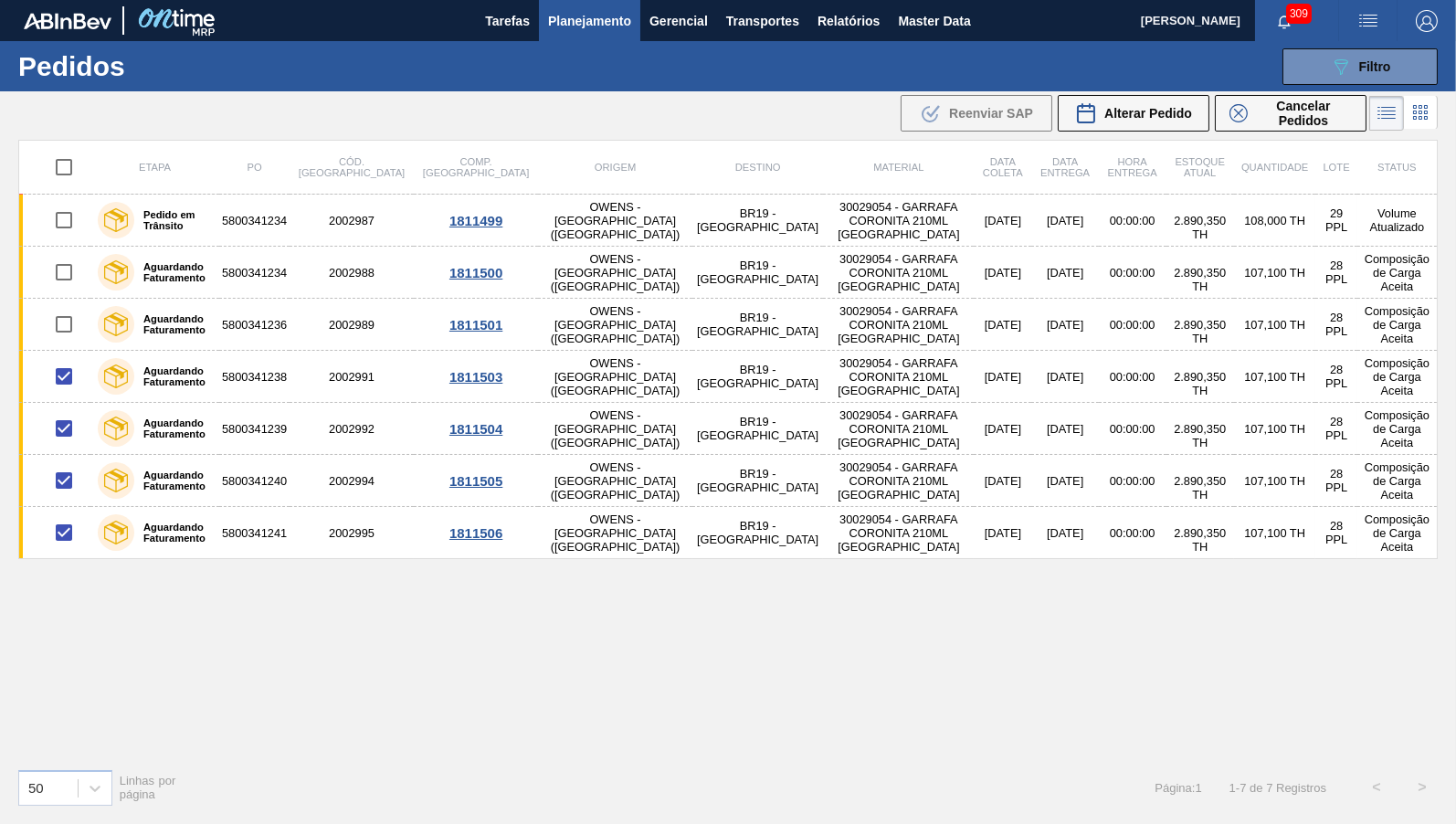
checkbox input "false"
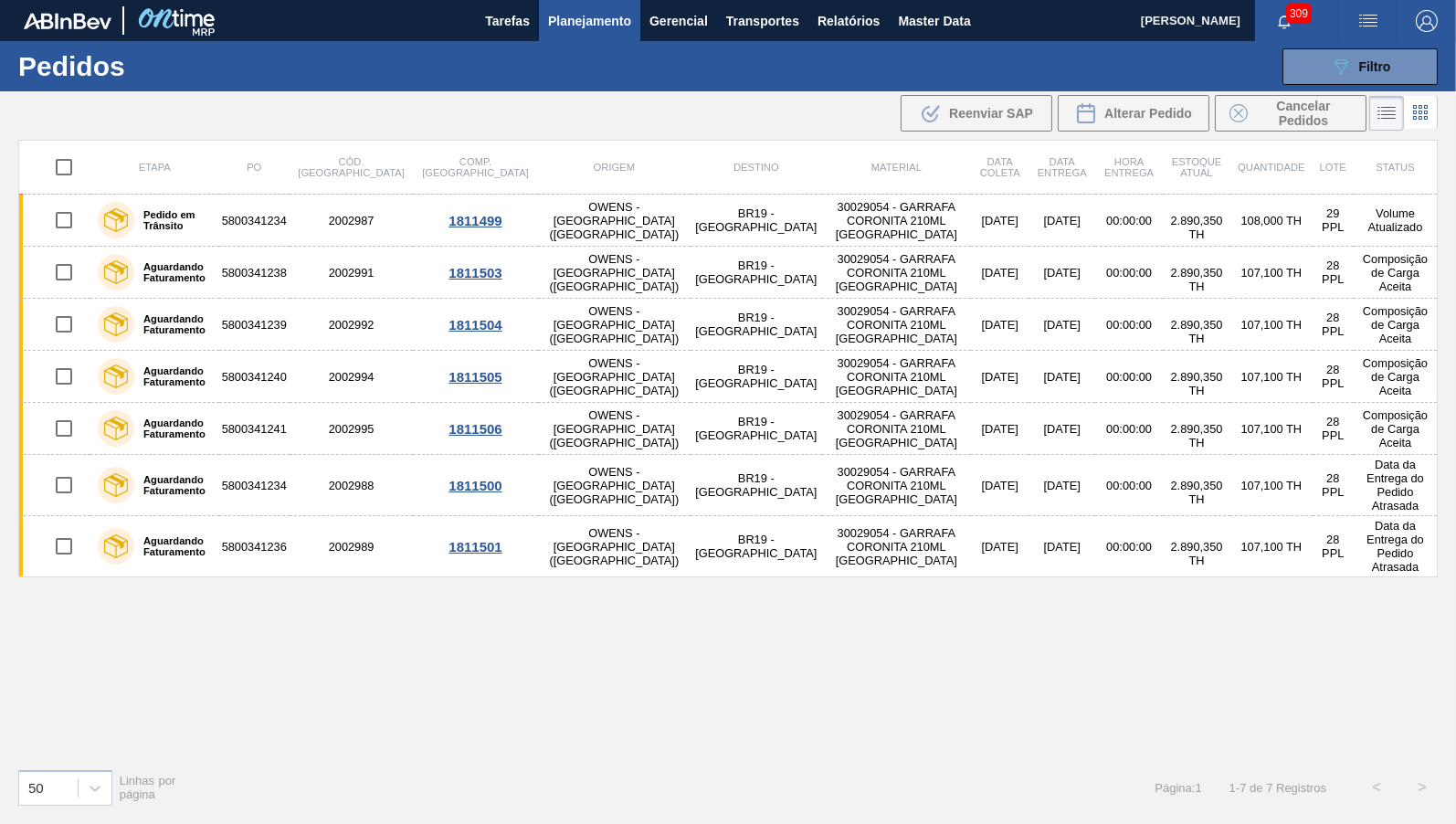
click at [59, 165] on input "checkbox" at bounding box center [64, 167] width 38 height 38
checkbox input "true"
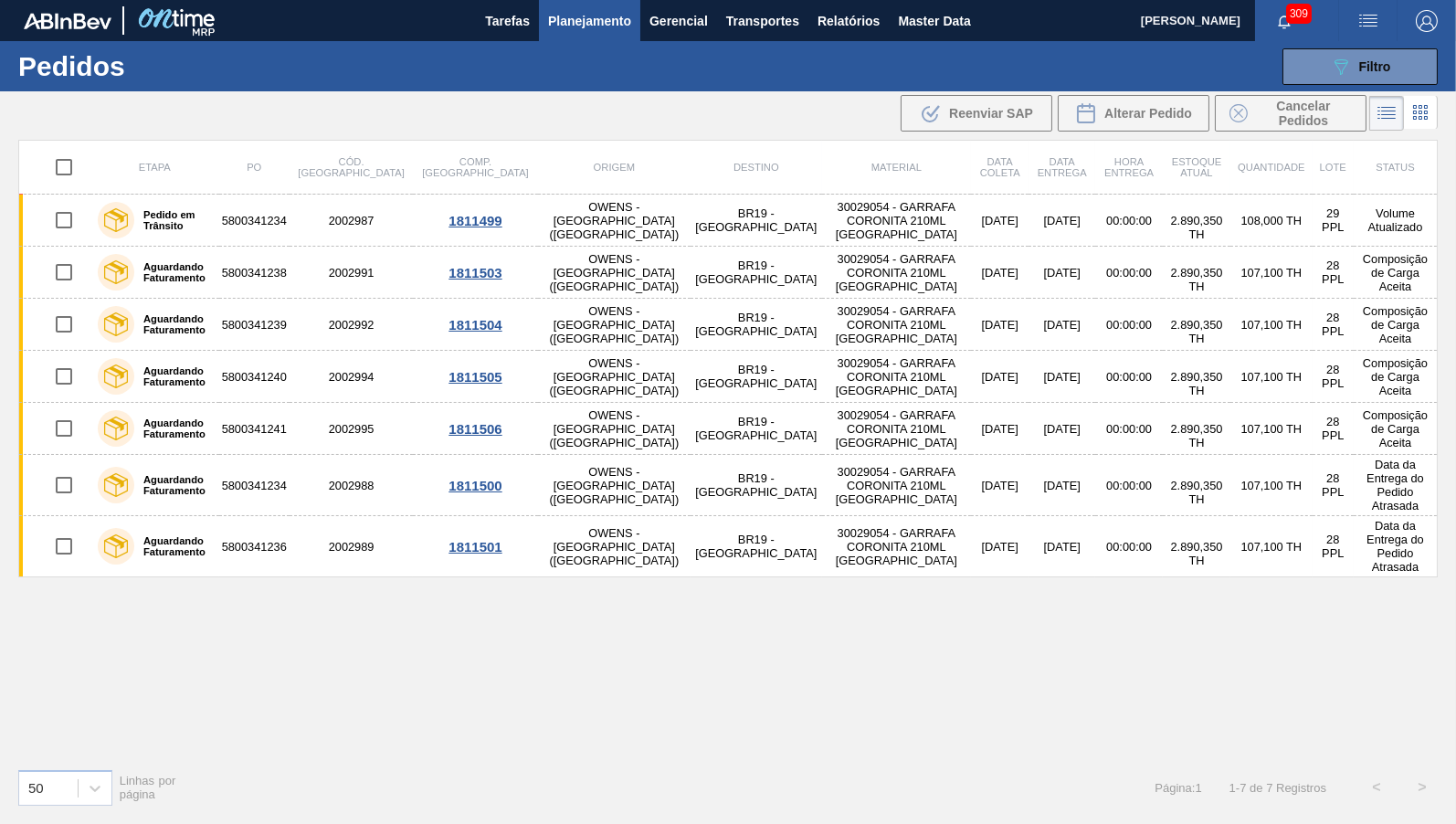
checkbox input "true"
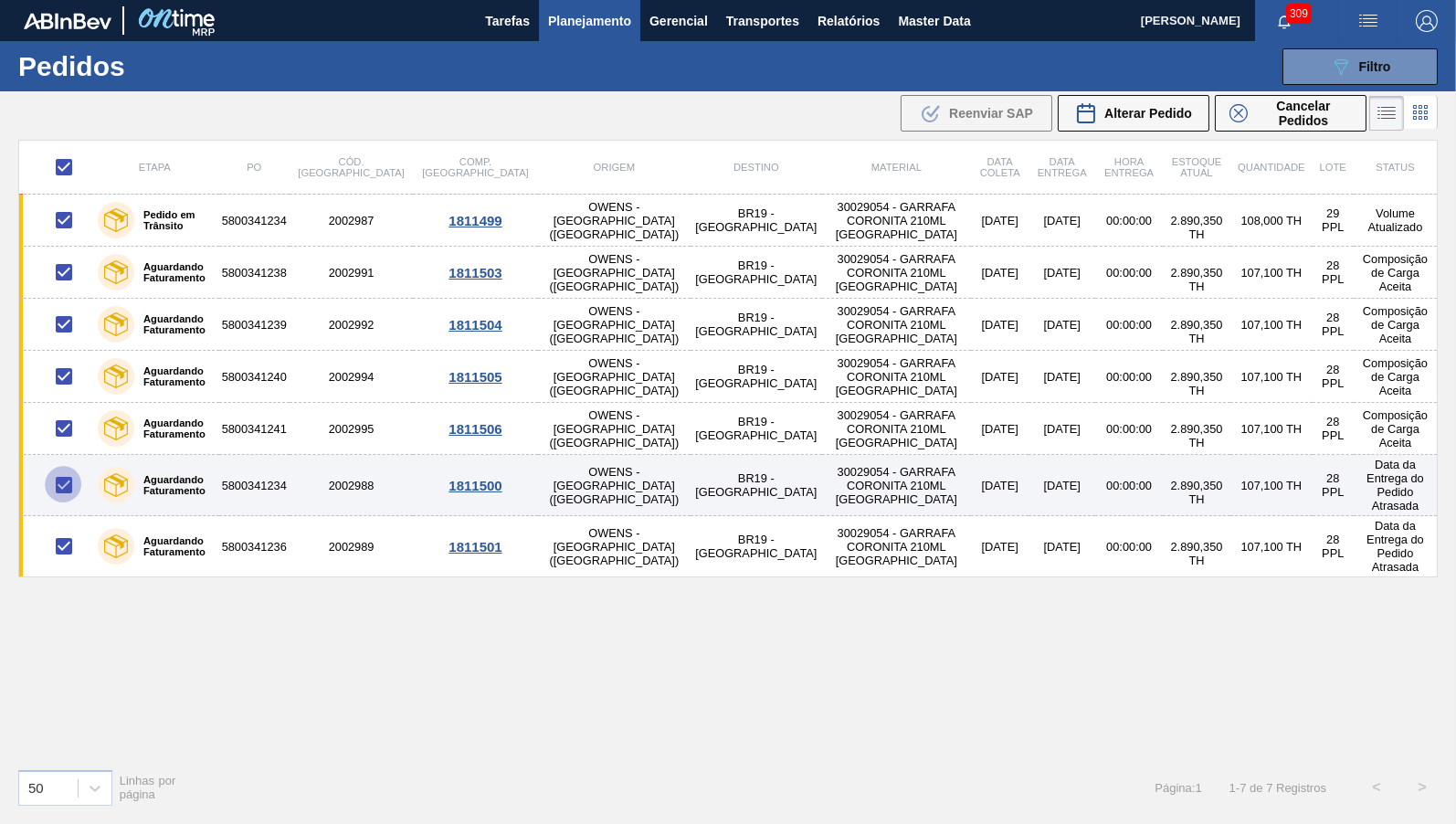
click at [72, 480] on input "checkbox" at bounding box center [64, 485] width 38 height 38
checkbox input "false"
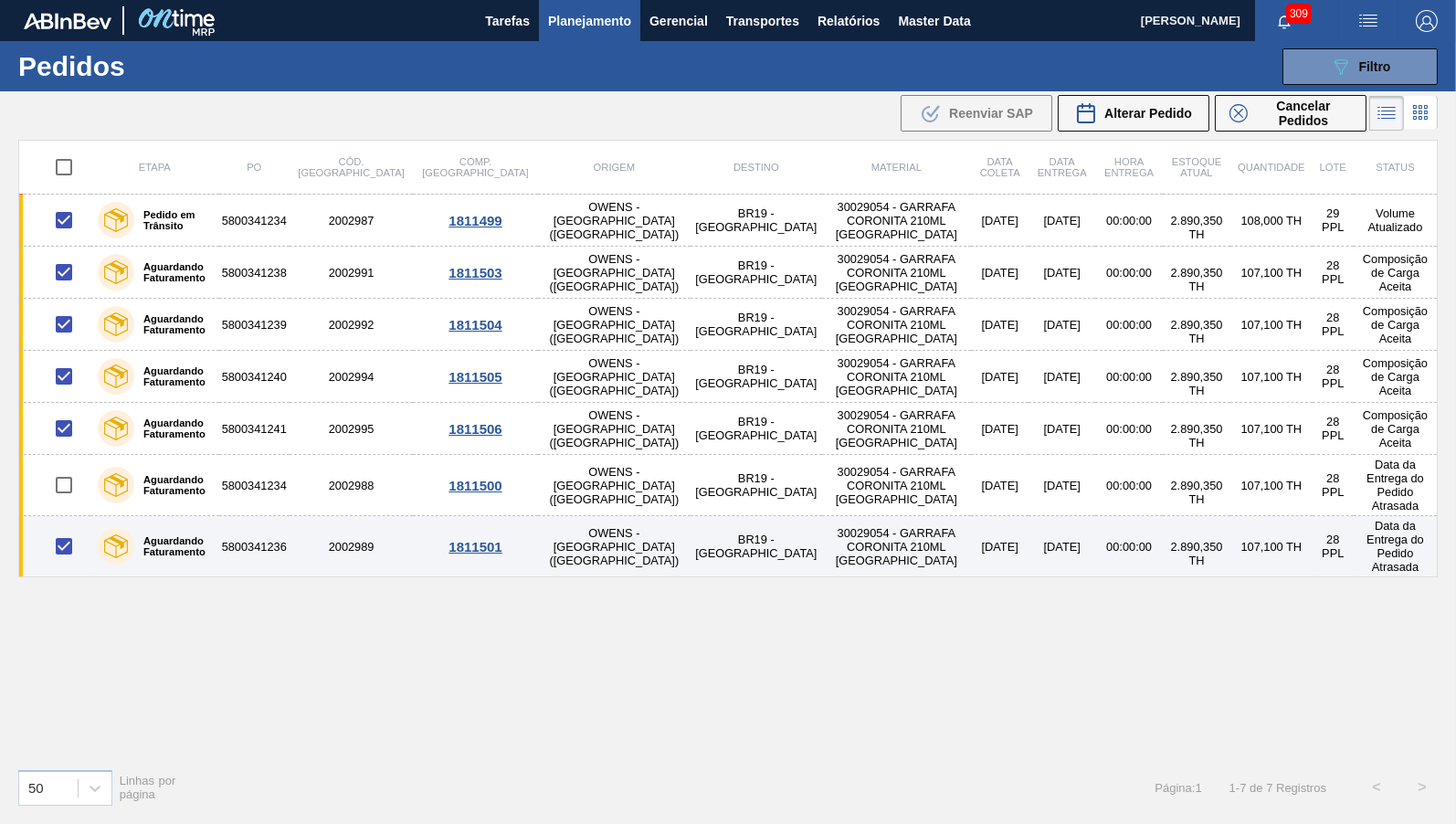
click at [69, 528] on input "checkbox" at bounding box center [64, 546] width 38 height 38
checkbox input "false"
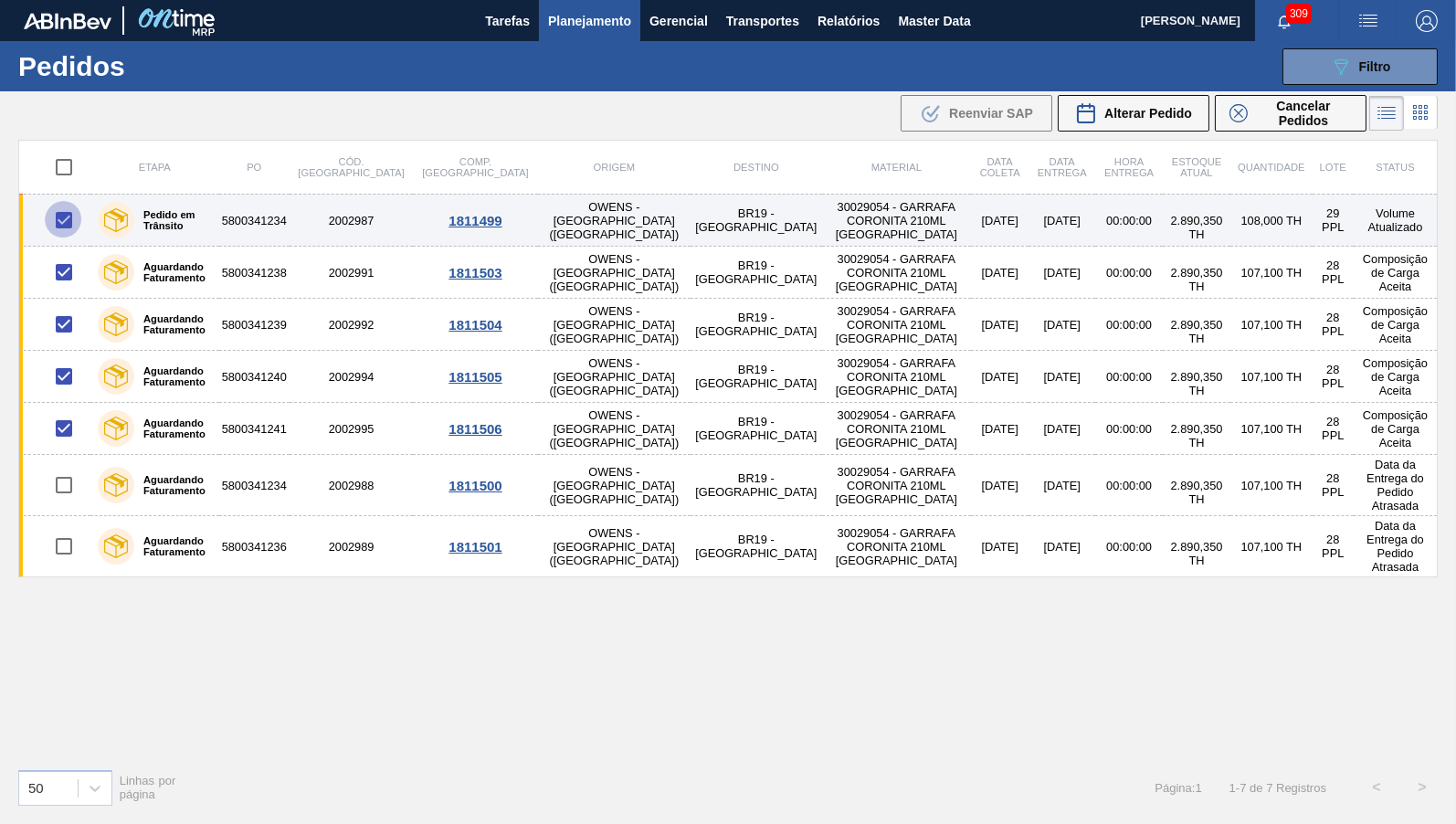
click at [69, 215] on input "checkbox" at bounding box center [64, 220] width 38 height 38
checkbox input "false"
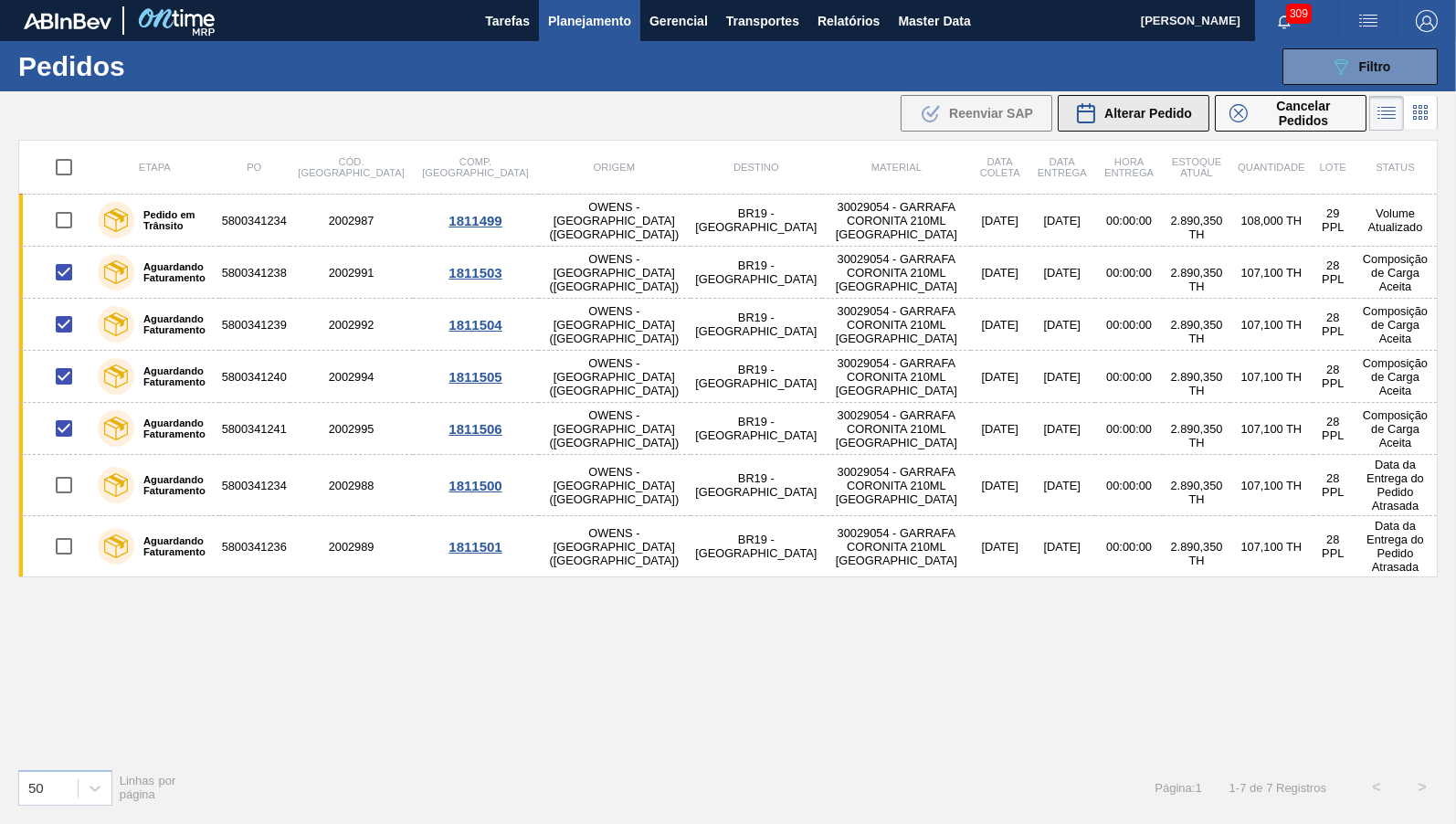
click at [1129, 105] on div "Alterar Pedido" at bounding box center [1133, 113] width 117 height 22
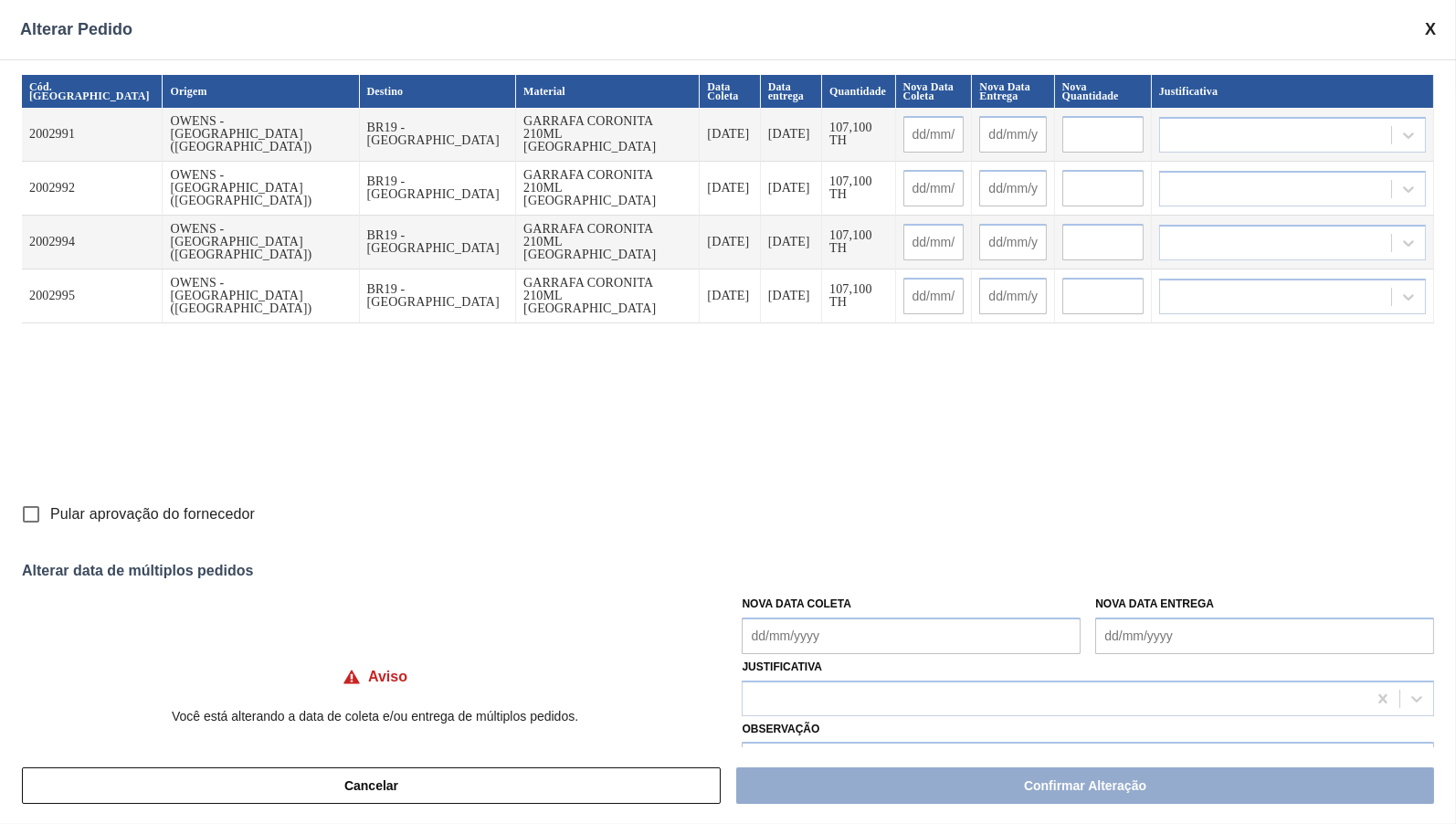
click at [901, 619] on Coleta "Nova Data Coleta" at bounding box center [910, 636] width 339 height 36
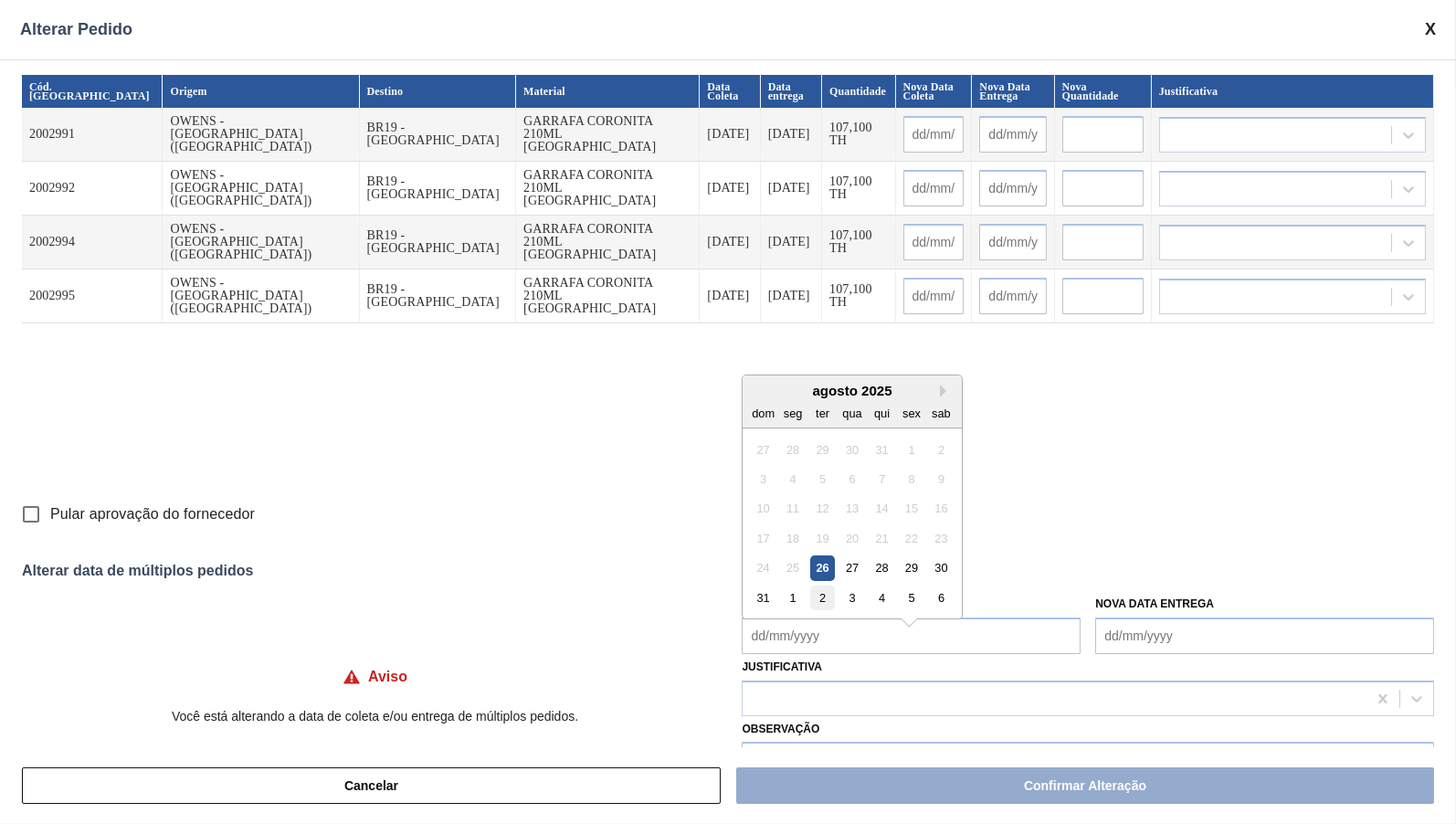
click at [825, 585] on div "2" at bounding box center [822, 598] width 25 height 25
type Coleta "[DATE]"
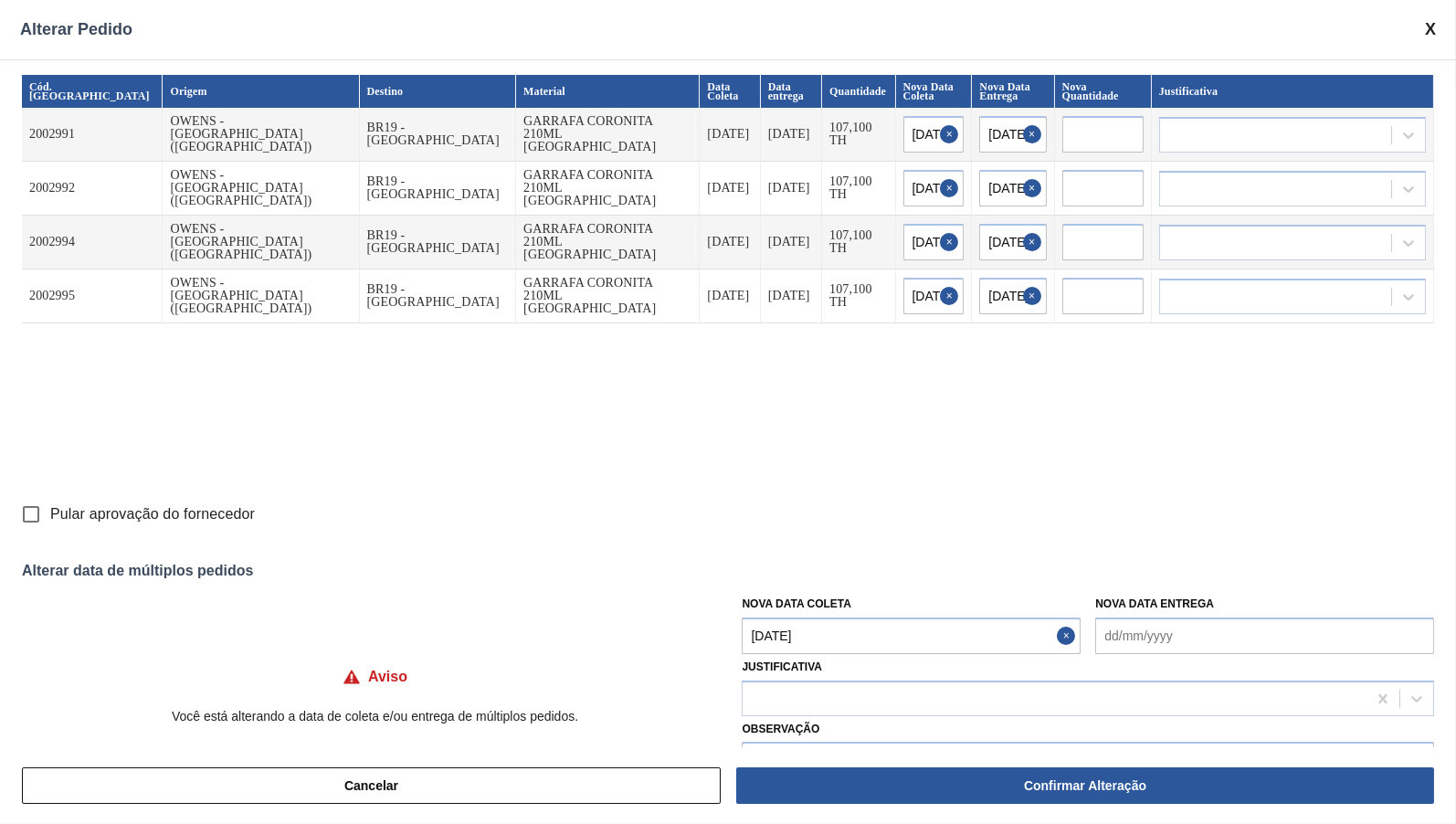
type input "[DATE]"
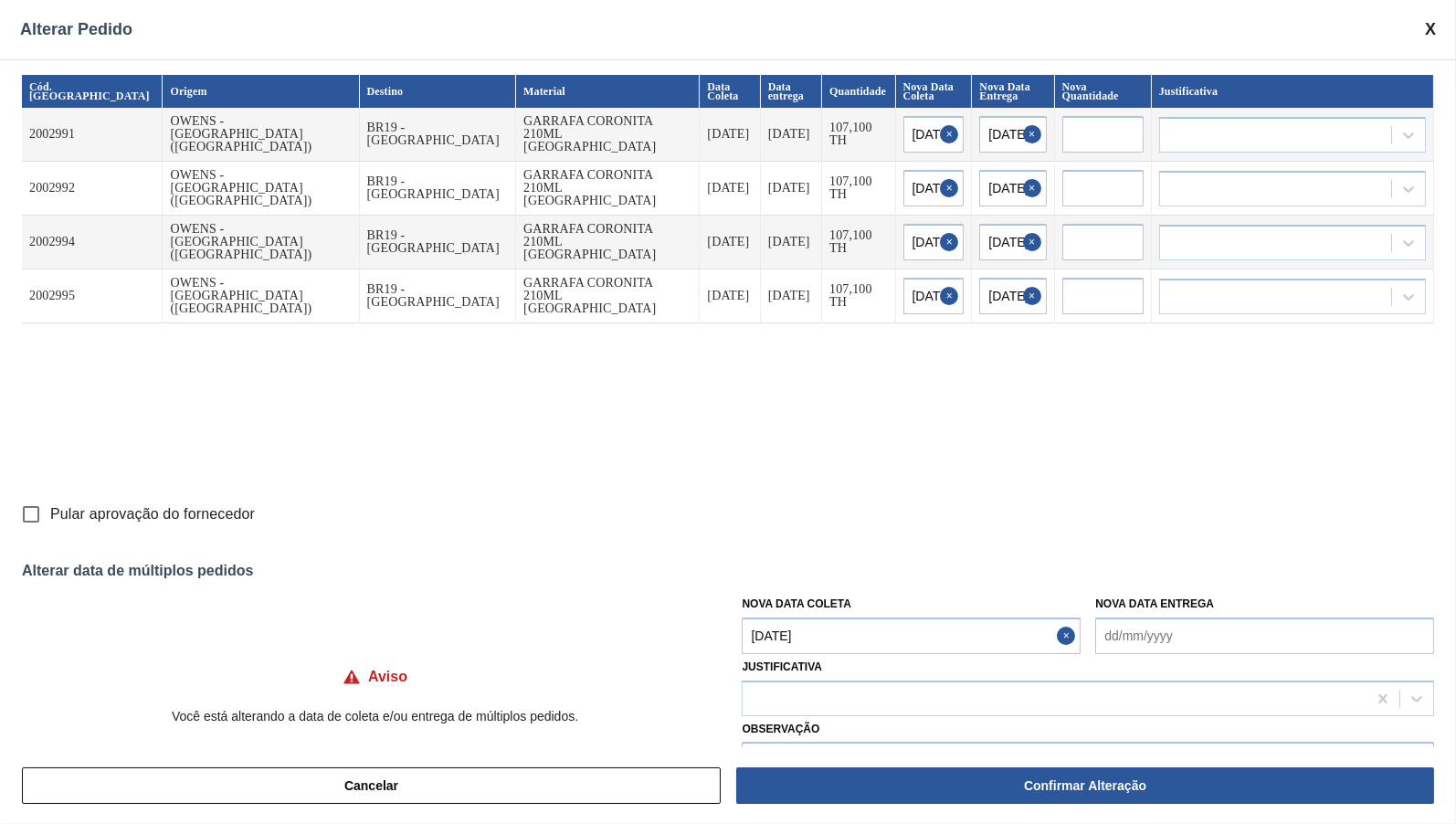
type input "[DATE]"
click at [853, 673] on div "Justificativa" at bounding box center [1087, 684] width 692 height 62
click at [844, 685] on div at bounding box center [1054, 699] width 623 height 27
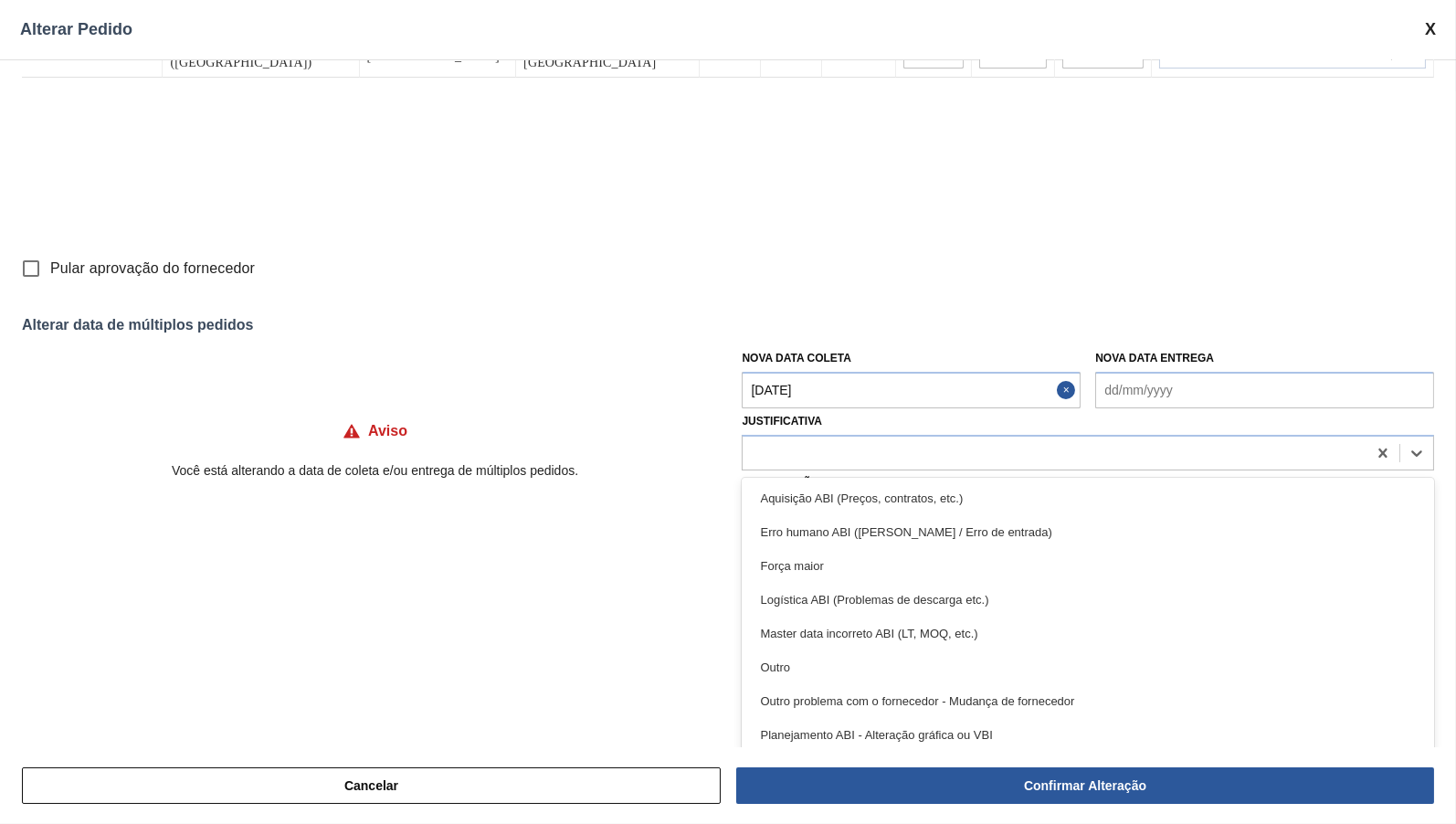
click at [697, 524] on div "Cód. Pedido Origem Destino Material Data Coleta Data entrega Quantidade Nova Da…" at bounding box center [728, 403] width 1456 height 688
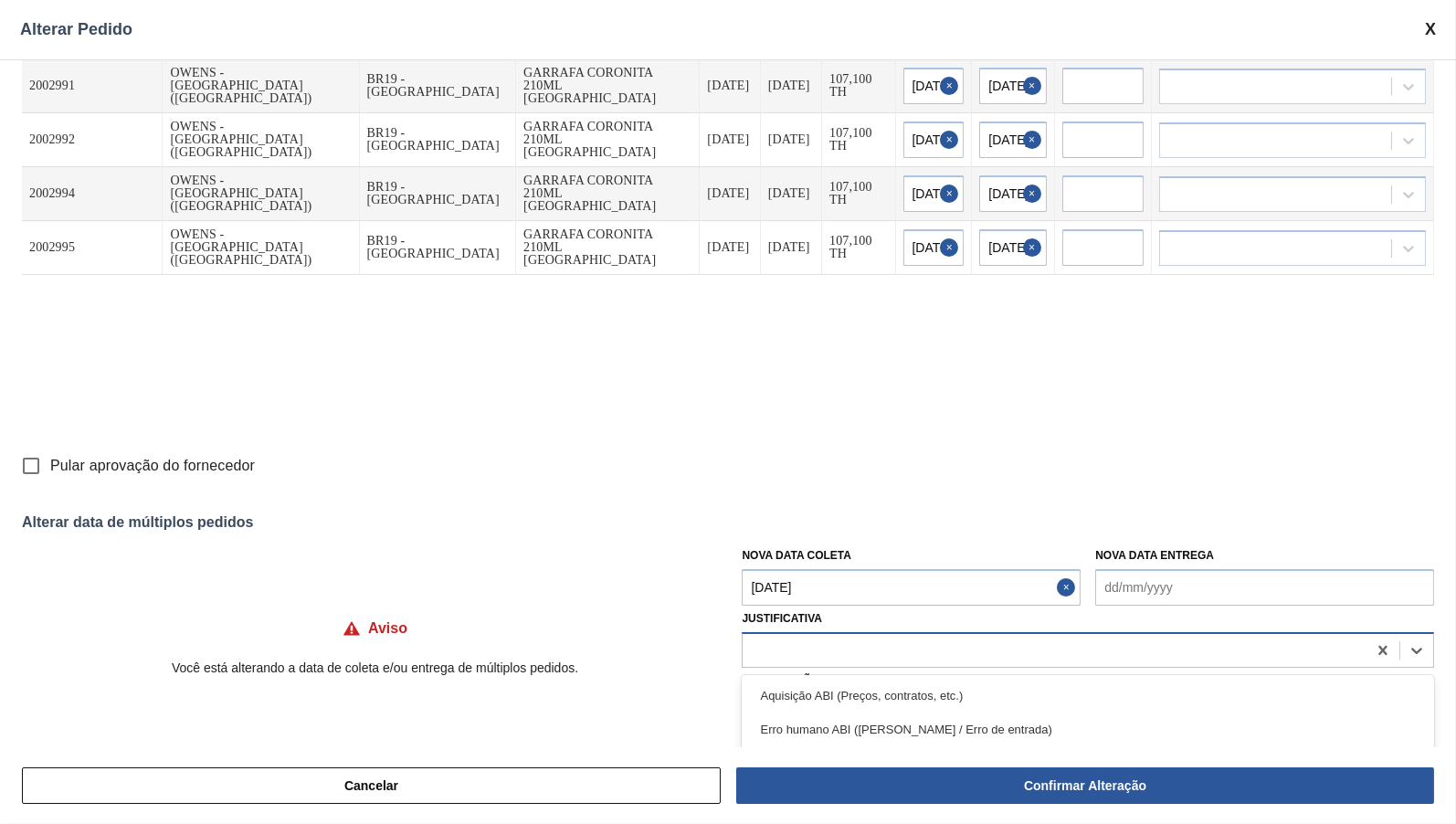
click at [824, 641] on div at bounding box center [1054, 650] width 623 height 27
type input "OU"
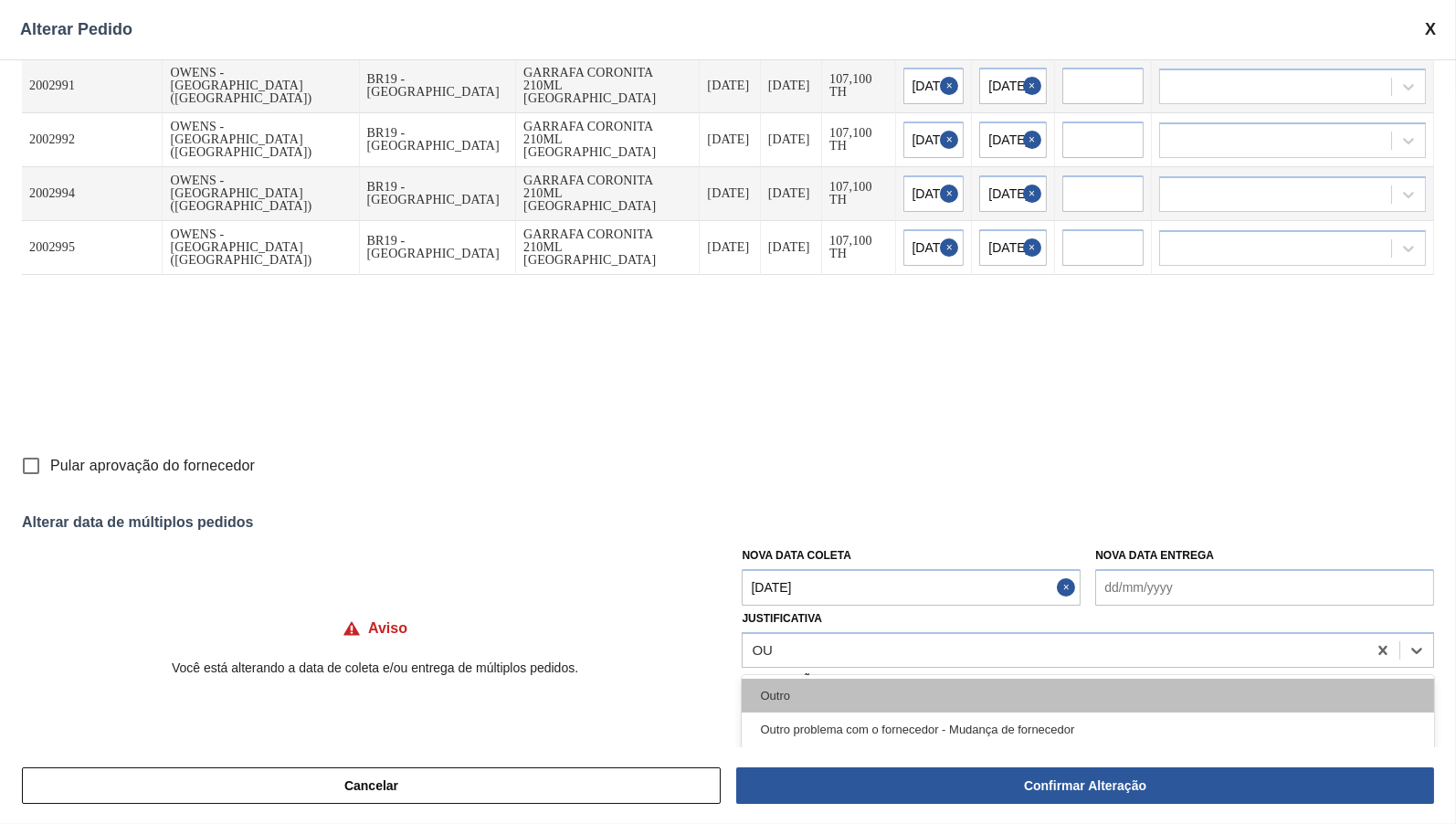
click at [779, 679] on div "Outro" at bounding box center [1087, 696] width 692 height 34
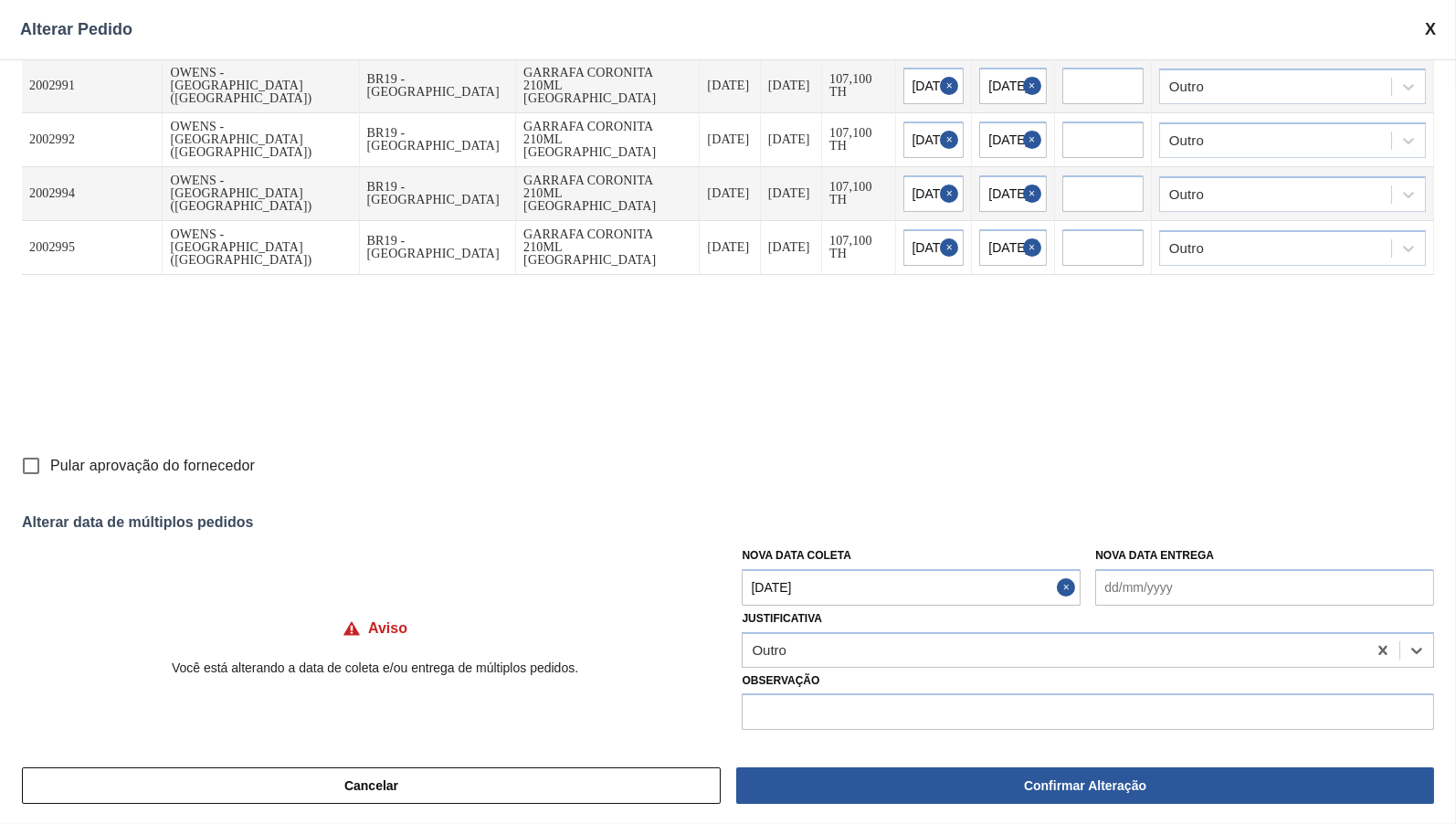
click at [158, 472] on span "Pular aprovação do fornecedor" at bounding box center [152, 466] width 204 height 22
click at [50, 472] on input "Pular aprovação do fornecedor" at bounding box center [30, 466] width 38 height 38
checkbox input "true"
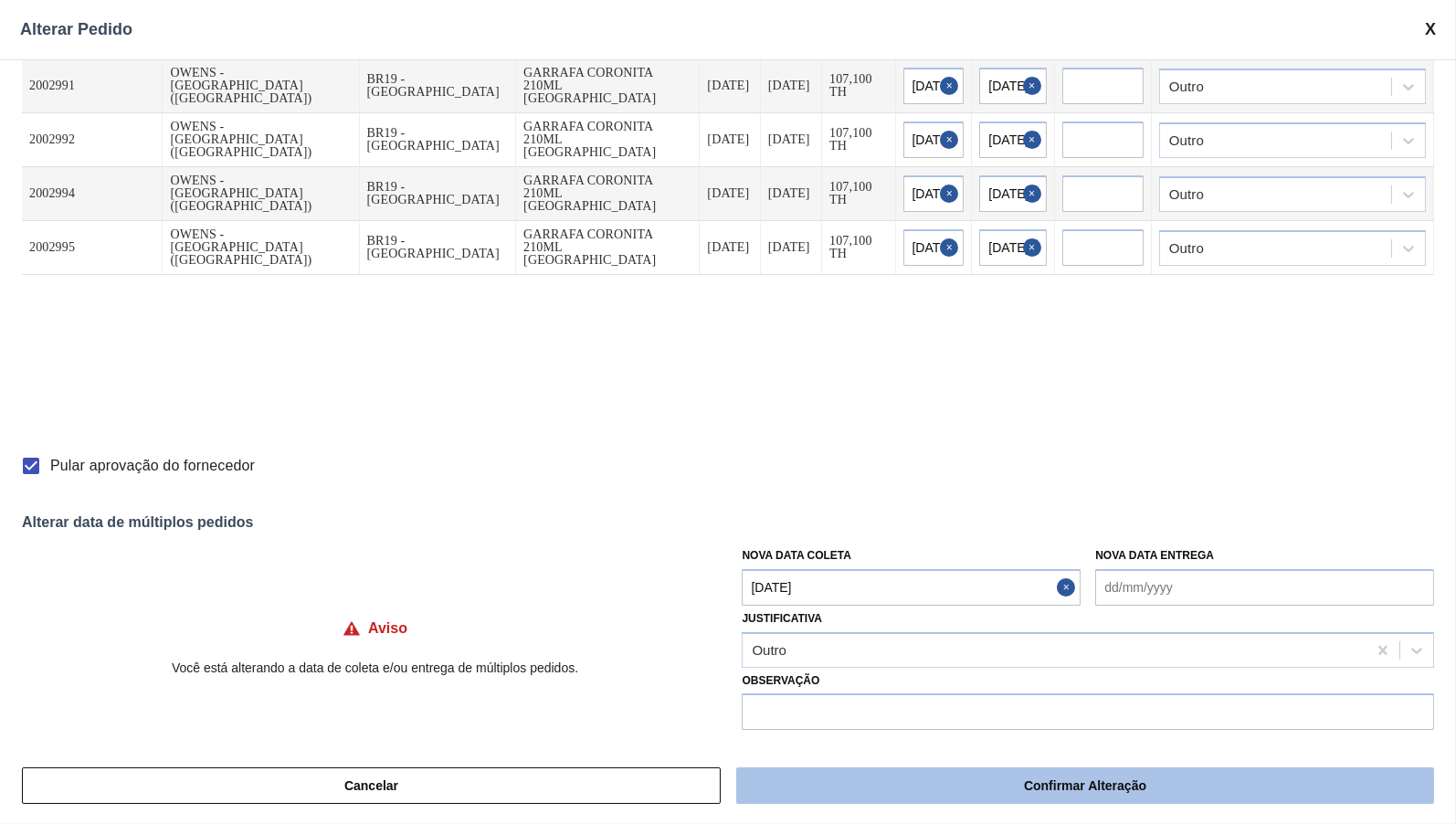
click at [843, 793] on button "Confirmar Alteração" at bounding box center [1085, 785] width 698 height 36
checkbox input "false"
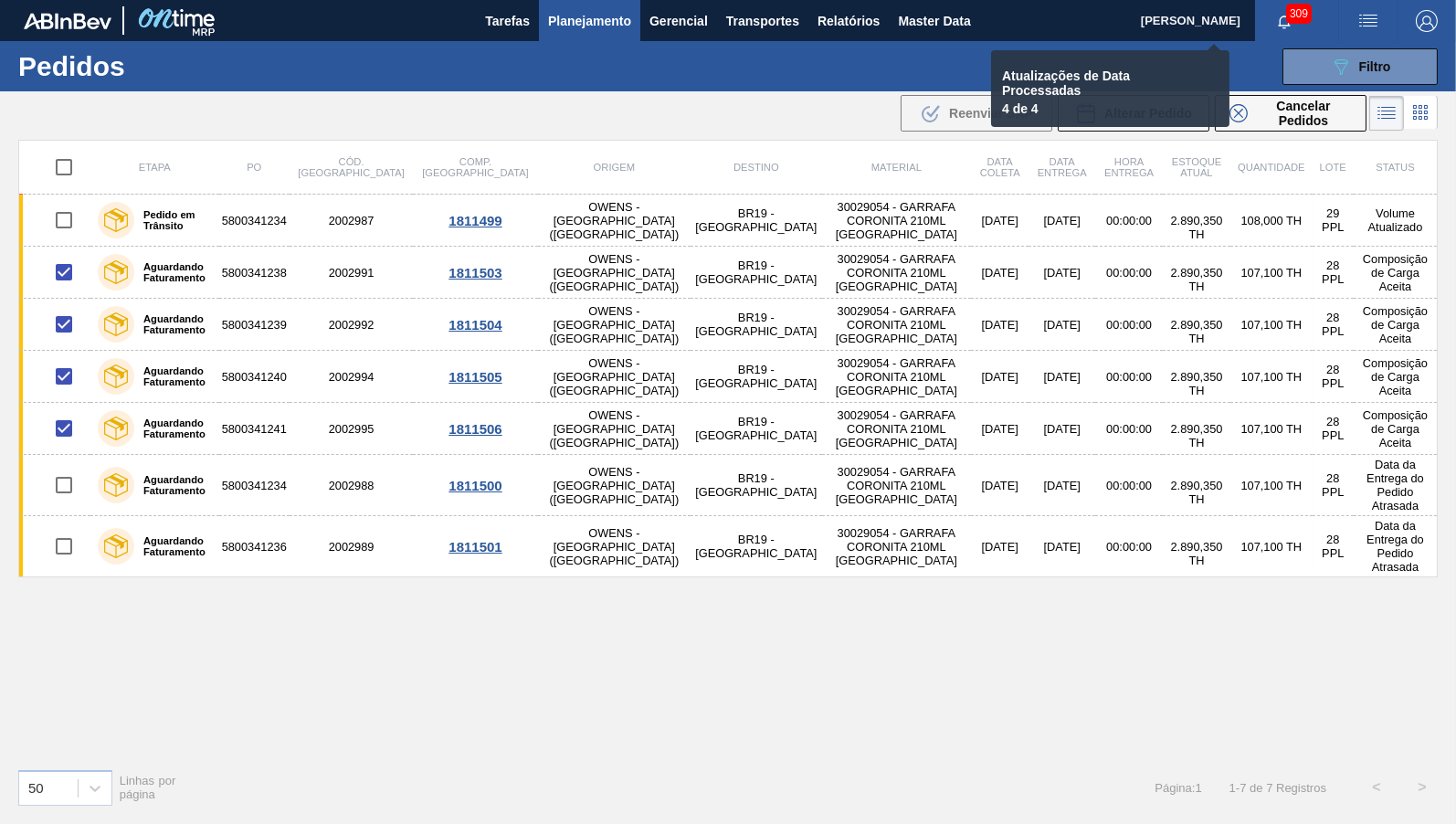
checkbox input "false"
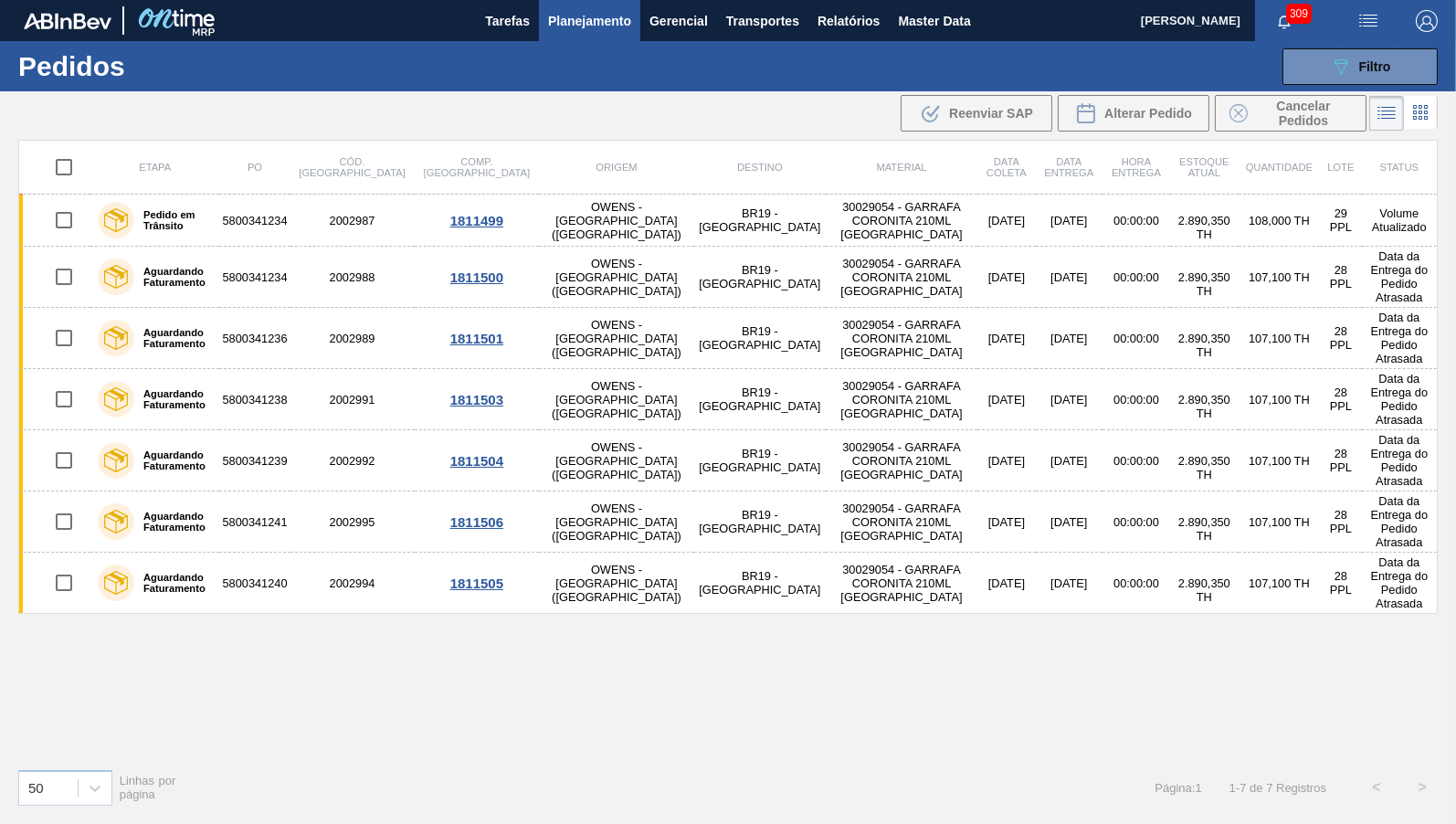
click at [602, 756] on div "50 Linhas por página Página : 1 1 - 7 de 7 Registros < >" at bounding box center [728, 787] width 1456 height 67
click at [823, 12] on span "Relatórios" at bounding box center [848, 21] width 62 height 22
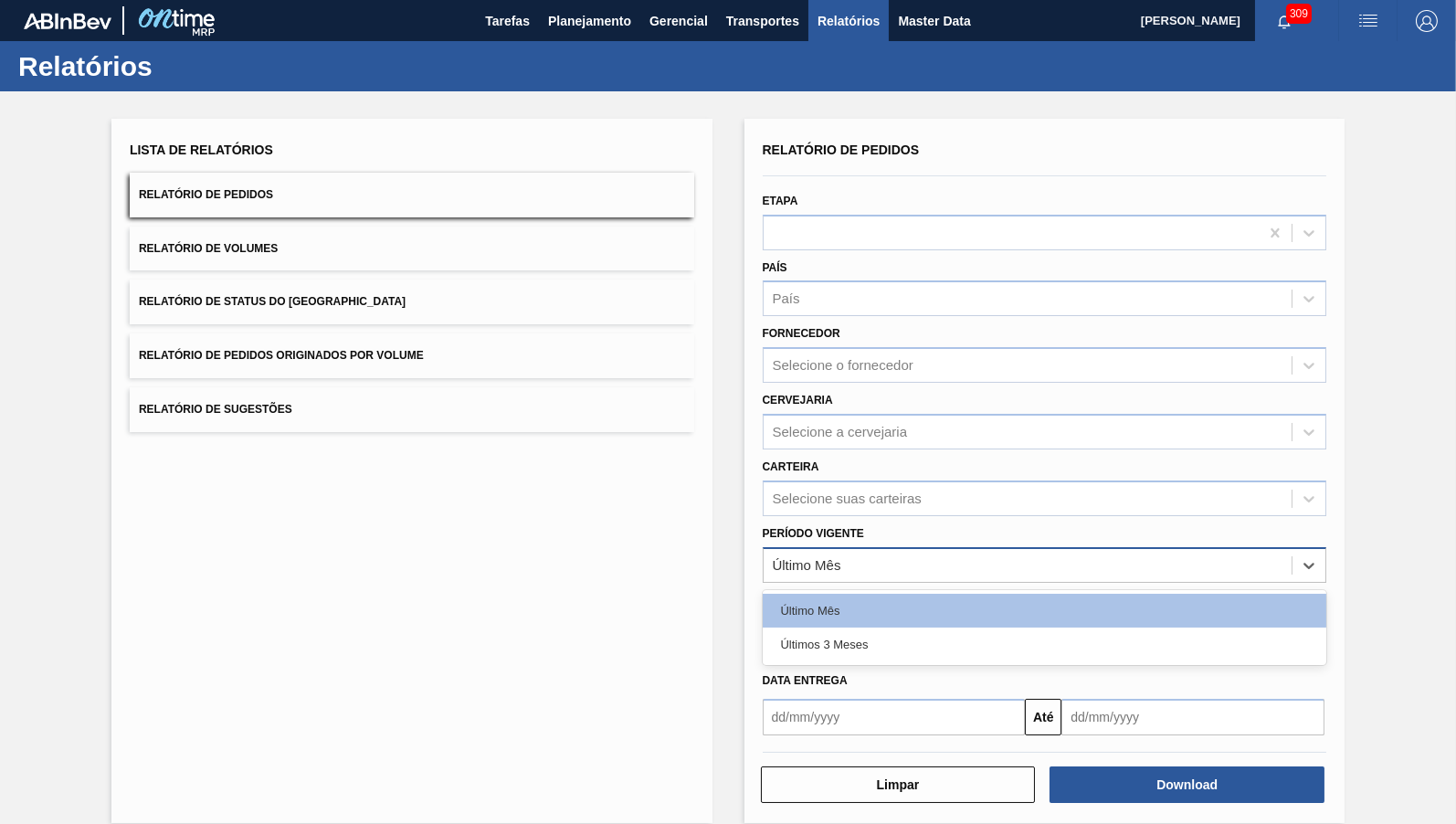
click at [859, 547] on div "Último Mês" at bounding box center [1044, 565] width 565 height 35
click at [853, 647] on div "Último Mês Últimos 3 Meses" at bounding box center [1044, 627] width 565 height 75
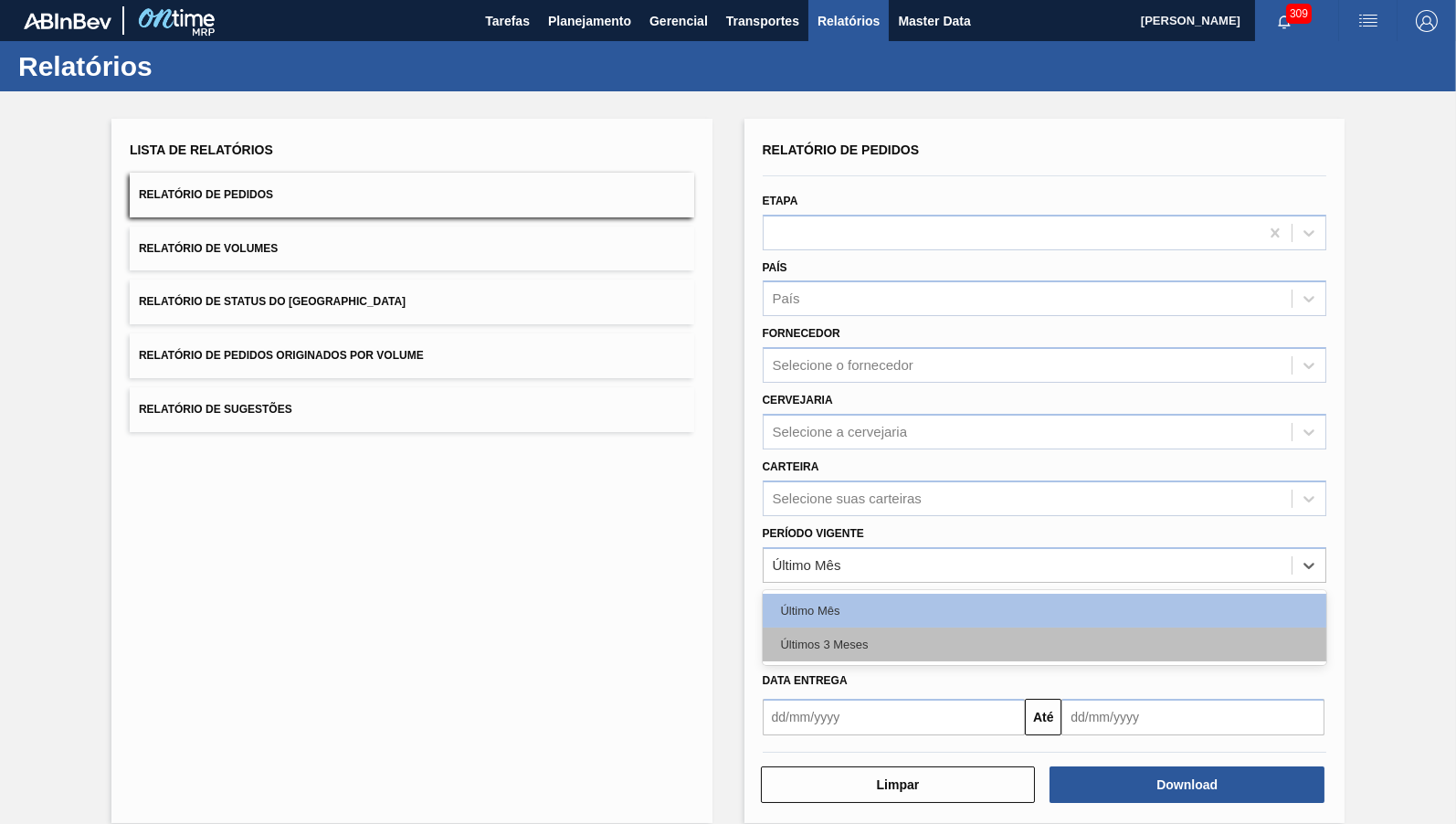
click at [834, 627] on div "Últimos 3 Meses" at bounding box center [1044, 644] width 565 height 34
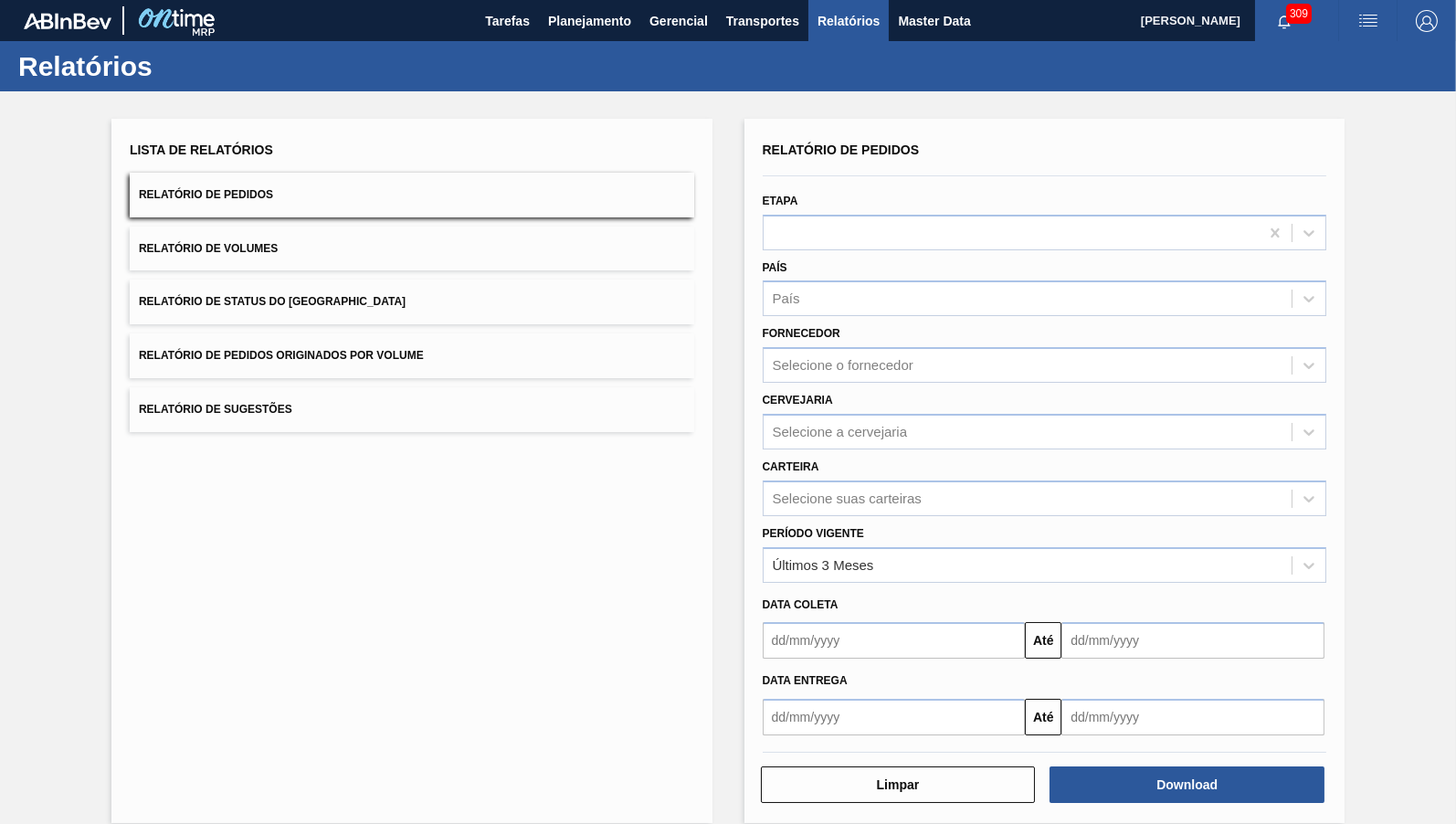
click at [833, 516] on div "Período Vigente Últimos 3 Meses" at bounding box center [1044, 549] width 579 height 67
click at [841, 429] on div "Selecione a cervejaria" at bounding box center [840, 431] width 135 height 15
type input "v"
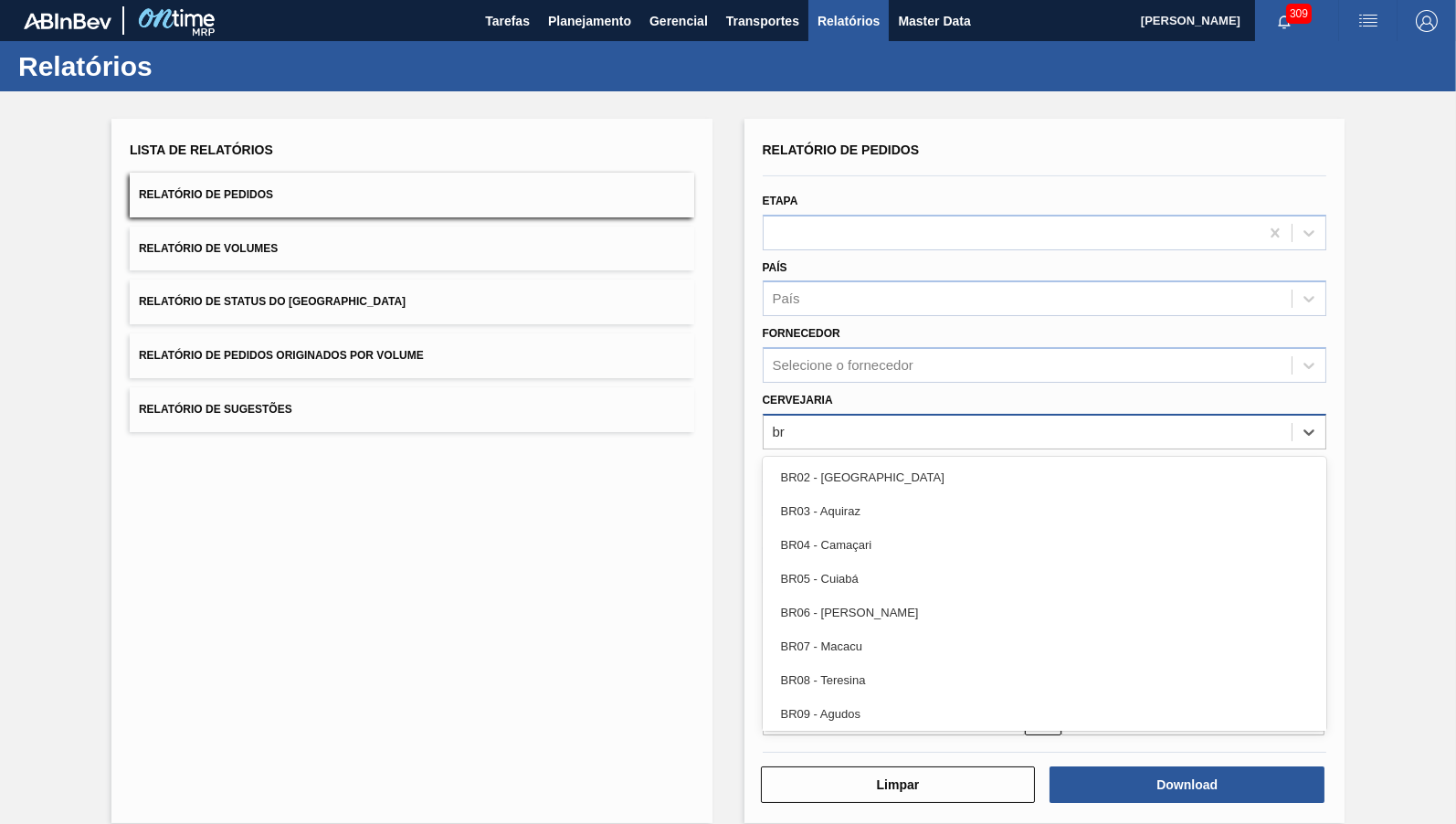
type input "br"
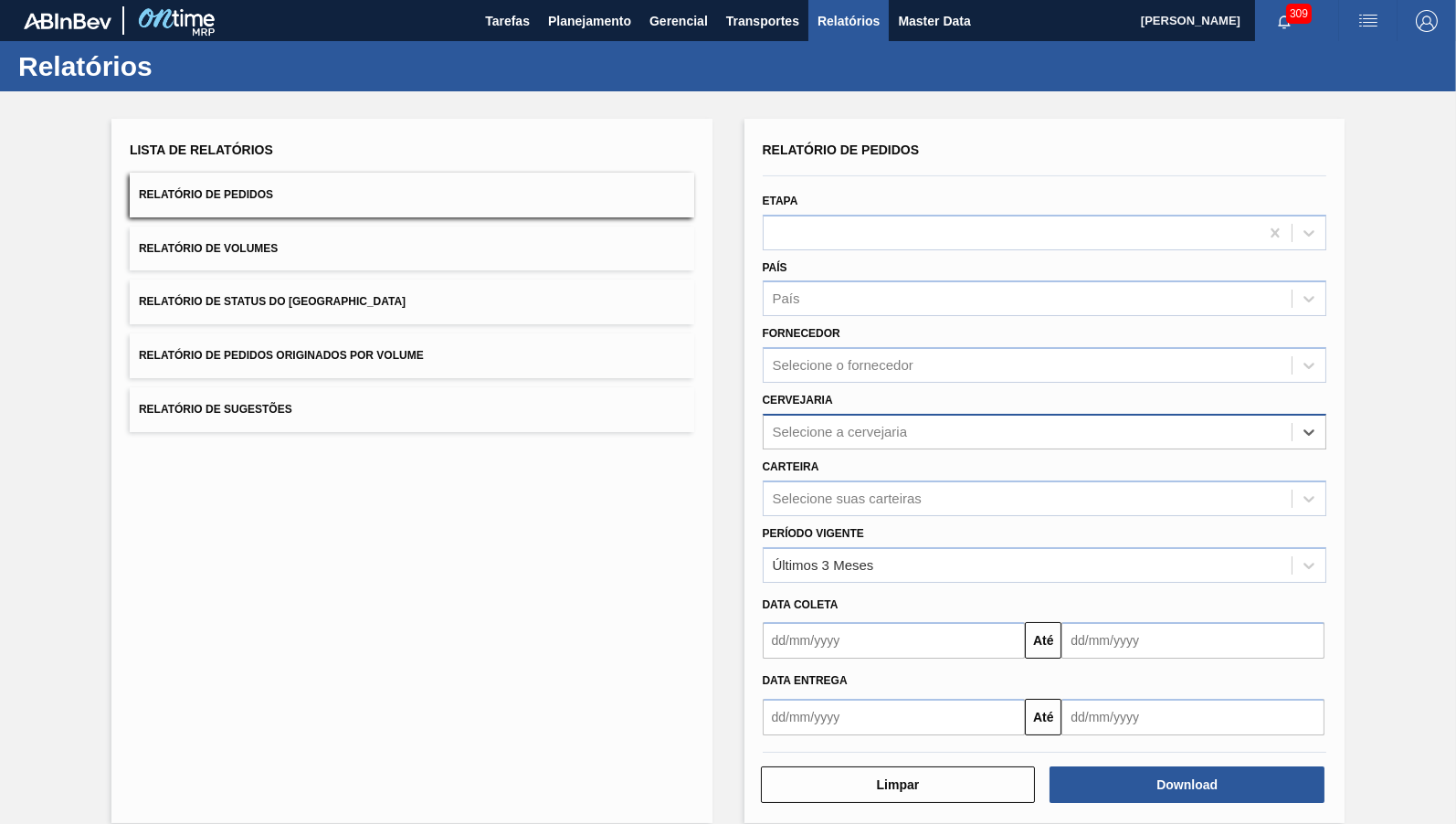
paste input "BR13 BR19 BR10 BR16 BR23 BR21 BR26 BR22 BR24"
drag, startPoint x: 807, startPoint y: 417, endPoint x: 1455, endPoint y: 409, distance: 648.0
click at [1113, 424] on input "BR13 BR19 BR10 BR16 BR23 BR21 BR26 BR22 BR24" at bounding box center [943, 431] width 340 height 15
type input "BR13"
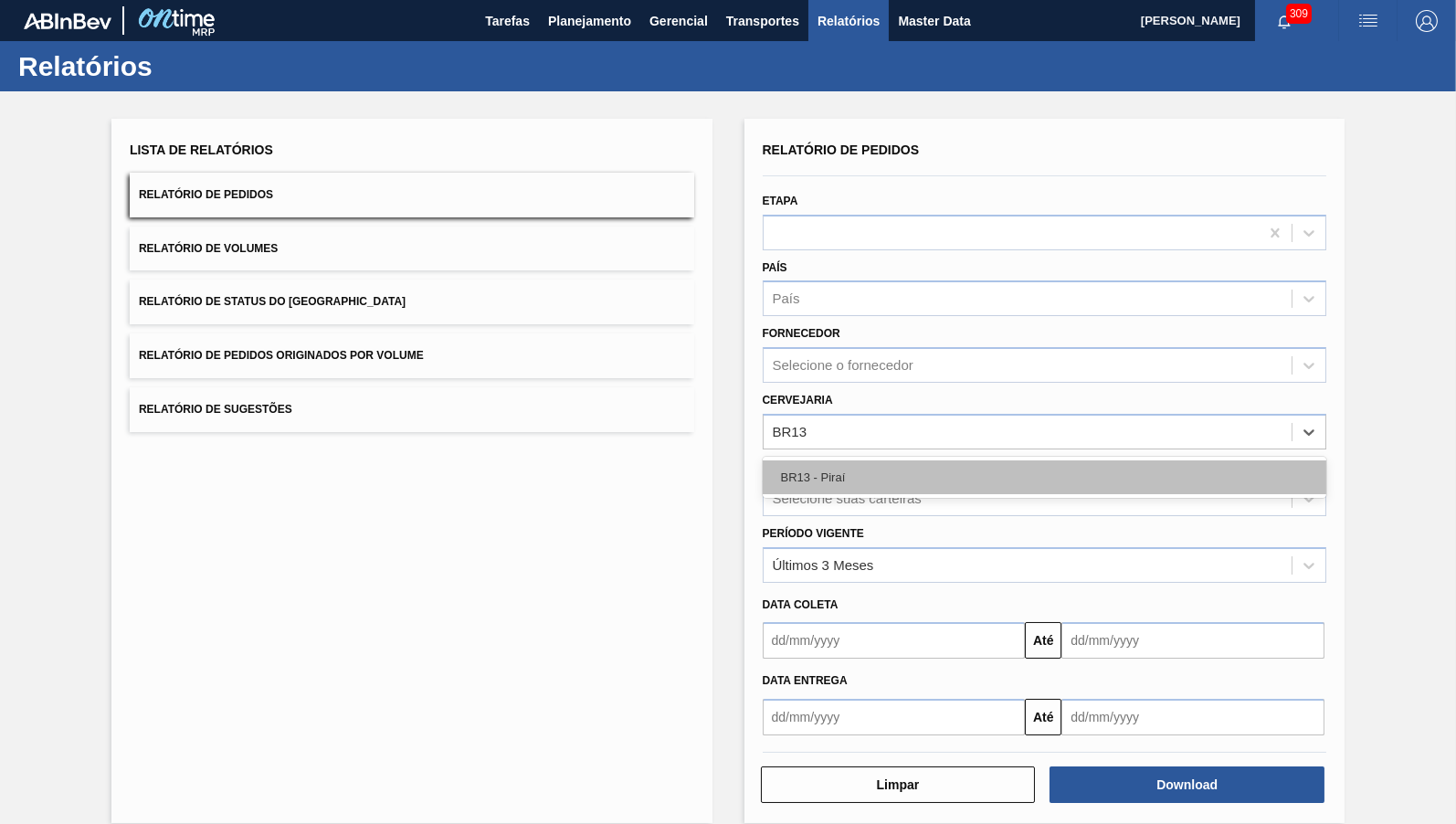
click at [1051, 479] on div "BR13 - Piraí" at bounding box center [1044, 477] width 565 height 34
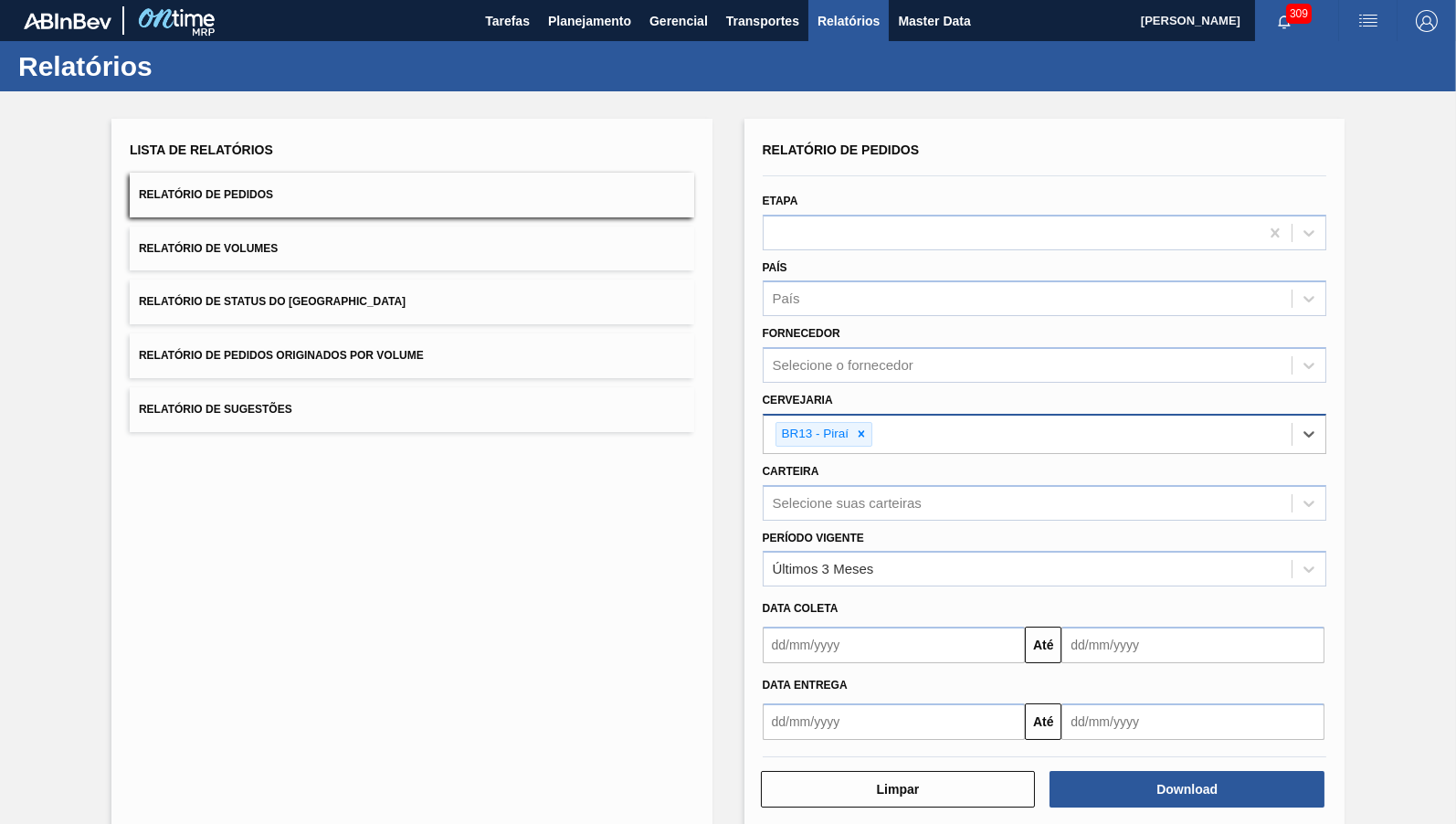
paste input "BR19 BR10 BR16 BR23 BR21 BR26 BR22 BR24"
drag, startPoint x: 912, startPoint y: 428, endPoint x: 879, endPoint y: 525, distance: 102.5
click at [1182, 427] on input "BR19 BR10 BR16 BR23 BR21 BR26 BR22 BR24" at bounding box center [1029, 434] width 307 height 15
click at [879, 427] on input "BR19" at bounding box center [896, 434] width 40 height 15
type input "BR19"
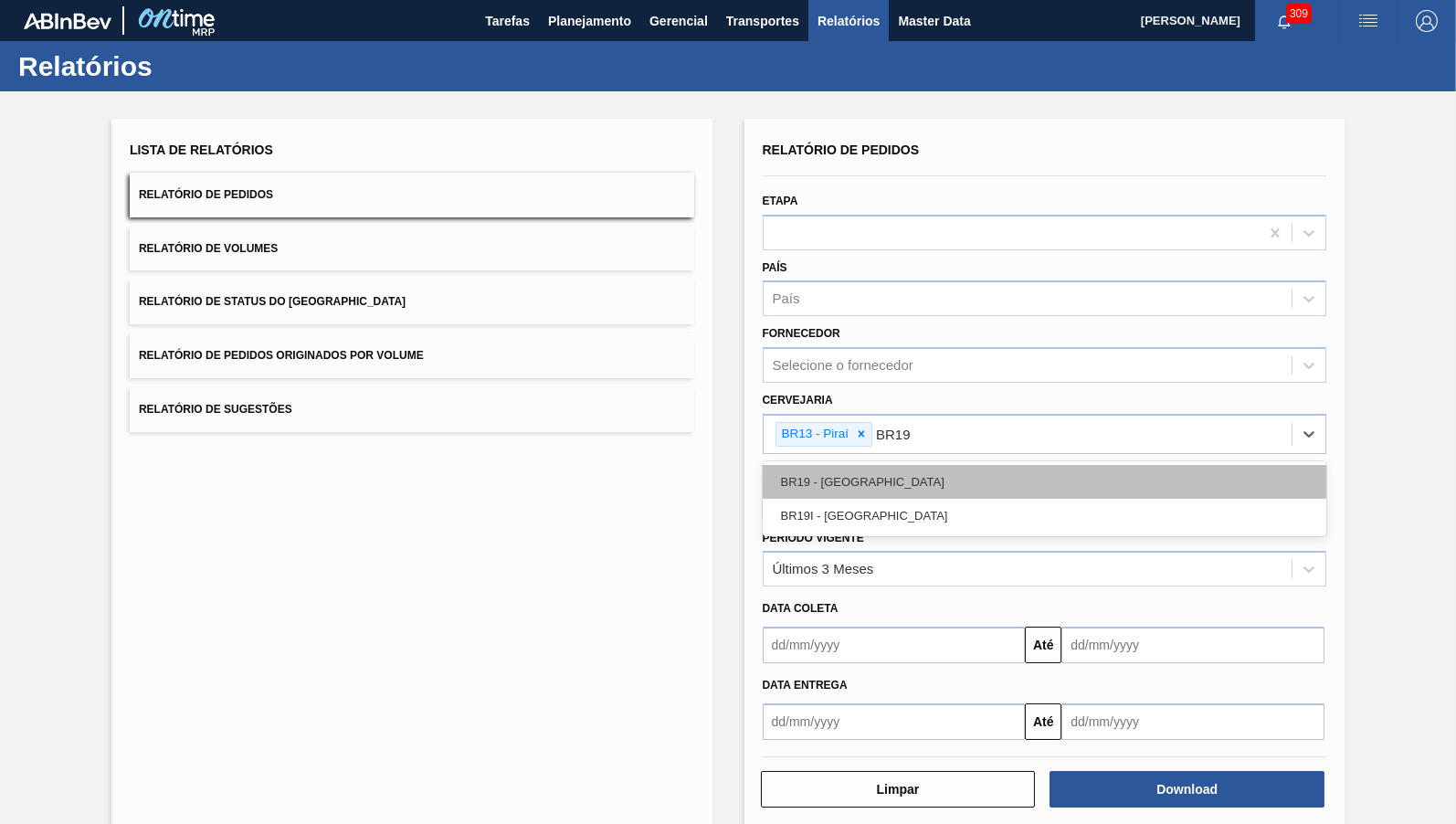
click at [829, 469] on div "BR19 - [GEOGRAPHIC_DATA]" at bounding box center [1044, 482] width 565 height 34
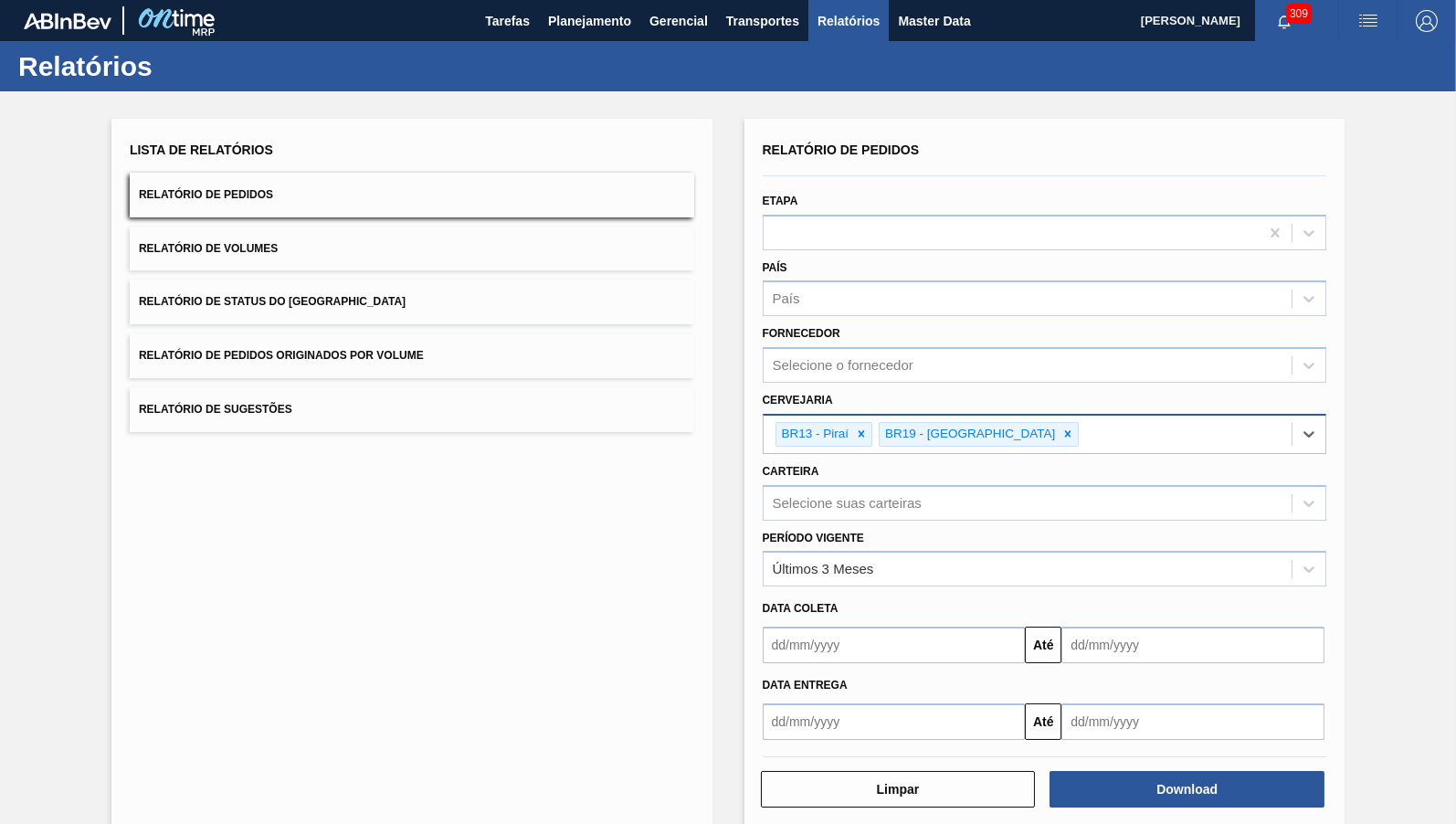
paste input "BR10 BR16 BR23 BR21 BR26 BR22 BR24"
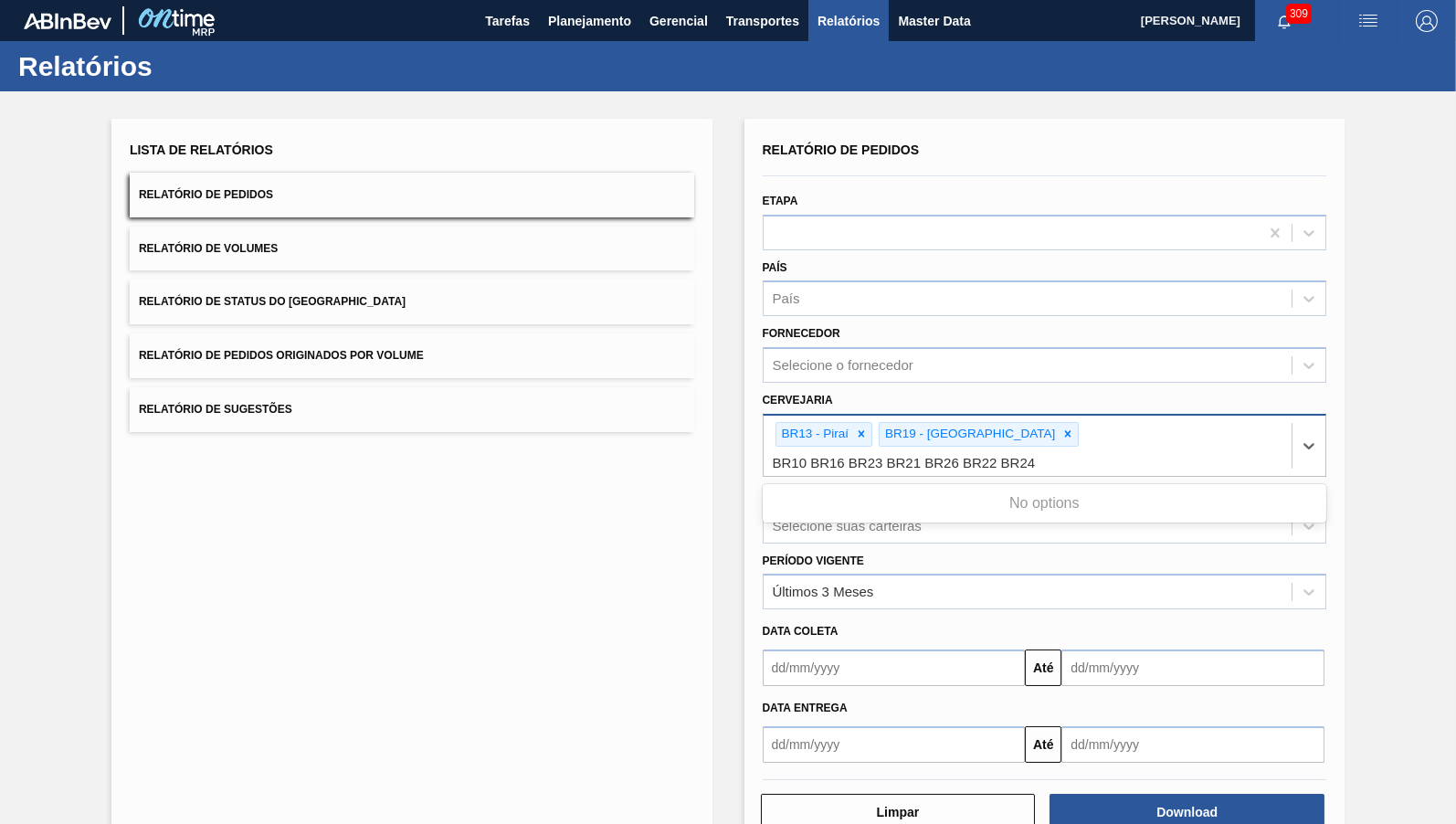
drag, startPoint x: 1043, startPoint y: 427, endPoint x: 1455, endPoint y: 437, distance: 412.1
click at [1042, 455] on input "BR10 BR16 BR23 BR21 BR26 BR22 BR24" at bounding box center [907, 463] width 269 height 15
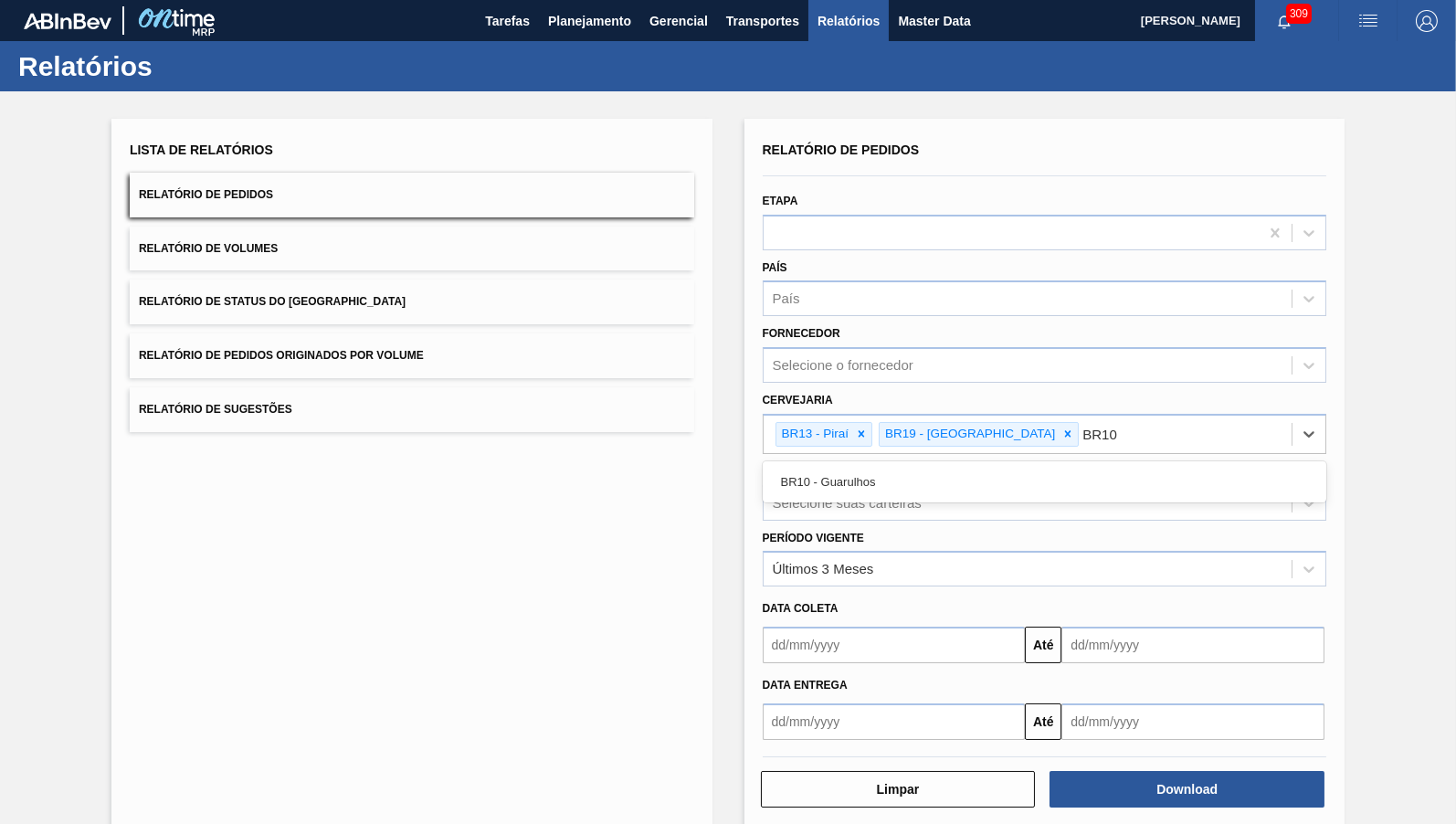
type input "BR10"
click at [1032, 454] on div "Carteira Selecione suas carteiras" at bounding box center [1044, 488] width 579 height 67
click at [1020, 419] on div "BR13 - Piraí BR19 - [GEOGRAPHIC_DATA]" at bounding box center [1027, 433] width 528 height 37
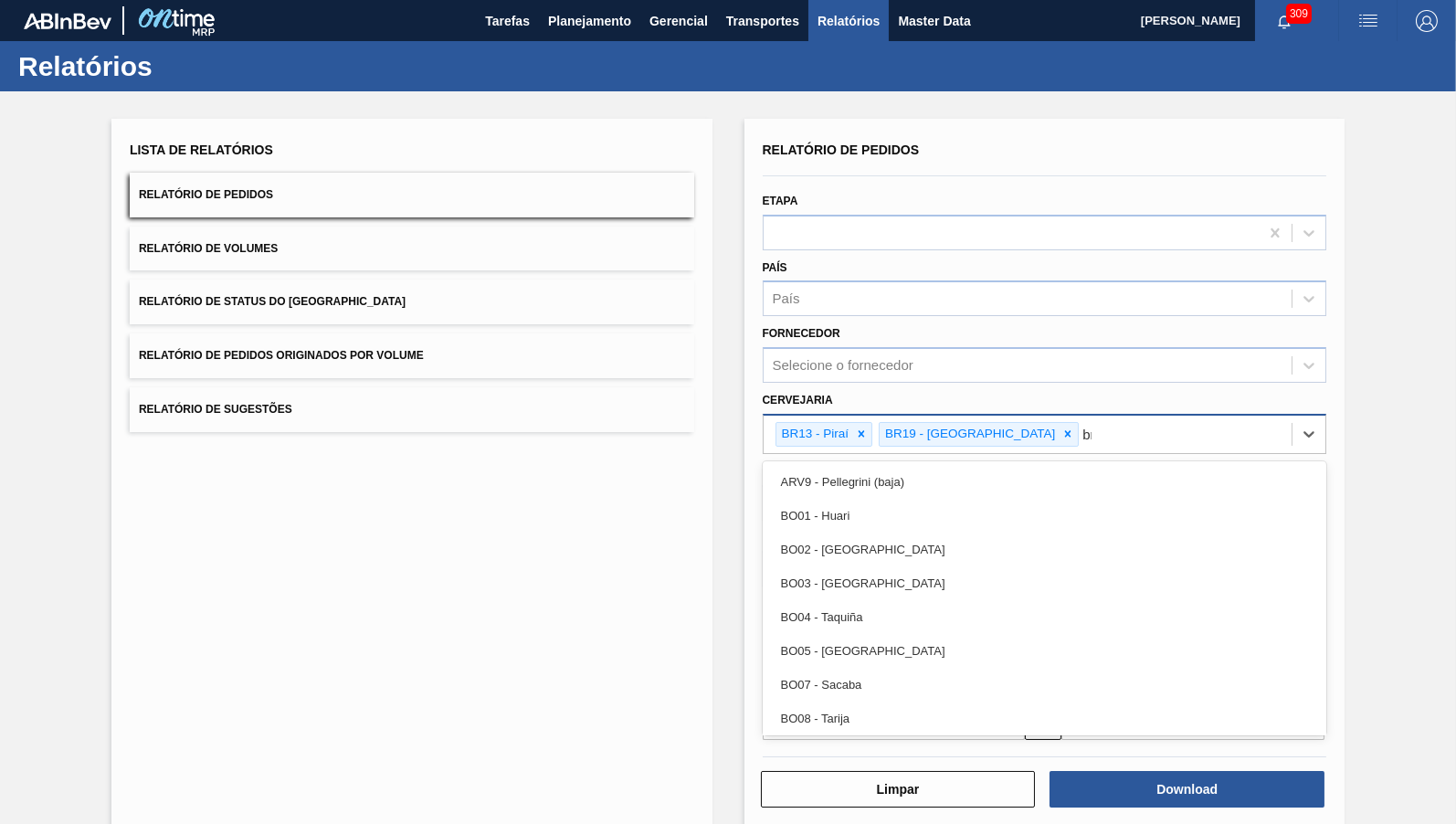
type input "br10"
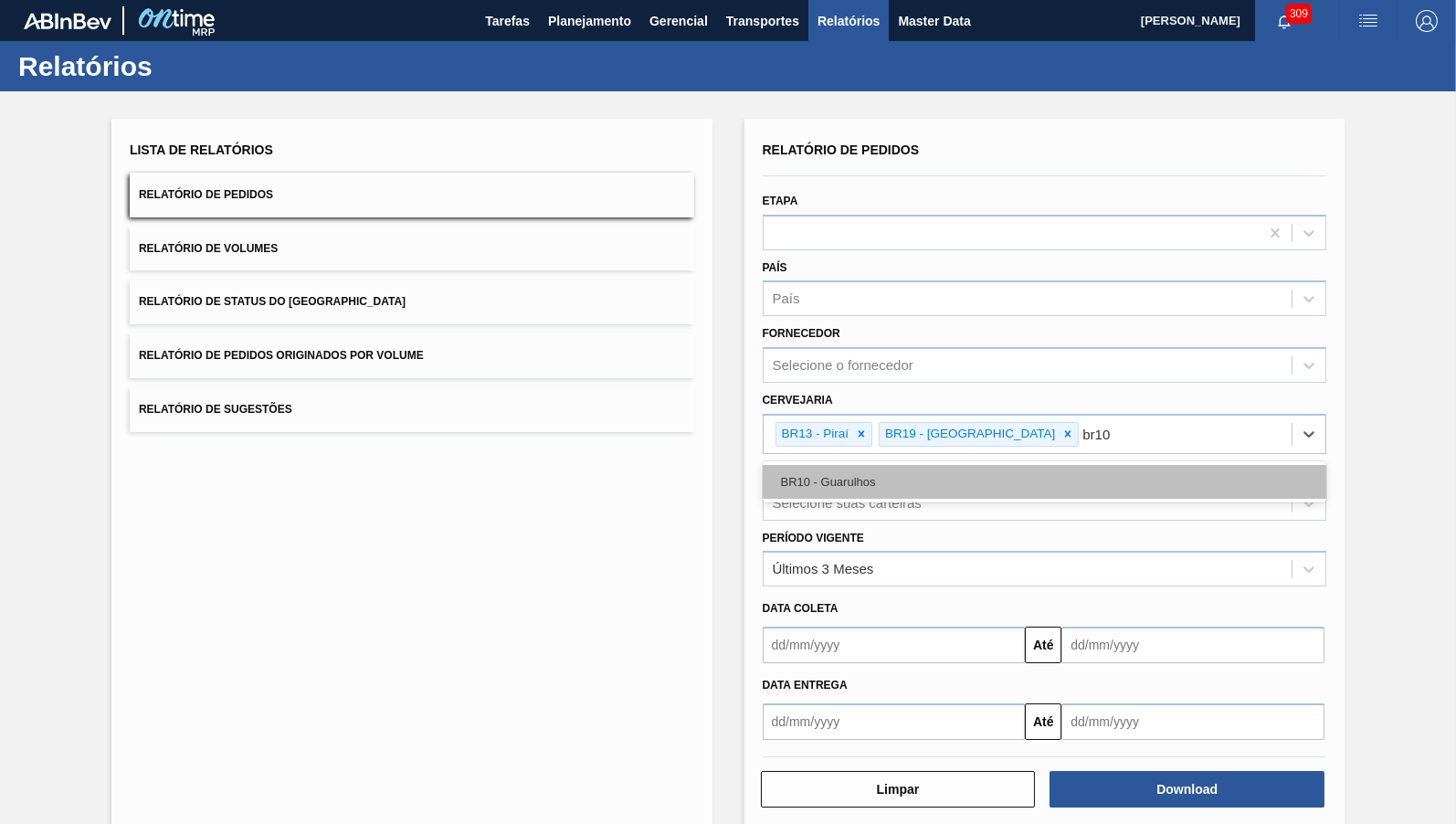
click at [1050, 470] on div "BR10 - Guarulhos" at bounding box center [1044, 482] width 565 height 34
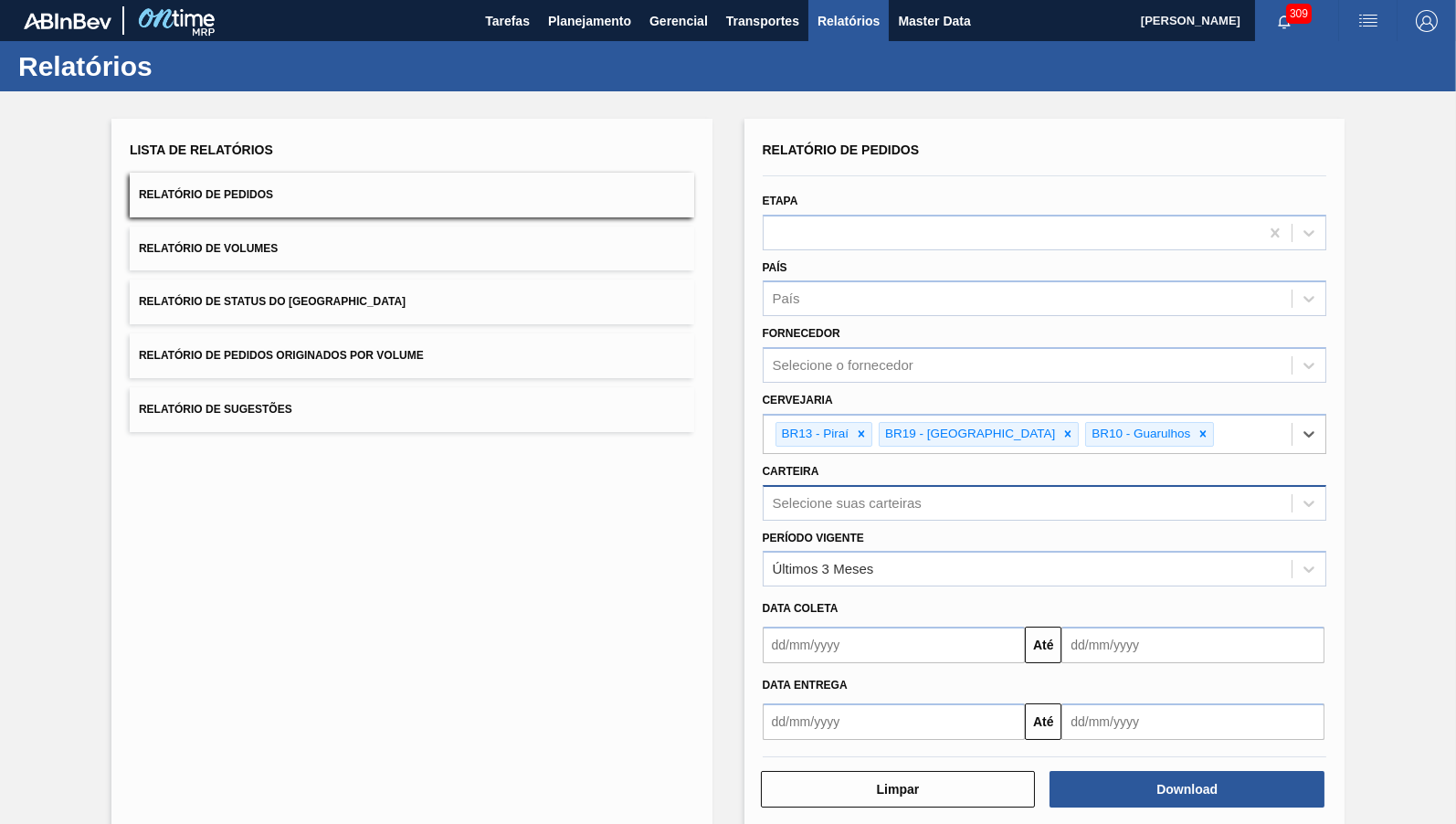
click at [1051, 489] on div "Selecione suas carteiras" at bounding box center [1027, 503] width 528 height 27
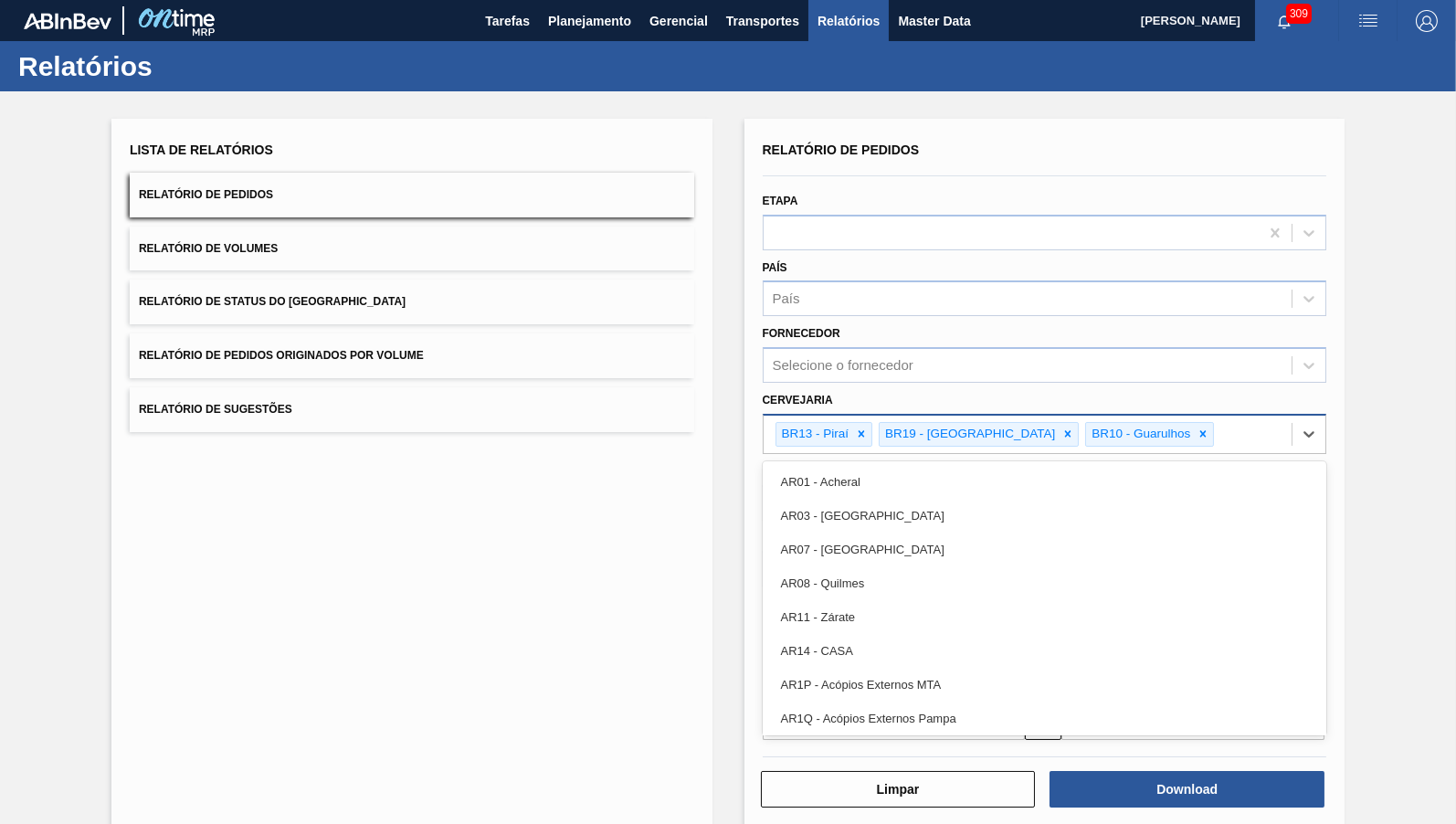
click at [1205, 421] on div "BR13 - Piraí BR19 - [GEOGRAPHIC_DATA] BR10 - [GEOGRAPHIC_DATA]" at bounding box center [1027, 433] width 528 height 37
paste input "BR16 BR23 BR21 BR26 BR22 BR24"
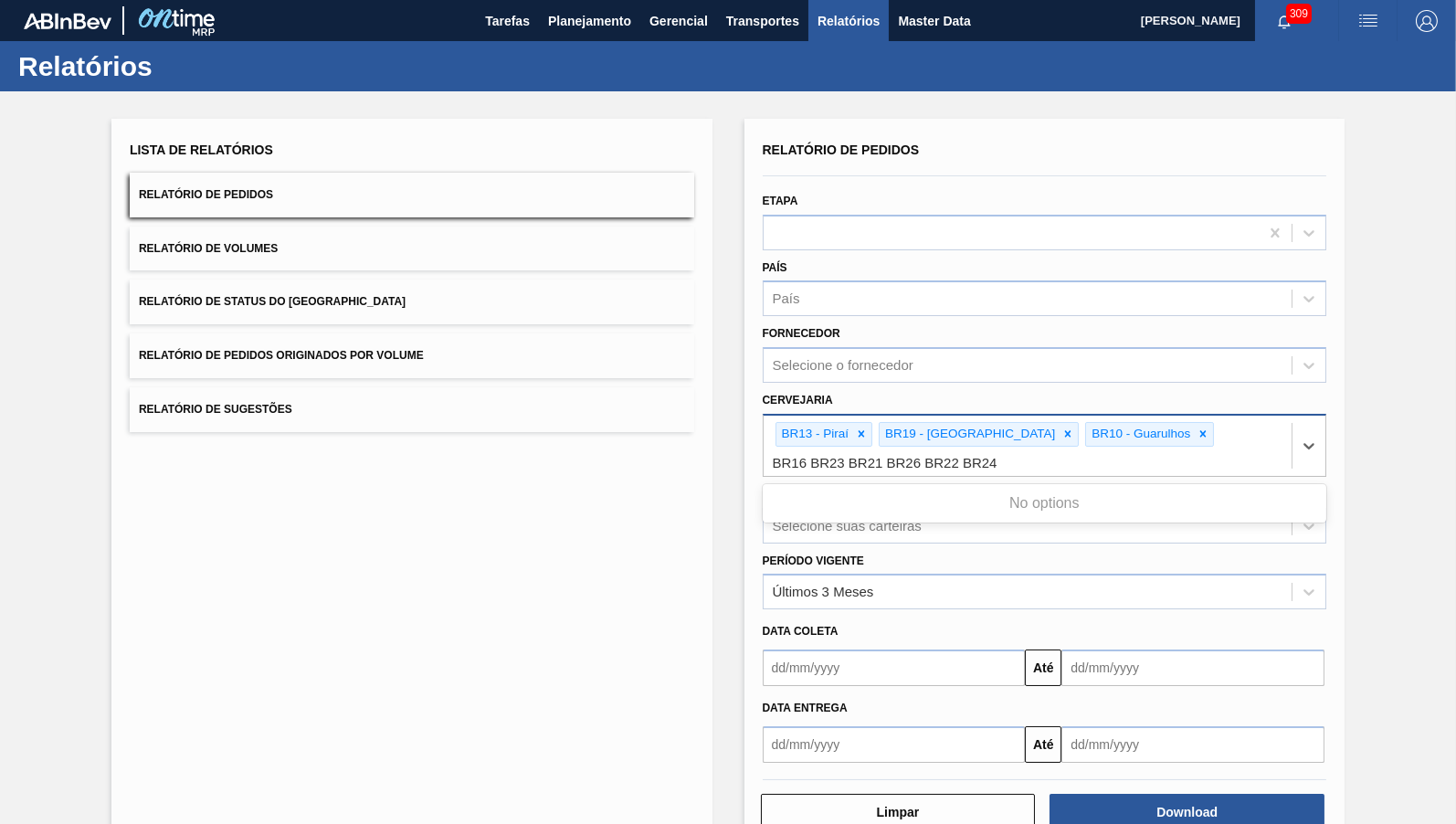
drag, startPoint x: 813, startPoint y: 460, endPoint x: 1434, endPoint y: 427, distance: 621.9
click at [1003, 455] on input "BR16 BR23 BR21 BR26 BR22 BR24" at bounding box center [888, 463] width 230 height 15
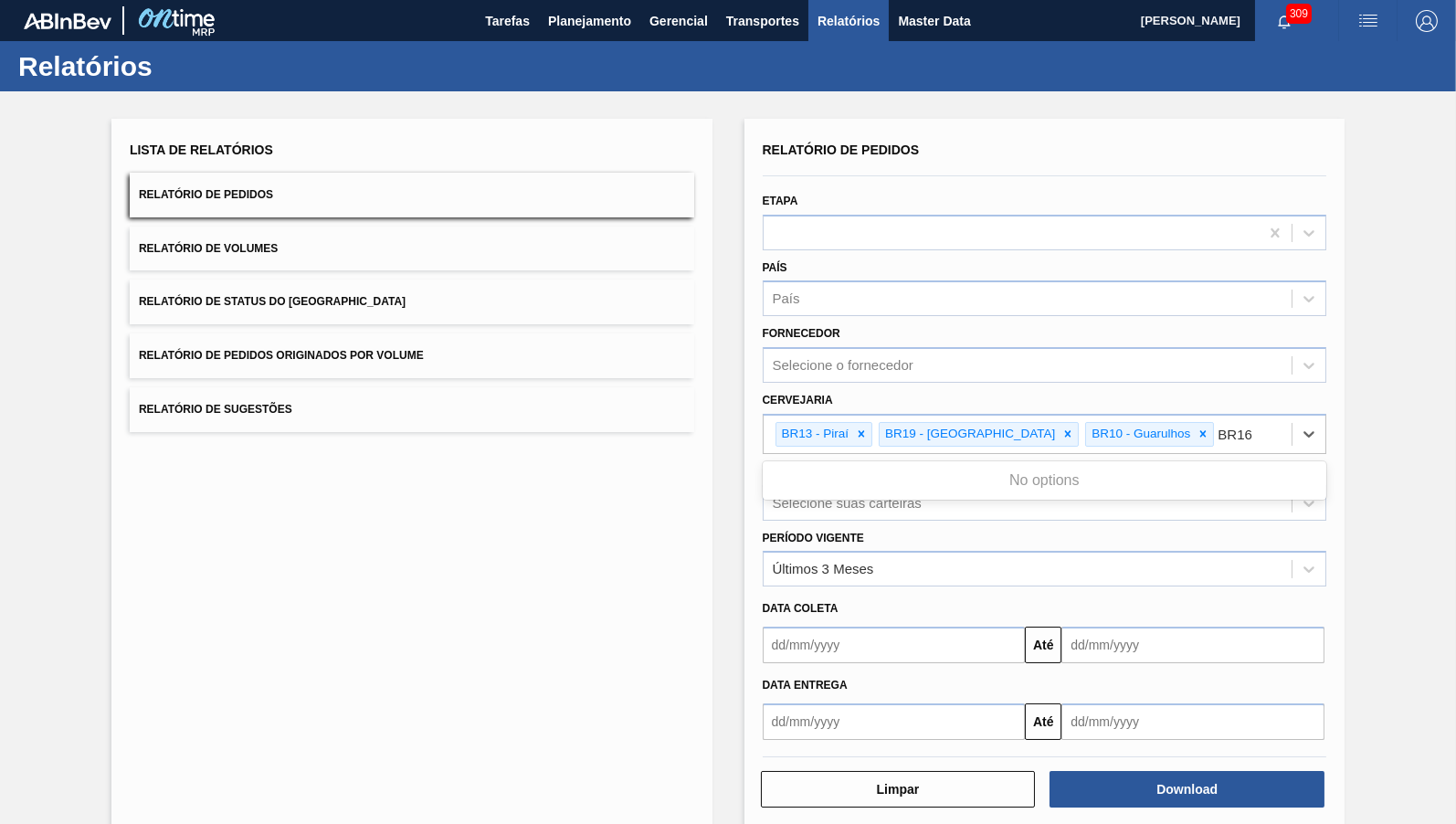
type input "BR16"
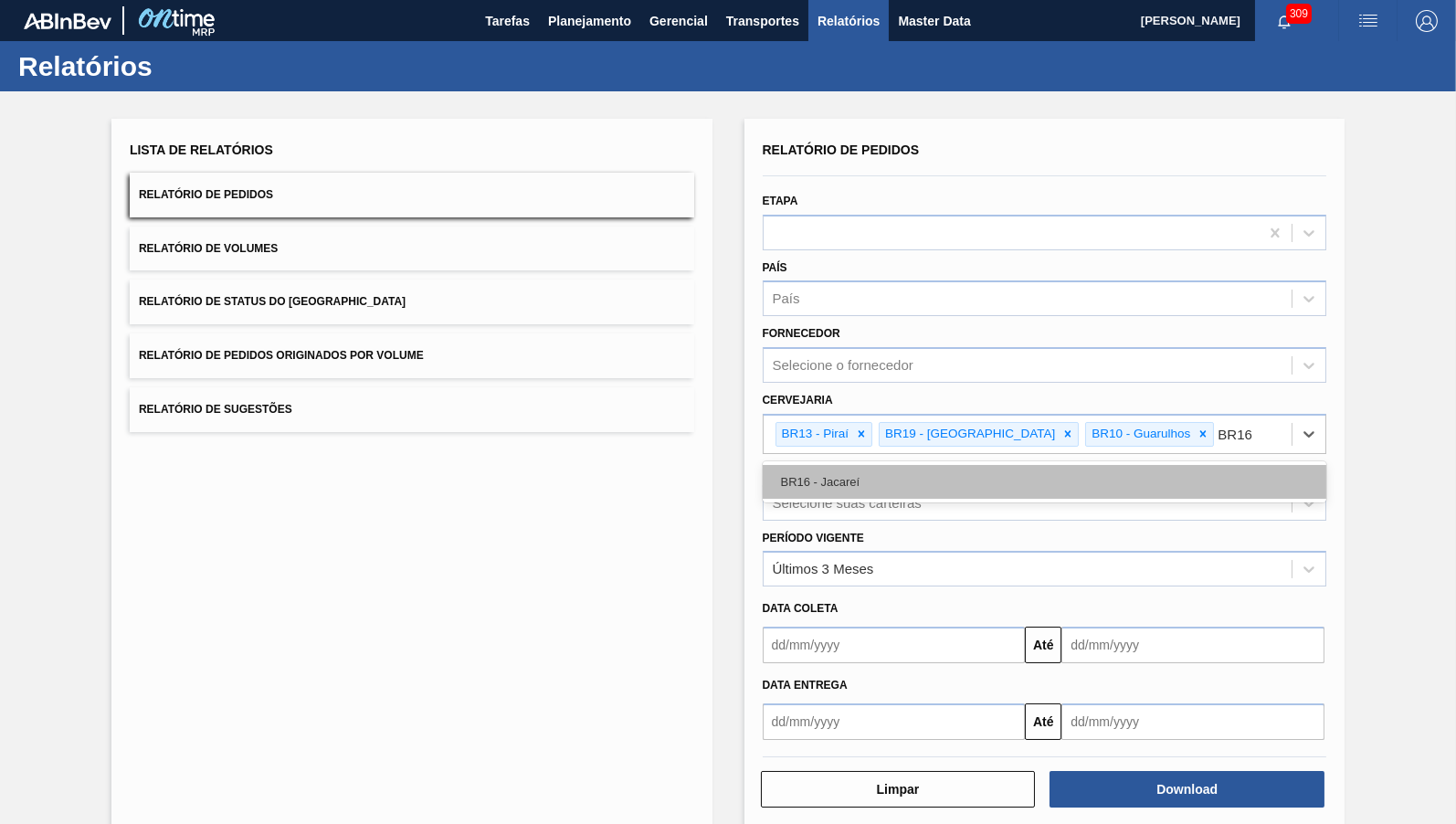
click at [1108, 465] on div "BR16 - Jacareí" at bounding box center [1044, 482] width 565 height 34
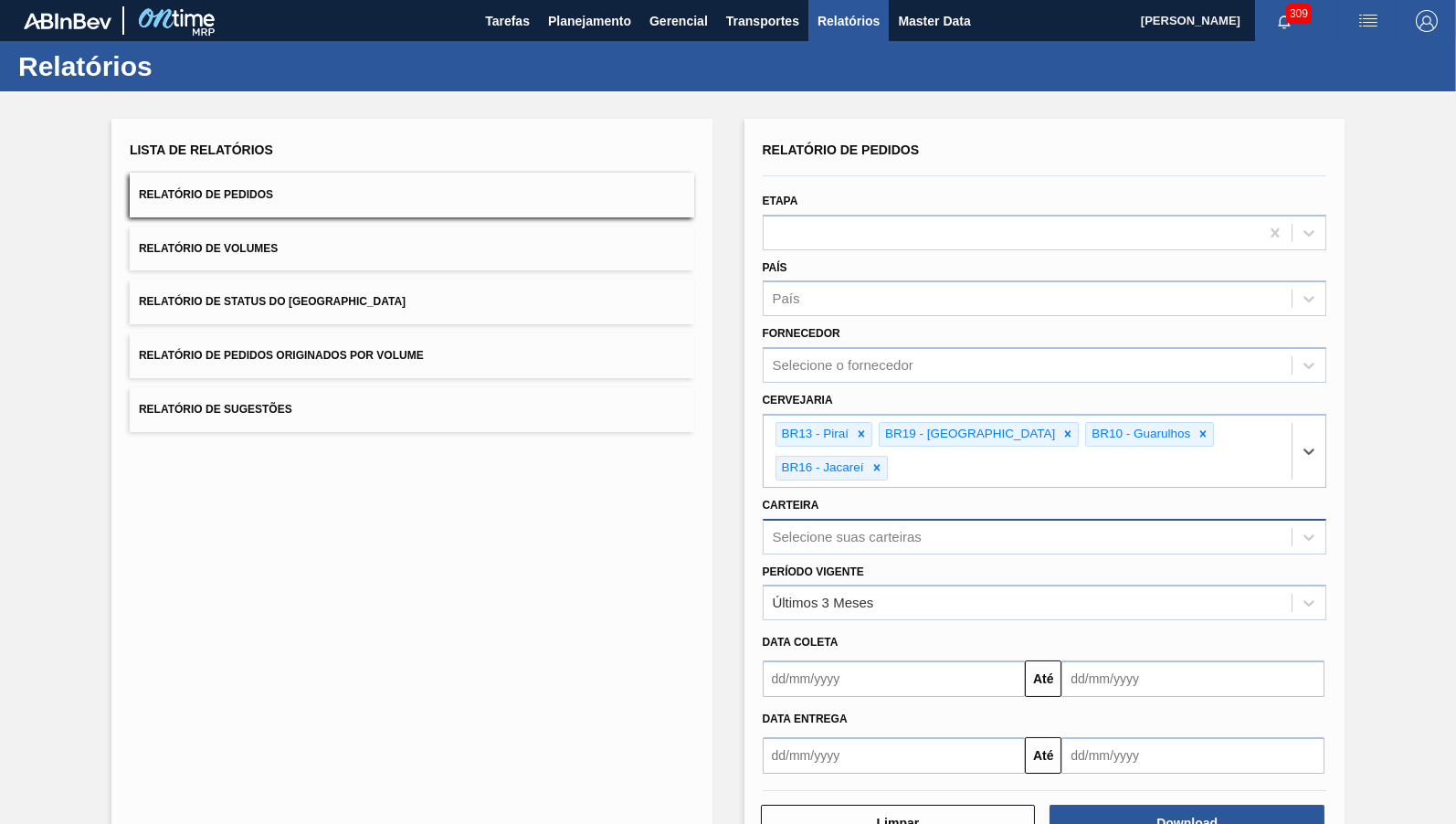
paste input "BR23 BR21 BR26 BR22 BR24"
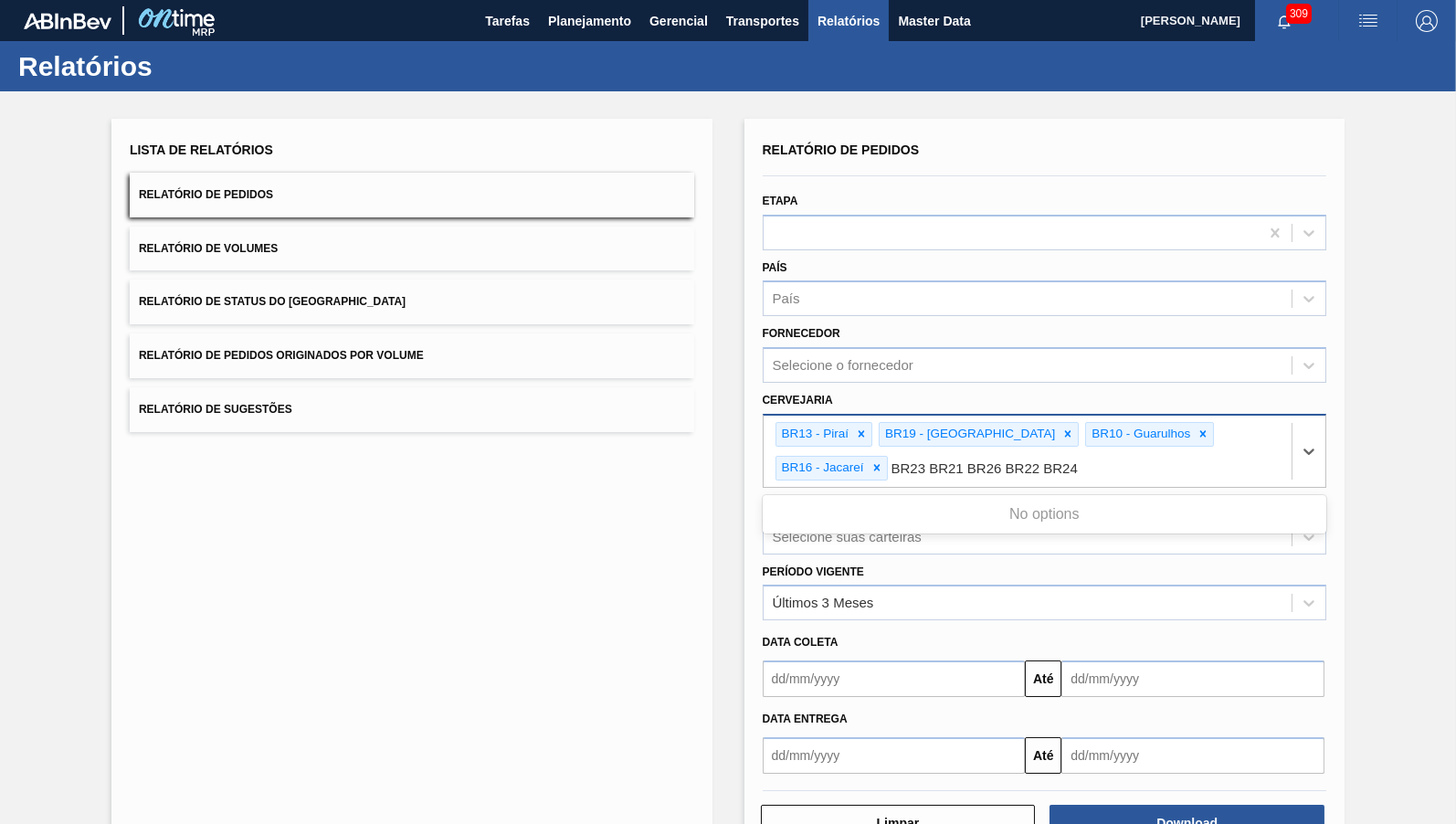
drag, startPoint x: 806, startPoint y: 449, endPoint x: 1243, endPoint y: 484, distance: 438.4
click at [1080, 476] on input "BR23 BR21 BR26 BR22 BR24" at bounding box center [986, 468] width 188 height 15
type input "BR23"
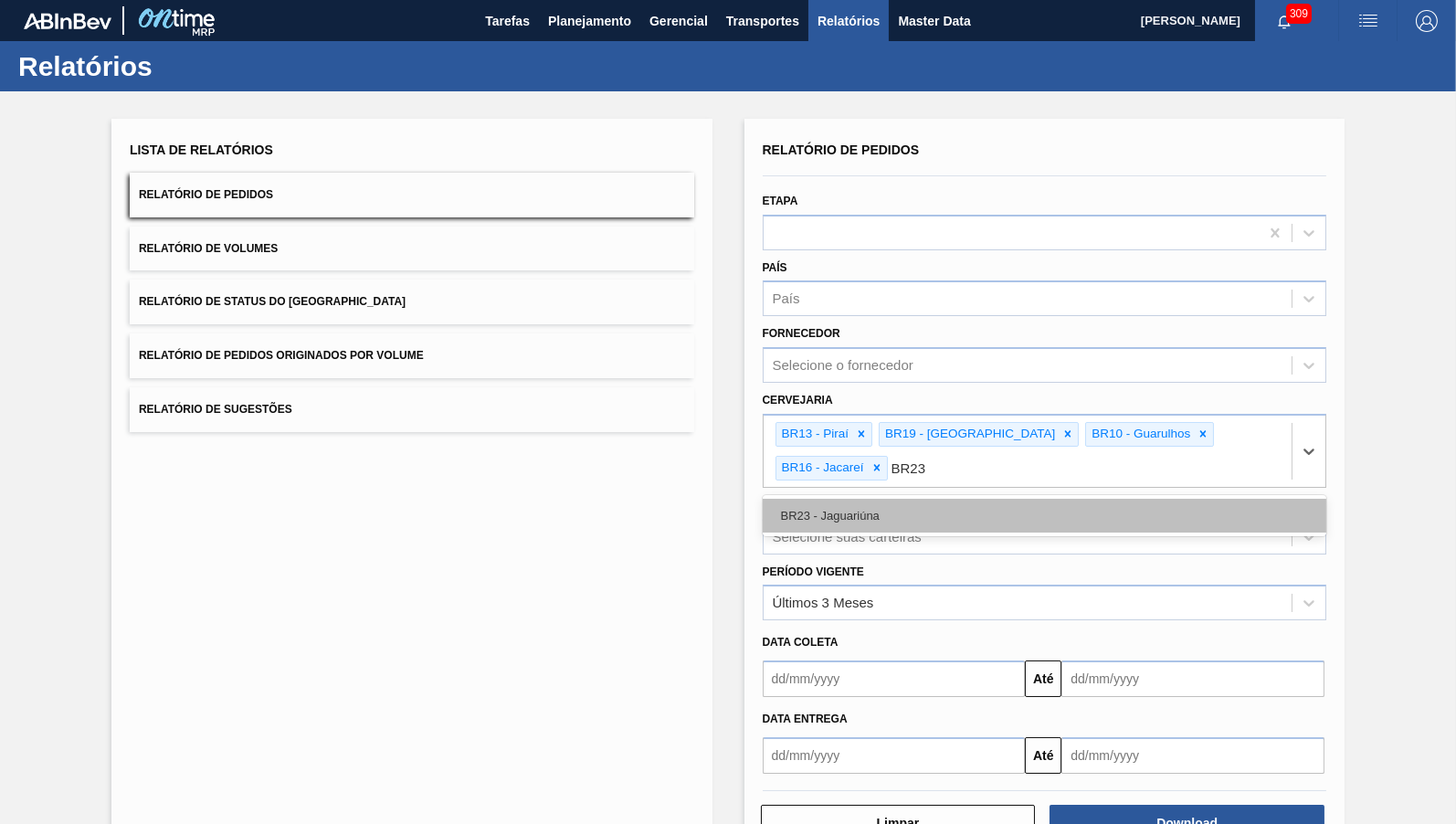
click at [801, 499] on div "BR23 - Jaguariúna" at bounding box center [1044, 516] width 565 height 34
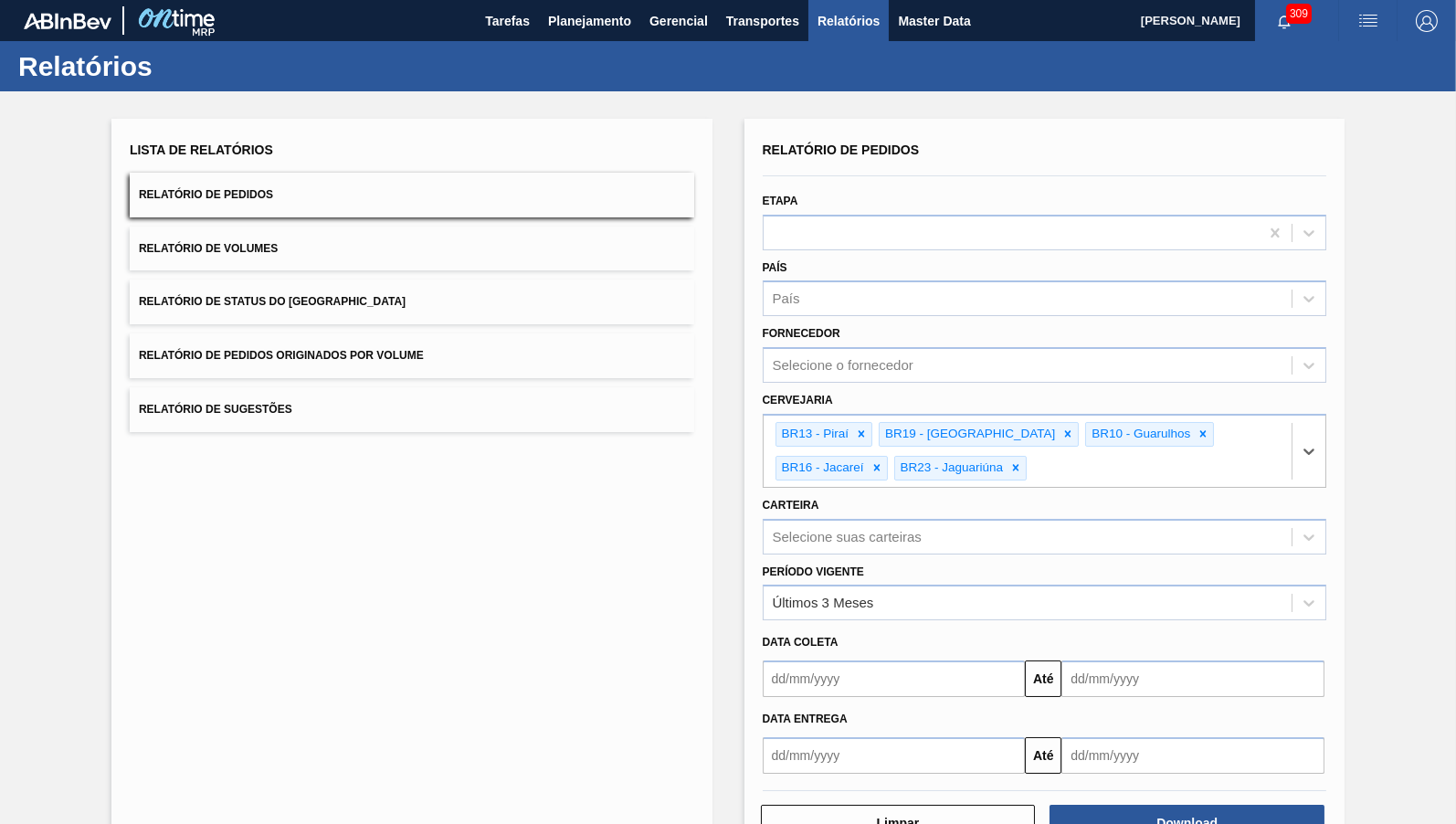
paste input "BR21 BR26 BR22 BR24"
drag, startPoint x: 954, startPoint y: 456, endPoint x: 1283, endPoint y: 461, distance: 329.0
click at [1184, 461] on input "BR21 BR26 BR22 BR24" at bounding box center [1107, 468] width 154 height 15
type input "BR21"
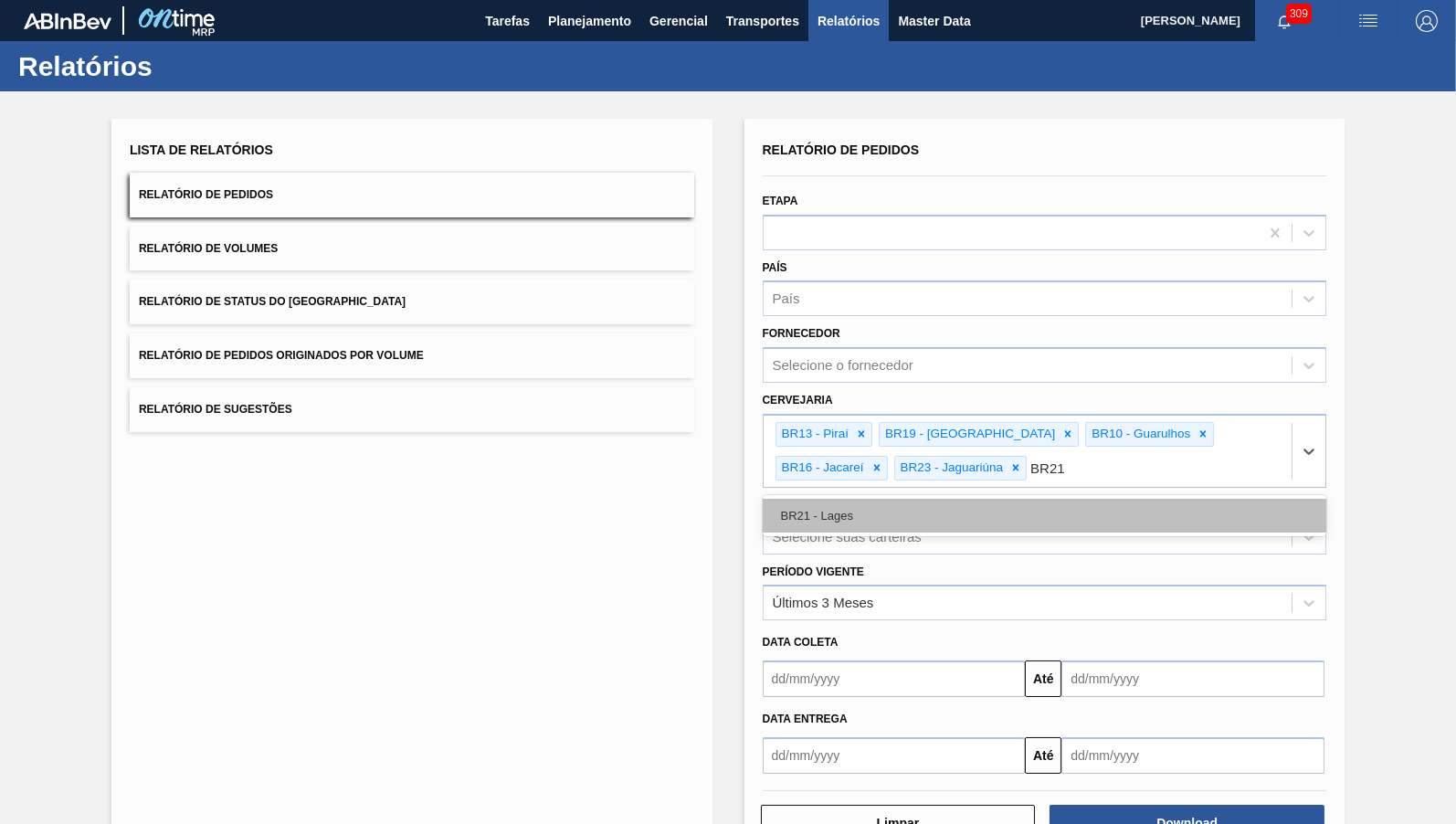
click at [1020, 516] on div "BR21 - Lages" at bounding box center [1044, 516] width 565 height 34
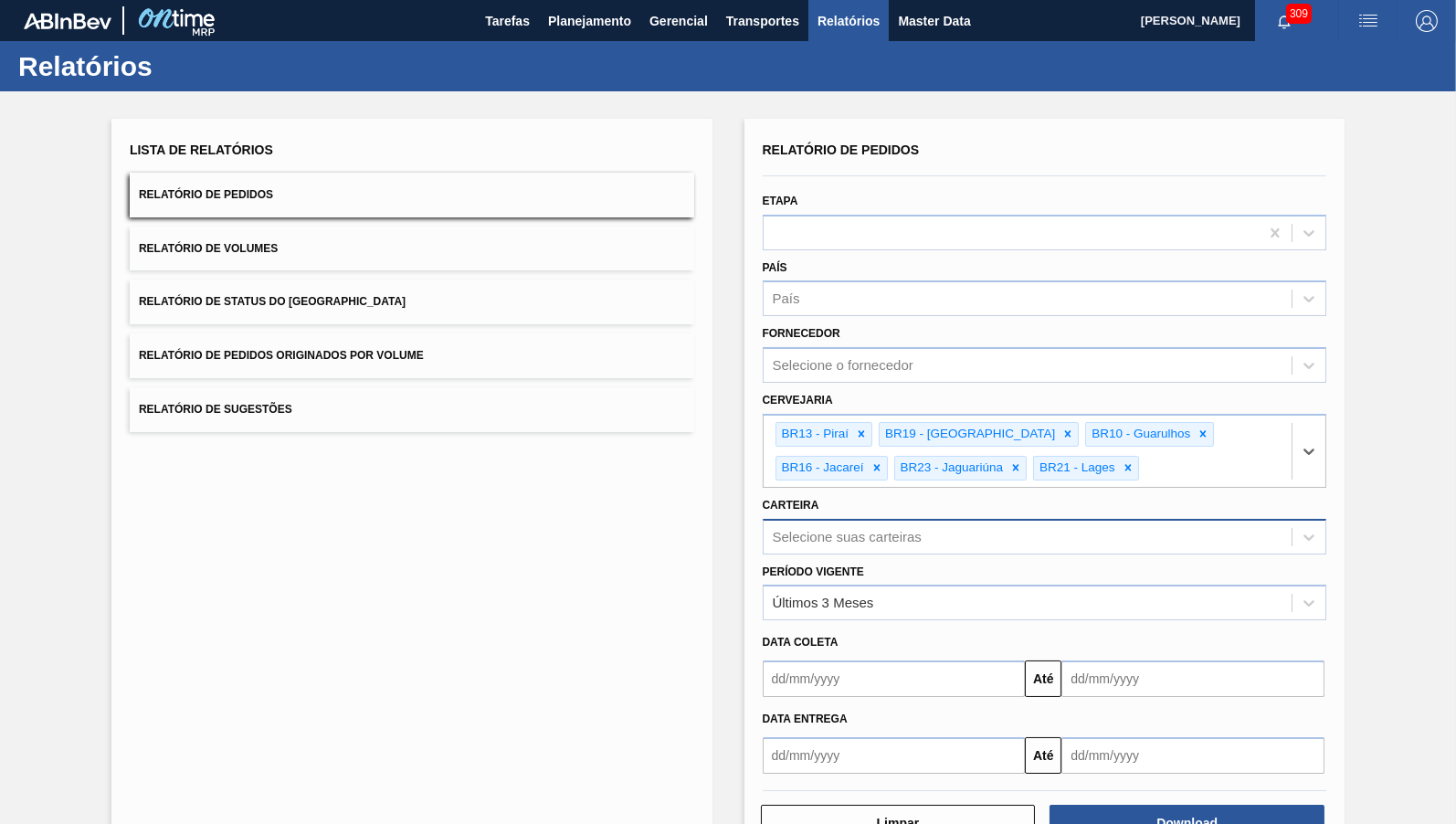
paste input "BR26 BR22 BR24"
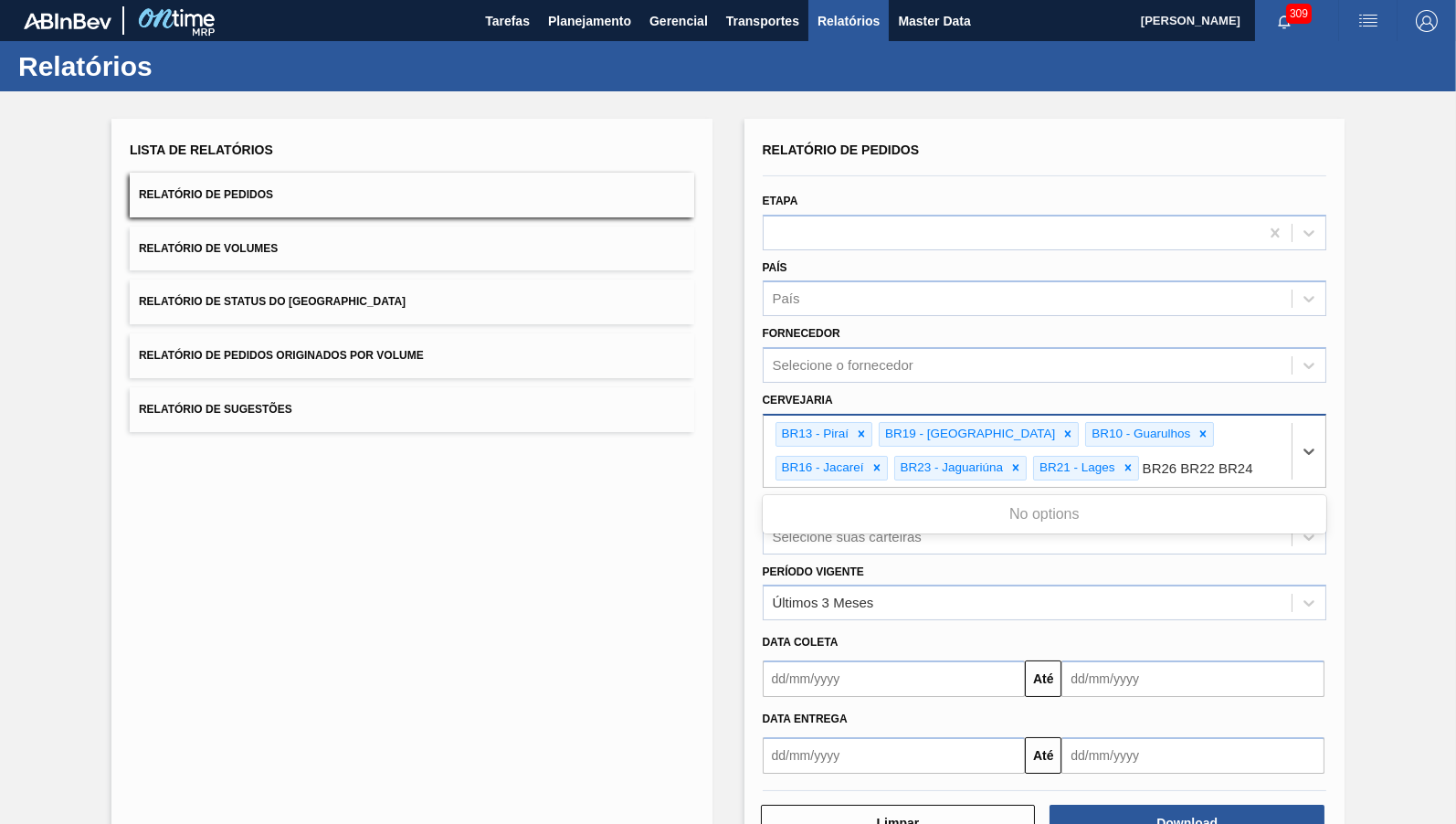
drag, startPoint x: 1054, startPoint y: 457, endPoint x: 1242, endPoint y: 478, distance: 189.2
click at [1242, 476] on input "BR26 BR22 BR24" at bounding box center [1198, 468] width 112 height 15
type input "BR26"
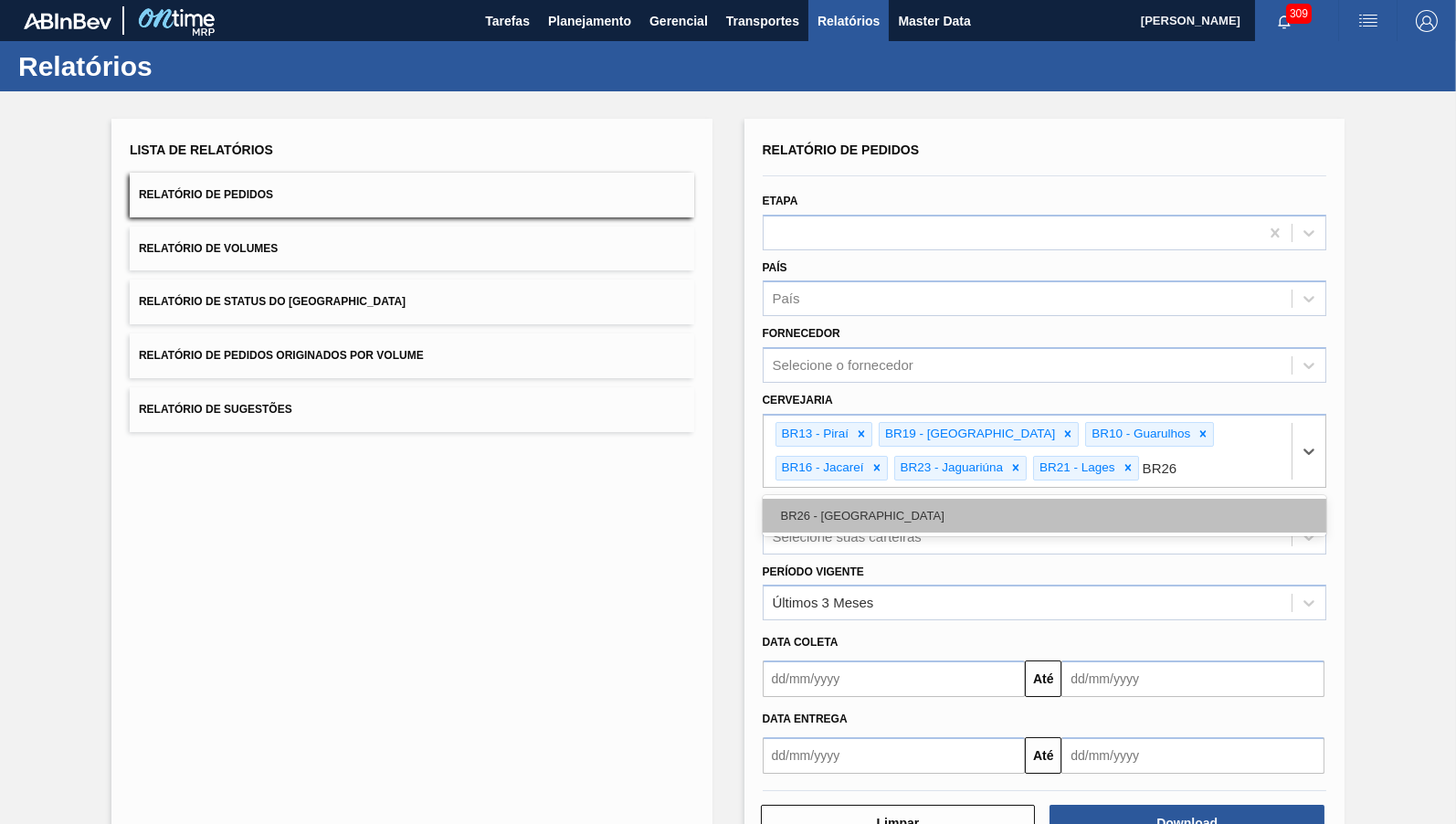
click at [1102, 499] on div "BR26 - [GEOGRAPHIC_DATA]" at bounding box center [1044, 516] width 565 height 34
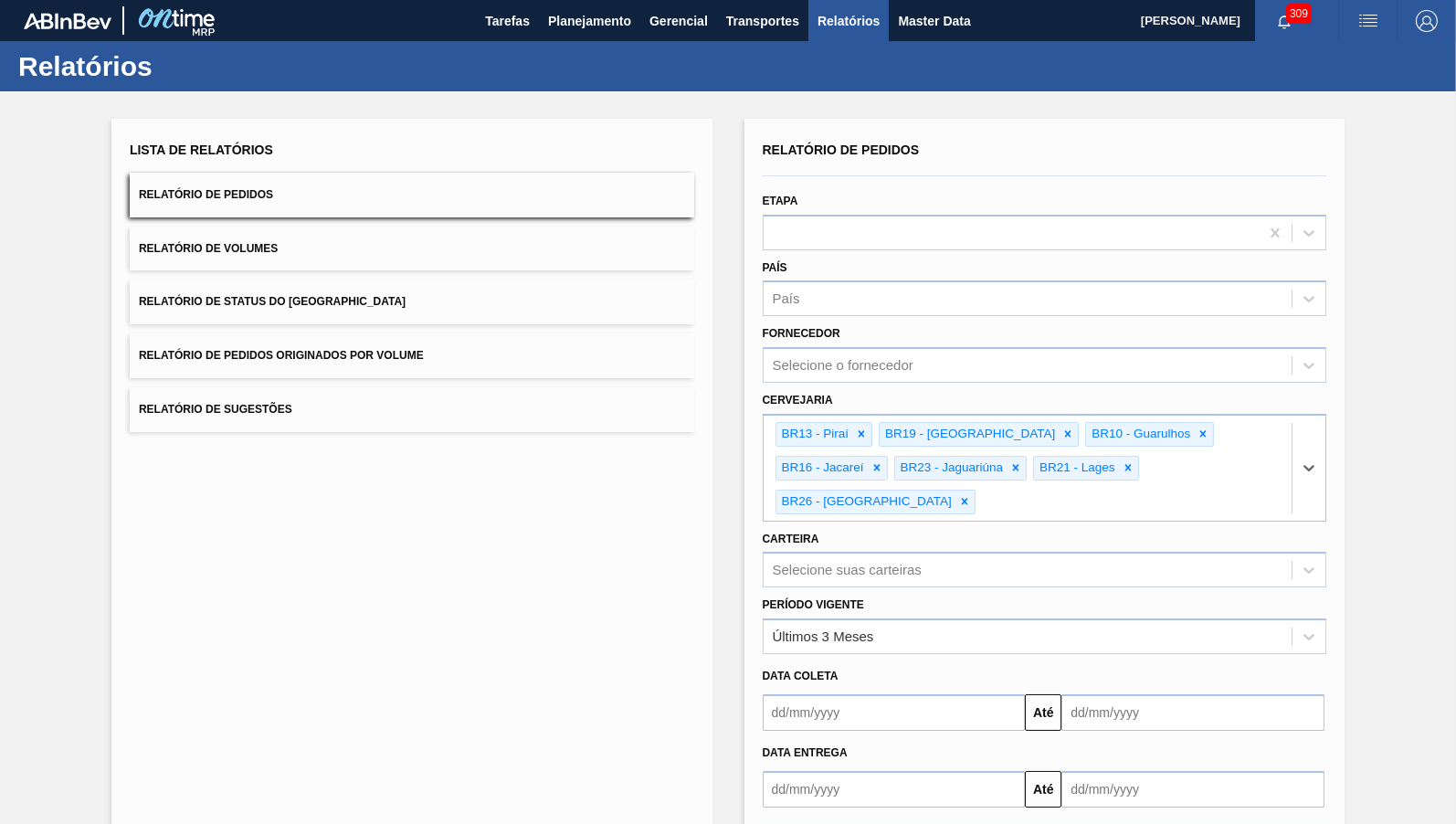
paste input "BR22 BR24"
drag, startPoint x: 1202, startPoint y: 459, endPoint x: 1377, endPoint y: 469, distance: 175.3
click at [1057, 494] on input "BR22 BR24" at bounding box center [1018, 502] width 78 height 15
type input "BR22"
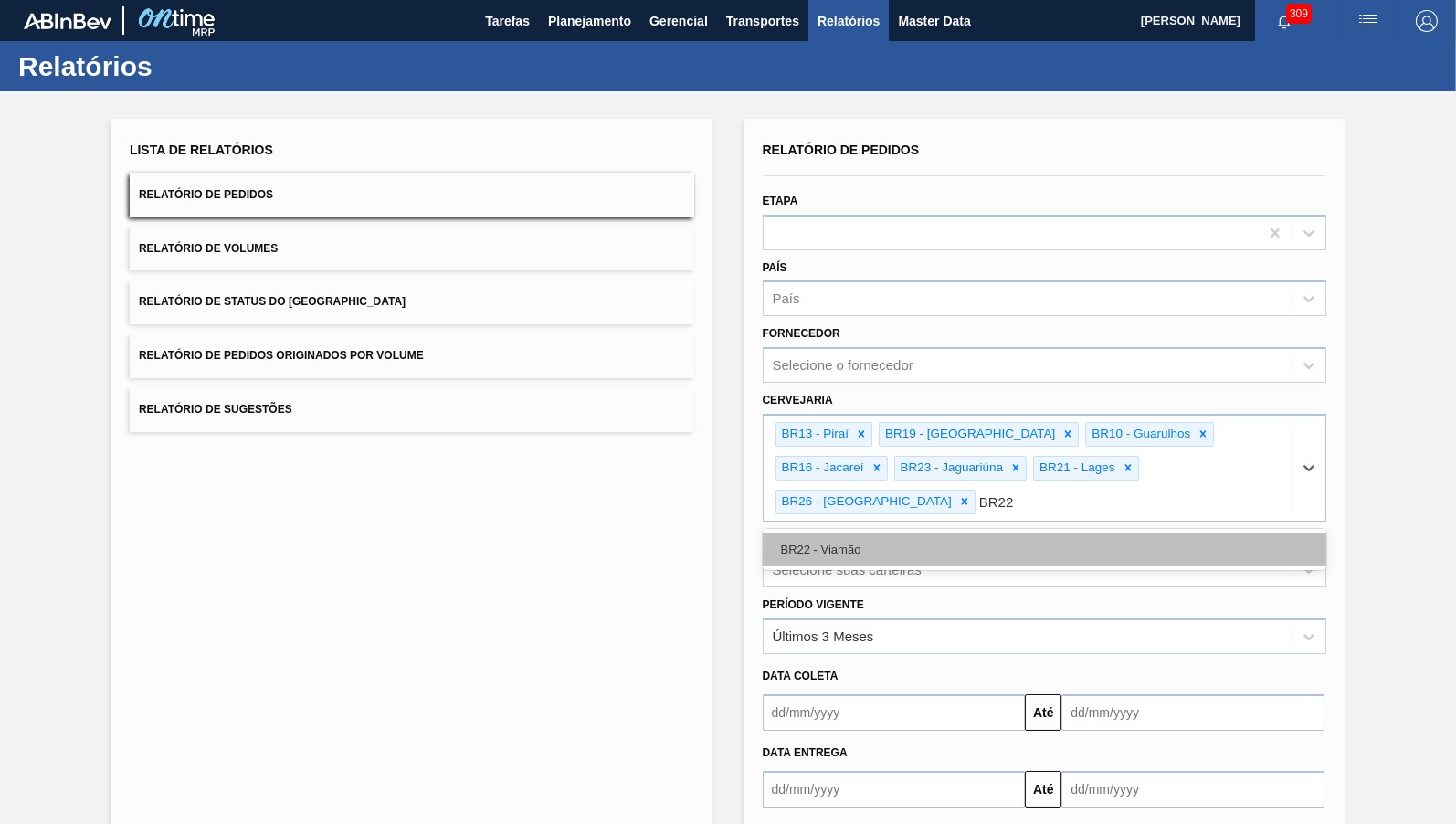
click at [956, 532] on div "BR22 - Viamão" at bounding box center [1044, 549] width 565 height 34
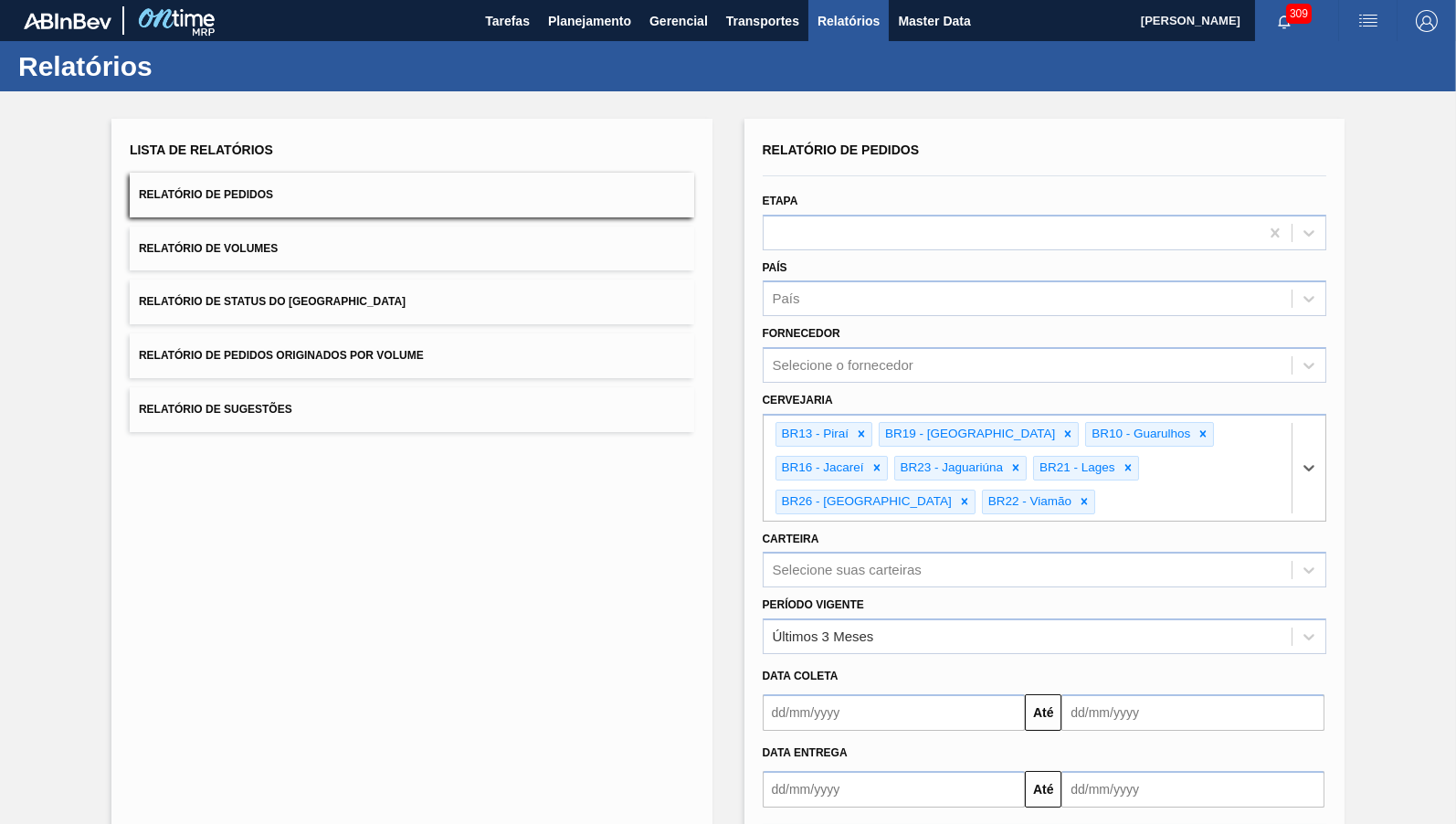
paste input "BR24"
type input "BR24"
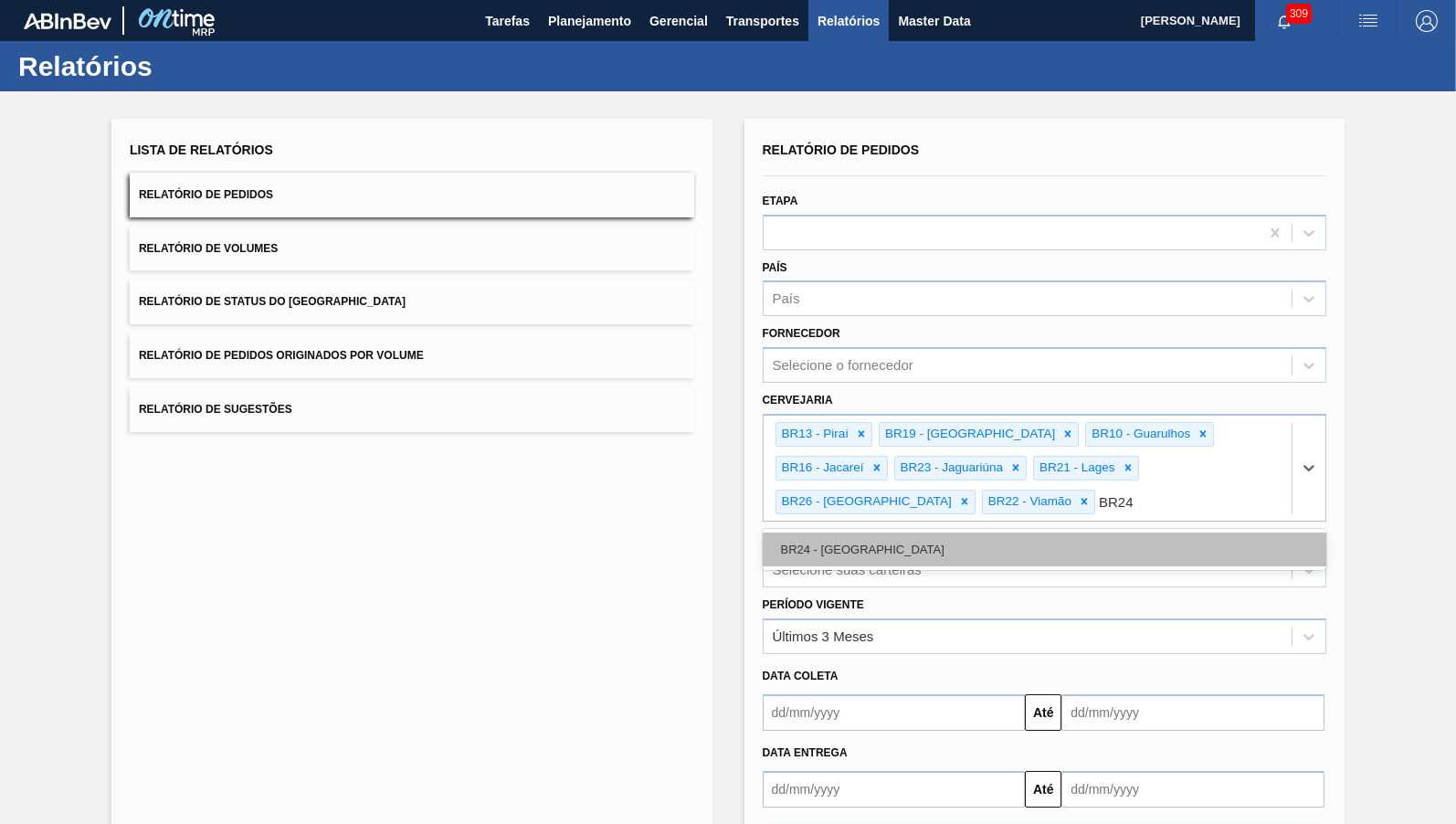
click at [850, 532] on div "BR24 - [GEOGRAPHIC_DATA]" at bounding box center [1044, 549] width 565 height 34
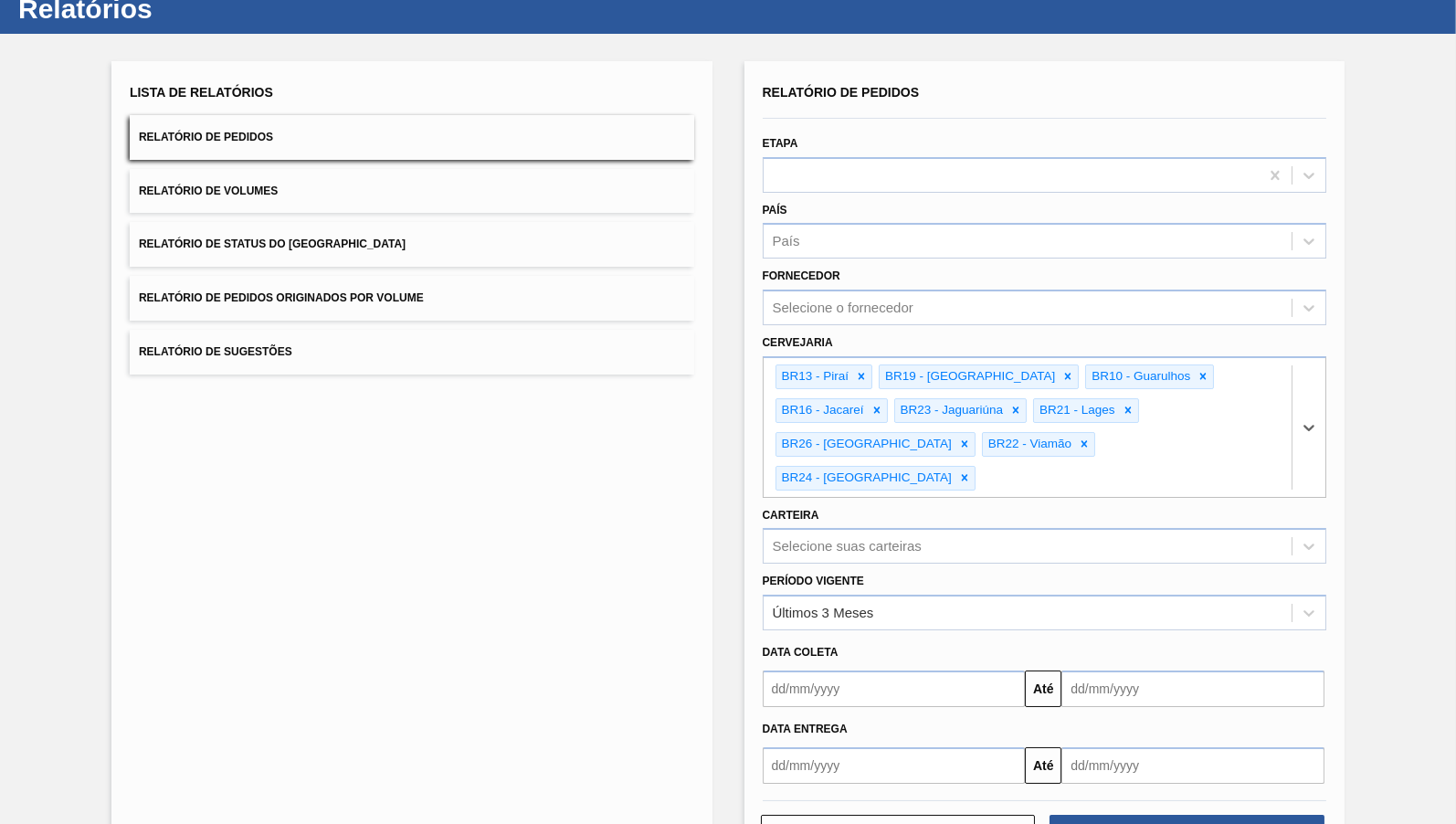
scroll to position [75, 0]
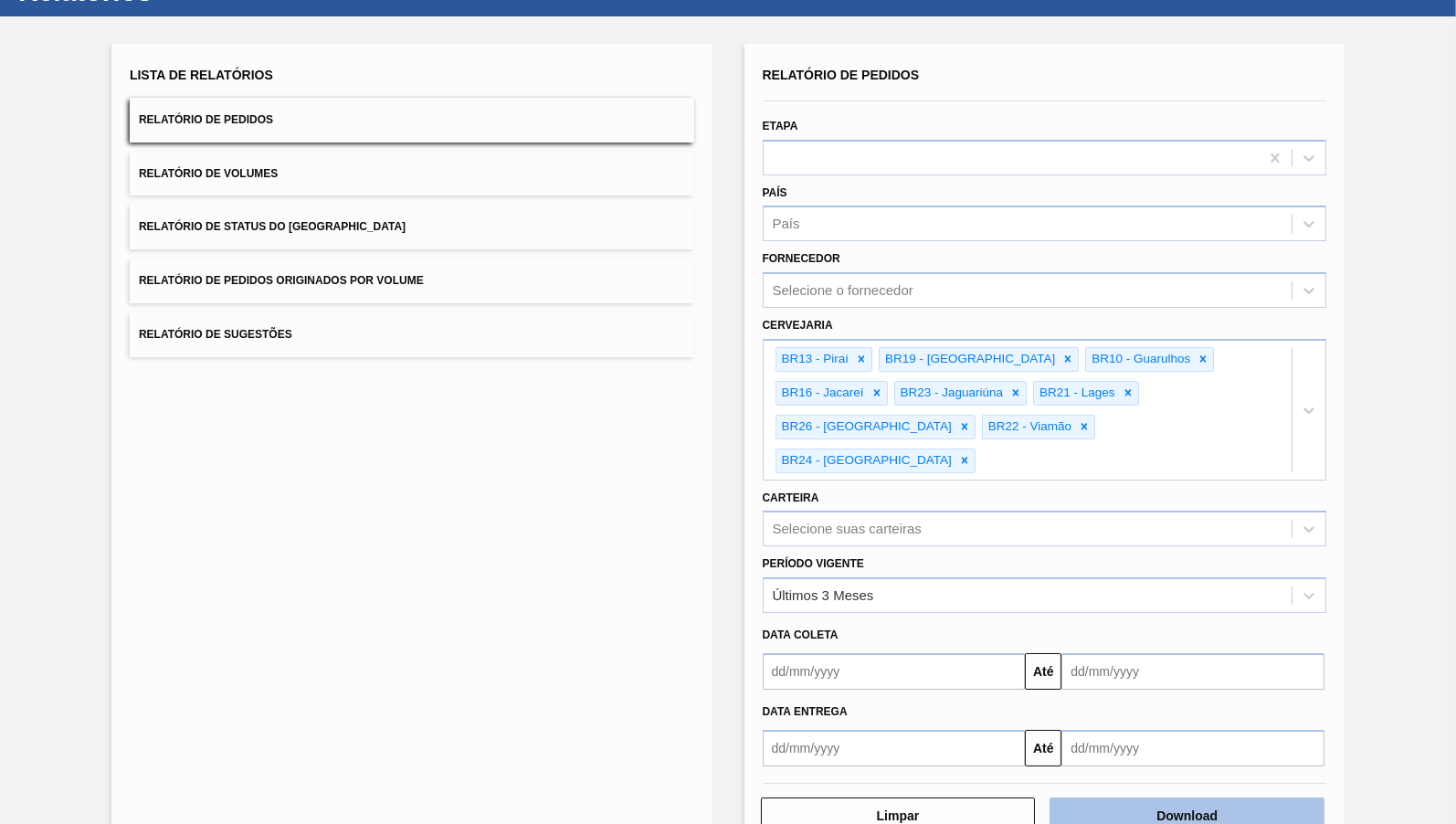
click at [1291, 797] on button "Download" at bounding box center [1186, 815] width 275 height 36
click at [1301, 797] on button "Download" at bounding box center [1186, 815] width 275 height 36
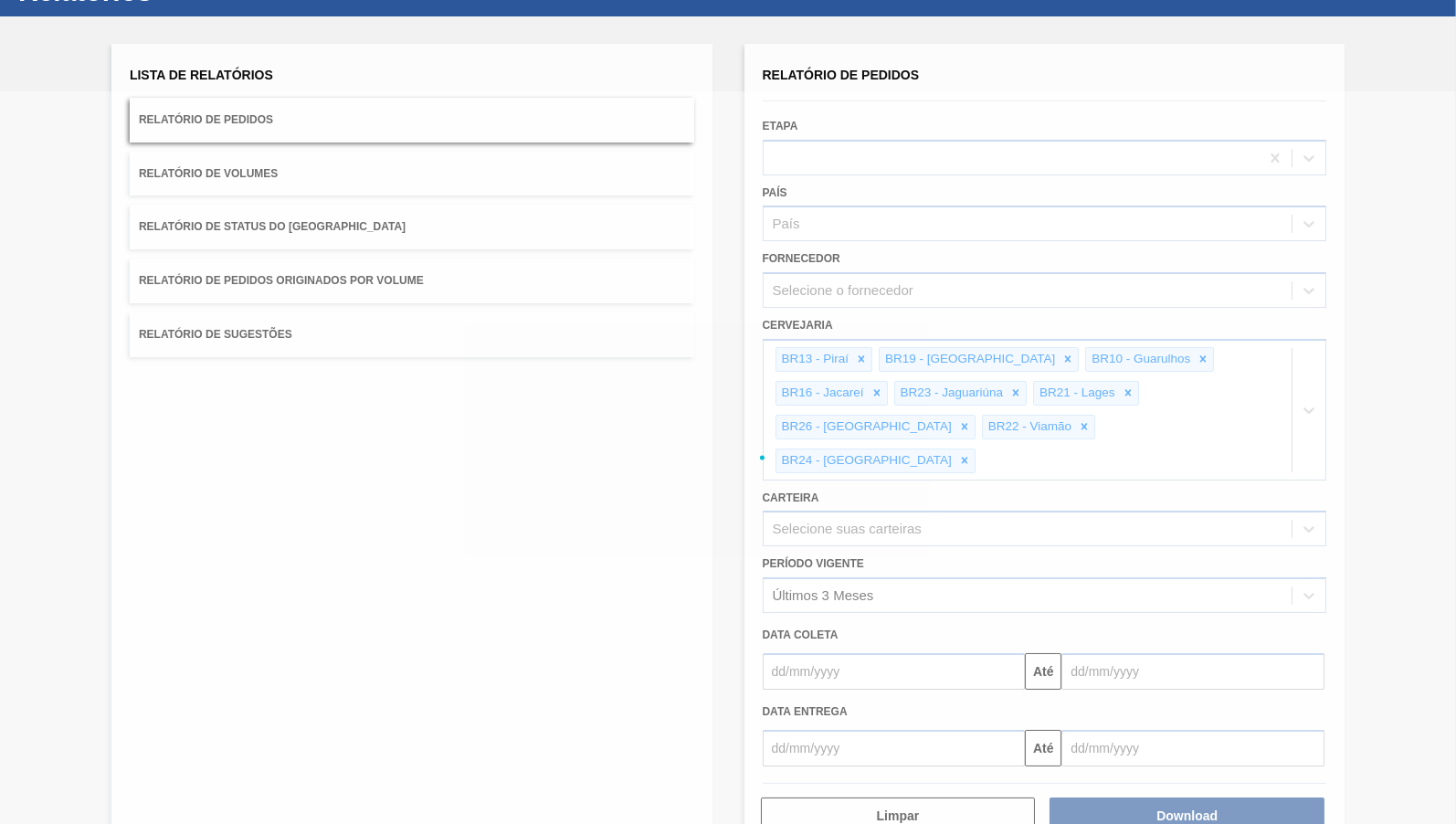
click at [561, 376] on div at bounding box center [728, 457] width 1456 height 733
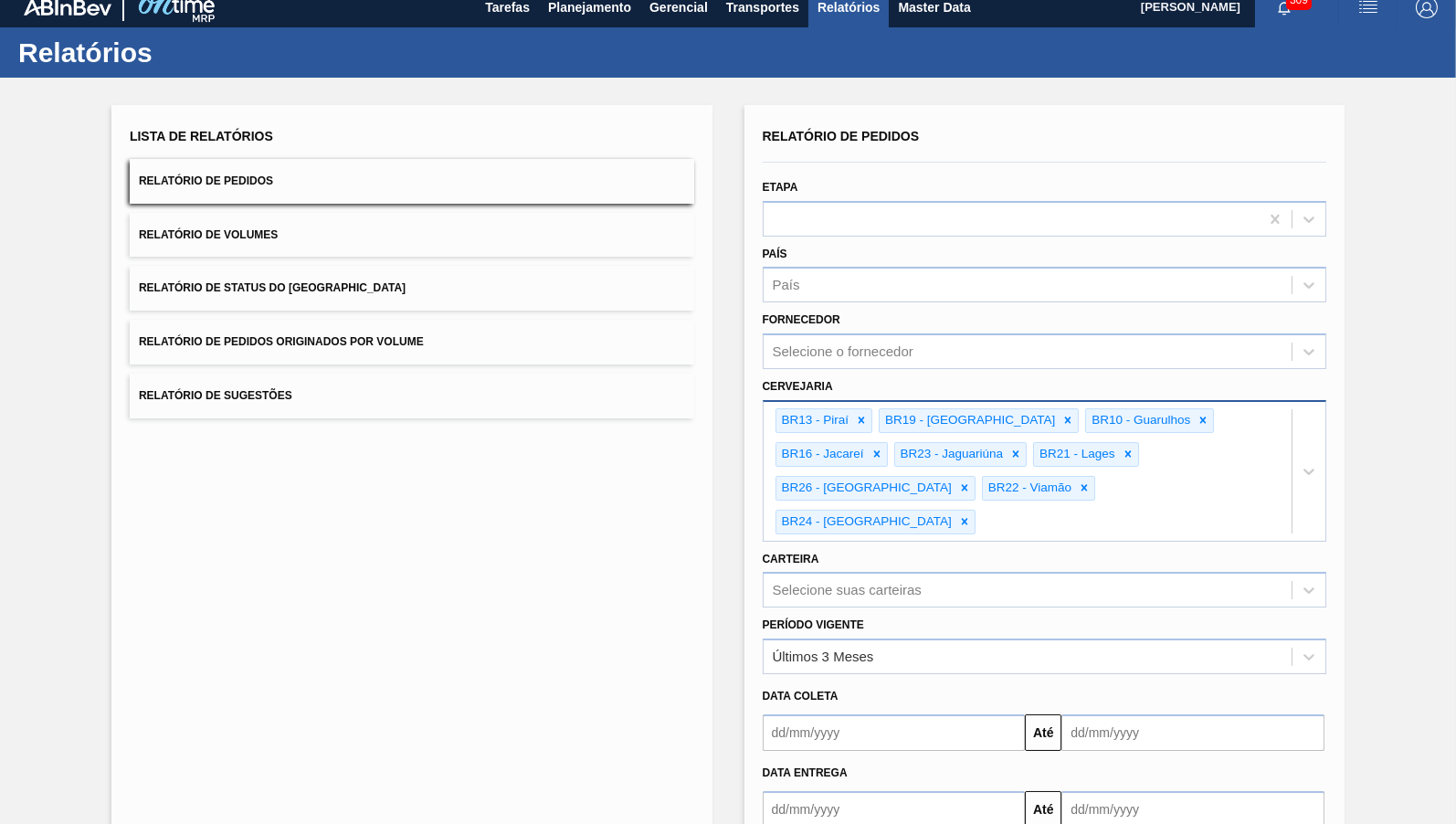
scroll to position [0, 0]
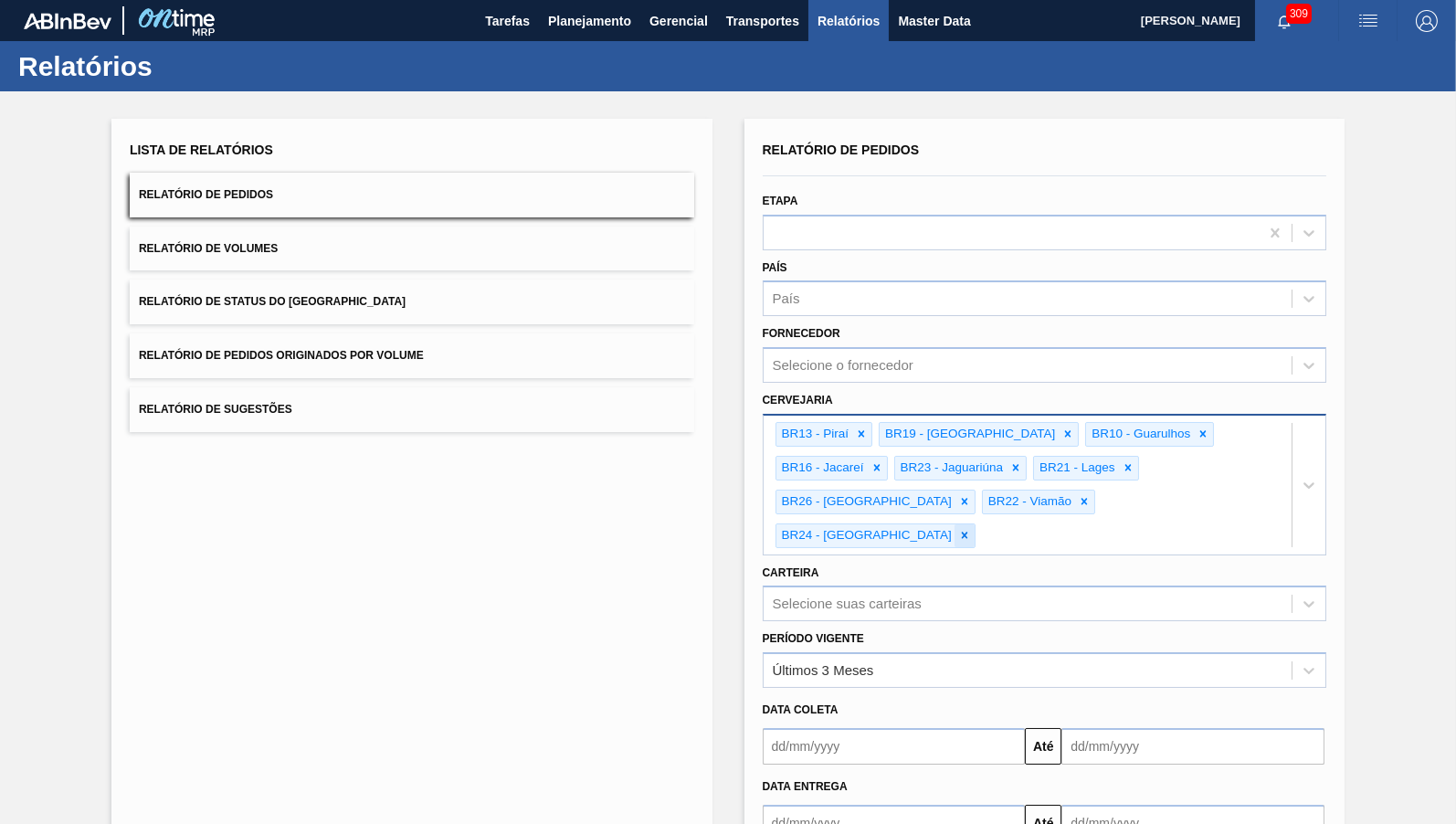
click at [958, 528] on icon at bounding box center [964, 534] width 12 height 12
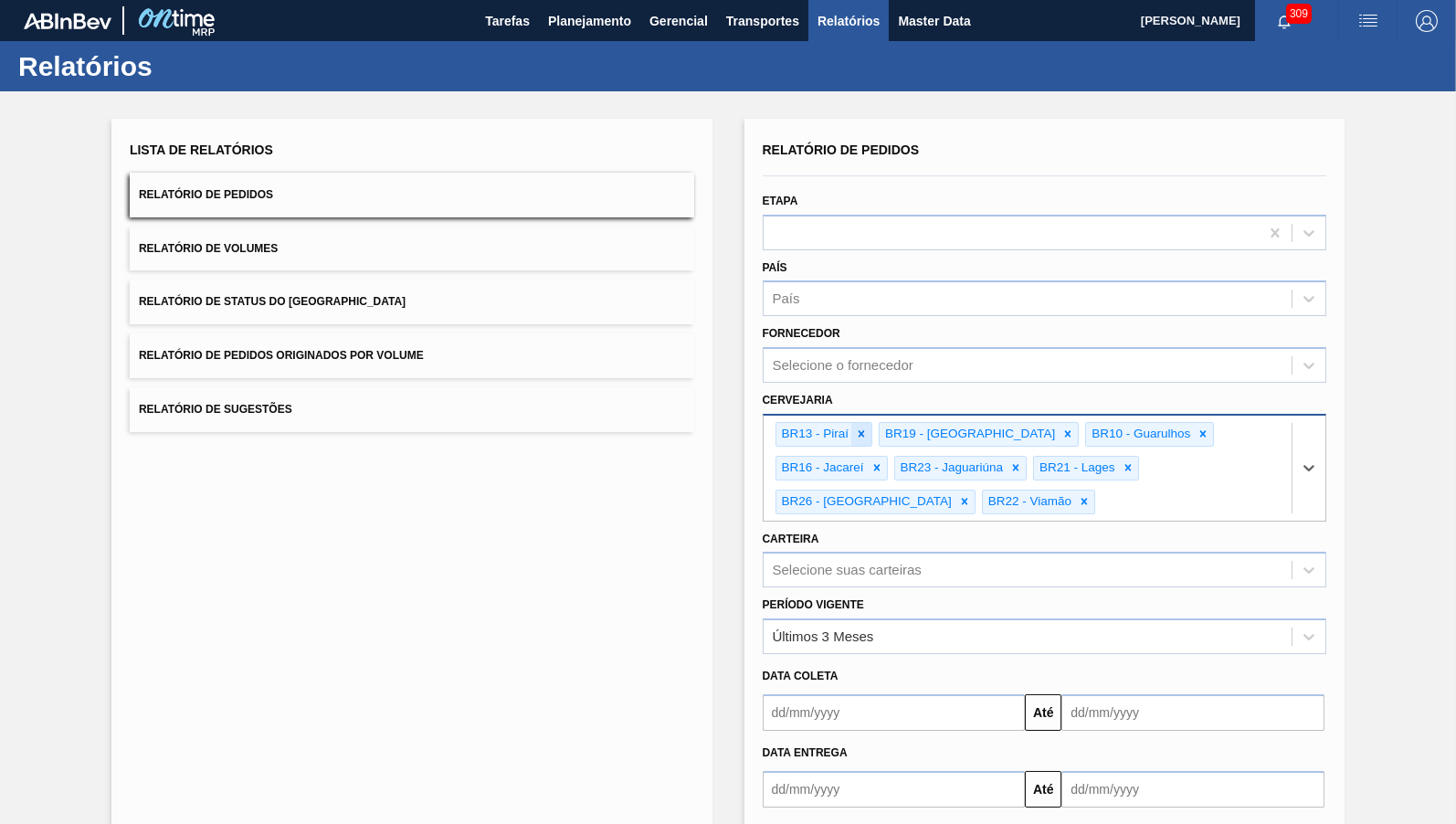
click at [867, 428] on icon at bounding box center [860, 433] width 12 height 12
